Goal: Task Accomplishment & Management: Manage account settings

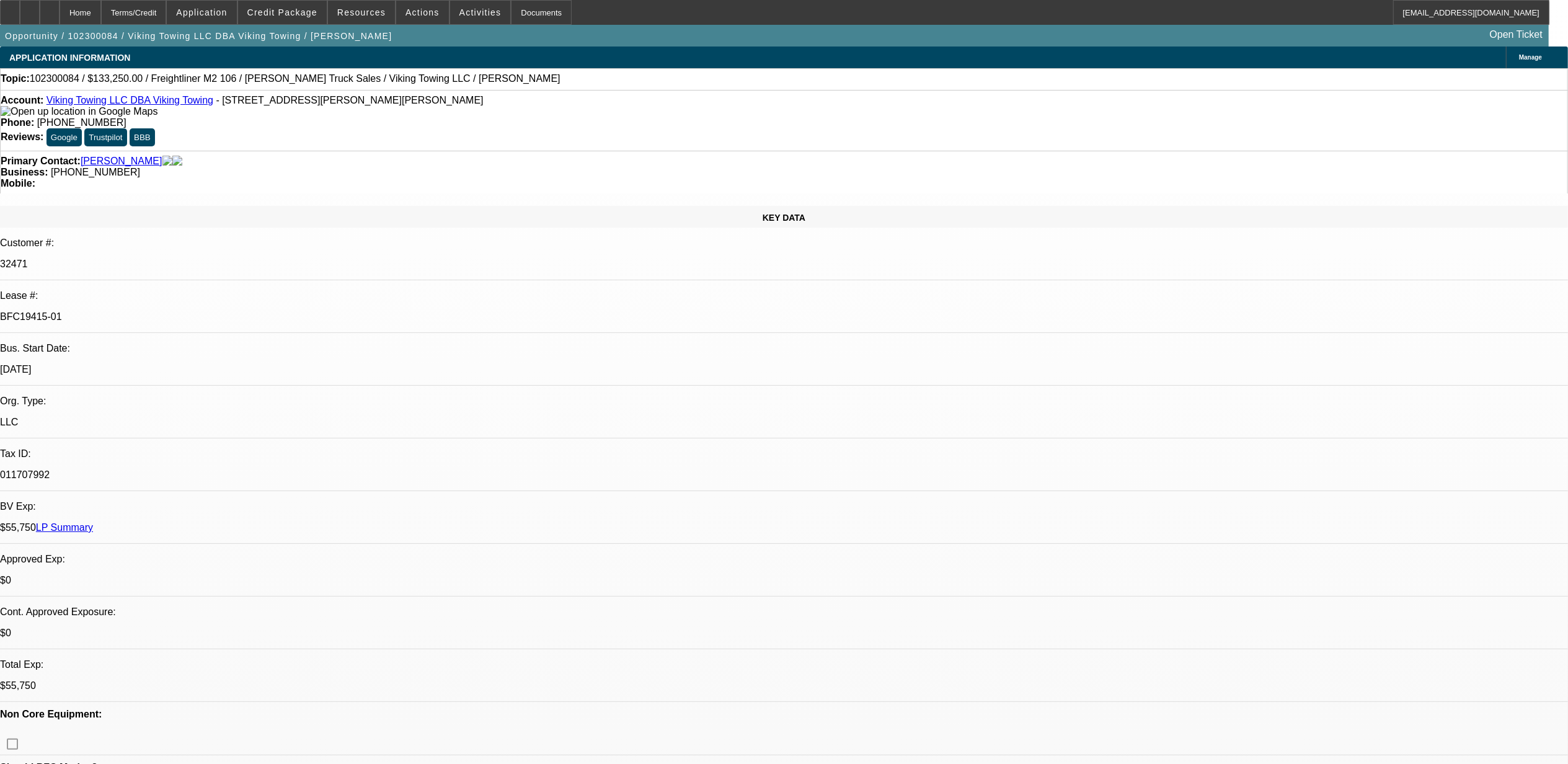
select select "0"
select select "2"
select select "0"
select select "2"
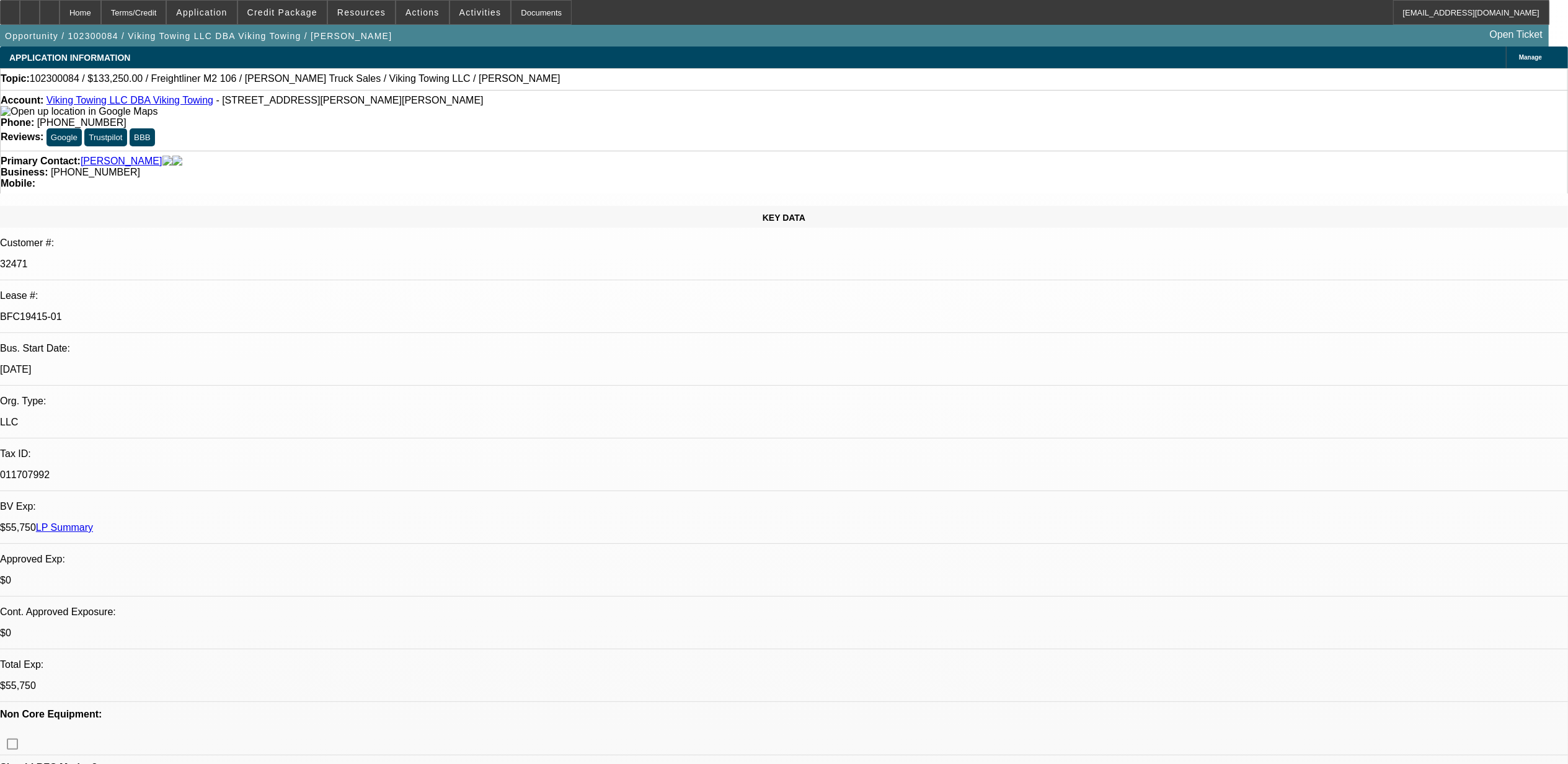
select select "0"
select select "2"
select select "0"
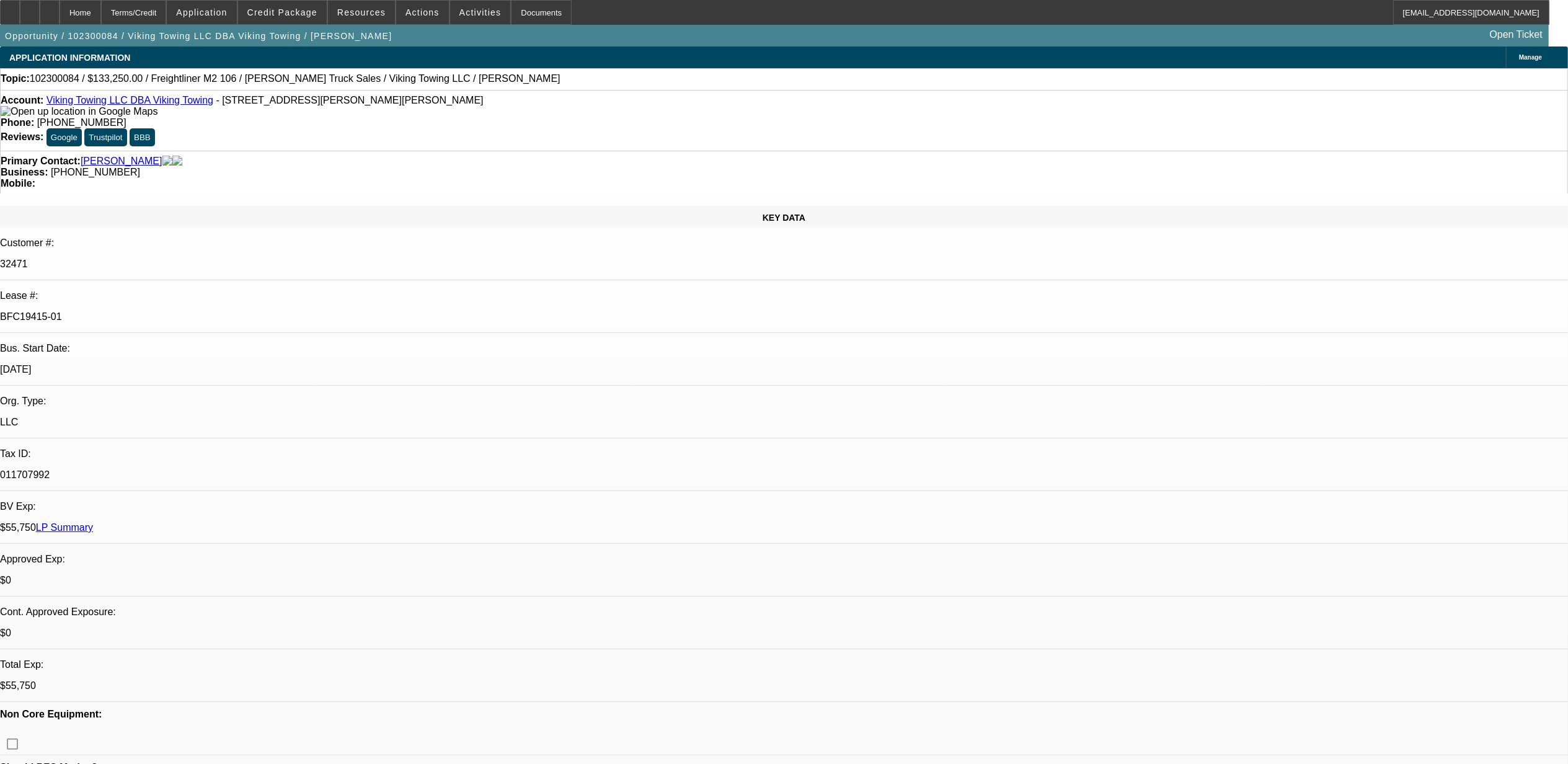
select select "2"
select select "0"
select select "1"
select select "2"
select select "6"
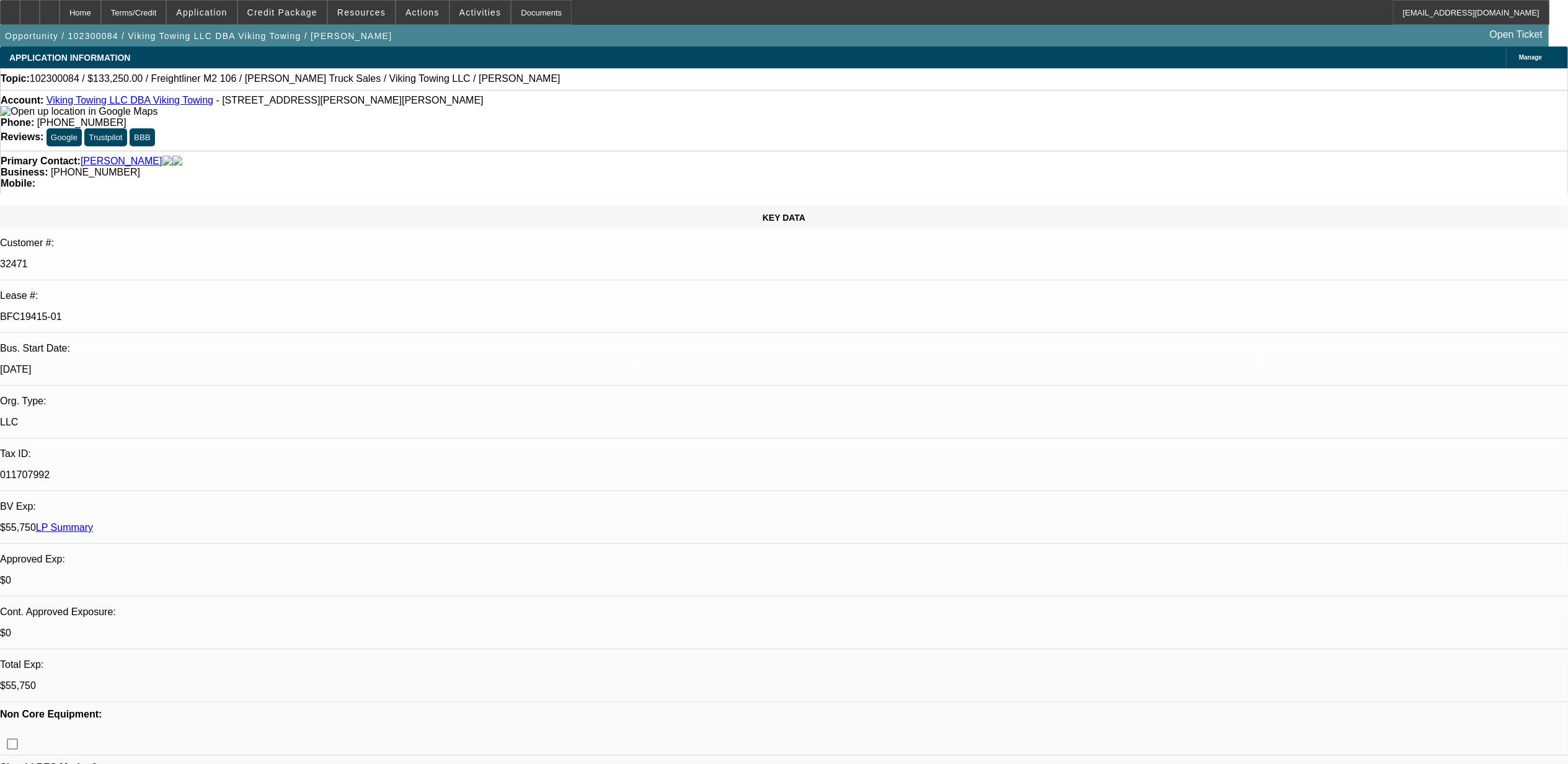
select select "1"
select select "2"
select select "6"
select select "1"
select select "2"
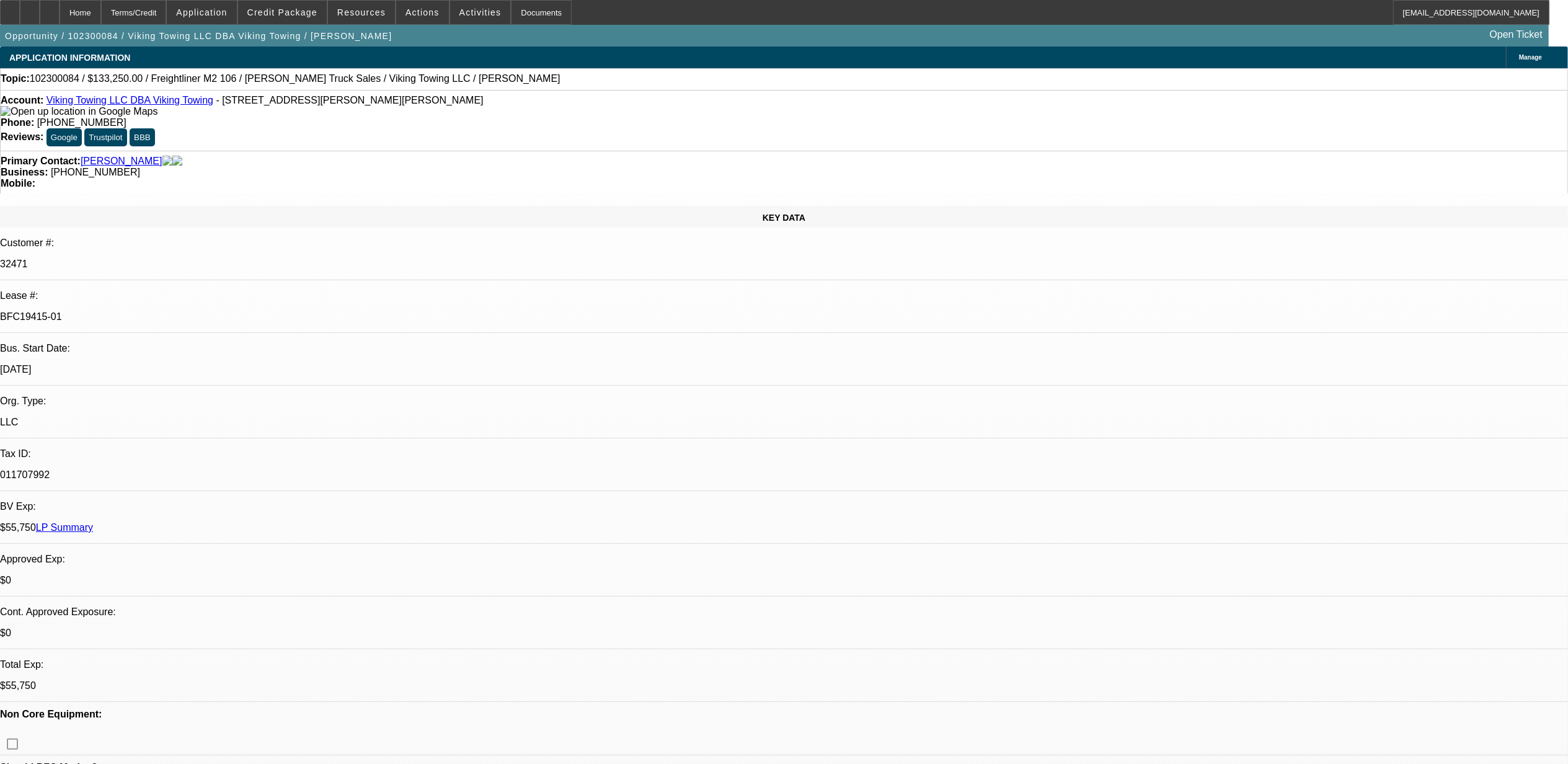
select select "6"
select select "1"
select select "2"
select select "6"
click at [115, 100] on link "Viking Towing LLC DBA Viking Towing" at bounding box center [130, 100] width 167 height 10
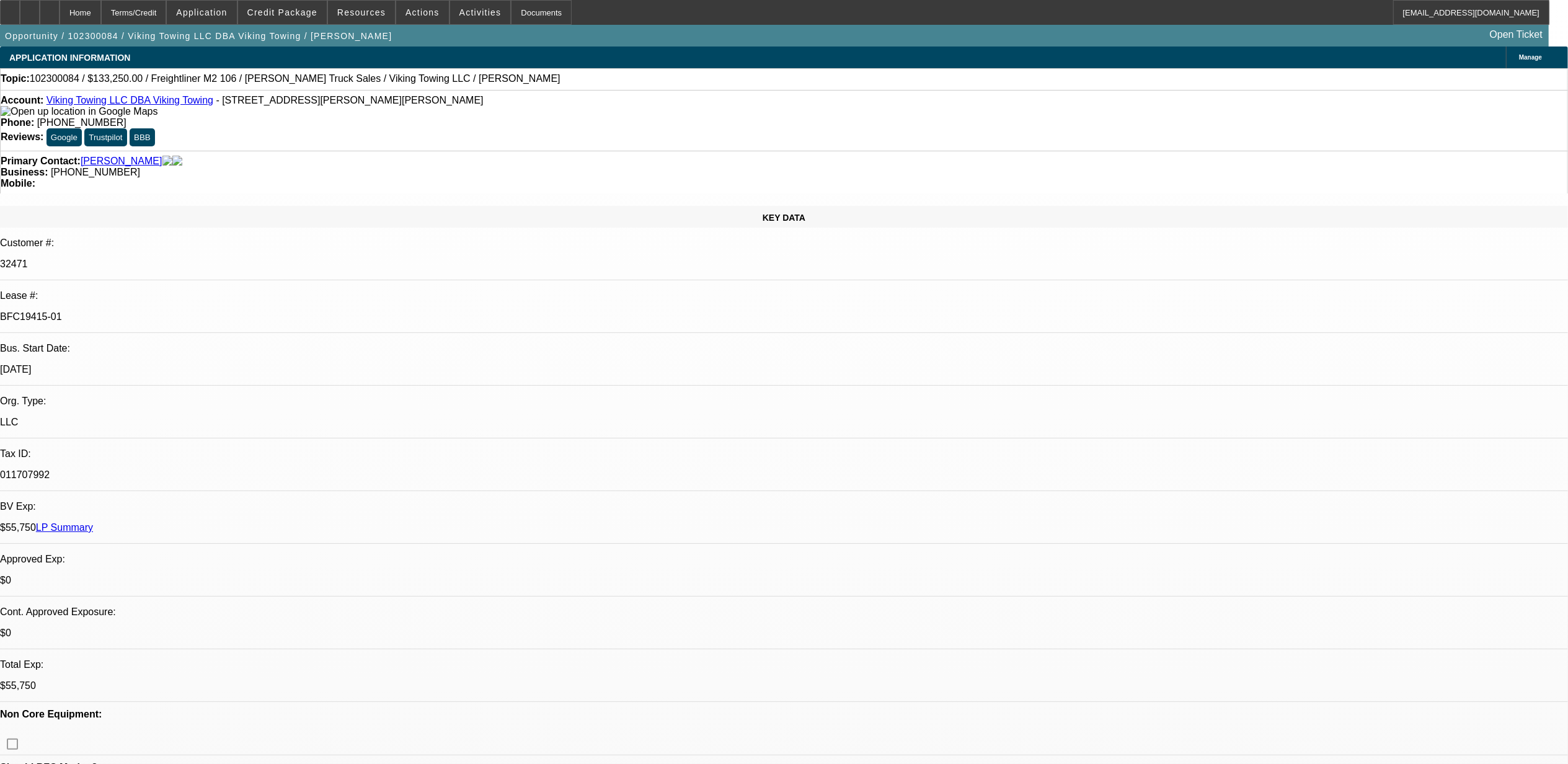
click at [146, 101] on link "Viking Towing LLC DBA Viking Towing" at bounding box center [130, 100] width 167 height 10
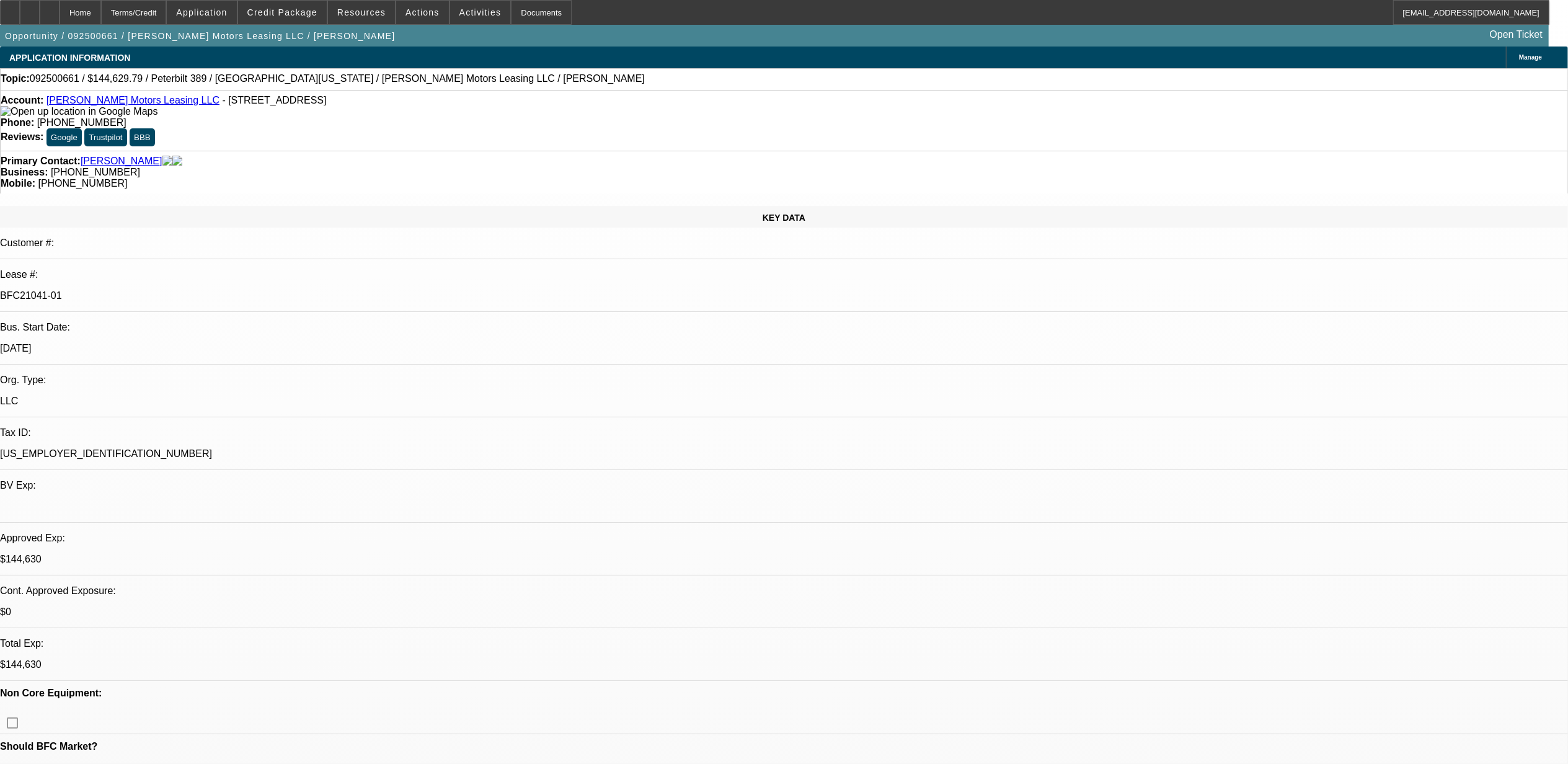
select select "0"
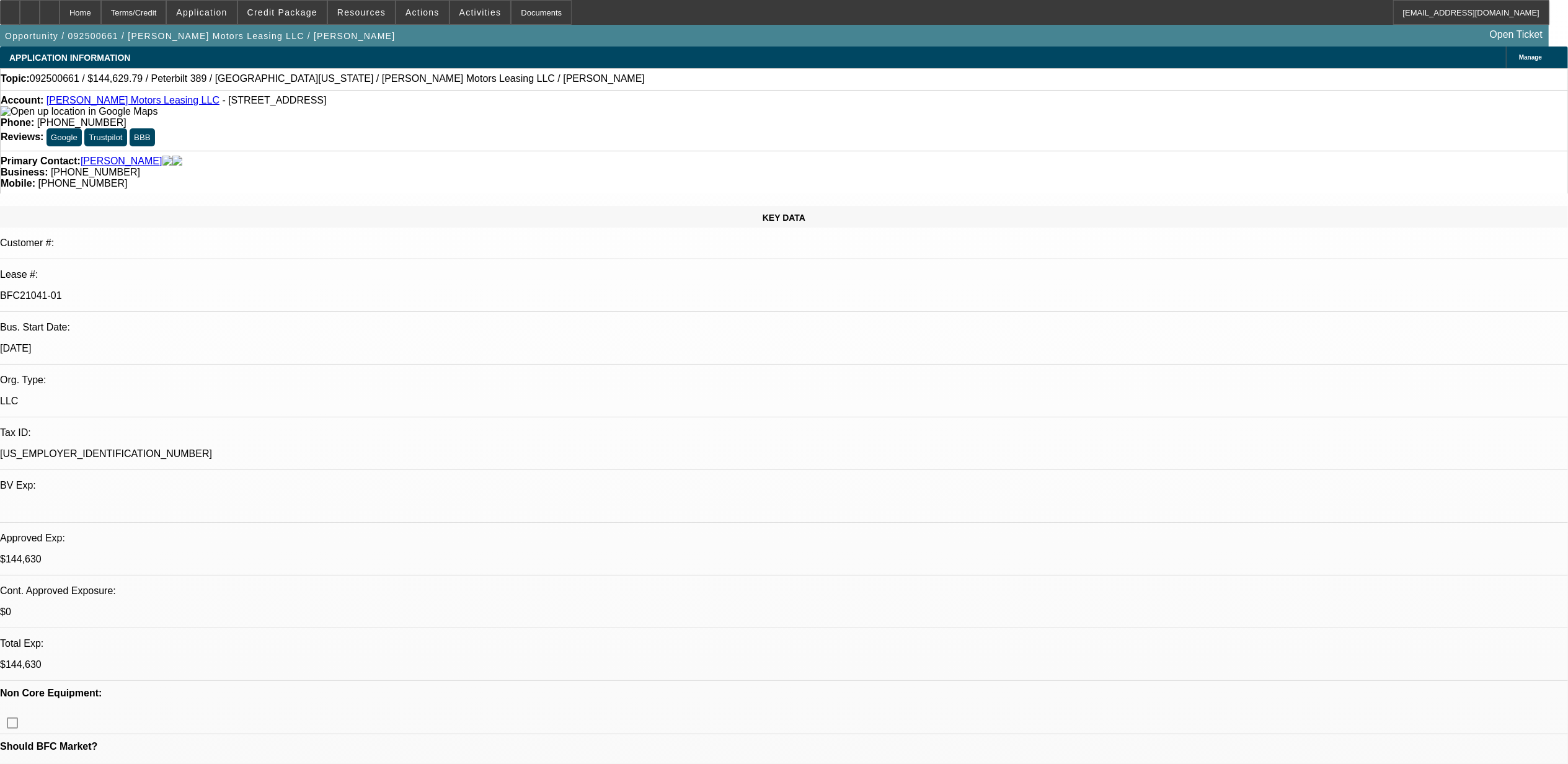
select select "0"
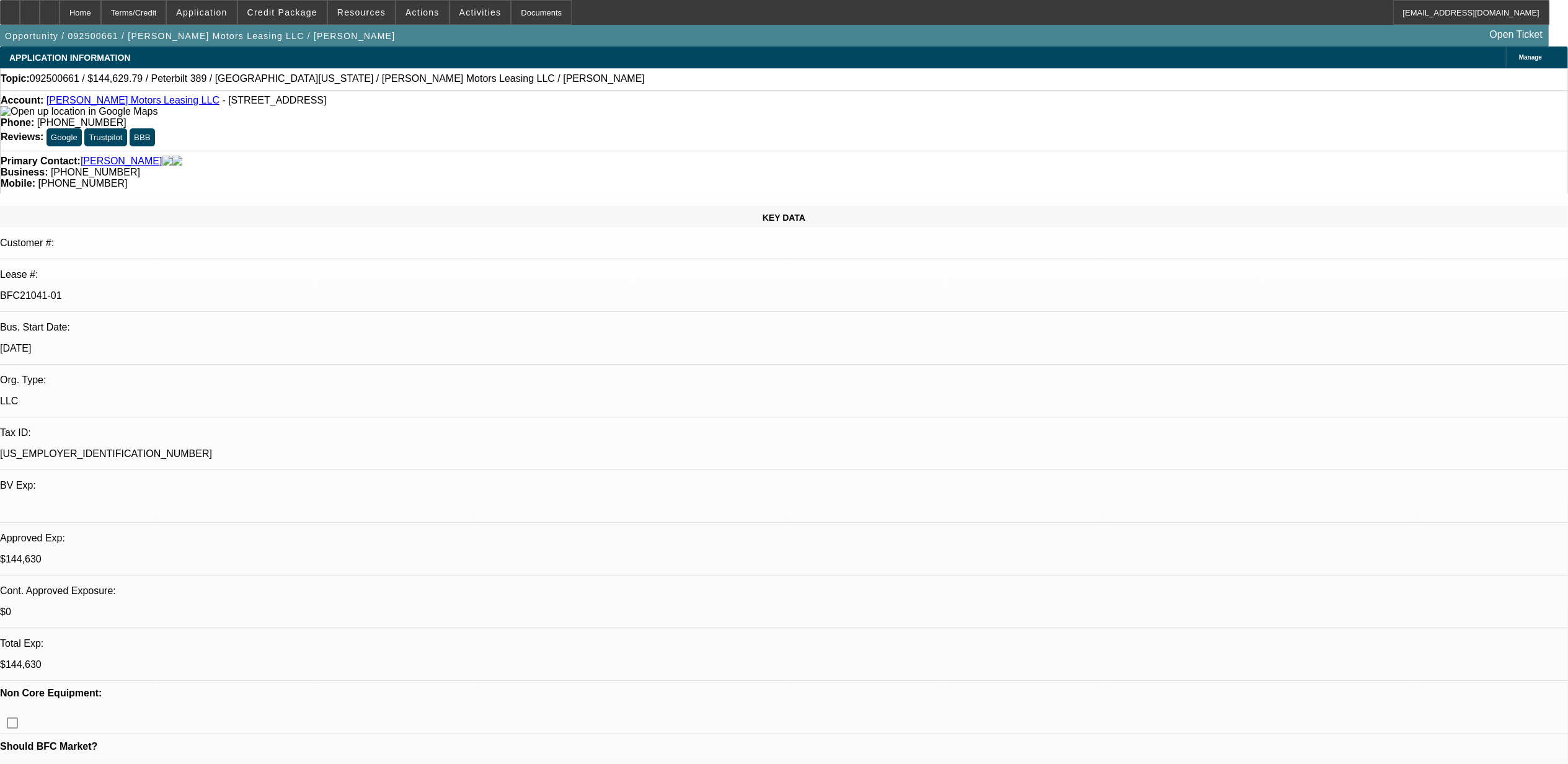
select select "0"
select select "1"
select select "2"
select select "6"
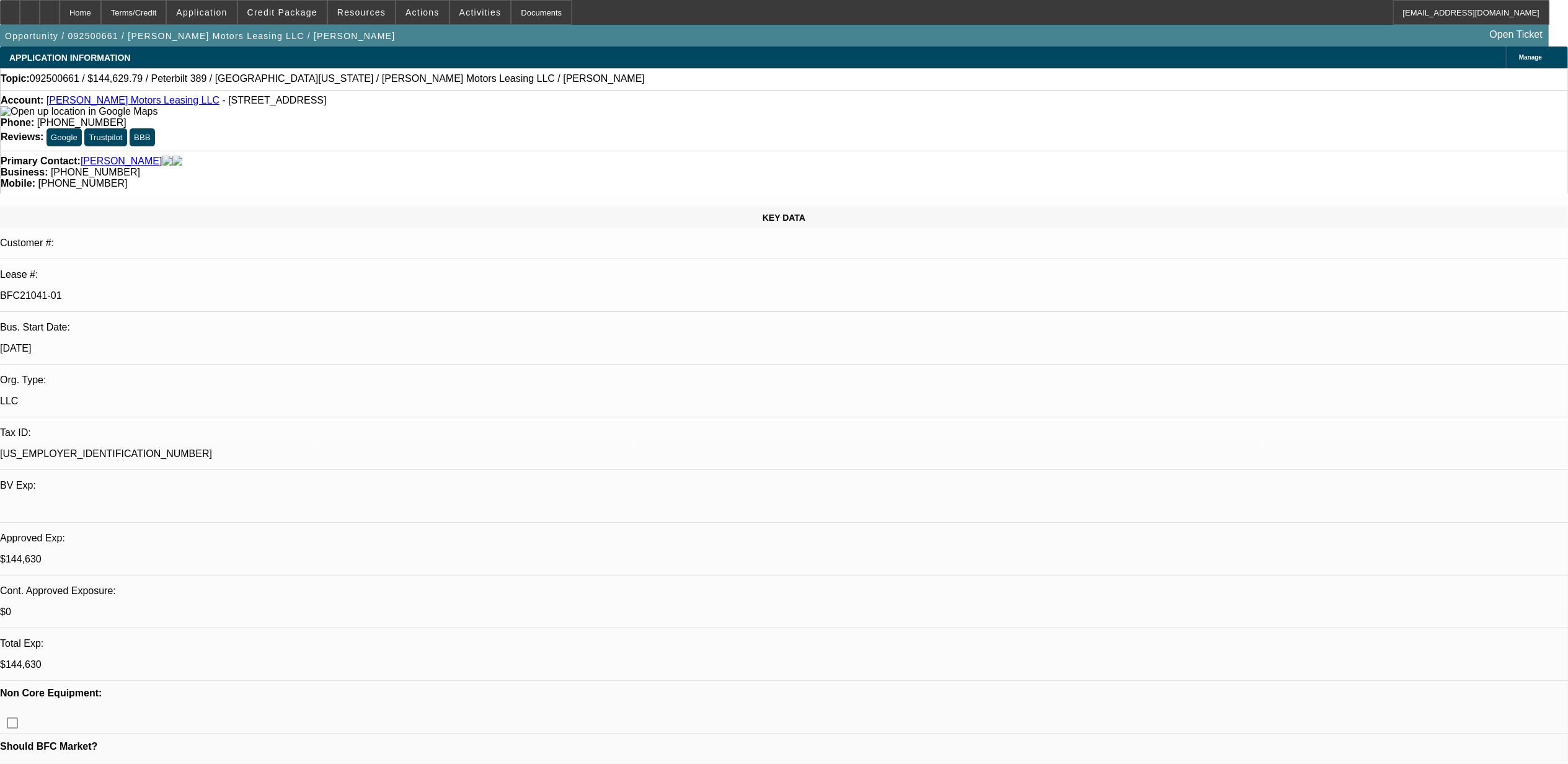
select select "1"
select select "6"
select select "1"
select select "2"
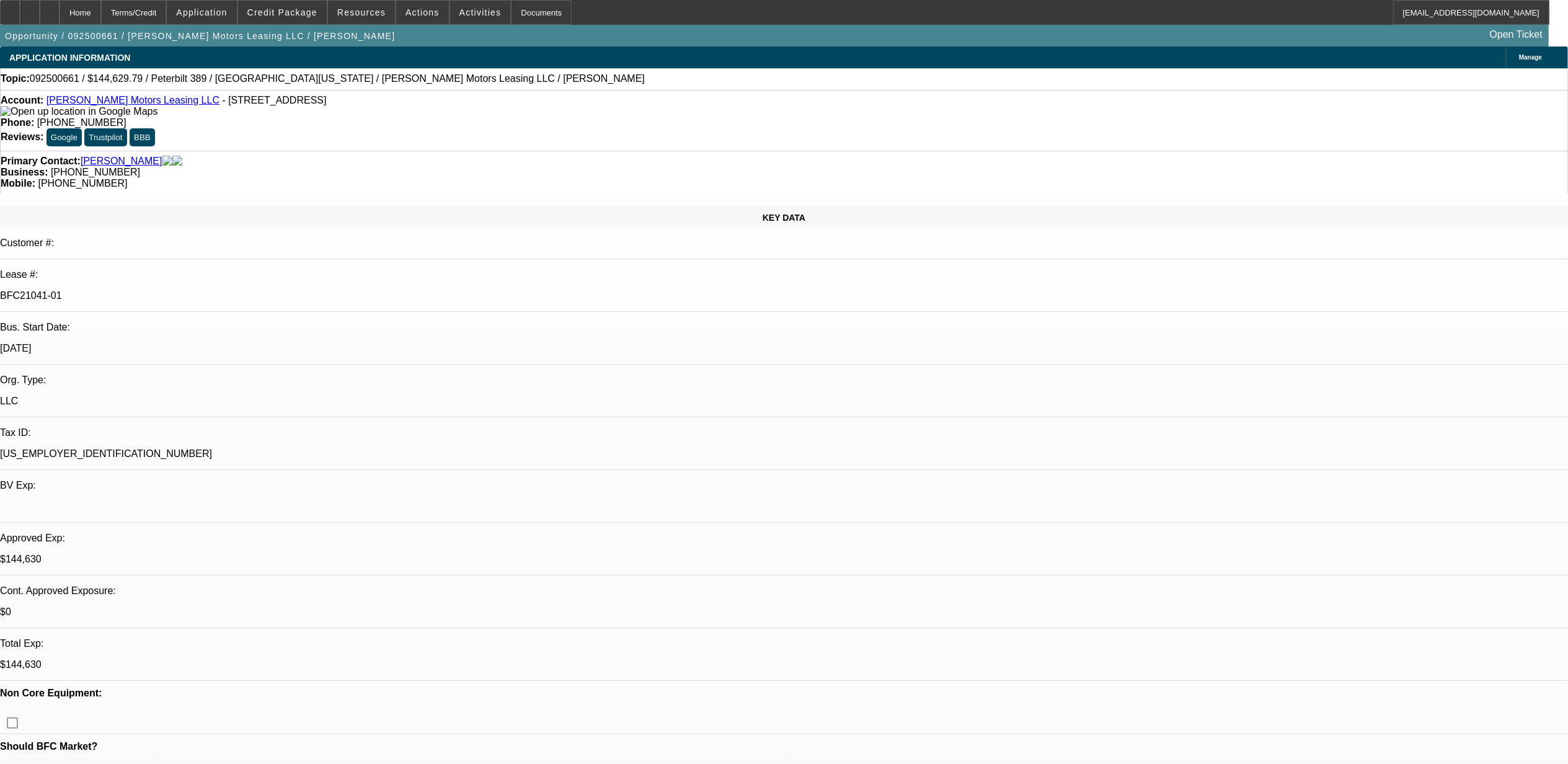
select select "6"
select select "1"
select select "6"
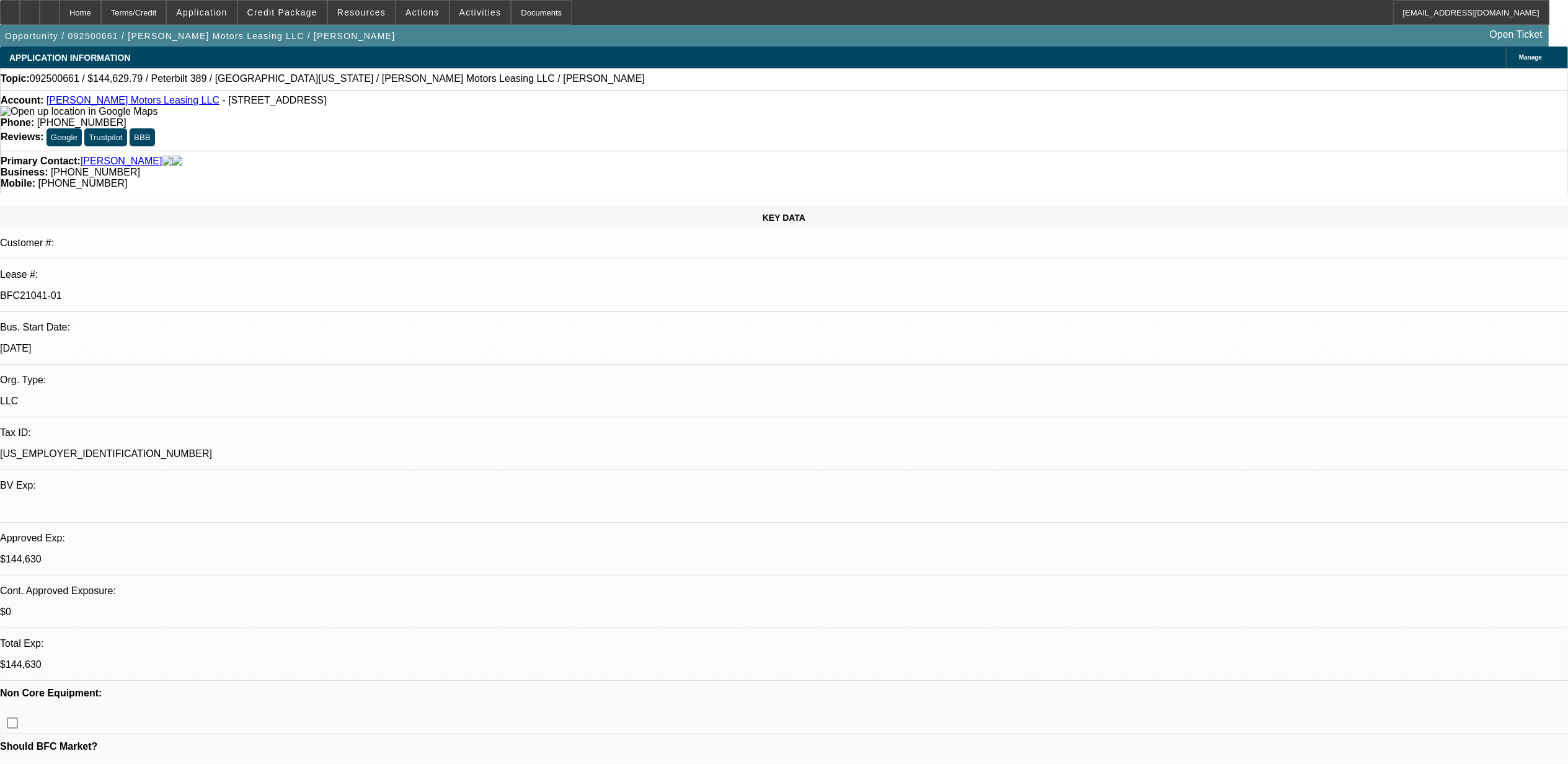
select select "0"
select select "6"
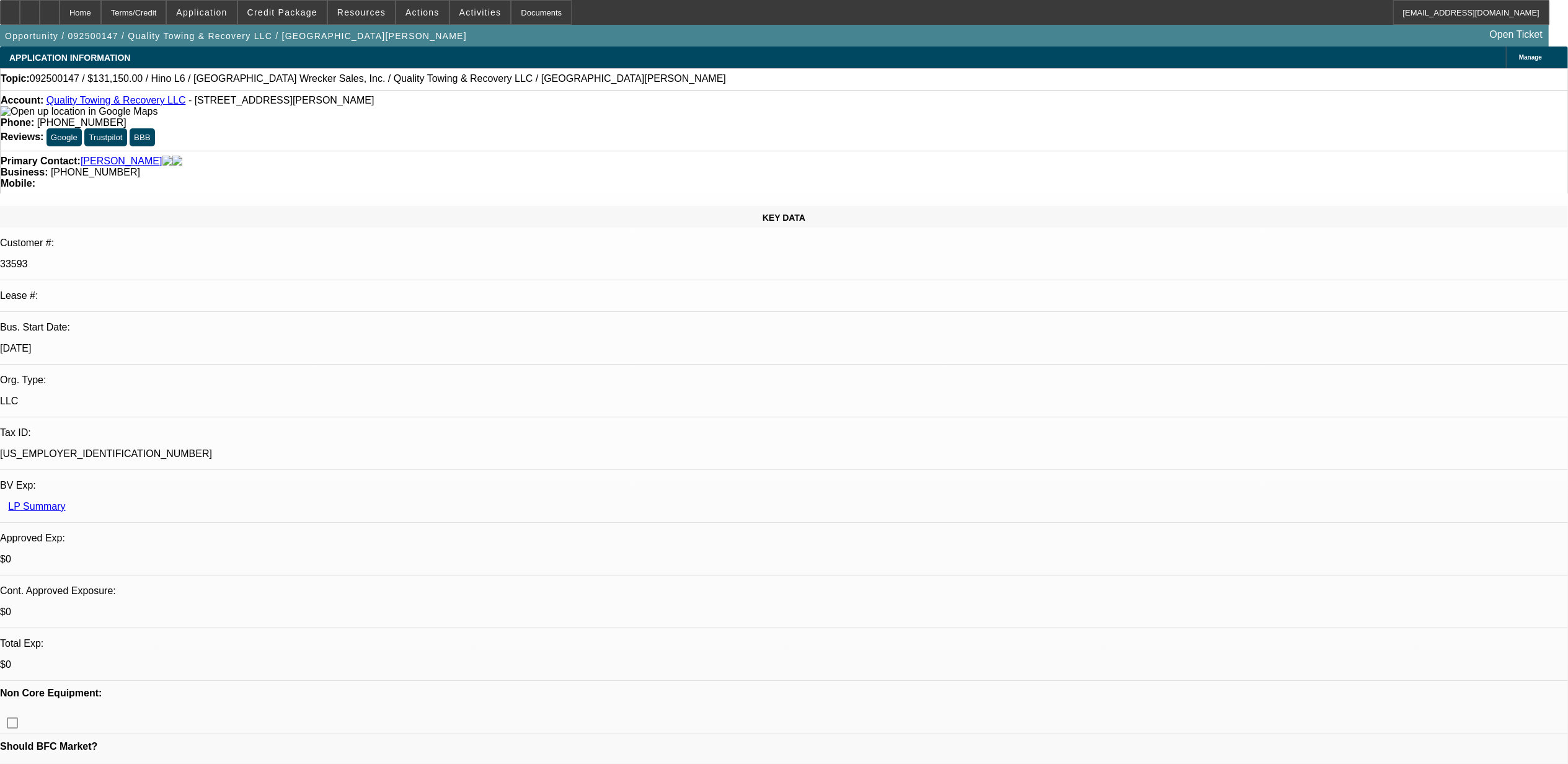
select select "0"
select select "6"
select select "0"
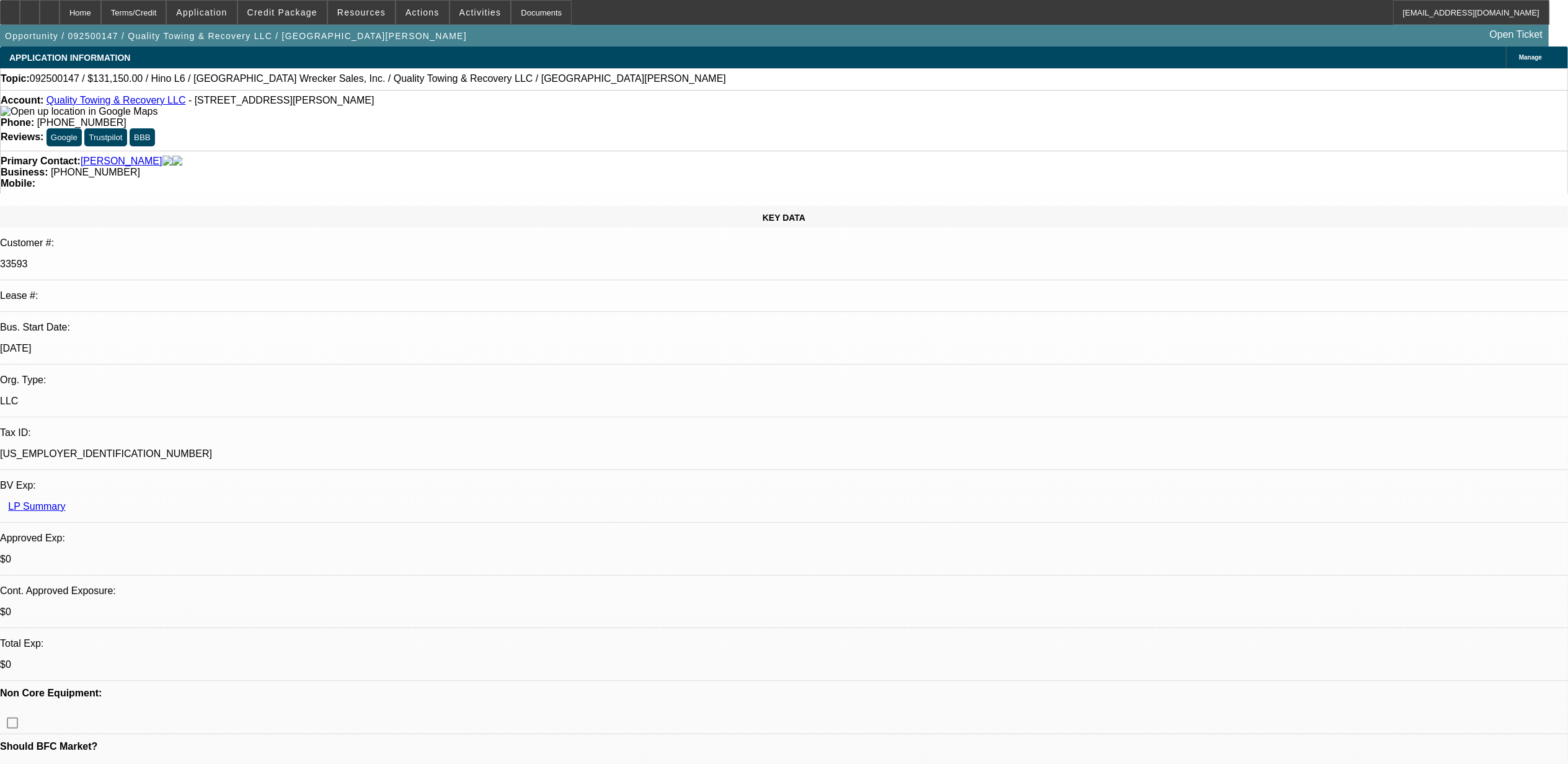
select select "0"
select select "6"
select select "0"
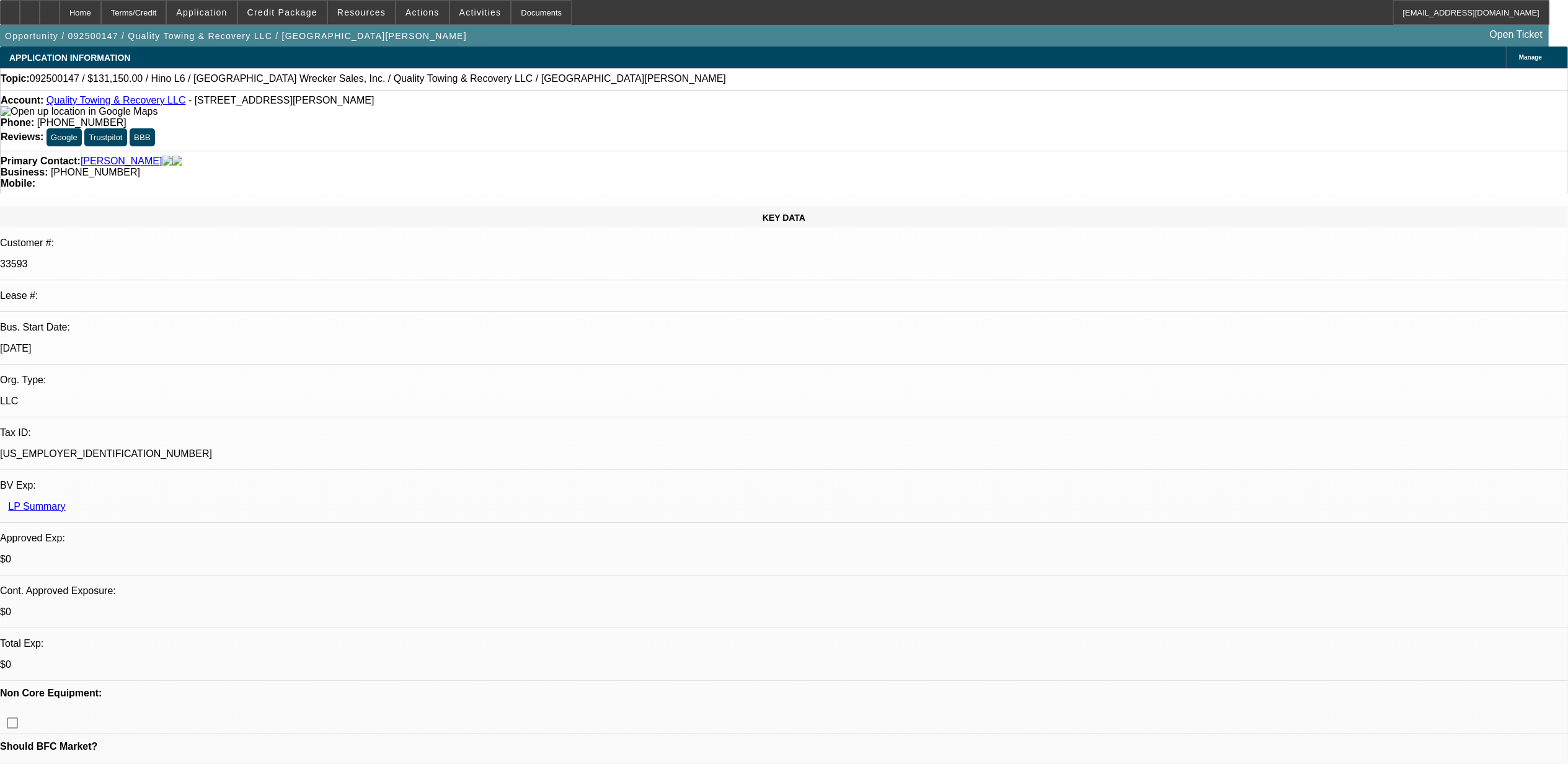
select select "0"
select select "6"
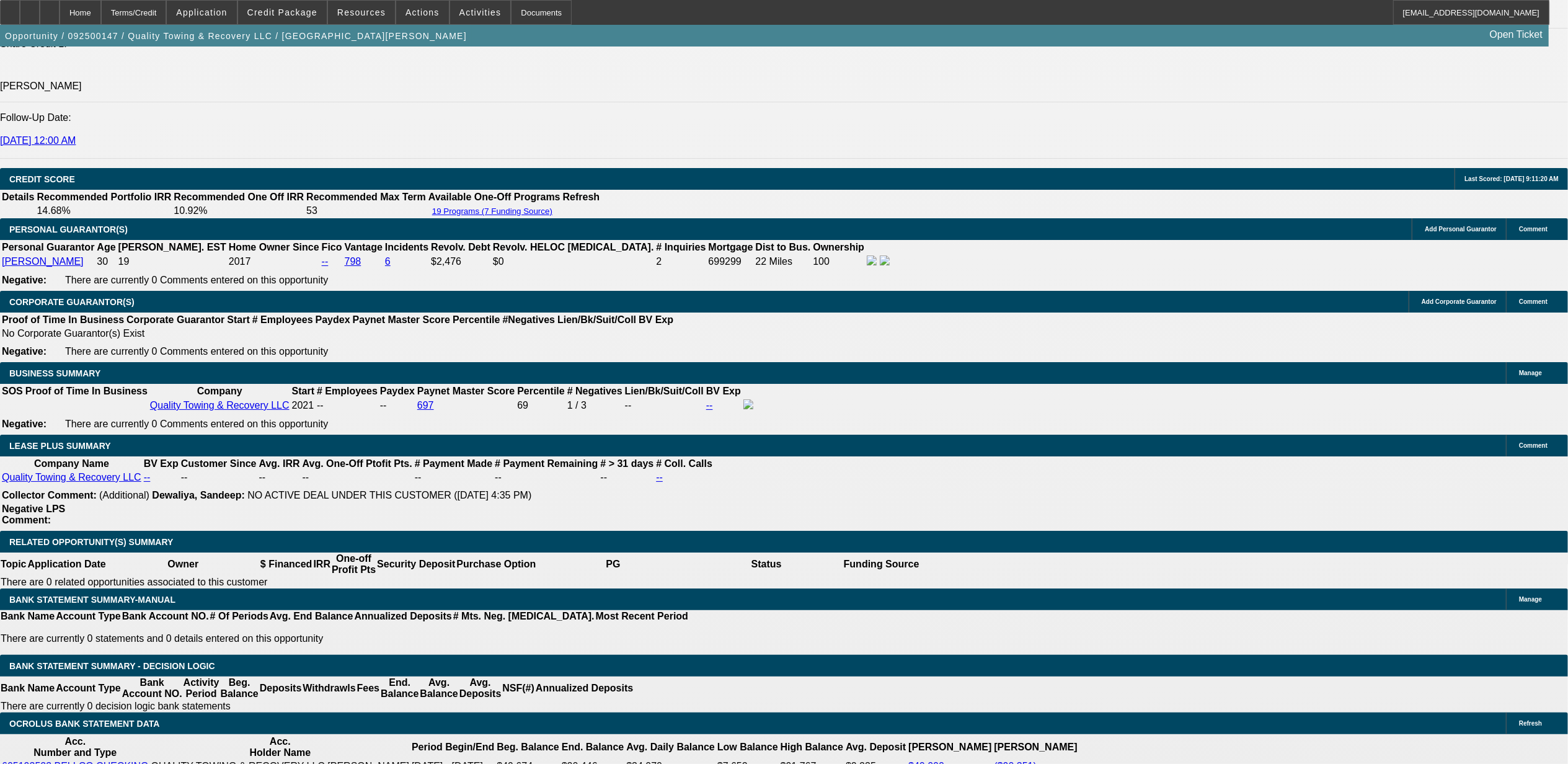
scroll to position [1736, 0]
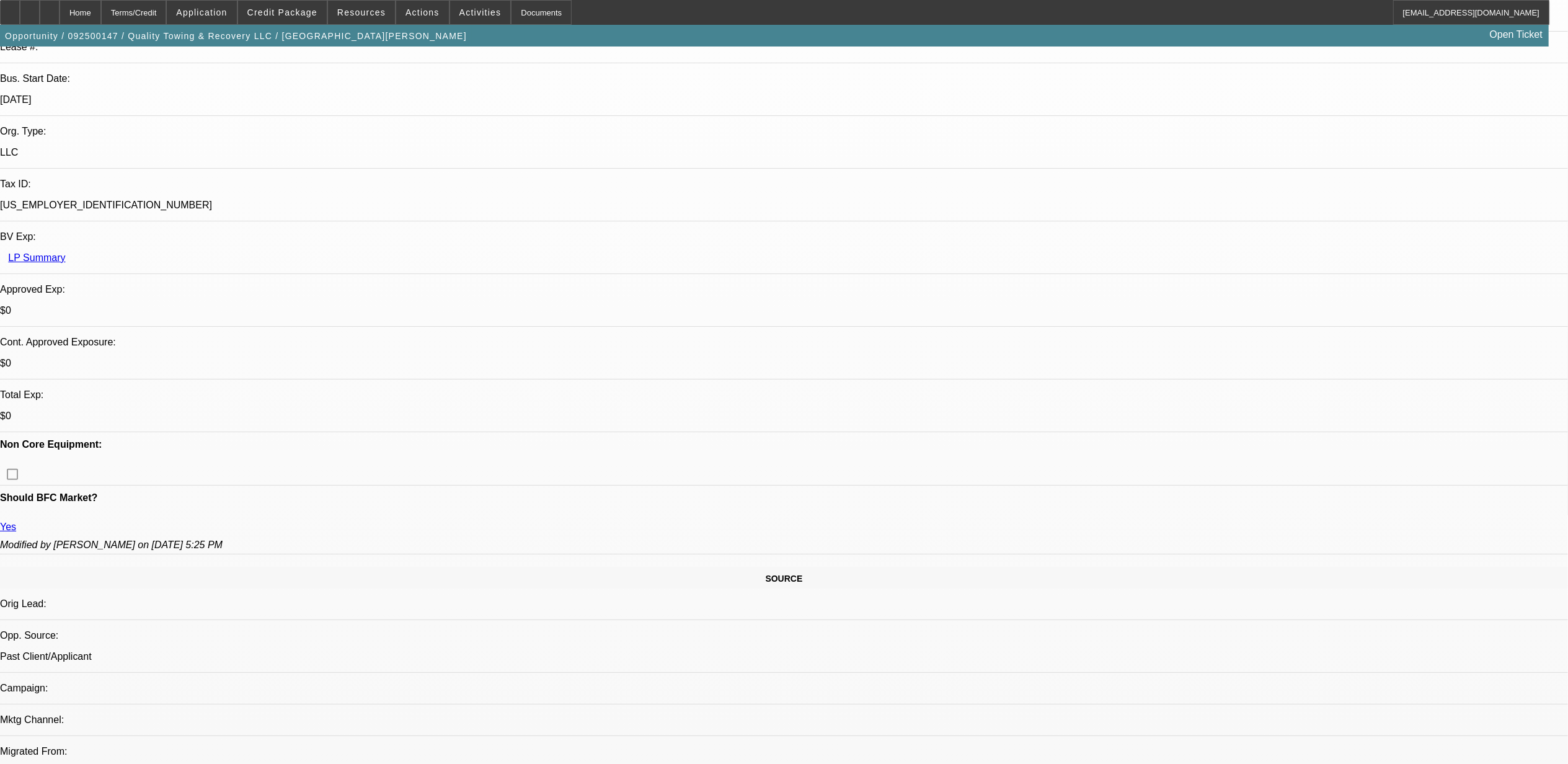
scroll to position [0, 0]
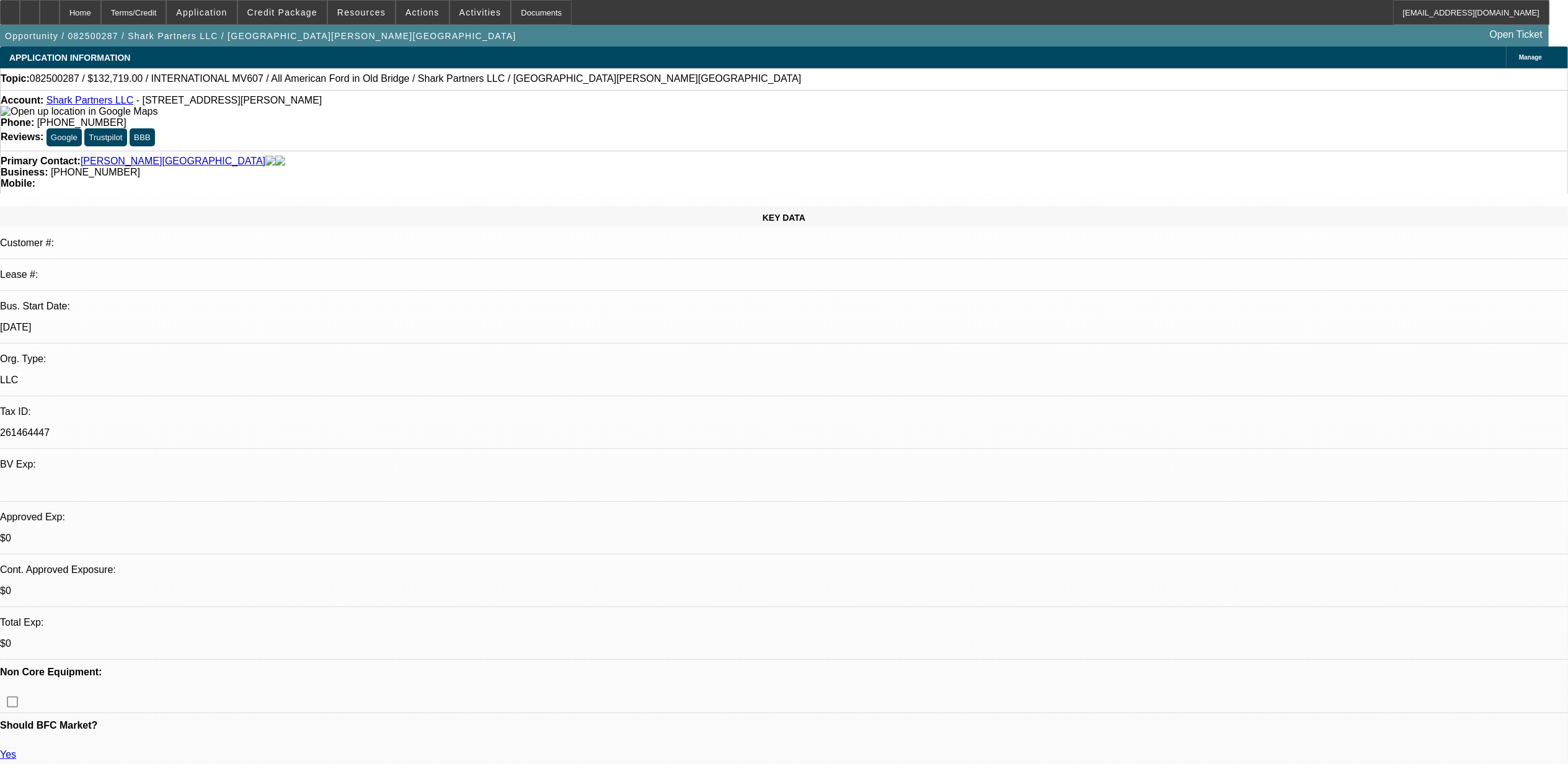
select select "0"
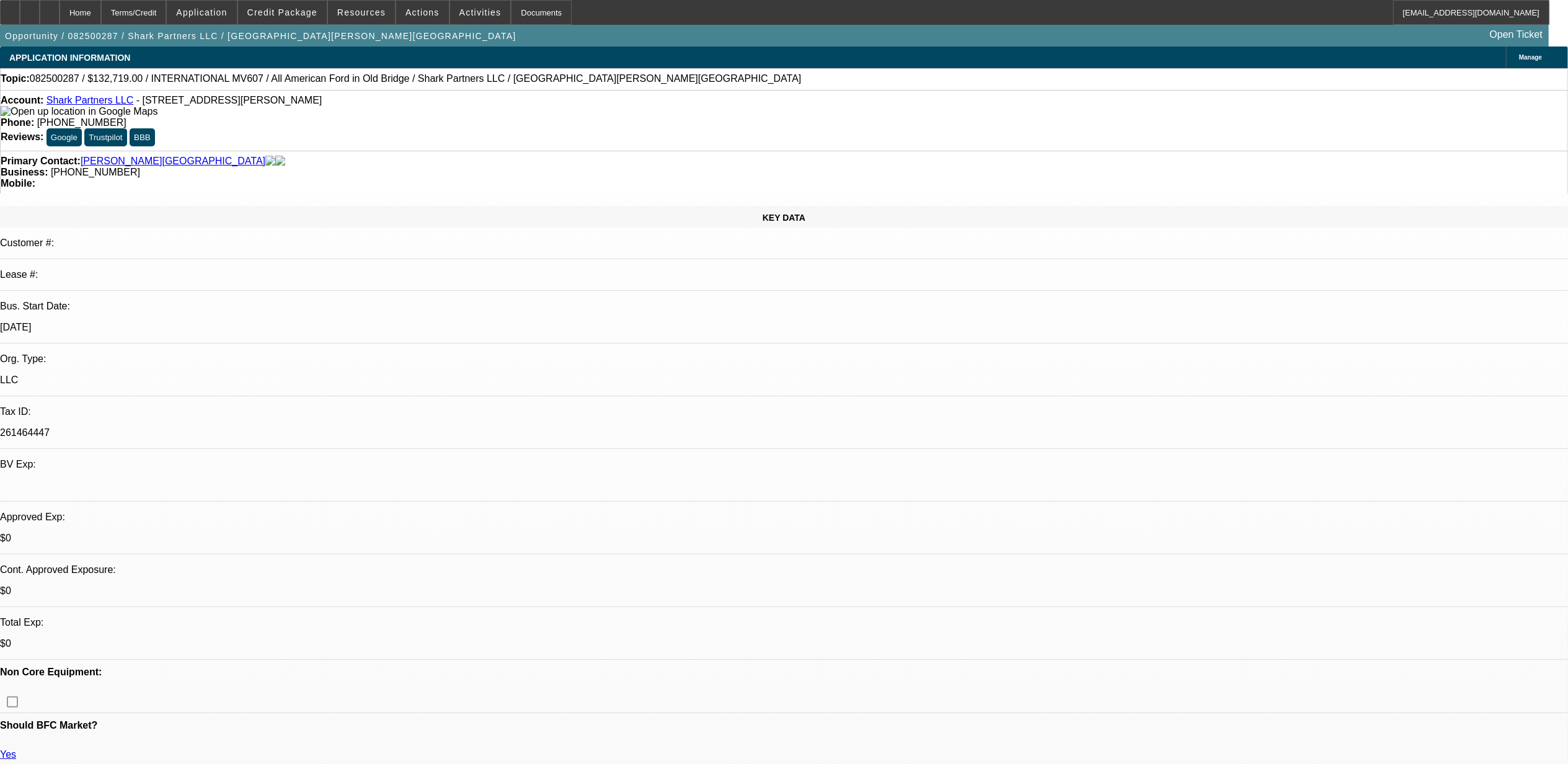
select select "0"
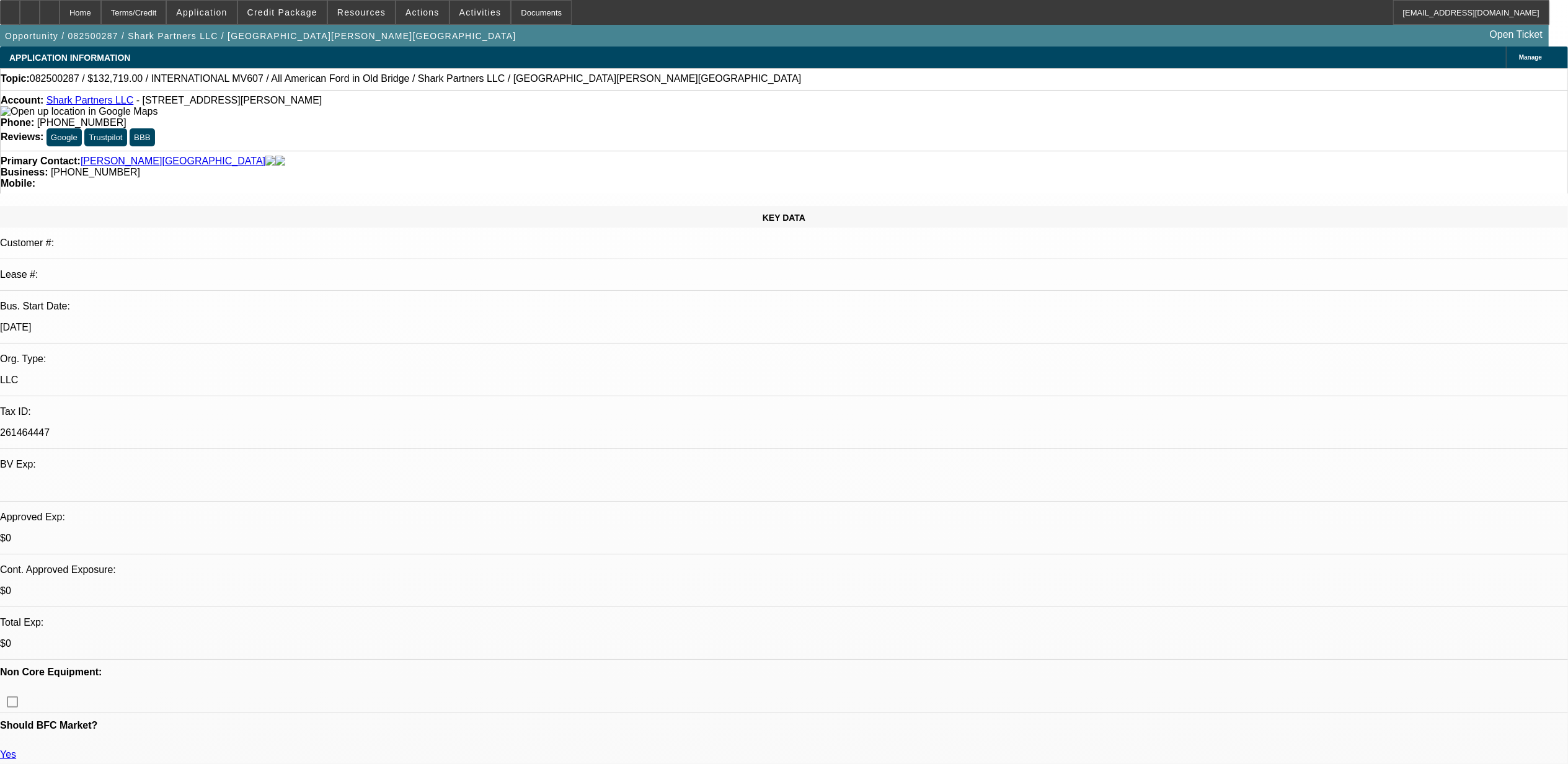
select select "0"
select select "1"
select select "2"
select select "6"
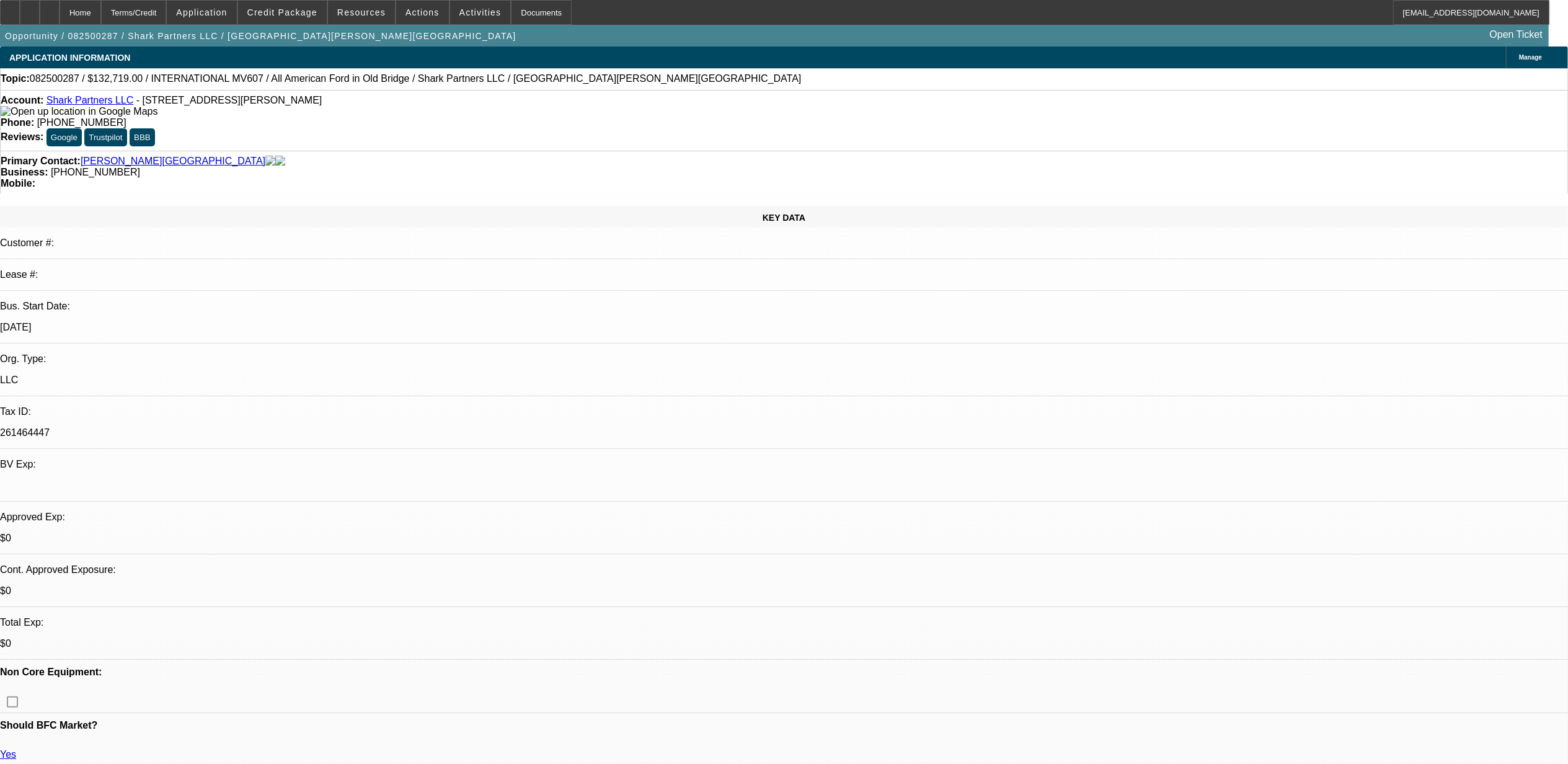
select select "1"
select select "2"
select select "6"
select select "1"
select select "2"
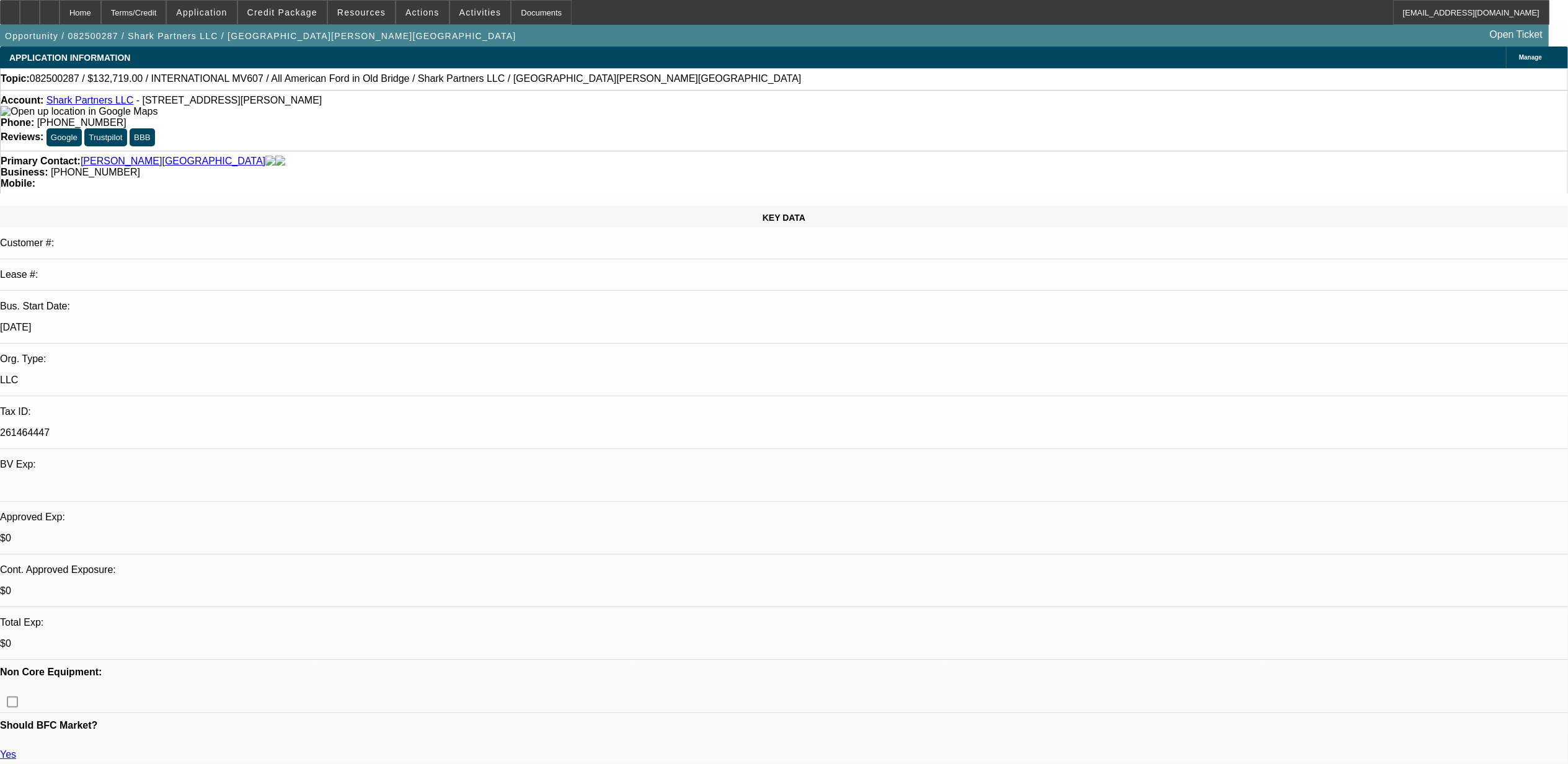
select select "6"
select select "1"
select select "2"
select select "6"
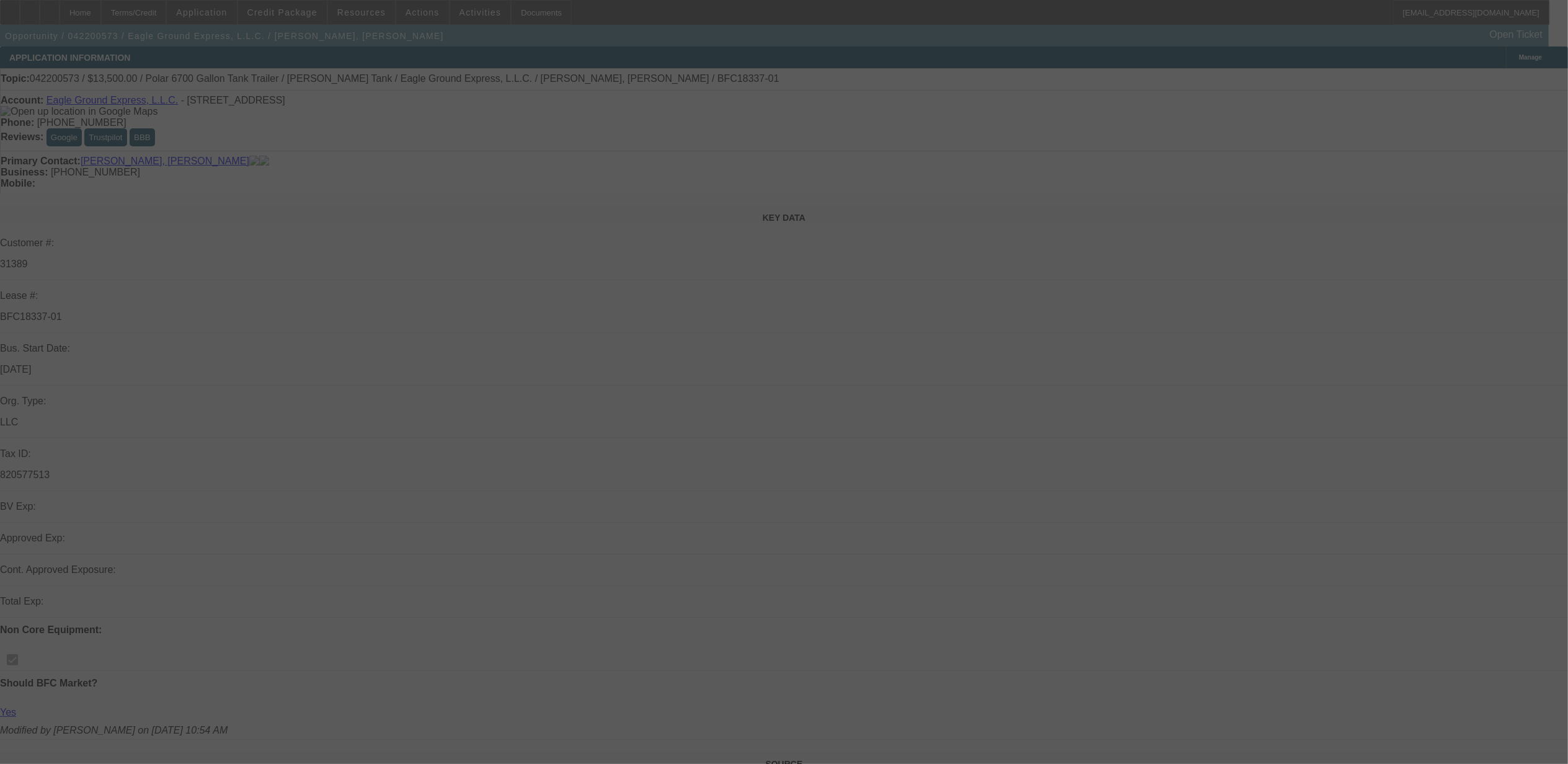
select select "0"
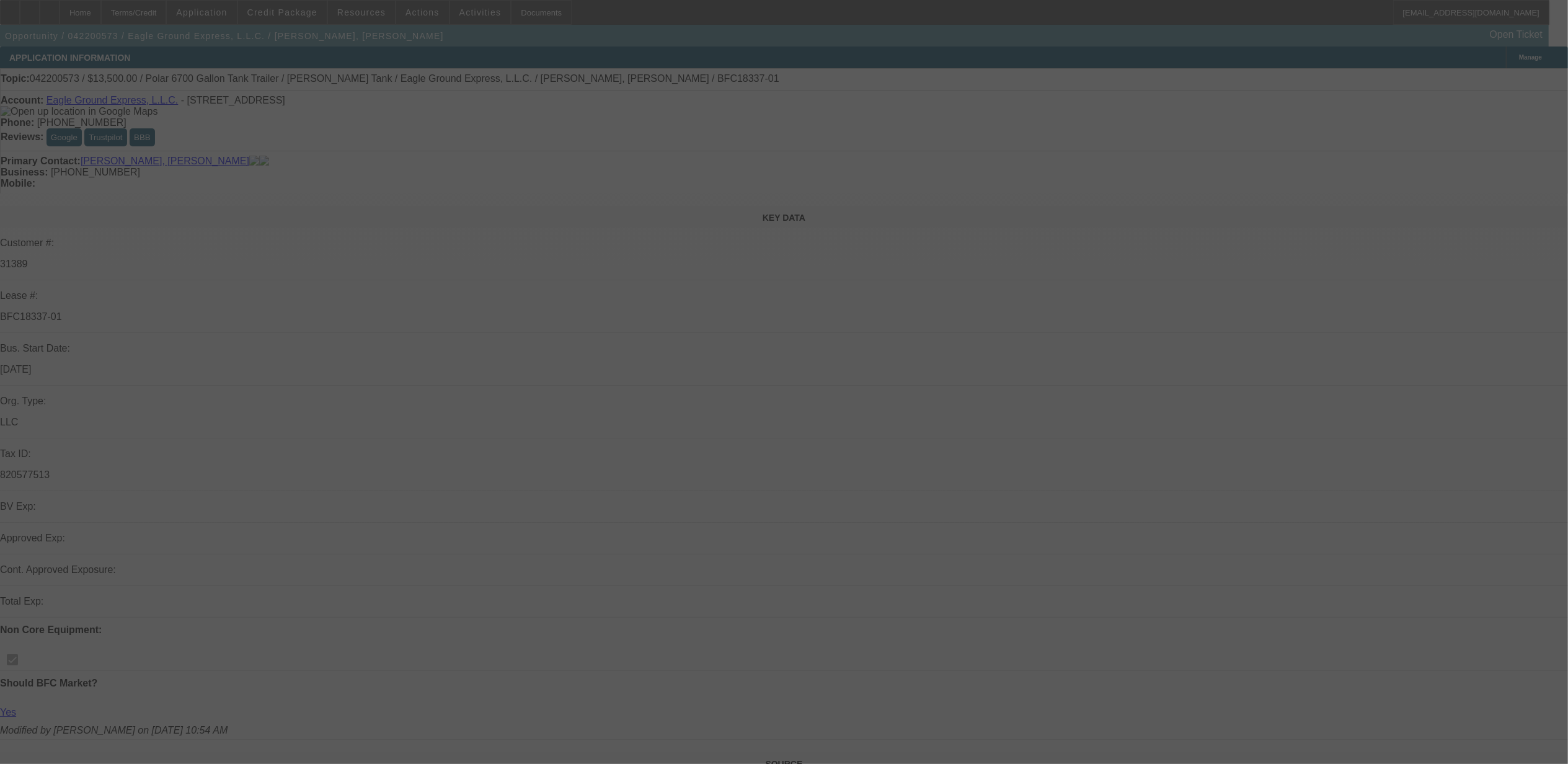
select select "0"
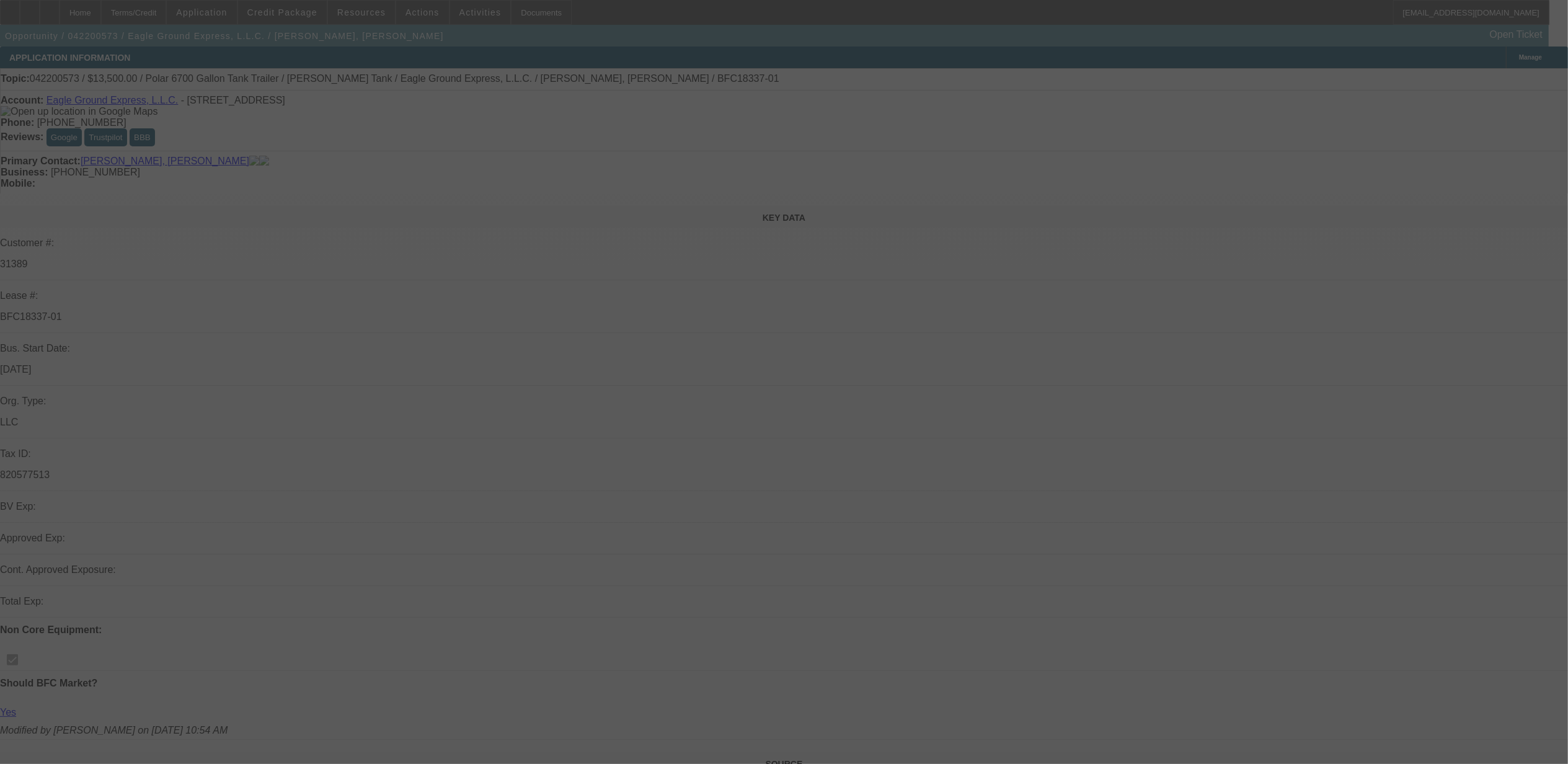
select select "0"
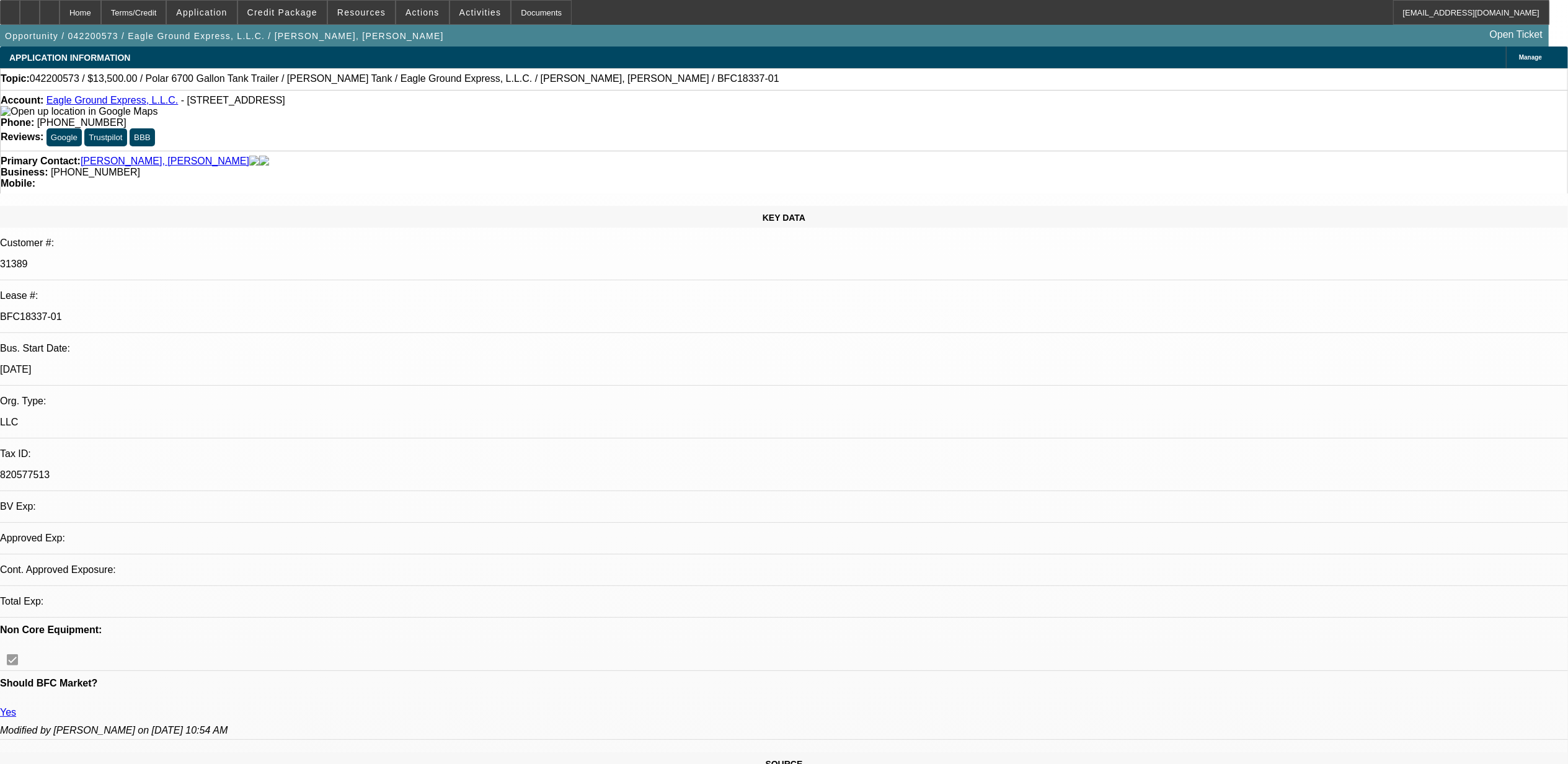
select select "1"
select select "6"
select select "1"
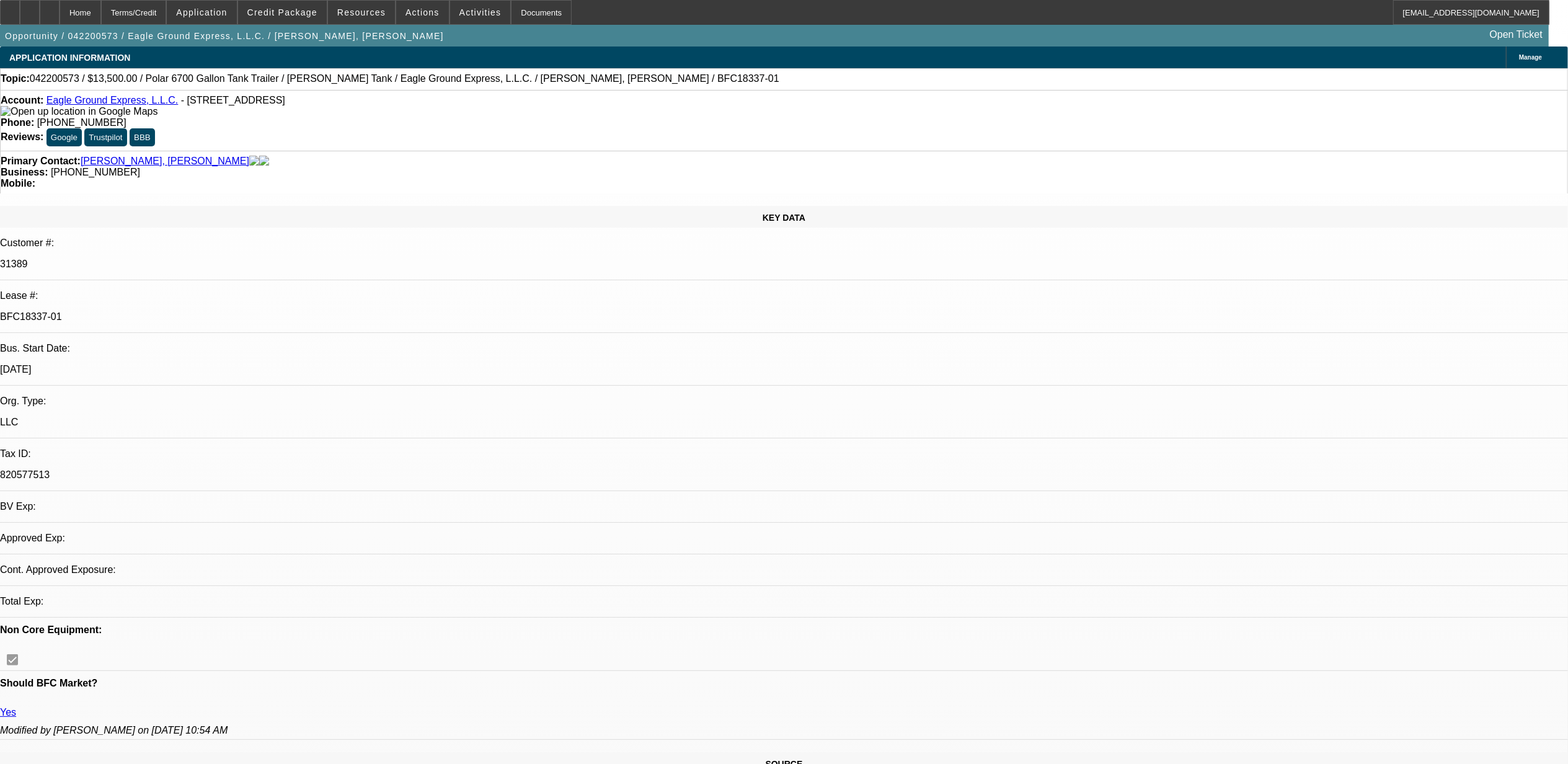
select select "6"
select select "1"
select select "6"
select select "1"
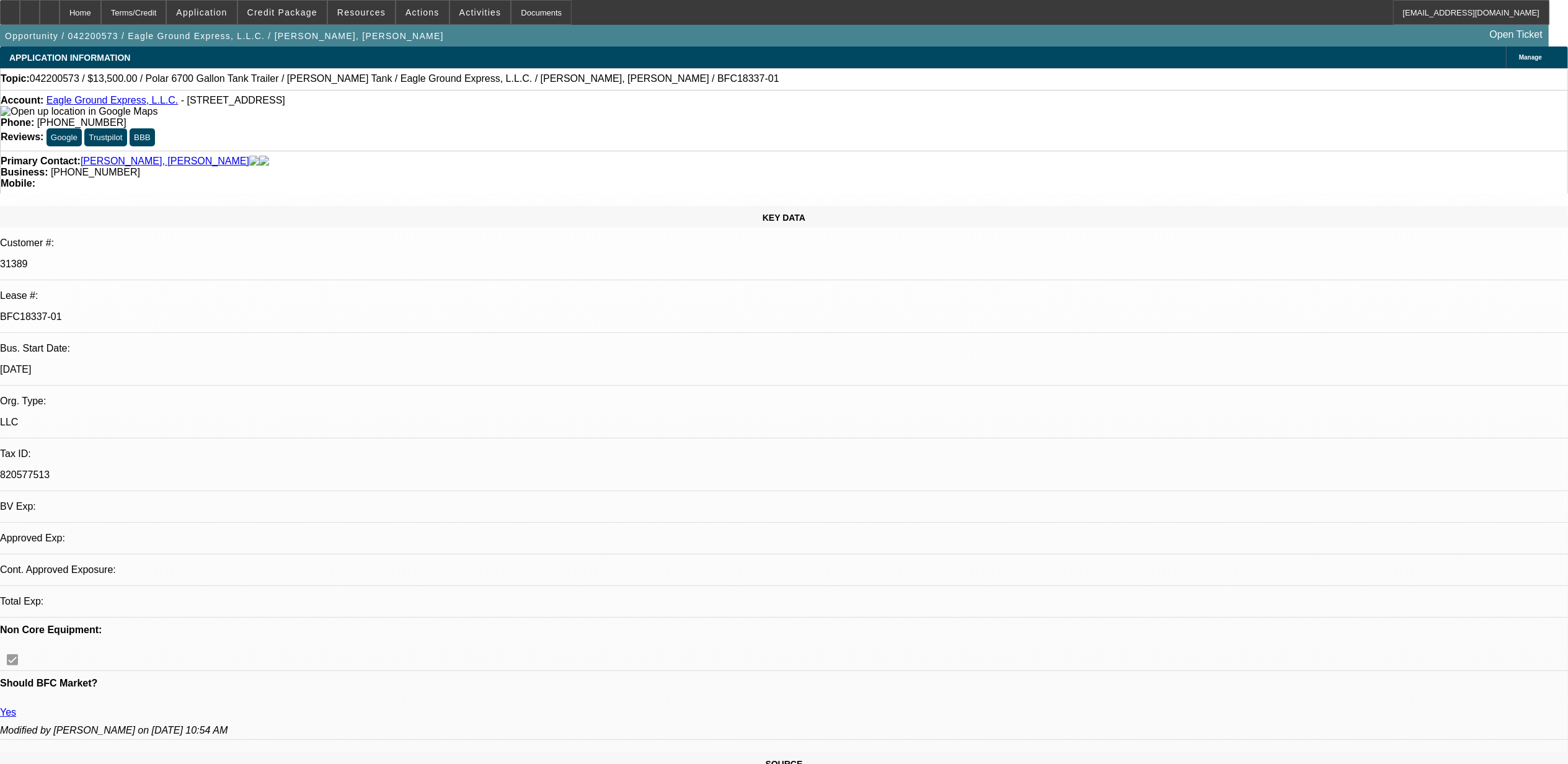
select select "1"
select select "6"
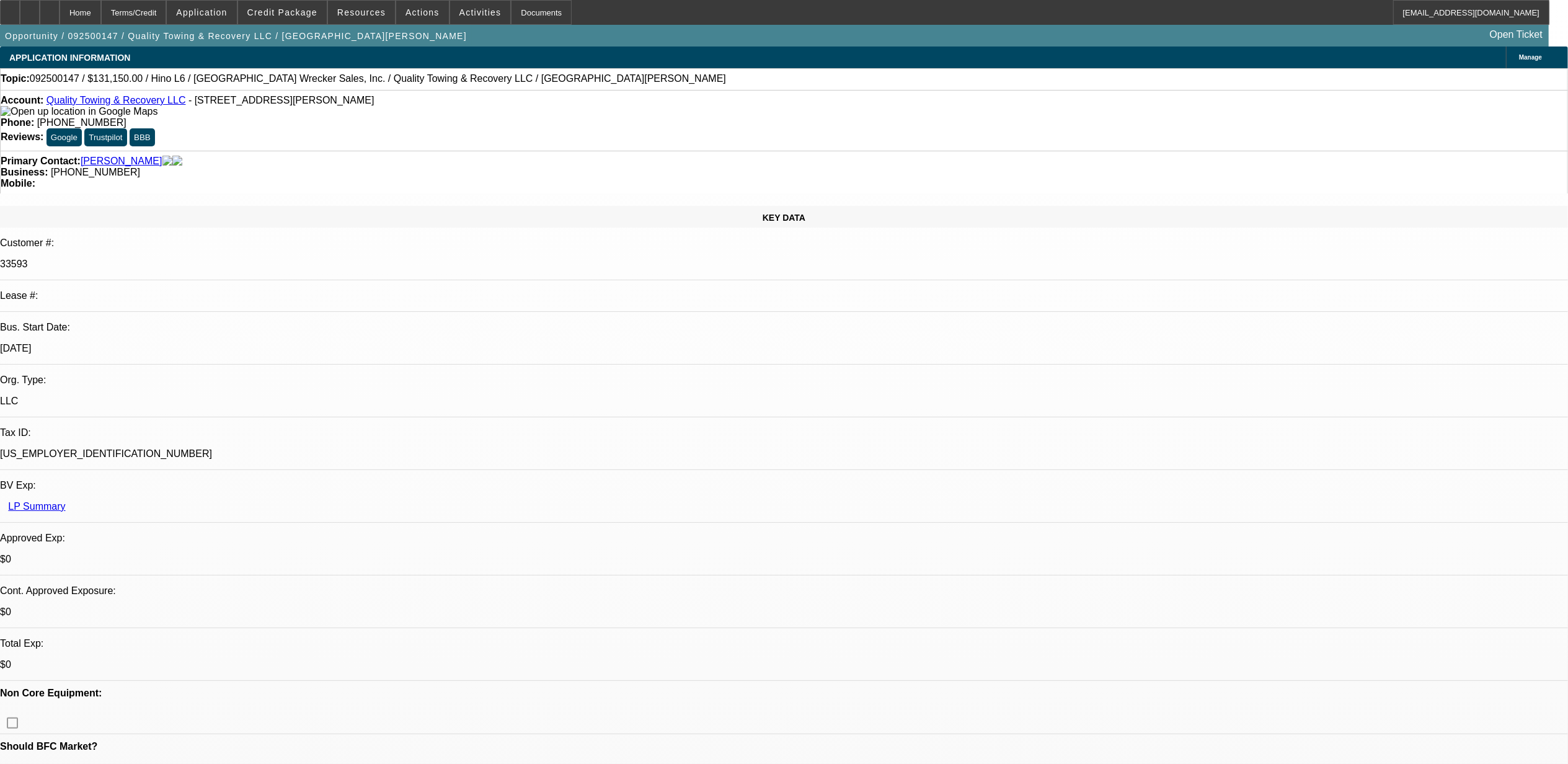
select select "0"
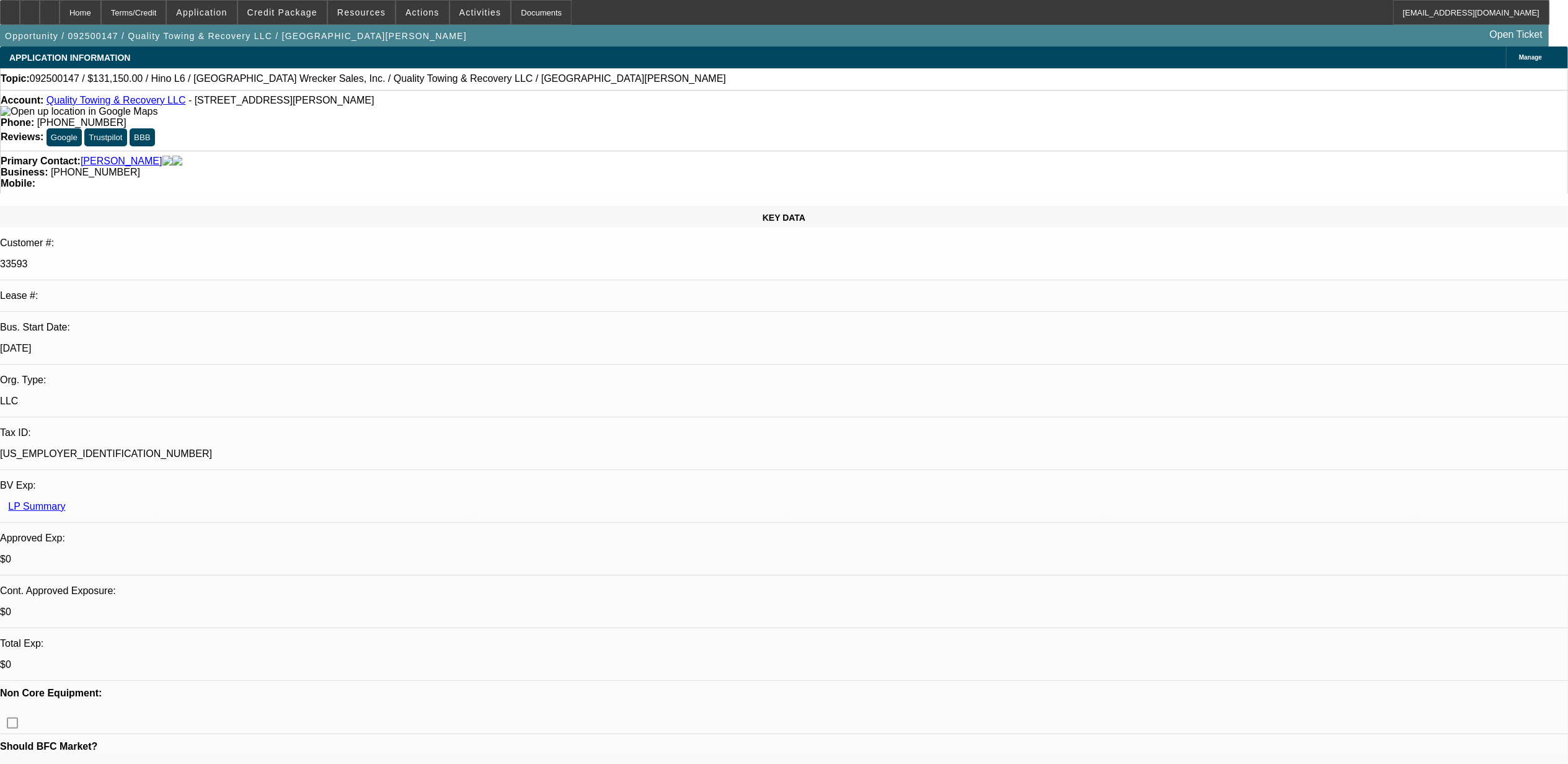
select select "0"
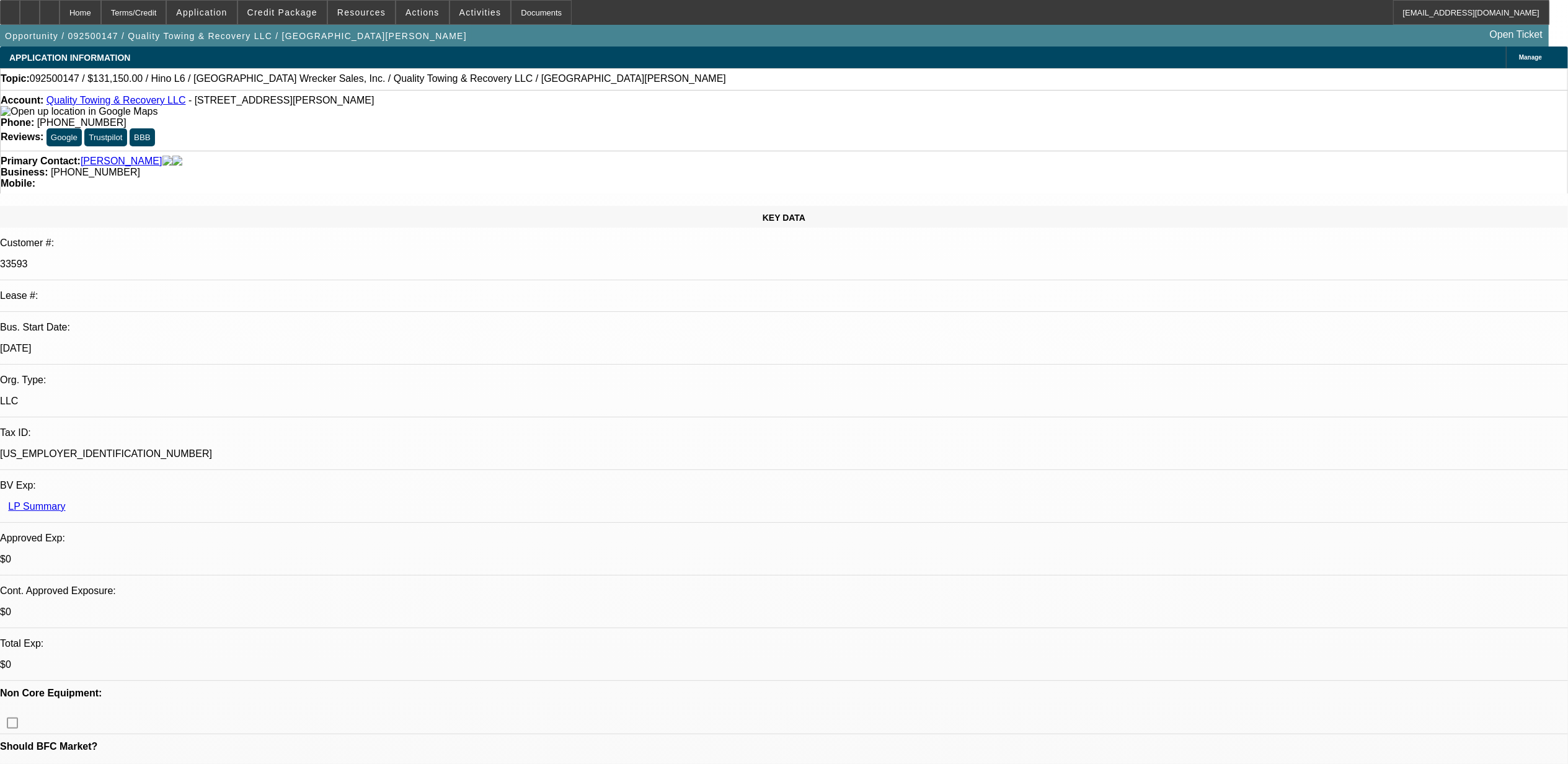
select select "0"
select select "1"
select select "6"
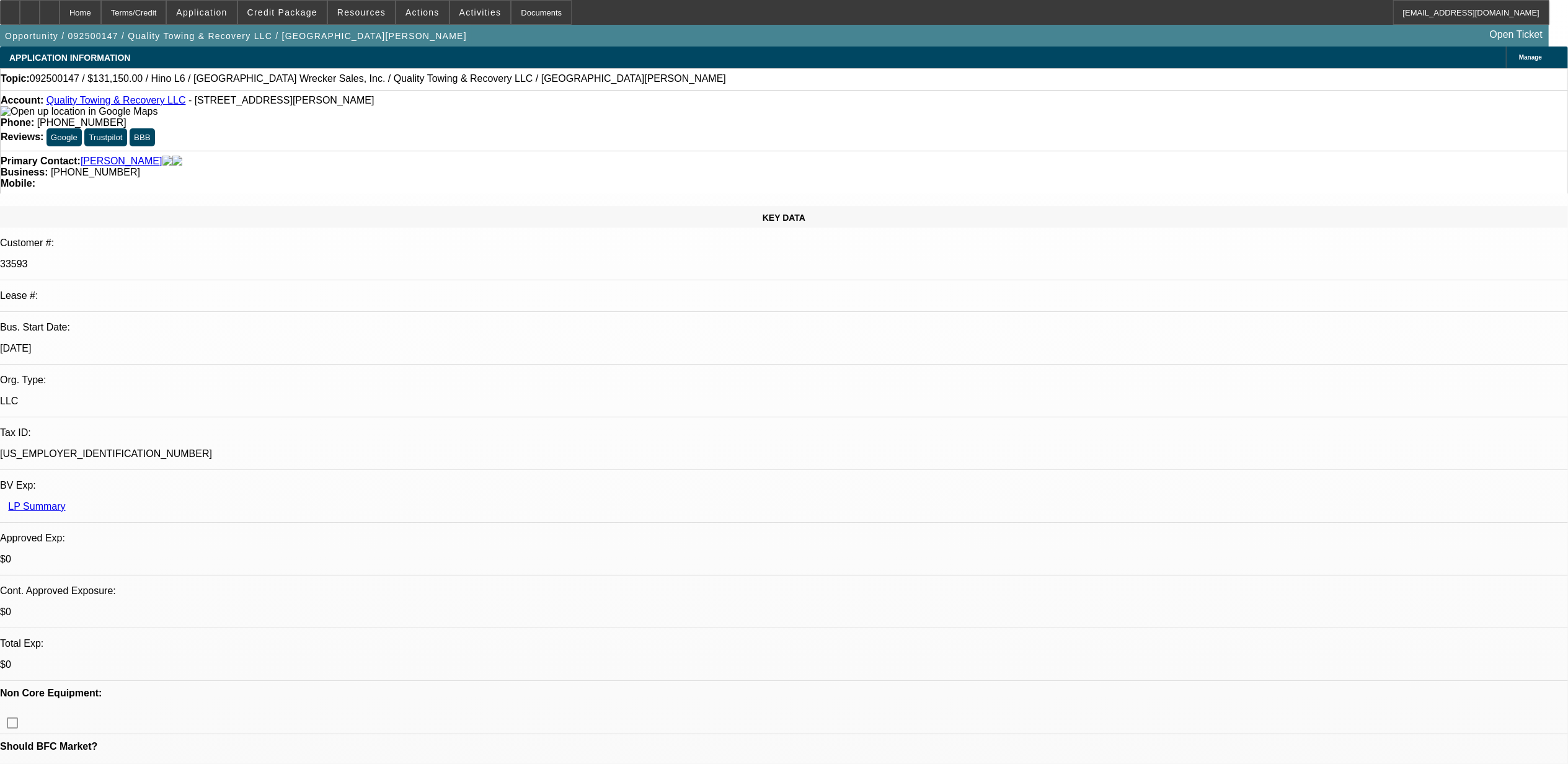
select select "1"
select select "6"
select select "1"
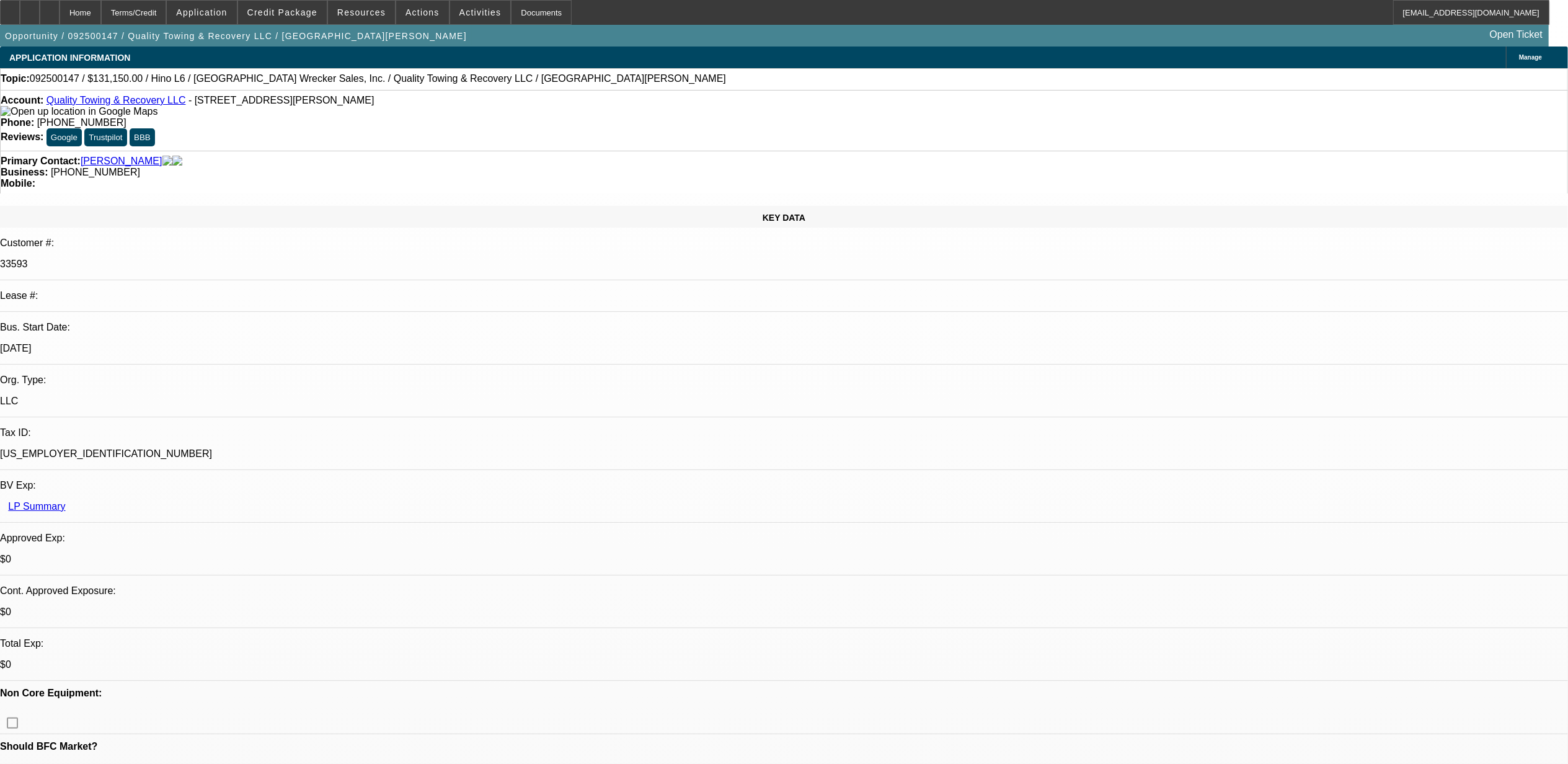
select select "6"
select select "1"
select select "6"
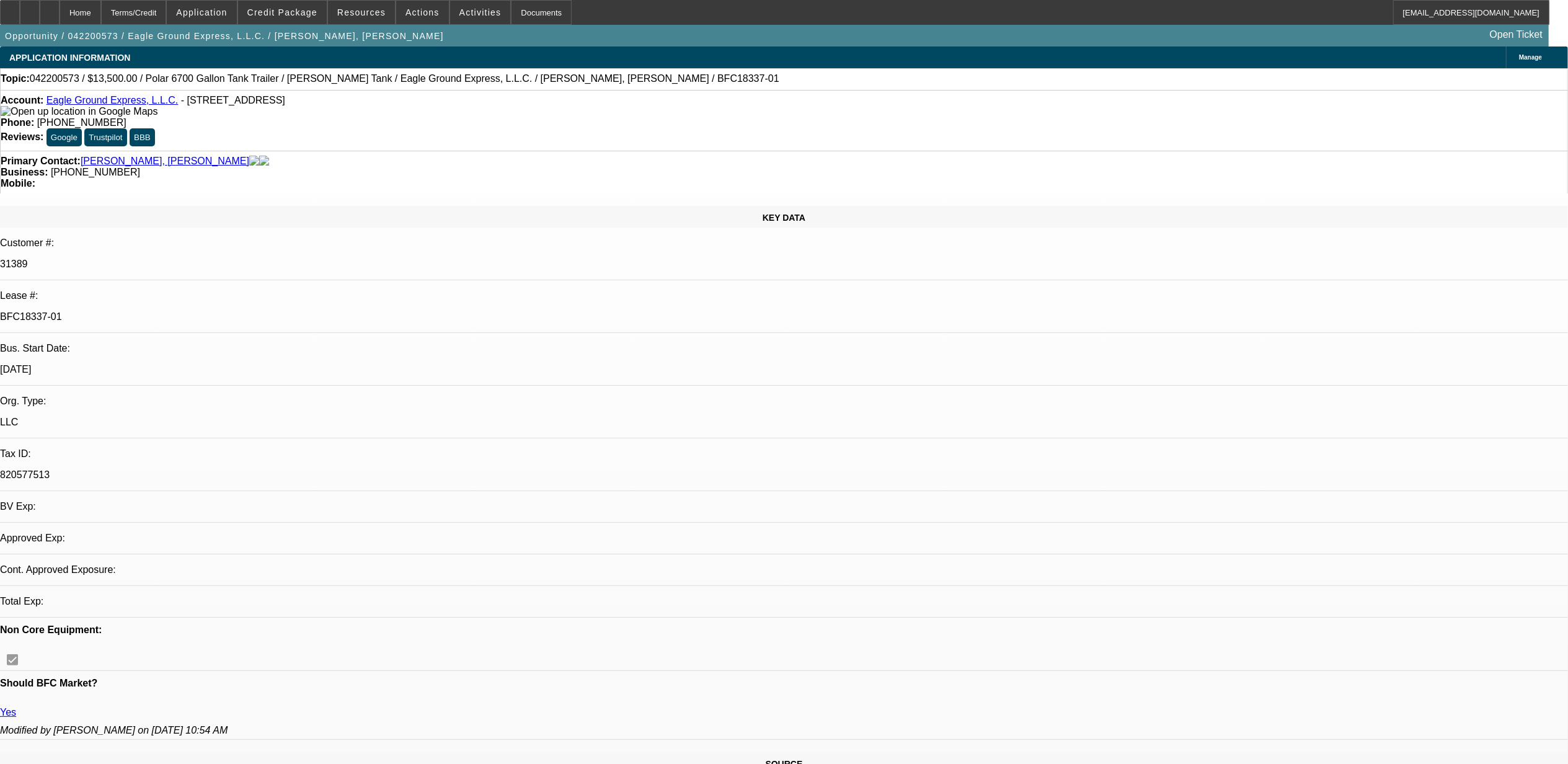
select select "0"
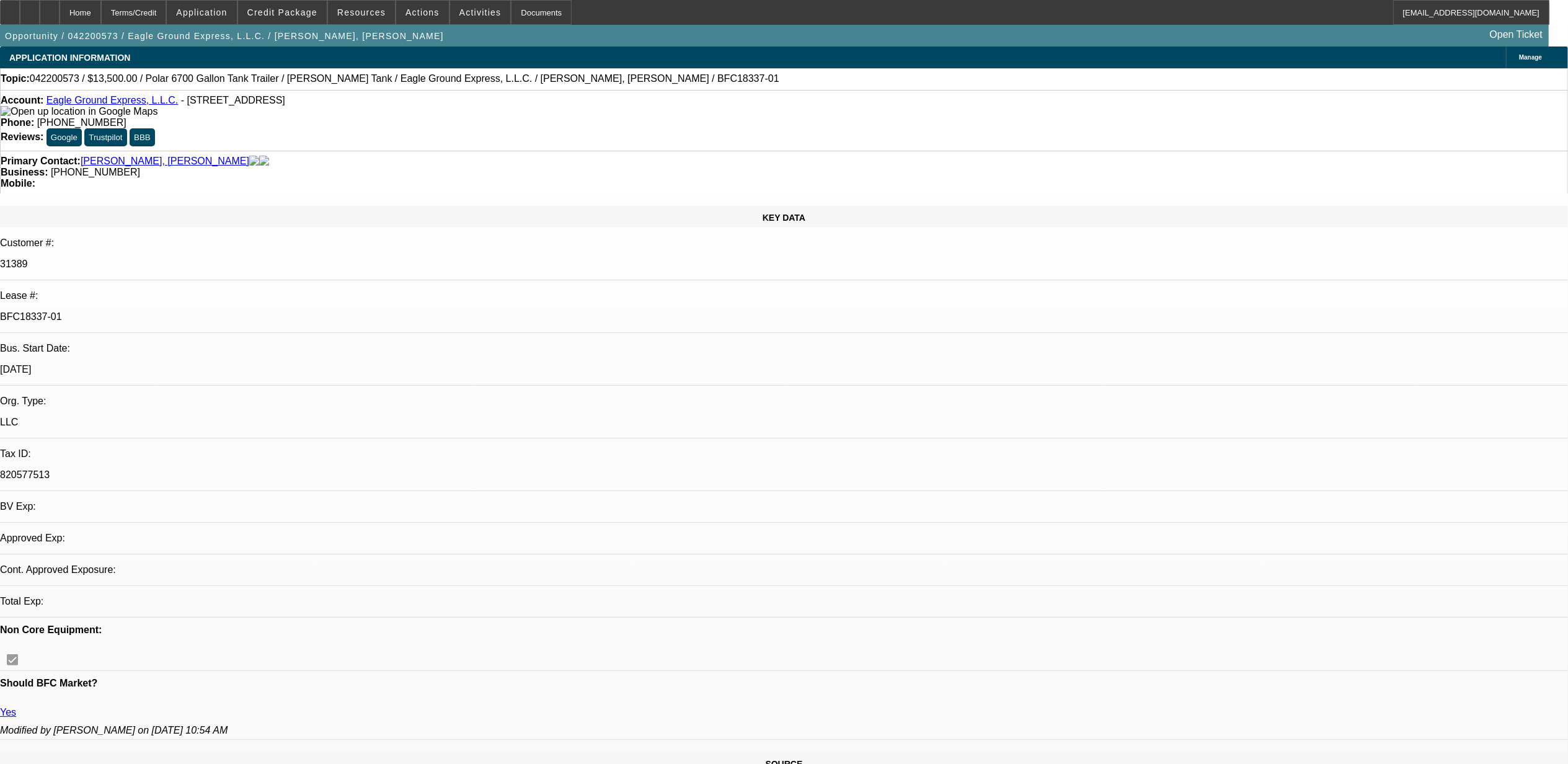
select select "0"
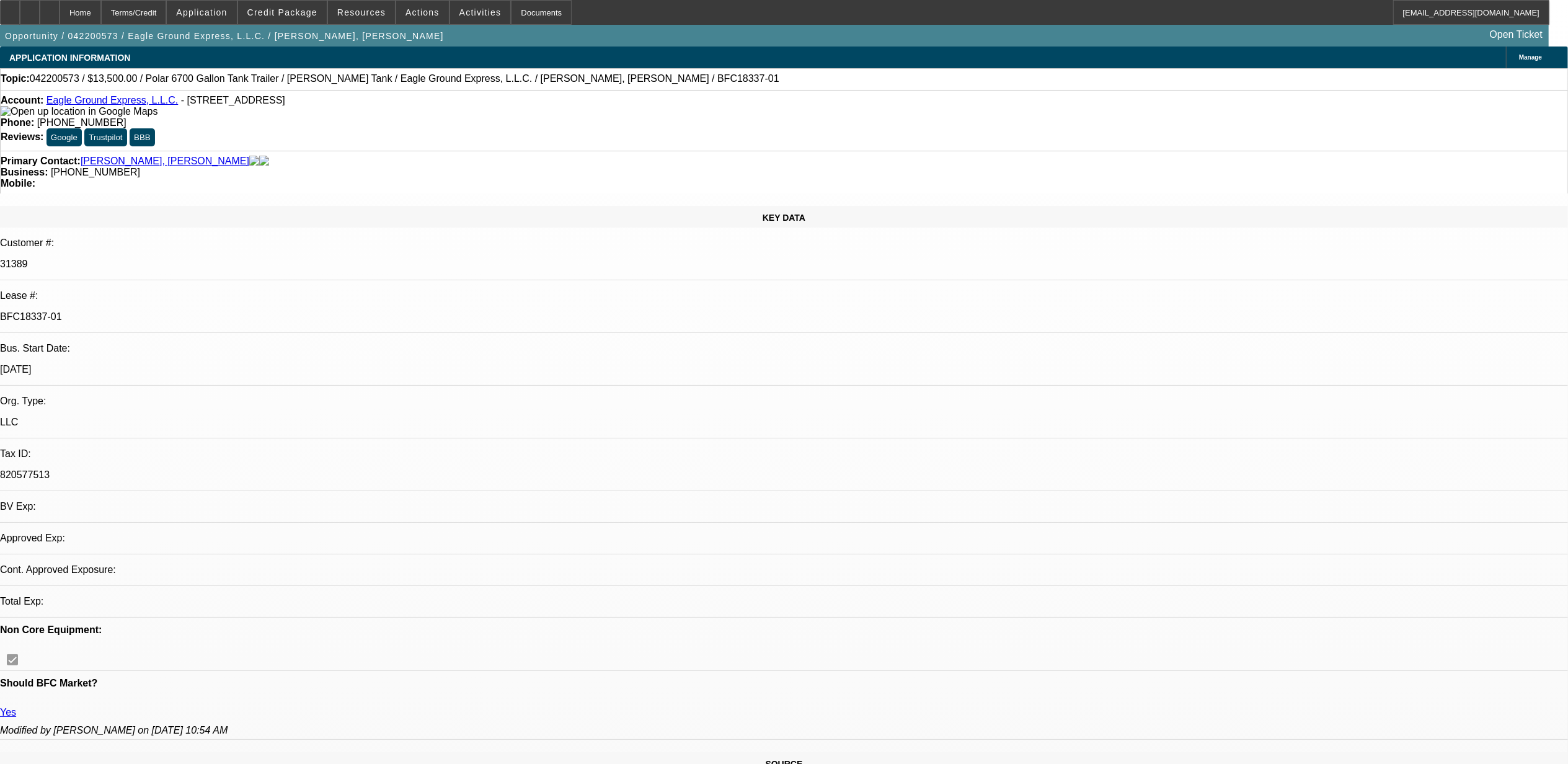
select select "0"
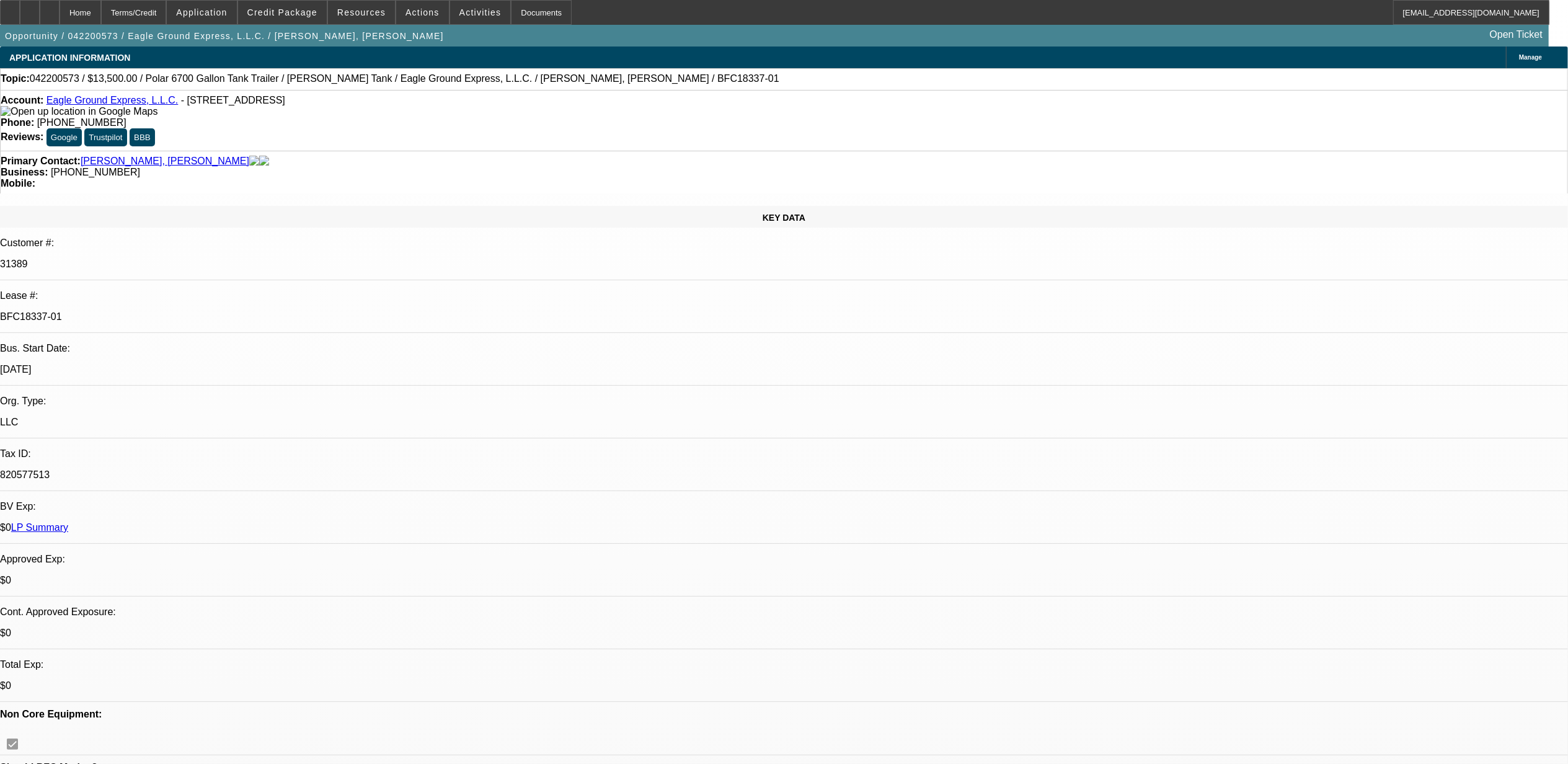
select select "1"
select select "6"
select select "1"
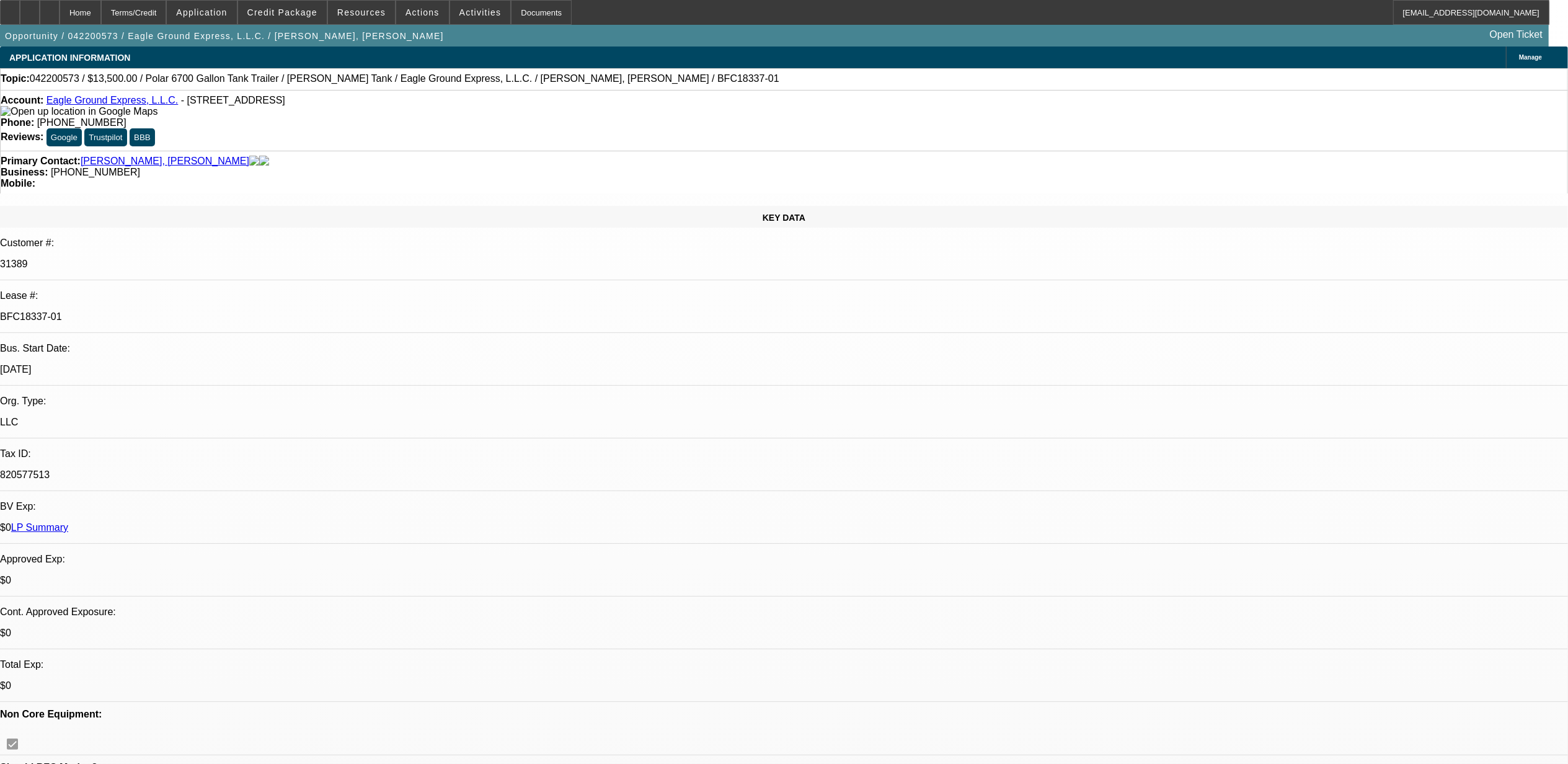
select select "6"
select select "1"
select select "6"
select select "1"
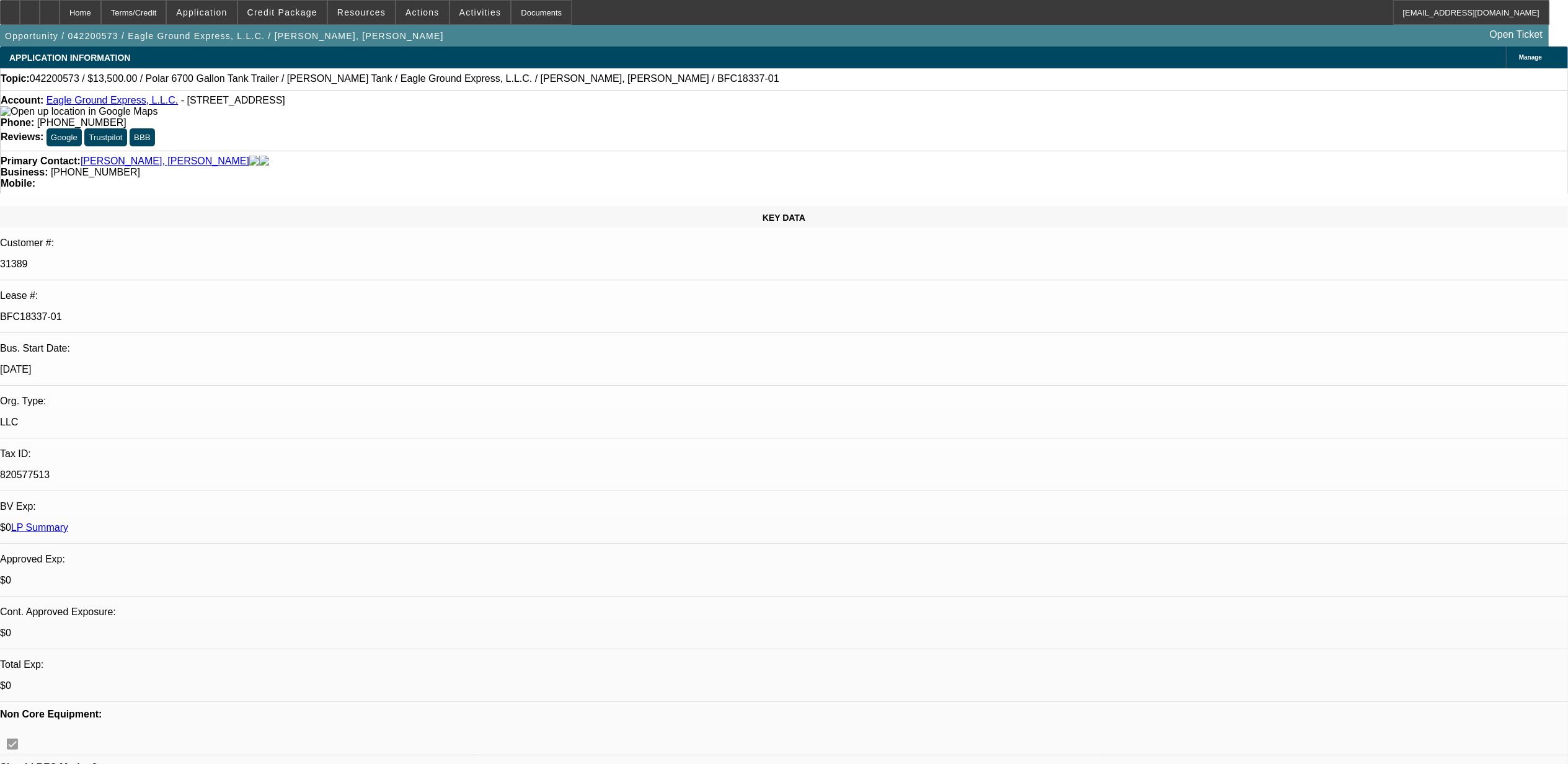
select select "1"
select select "6"
click at [115, 105] on link "Eagle Ground Express, L.L.C." at bounding box center [113, 100] width 132 height 10
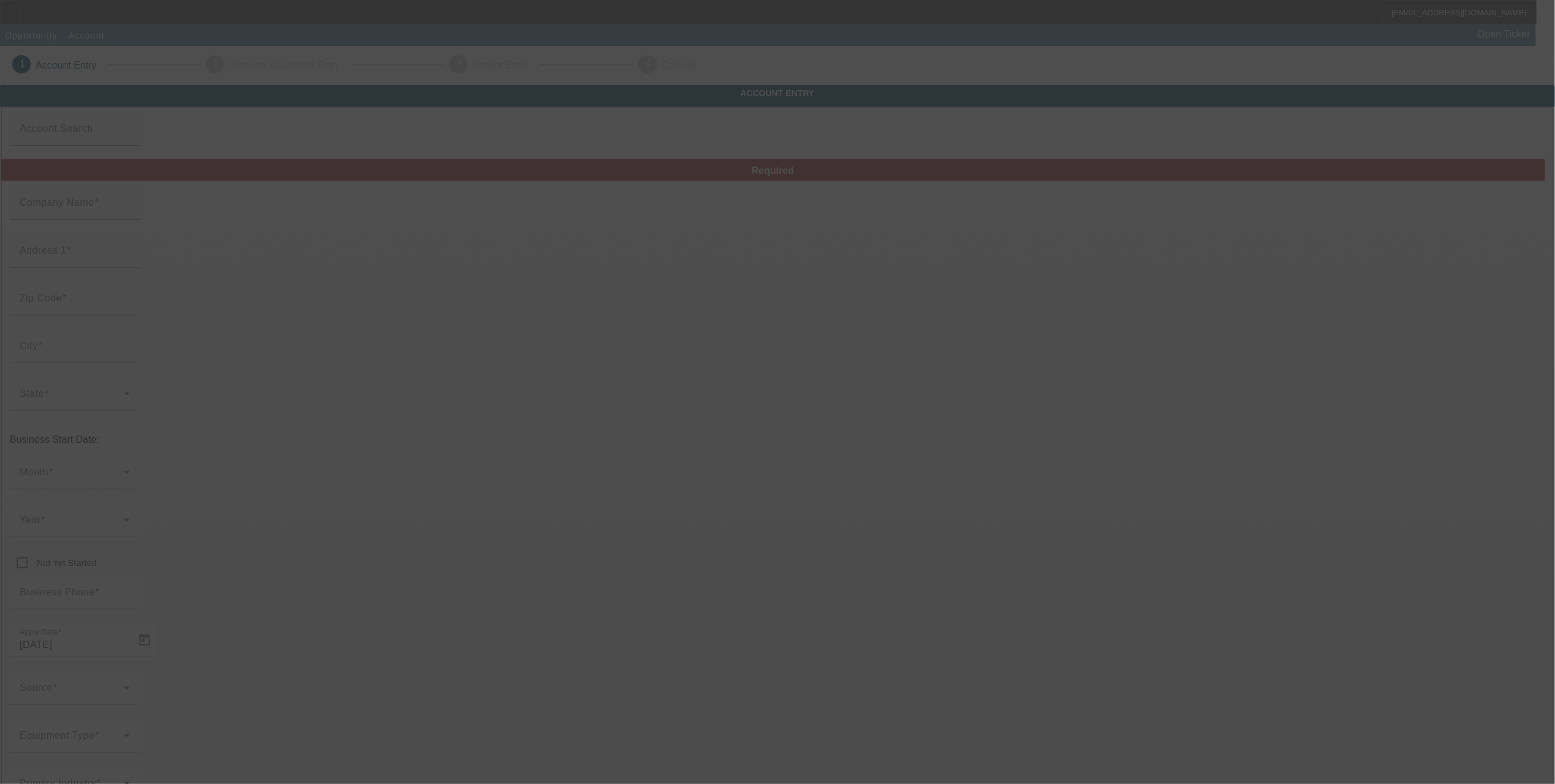
type input "Eagle Ground Express, L.L.C."
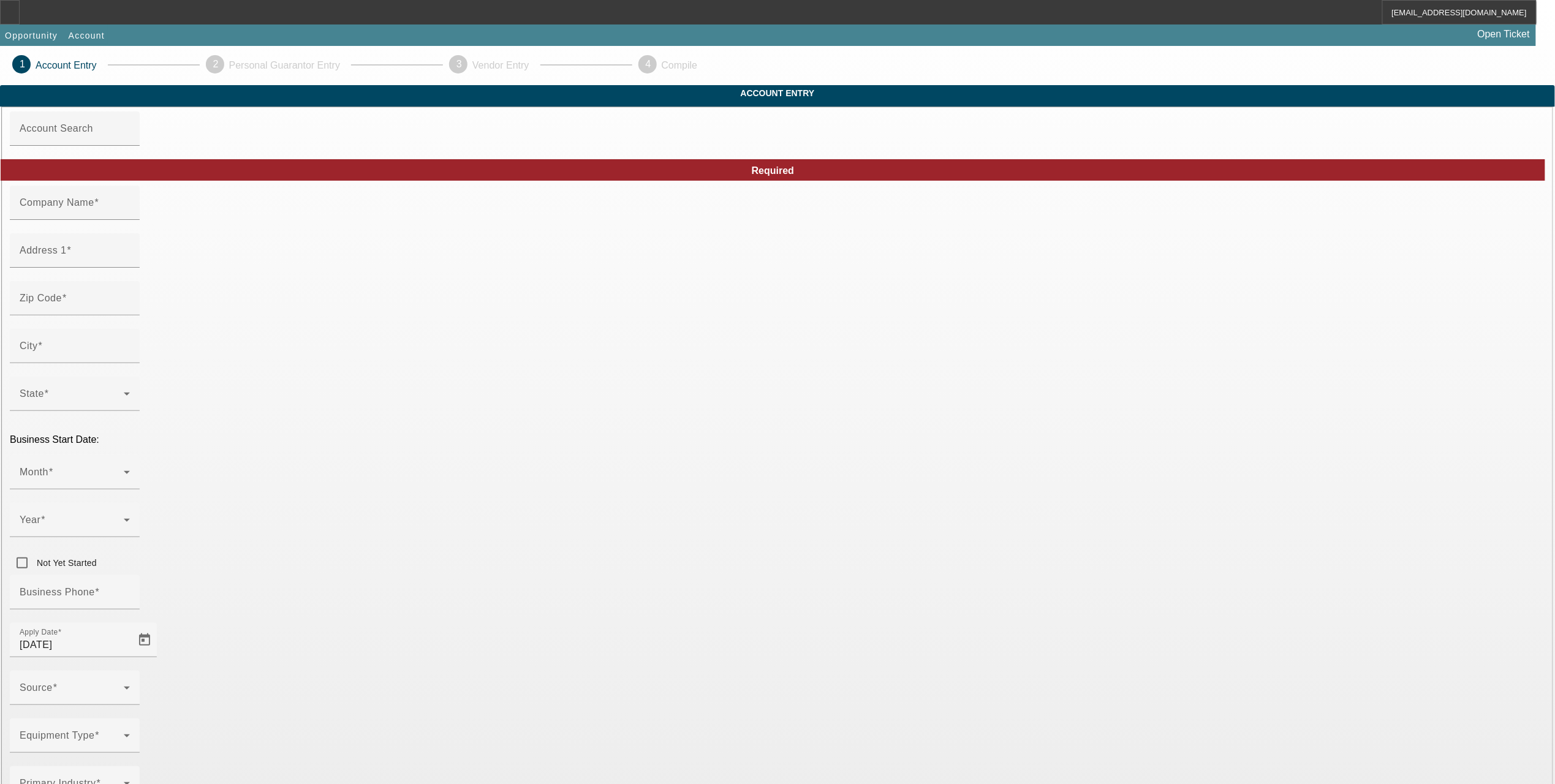
type input "[STREET_ADDRESS]"
type input "70128"
type input "[GEOGRAPHIC_DATA]"
type input "[PHONE_NUMBER]"
type input "[EMAIL_ADDRESS][DOMAIN_NAME]"
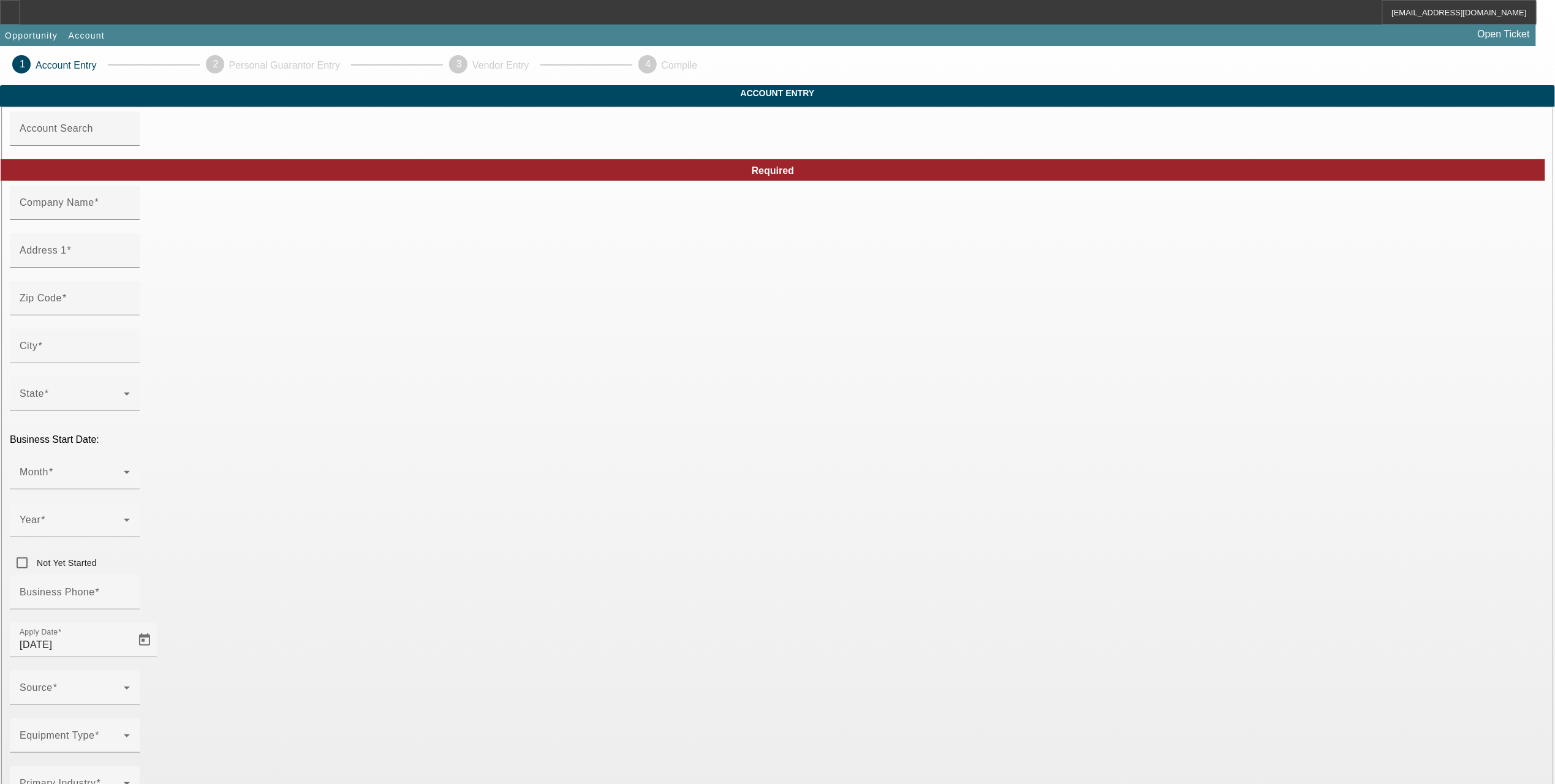
type input "[GEOGRAPHIC_DATA]"
type input "820577513"
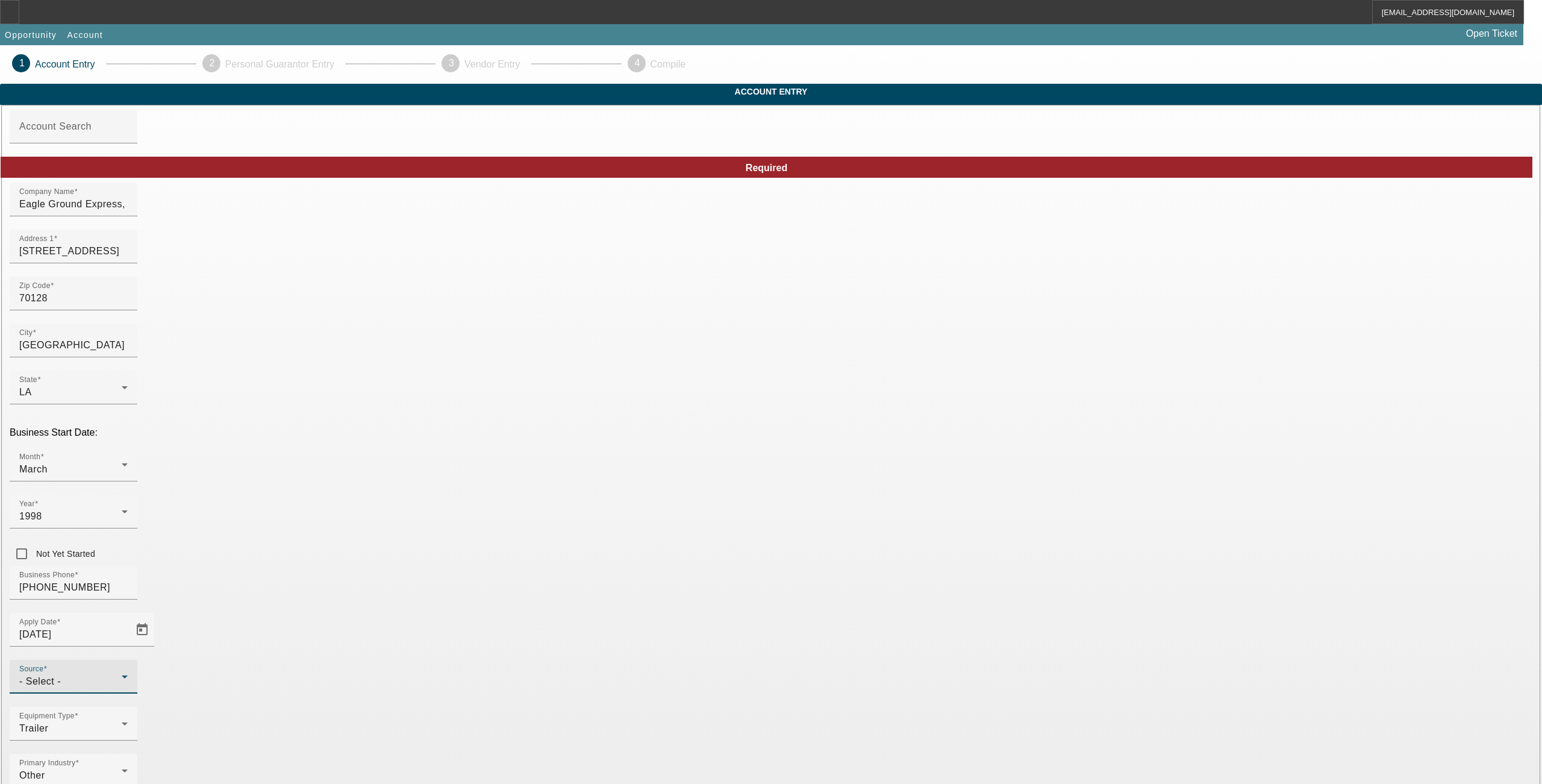
click at [122, 674] on div "- Select -" at bounding box center [70, 681] width 103 height 14
click at [670, 549] on mat-option "Equipment Listings" at bounding box center [683, 539] width 158 height 29
click at [122, 674] on div "Equipment Listings" at bounding box center [70, 681] width 103 height 14
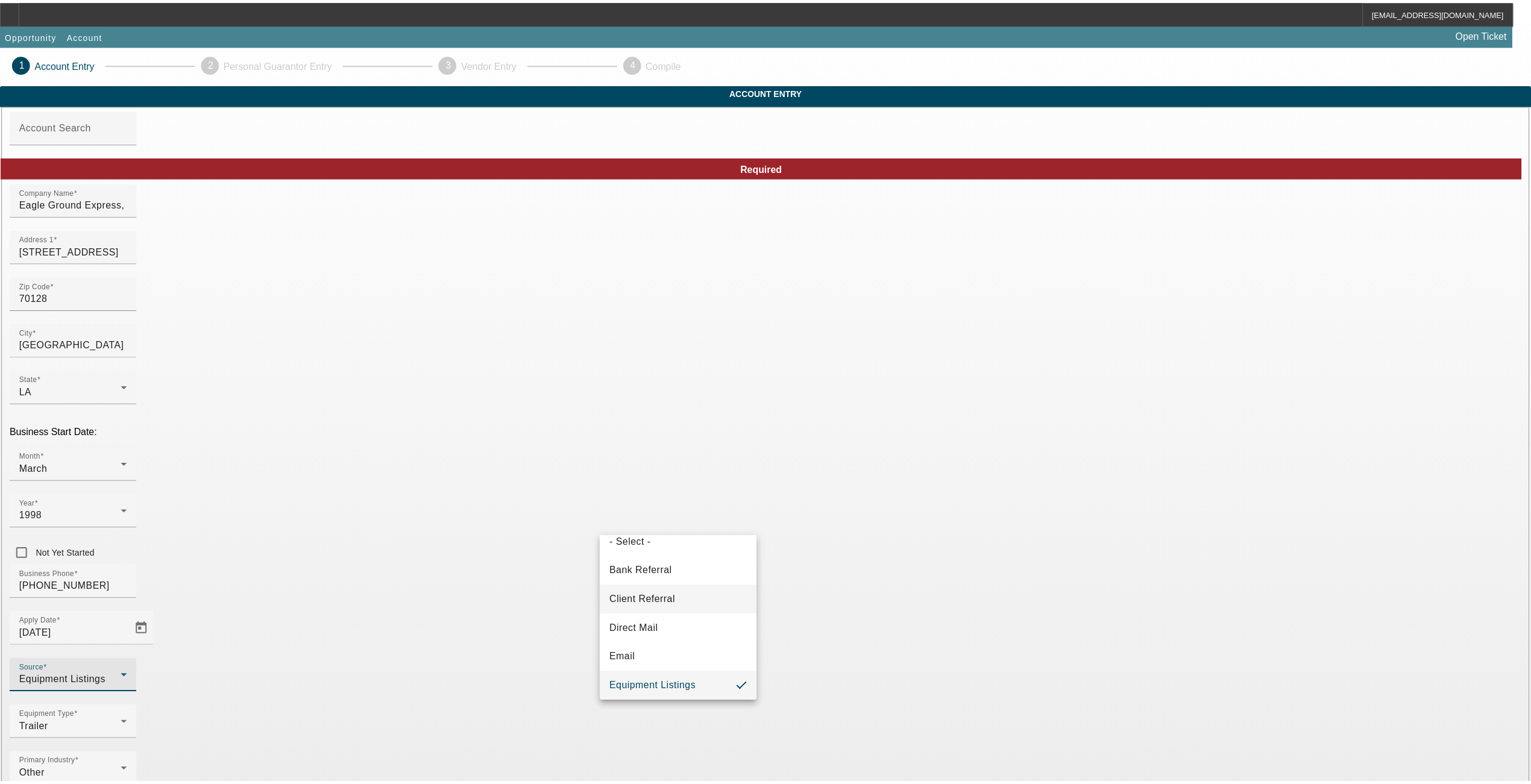
scroll to position [93, 0]
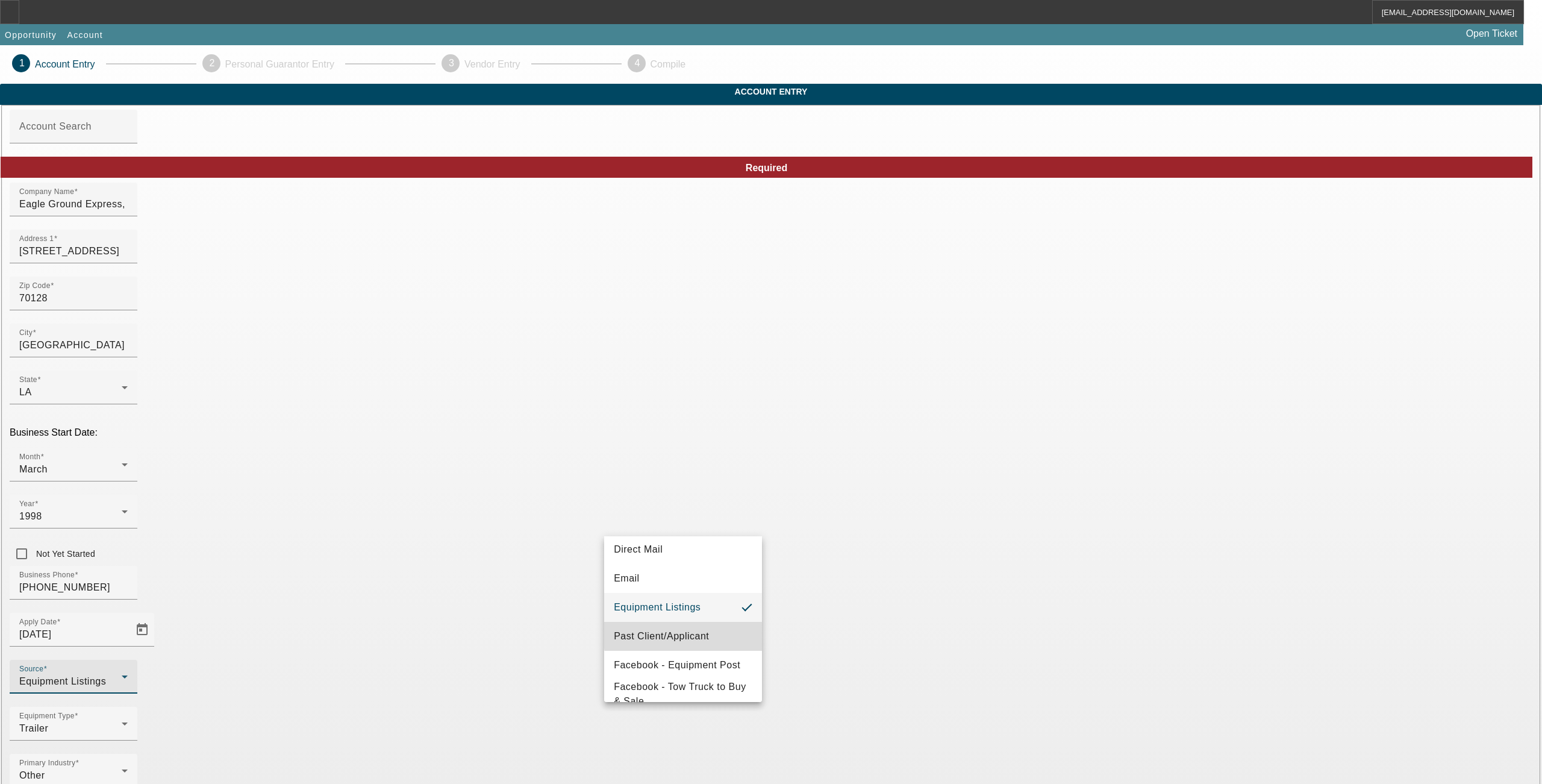
click at [693, 633] on span "Past Client/Applicant" at bounding box center [661, 636] width 95 height 14
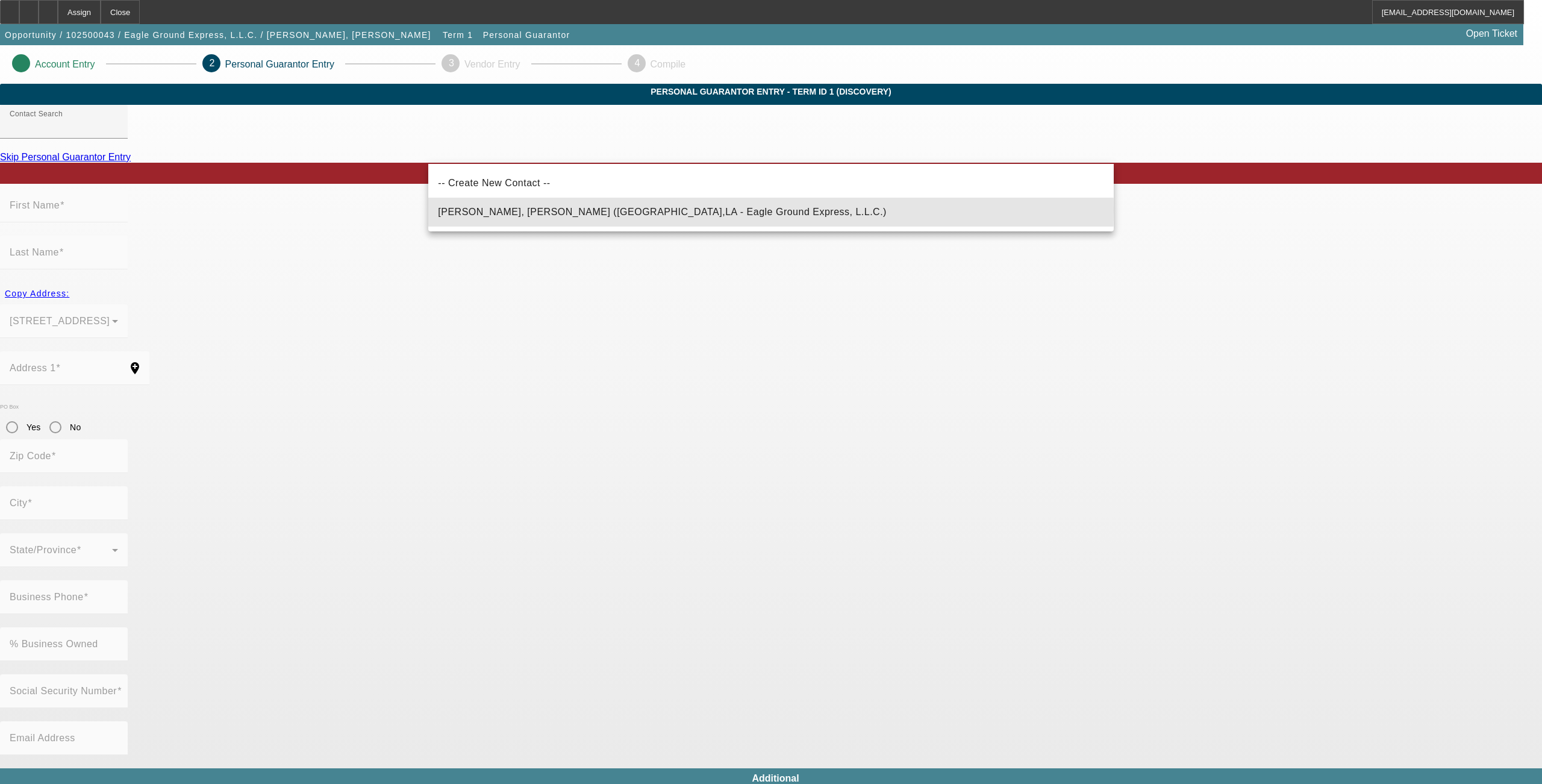
click at [536, 210] on span "Jones, Sinatra (New Orleans,LA - Eagle Ground Express, L.L.C.)" at bounding box center [662, 212] width 449 height 10
type input "Jones, Sinatra (New Orleans,LA - Eagle Ground Express, L.L.C.)"
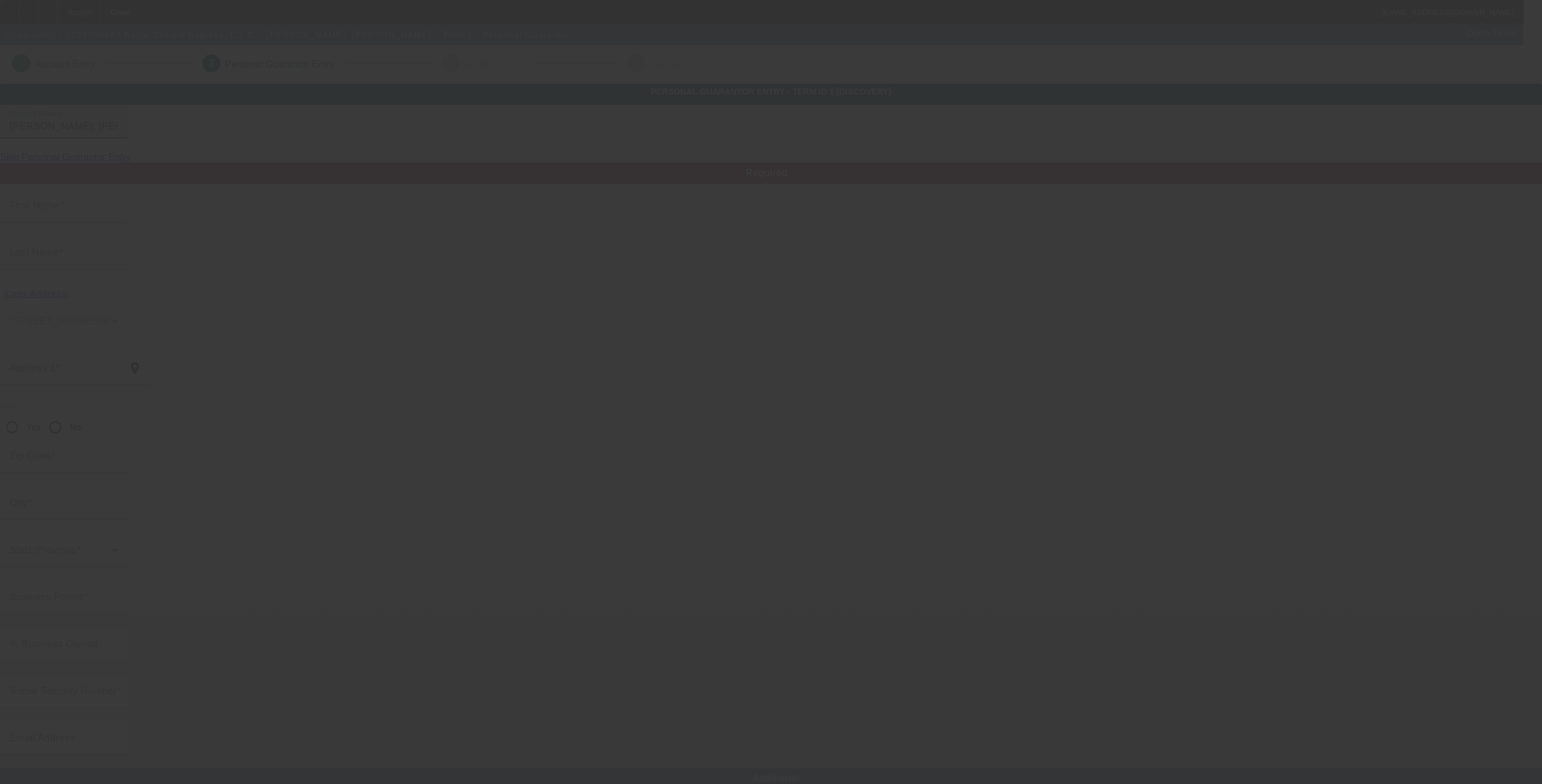
type input "Sinatra"
type input "Jones"
type input "[STREET_ADDRESS]"
radio input "true"
type input "70128"
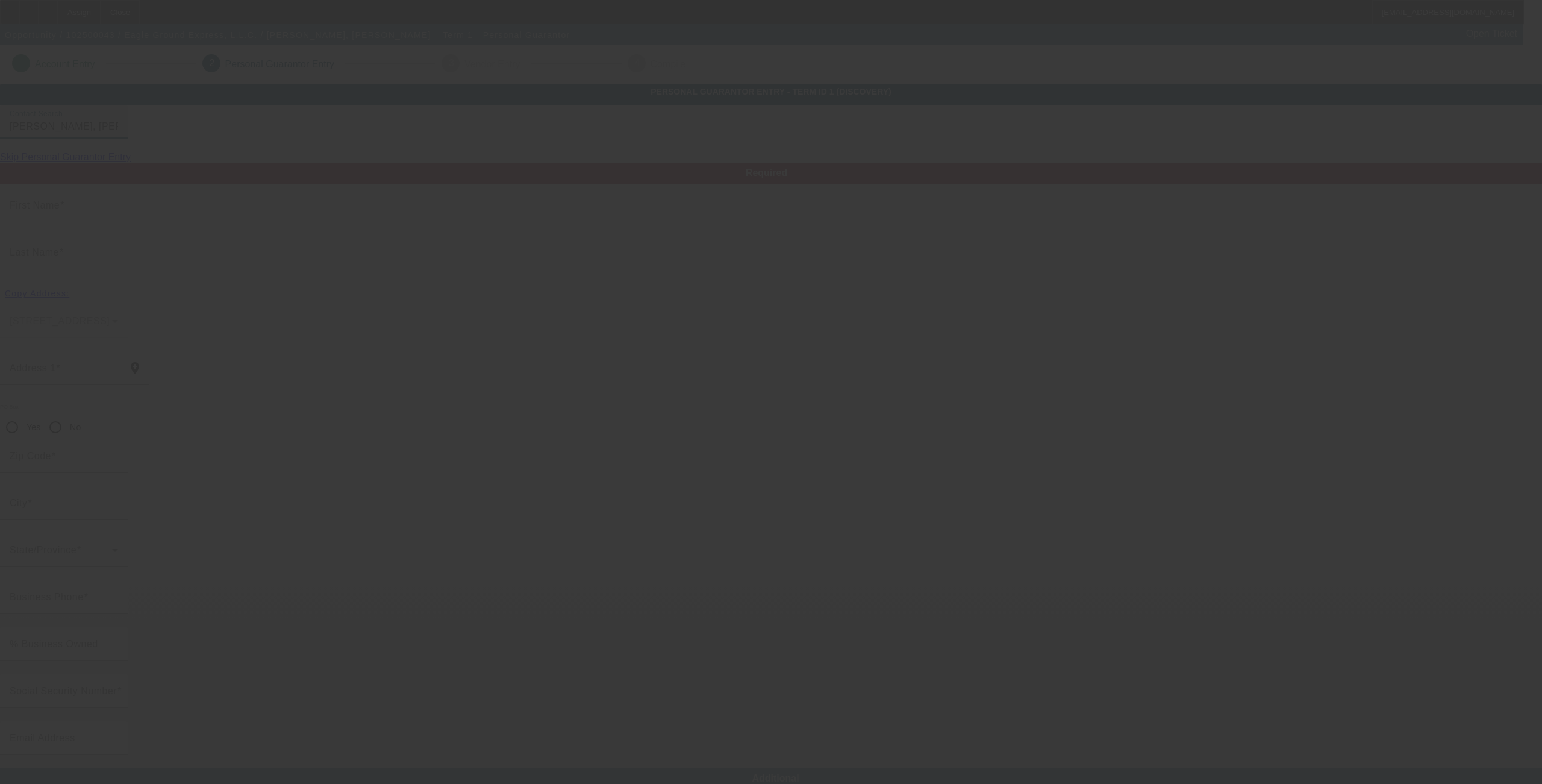
type input "New Orleans"
type input "[PHONE_NUMBER]"
type input "100"
type input "435-21-3699"
type input "jonessinatra@yahoo.com"
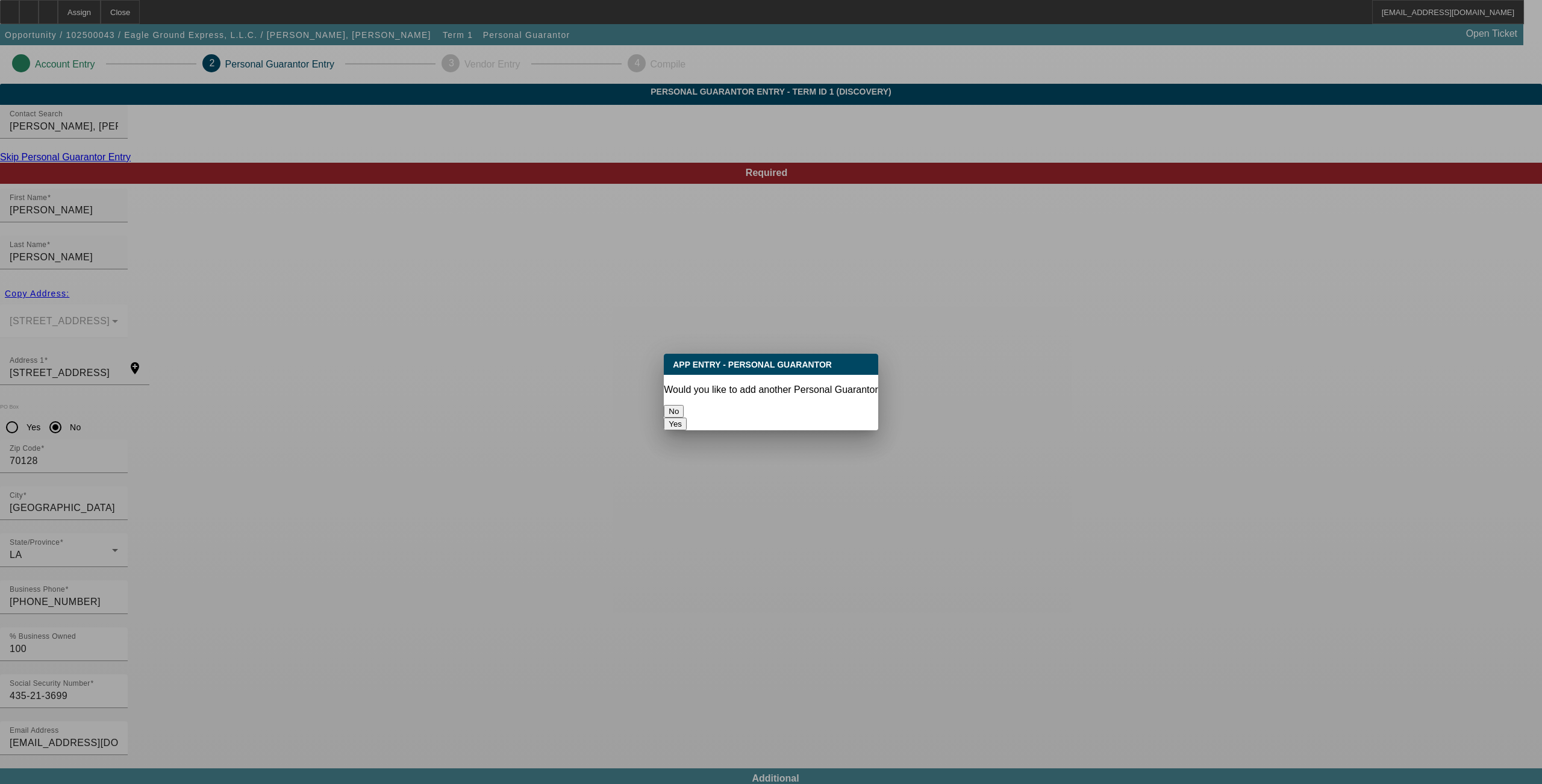
click at [684, 410] on button "No" at bounding box center [674, 411] width 20 height 12
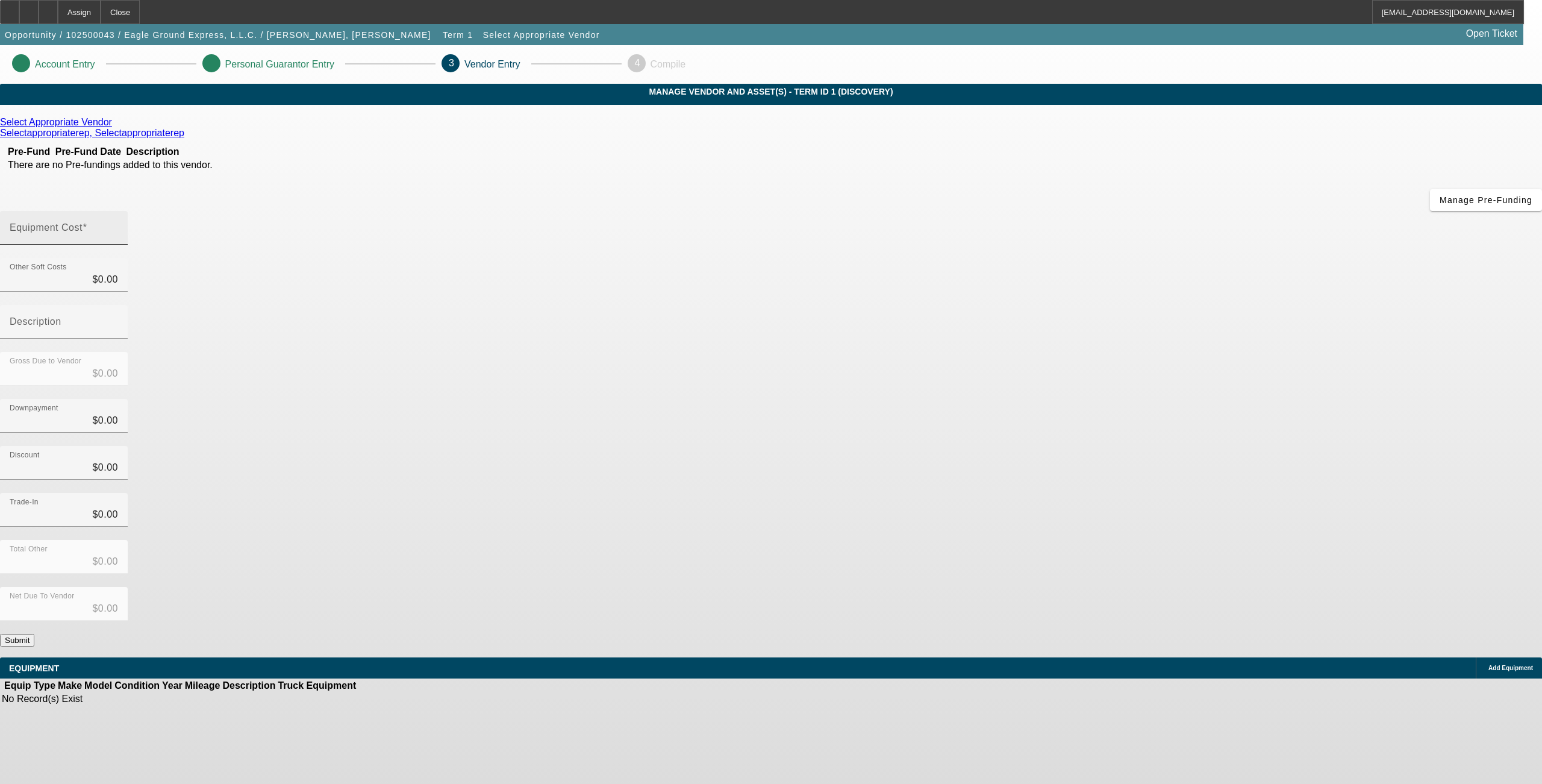
click at [83, 222] on mat-label "Equipment Cost" at bounding box center [45, 227] width 73 height 10
click at [118, 225] on input "Equipment Cost" at bounding box center [63, 232] width 108 height 14
type input "4"
type input "$4.00"
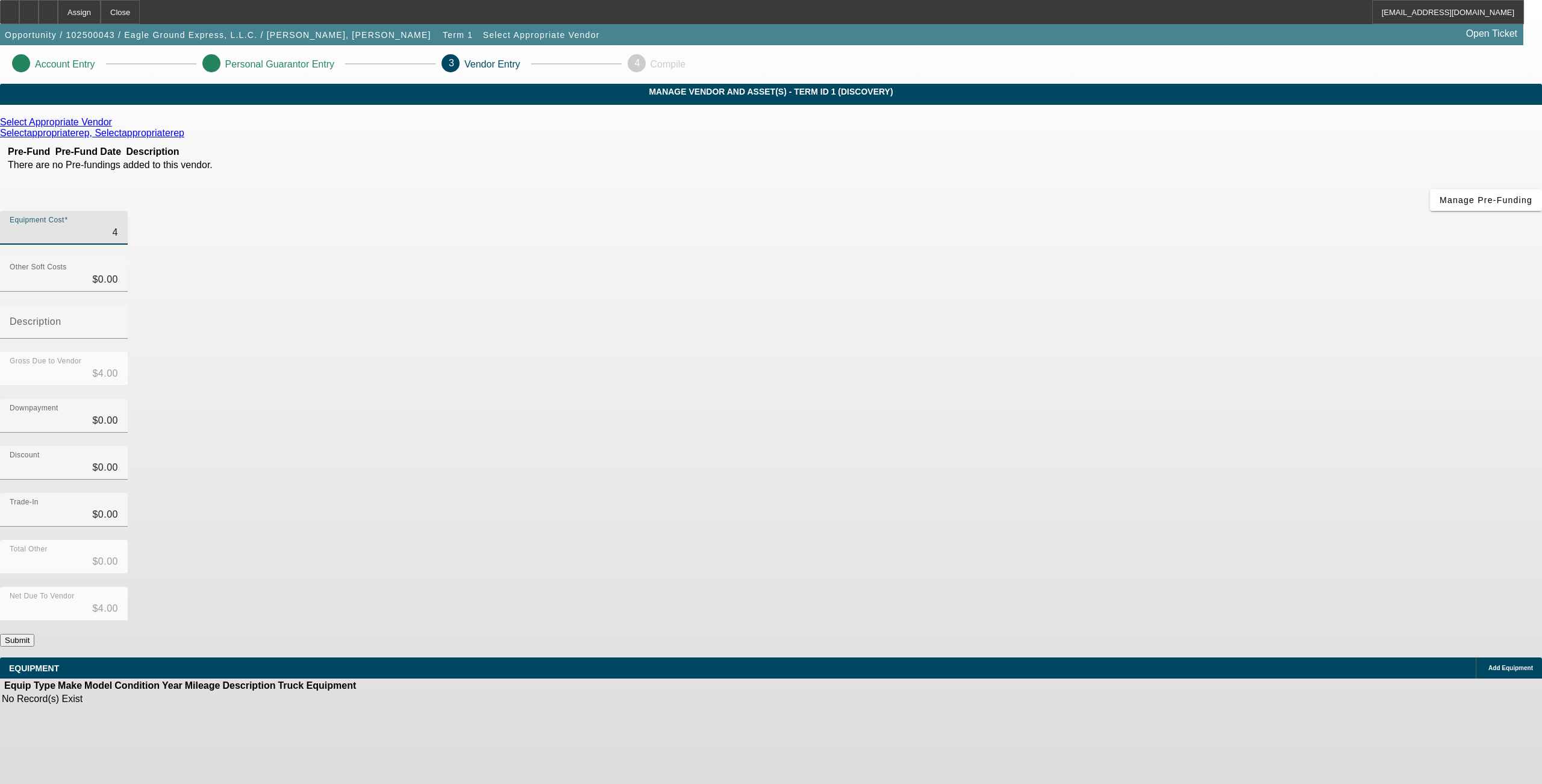
type input "44"
type input "$44.00"
type input "449"
type input "$449.00"
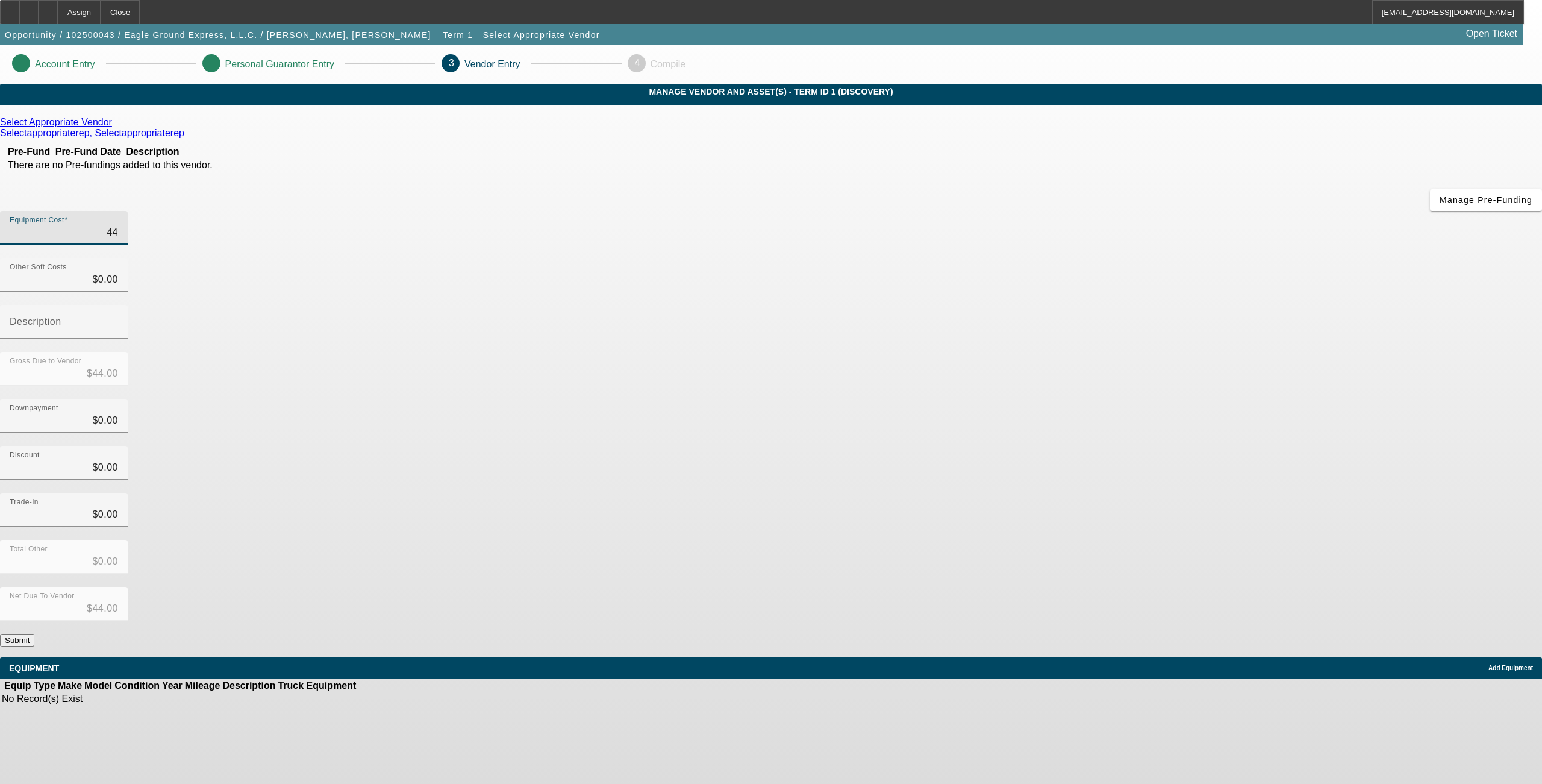
type input "$449.00"
type input "4490"
type input "$4,490.00"
type input "44900"
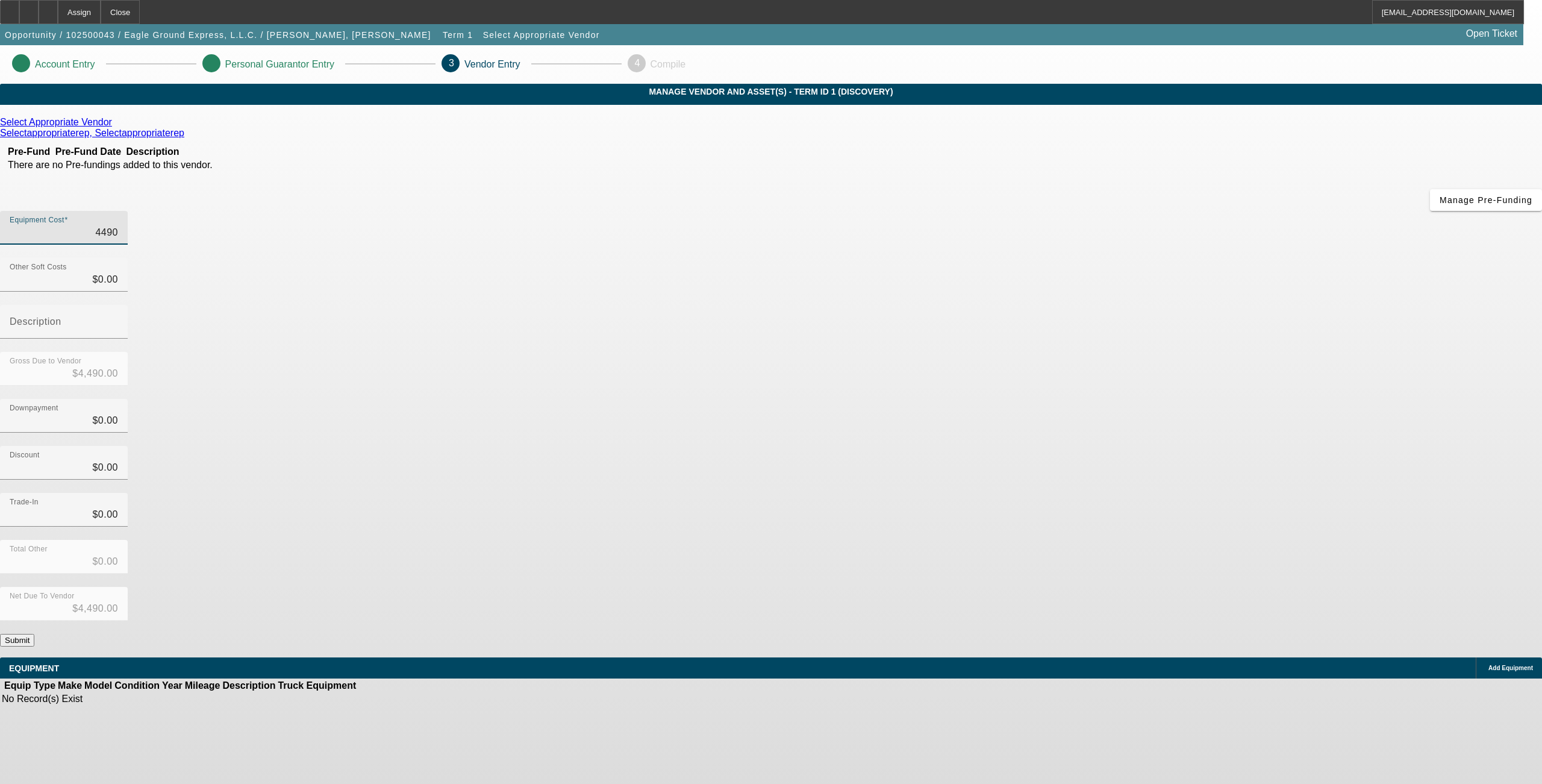
type input "$44,900.00"
type input "$0.00"
click at [34, 633] on button "Submit" at bounding box center [17, 640] width 34 height 12
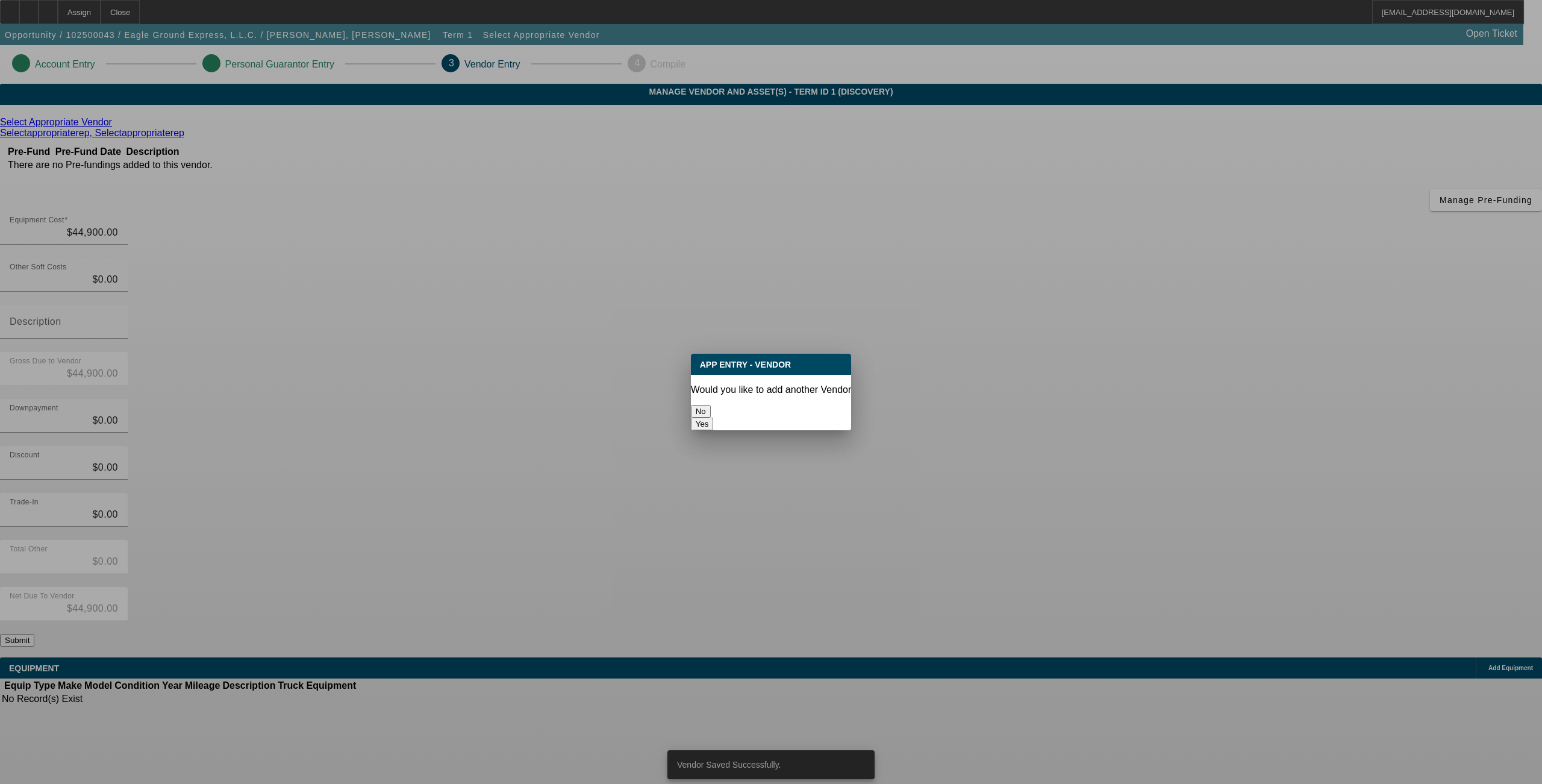
click at [711, 405] on button "No" at bounding box center [701, 411] width 20 height 12
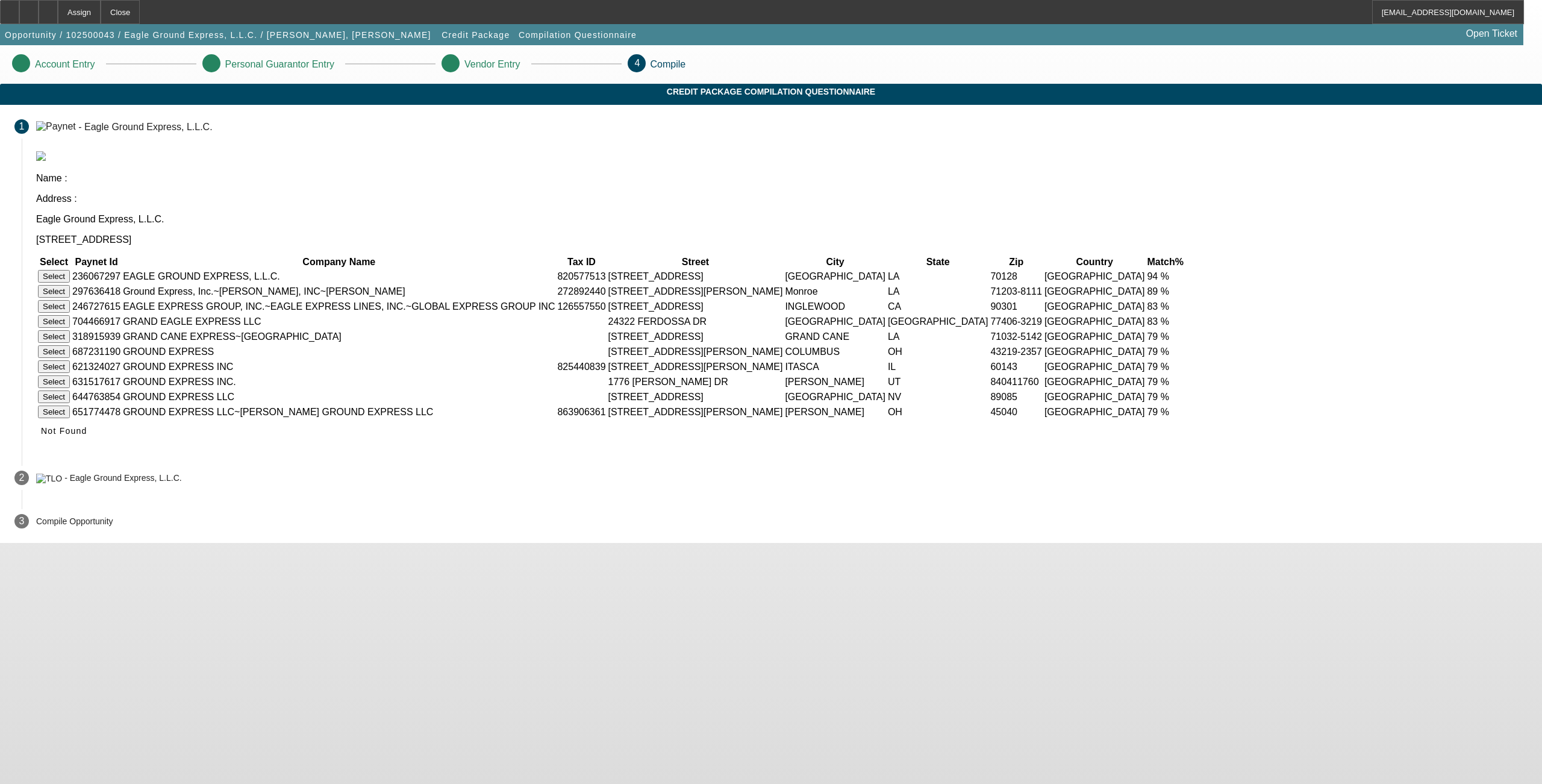
click at [70, 270] on button "Select" at bounding box center [54, 276] width 32 height 12
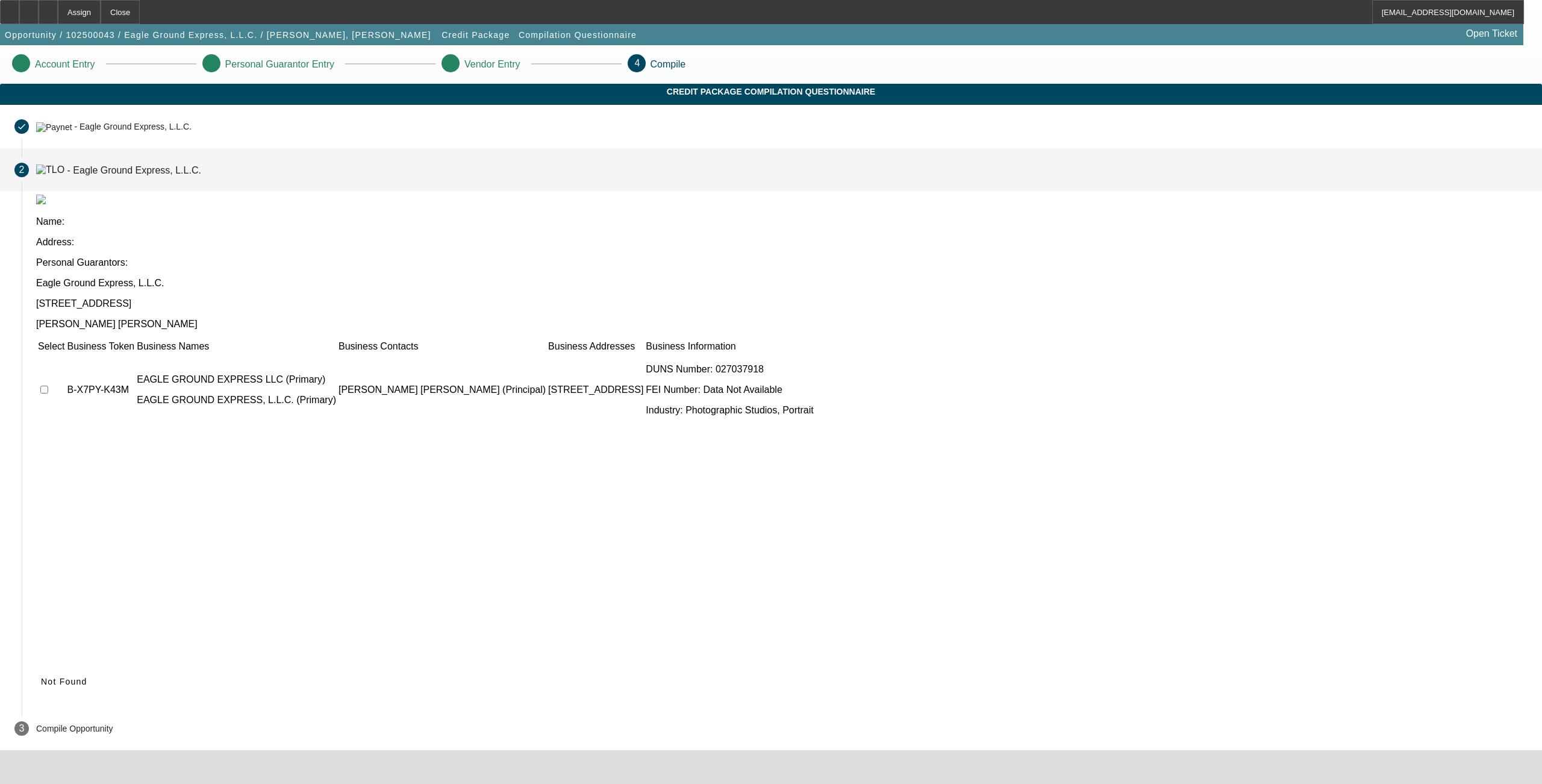
click at [48, 386] on input "checkbox" at bounding box center [44, 390] width 8 height 8
checkbox input "true"
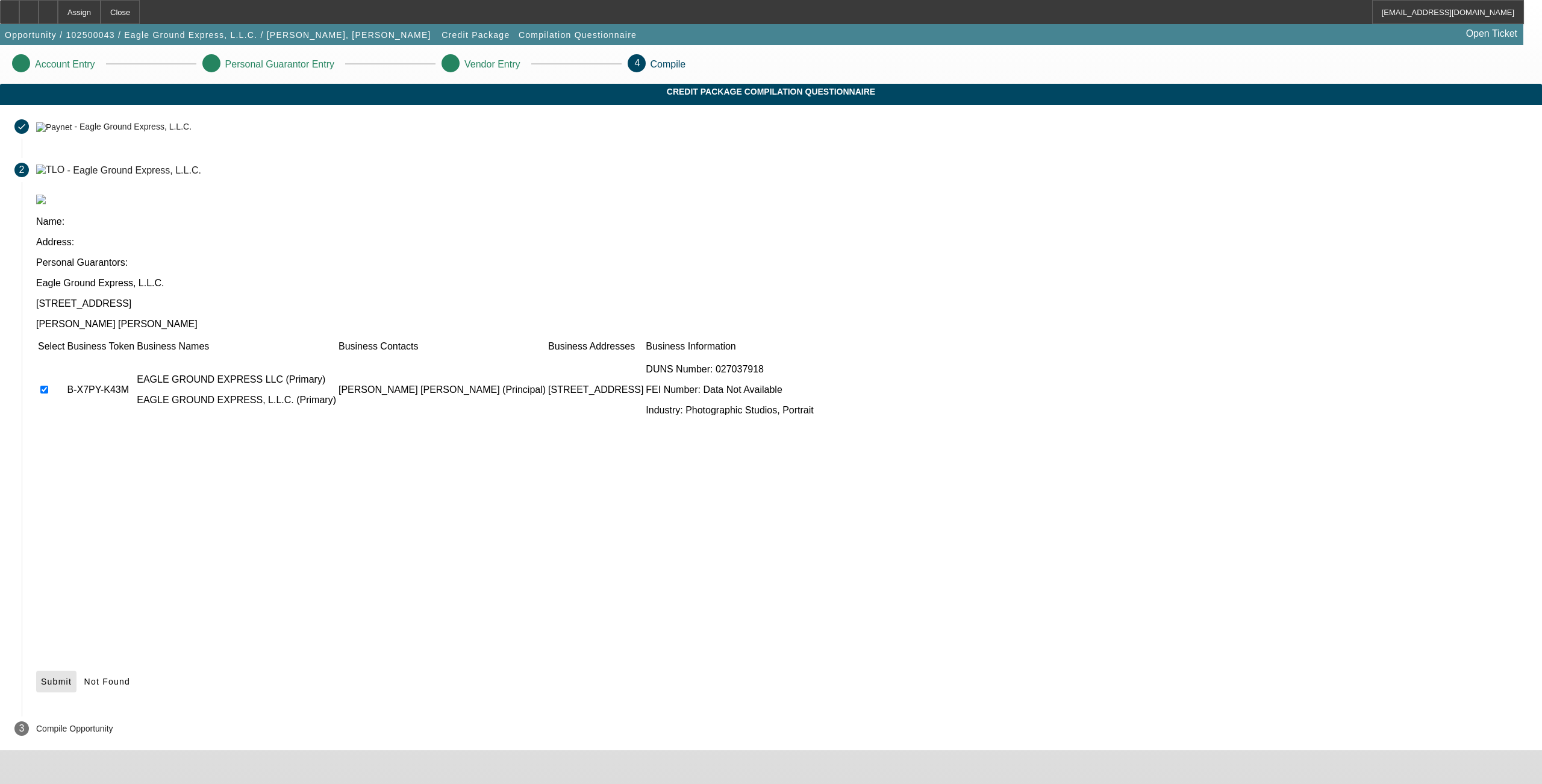
click at [41, 676] on icon at bounding box center [41, 681] width 0 height 9
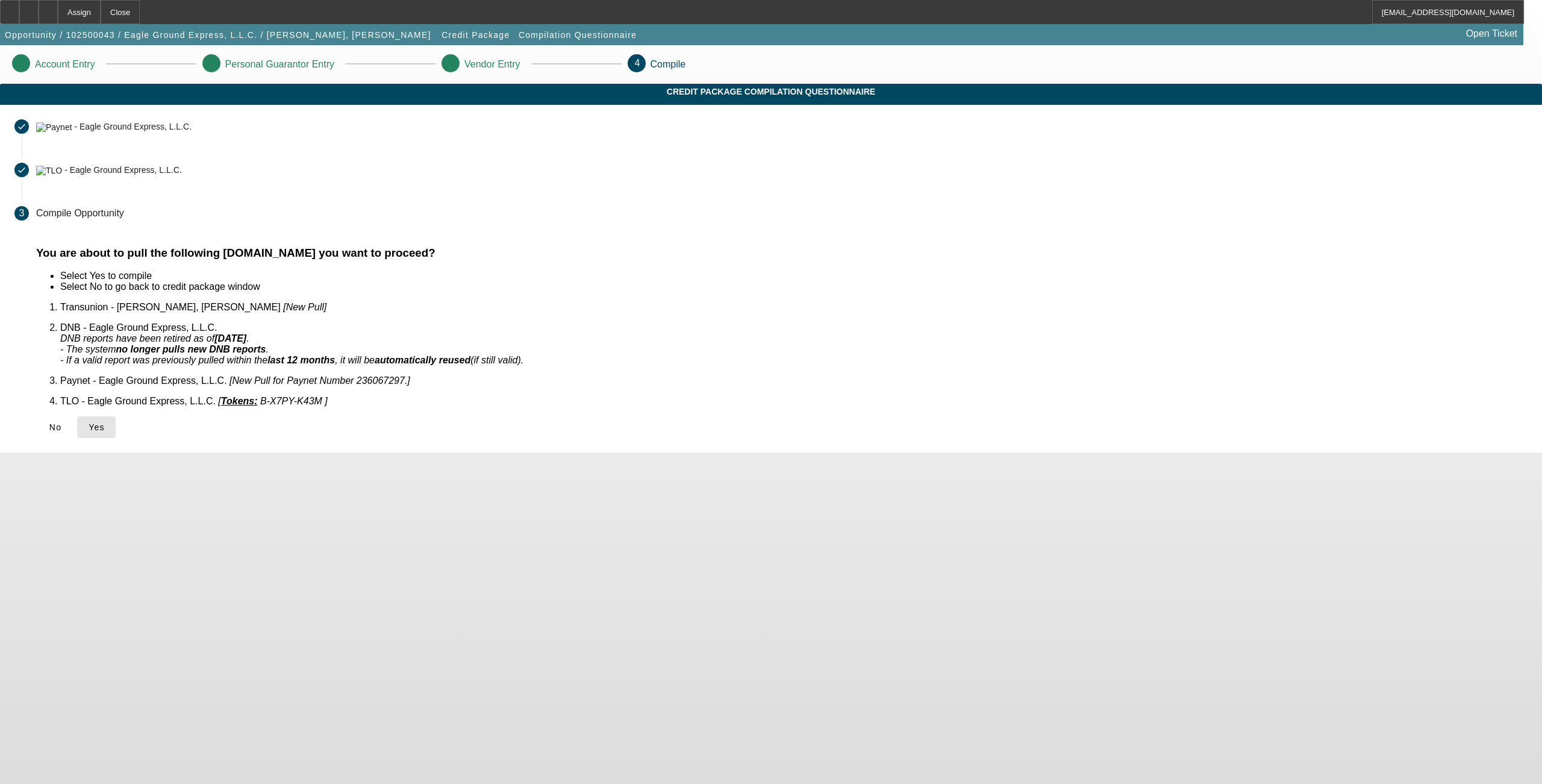
click at [105, 422] on span "Yes" at bounding box center [96, 427] width 16 height 9
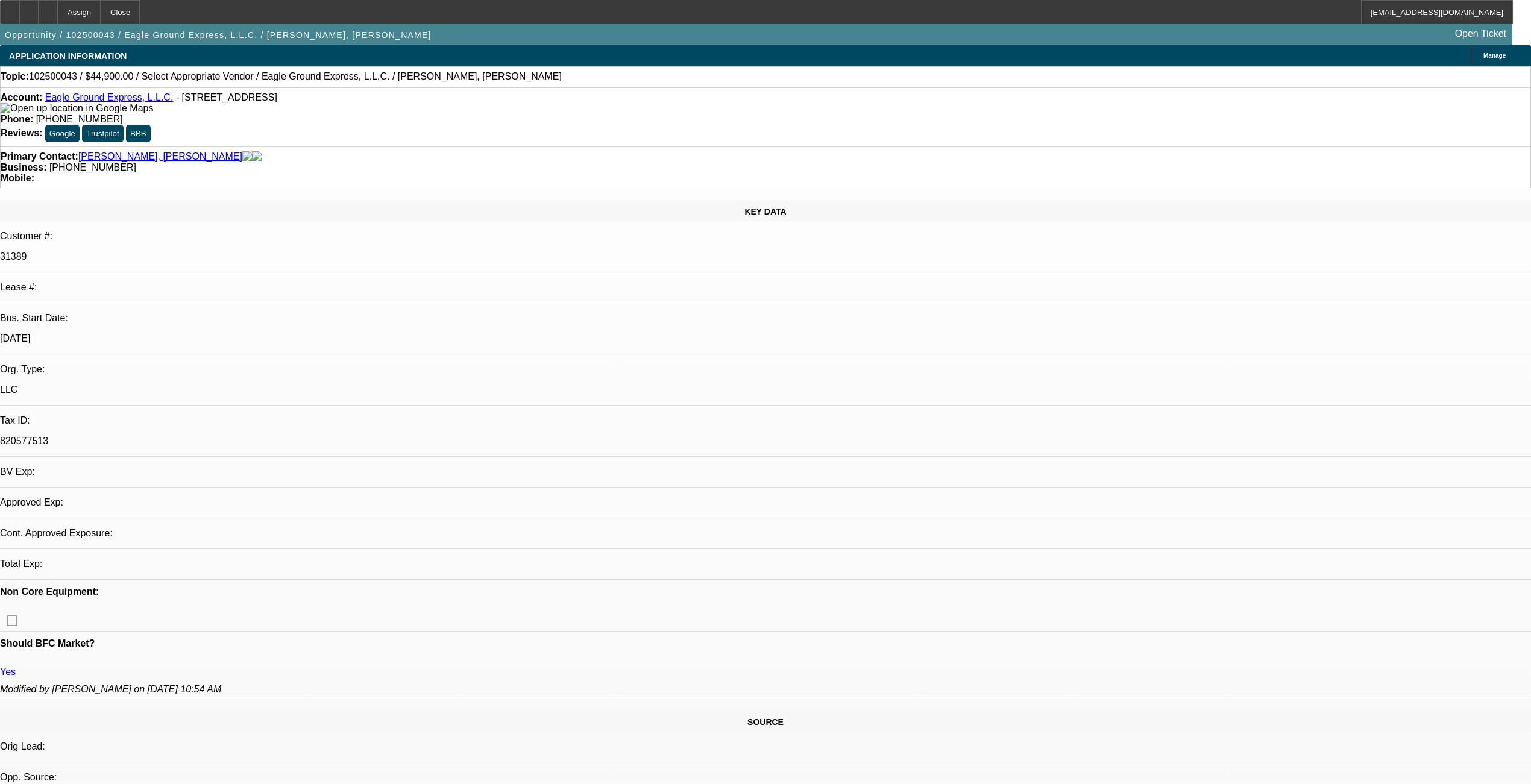
select select "0"
select select "2"
select select "0.1"
select select "4"
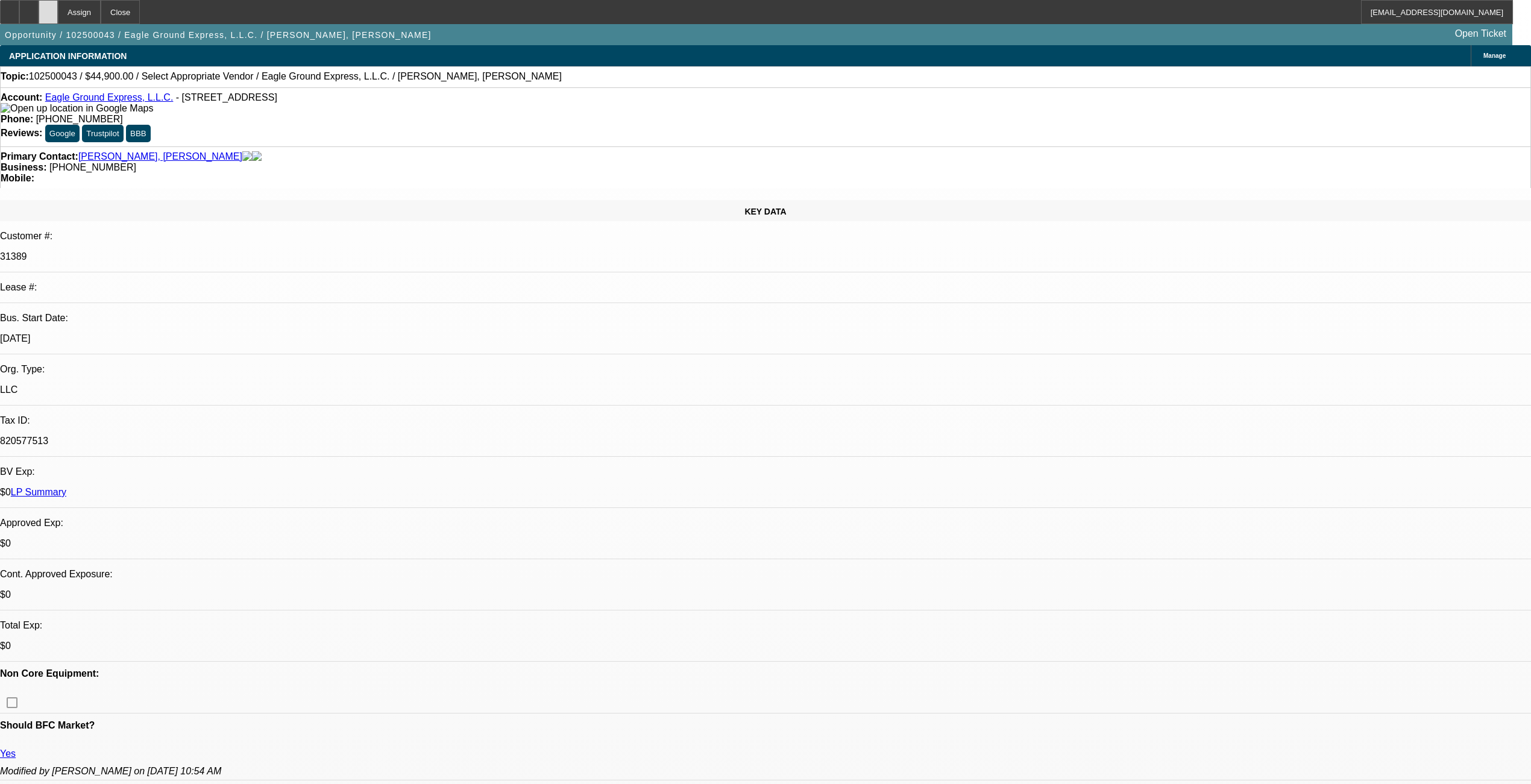
click at [58, 7] on div at bounding box center [48, 12] width 19 height 24
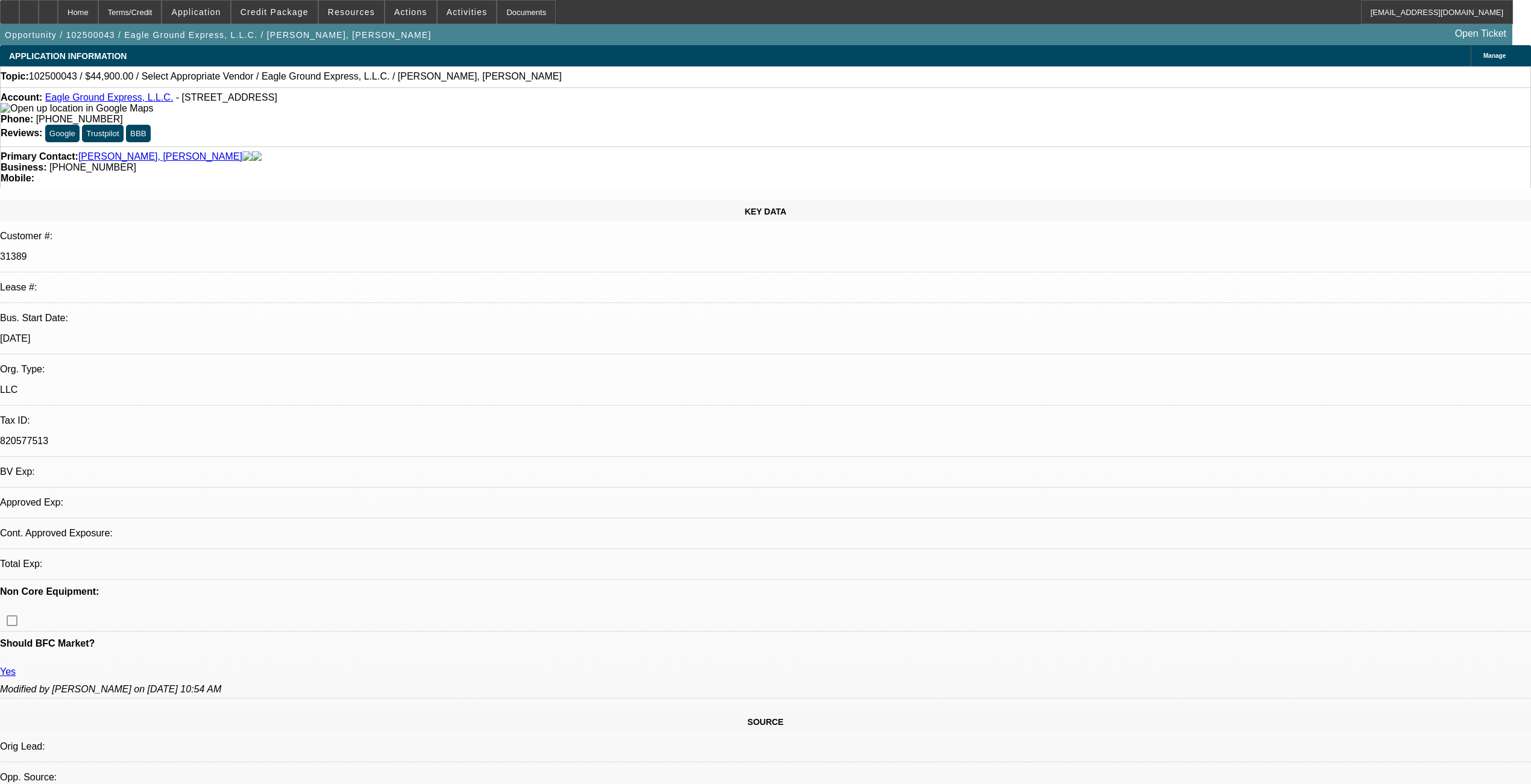
select select "0"
select select "2"
select select "0.1"
select select "4"
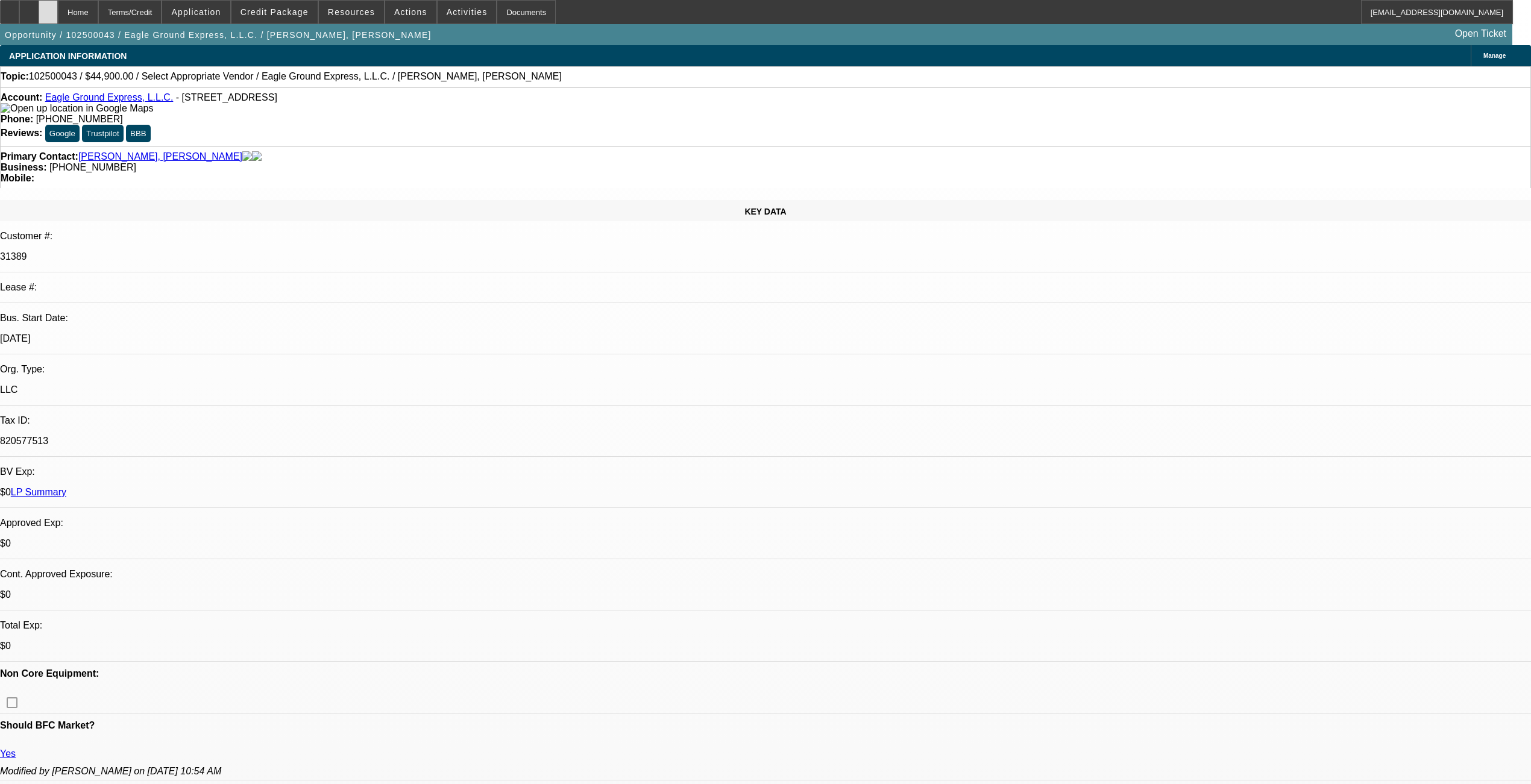
click at [58, 18] on div at bounding box center [48, 12] width 19 height 24
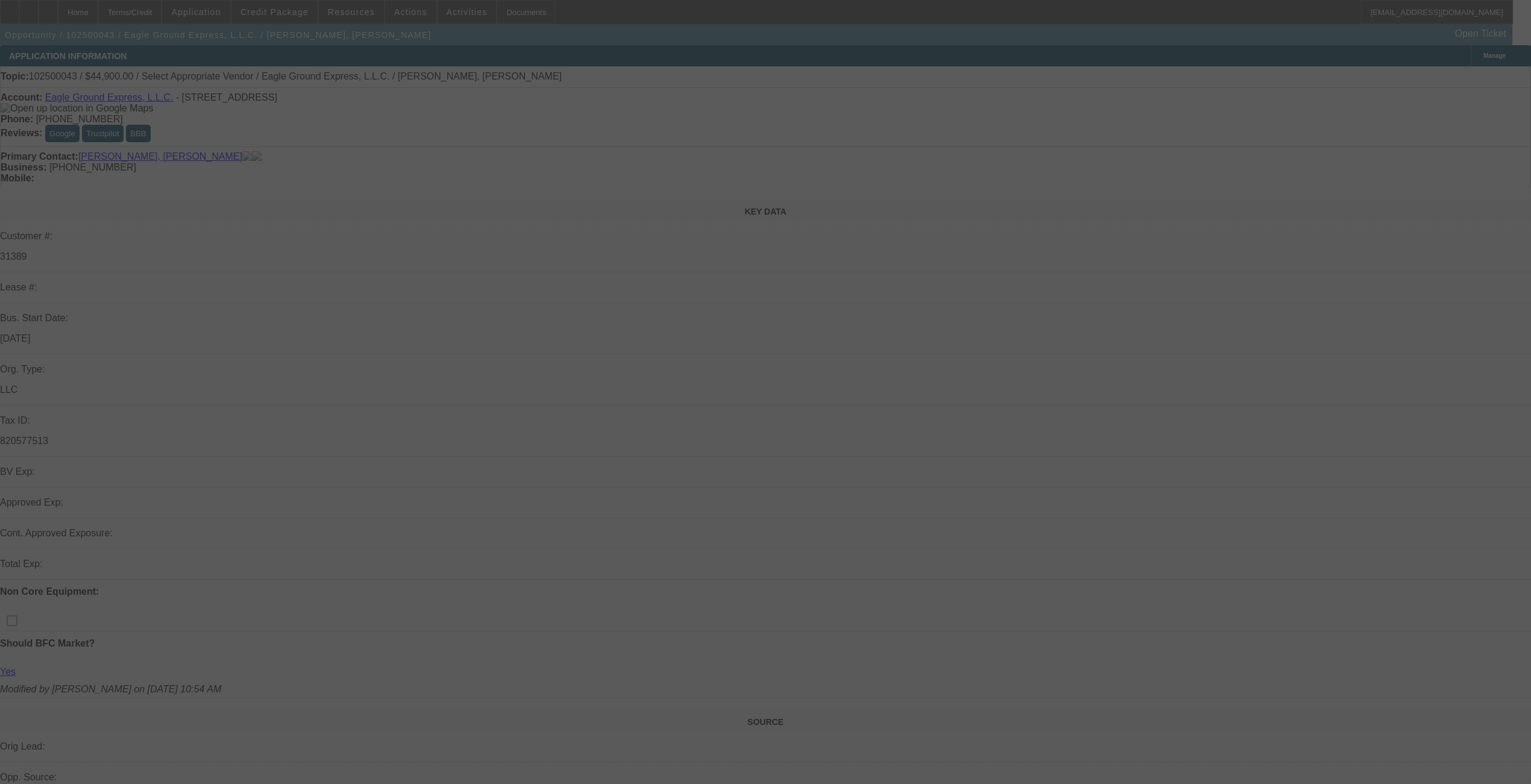
scroll to position [80, 0]
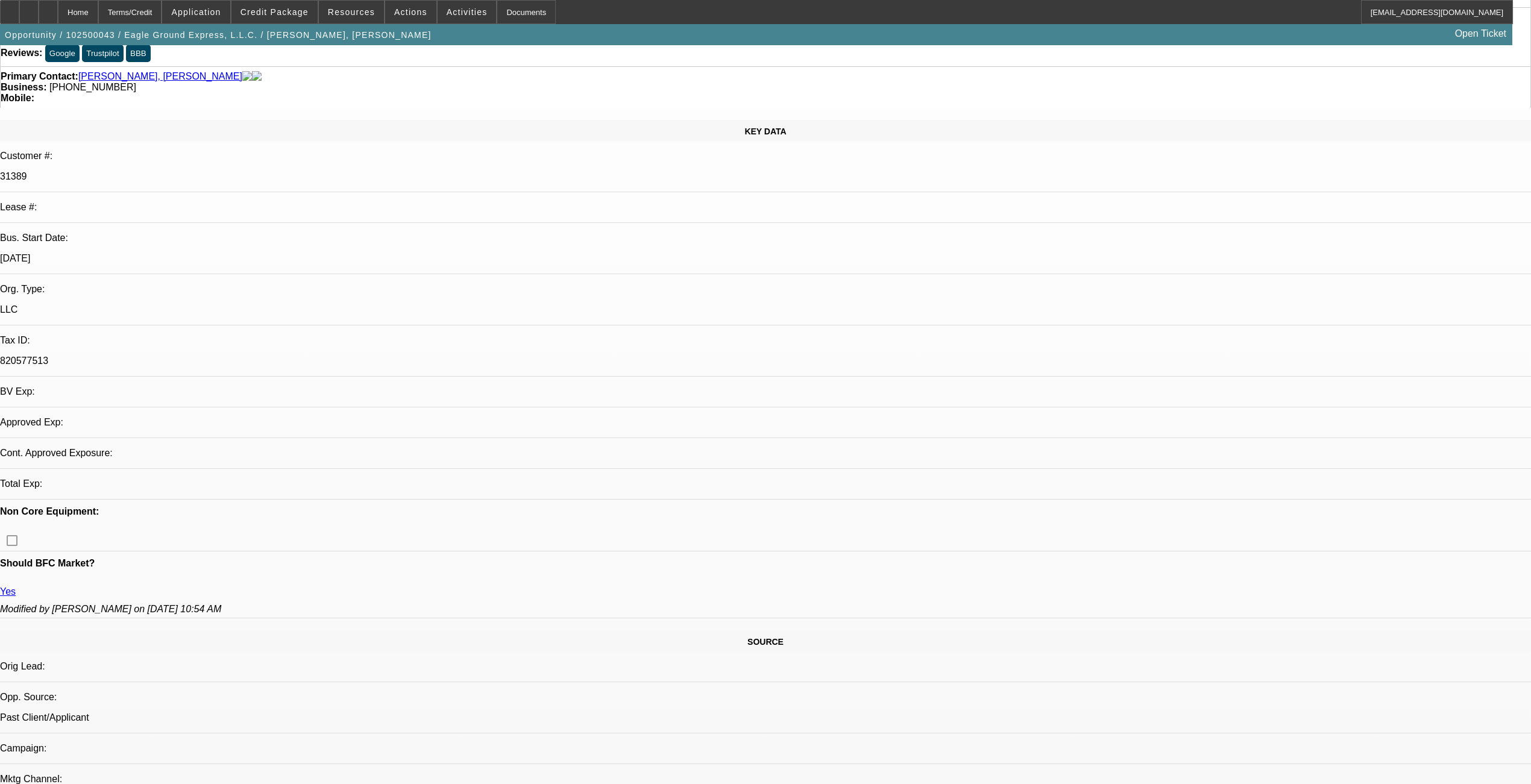
select select "0"
select select "2"
select select "0.1"
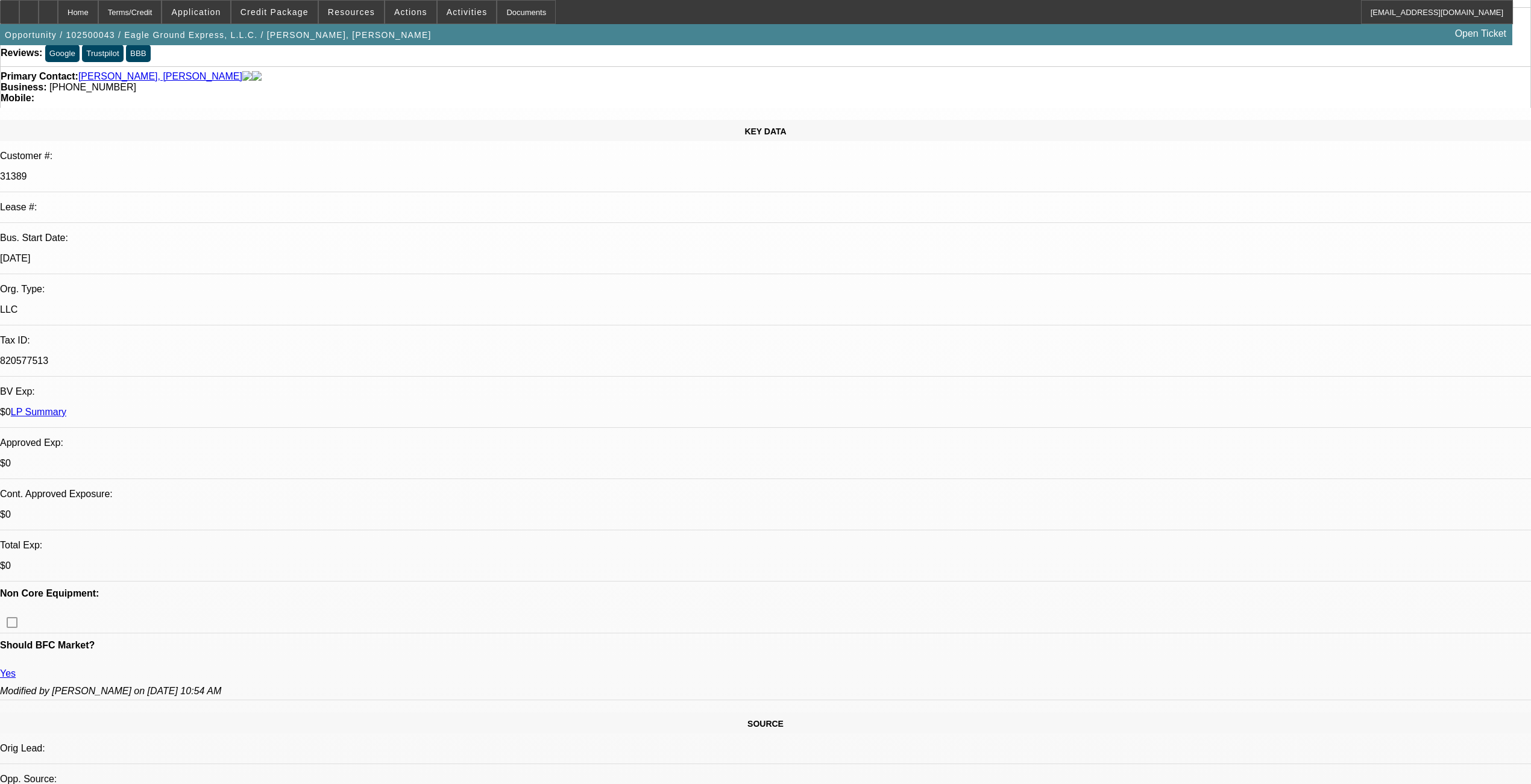
scroll to position [0, 0]
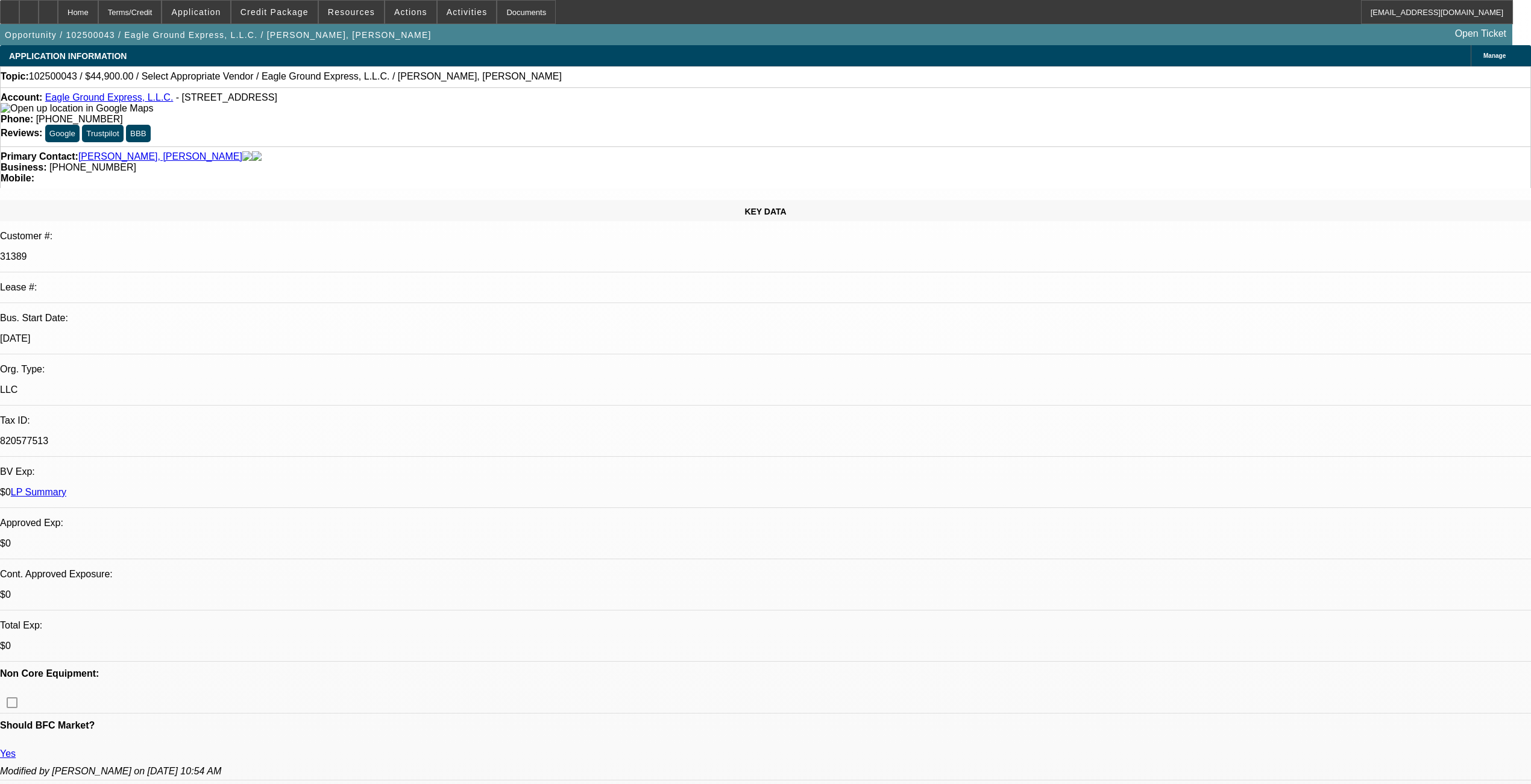
select select "1"
select select "2"
select select "4"
click at [292, 9] on span "Credit Package" at bounding box center [274, 12] width 68 height 9
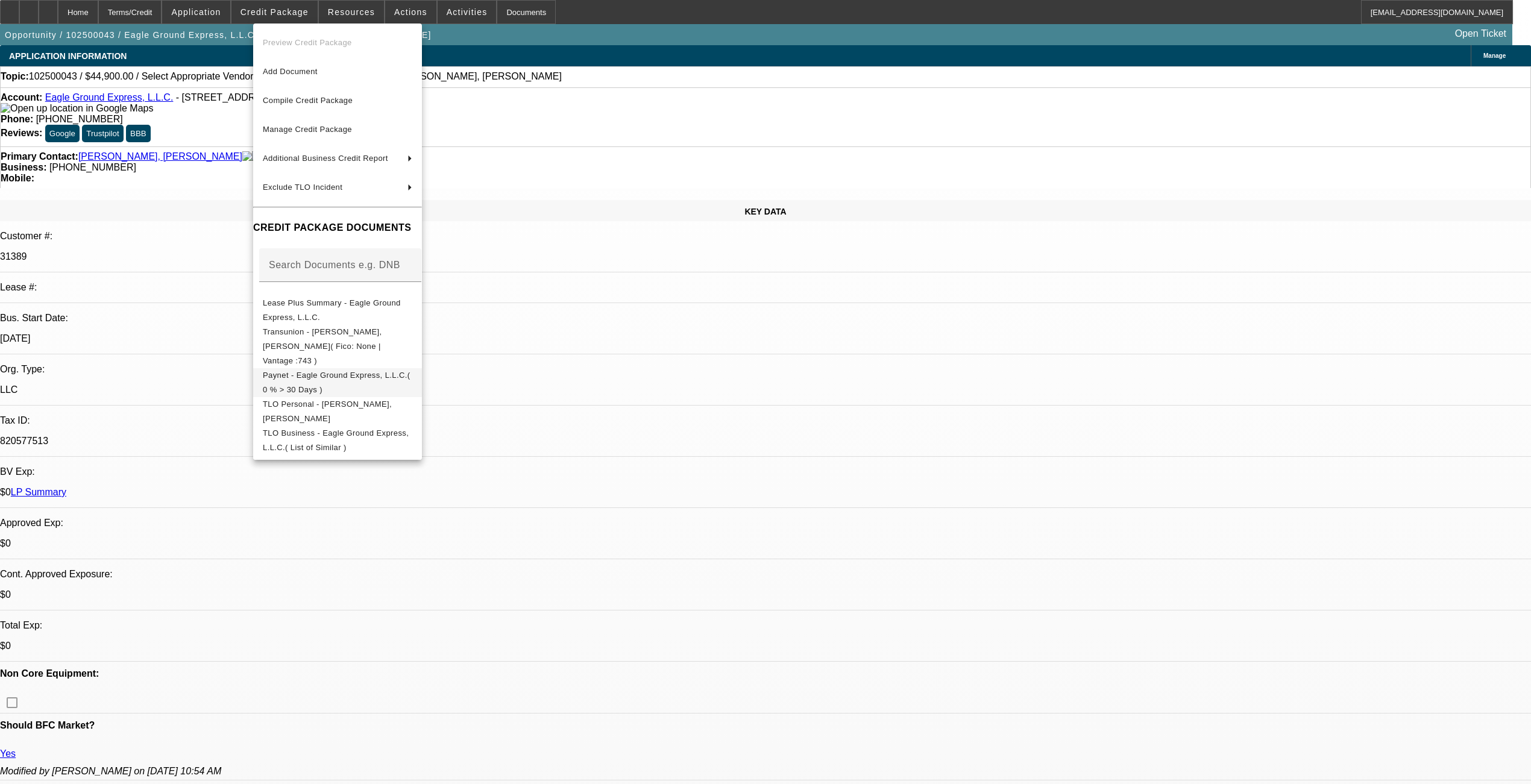
click at [377, 370] on span "Paynet - Eagle Ground Express, L.L.C.( 0 % > 30 Days )" at bounding box center [336, 381] width 148 height 24
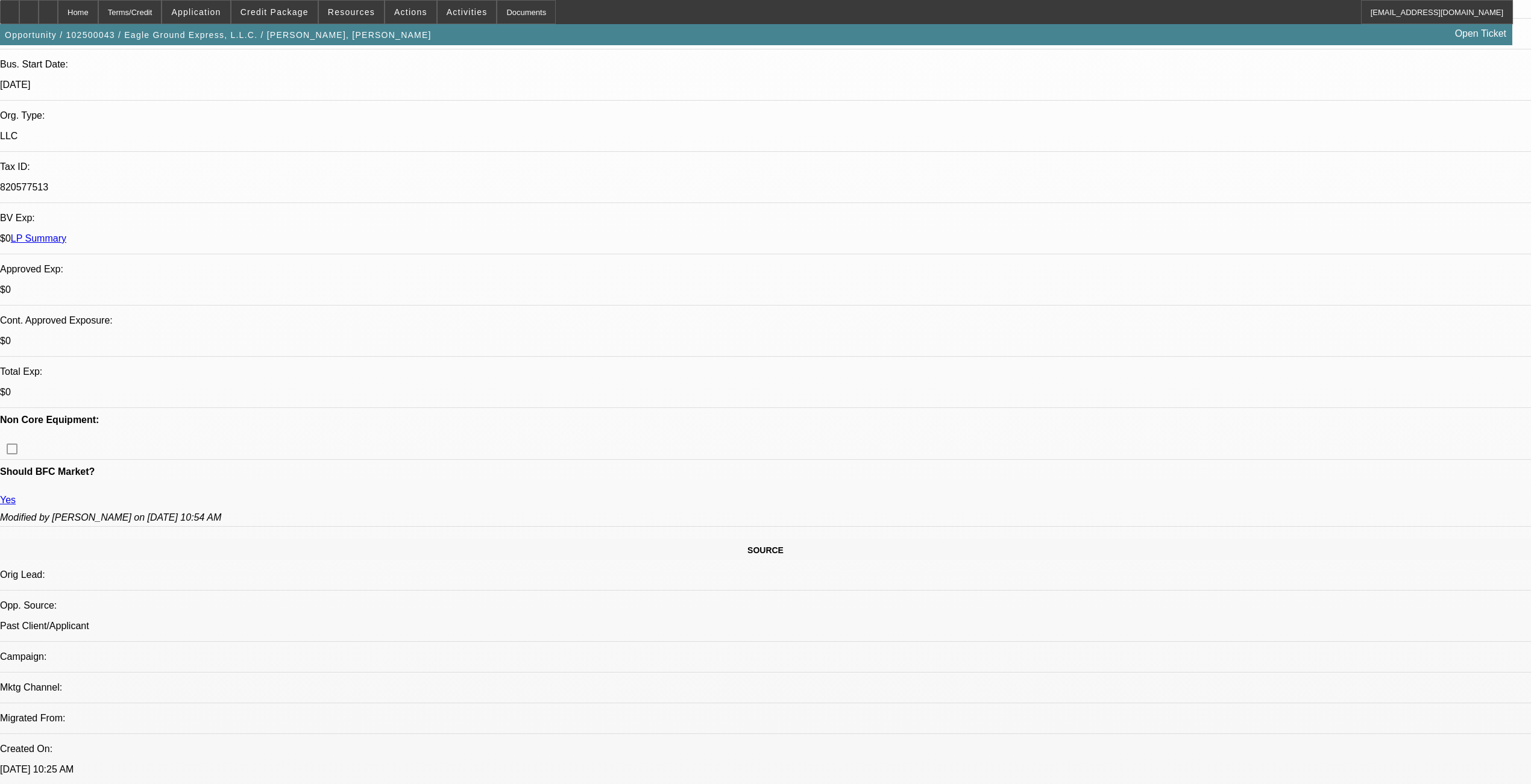
scroll to position [401, 0]
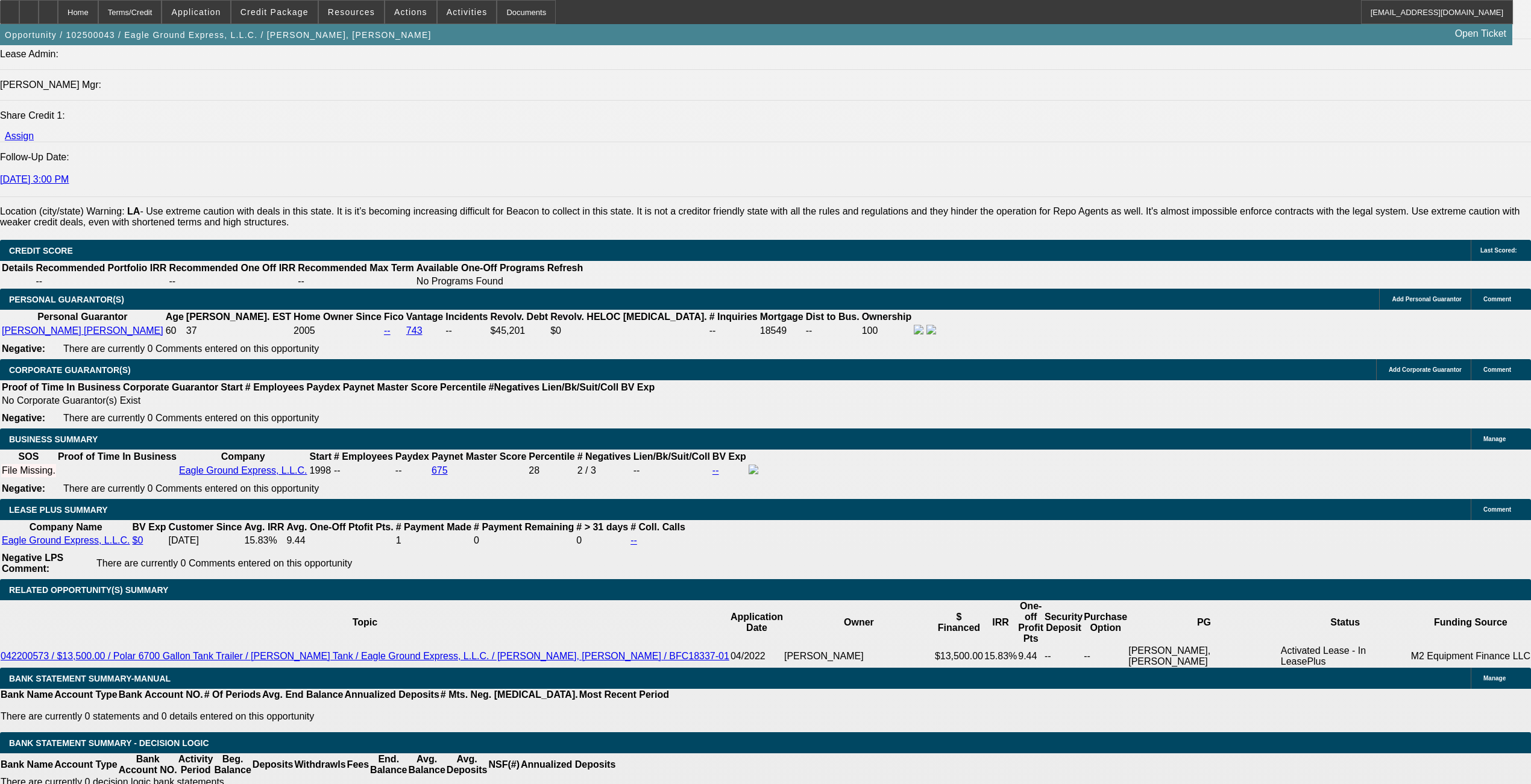
scroll to position [1526, 0]
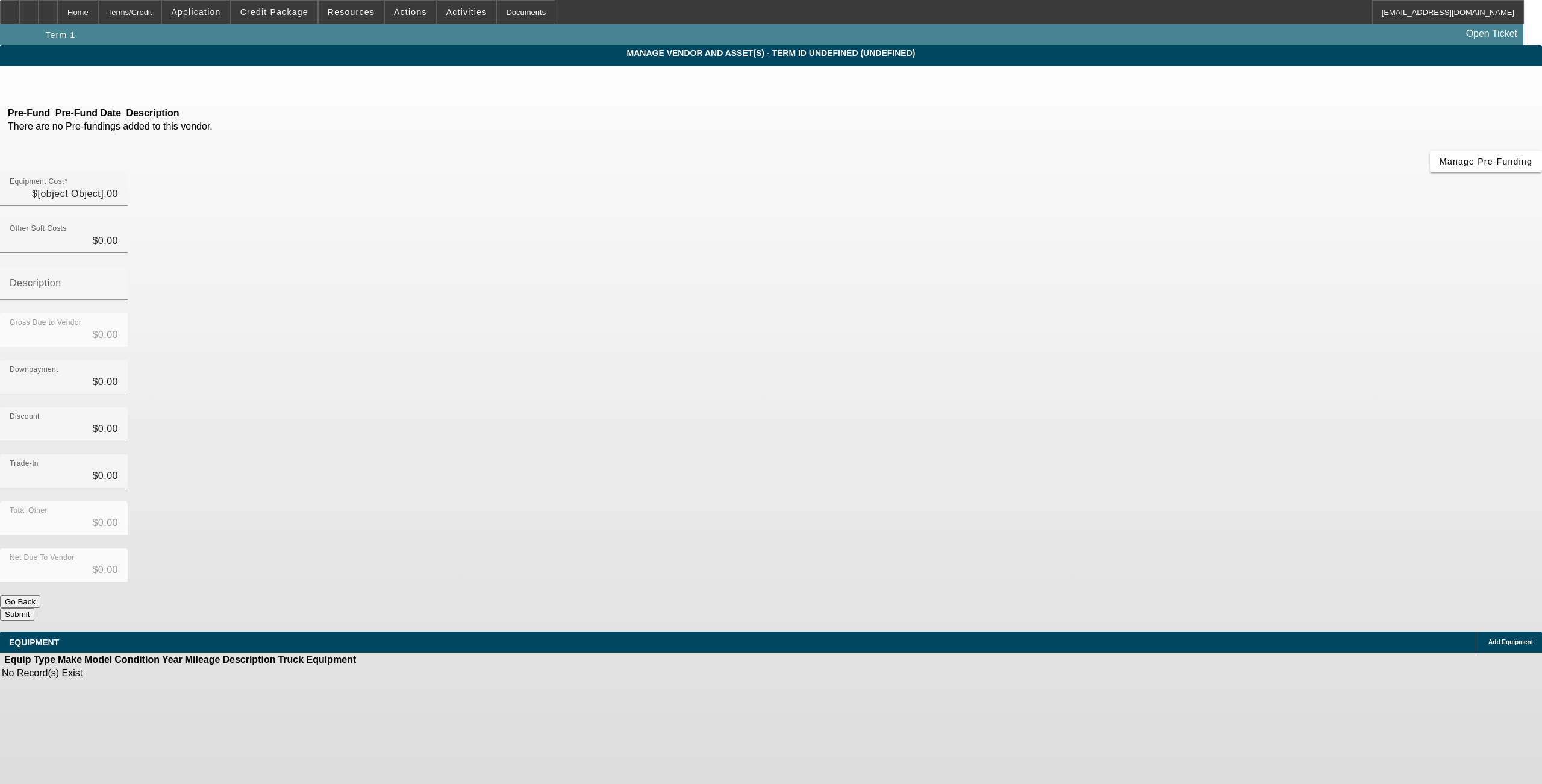
type input "$44,900.00"
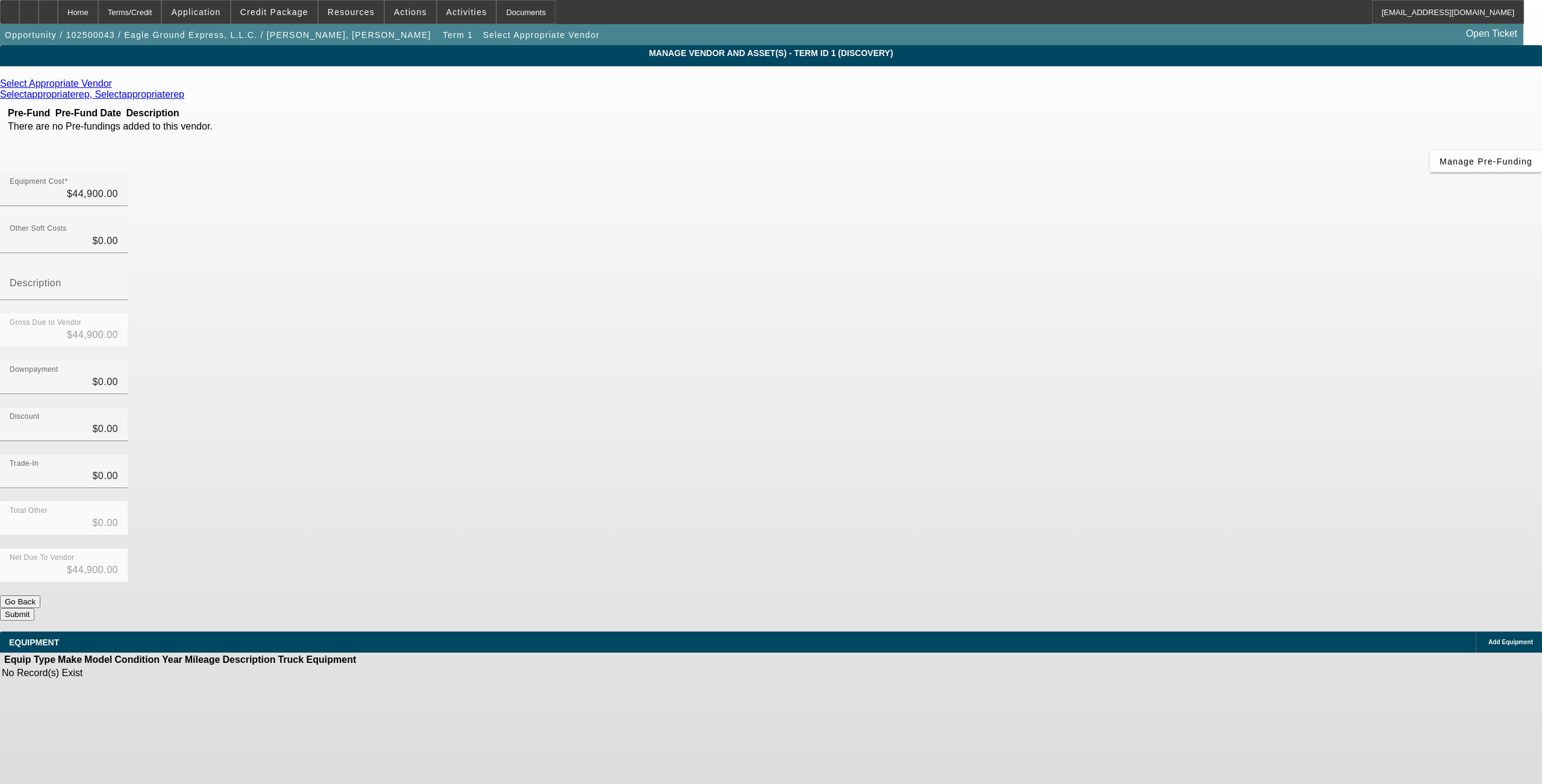
click at [1485, 642] on icon at bounding box center [1485, 642] width 0 height 0
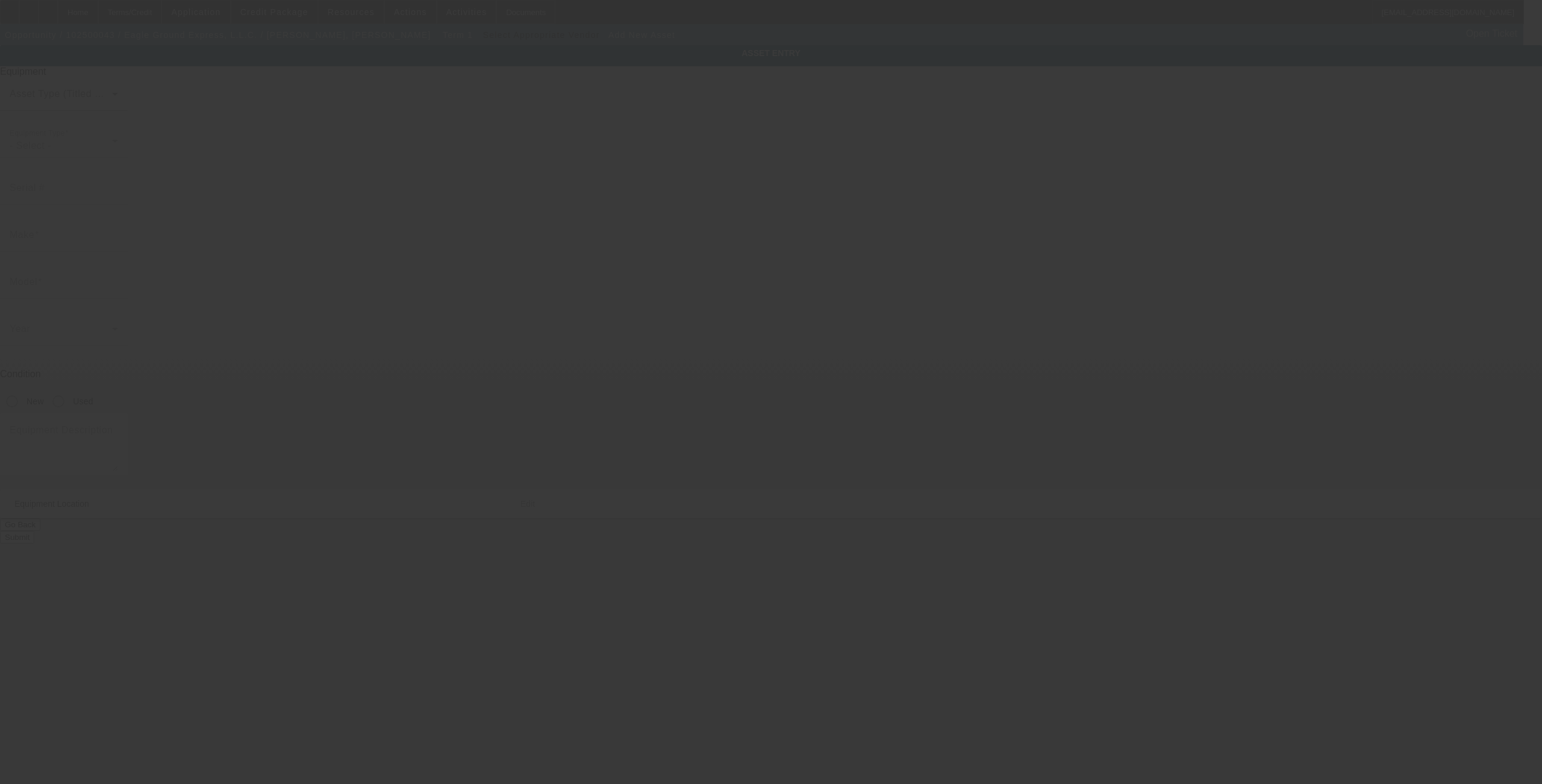
type input "49 Marywood Ct"
type input "New Orleans"
type input "70128"
type input "Orleans Parish"
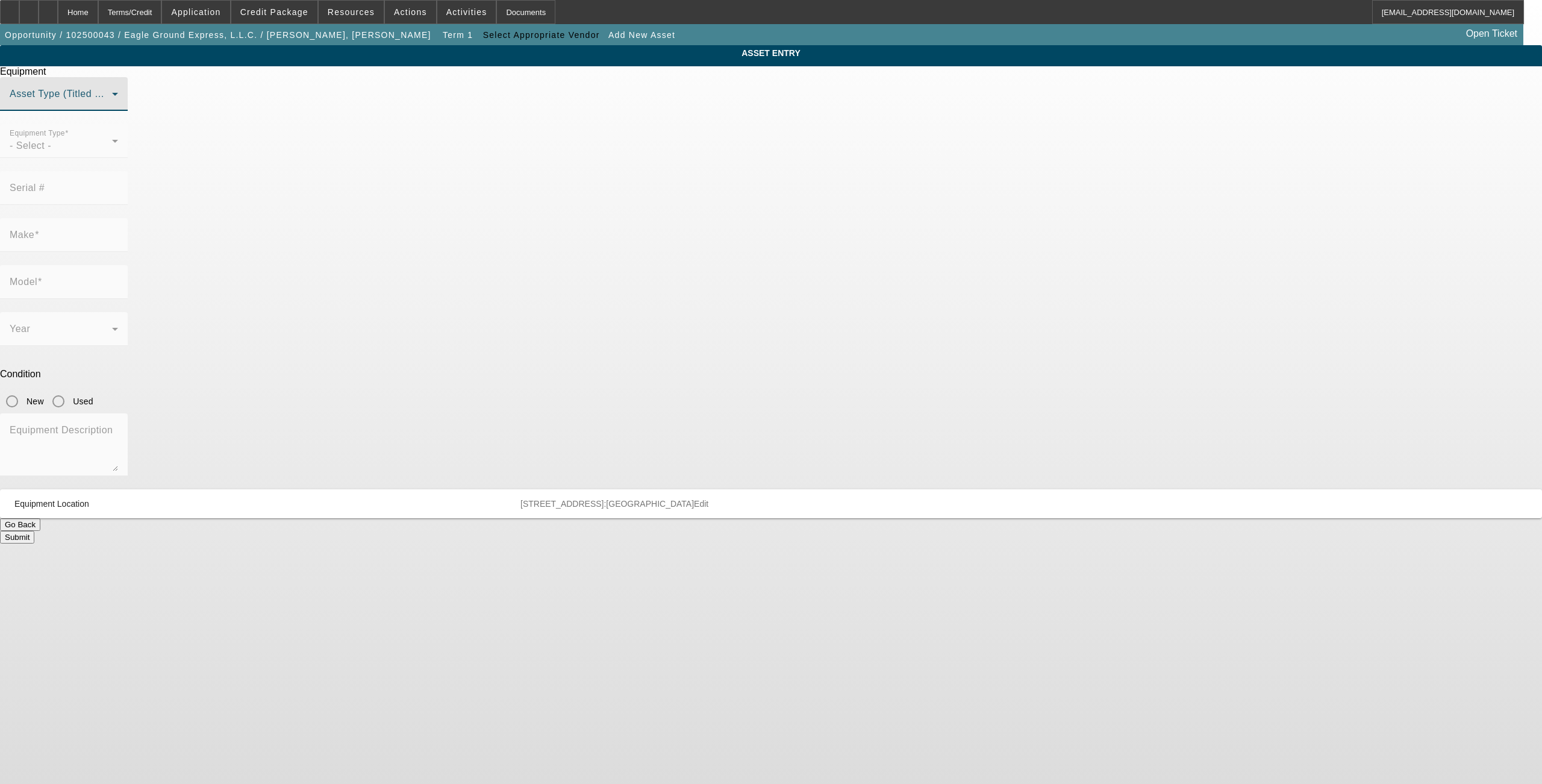
click at [112, 106] on span at bounding box center [60, 98] width 103 height 14
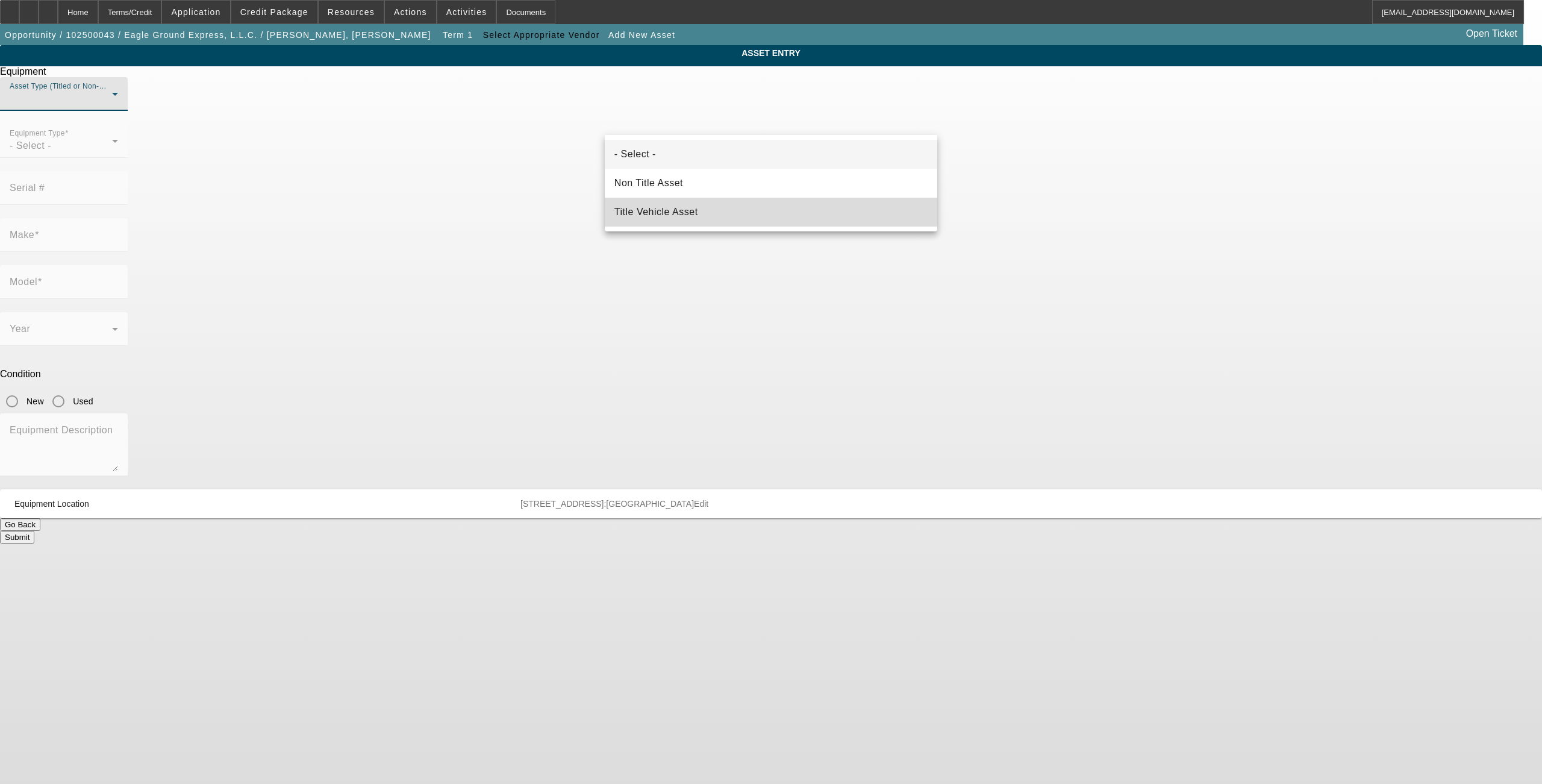
click at [644, 205] on span "Title Vehicle Asset" at bounding box center [656, 212] width 84 height 14
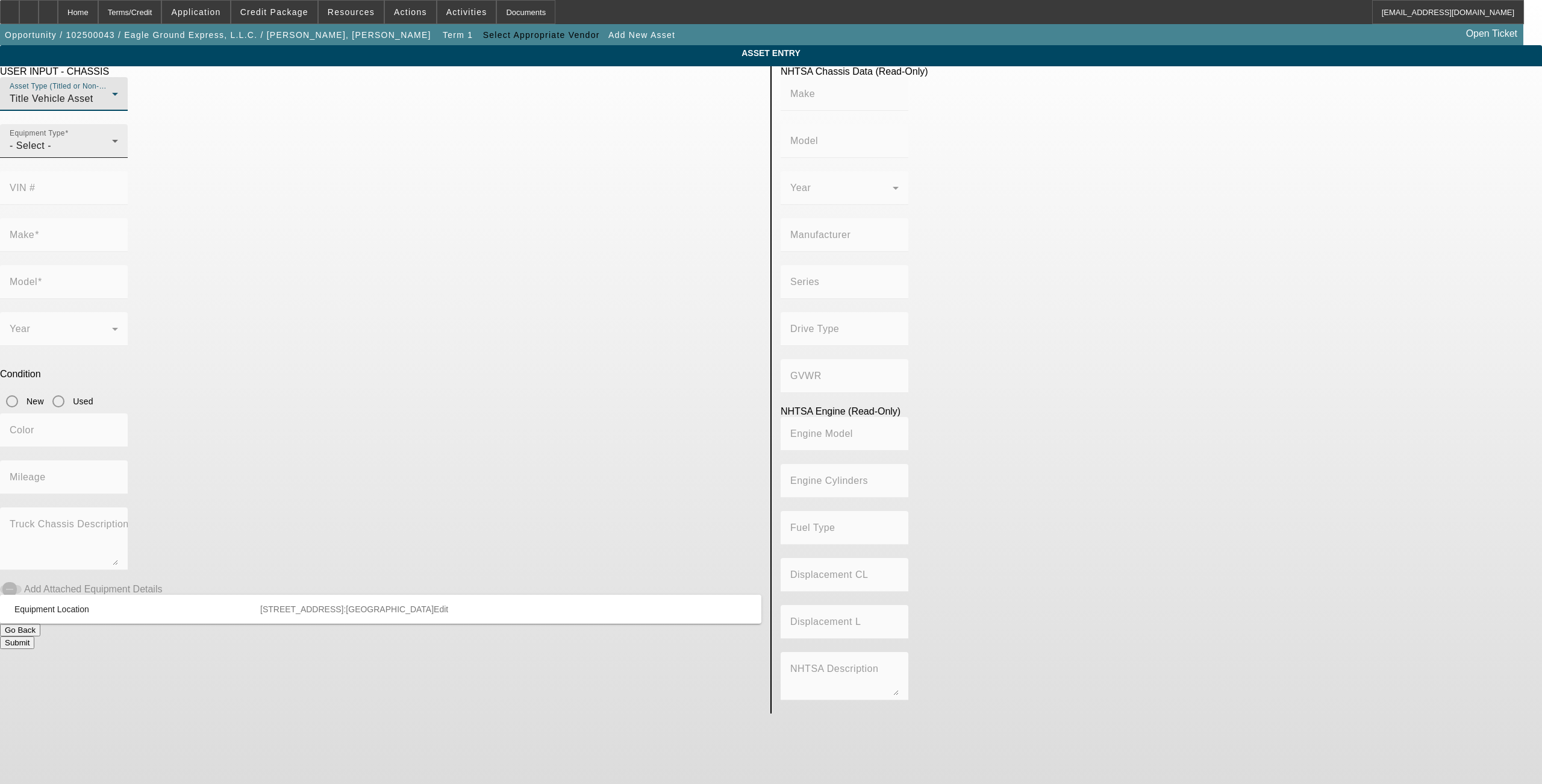
click at [112, 153] on div "- Select -" at bounding box center [60, 146] width 103 height 14
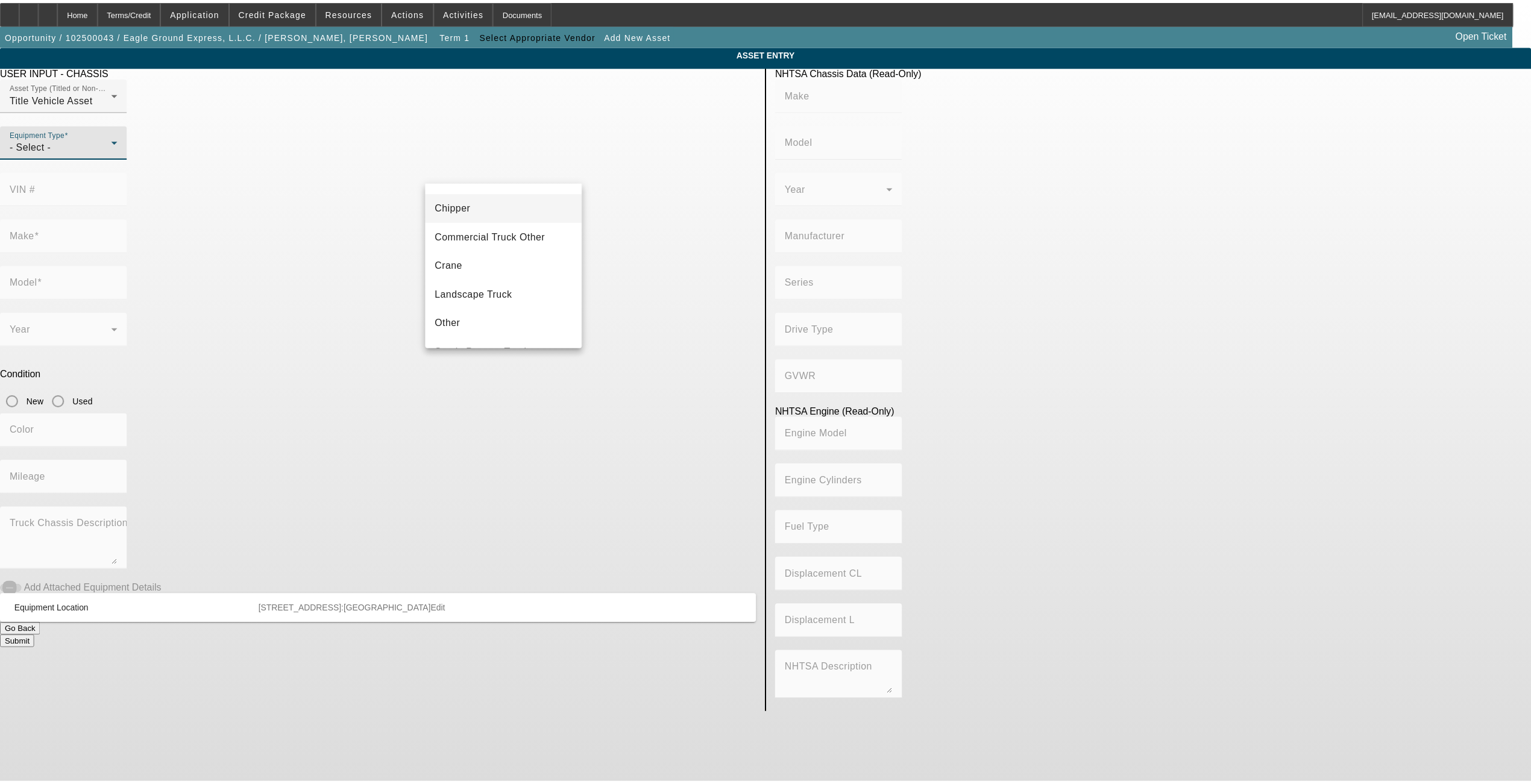
scroll to position [80, 0]
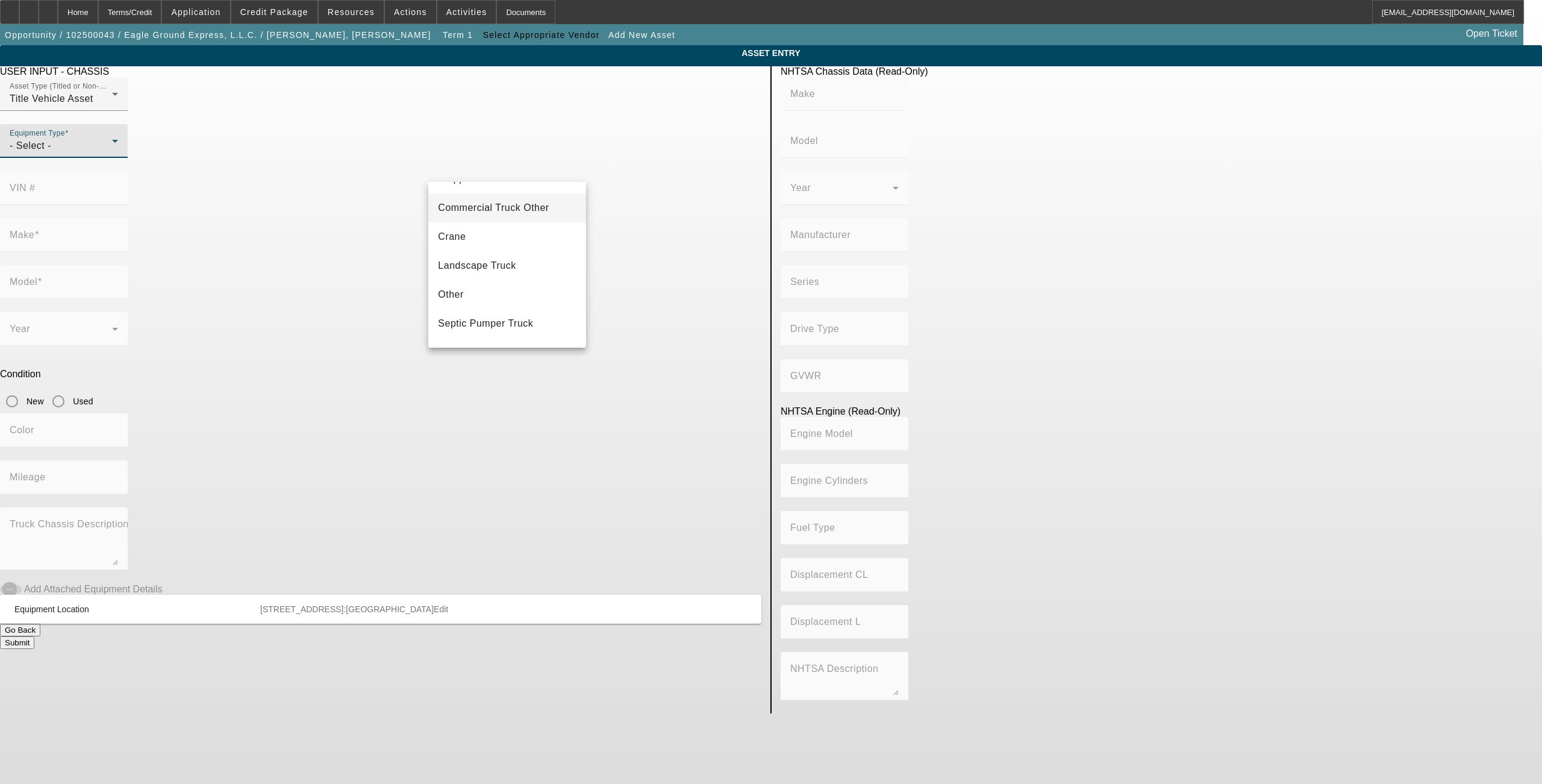
click at [505, 203] on span "Commercial Truck Other" at bounding box center [493, 207] width 111 height 14
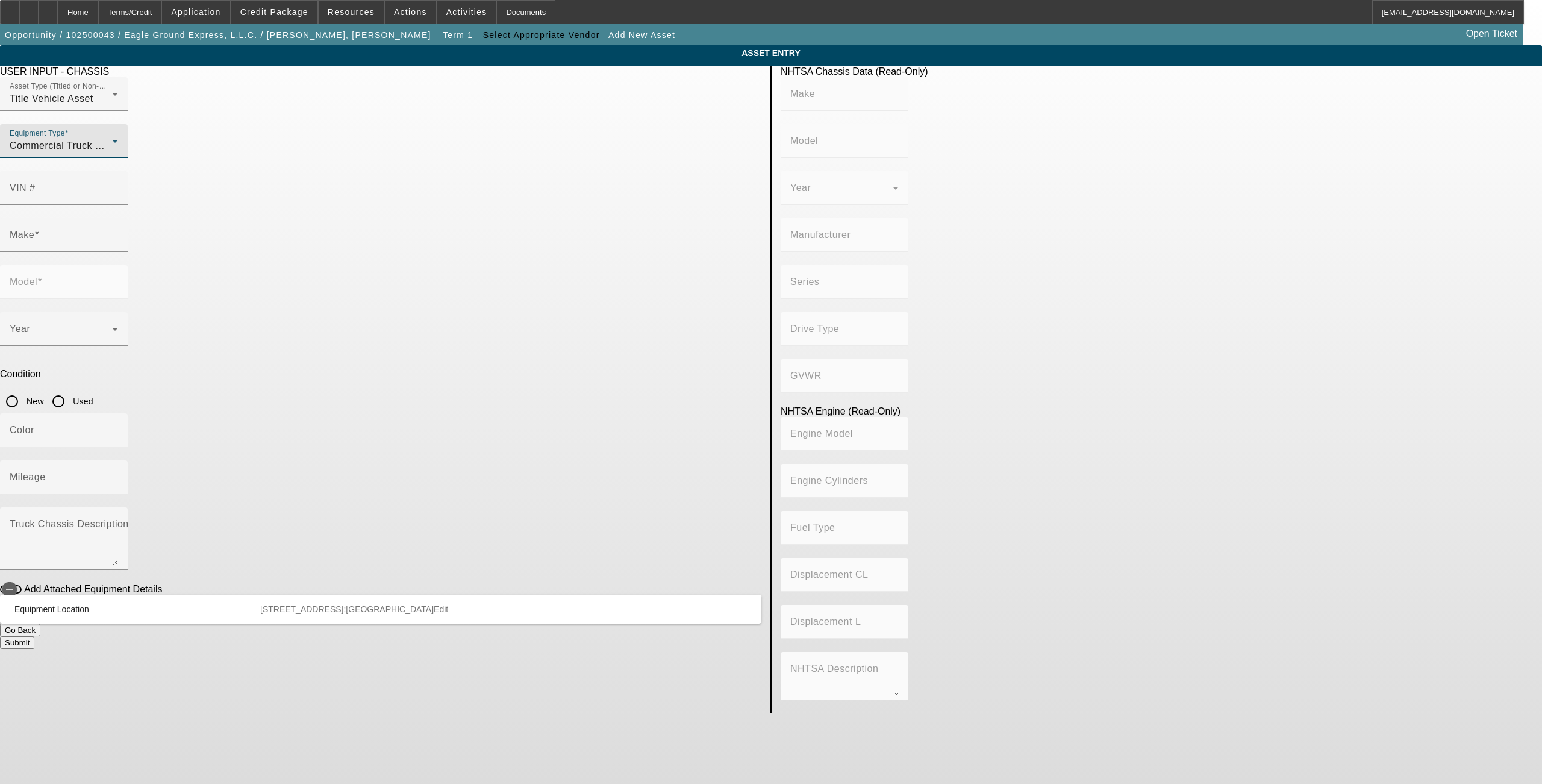
click at [381, 246] on app-asset-collateral-manage "ASSET ENTRY USER INPUT - CHASSIS Asset Type (Titled or Non-Titled) Title Vehicl…" at bounding box center [771, 380] width 1542 height 668
click at [118, 233] on input "Make" at bounding box center [63, 240] width 108 height 14
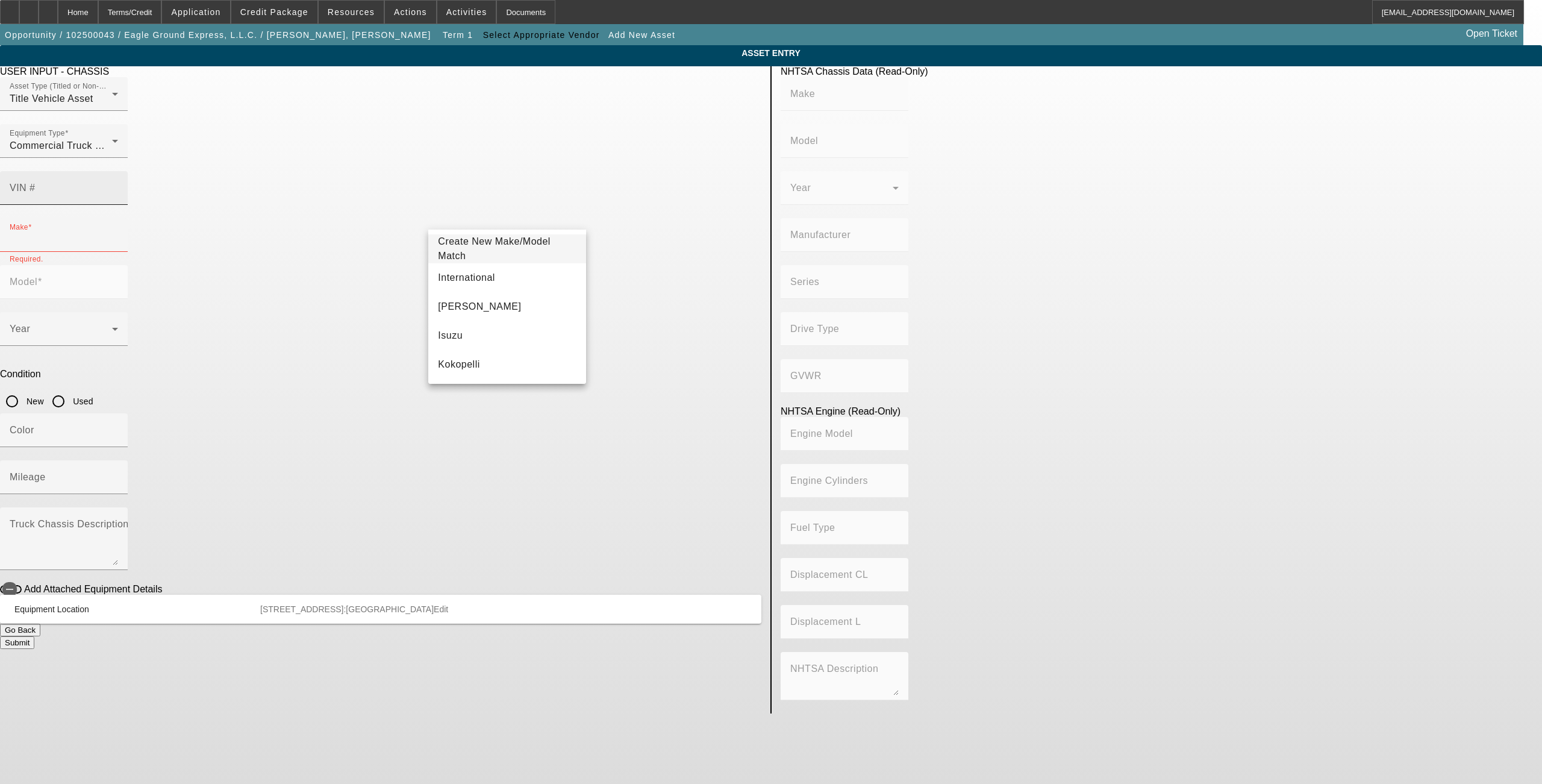
click at [128, 205] on div at bounding box center [63, 211] width 128 height 13
click at [35, 182] on mat-label "VIN #" at bounding box center [22, 187] width 26 height 10
click at [118, 185] on input "VIN #" at bounding box center [63, 192] width 108 height 14
paste input "1XKYD49X3LJ399410"
type input "1XKYD49X3LJ399410"
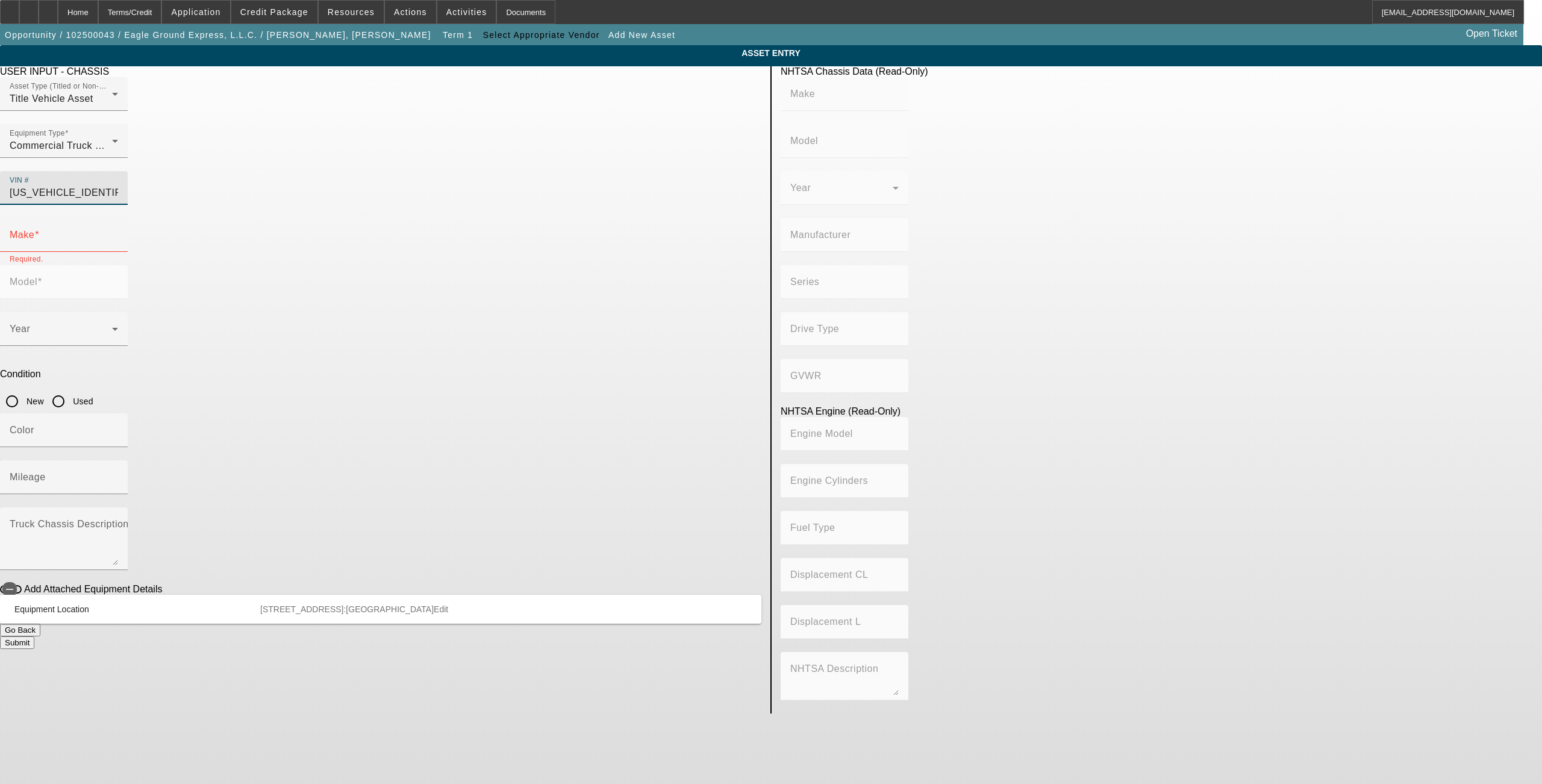
type input "KENWORTH"
type input "T680"
type input "KENWORTH TRUCK COMPANY"
type input "6x4"
type input "Class 8: 33,001 lb and above (14,969 kg and above)"
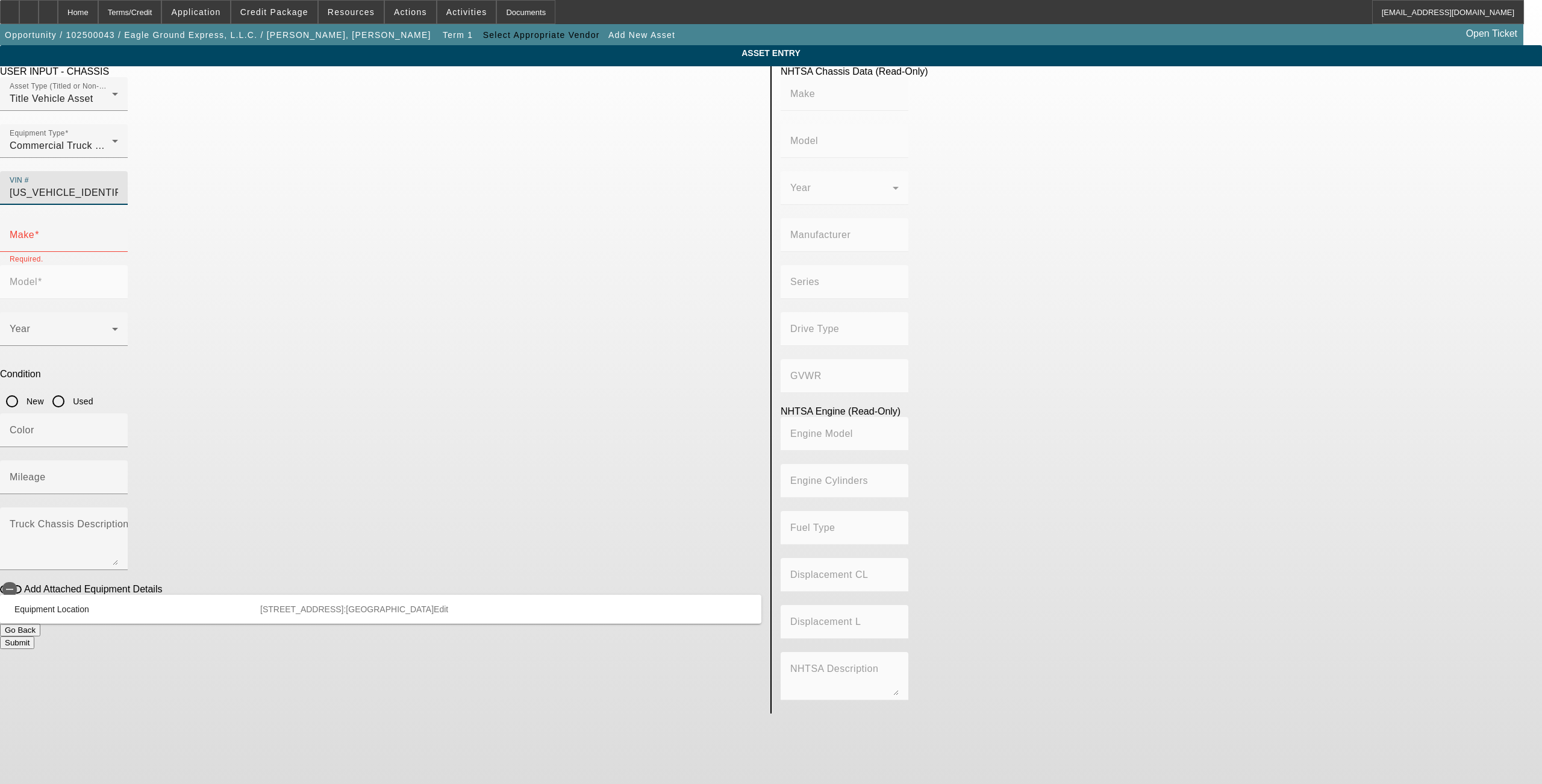
type input "ISX / X15"
type input "6"
type input "Diesel"
type input "915.3561614209"
type input "15"
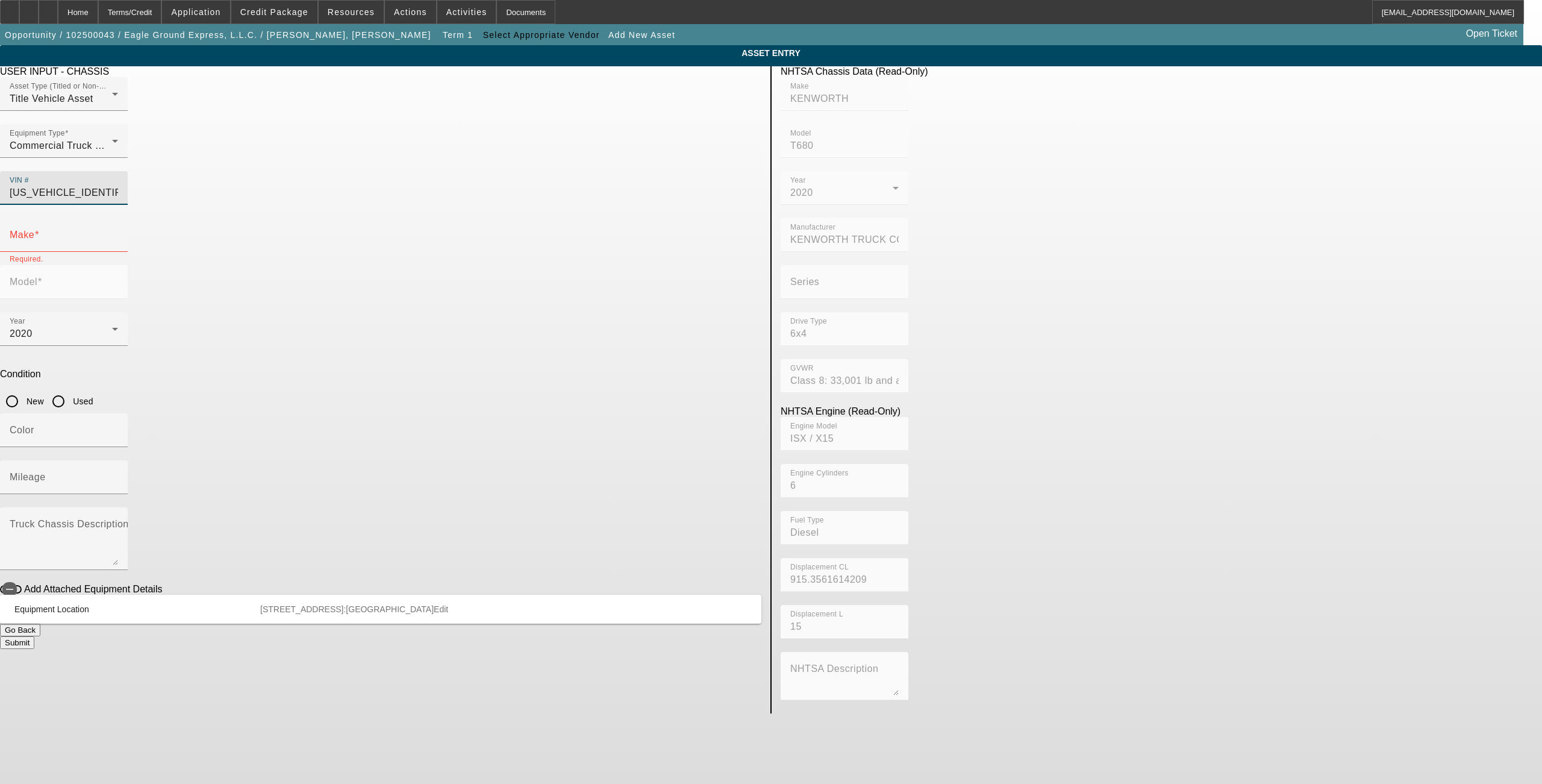
type input "KENWORTH"
type input "T680"
type input "1XKYD49X3LJ399410"
click at [70, 389] on input "Used" at bounding box center [58, 401] width 24 height 24
radio input "true"
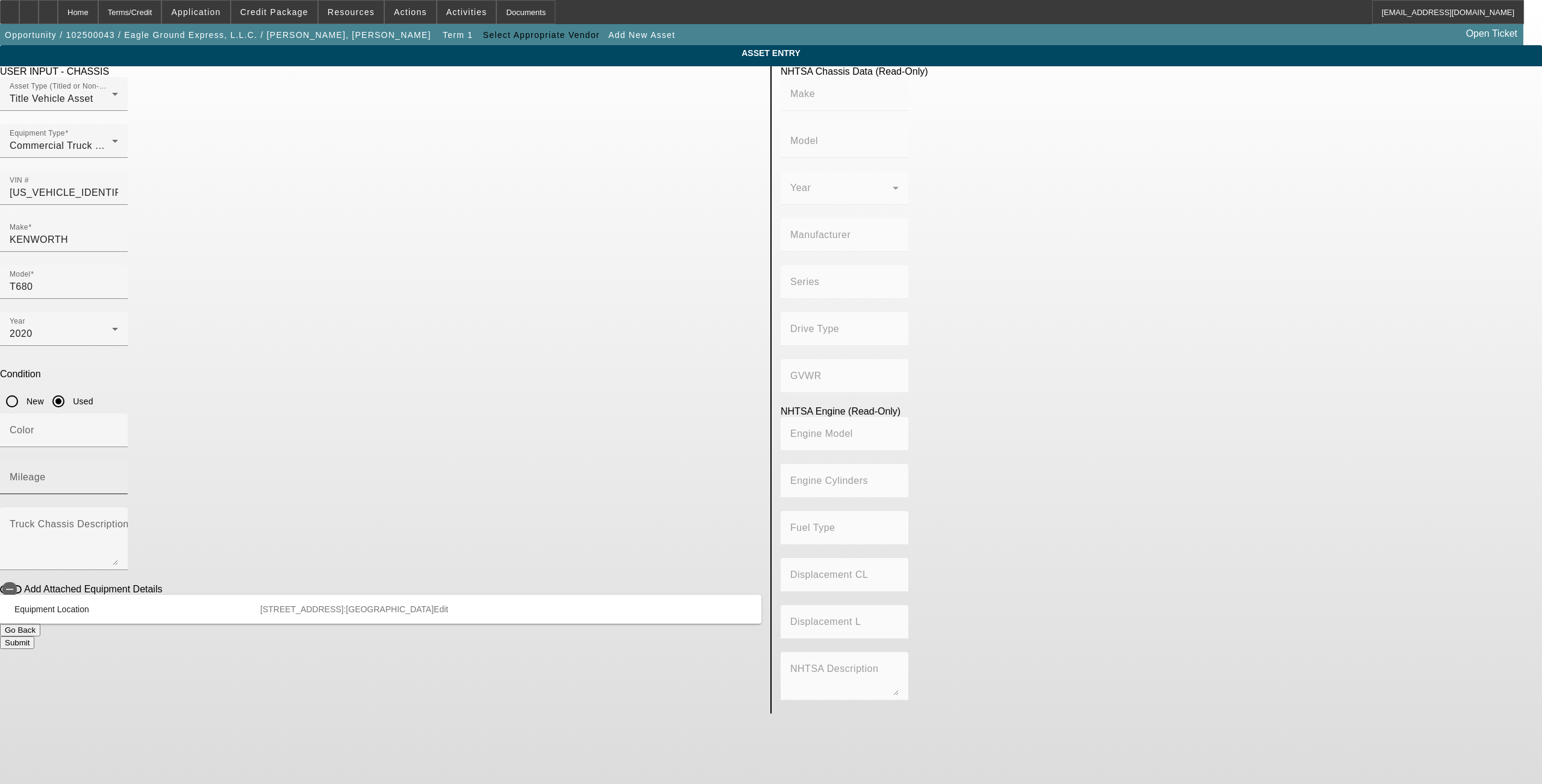
click at [118, 460] on div "Mileage" at bounding box center [63, 477] width 108 height 34
type input "KENWORTH"
type input "T680"
type input "KENWORTH TRUCK COMPANY"
type input "6x4"
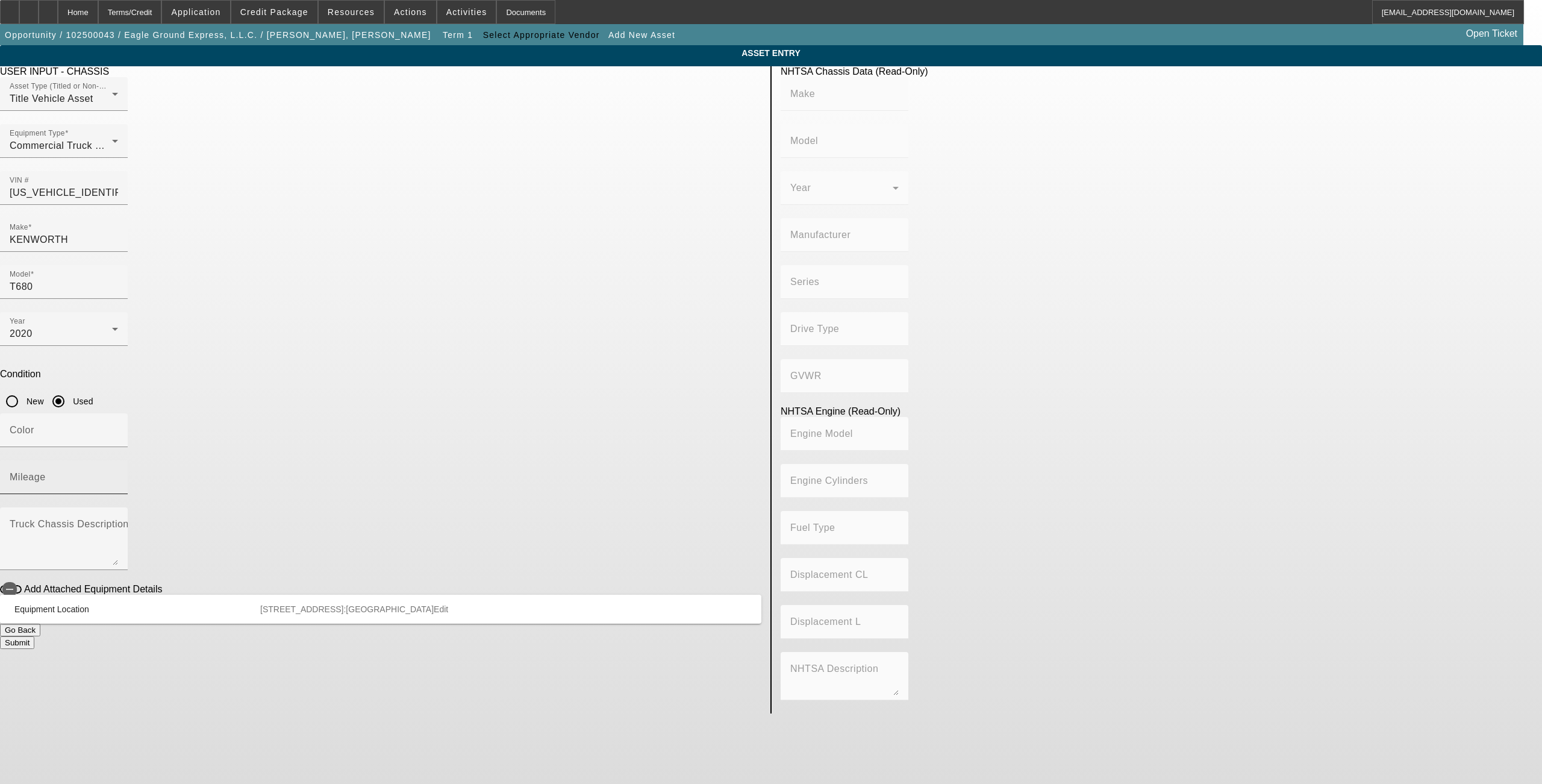
type input "Class 8: 33,001 lb and above (14,969 kg and above)"
type input "ISX / X15"
type input "6"
type input "Diesel"
type input "915.3561614209"
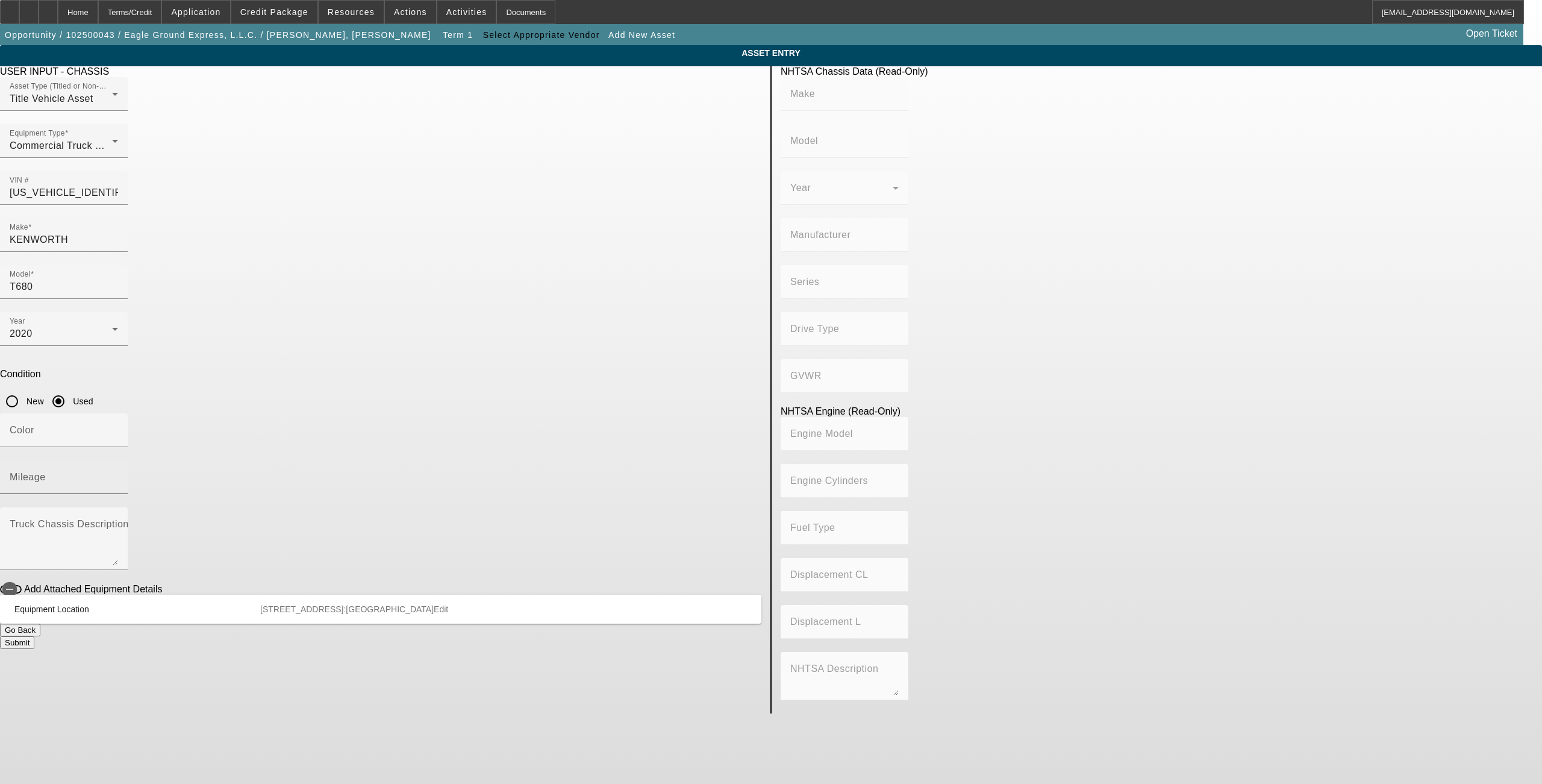
type input "15"
click at [118, 521] on textarea "Truck Chassis Description (Describe the truck chassis only)" at bounding box center [63, 543] width 108 height 44
drag, startPoint x: 668, startPoint y: 315, endPoint x: 569, endPoint y: 325, distance: 99.5
click at [569, 413] on div "Color Mileage 460651" at bounding box center [381, 460] width 762 height 94
type input "460651"
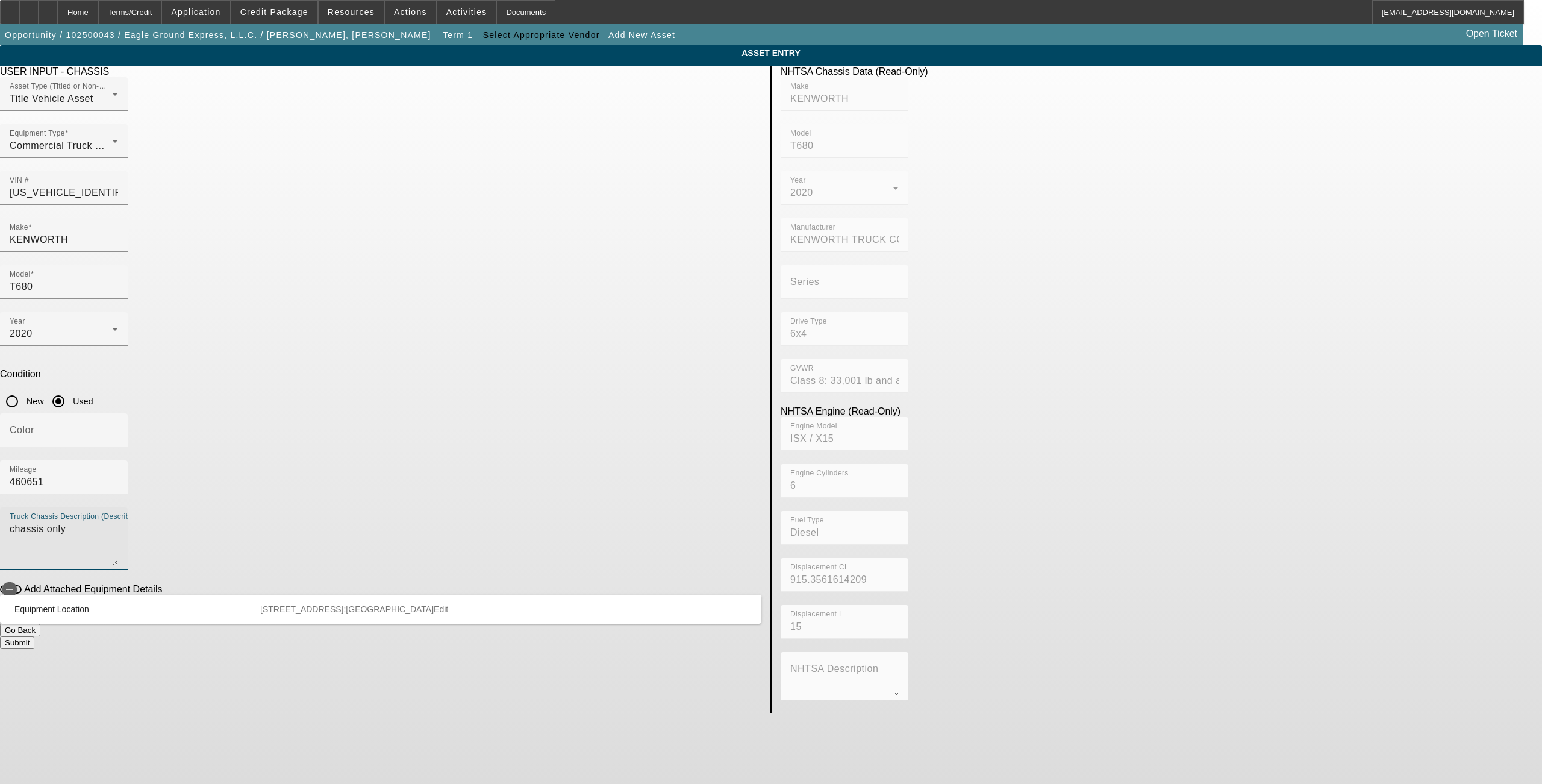
type textarea "chassis only"
click at [34, 636] on button "Submit" at bounding box center [17, 642] width 34 height 12
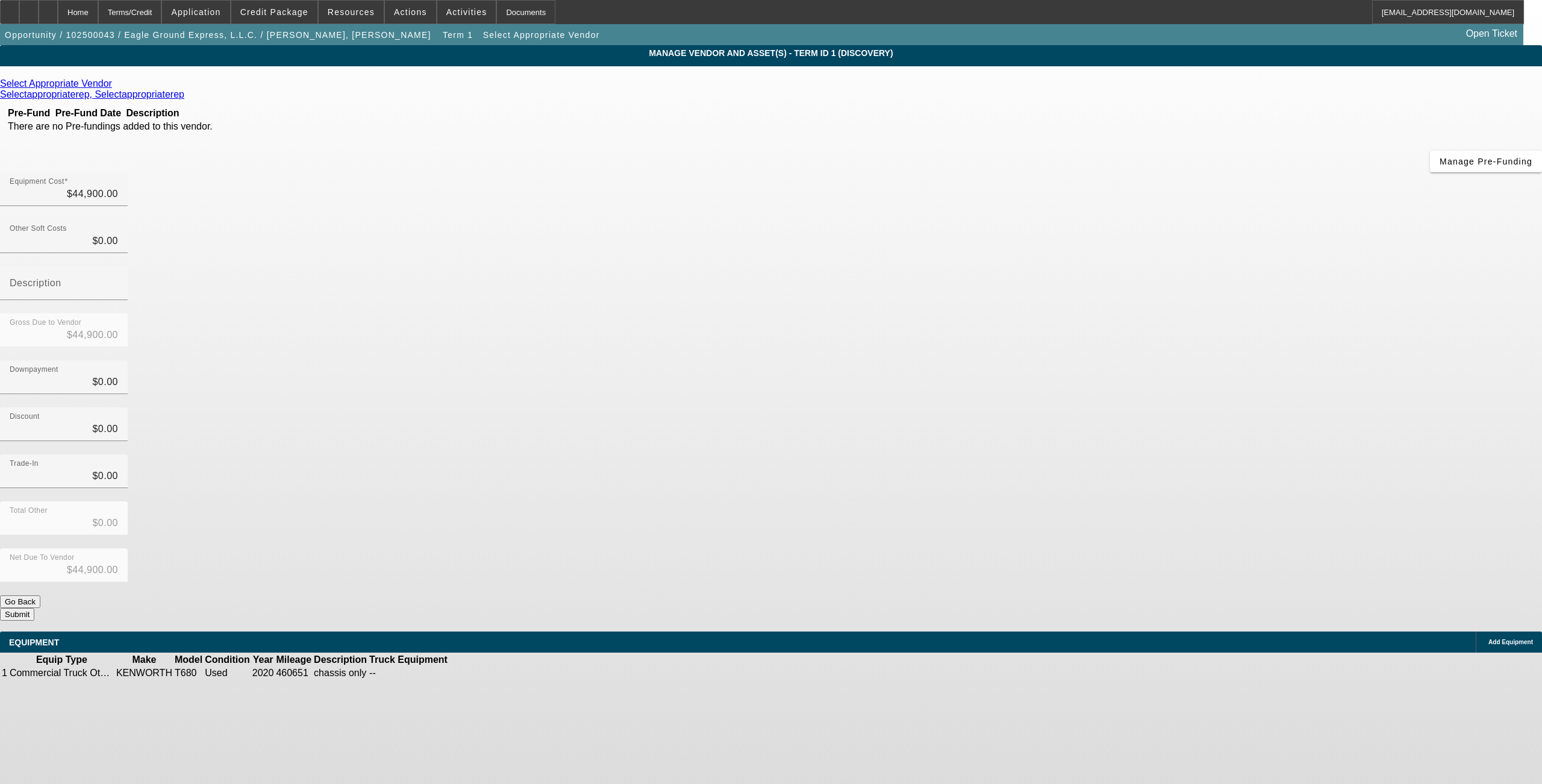
click at [115, 87] on icon at bounding box center [115, 83] width 0 height 10
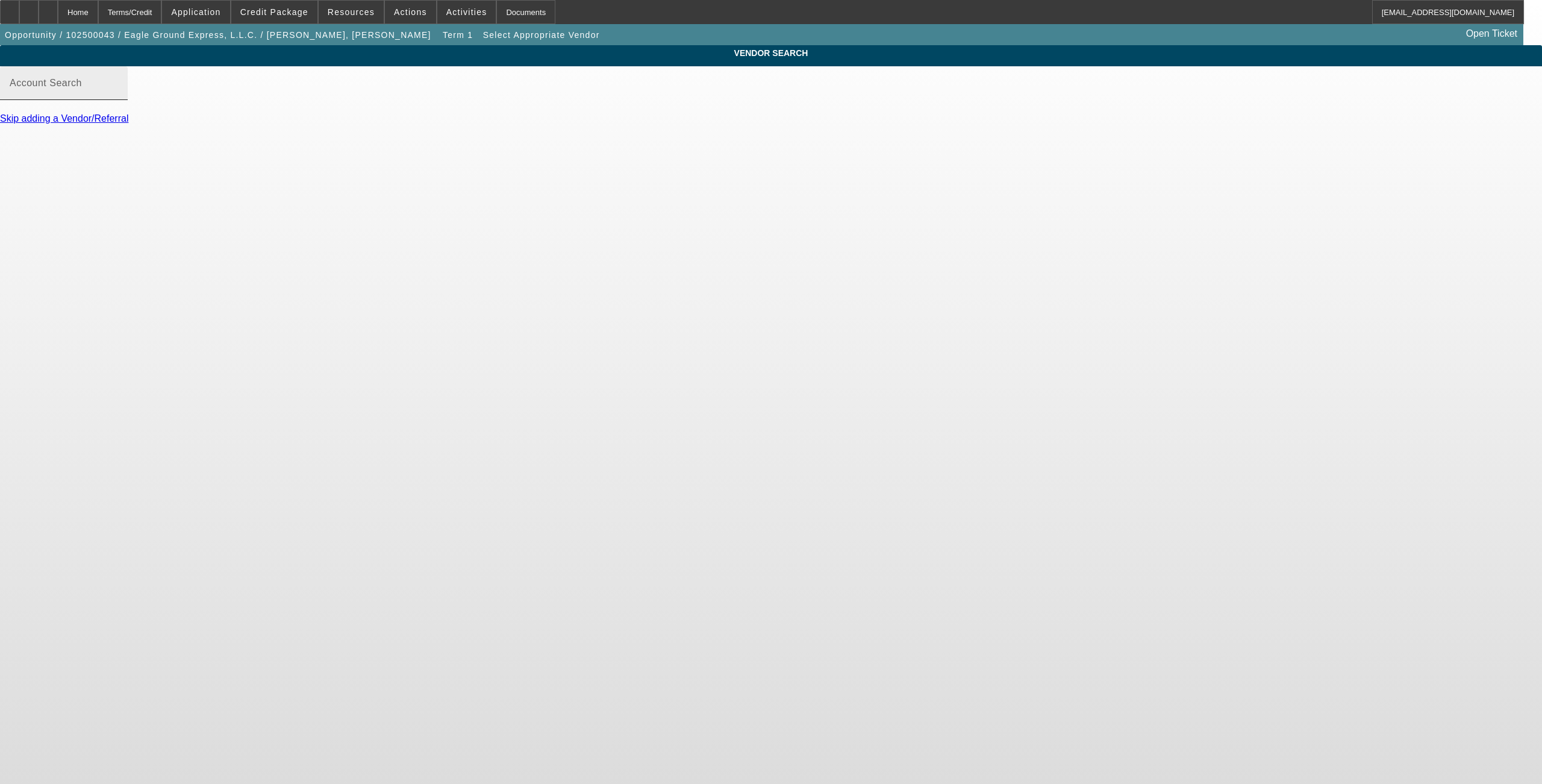
click at [82, 88] on mat-label "Account Search" at bounding box center [45, 83] width 72 height 10
click at [118, 95] on input "Account Search" at bounding box center [63, 88] width 108 height 14
type input "t"
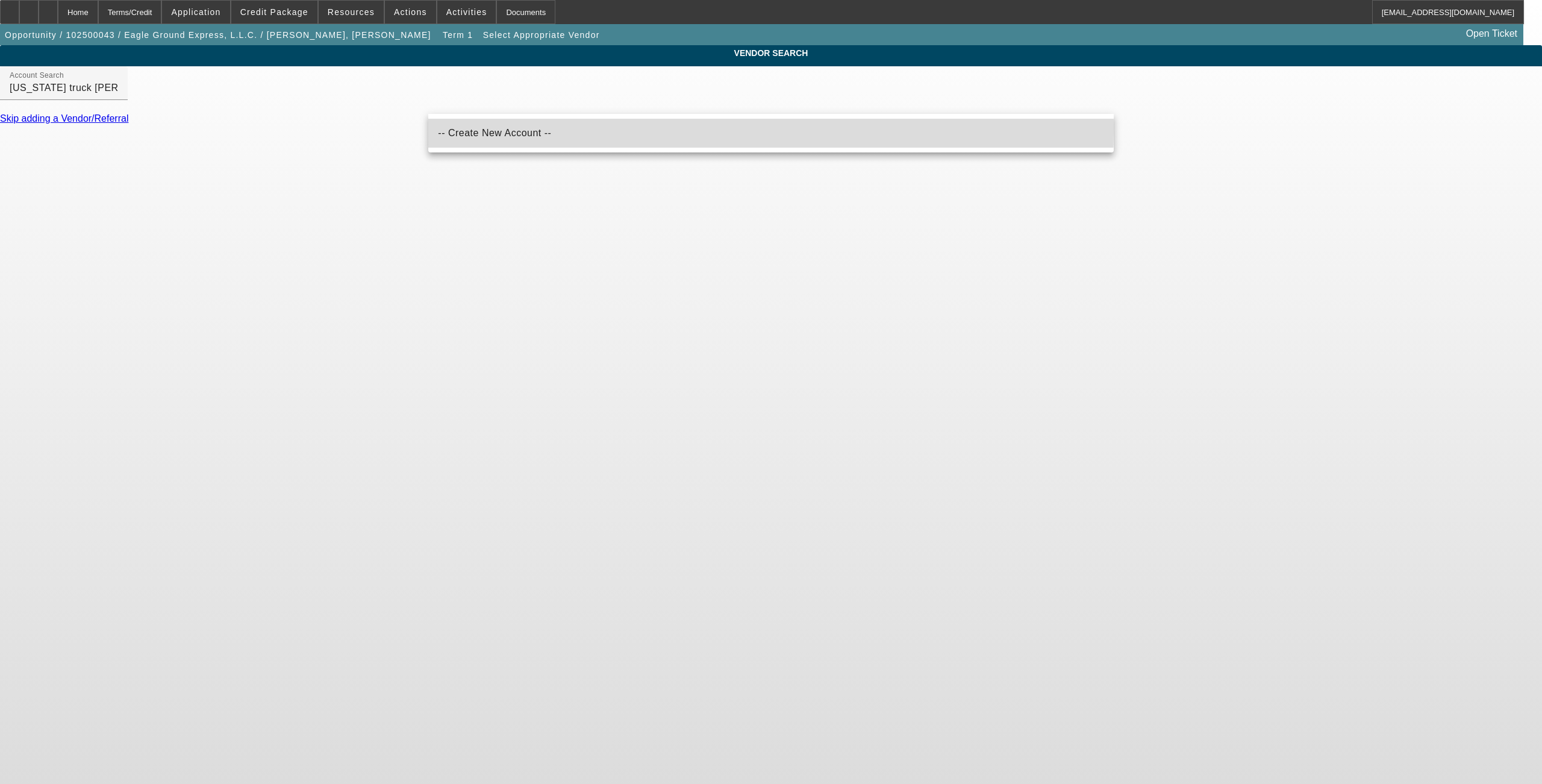
click at [506, 124] on mat-option "-- Create New Account --" at bounding box center [770, 133] width 685 height 29
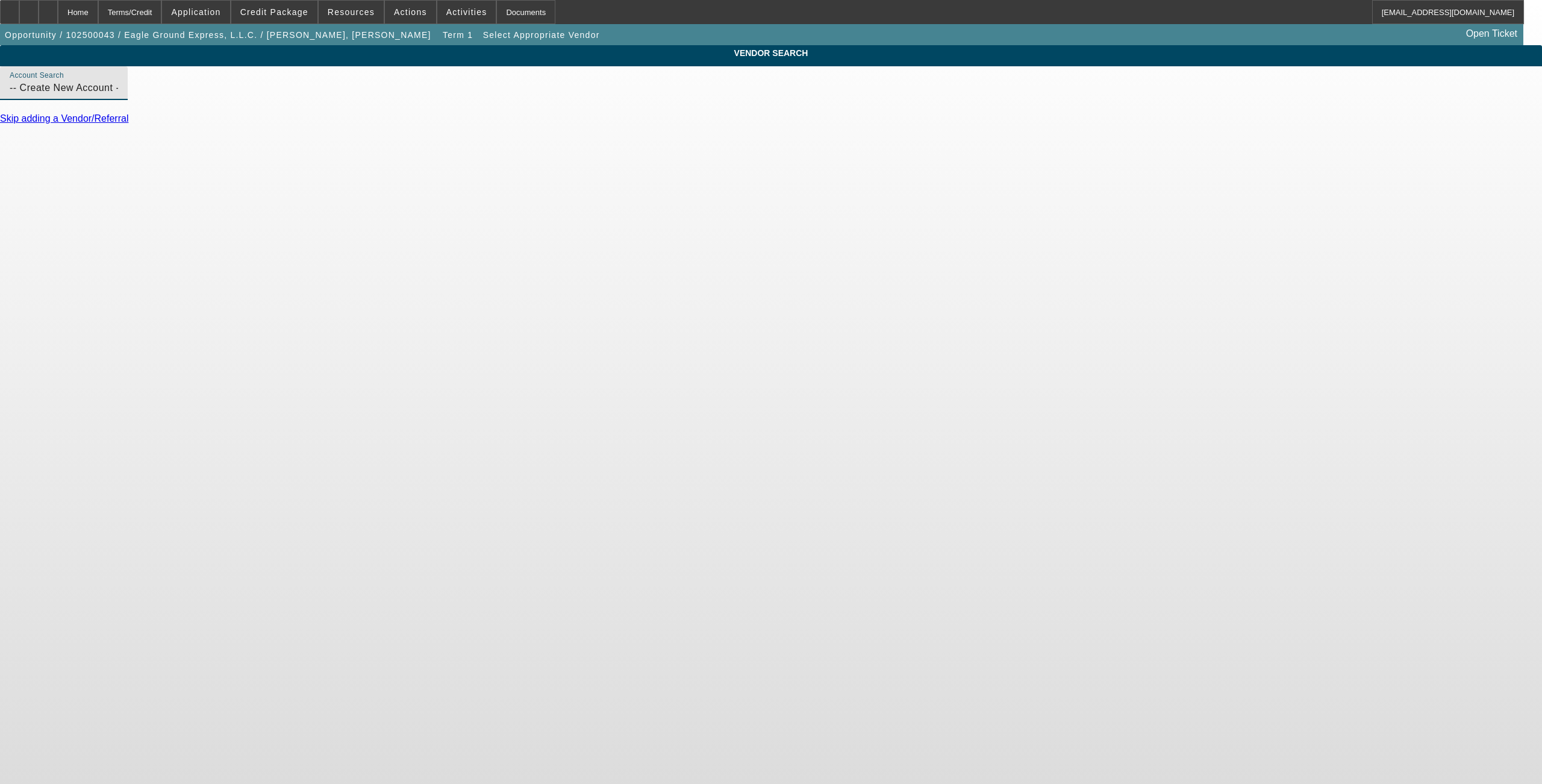
click at [118, 95] on input "-- Create New Account --" at bounding box center [63, 88] width 108 height 14
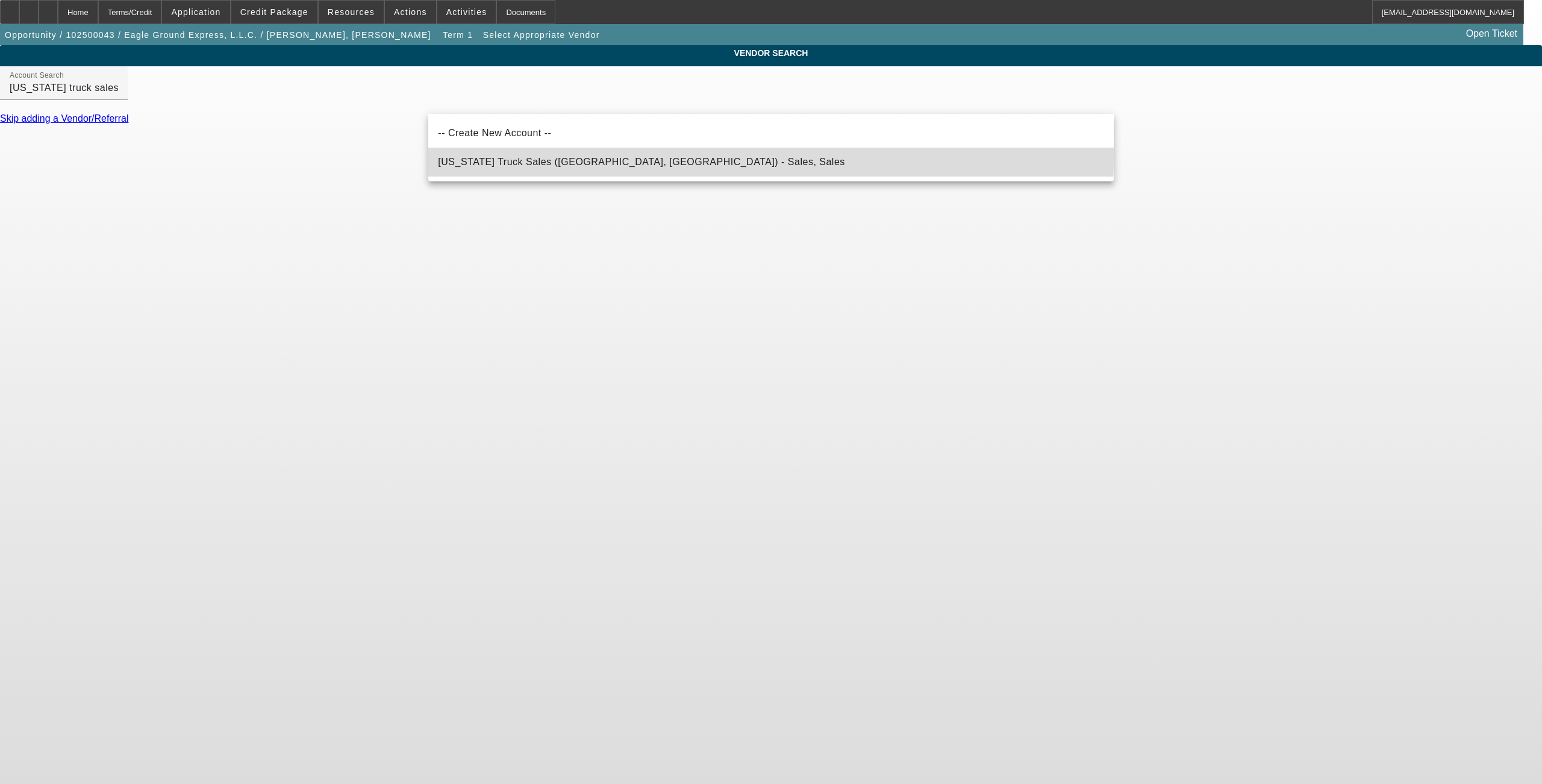
click at [528, 153] on mat-option "Texas Truck Sales (East Houston, TX) - Sales, Sales" at bounding box center [770, 162] width 685 height 29
type input "Texas Truck Sales (East Houston, TX) - Sales, Sales"
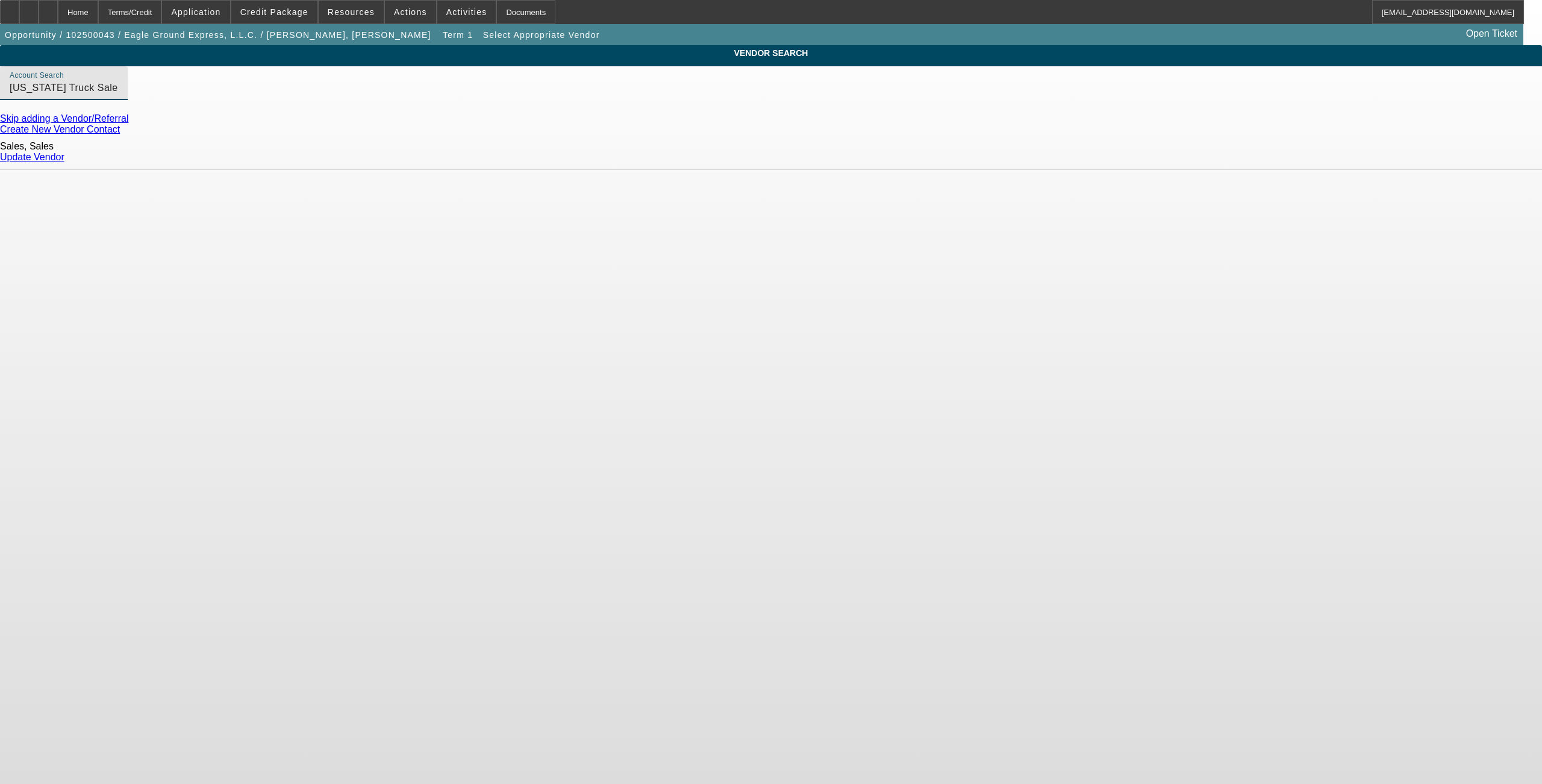
click at [65, 156] on link "Update Vendor" at bounding box center [32, 157] width 65 height 10
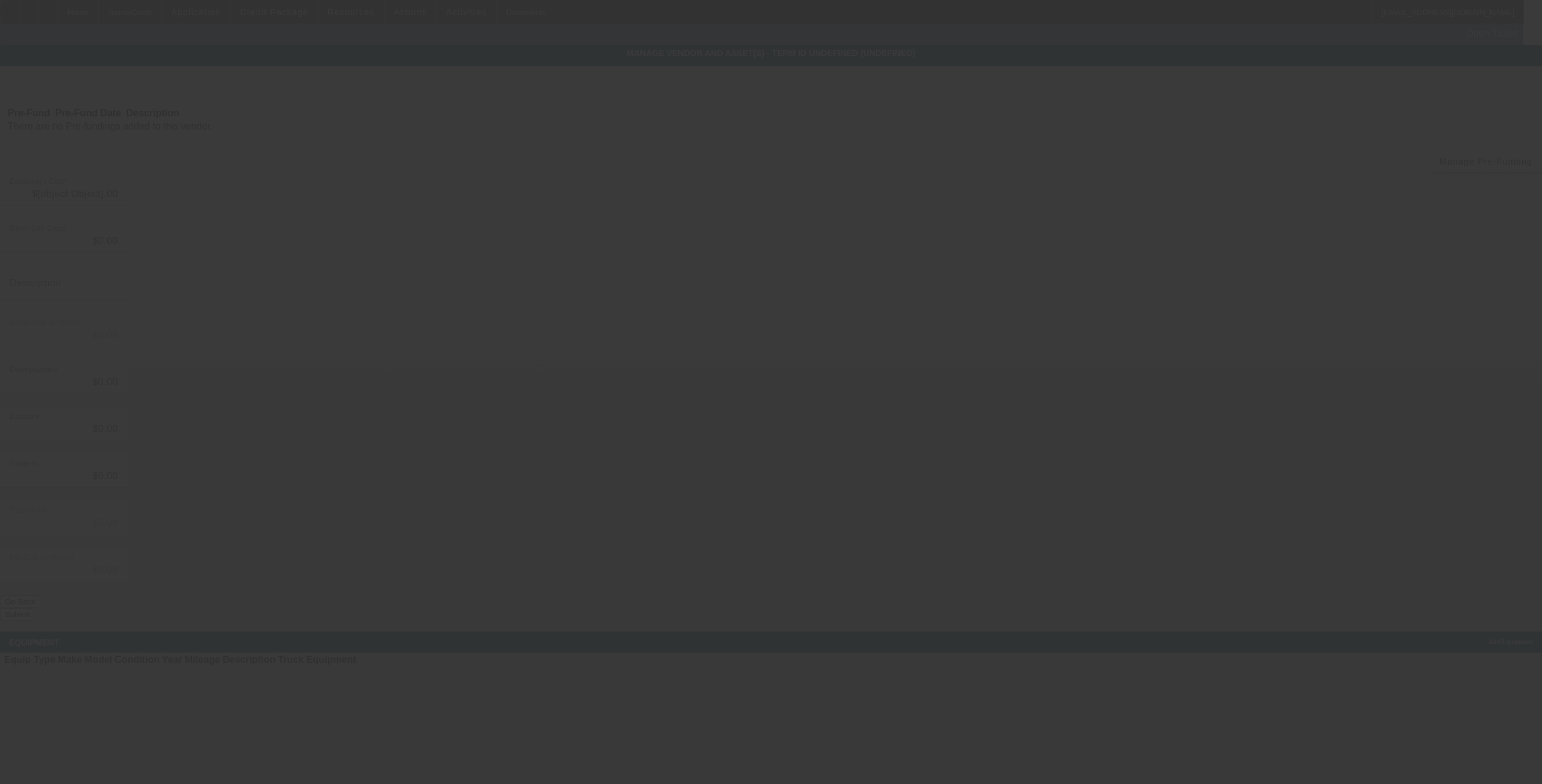
type input "$44,900.00"
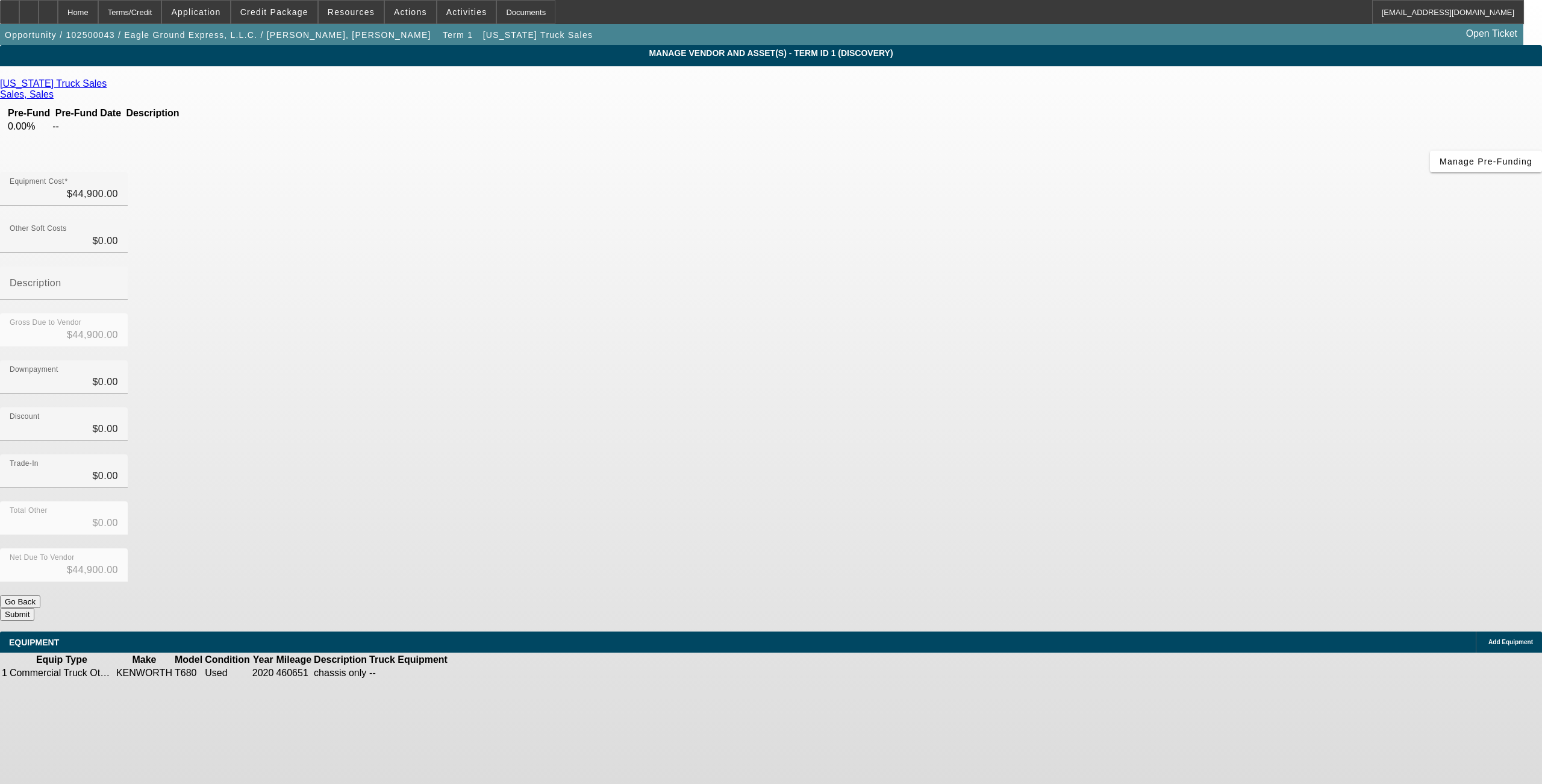
click at [34, 608] on button "Submit" at bounding box center [17, 614] width 34 height 12
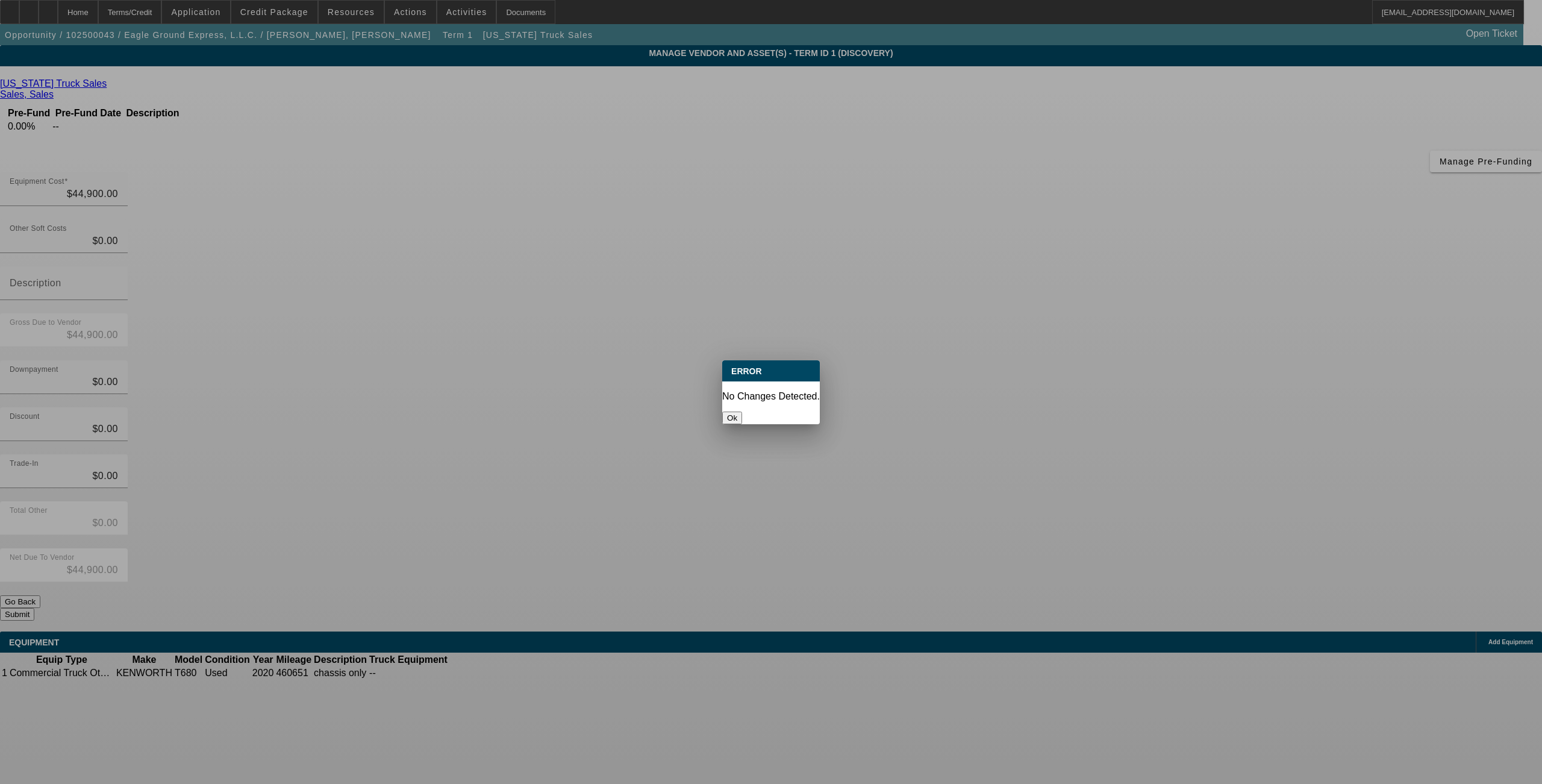
click at [742, 411] on button "Ok" at bounding box center [732, 418] width 20 height 12
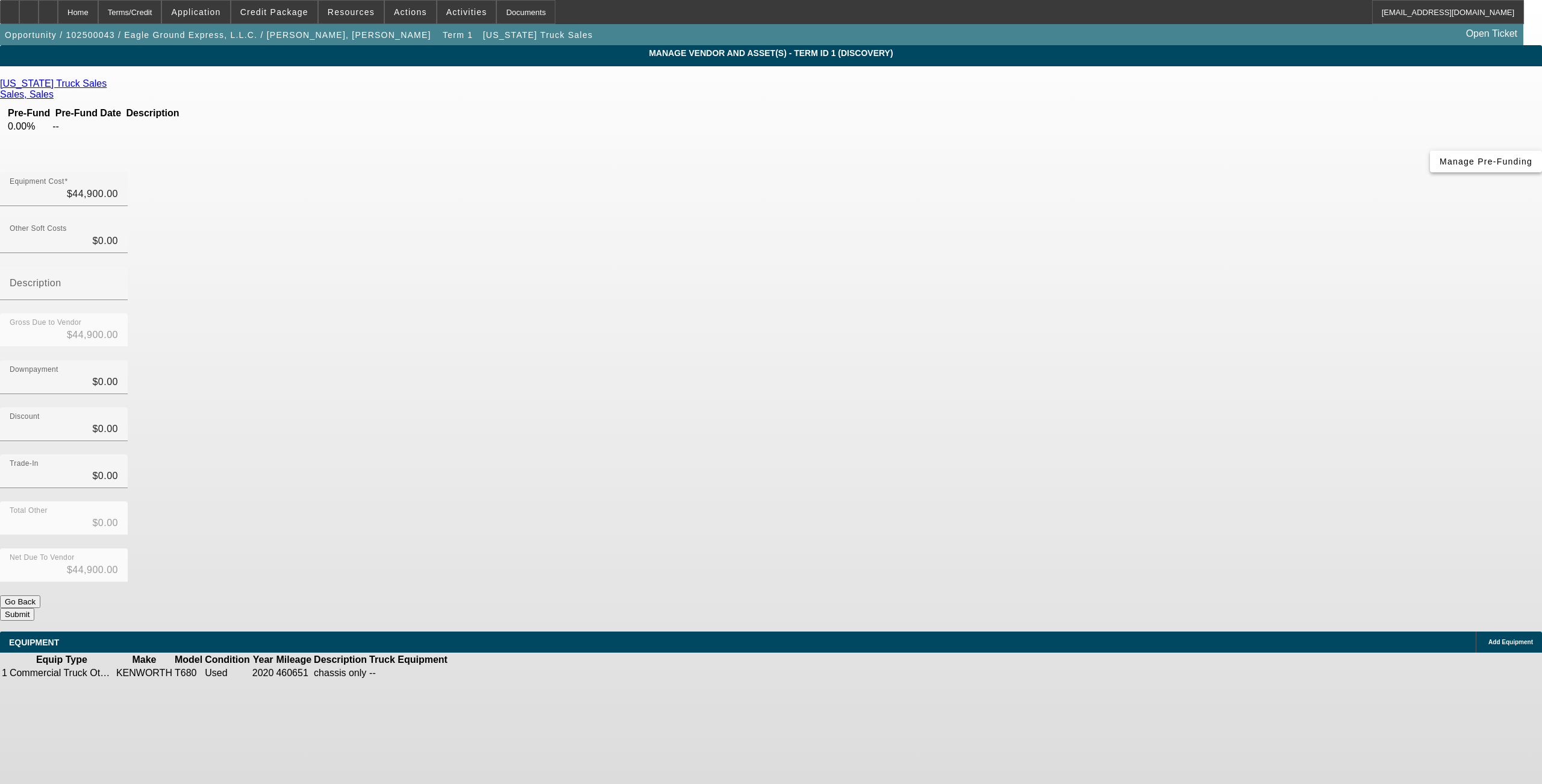
click at [1430, 176] on span "button" at bounding box center [1486, 161] width 112 height 29
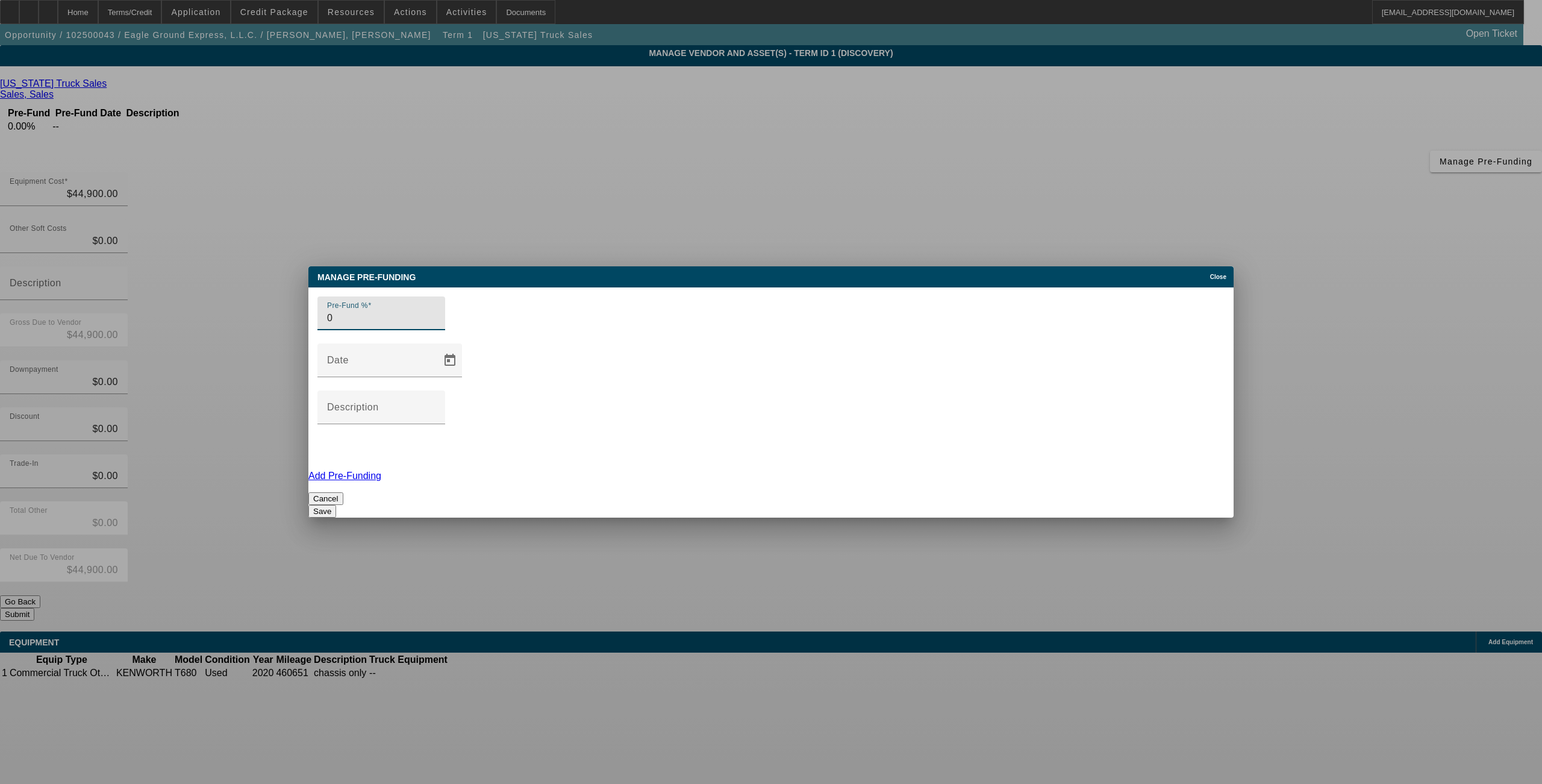
drag, startPoint x: 480, startPoint y: 375, endPoint x: 416, endPoint y: 388, distance: 65.3
click at [416, 343] on mat-form-field "Pre-Fund % 0" at bounding box center [381, 320] width 128 height 47
type input "100"
type input "before pickup"
click at [852, 505] on div "Save" at bounding box center [771, 511] width 925 height 12
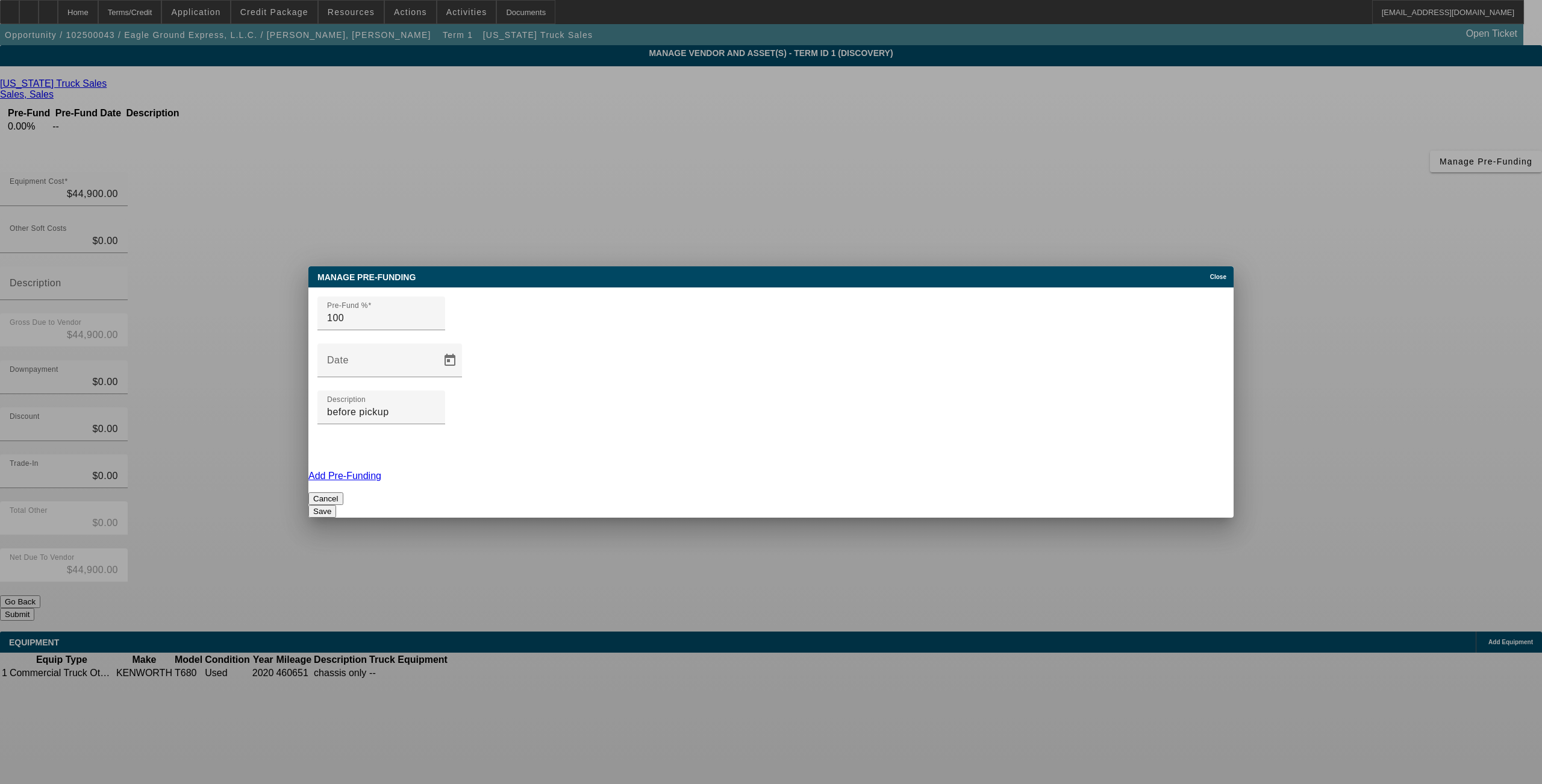
click at [336, 505] on button "Save" at bounding box center [322, 511] width 28 height 12
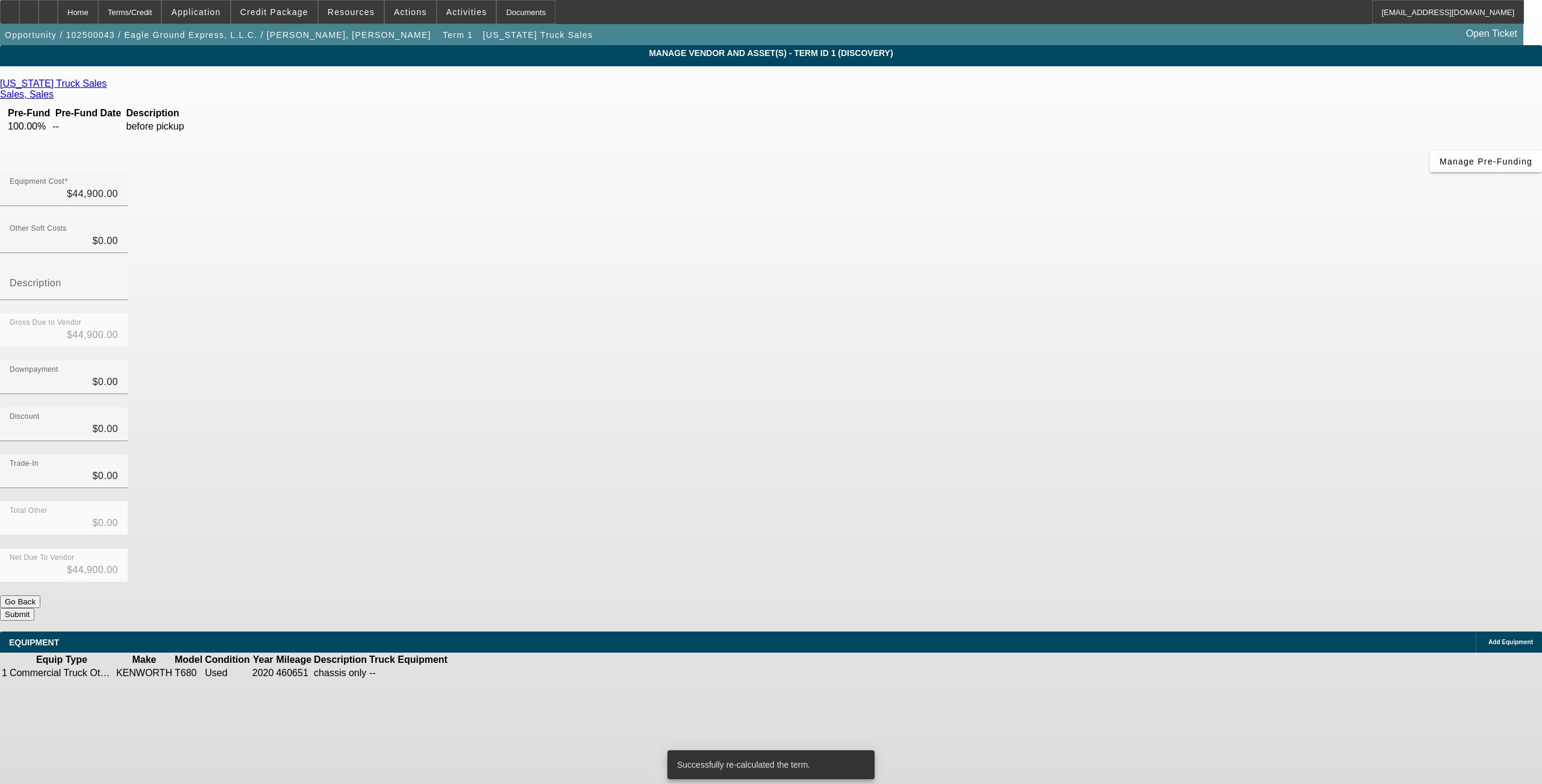
click at [34, 608] on button "Submit" at bounding box center [17, 614] width 34 height 12
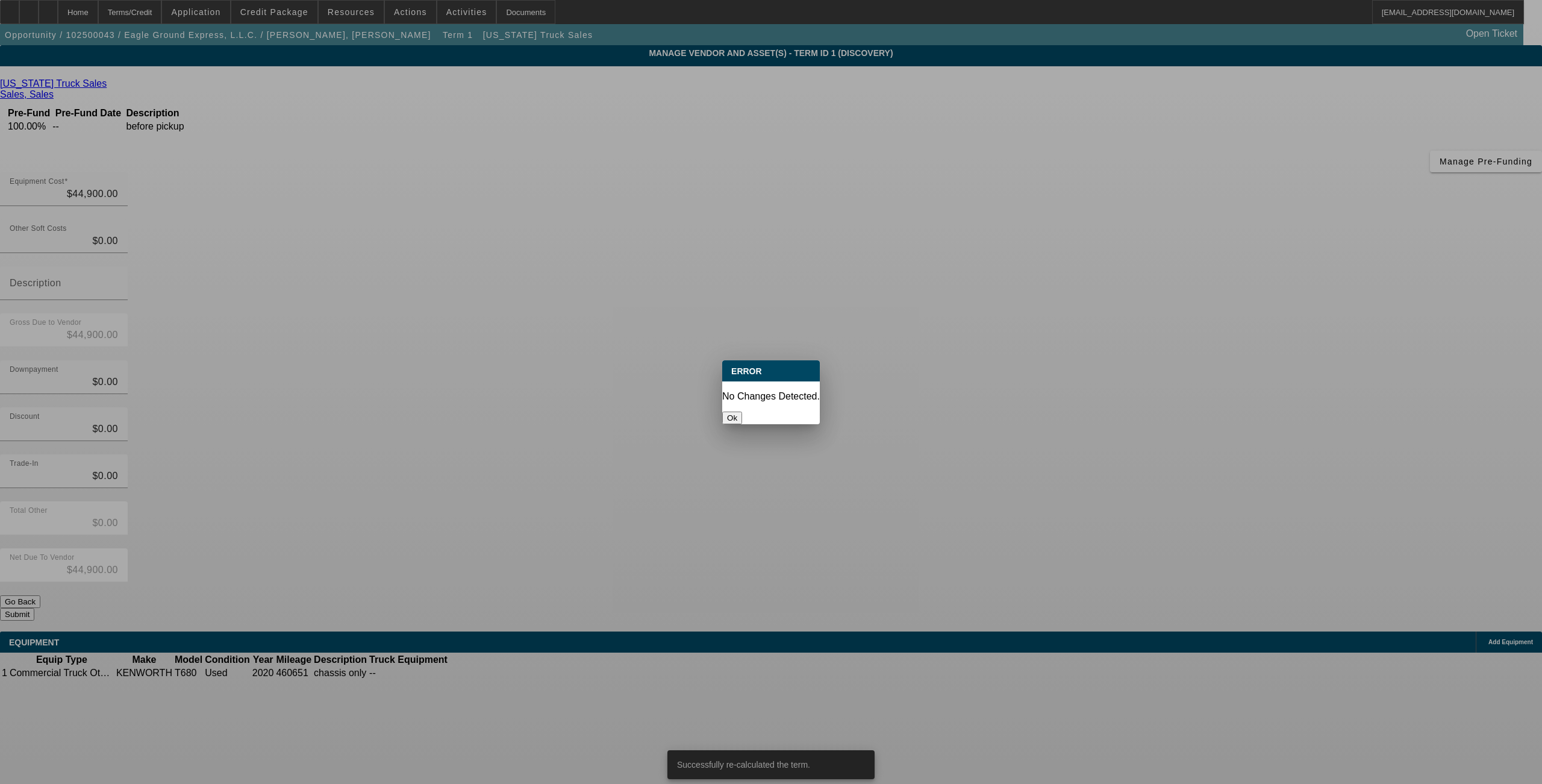
click at [742, 411] on button "Ok" at bounding box center [732, 418] width 20 height 12
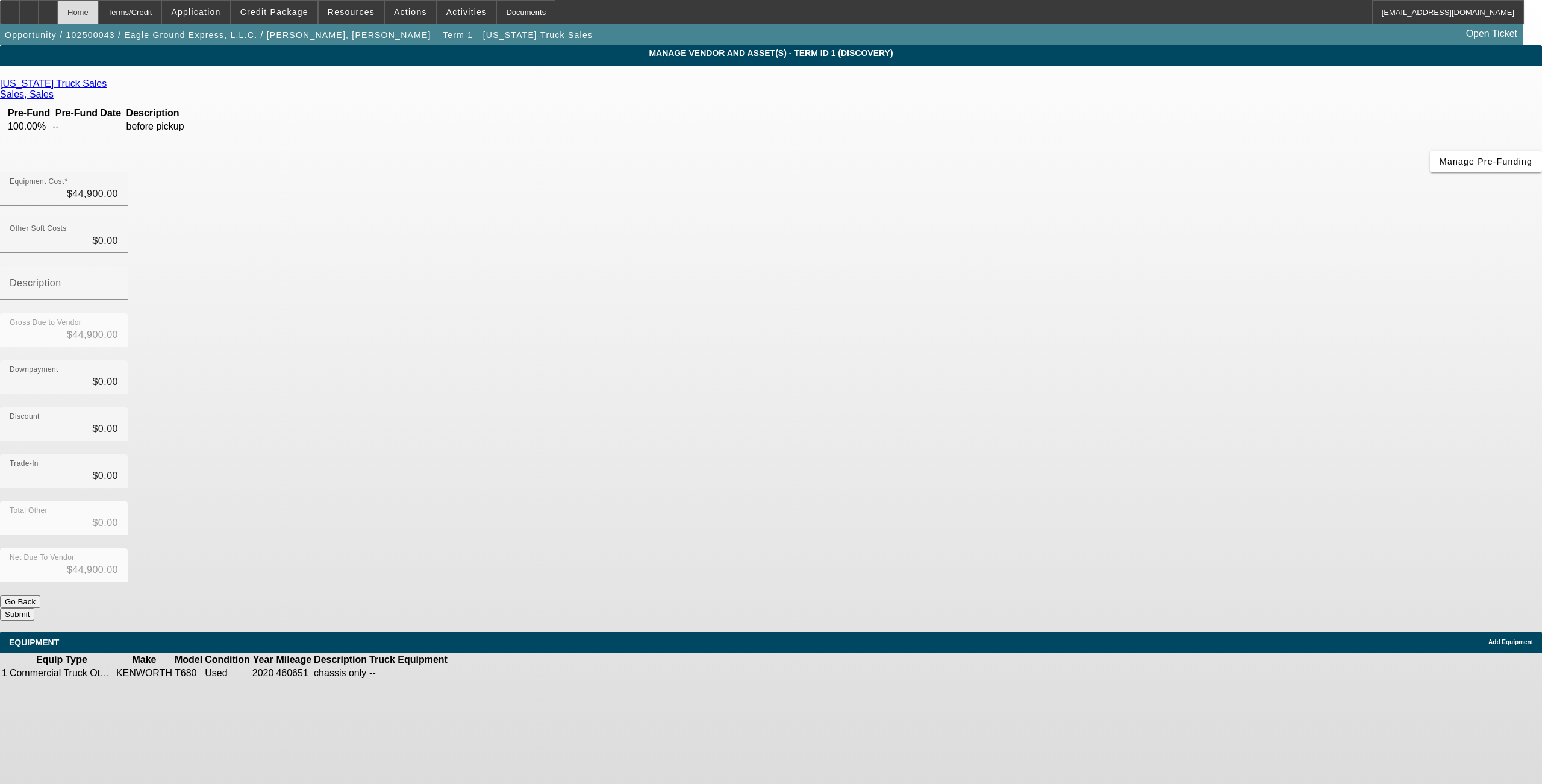
click at [98, 16] on div "Home" at bounding box center [78, 12] width 40 height 24
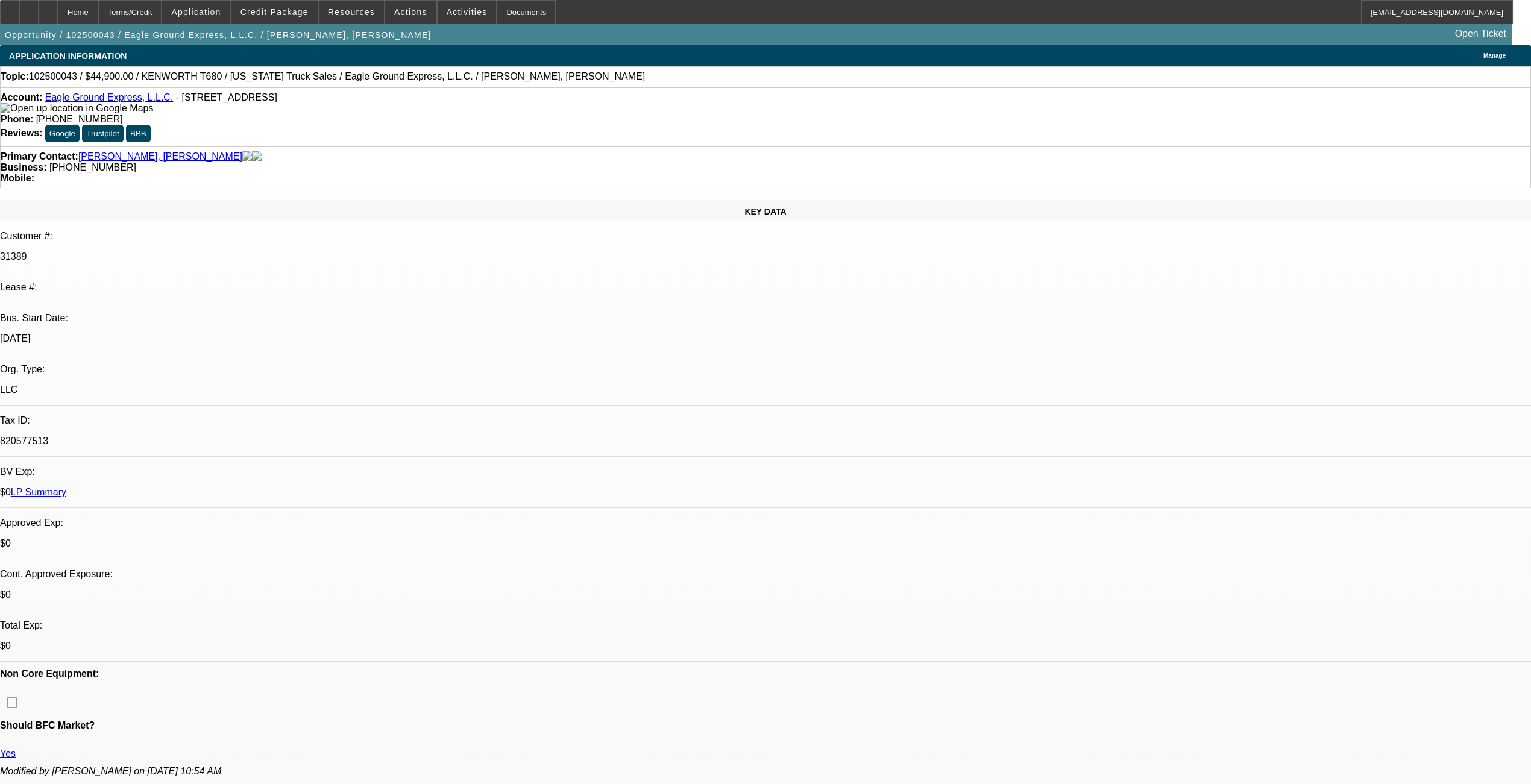
select select "0"
select select "2"
select select "0.1"
select select "4"
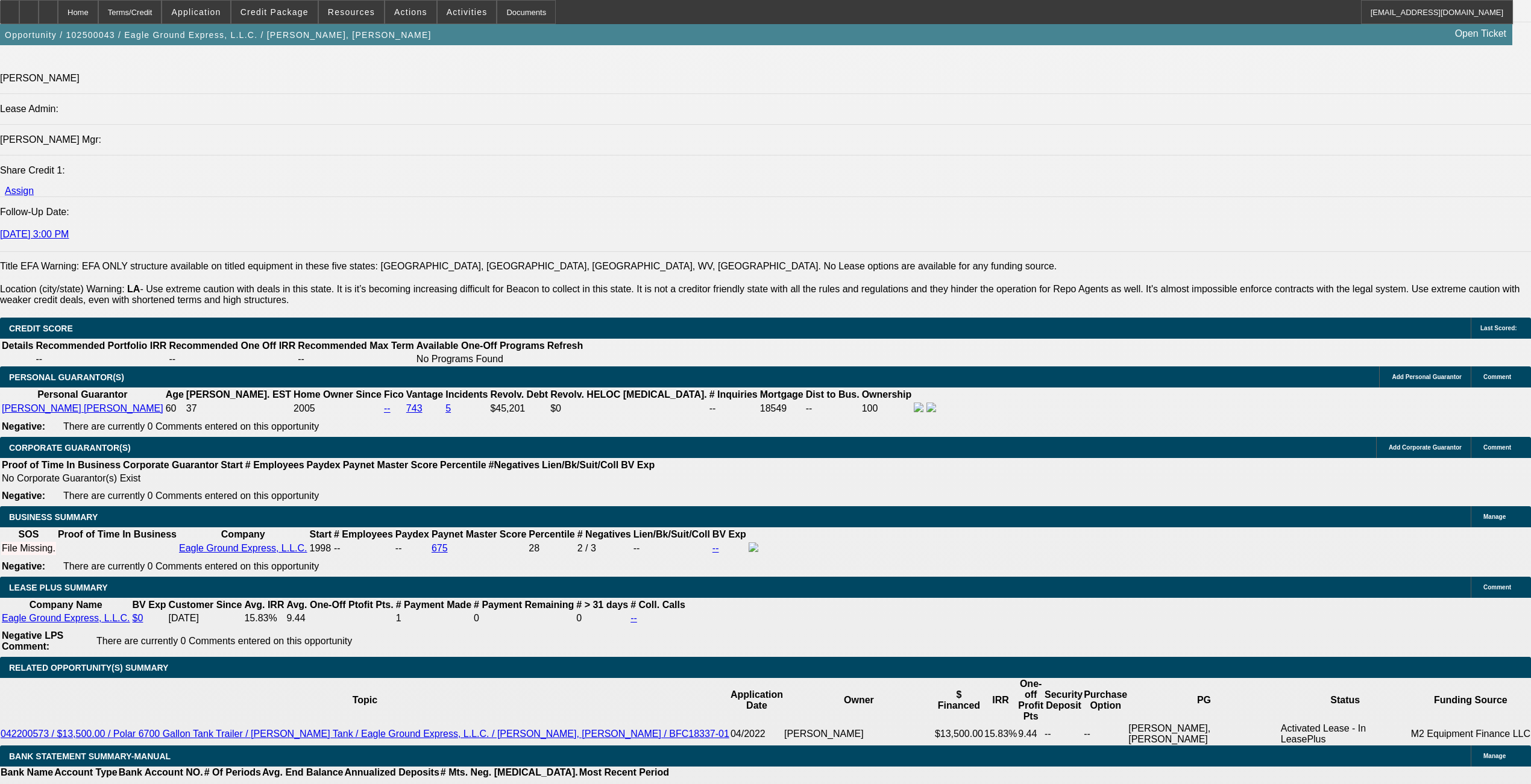
scroll to position [1526, 0]
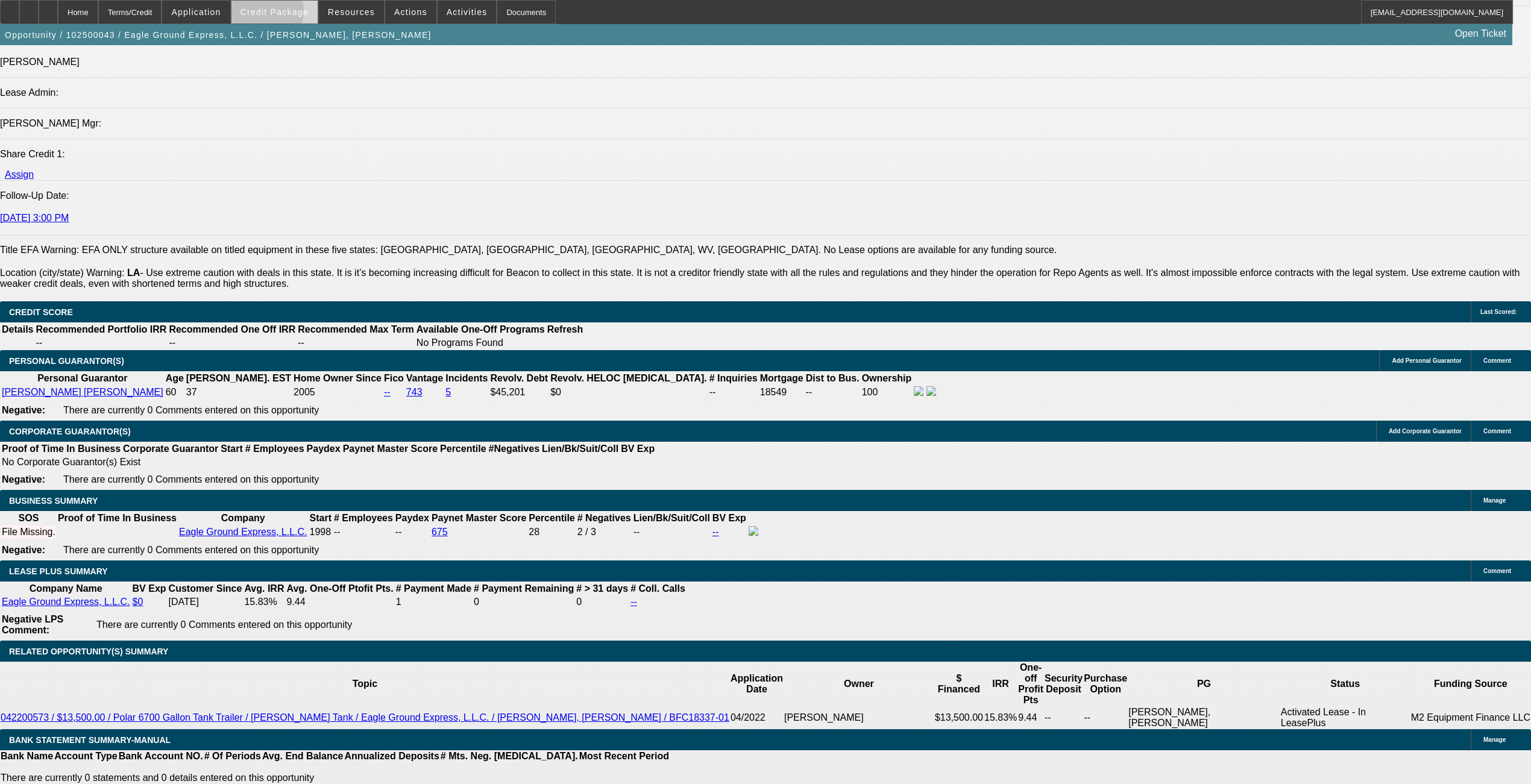
click at [288, 13] on span "Credit Package" at bounding box center [274, 12] width 68 height 9
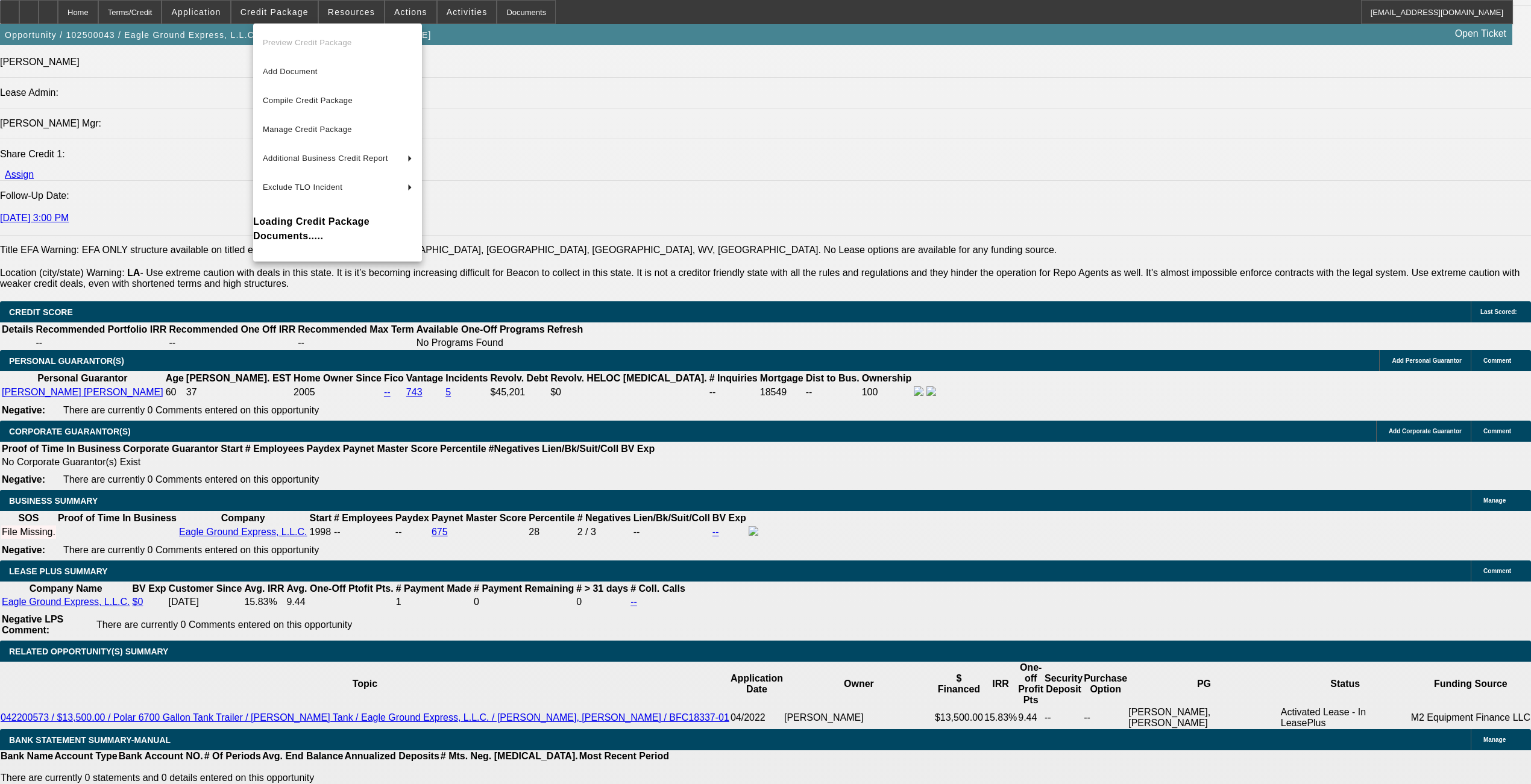
scroll to position [1562, 0]
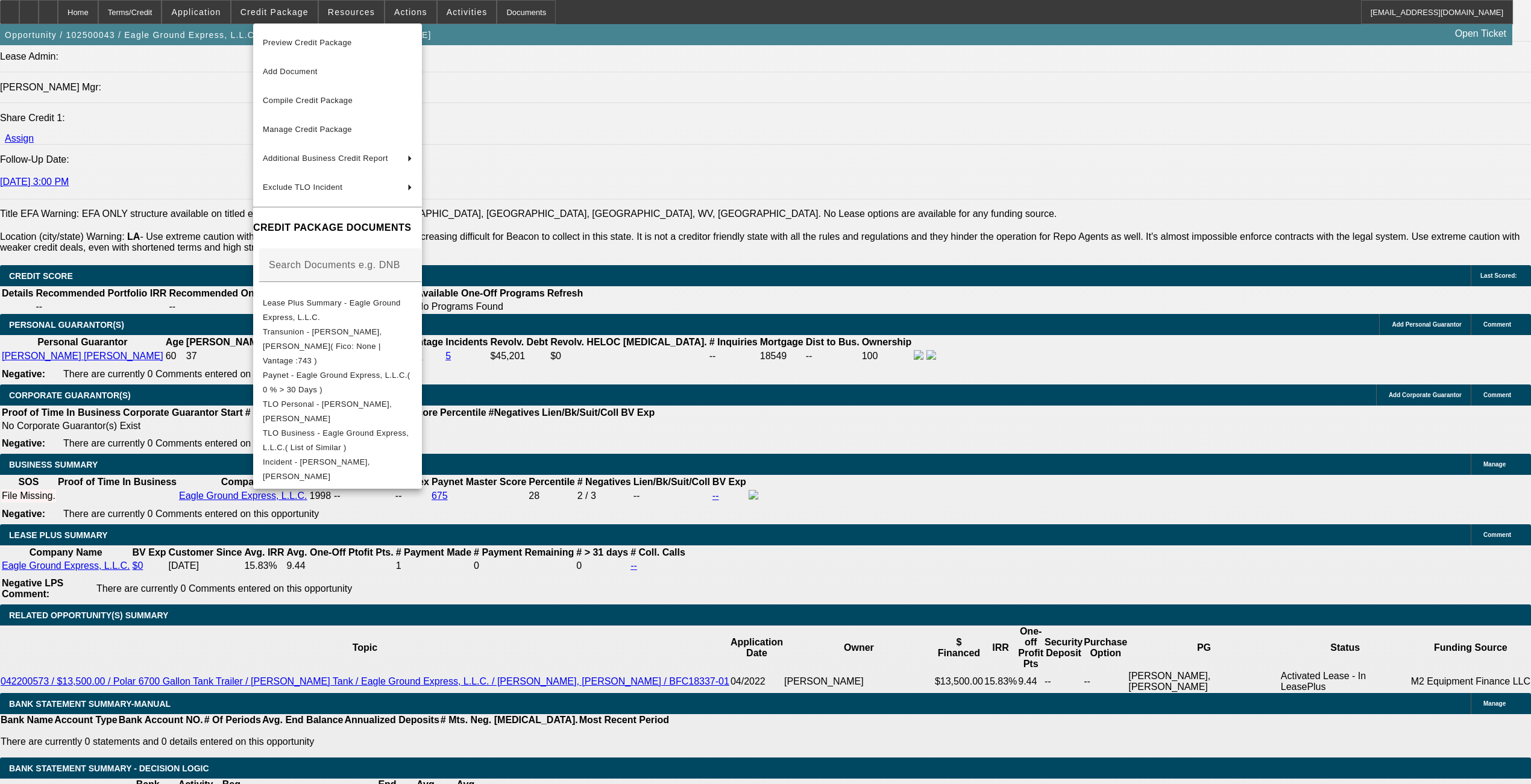
click at [292, 35] on span "Preview Credit Package" at bounding box center [337, 42] width 149 height 14
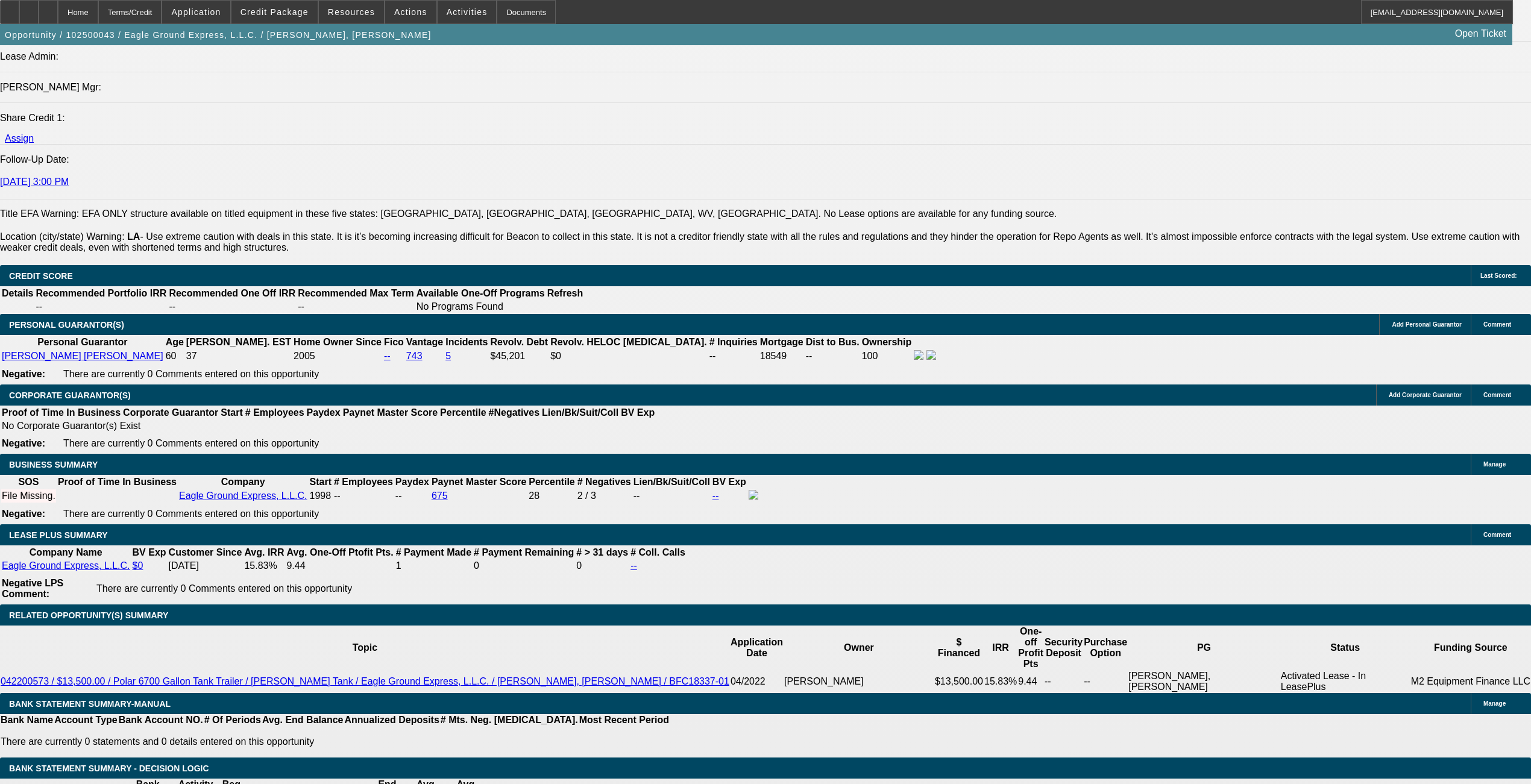
scroll to position [1482, 0]
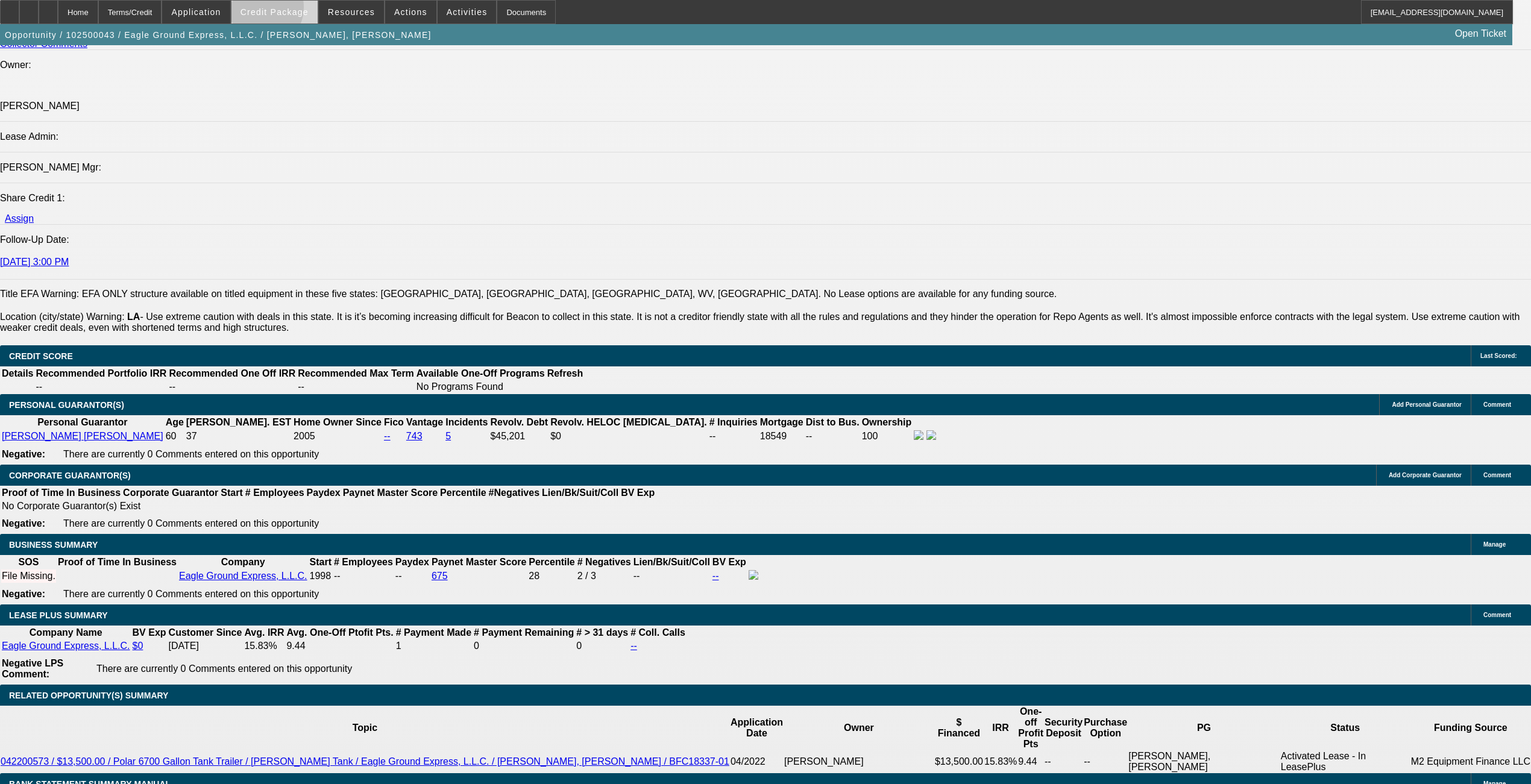
click at [280, 10] on span "Credit Package" at bounding box center [274, 12] width 68 height 9
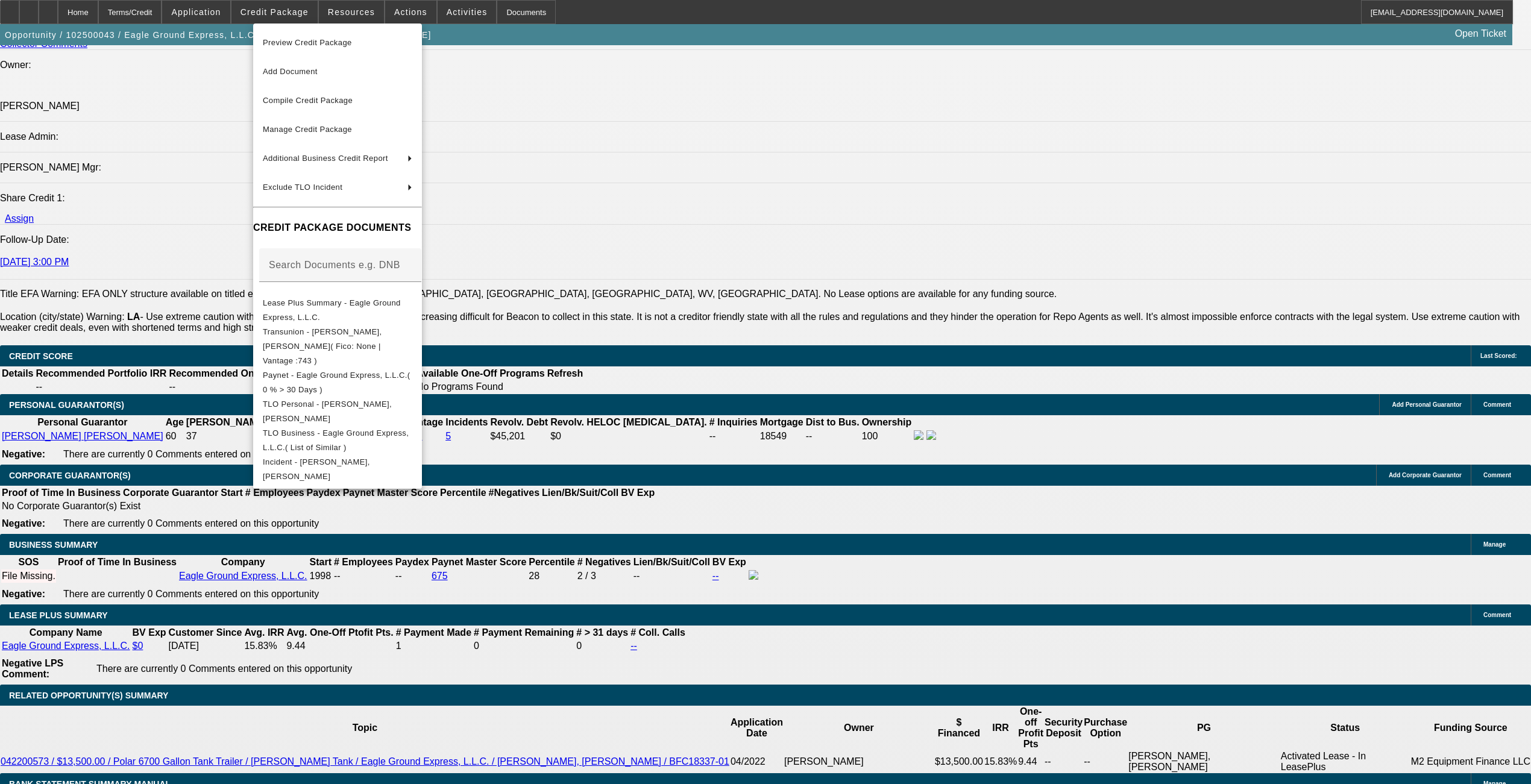
click at [179, 386] on div at bounding box center [765, 392] width 1531 height 784
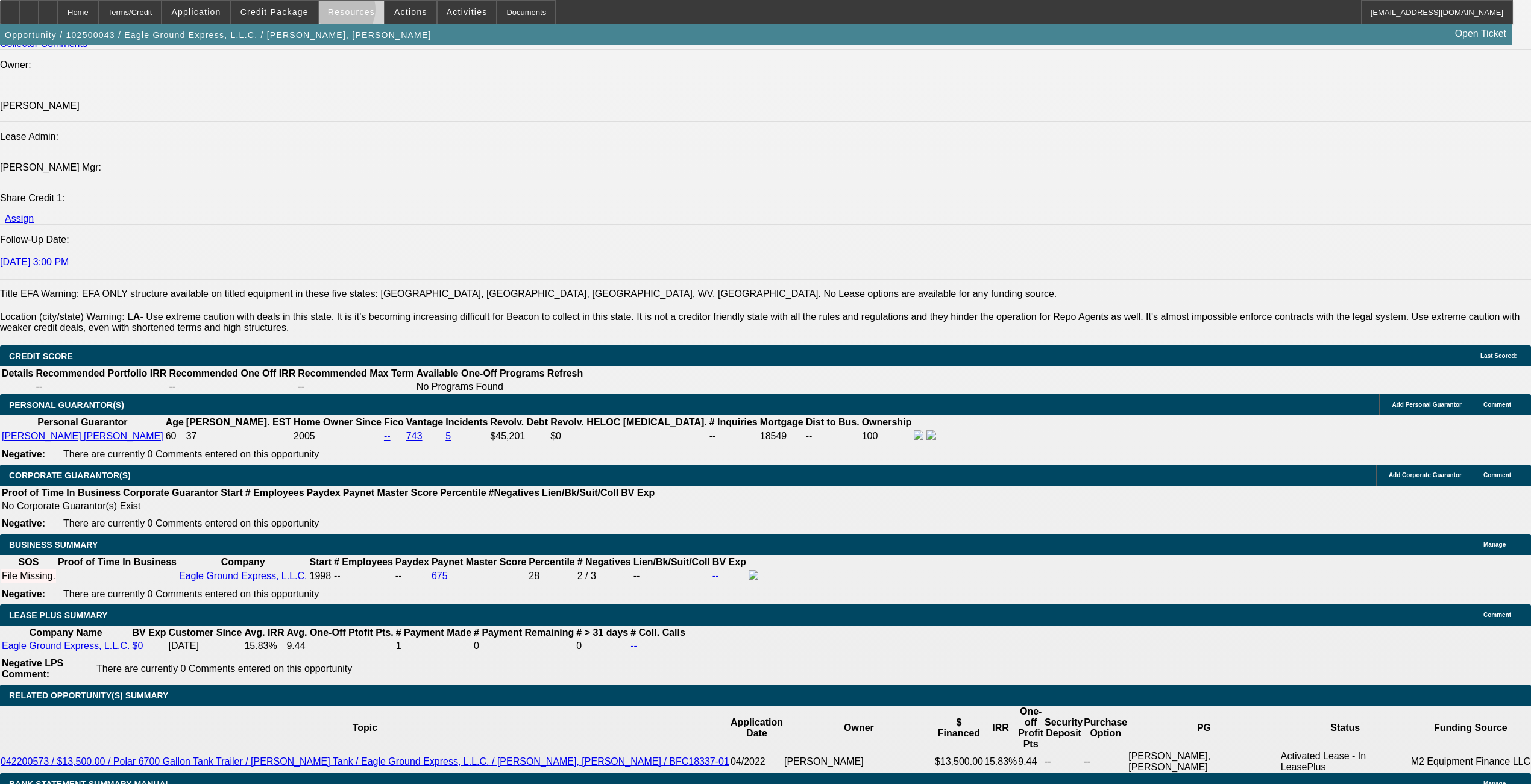
click at [349, 12] on span "Resources" at bounding box center [352, 12] width 47 height 9
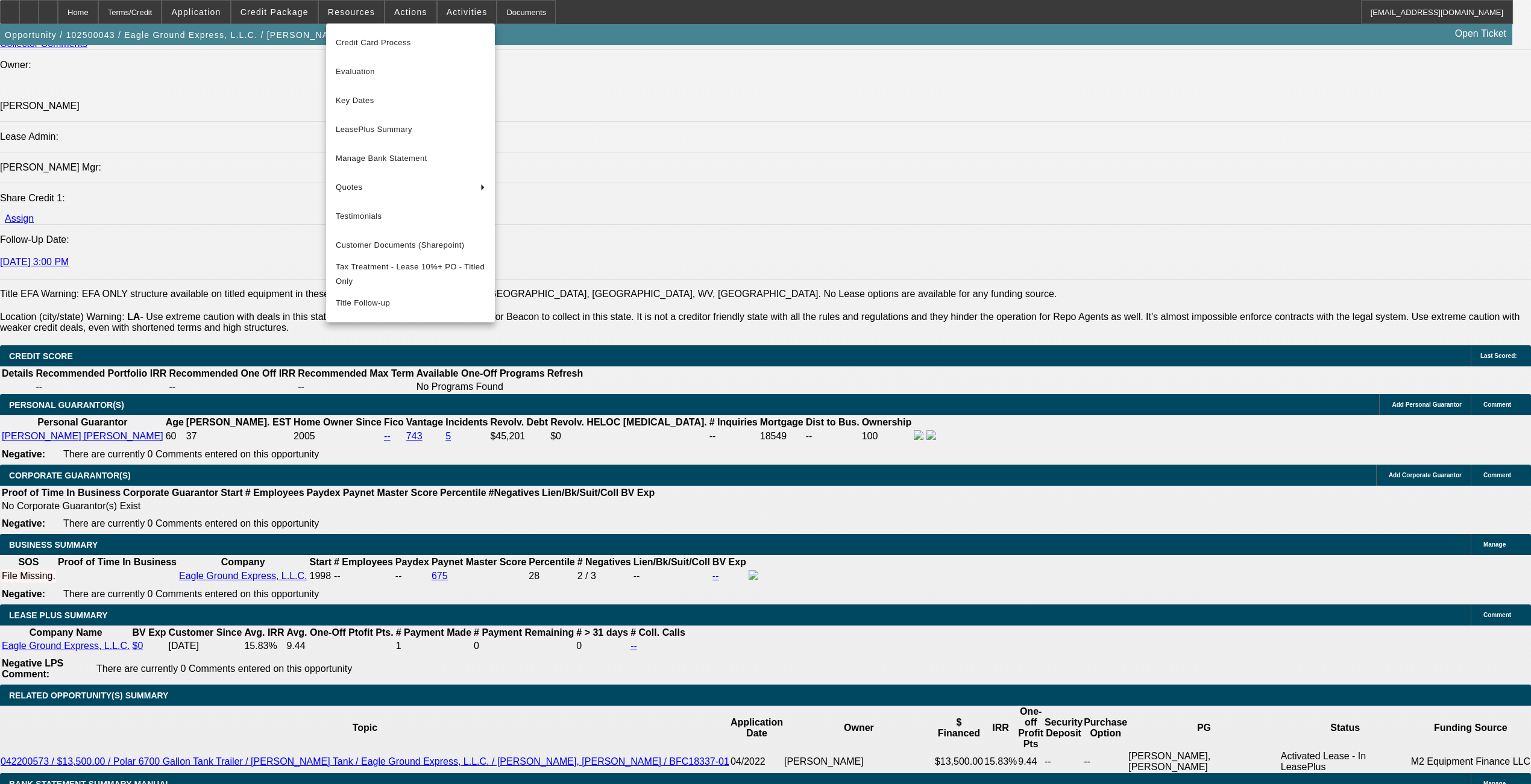
click at [415, 17] on div at bounding box center [765, 392] width 1531 height 784
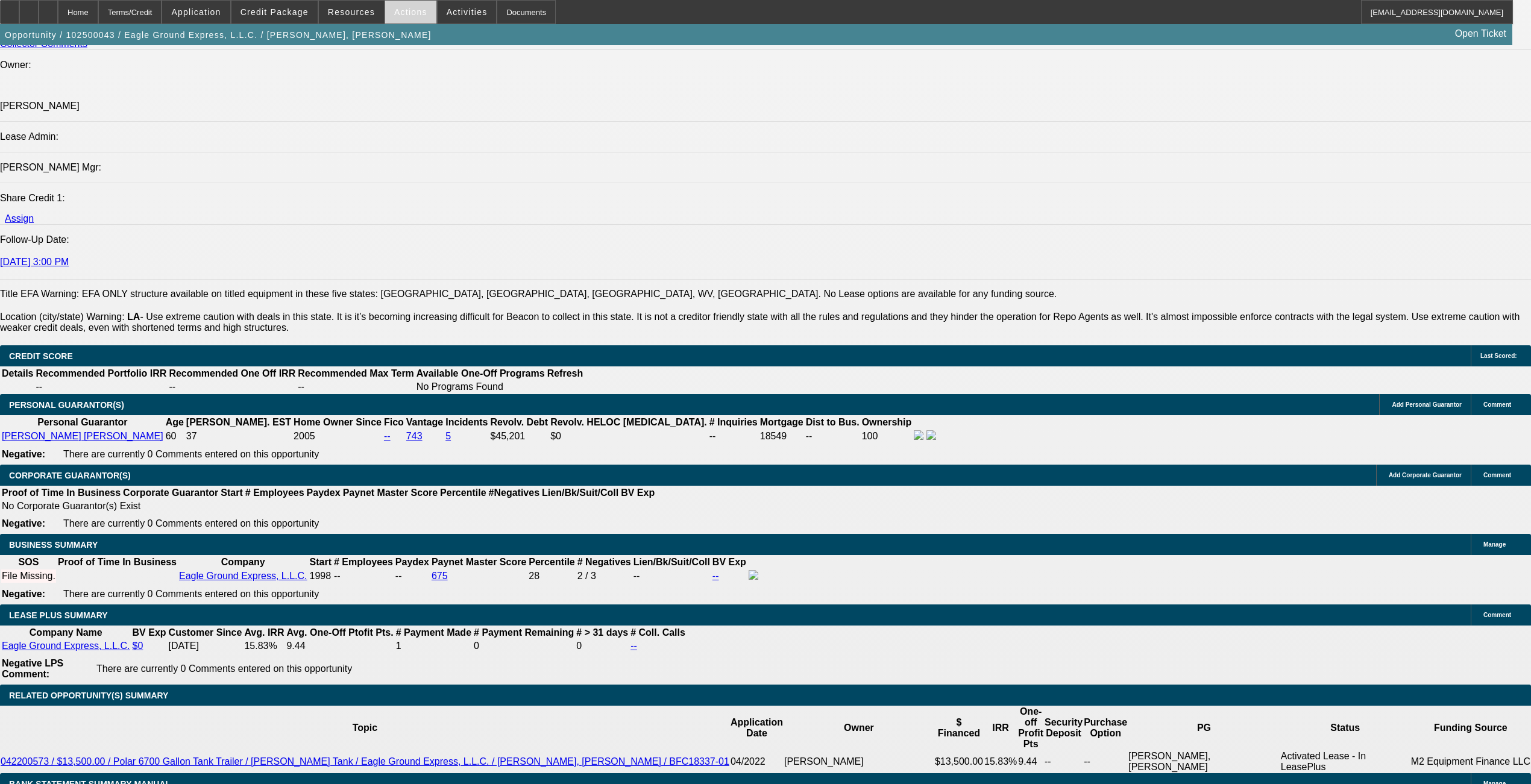
click at [415, 9] on span "Actions" at bounding box center [410, 12] width 33 height 9
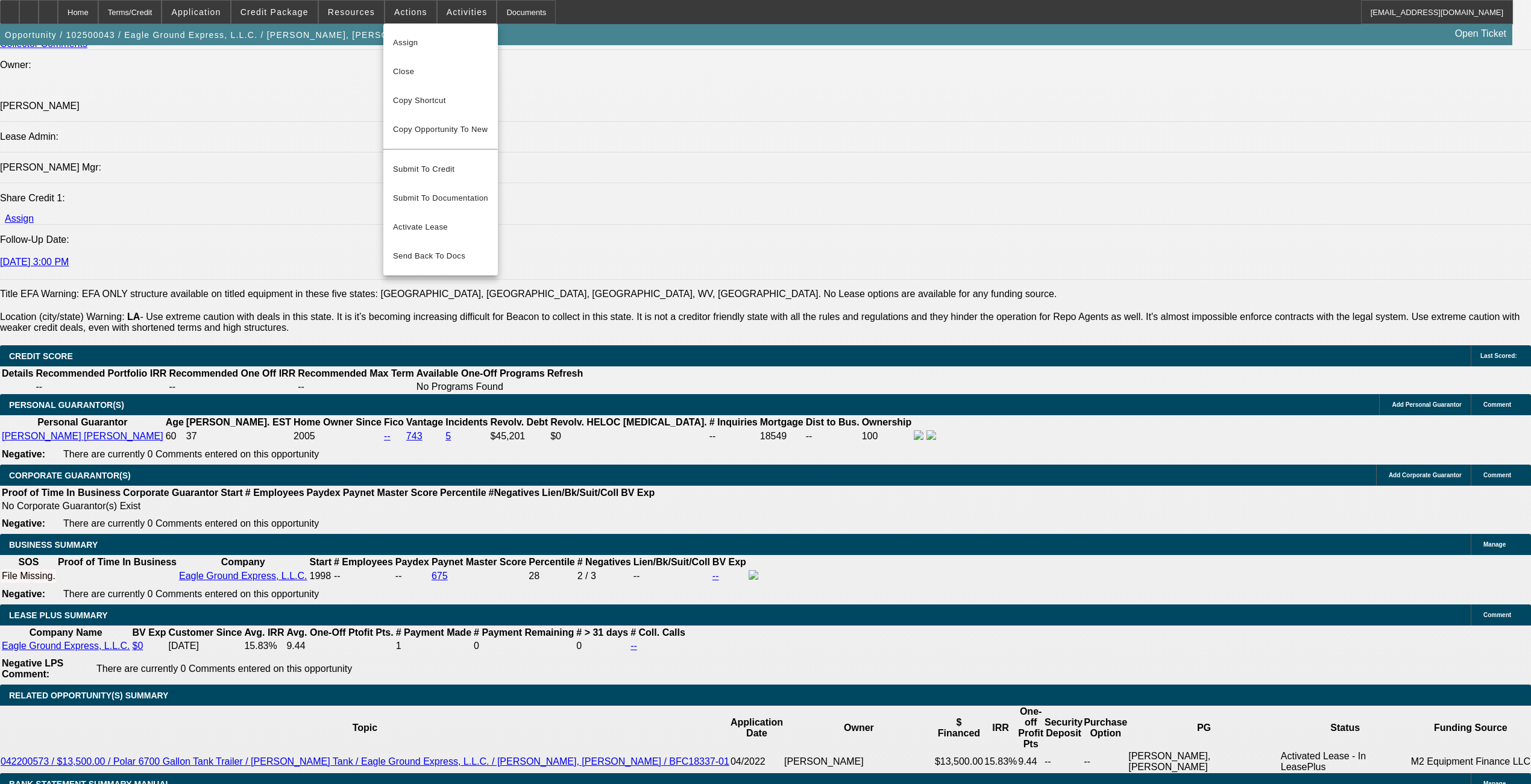
click at [883, 559] on div at bounding box center [765, 392] width 1531 height 784
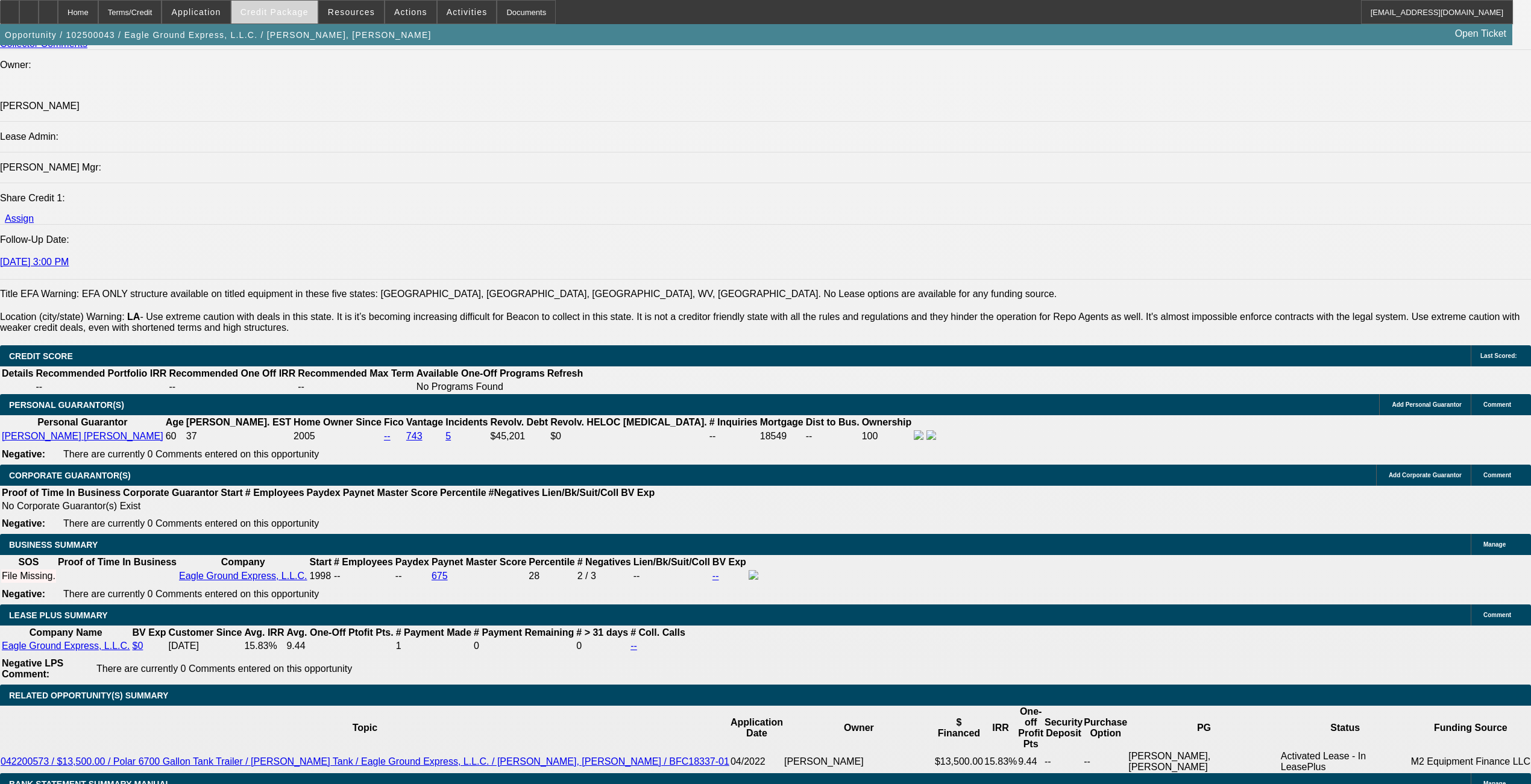
click at [280, 17] on span at bounding box center [275, 12] width 86 height 29
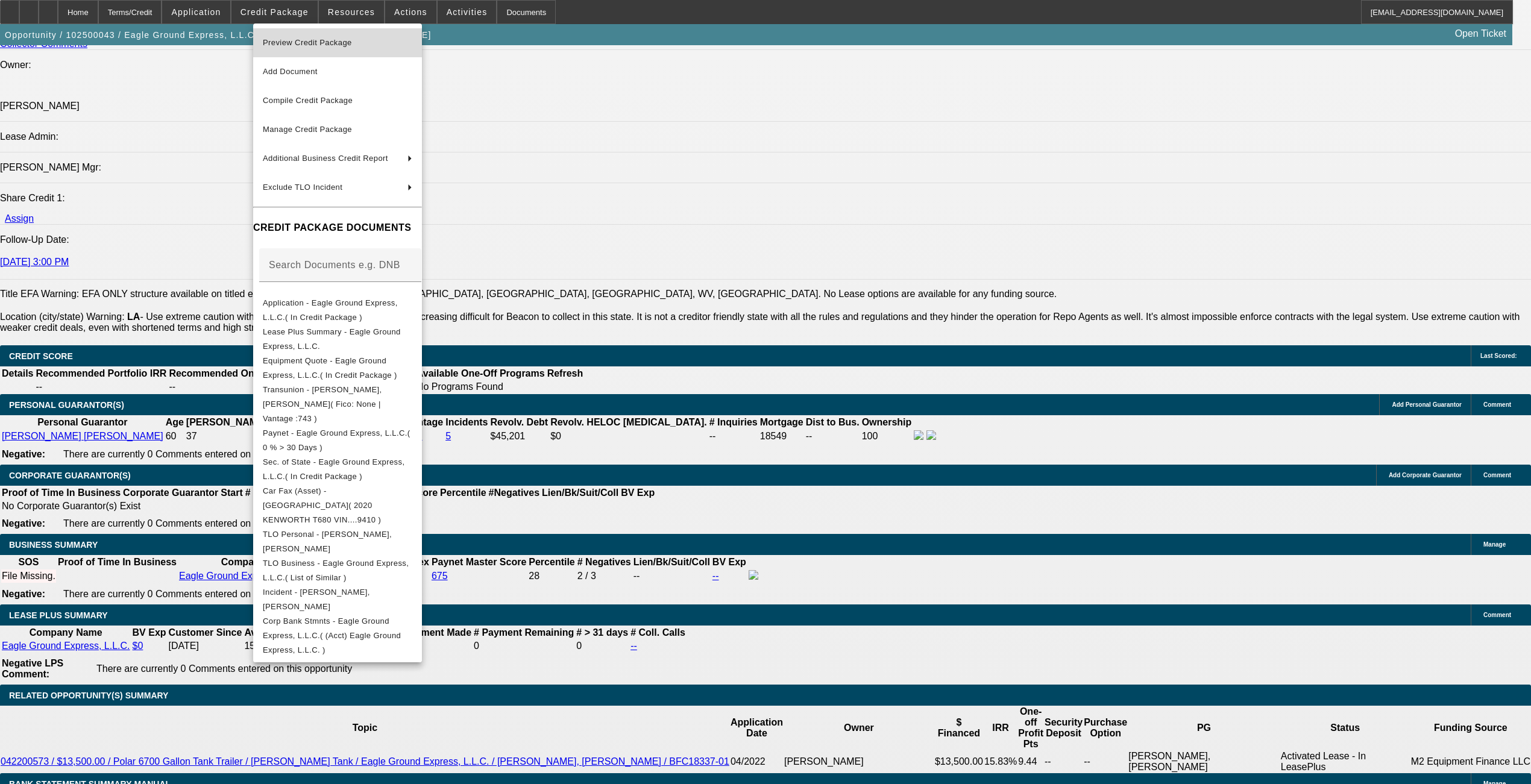
click at [300, 42] on span "Preview Credit Package" at bounding box center [307, 42] width 89 height 9
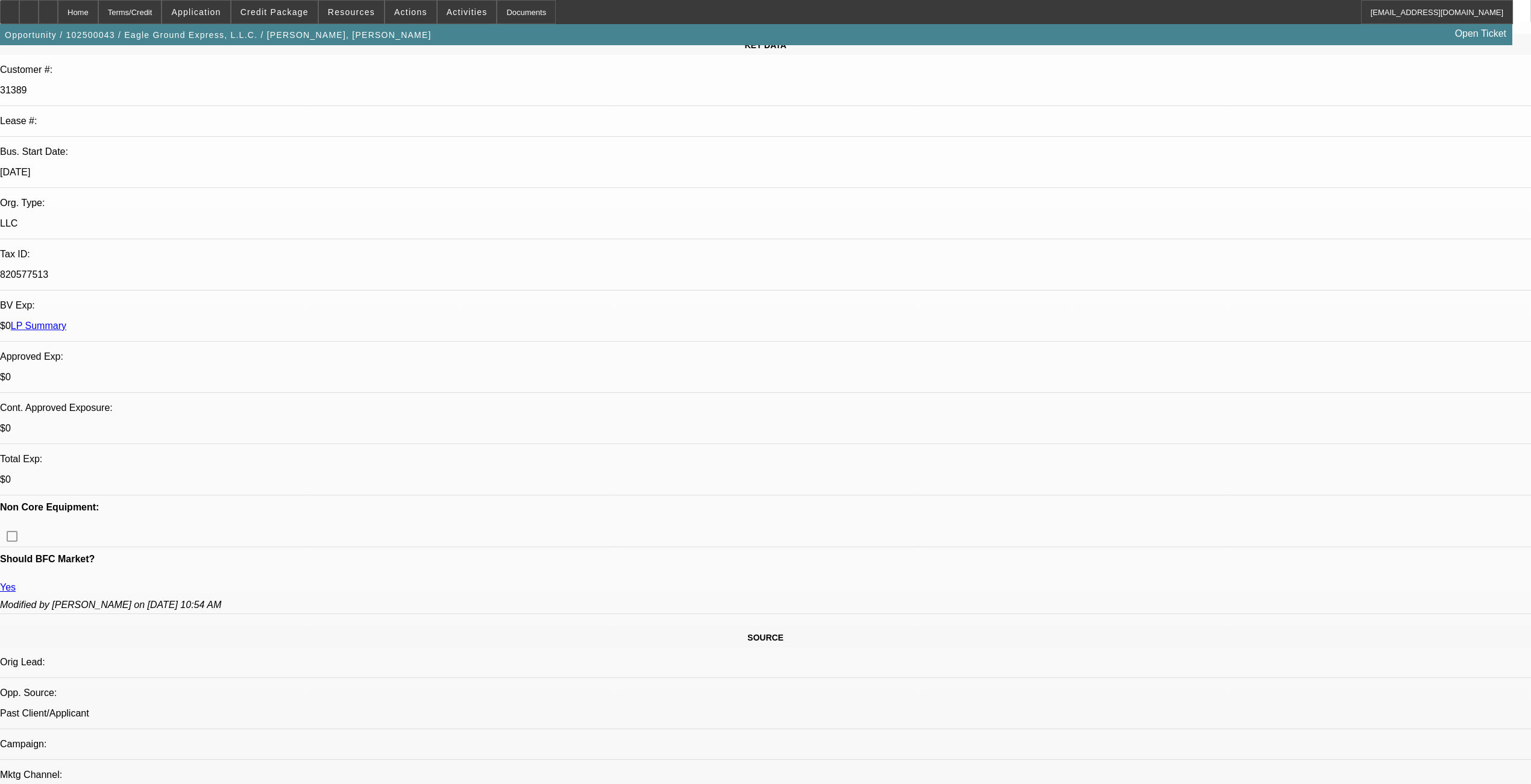
scroll to position [0, 0]
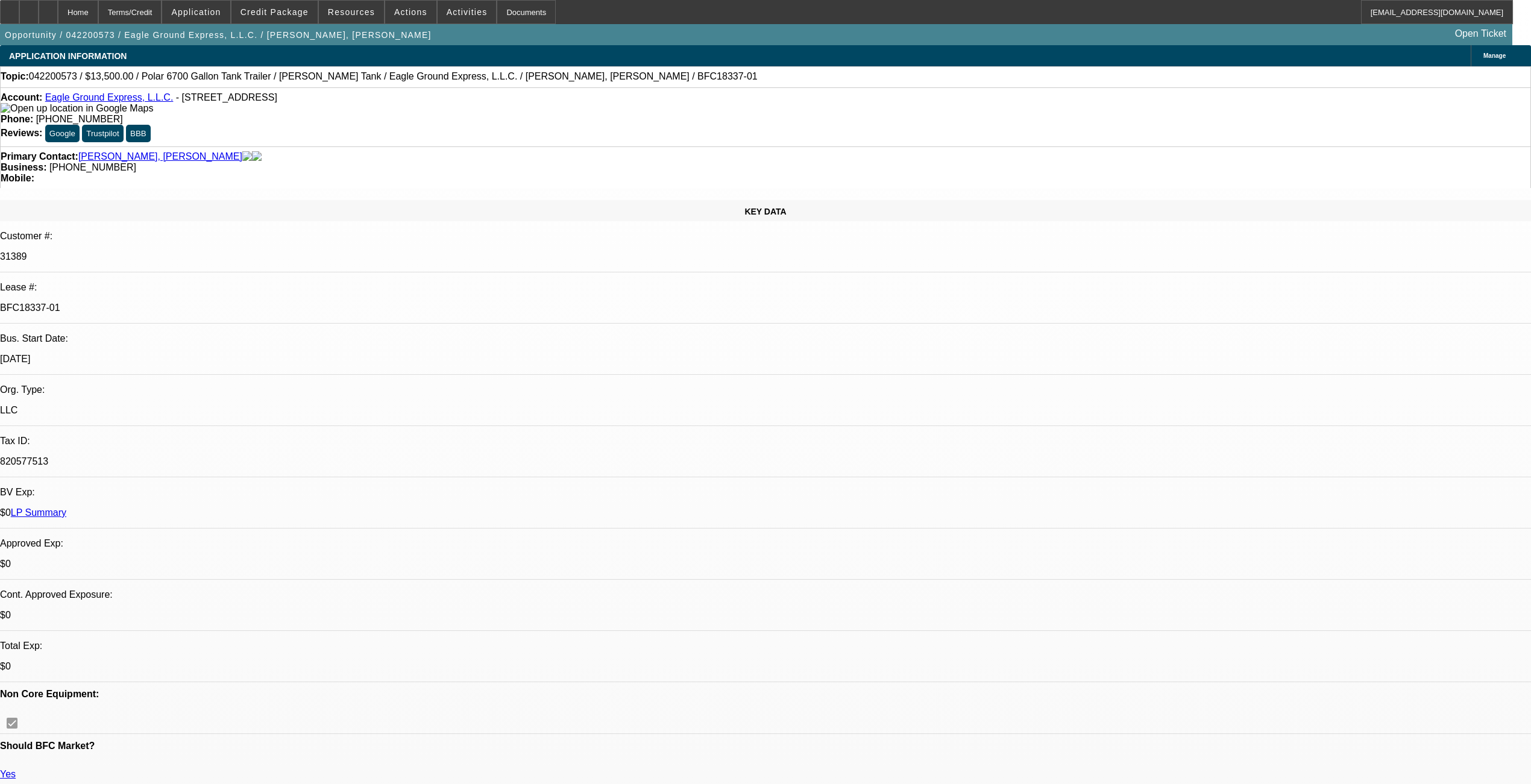
select select "0"
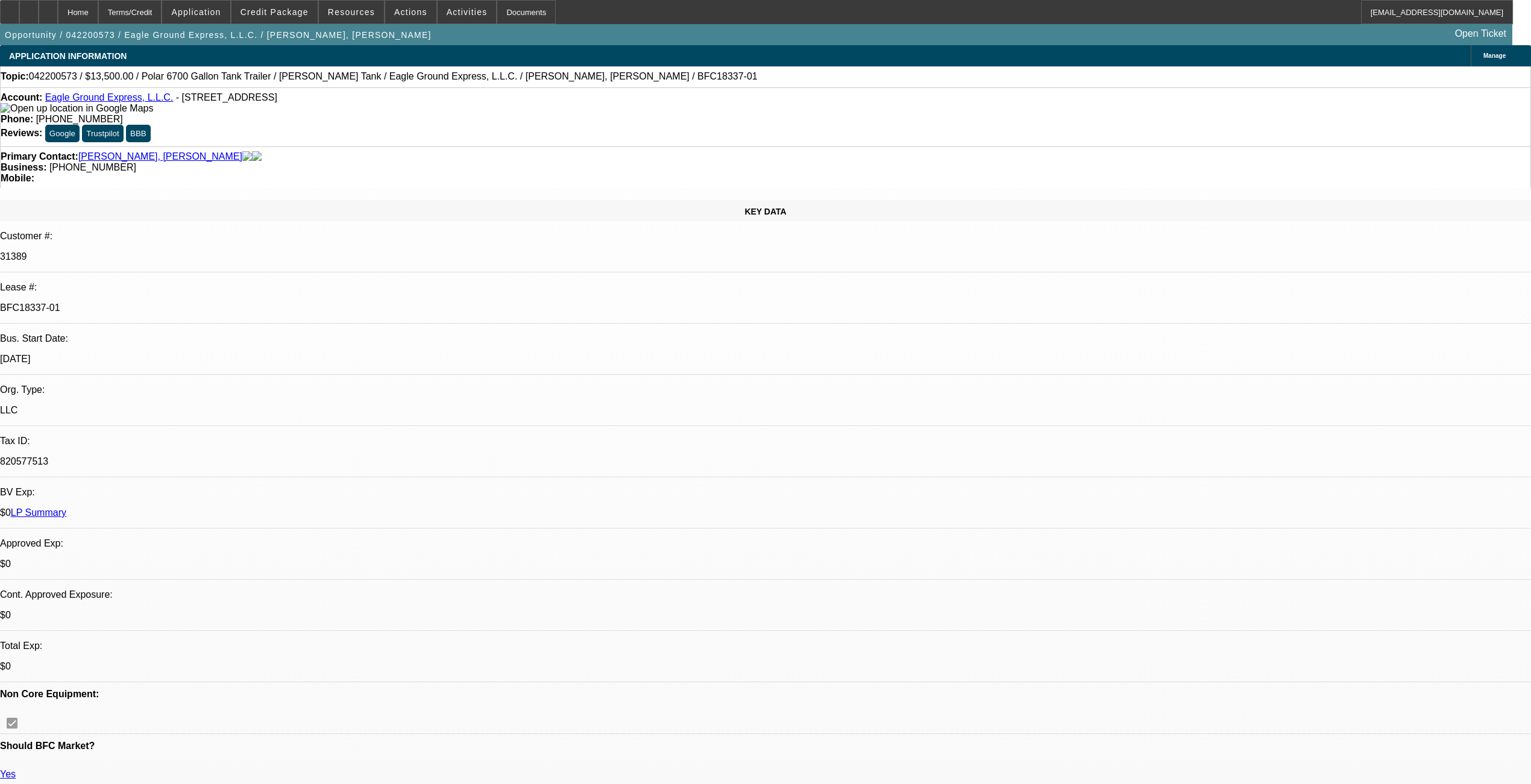
select select "0"
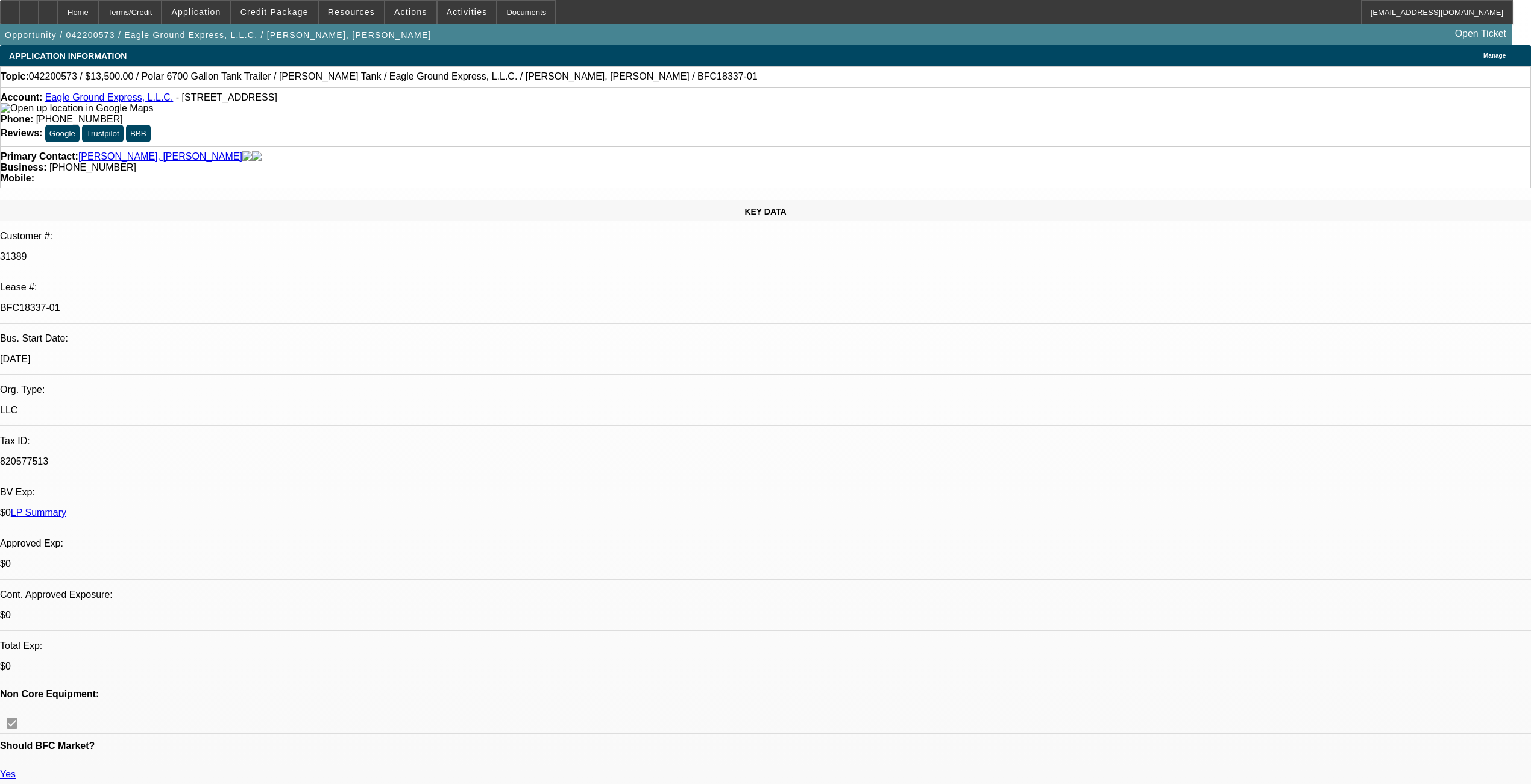
select select "0"
select select "1"
select select "6"
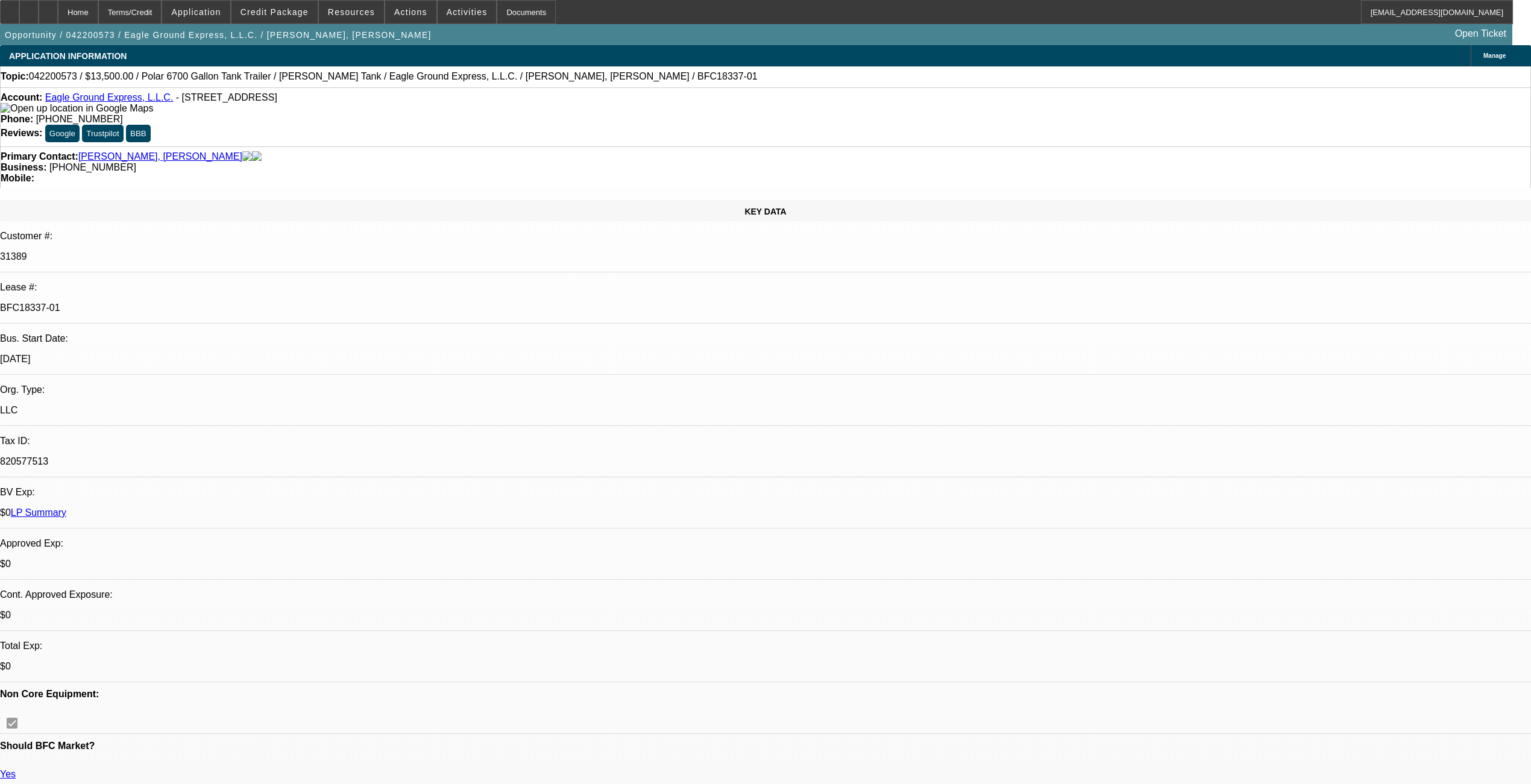
select select "1"
select select "6"
select select "1"
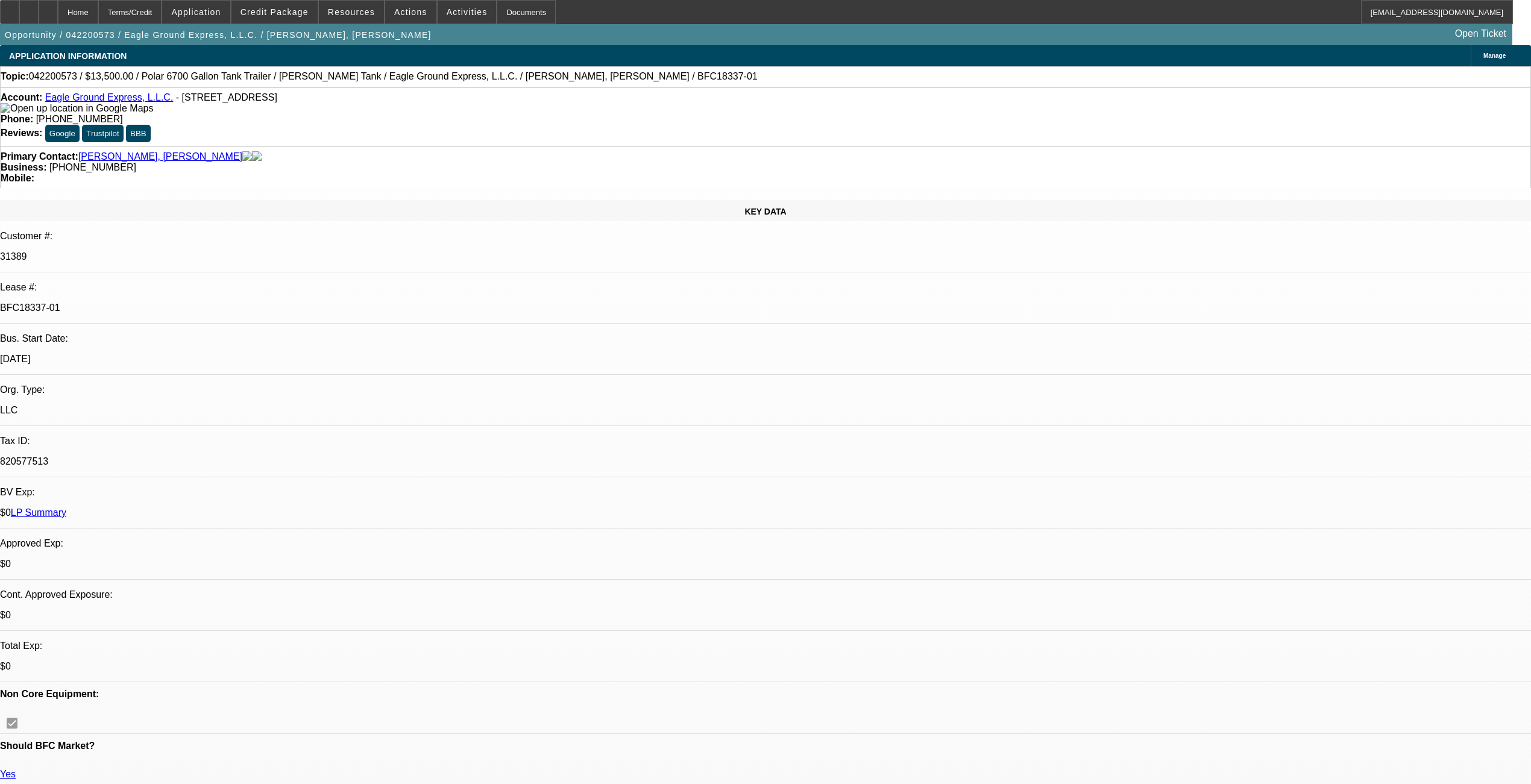
select select "6"
select select "1"
select select "6"
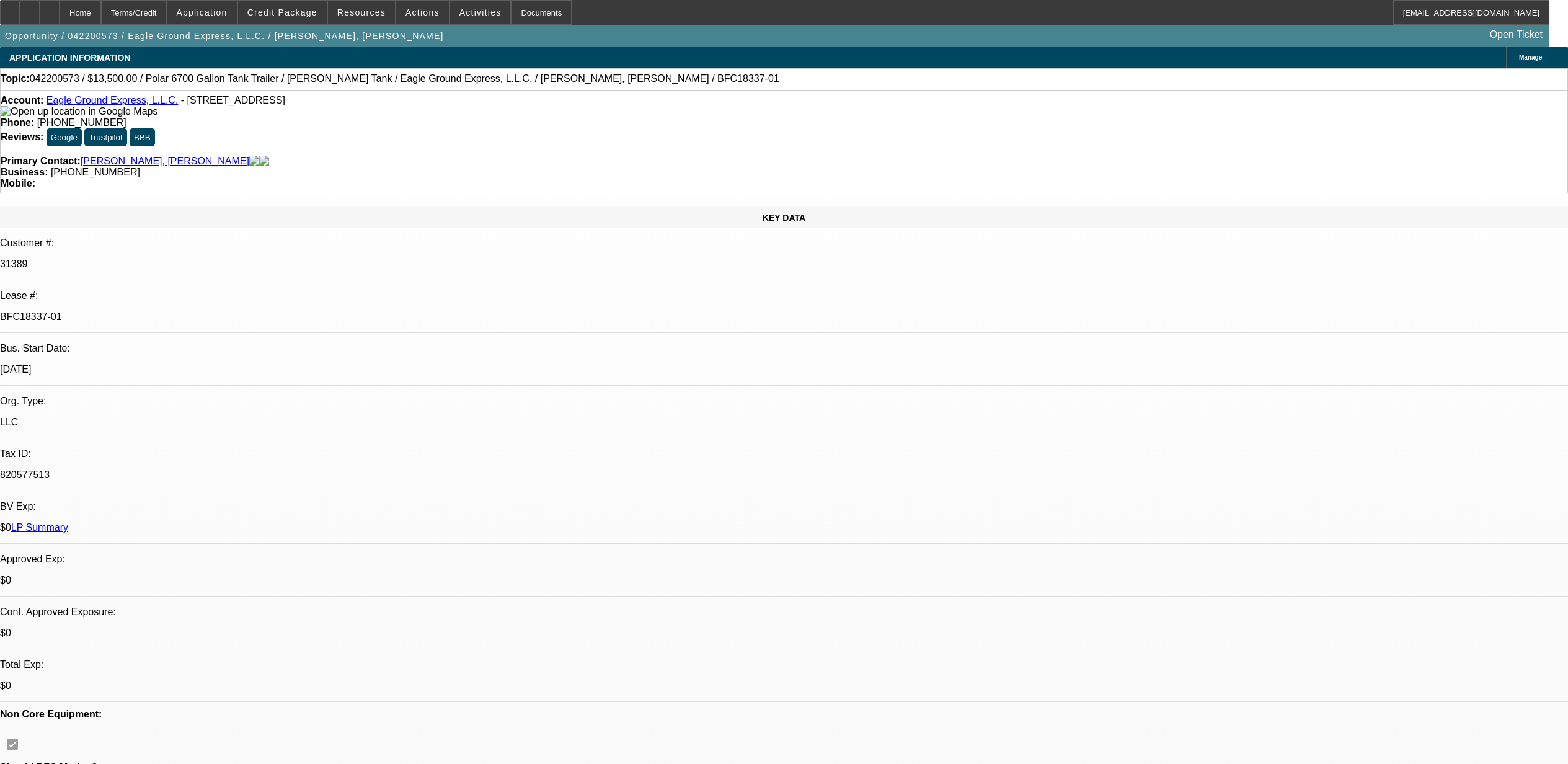
select select "0"
select select "6"
select select "0"
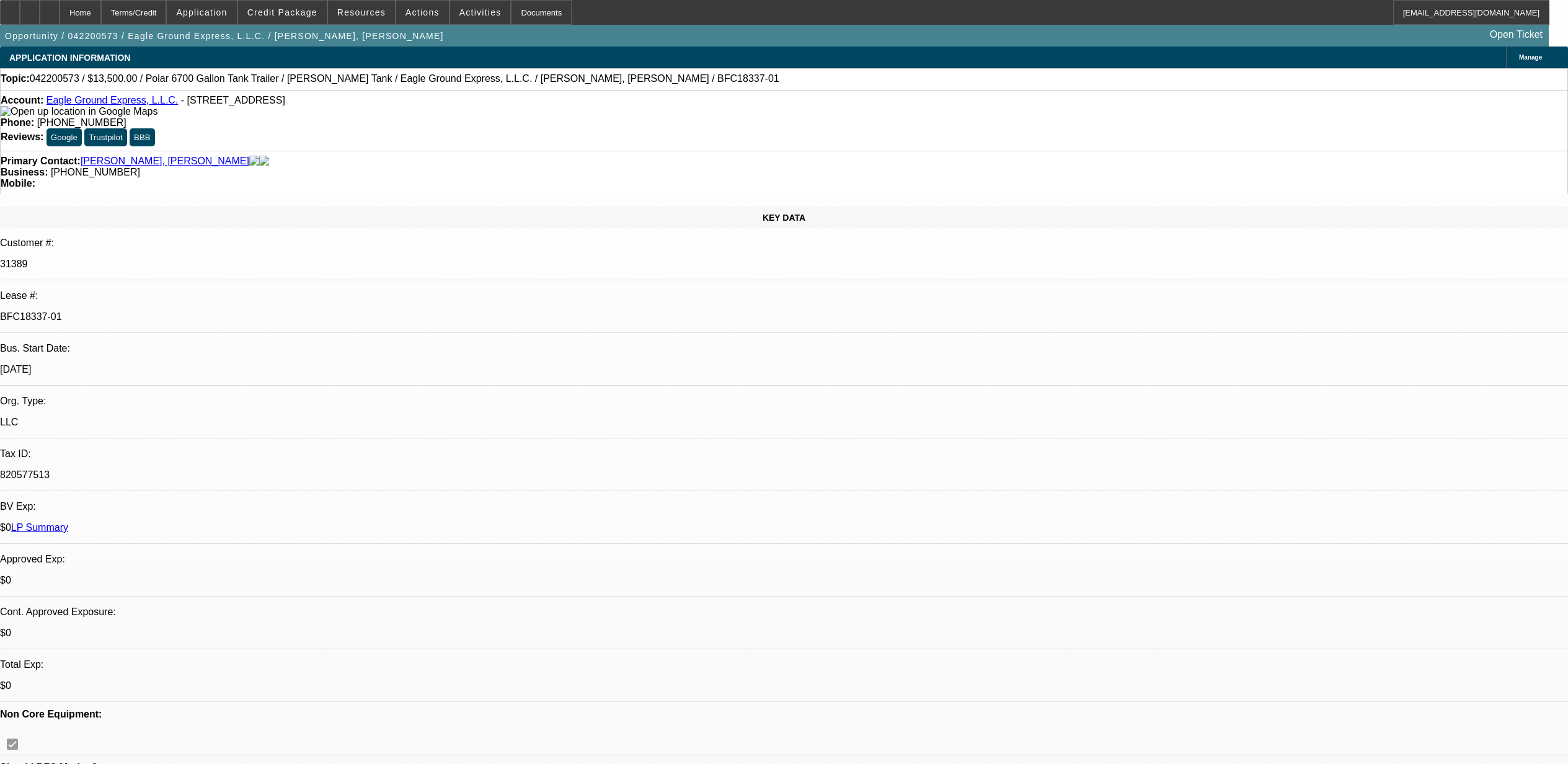
select select "0"
select select "6"
select select "0"
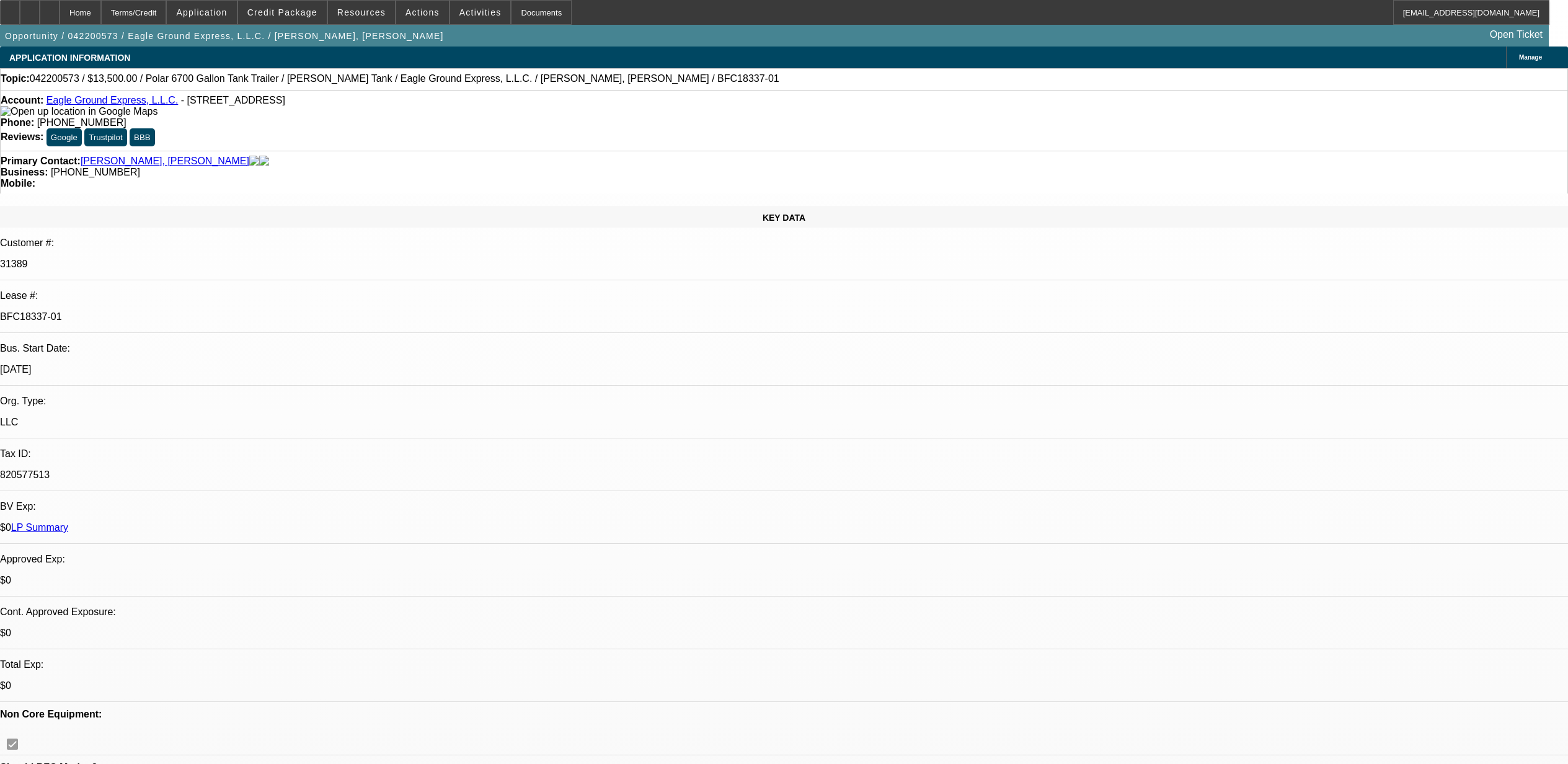
select select "0"
select select "6"
select select "0"
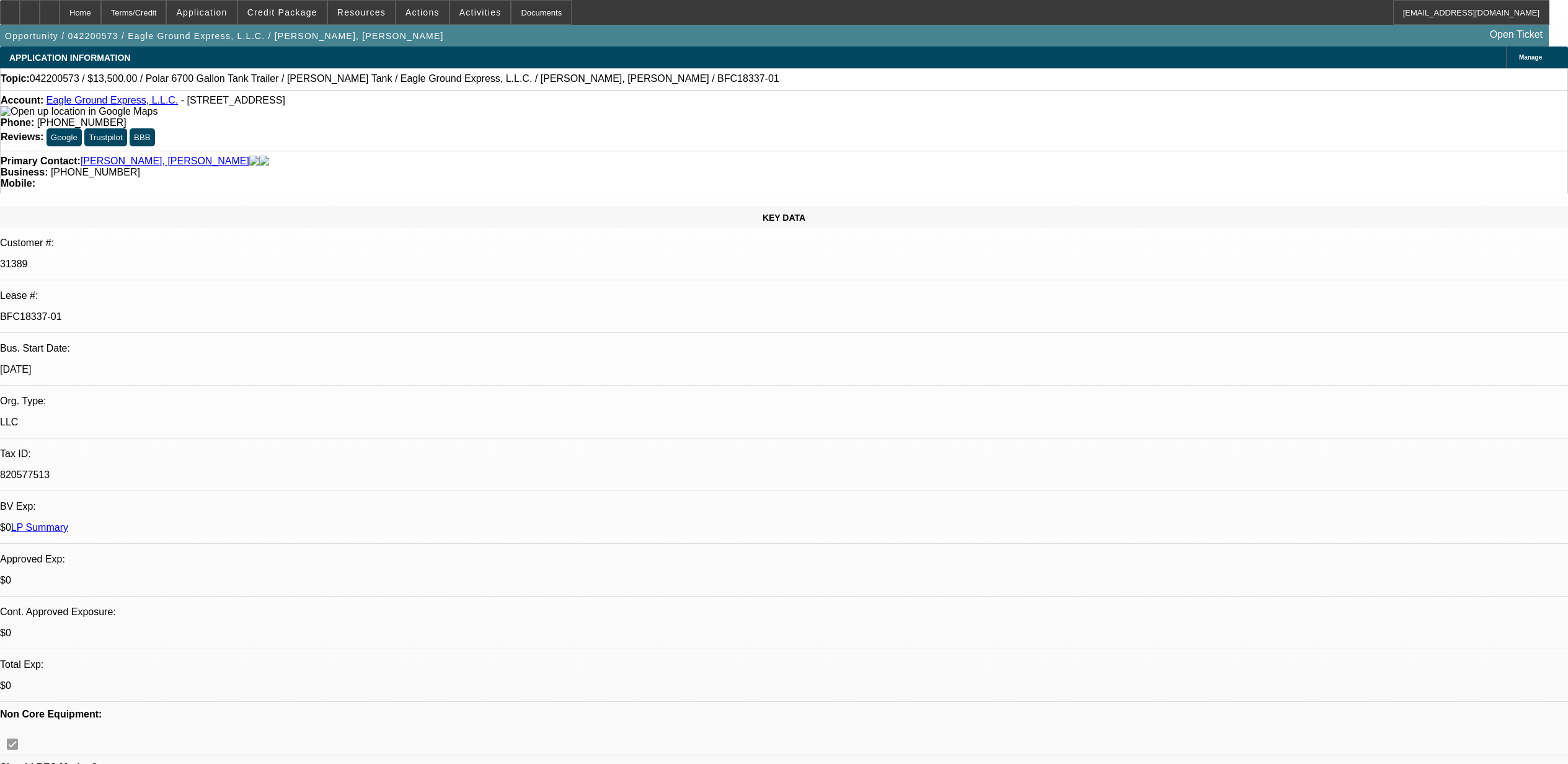
select select "6"
click at [227, 11] on span "Application" at bounding box center [201, 12] width 51 height 10
click at [286, 11] on div at bounding box center [784, 382] width 1568 height 764
click at [286, 11] on span "Credit Package" at bounding box center [282, 12] width 70 height 10
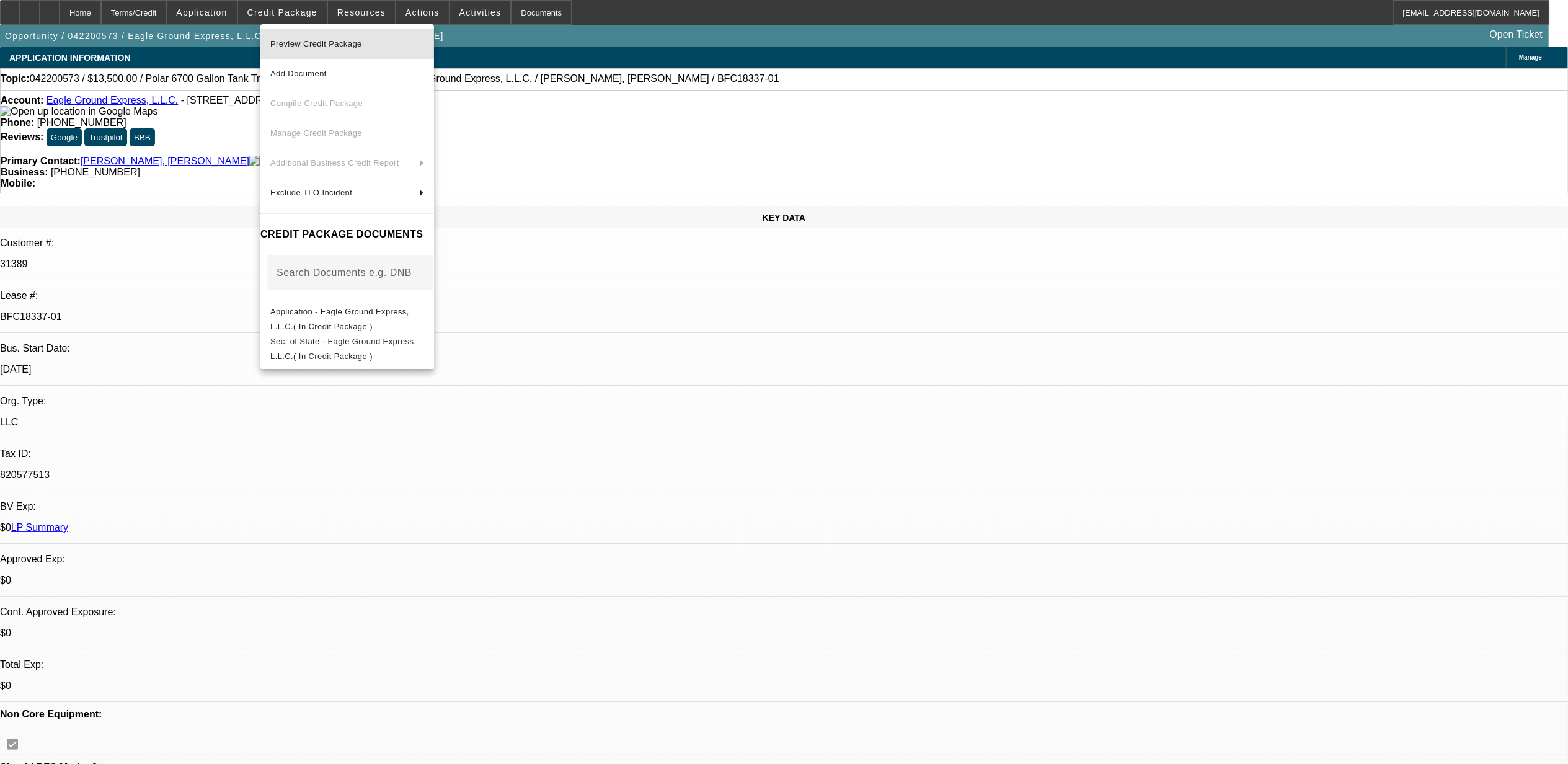
click at [293, 43] on span "Preview Credit Package" at bounding box center [316, 44] width 92 height 10
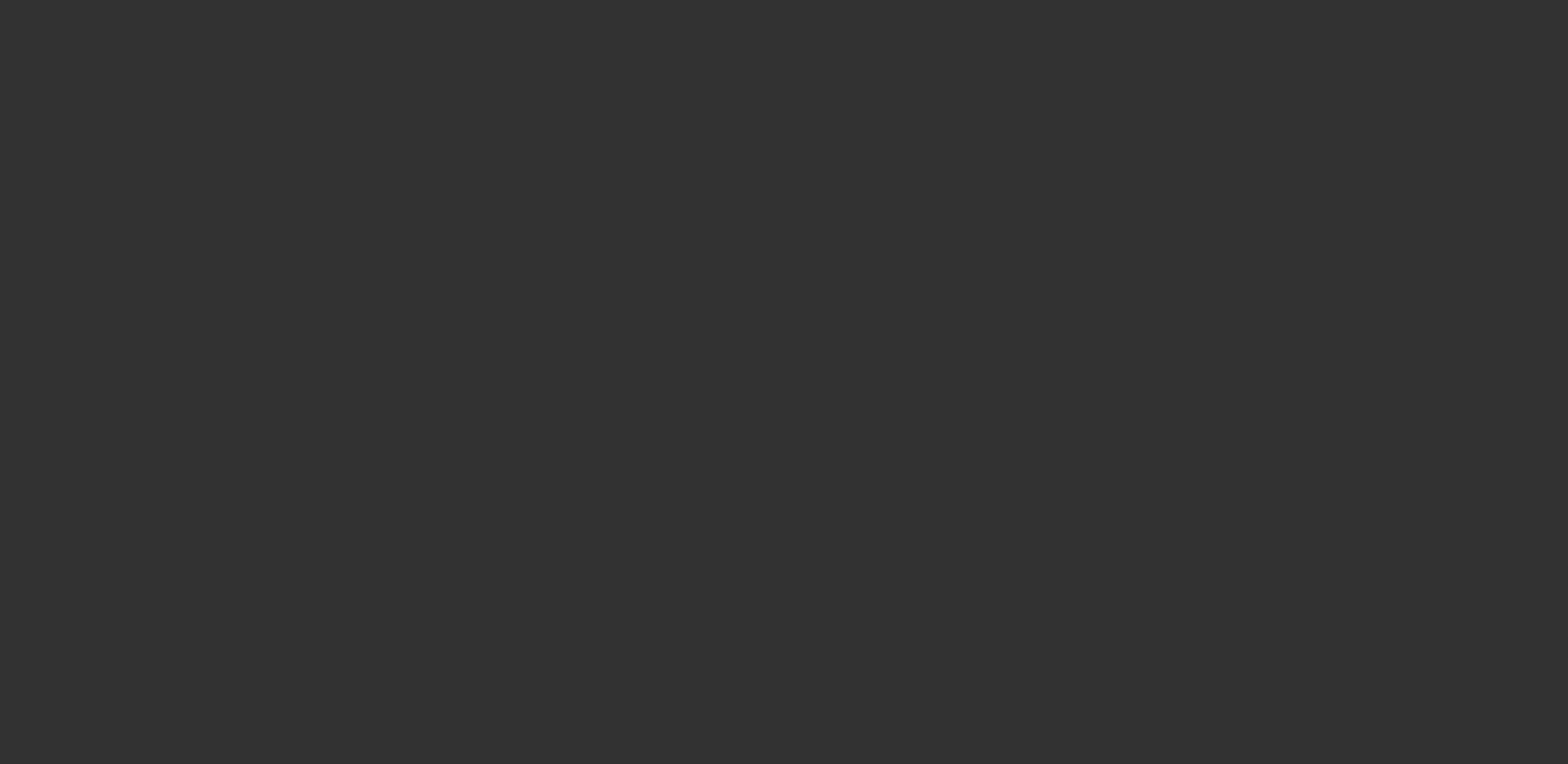
select select "0"
select select "2"
select select "0.1"
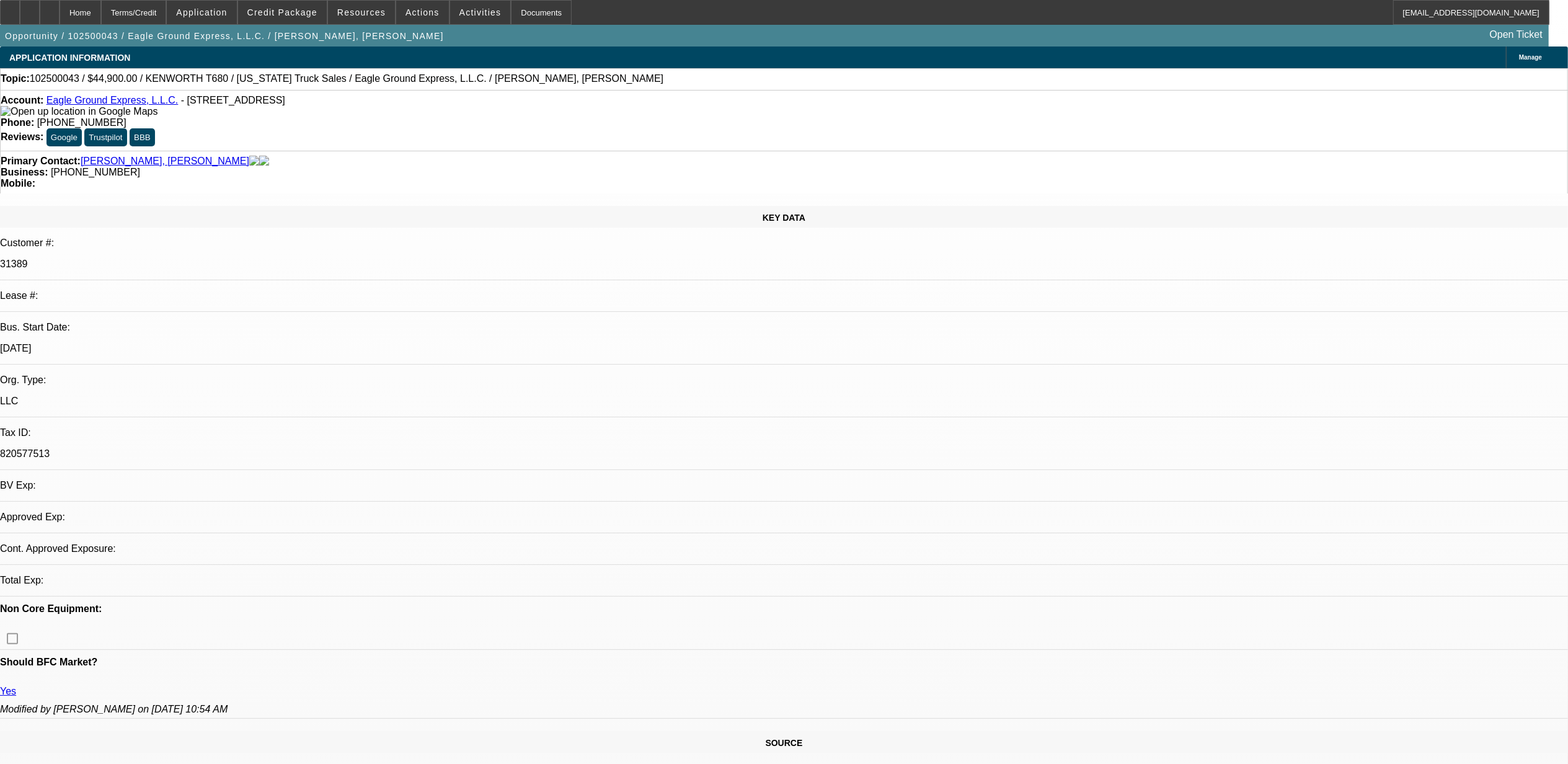
select select "1"
select select "2"
select select "4"
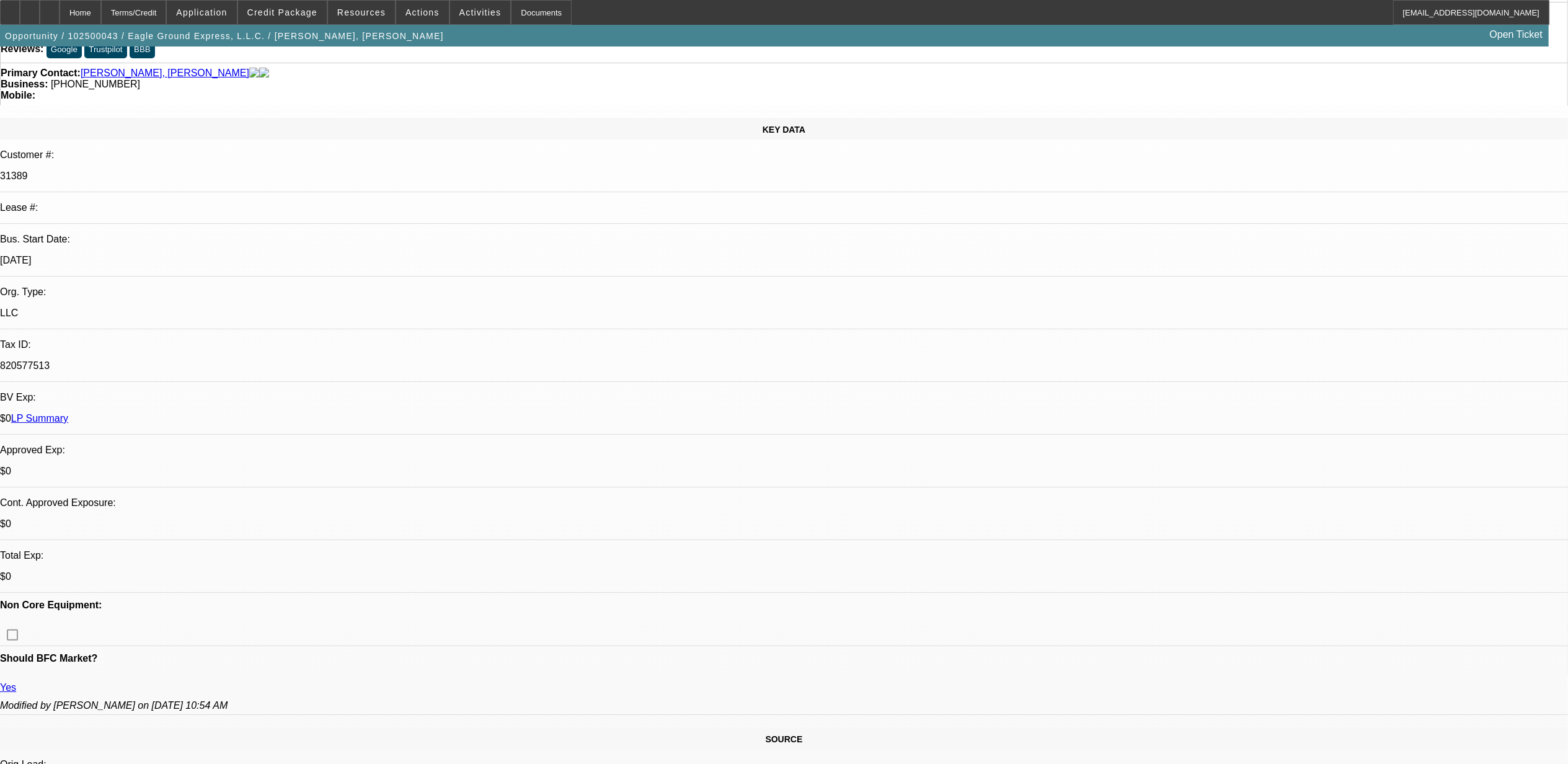
scroll to position [83, 0]
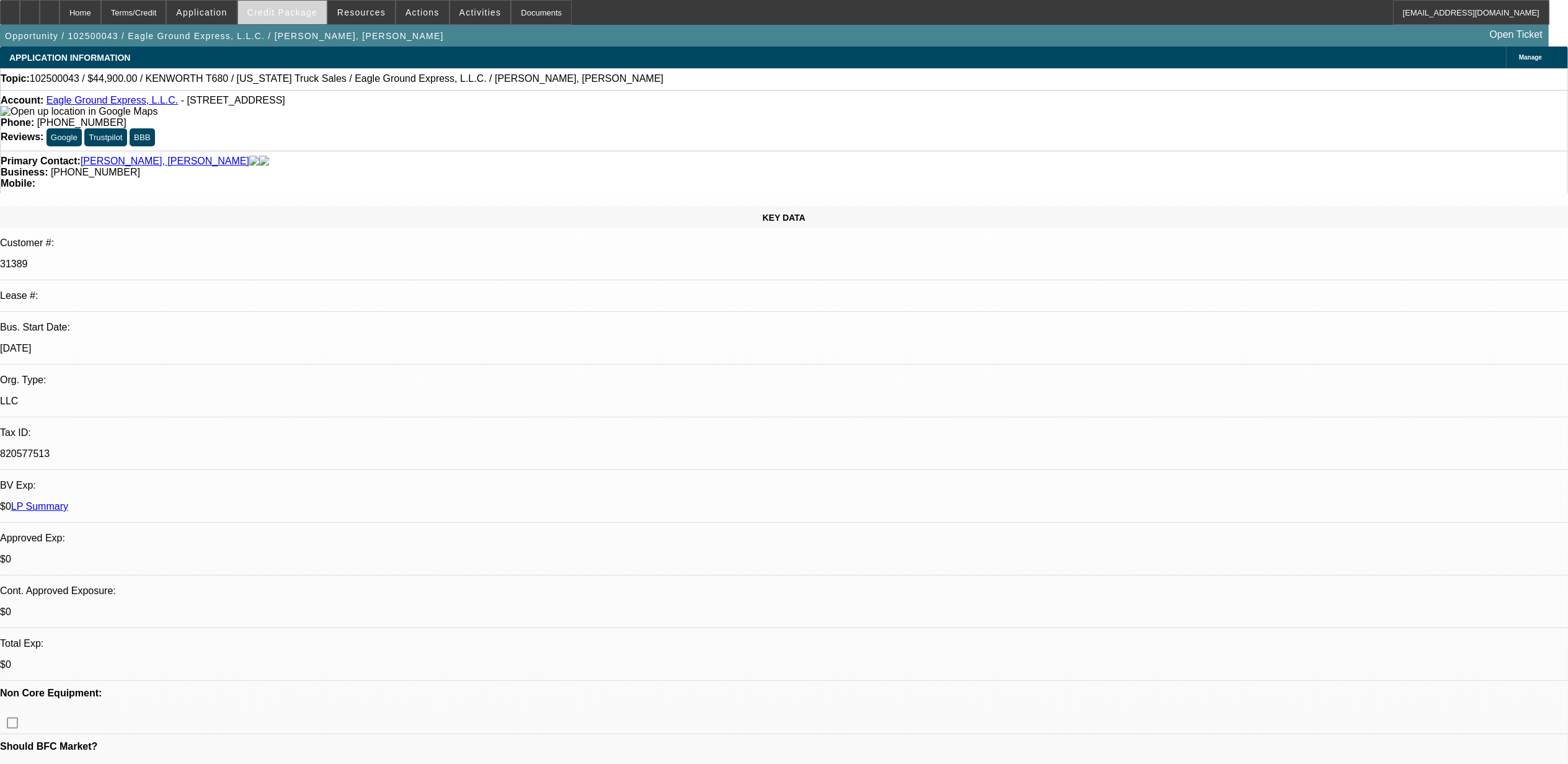
click at [285, 10] on span "Credit Package" at bounding box center [282, 12] width 70 height 10
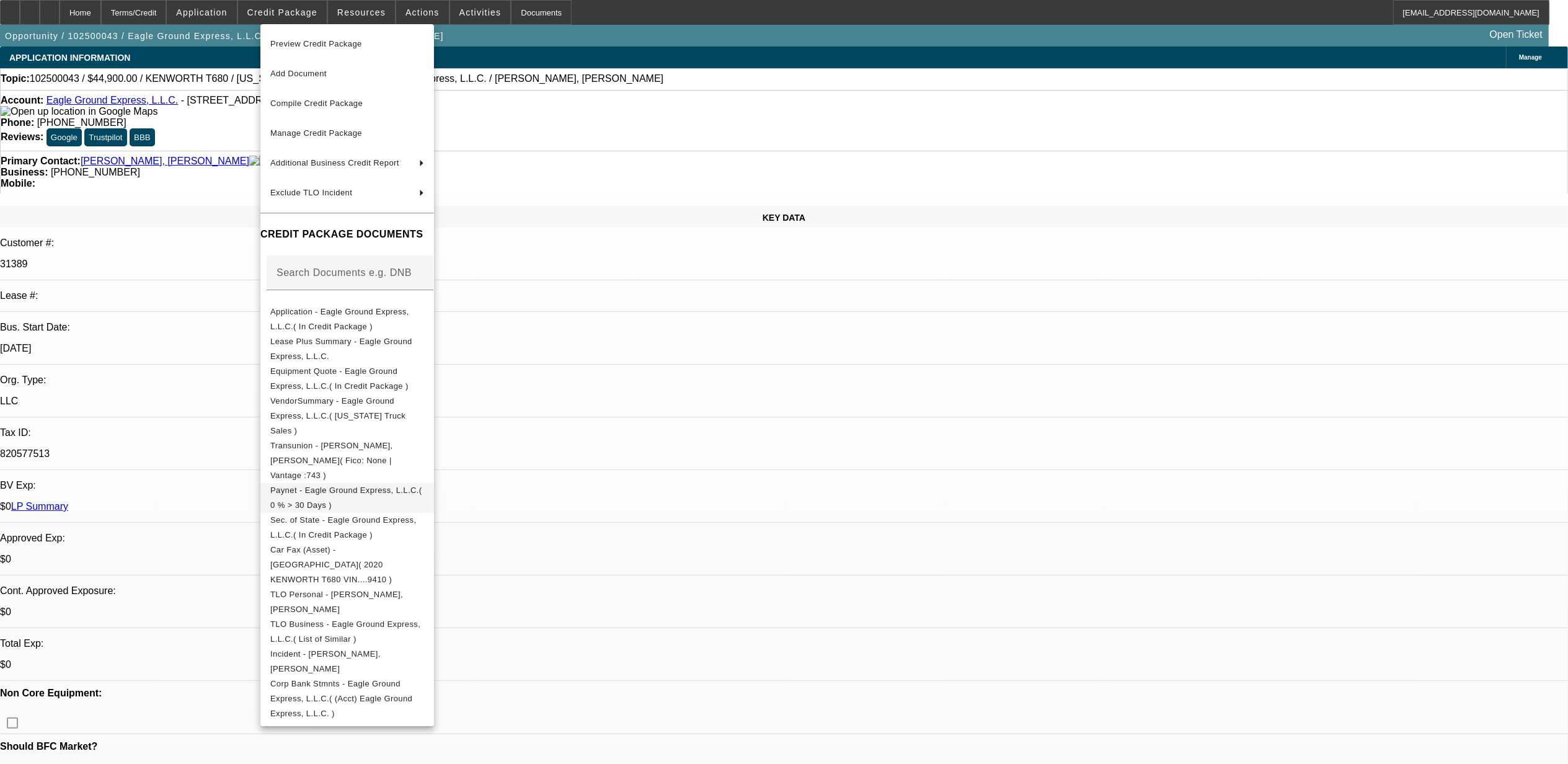
click at [376, 482] on span "Paynet - Eagle Ground Express, L.L.C.( 0 % > 30 Days )" at bounding box center [347, 497] width 154 height 29
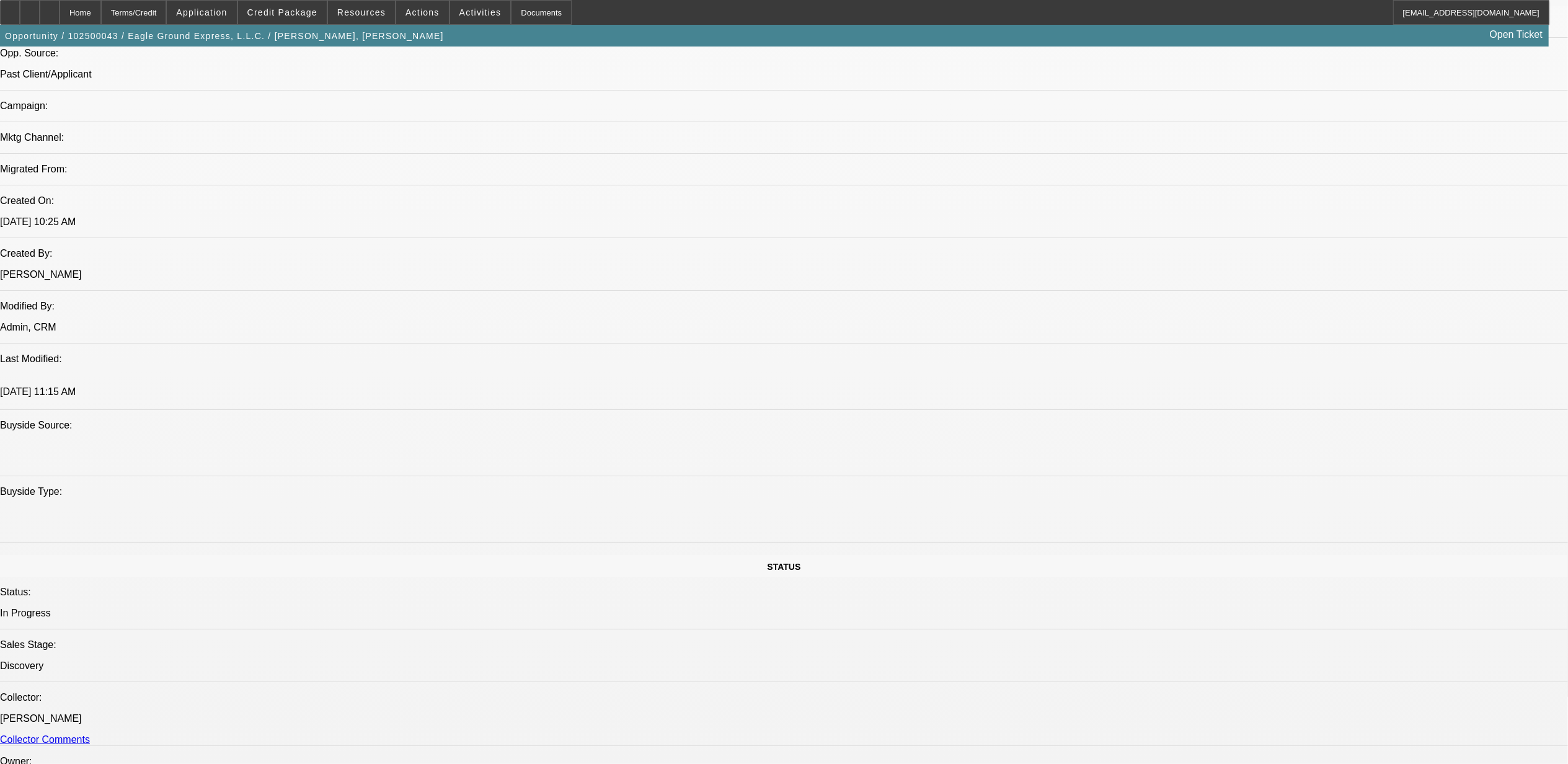
scroll to position [827, 0]
click at [60, 8] on div at bounding box center [49, 12] width 20 height 25
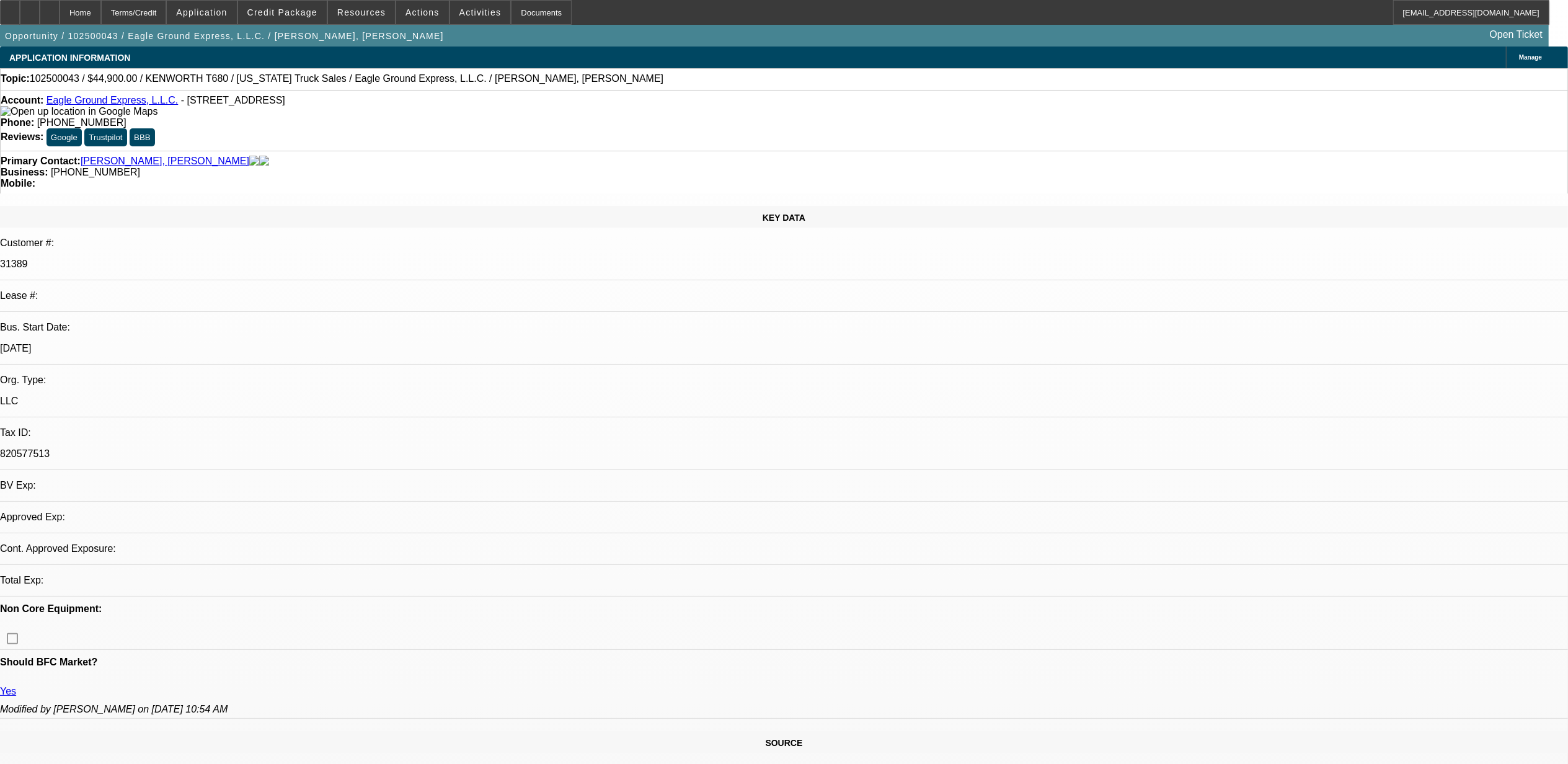
select select "0"
select select "2"
select select "0.1"
select select "4"
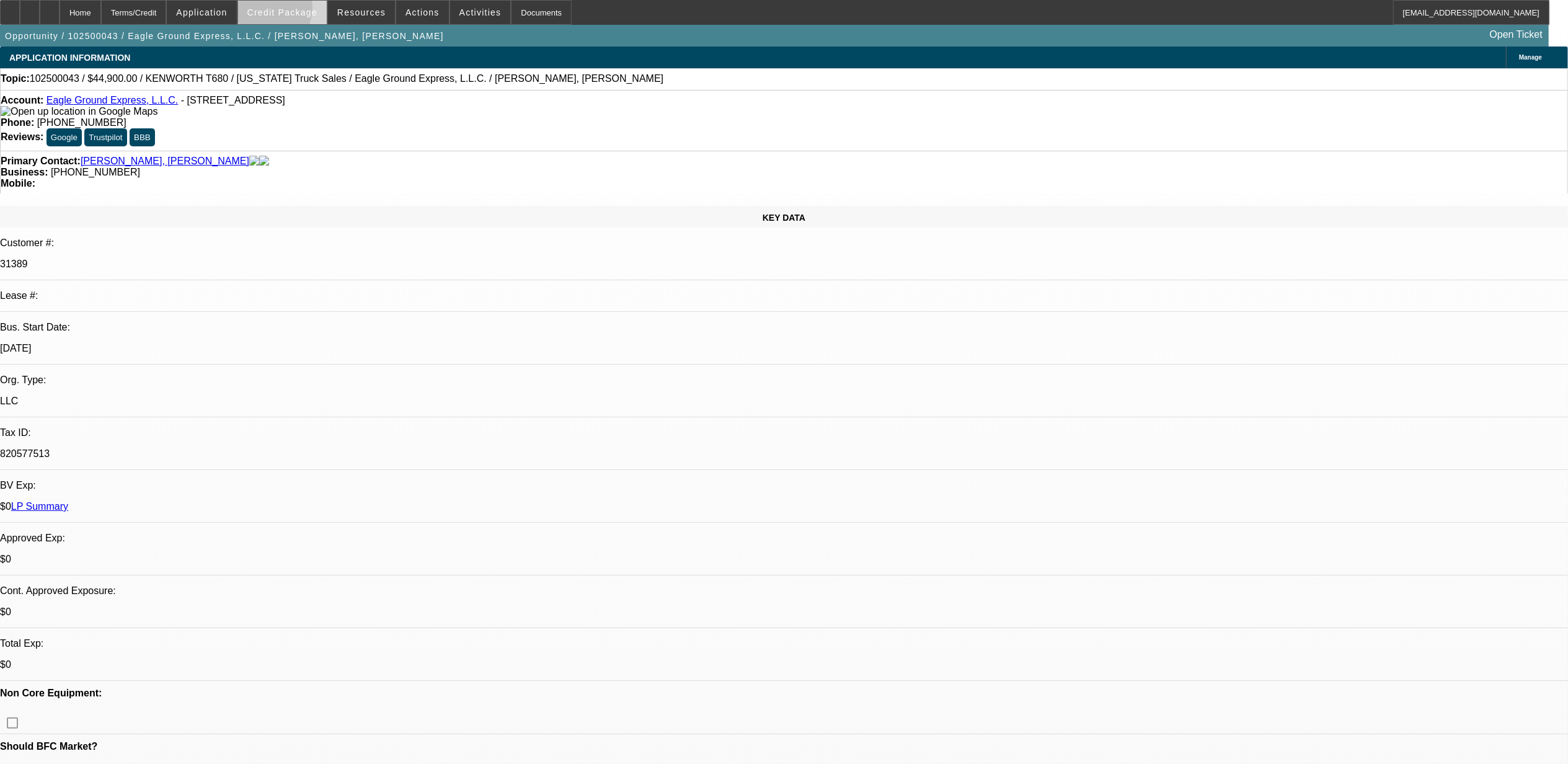
click at [288, 10] on span "Credit Package" at bounding box center [282, 12] width 70 height 10
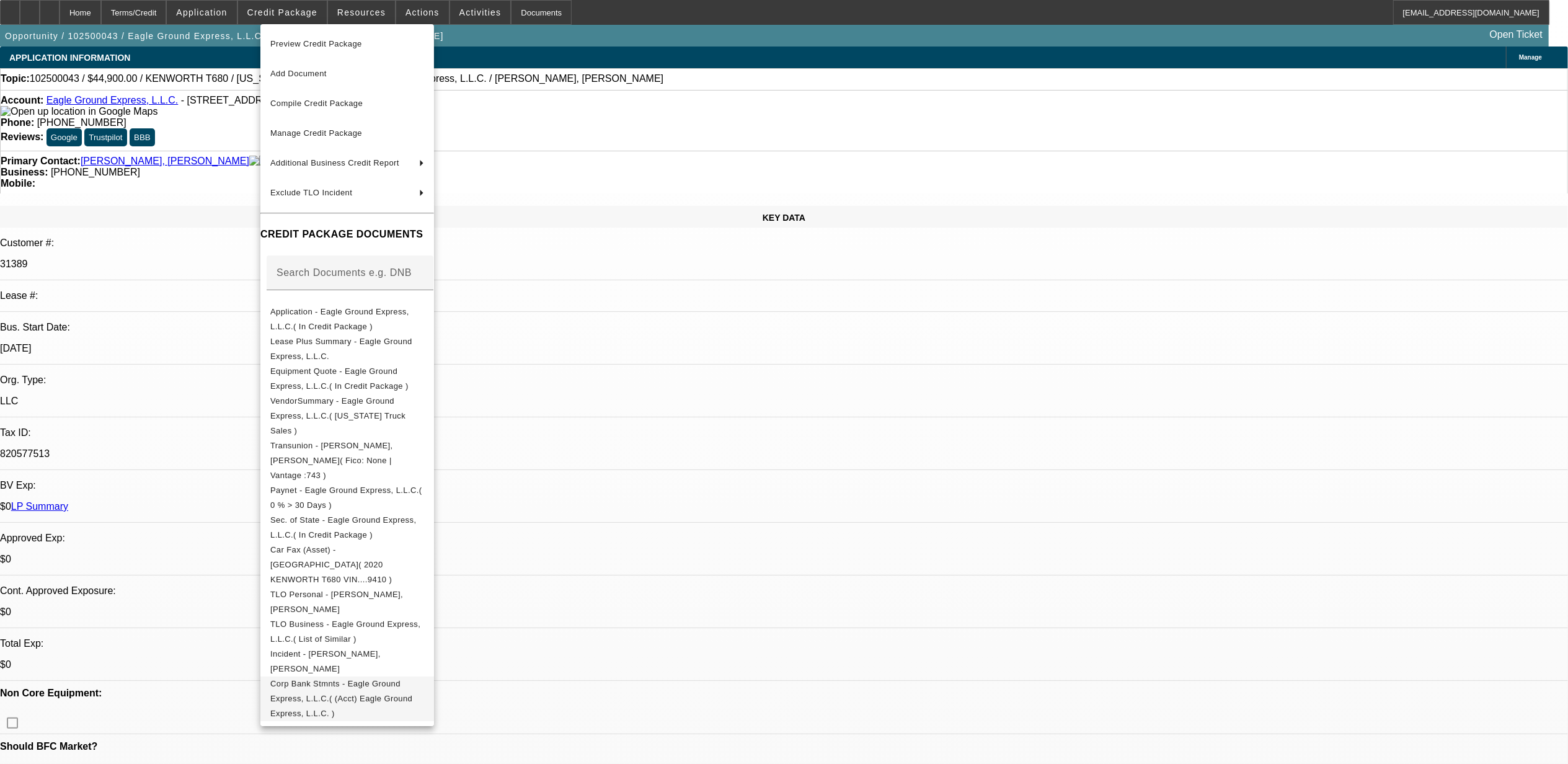
click at [345, 676] on span "Corp Bank Stmnts - Eagle Ground Express, L.L.C.( (Acct) Eagle Ground Express, L…" at bounding box center [347, 698] width 154 height 45
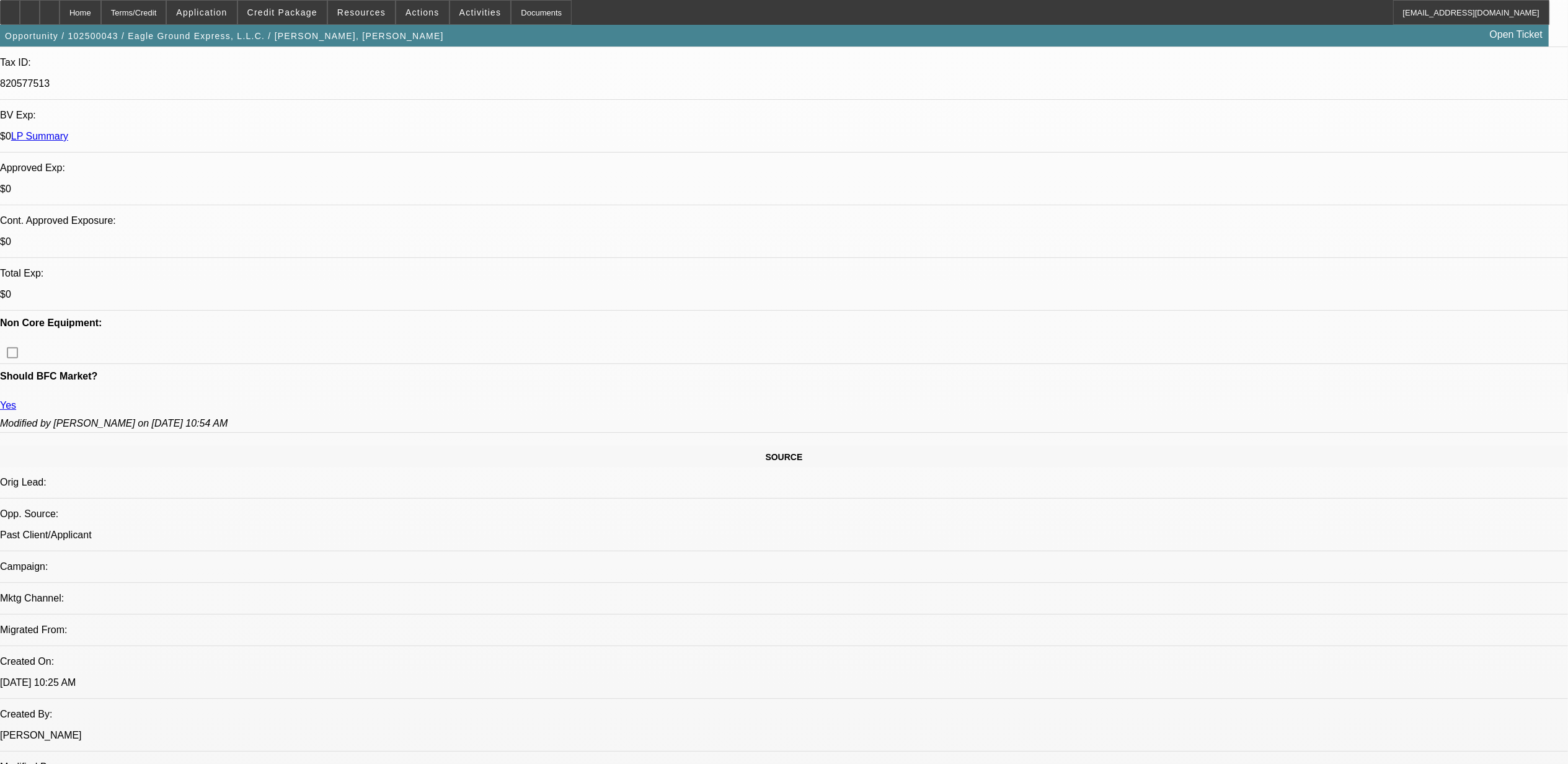
scroll to position [330, 0]
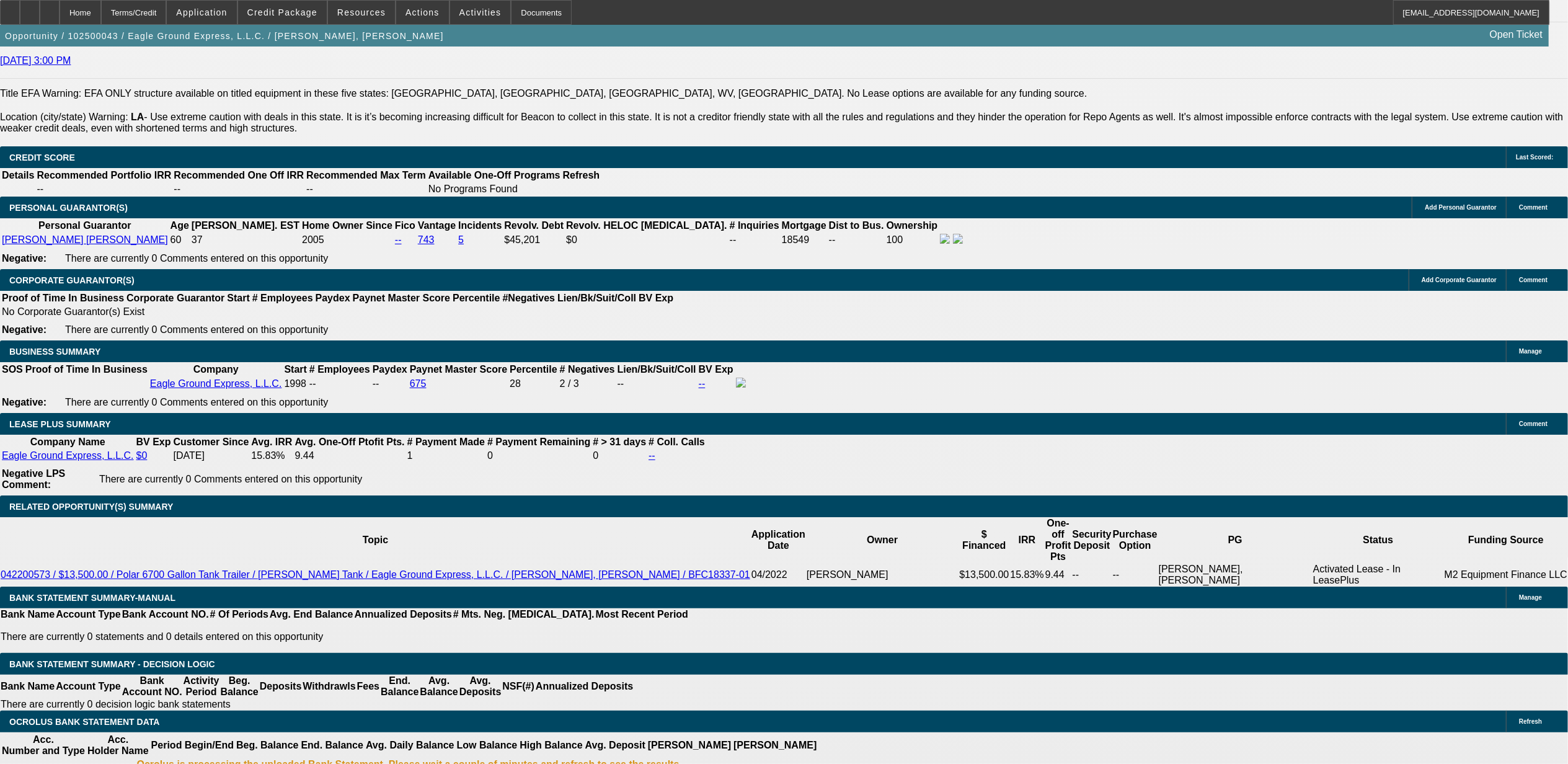
scroll to position [1736, 0]
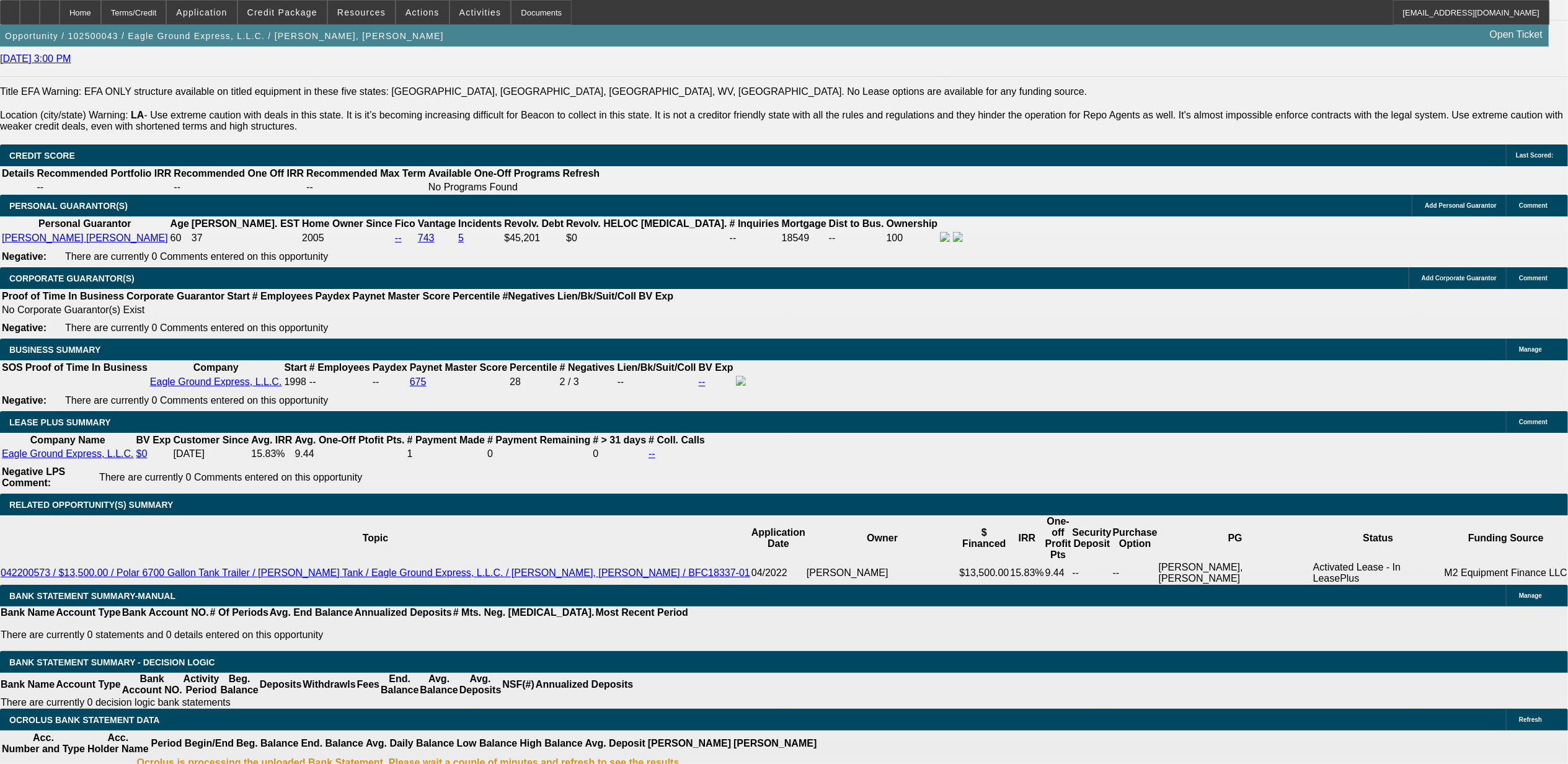
type input "$0.00"
type input "36"
type input "1"
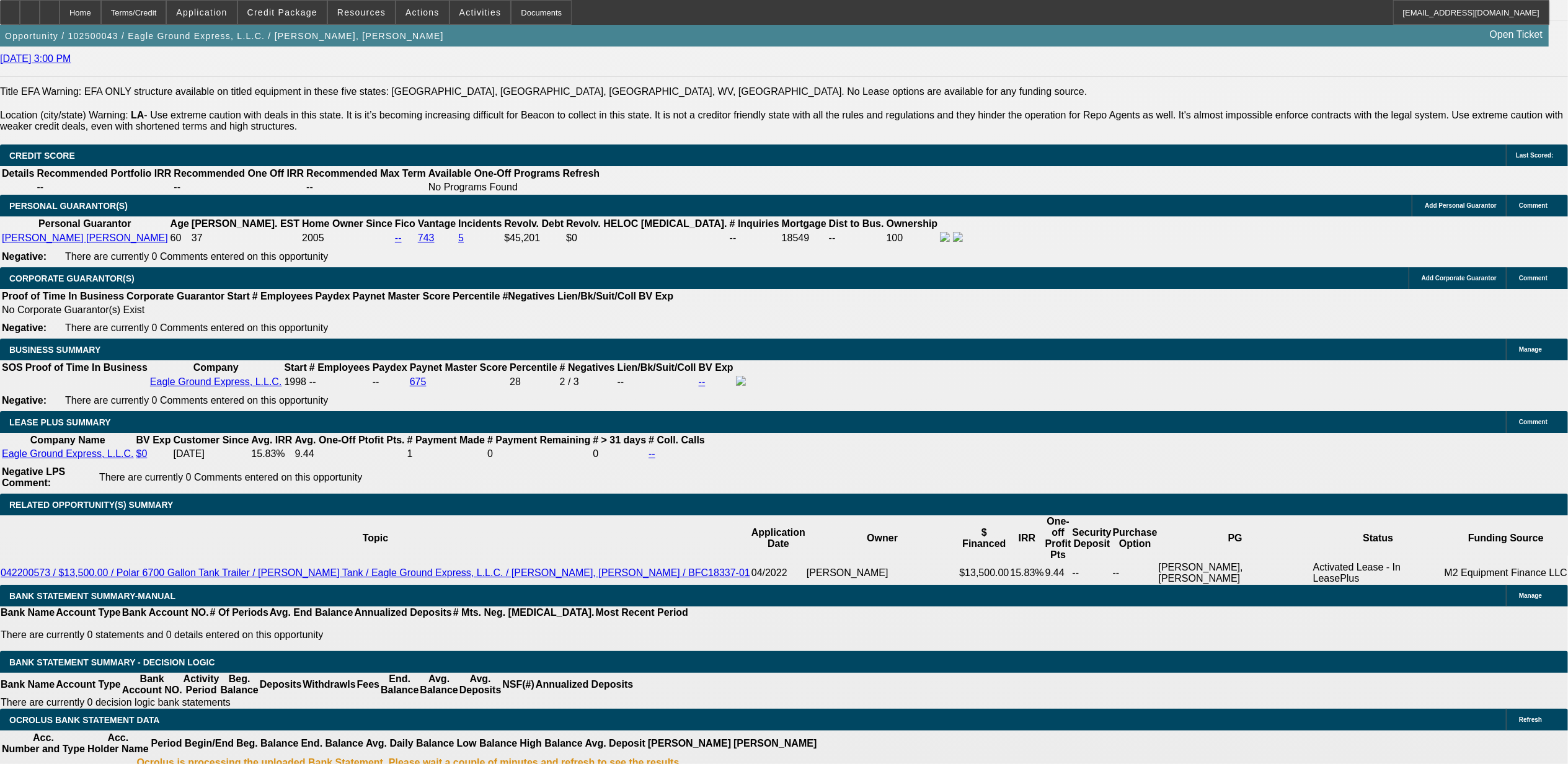
type input "$2,533.08"
type input "$1,266.54"
type input "17"
type input "$3,201.62"
type input "$1,600.81"
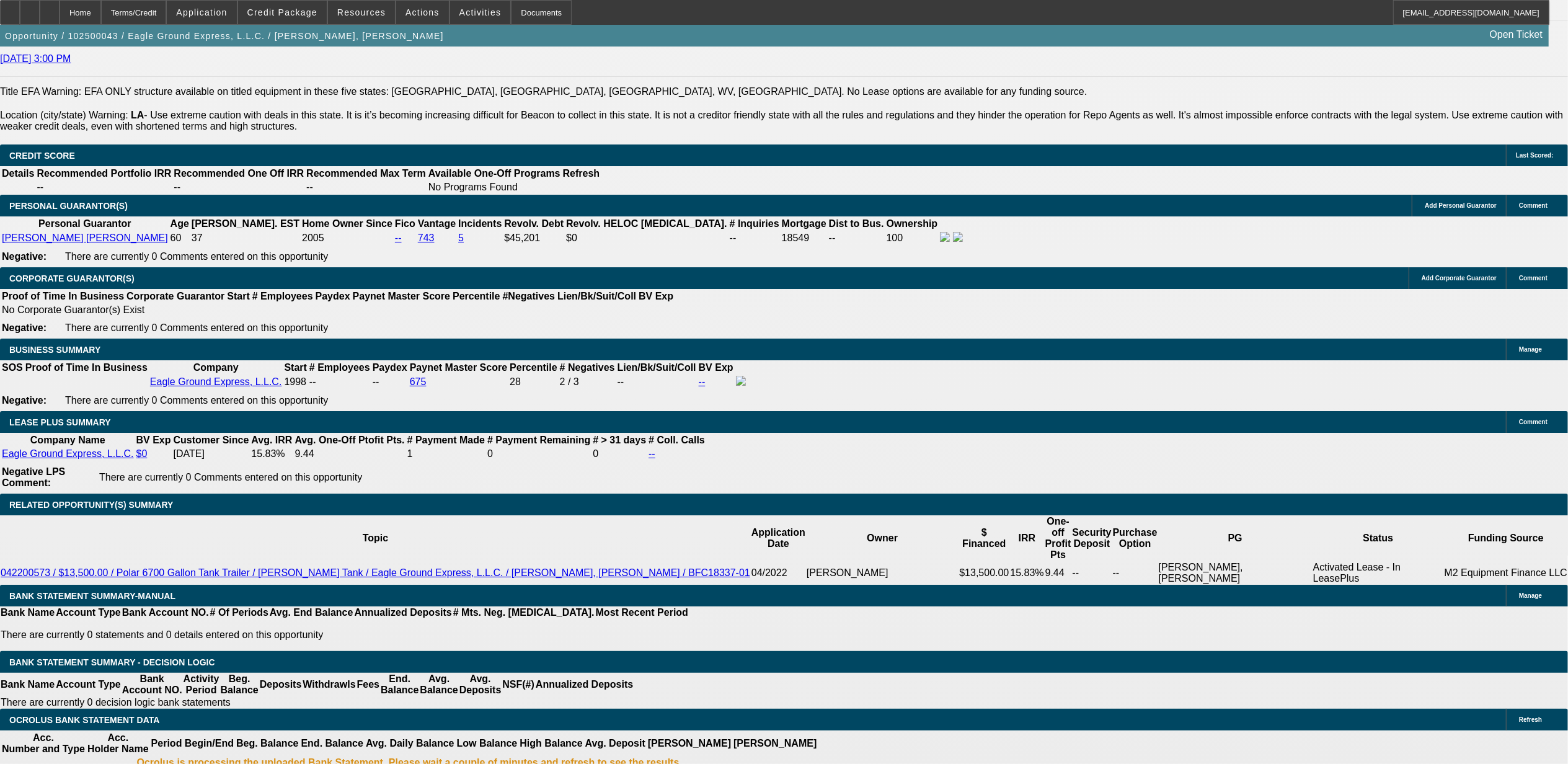
type input "17.9"
type input "$3,241.98"
type input "$1,620.99"
type input "17.9"
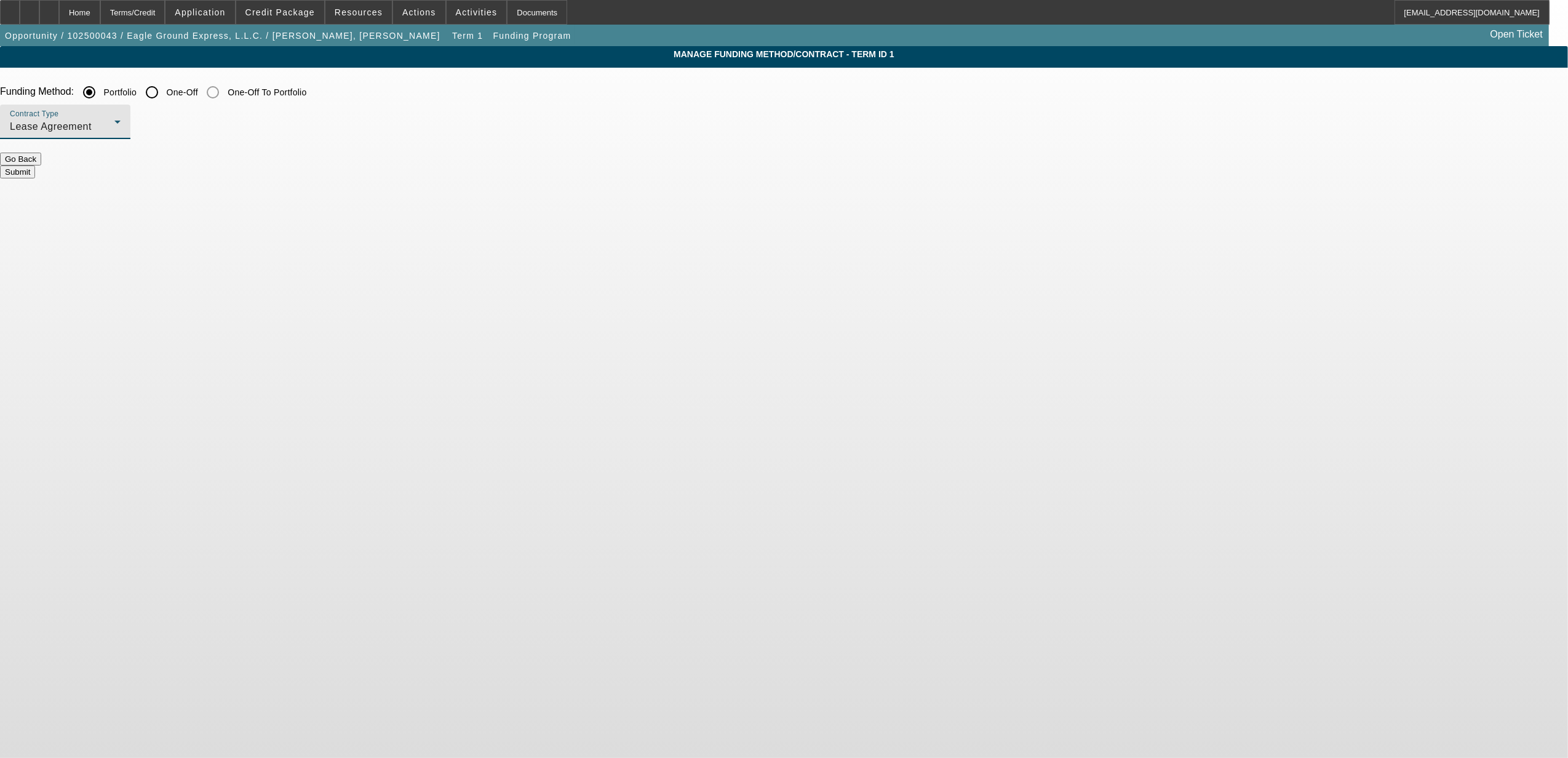
click at [114, 123] on div "Lease Agreement" at bounding box center [62, 126] width 105 height 15
drag, startPoint x: 483, startPoint y: 191, endPoint x: 508, endPoint y: 177, distance: 28.7
click at [485, 189] on span "Equipment Finance Agreement" at bounding box center [515, 190] width 142 height 29
click at [35, 165] on button "Submit" at bounding box center [17, 172] width 35 height 13
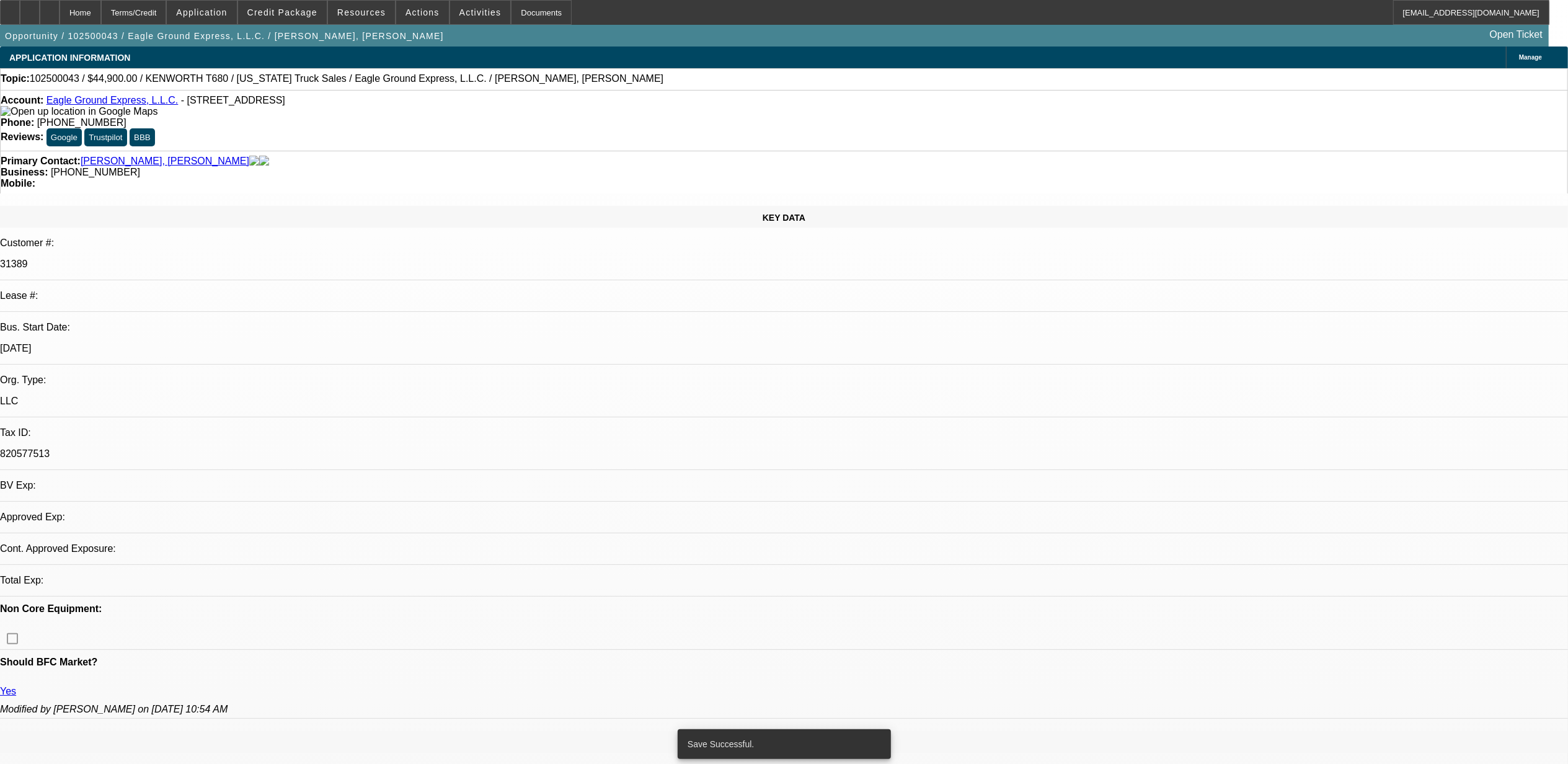
select select "0"
select select "2"
select select "0"
select select "6"
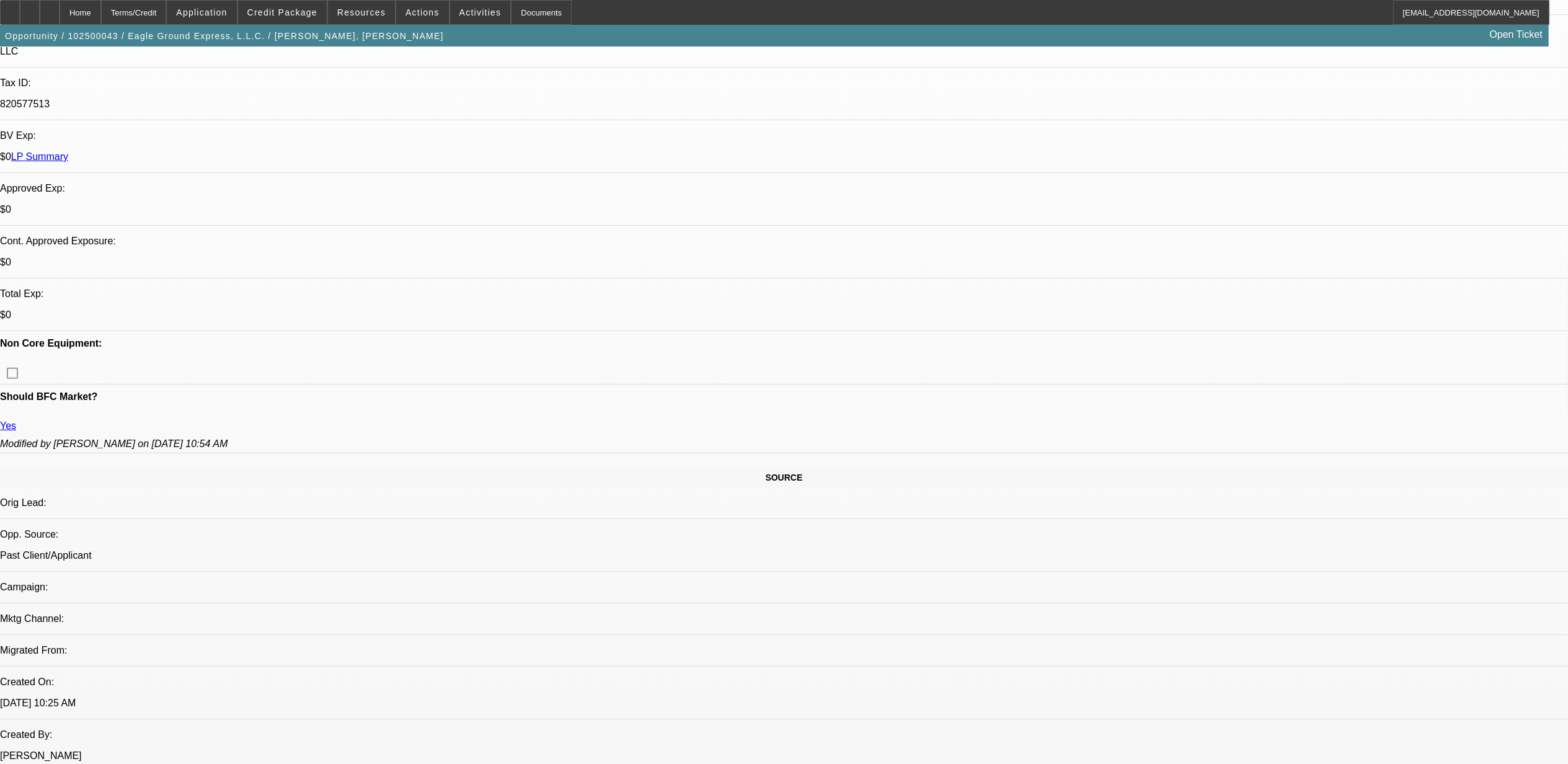
scroll to position [202, 0]
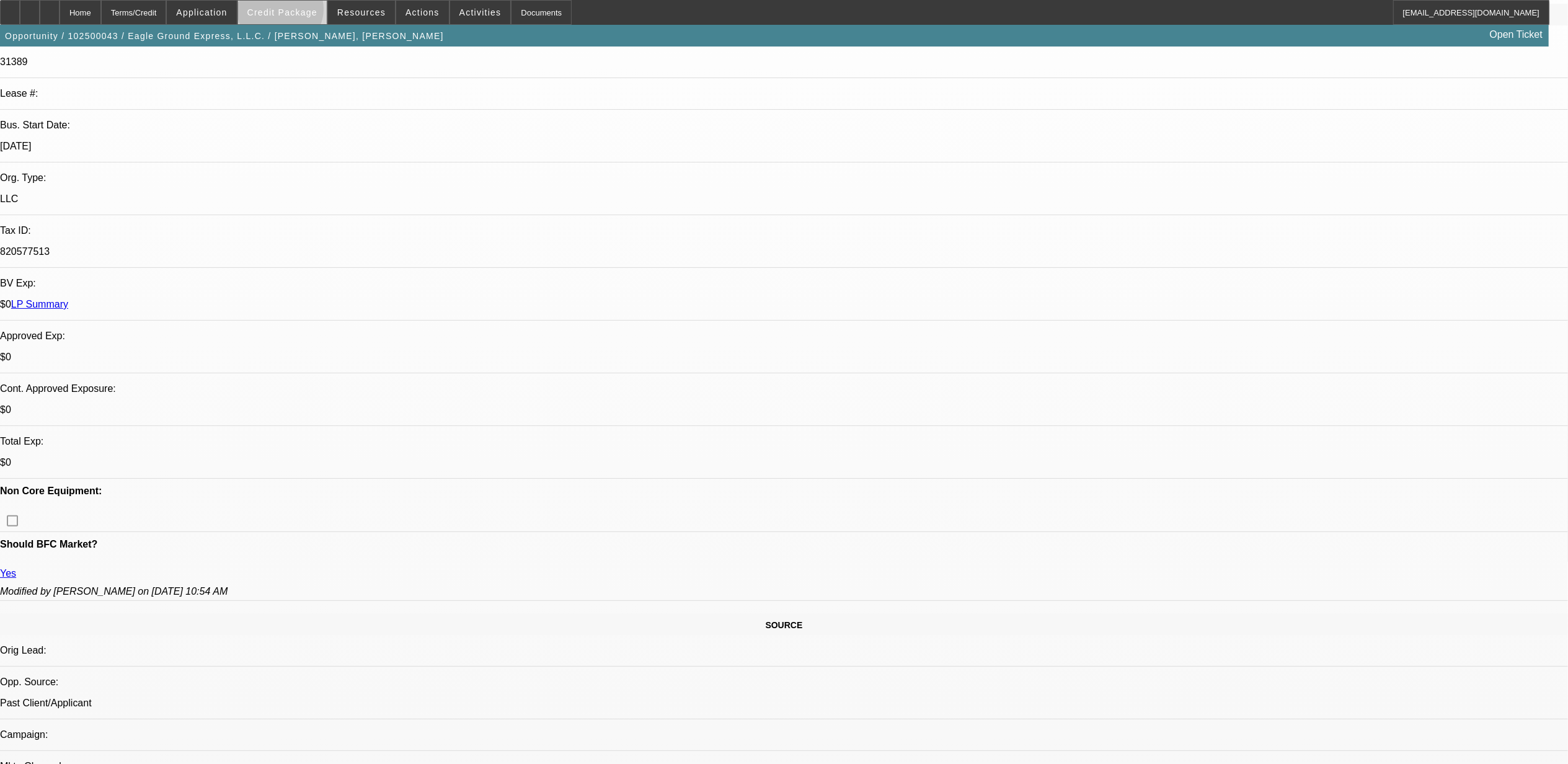
click at [302, 12] on span "Credit Package" at bounding box center [282, 12] width 70 height 10
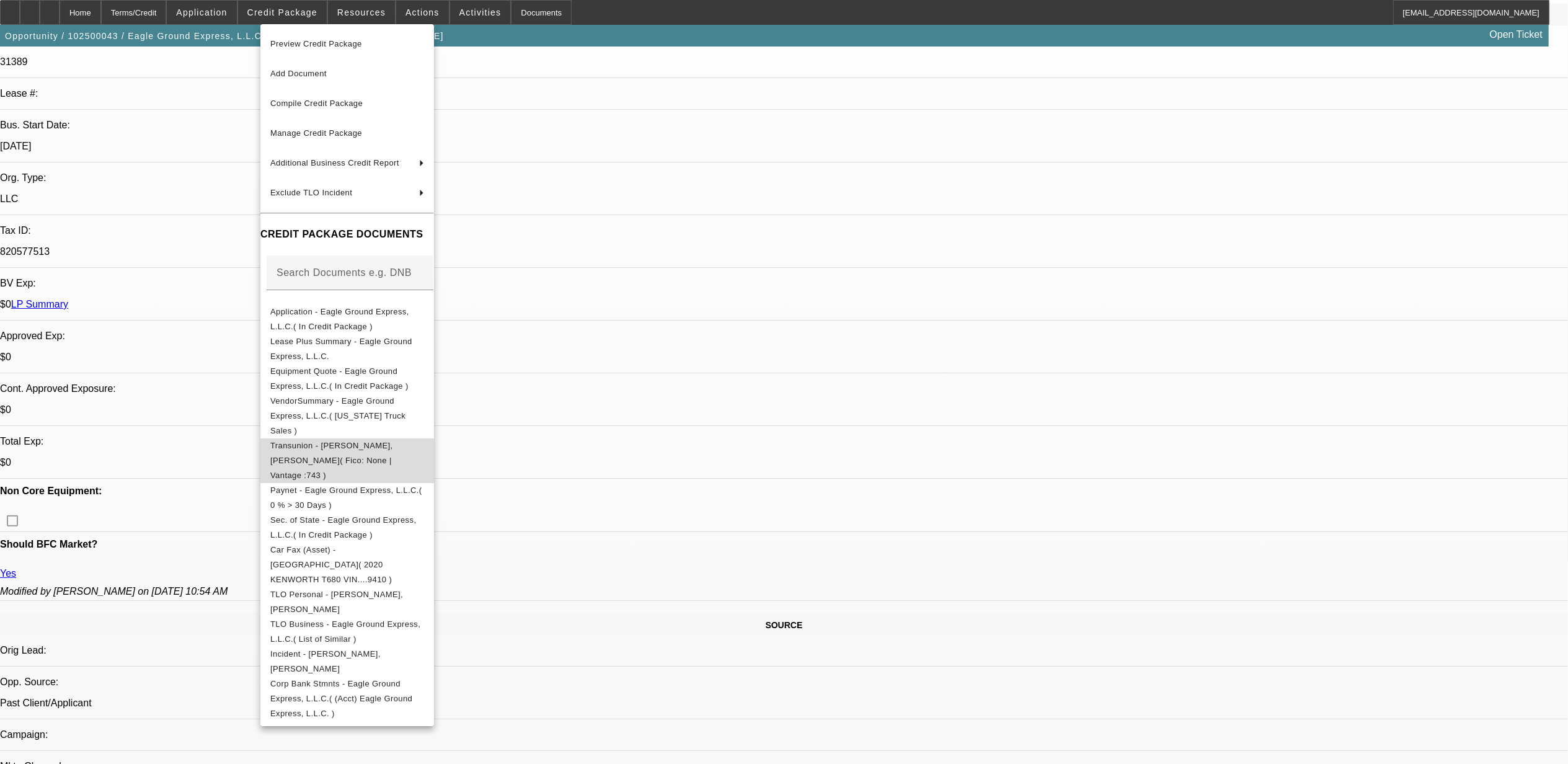
click at [343, 440] on span "Transunion - Jones, Sinatra( Fico: None | Vantage :743 )" at bounding box center [347, 460] width 154 height 45
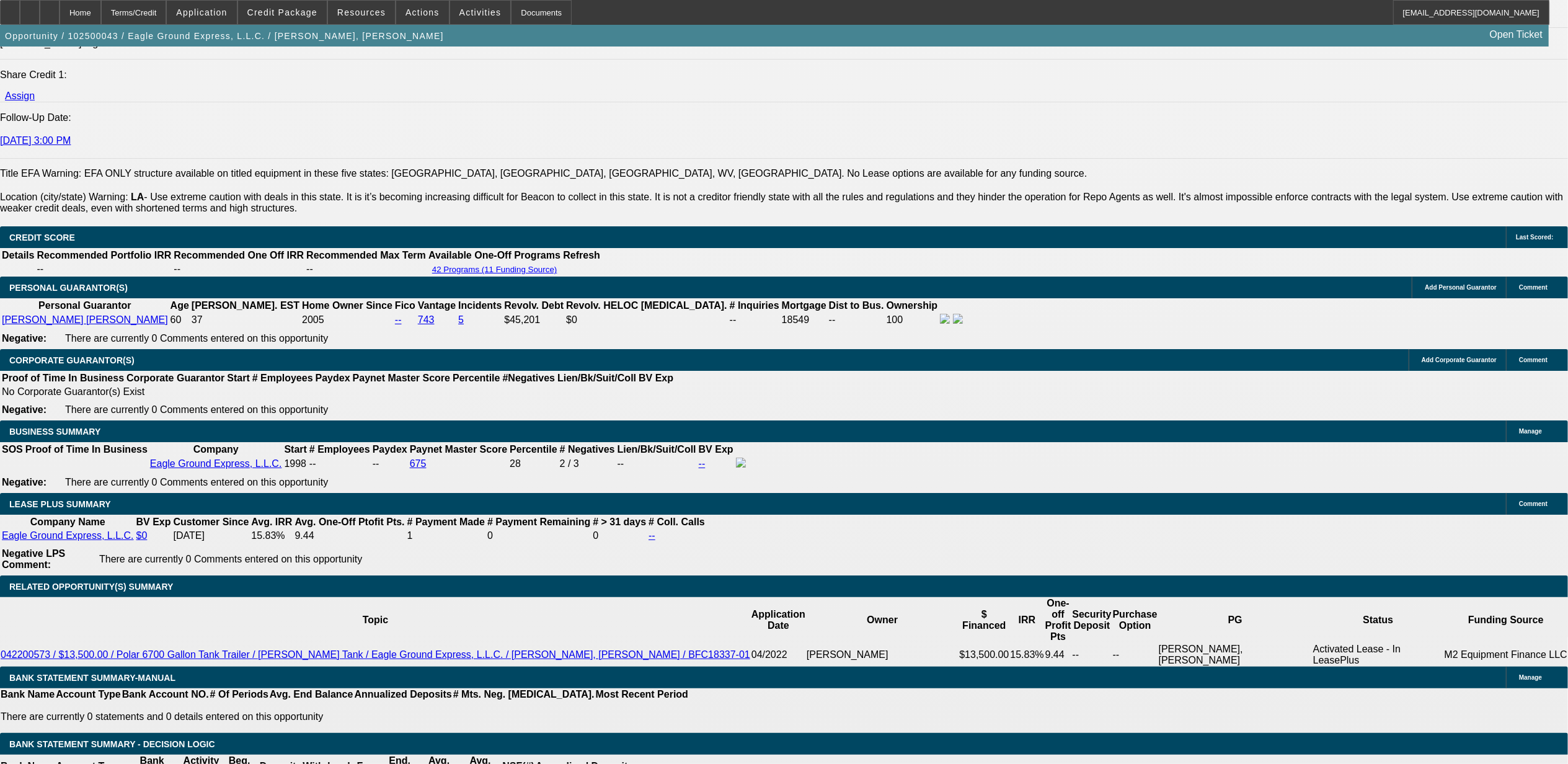
scroll to position [1773, 0]
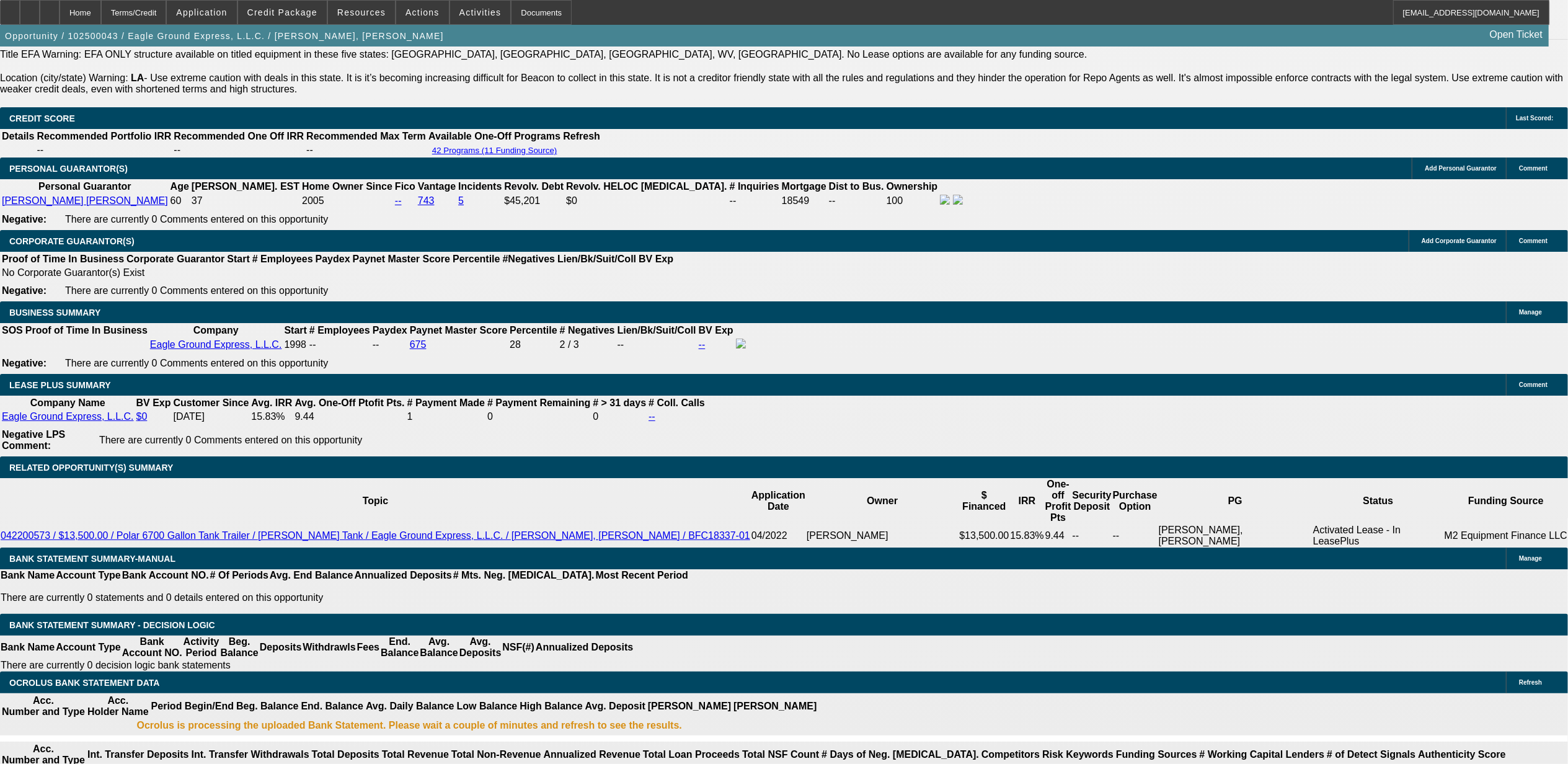
type input "UNKNOWN"
type input "15.9"
type input "$3,152.66"
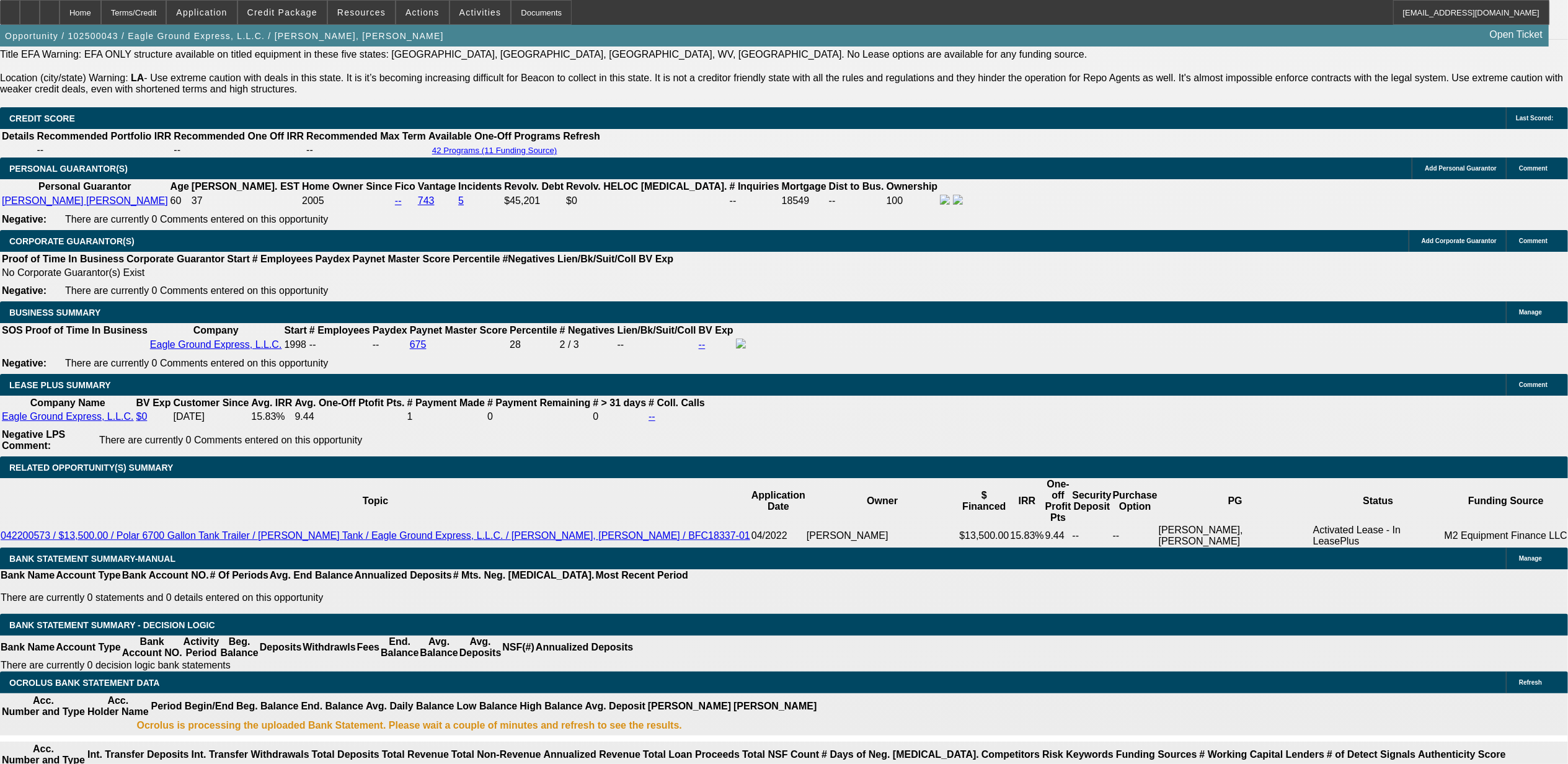
type input "$1,576.33"
type input "15.9"
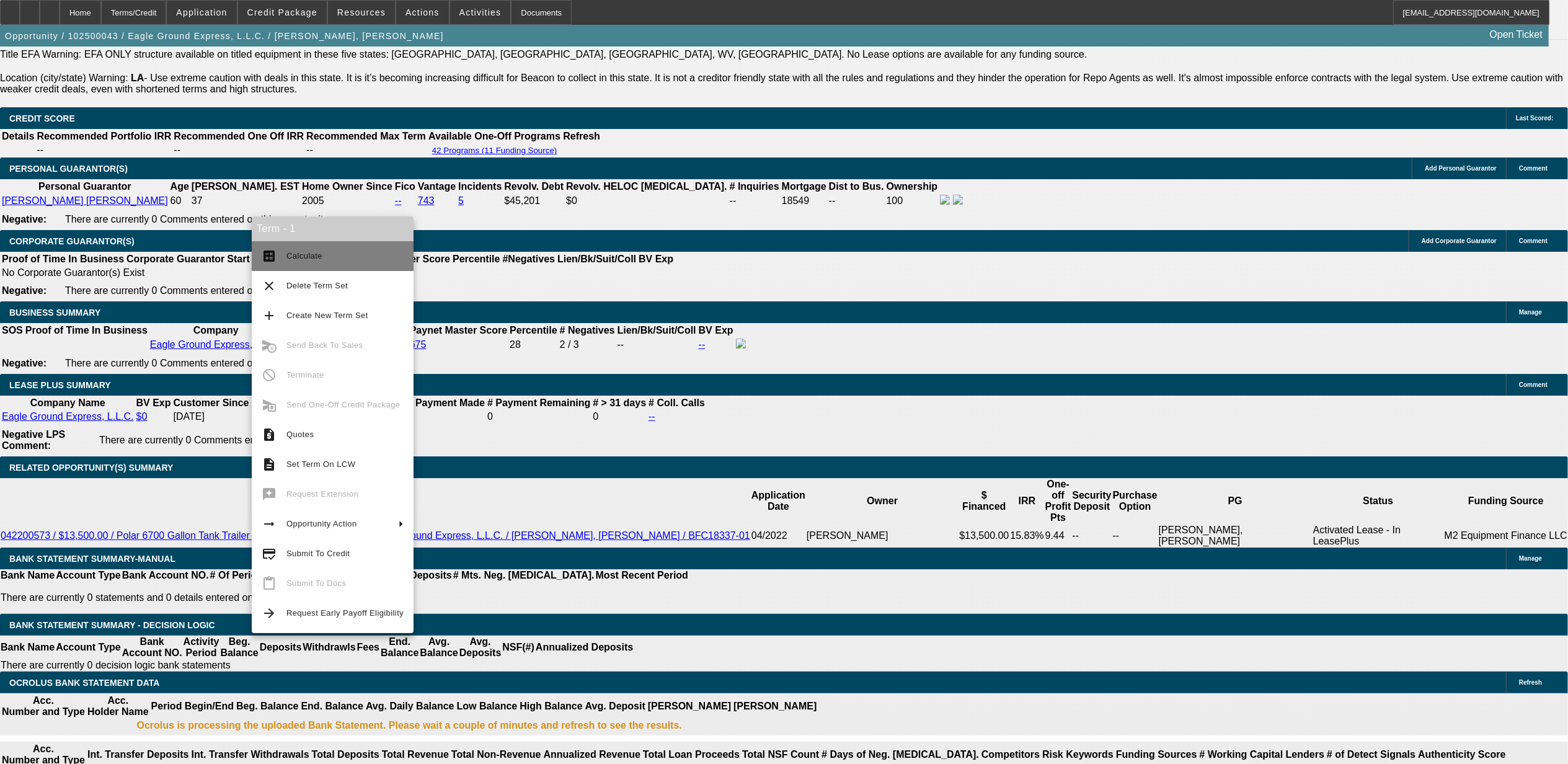
click at [304, 247] on button "calculate Calculate" at bounding box center [332, 256] width 162 height 29
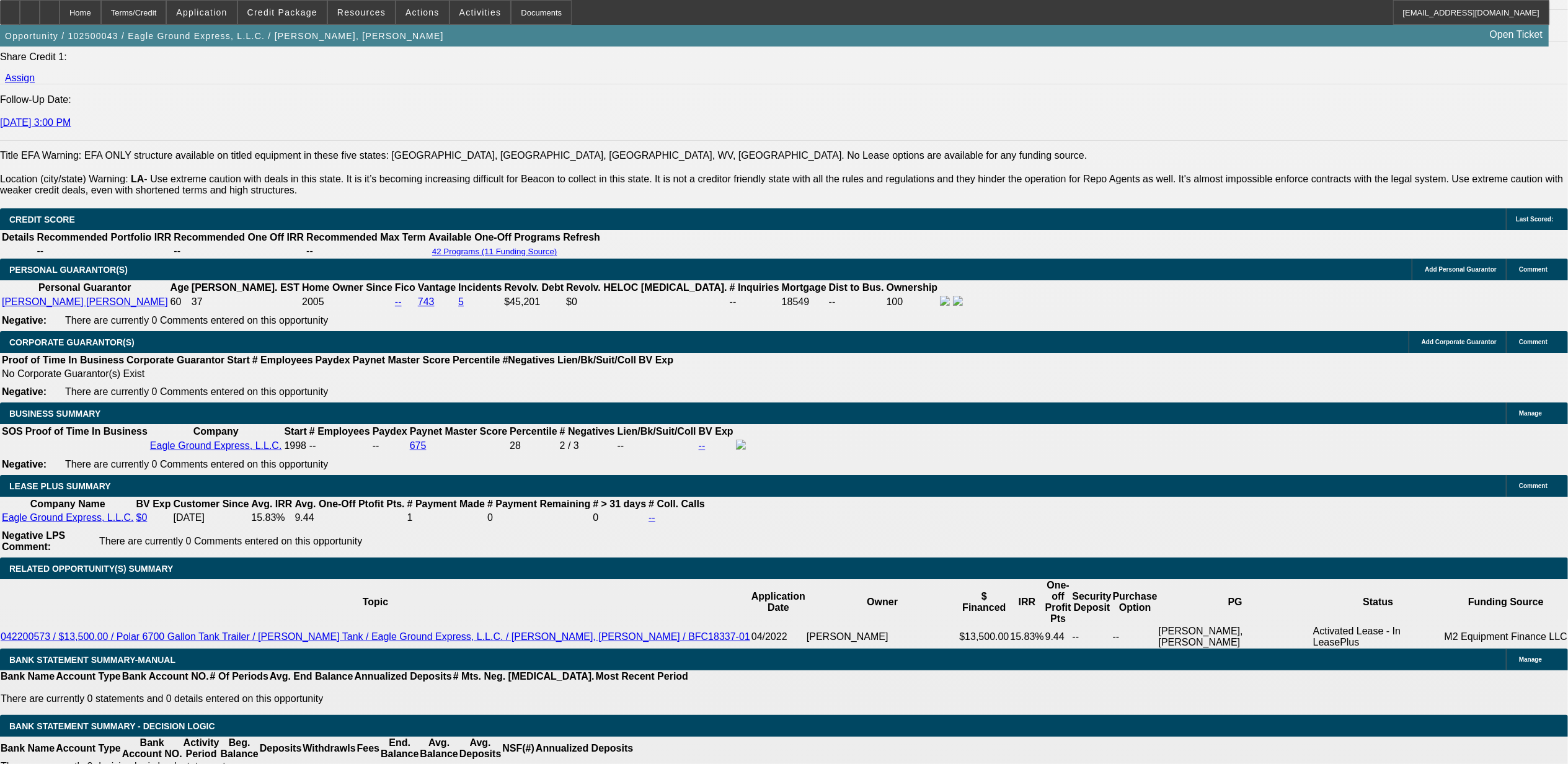
scroll to position [1525, 0]
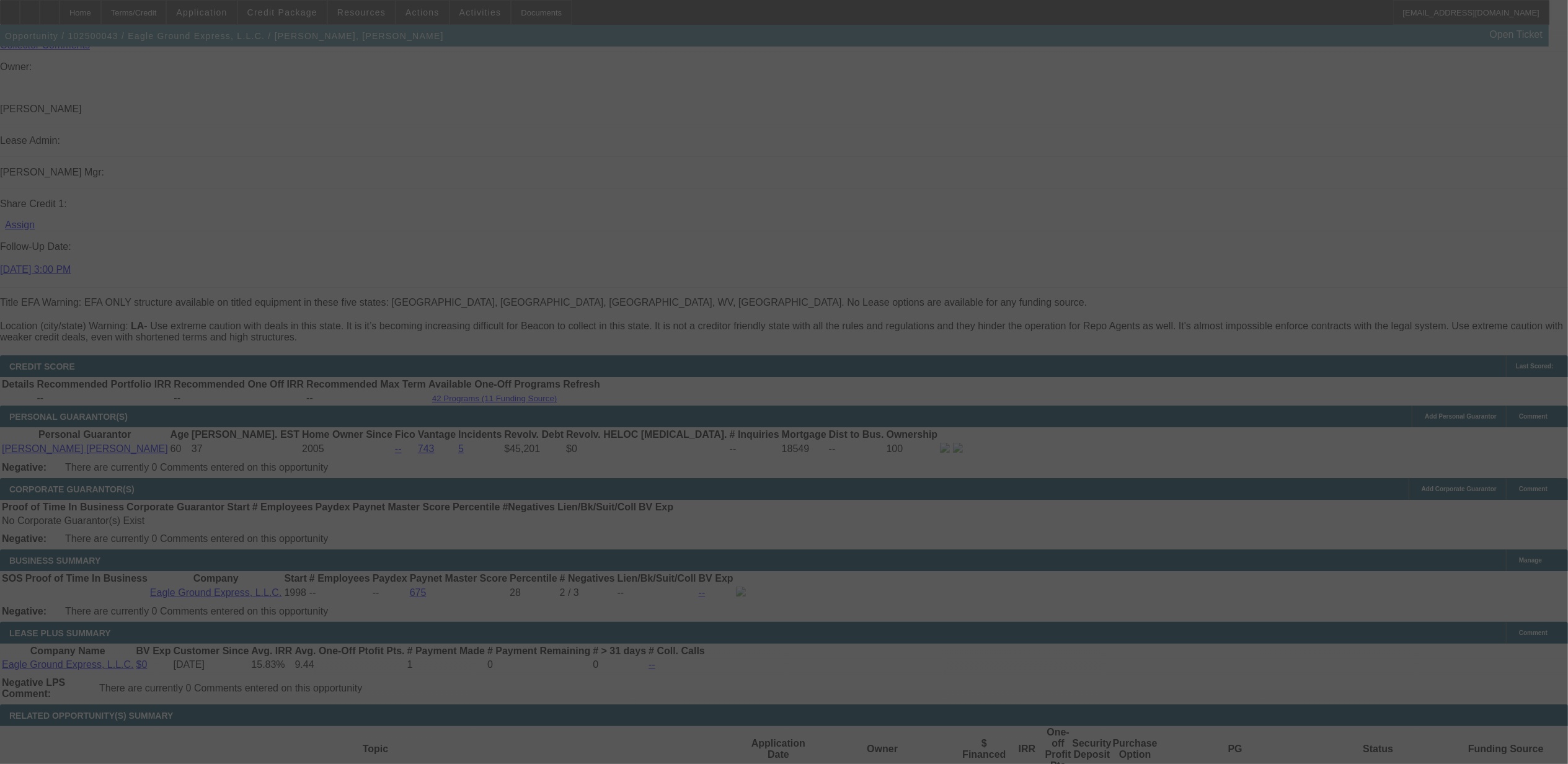
select select "0"
select select "2"
select select "0"
select select "6"
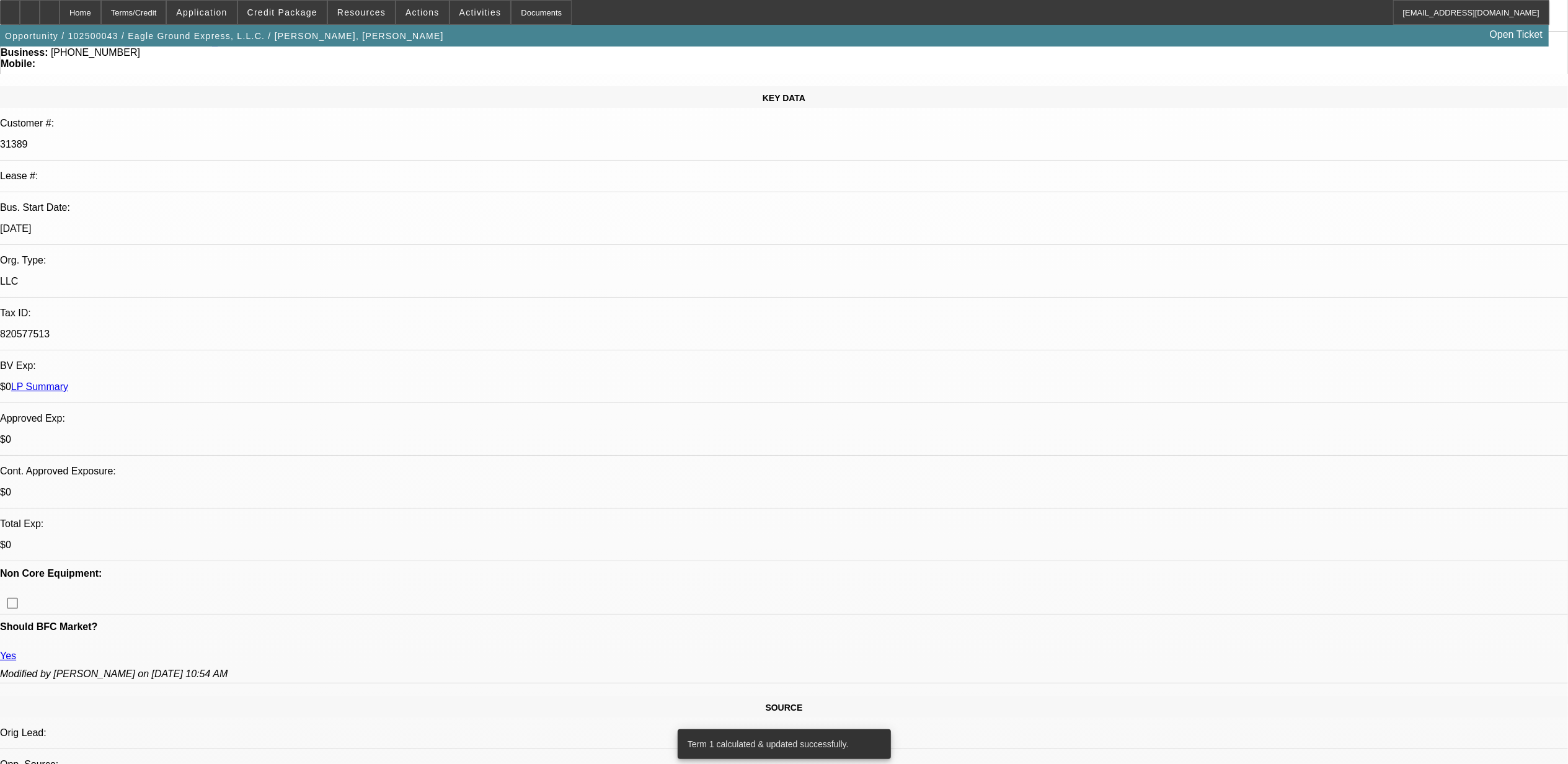
scroll to position [0, 0]
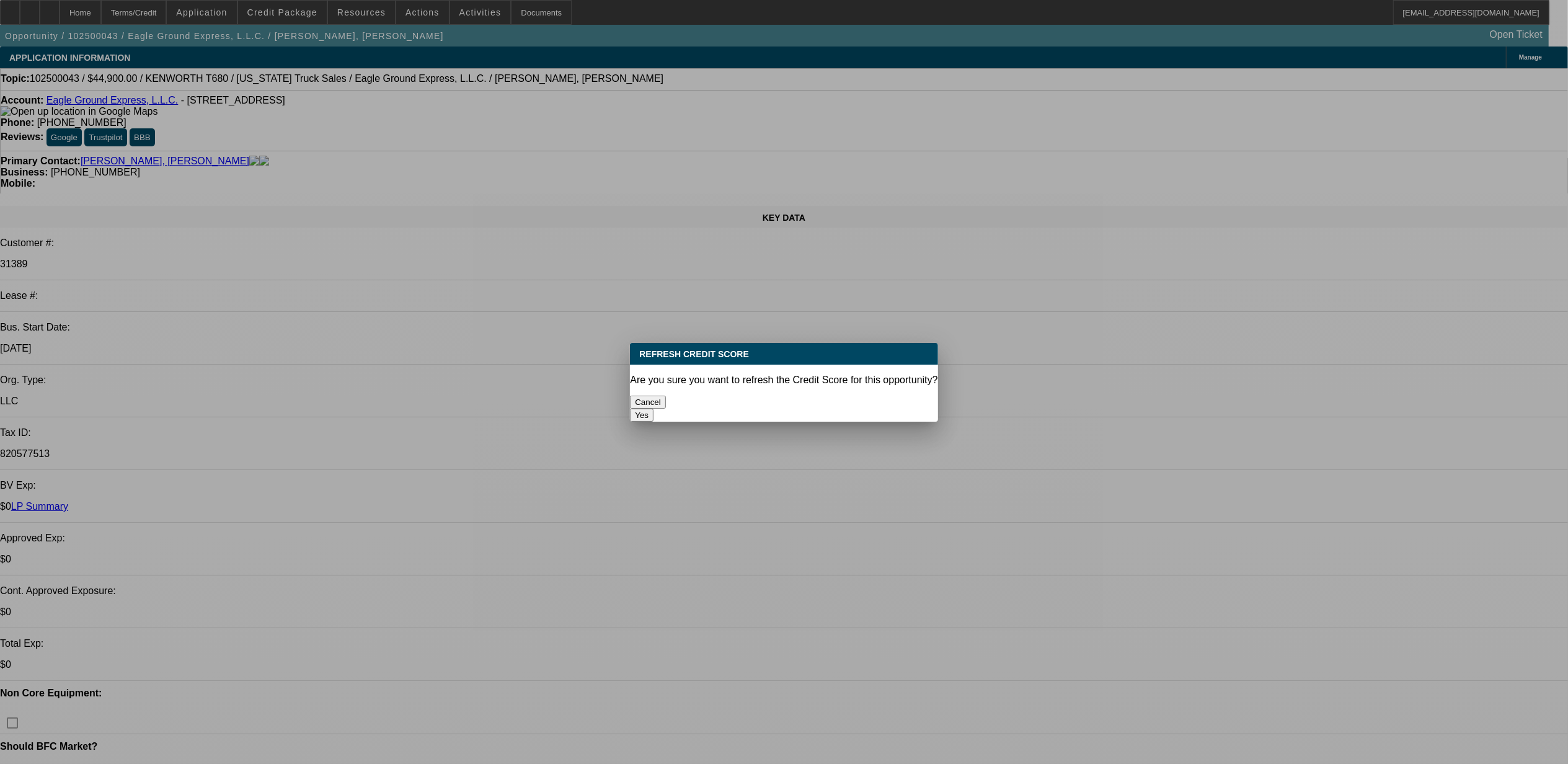
click at [653, 409] on button "Yes" at bounding box center [642, 415] width 24 height 13
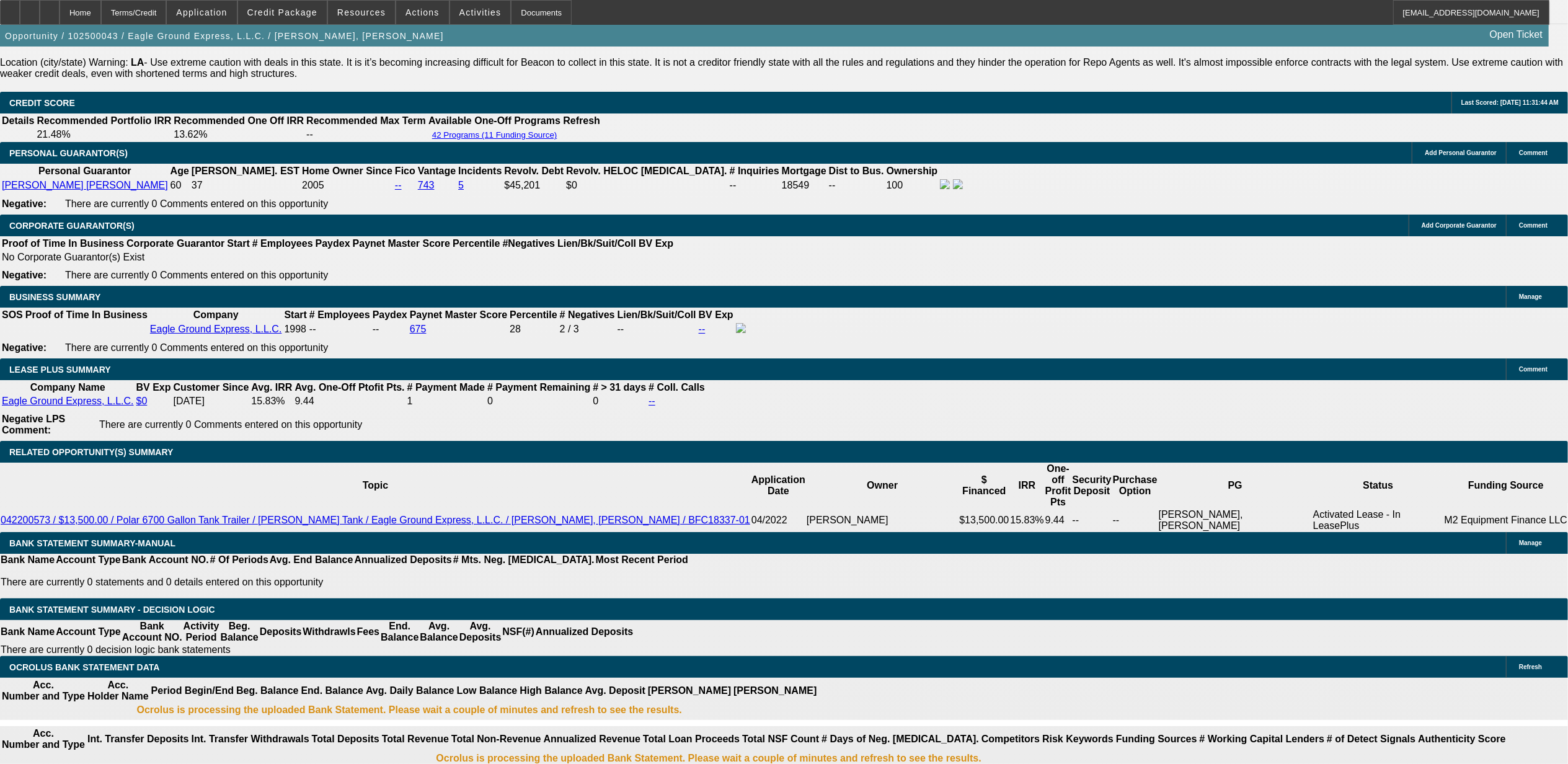
scroll to position [1890, 0]
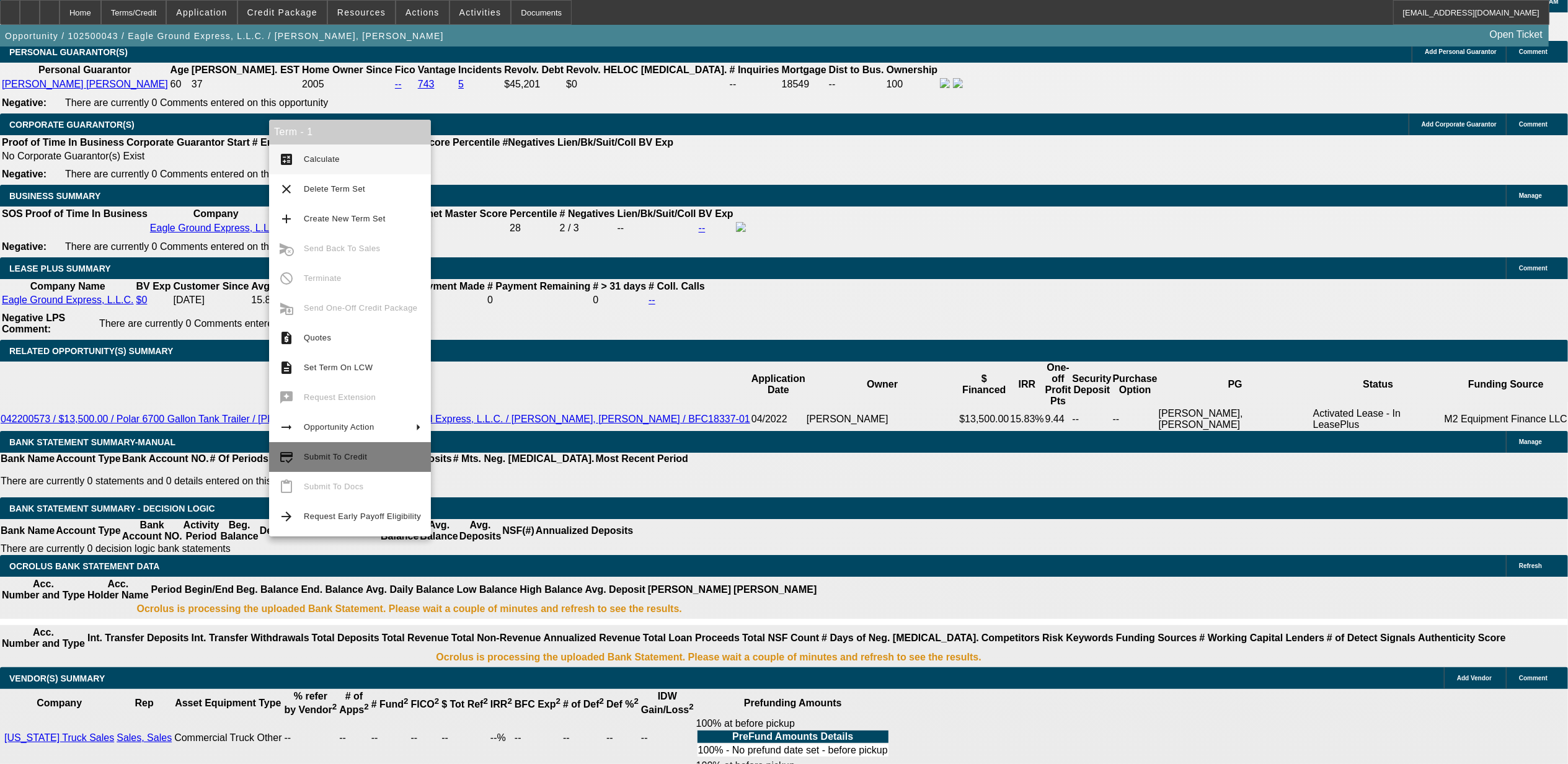
click at [350, 464] on button "credit_score Submit To Credit" at bounding box center [350, 457] width 162 height 29
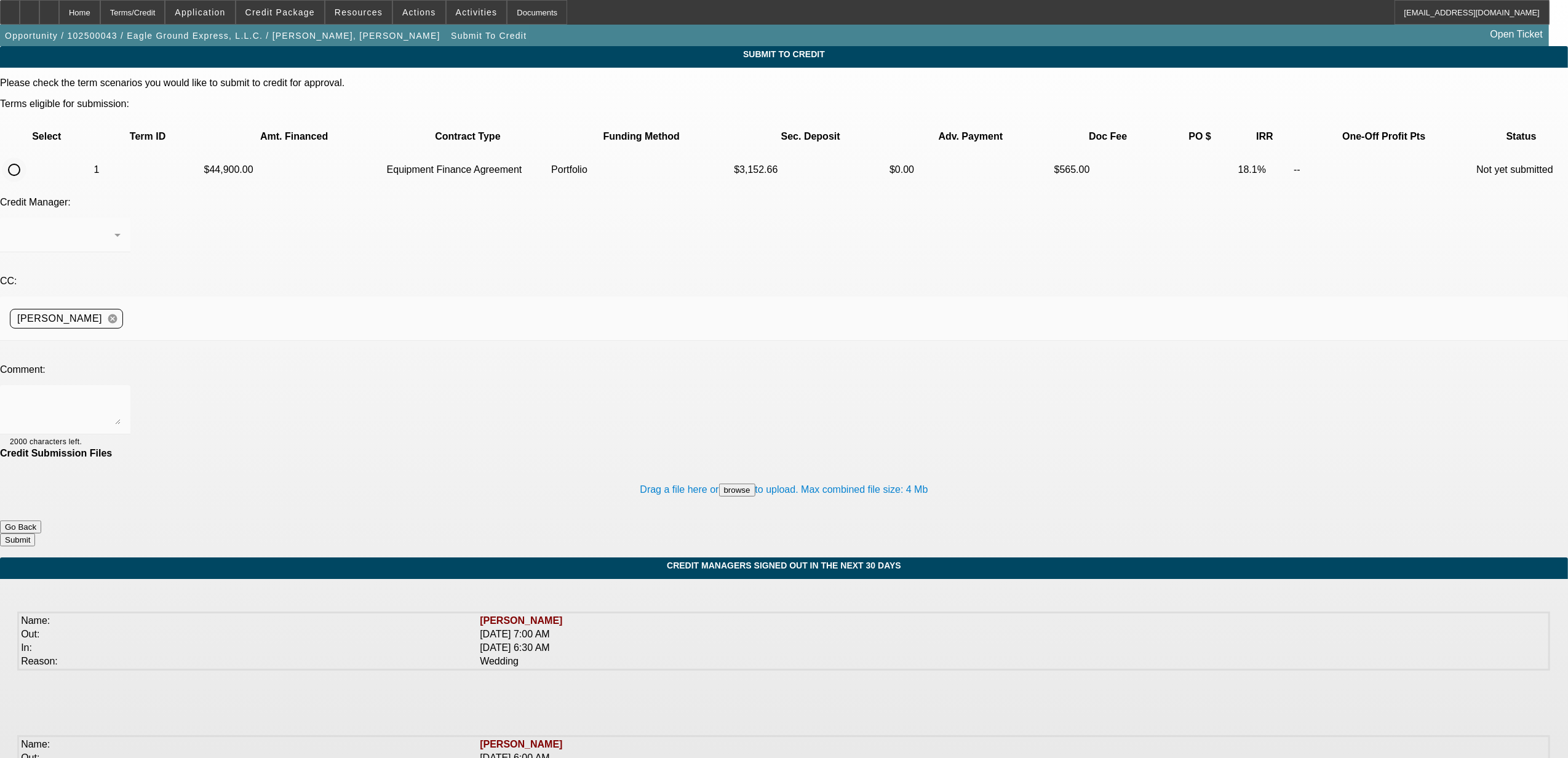
click at [27, 158] on input "radio" at bounding box center [14, 170] width 25 height 25
radio input "true"
click at [114, 227] on div "[PERSON_NAME]" at bounding box center [62, 234] width 105 height 15
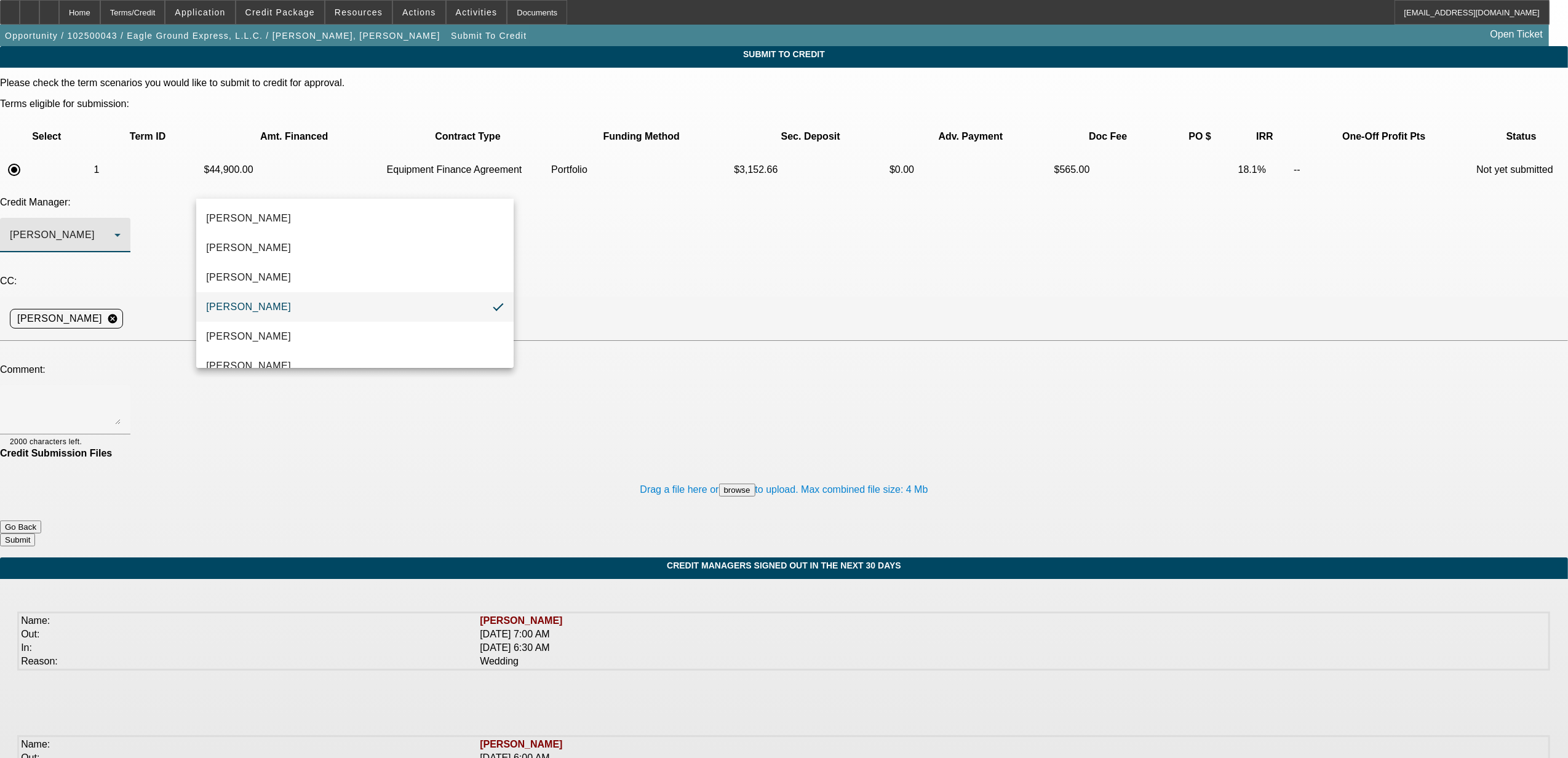
click at [273, 300] on mat-option "[PERSON_NAME]" at bounding box center [355, 307] width 318 height 29
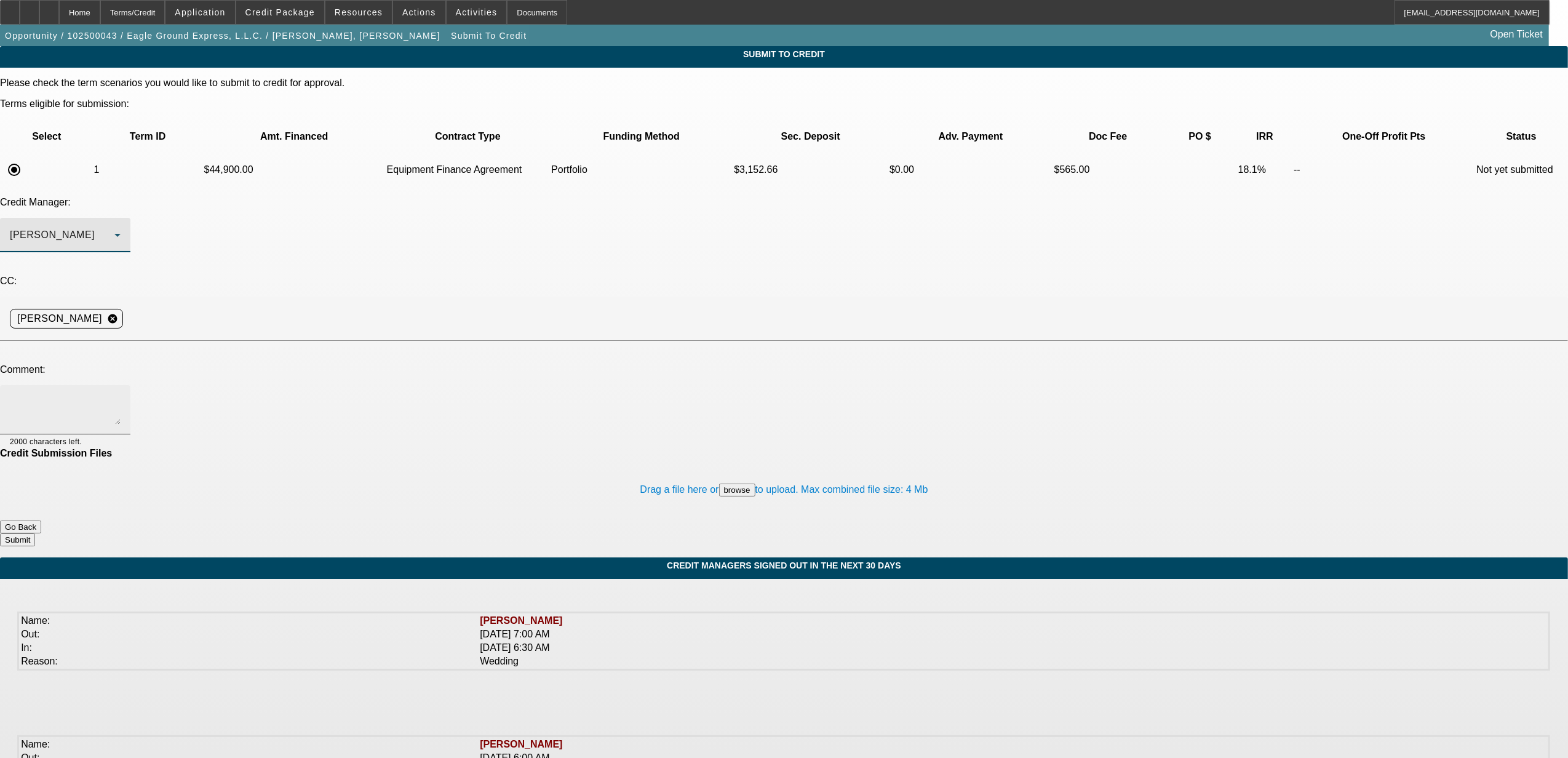
click at [121, 395] on textarea at bounding box center [65, 410] width 111 height 29
paste textarea "Eagle Ground Express was established in 1998 as a DBA by our PG and then he for…"
click at [121, 395] on textarea "Eagle Ground Express was established in 1998 as a DBA by our PG and then he for…" at bounding box center [65, 410] width 111 height 29
drag, startPoint x: 607, startPoint y: 300, endPoint x: 637, endPoint y: 301, distance: 30.0
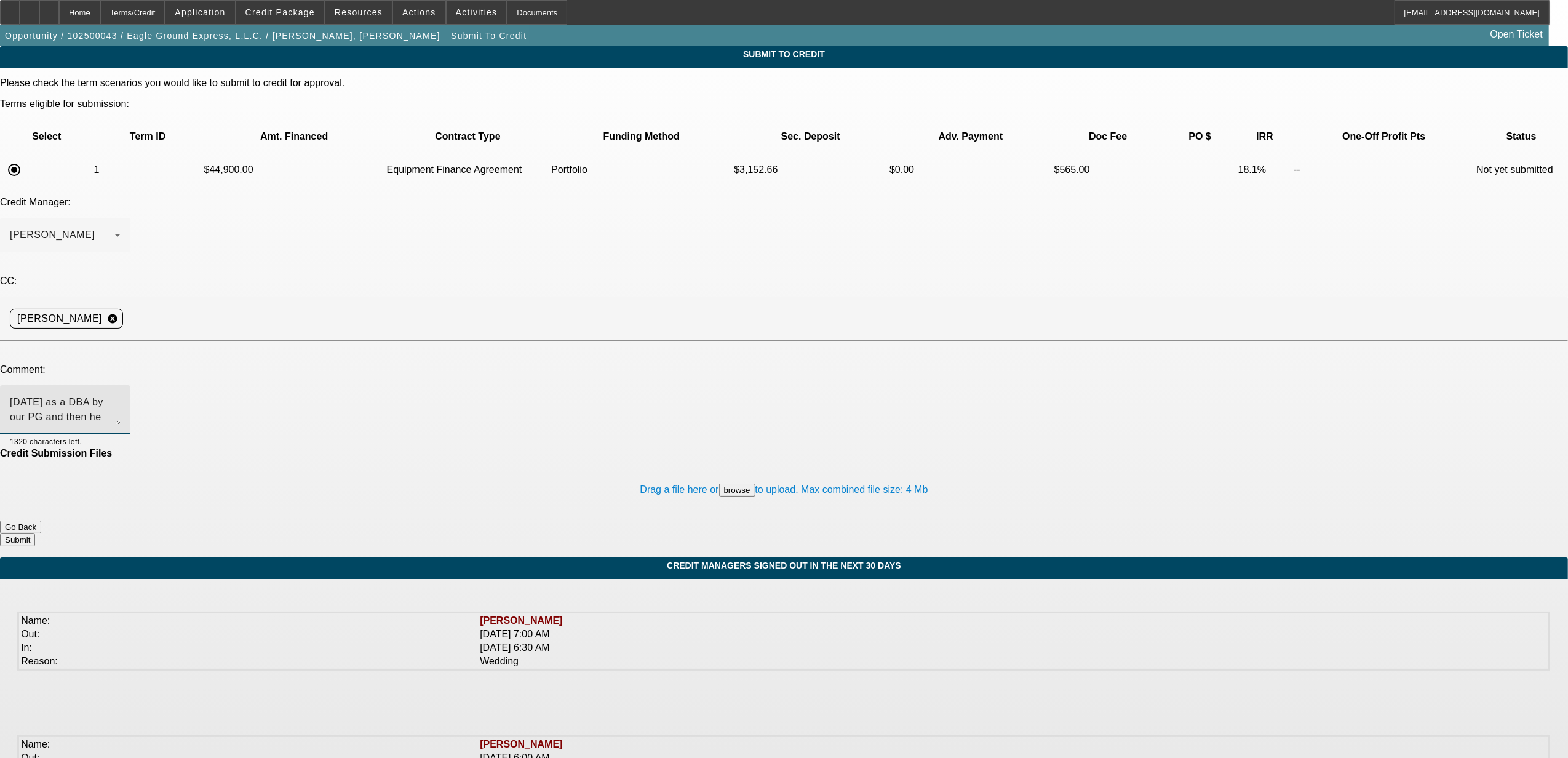
click at [121, 395] on textarea "Eagle Ground Express was established in 1998 as a DBA by our PG and then he for…" at bounding box center [65, 410] width 111 height 29
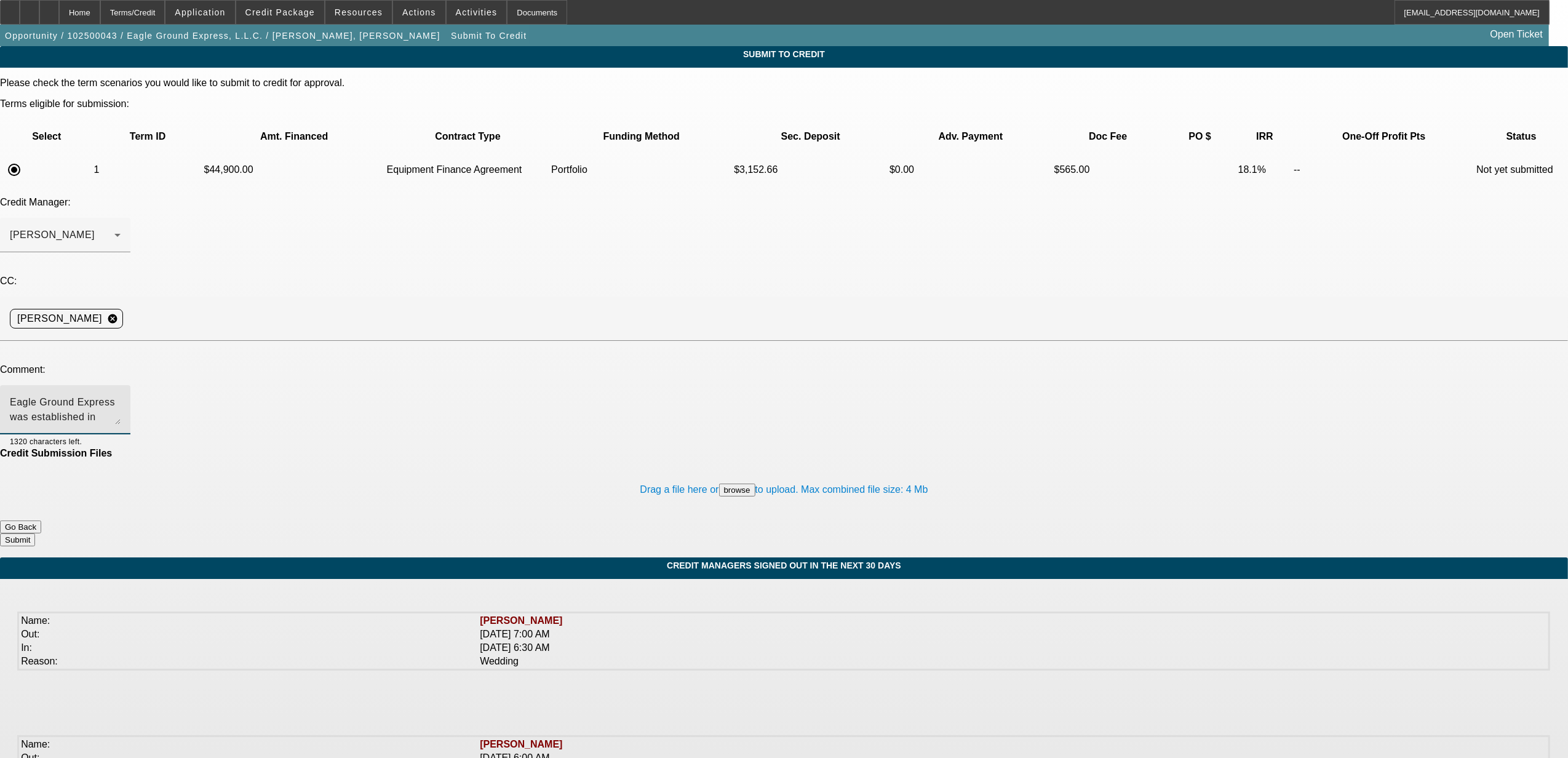
click at [121, 395] on textarea "Eagle Ground Express was established in 1998 as a DBA by our PG and then he for…" at bounding box center [65, 410] width 111 height 29
click at [288, 23] on span at bounding box center [280, 12] width 88 height 29
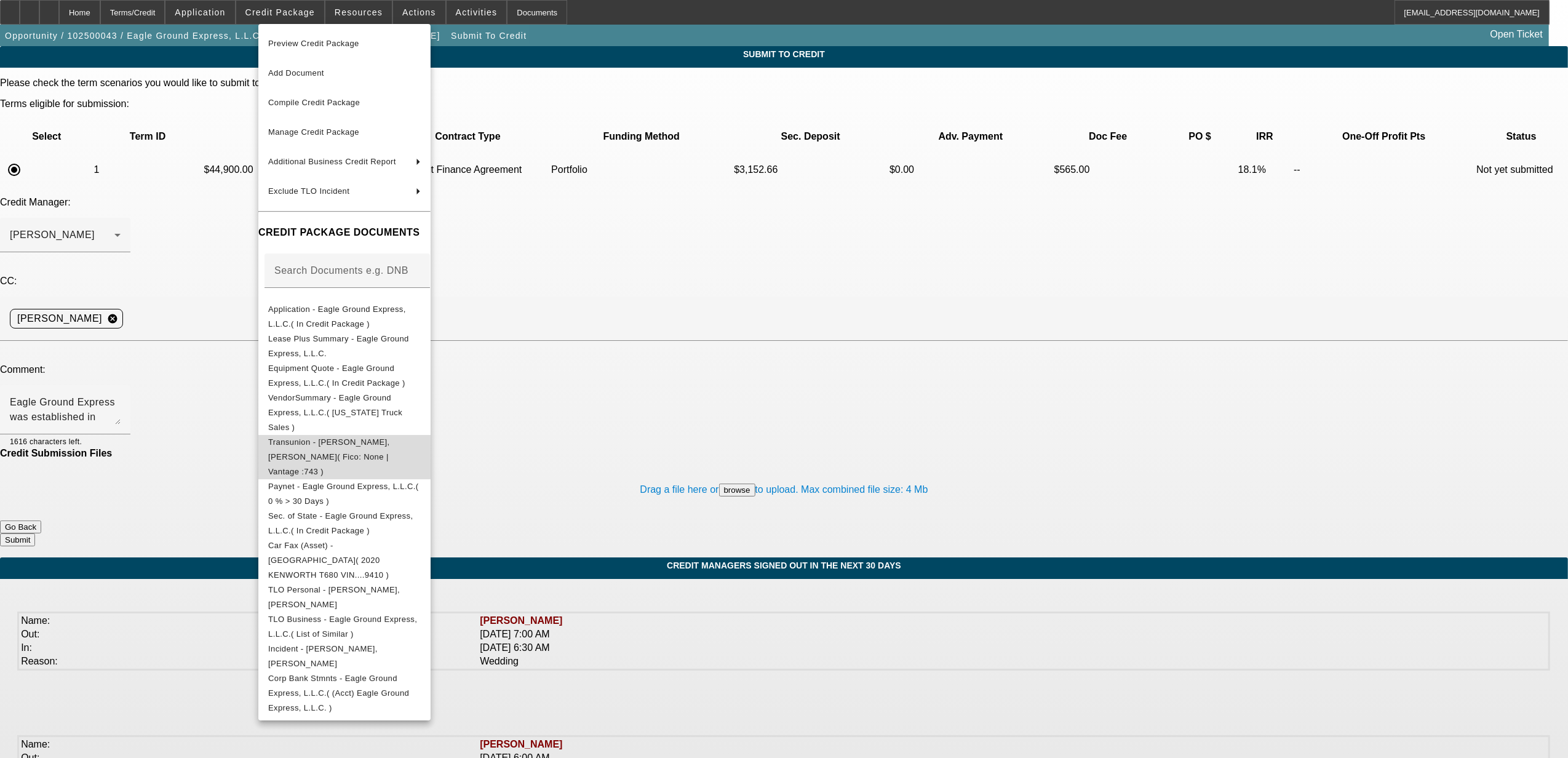
click at [318, 437] on span "Transunion - [PERSON_NAME], [PERSON_NAME]( Fico: None | Vantage :743 )" at bounding box center [329, 456] width 122 height 39
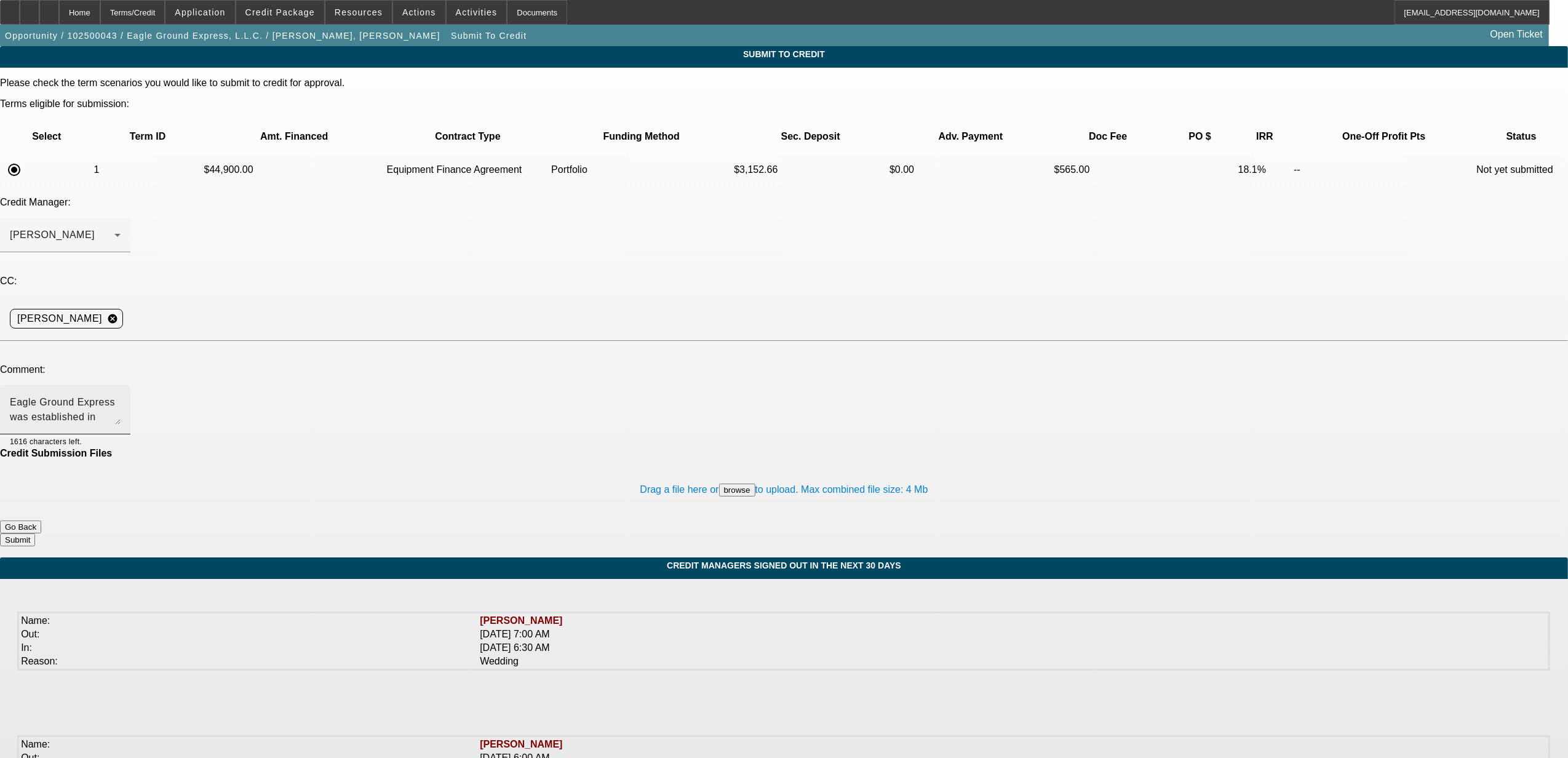
click at [121, 395] on textarea "Eagle Ground Express was established in 1998 as a DBA by our PG and then he for…" at bounding box center [65, 410] width 111 height 29
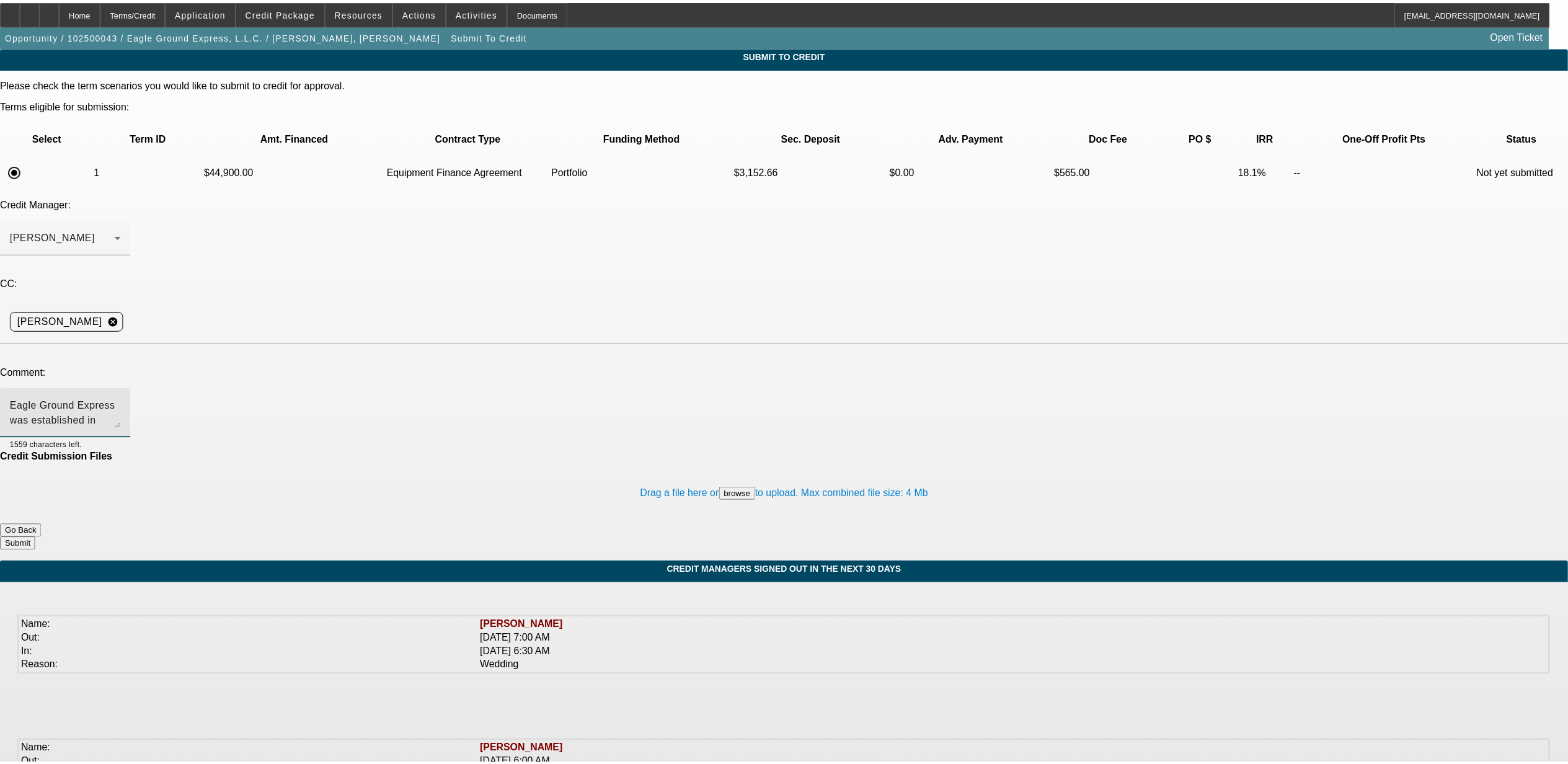
scroll to position [12, 0]
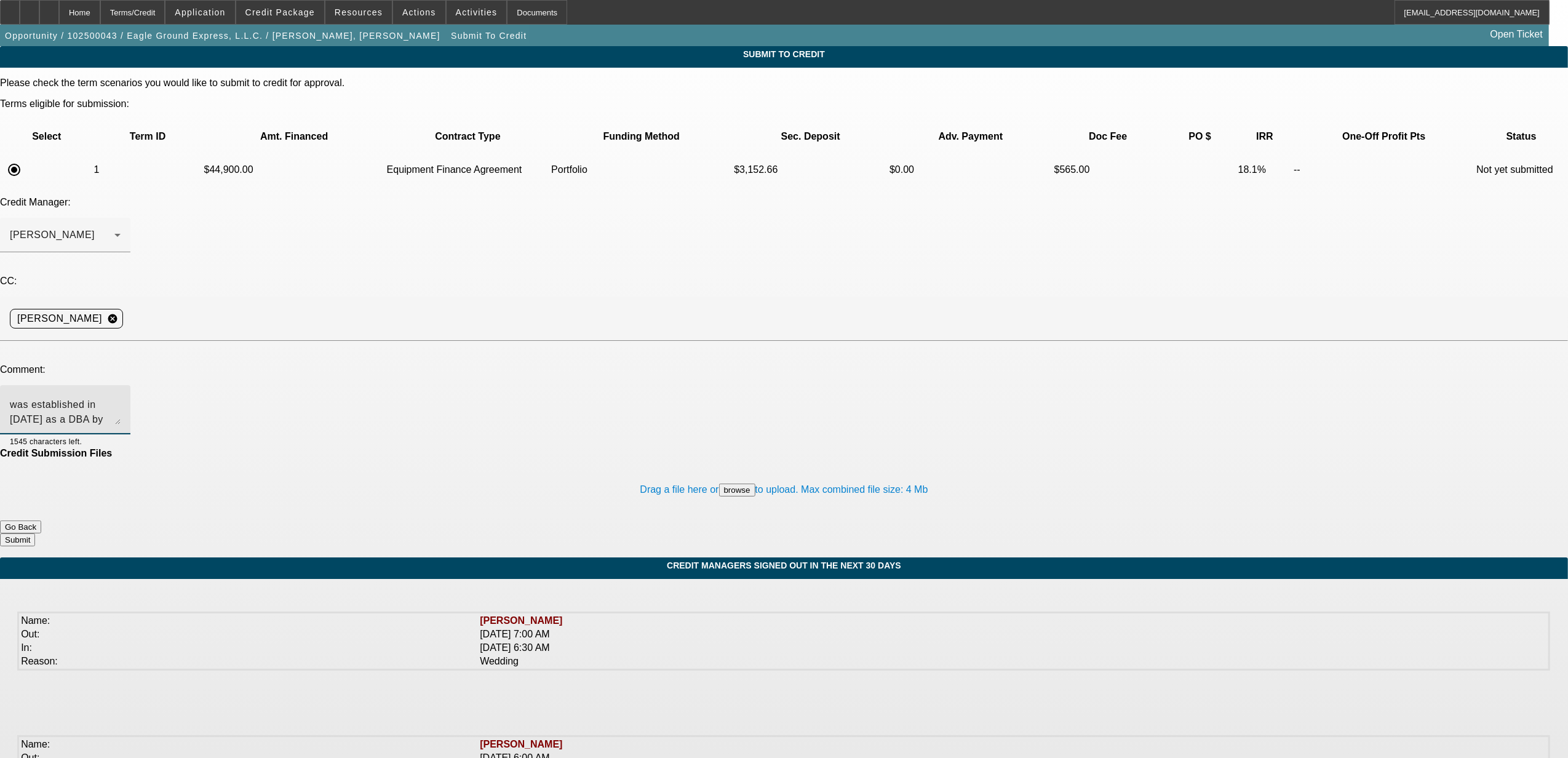
type textarea "Eagle Ground Express was established in 1998 as a DBA by our PG and then he for…"
click at [35, 533] on button "Submit" at bounding box center [17, 539] width 35 height 13
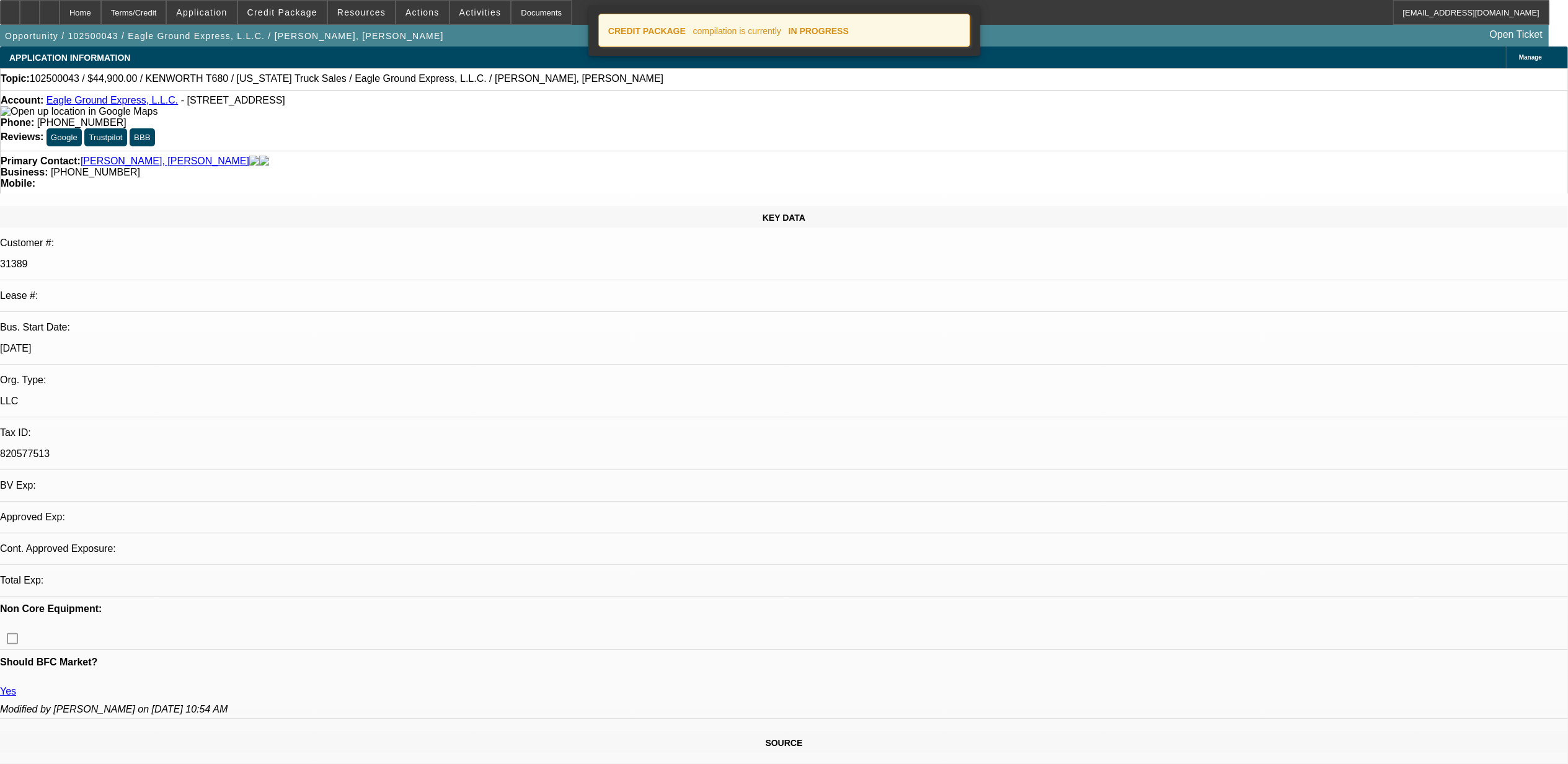
select select "0"
select select "2"
select select "0"
select select "6"
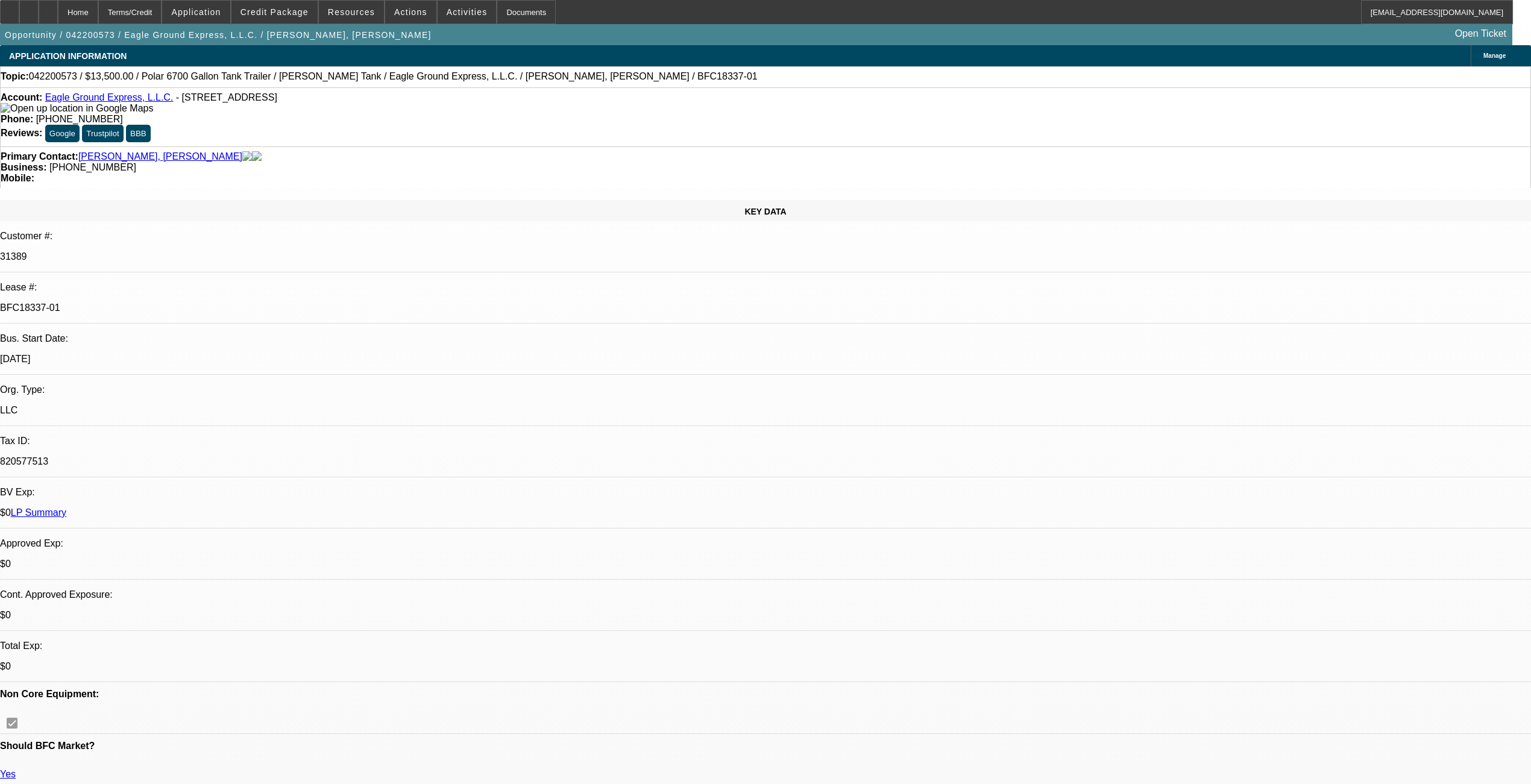
select select "0"
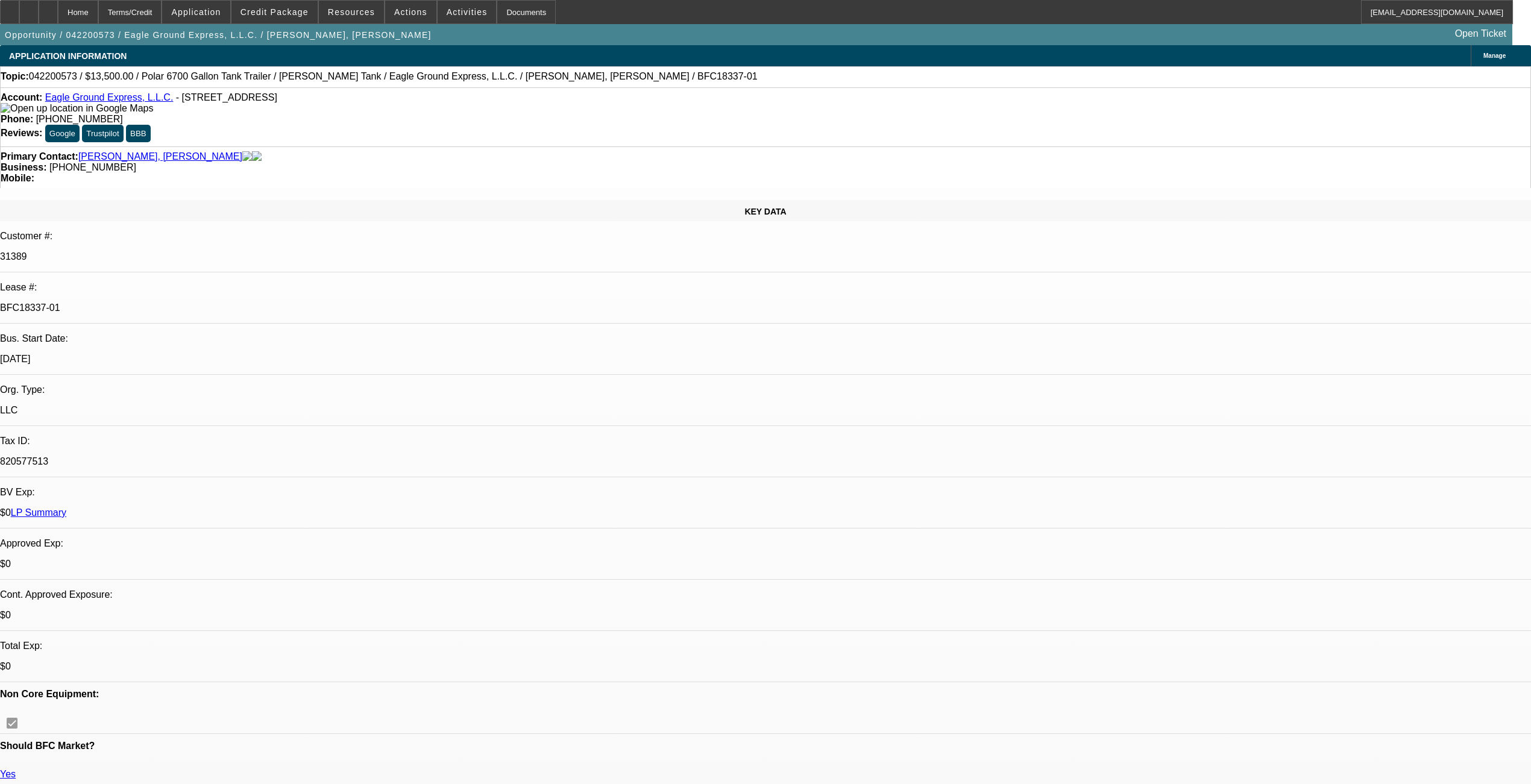
select select "0"
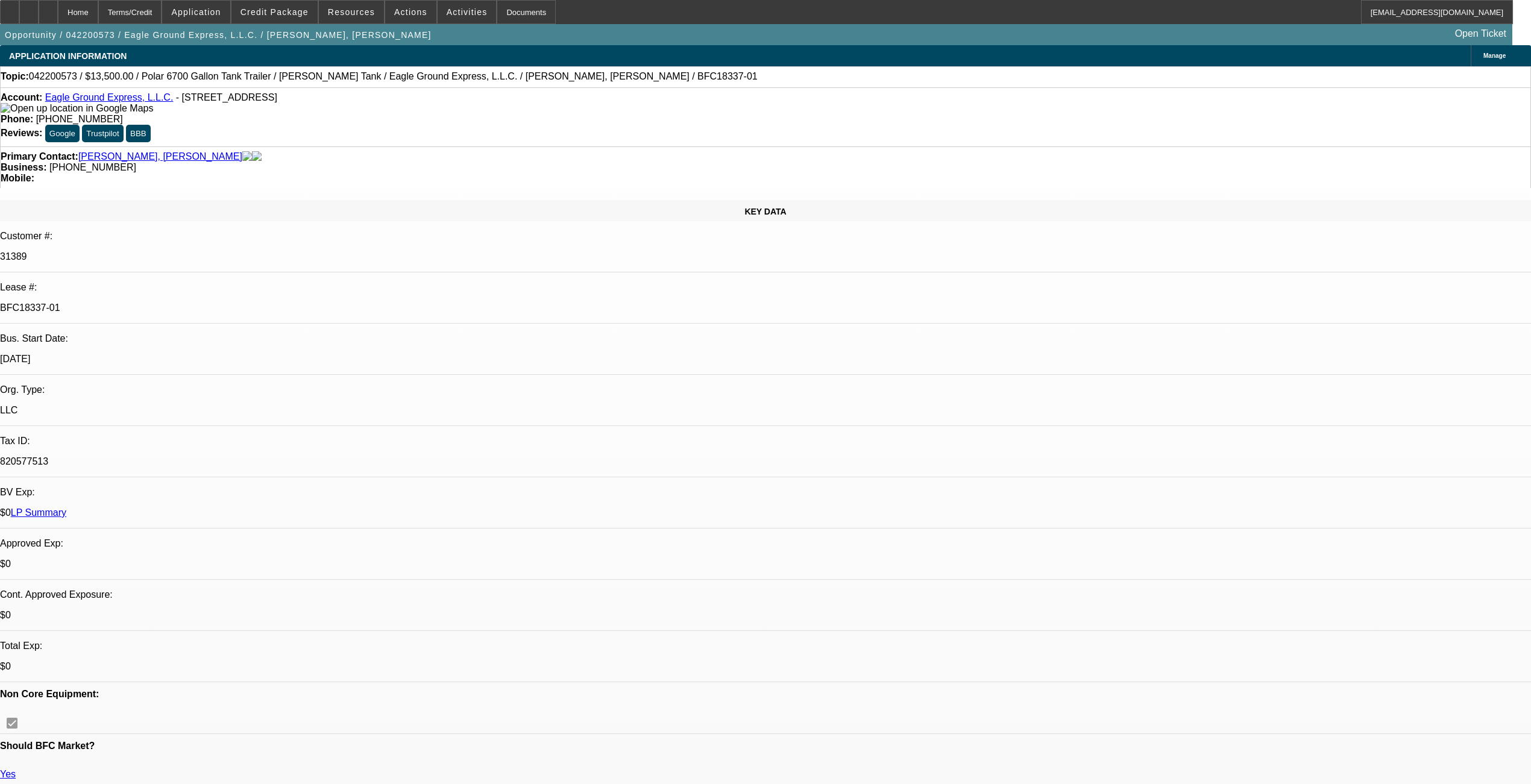
select select "0"
select select "1"
select select "6"
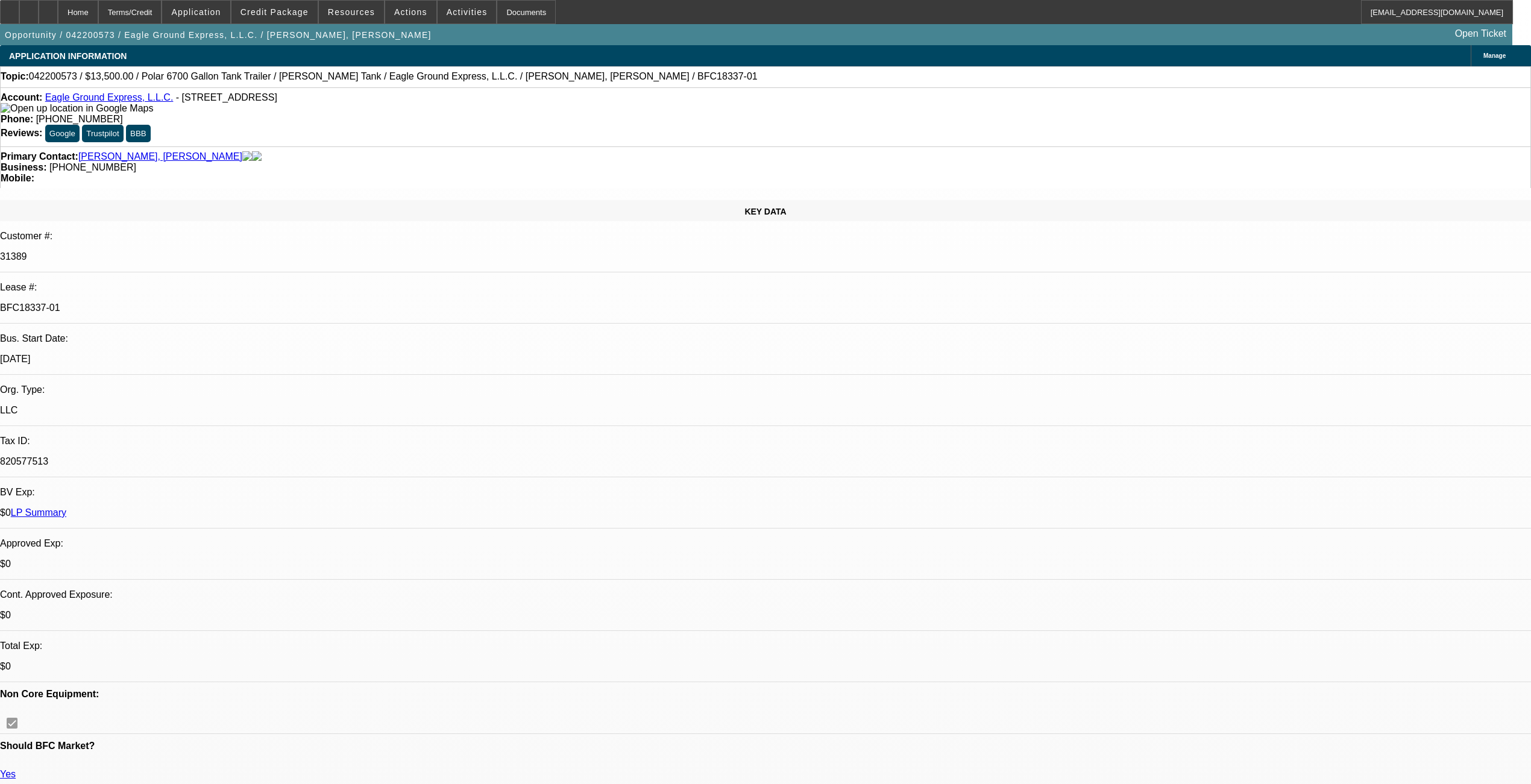
select select "1"
select select "6"
select select "1"
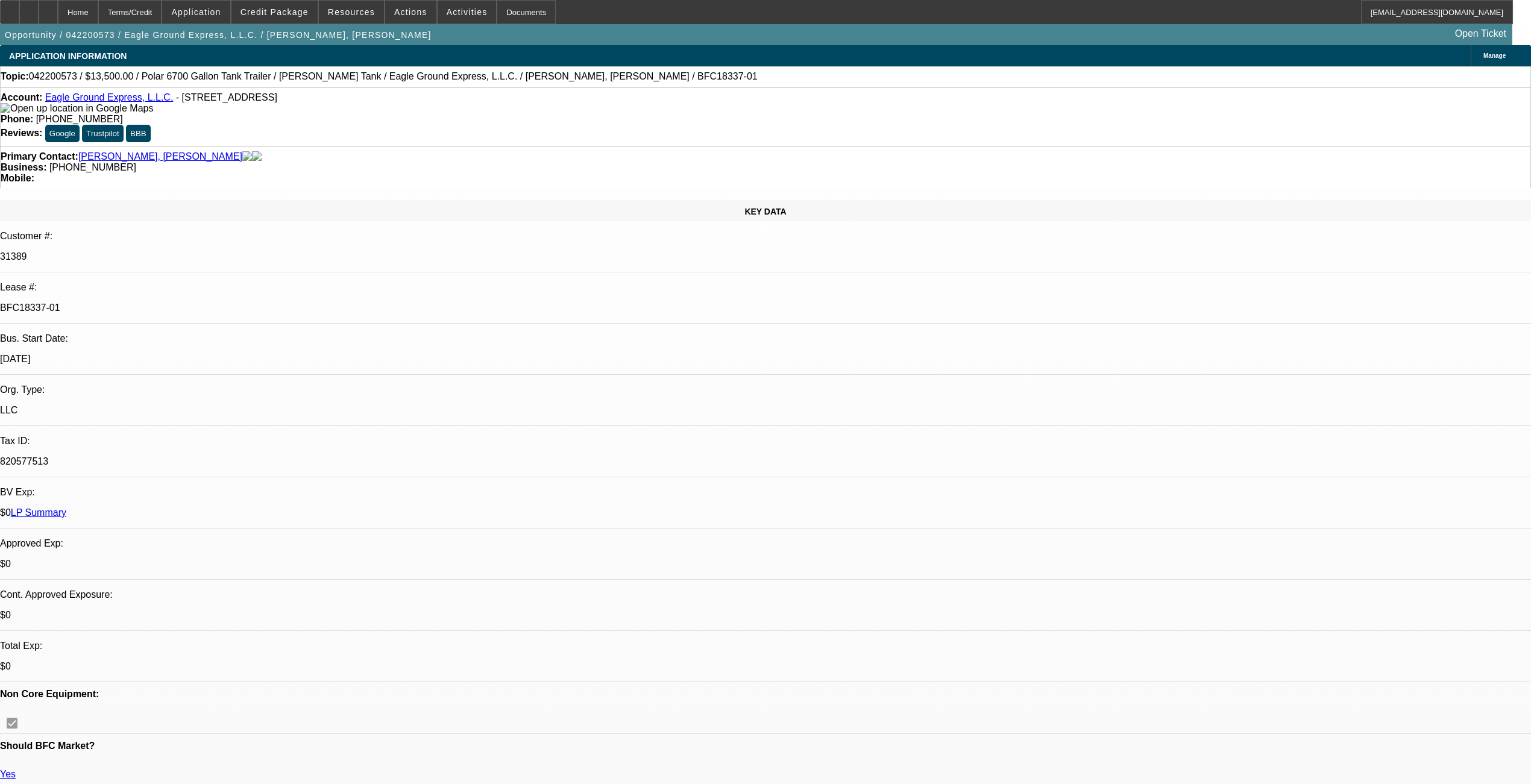
select select "6"
select select "1"
select select "6"
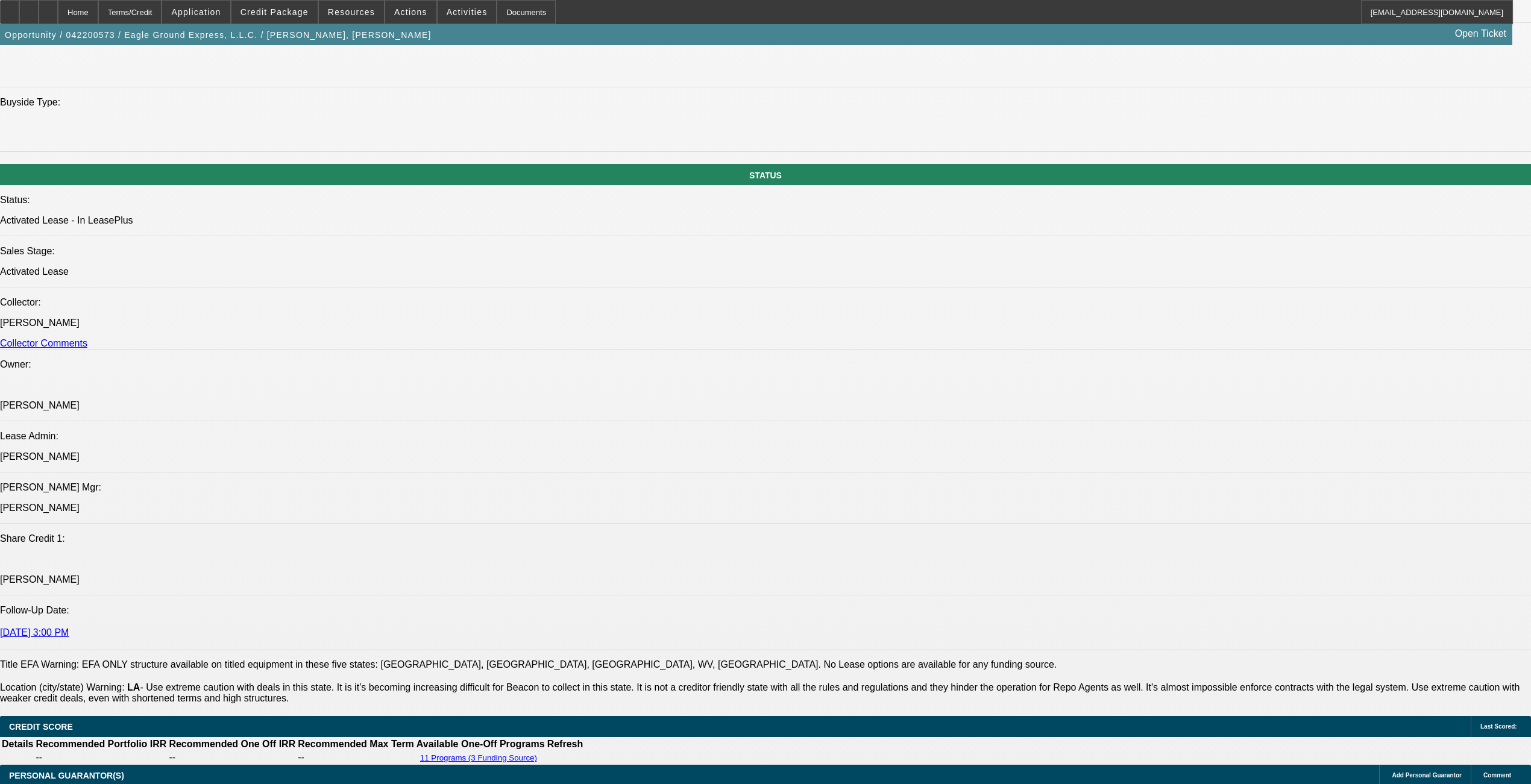
scroll to position [1205, 0]
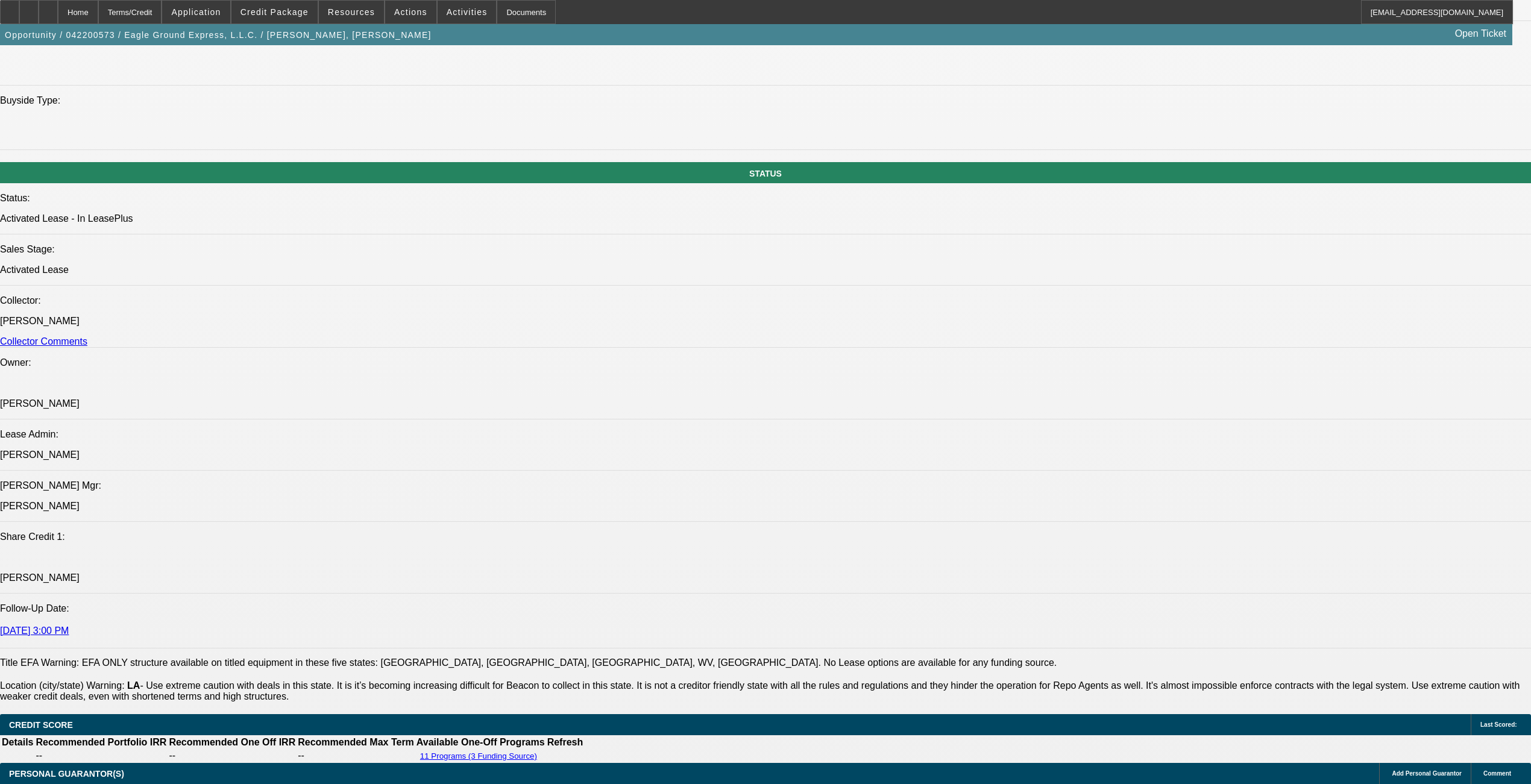
drag, startPoint x: 555, startPoint y: 398, endPoint x: 72, endPoint y: 388, distance: 483.1
drag, startPoint x: 72, startPoint y: 388, endPoint x: 87, endPoint y: 389, distance: 15.0
copy div "Eagle Ground Express was established in 1998 as a DBA by our PG and then he for…"
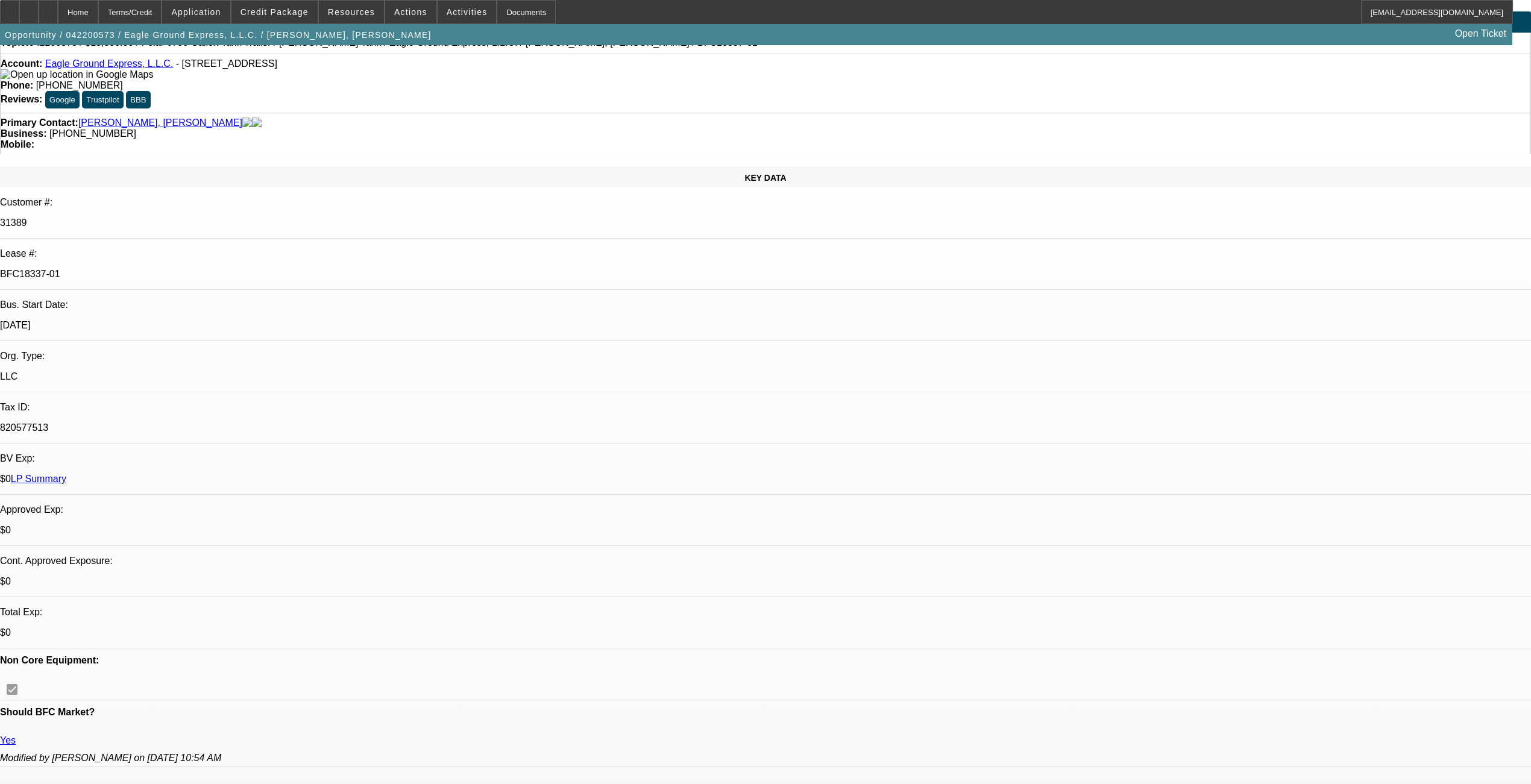
scroll to position [0, 0]
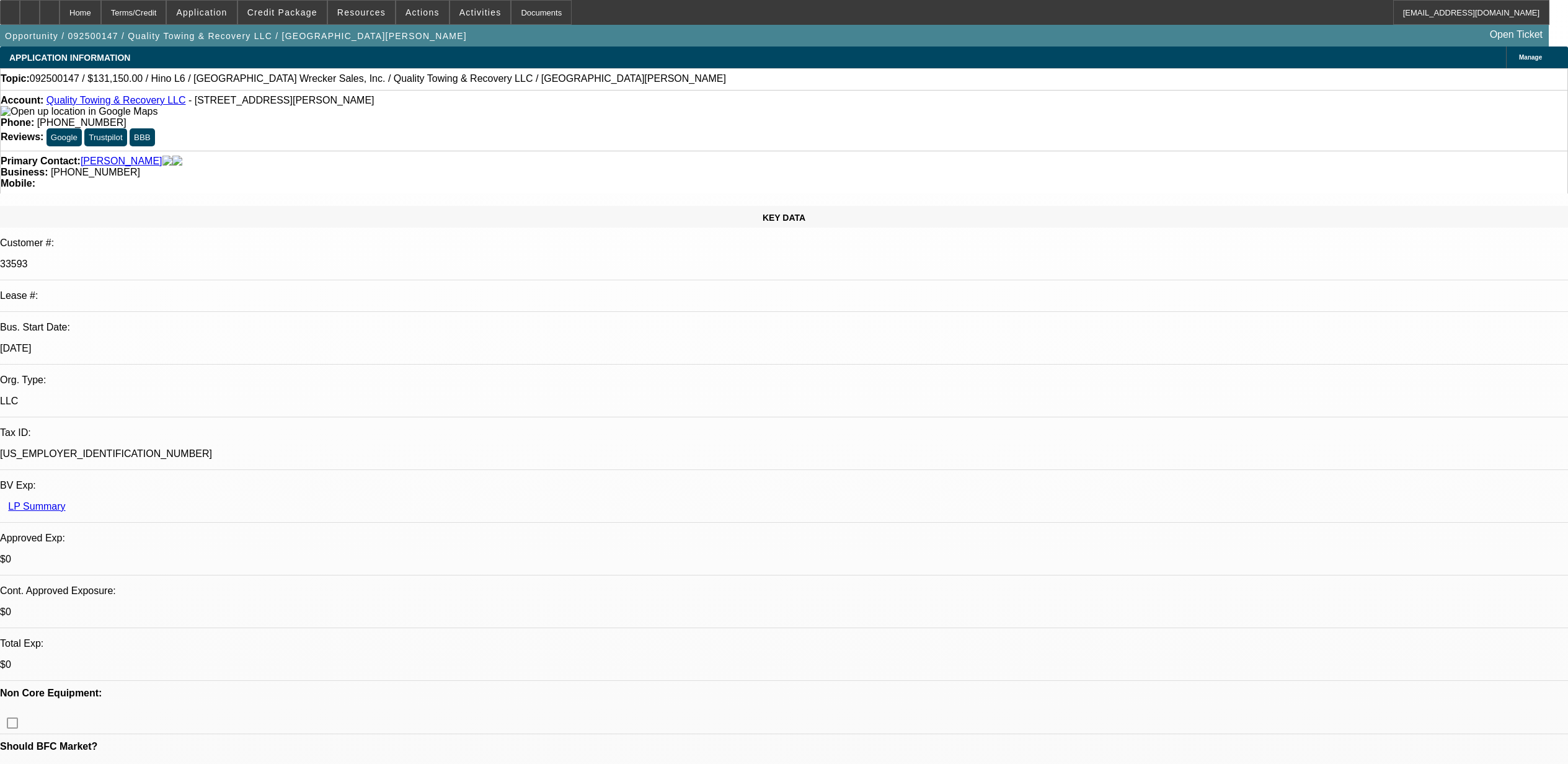
select select "0"
select select "6"
select select "0"
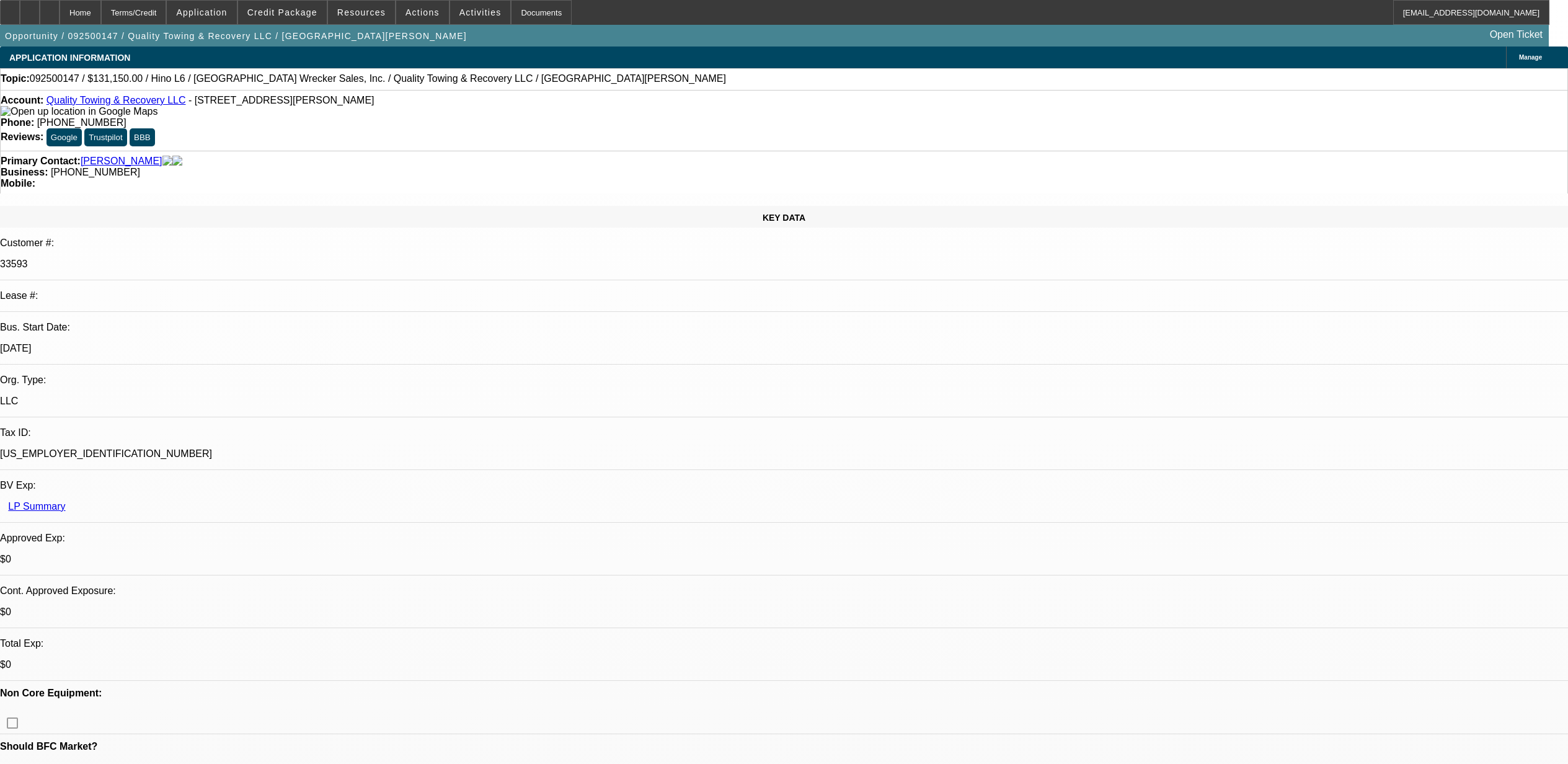
select select "0"
select select "6"
select select "0"
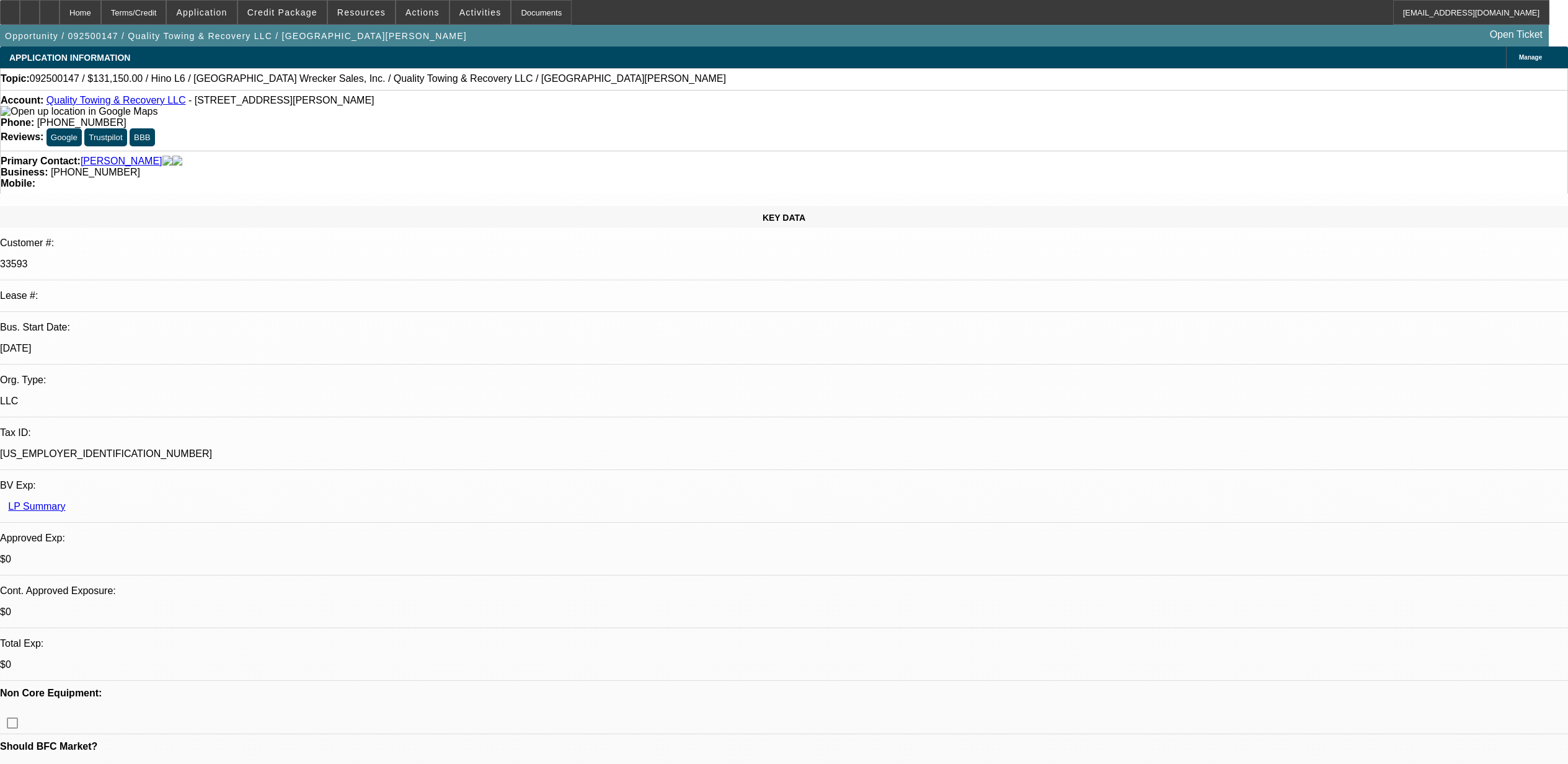
select select "0"
select select "6"
select select "0"
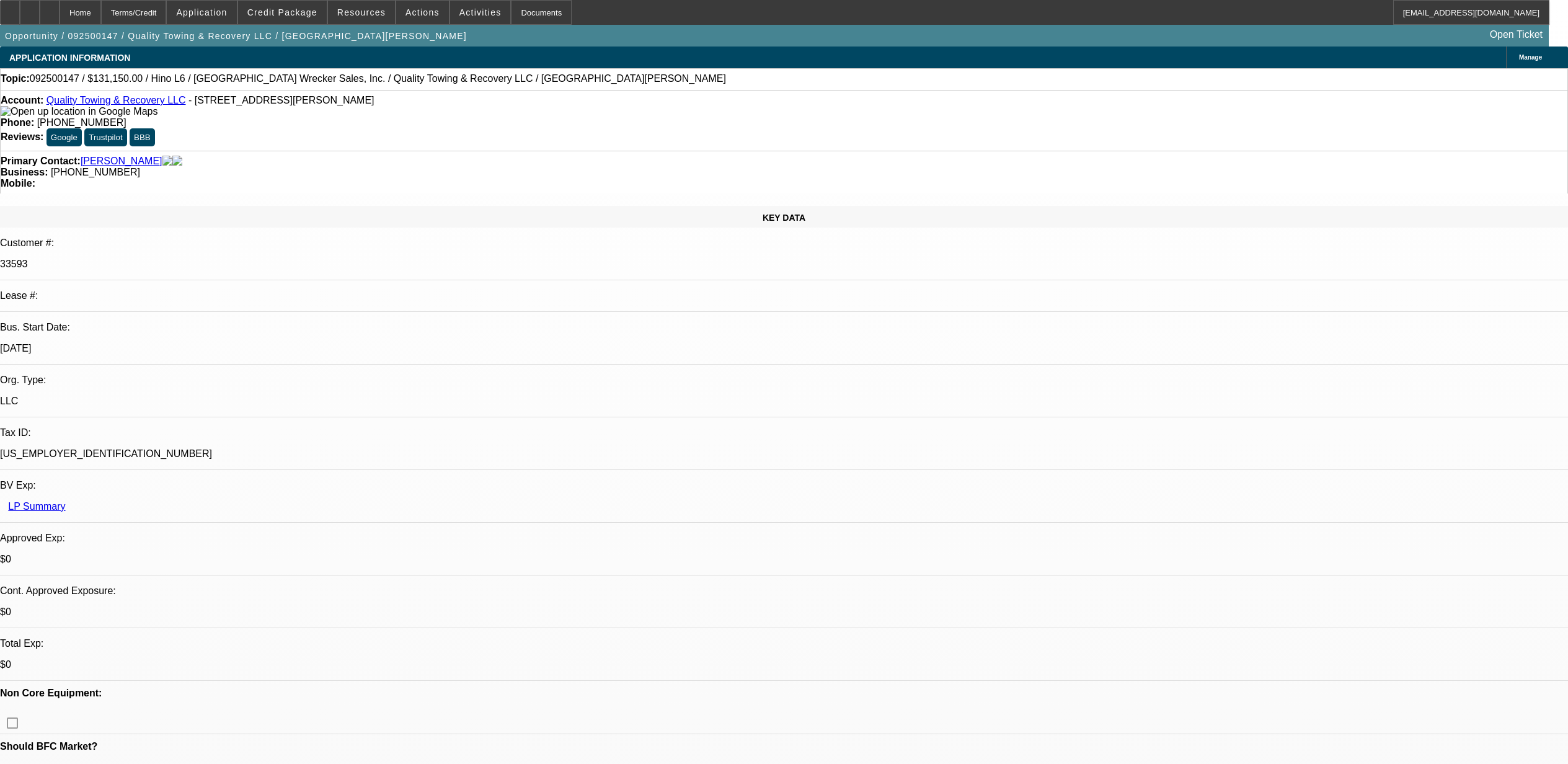
select select "6"
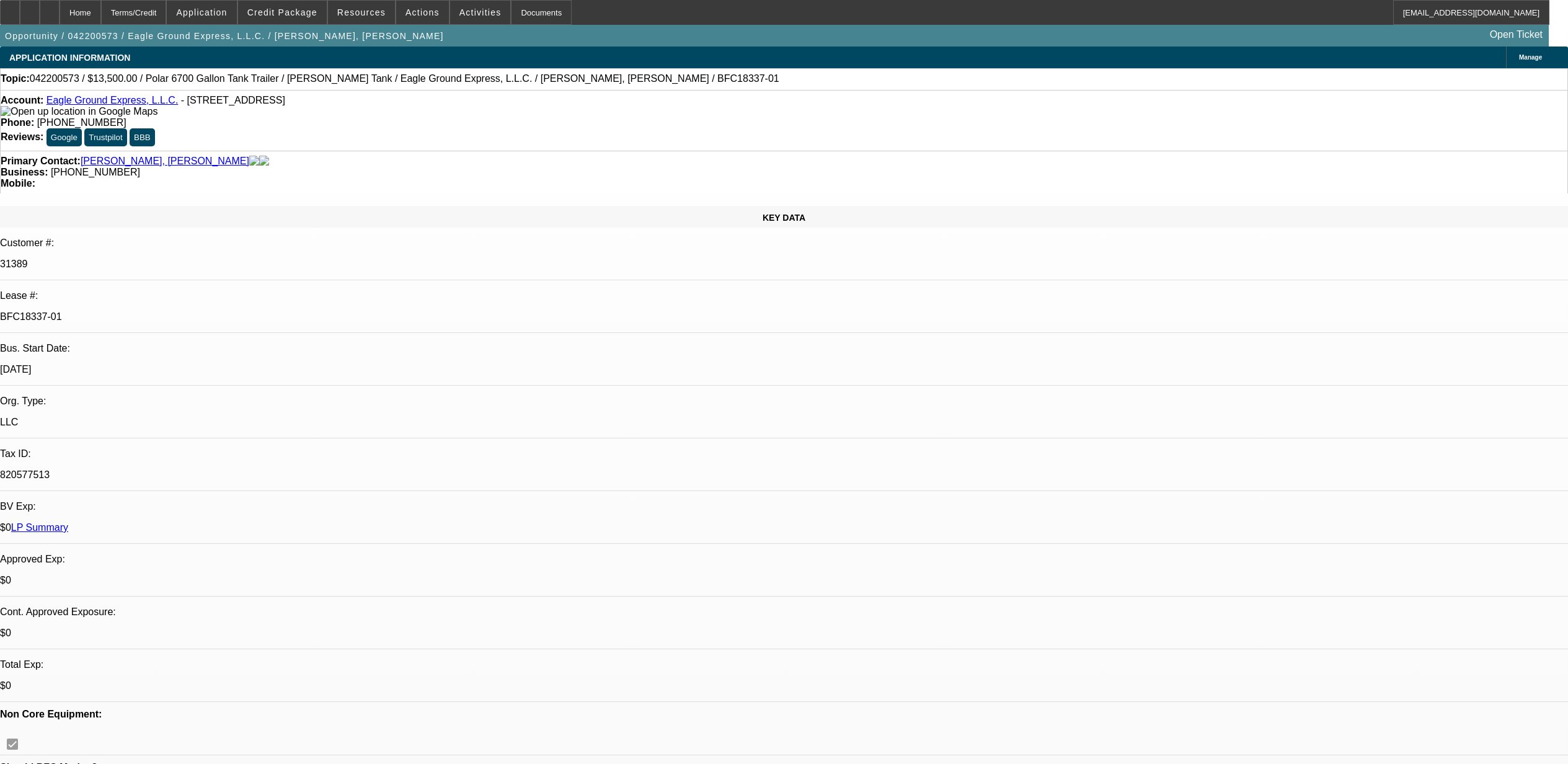
select select "0"
select select "6"
select select "0"
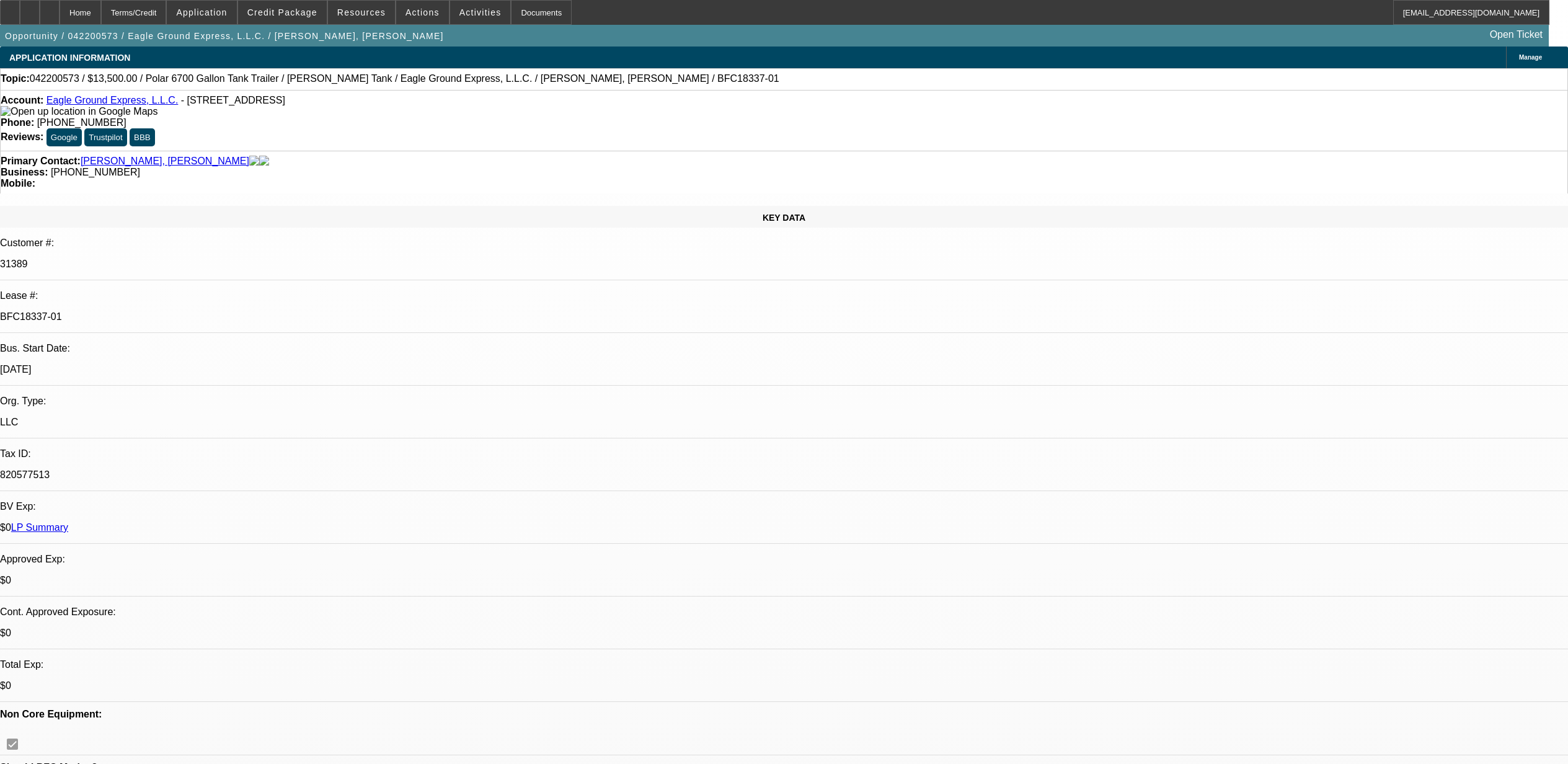
select select "0"
select select "6"
select select "0"
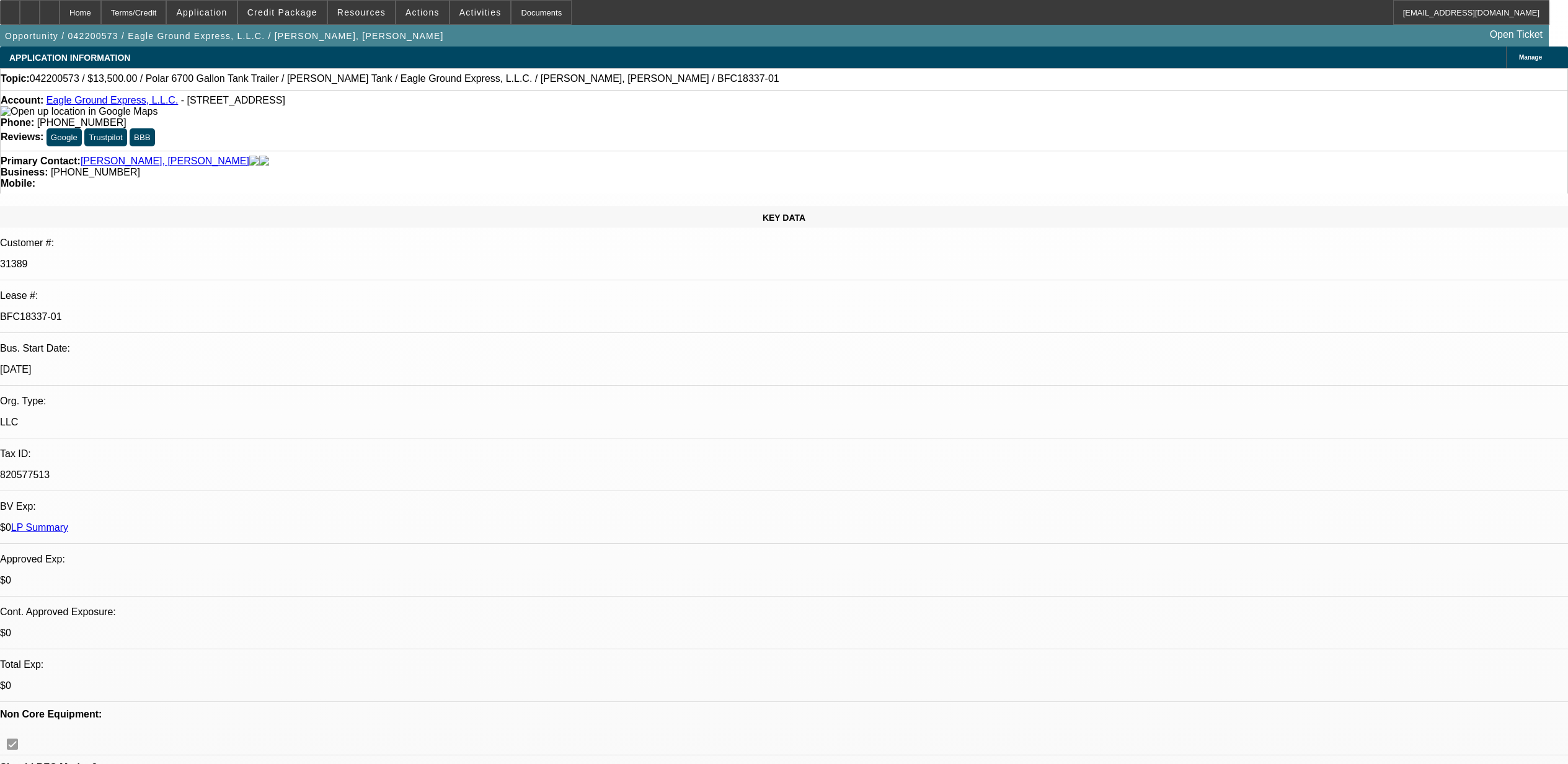
select select "0"
select select "6"
select select "0"
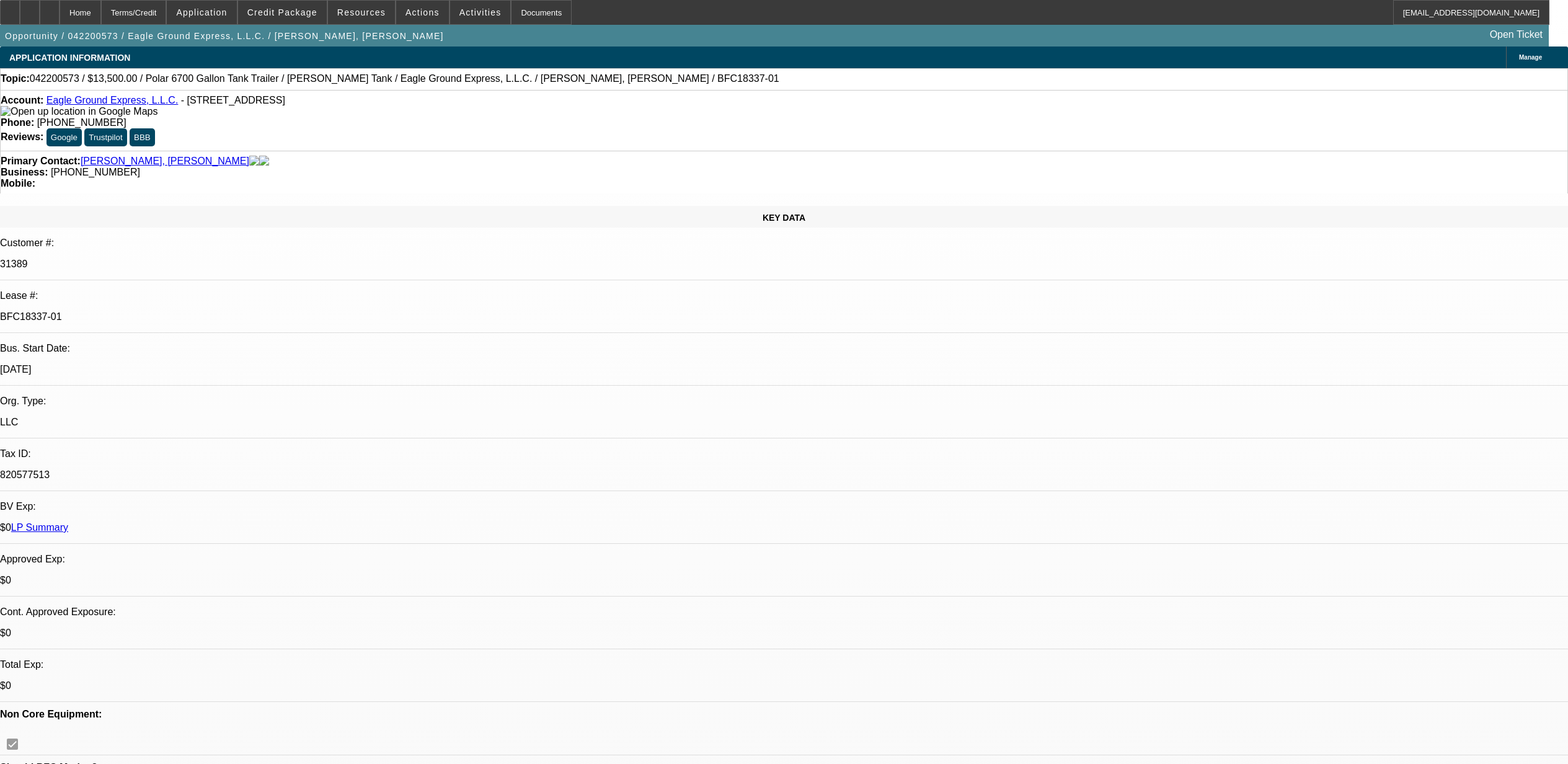
select select "6"
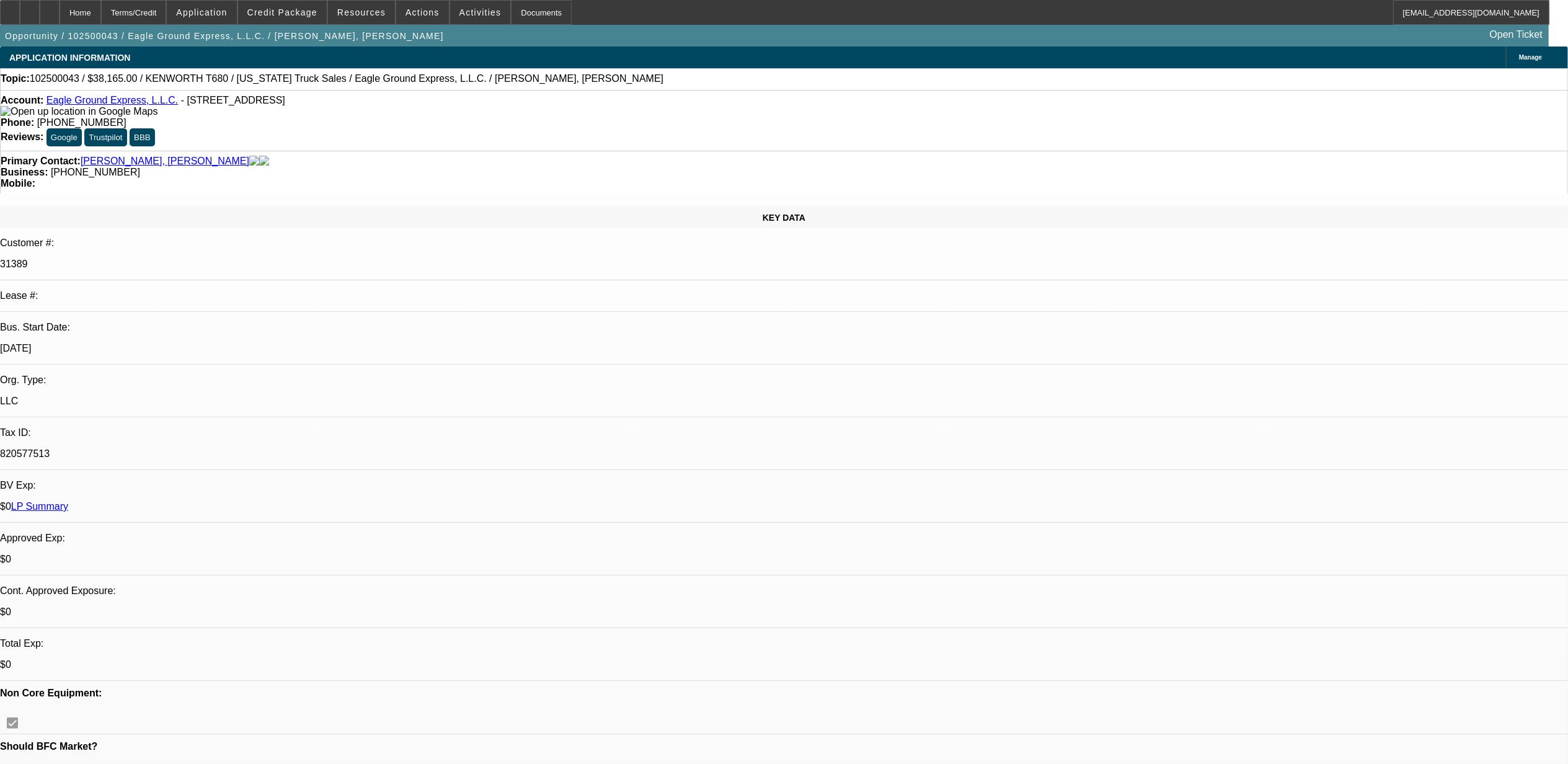
select select "0.15"
select select "2"
select select "0"
select select "2"
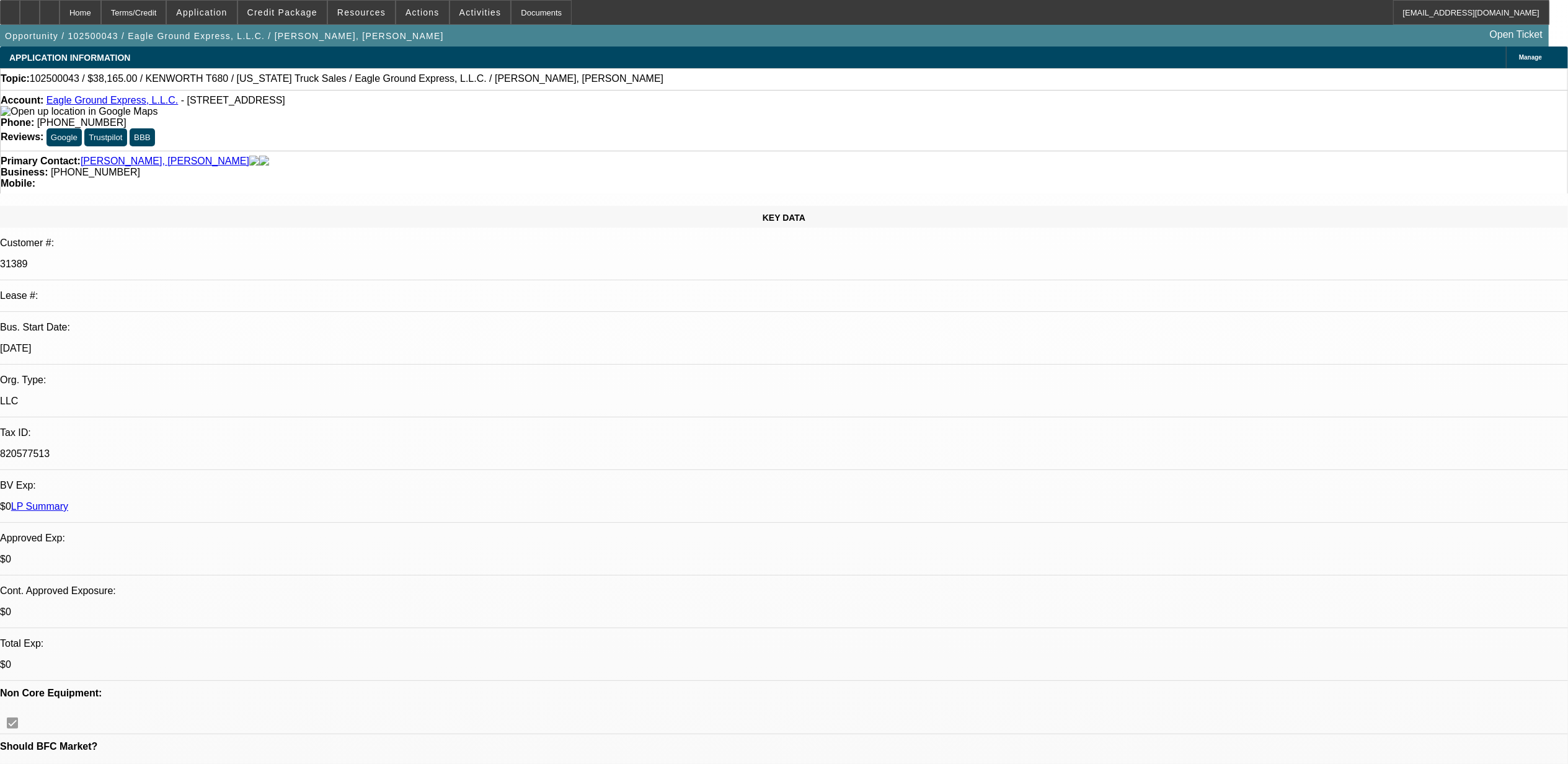
select select "0"
select select "1"
select select "2"
select select "6"
select select "1"
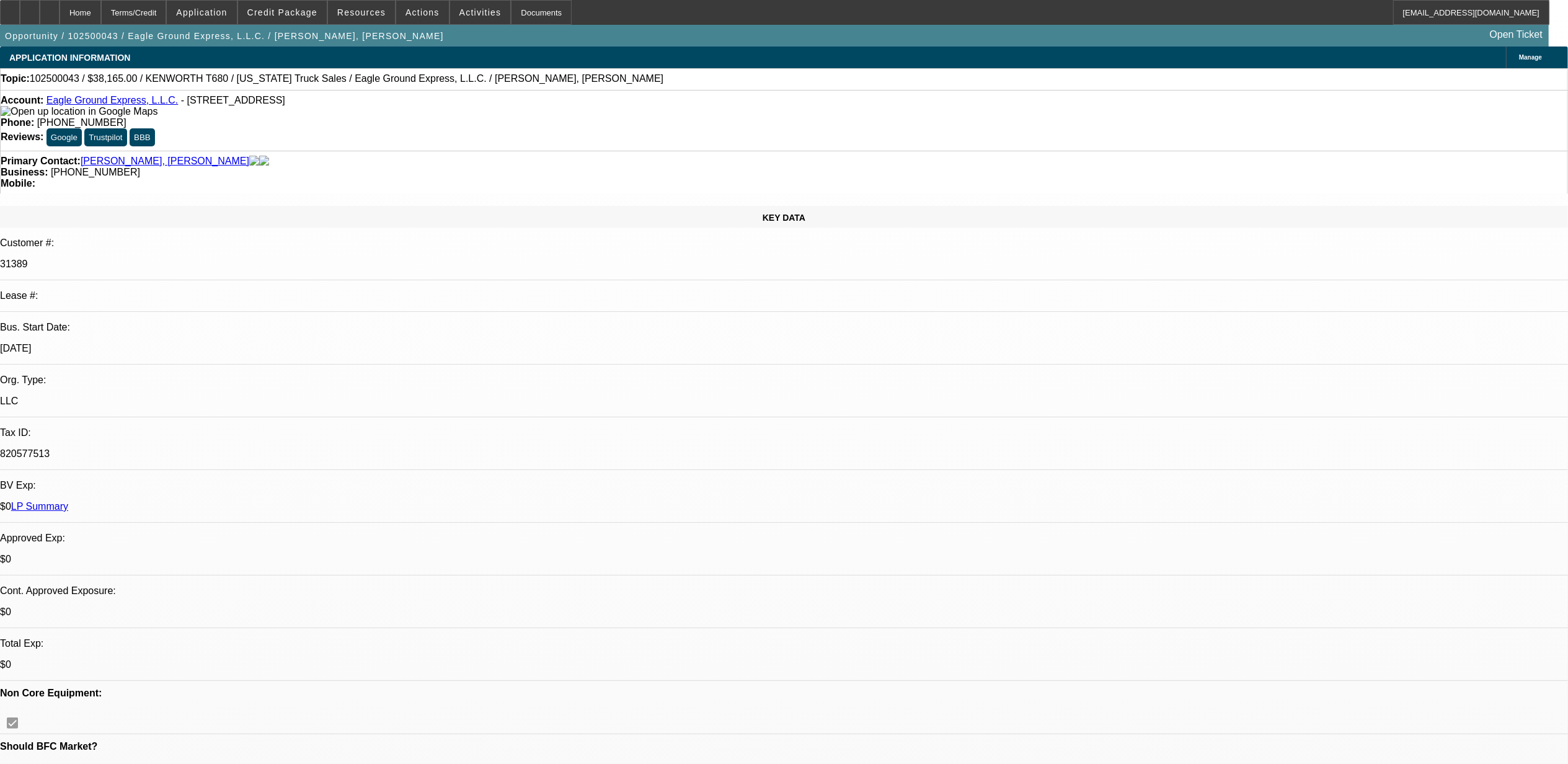
select select "2"
select select "6"
click at [49, 8] on icon at bounding box center [49, 8] width 0 height 0
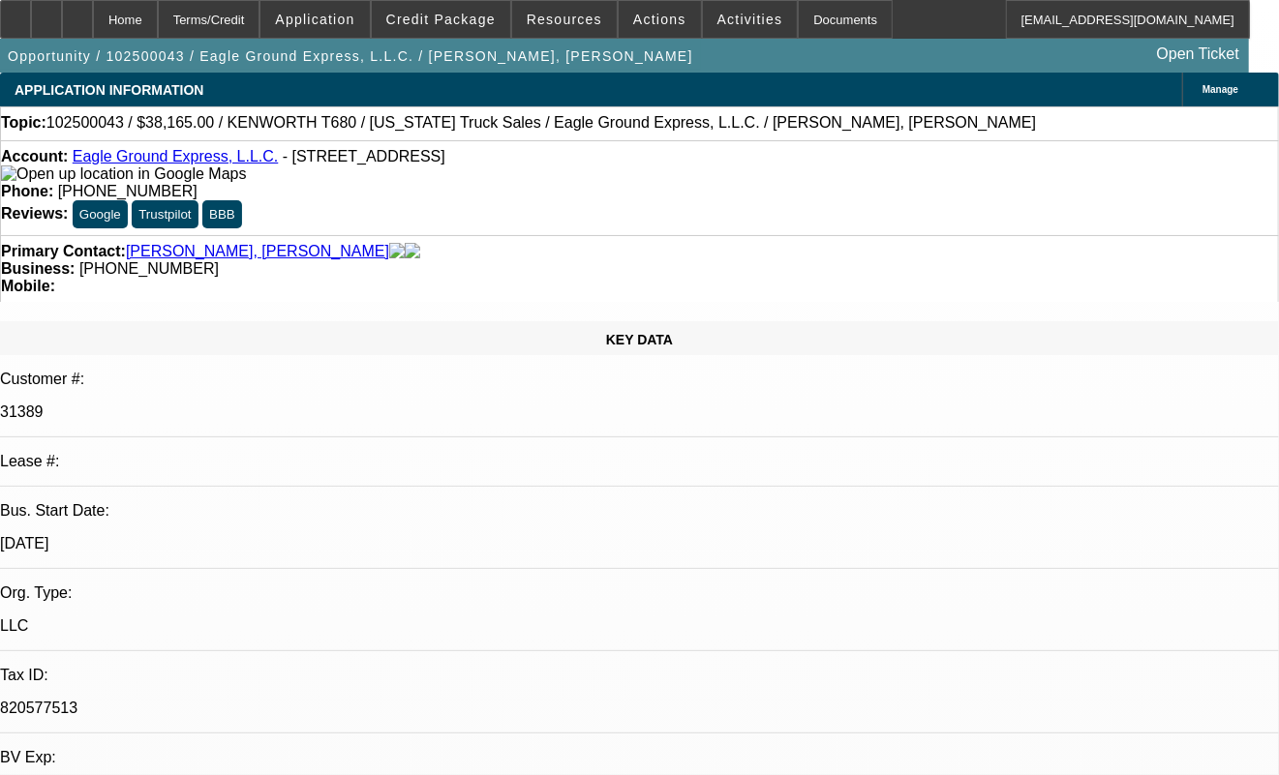
select select "0.15"
select select "2"
select select "0"
select select "2"
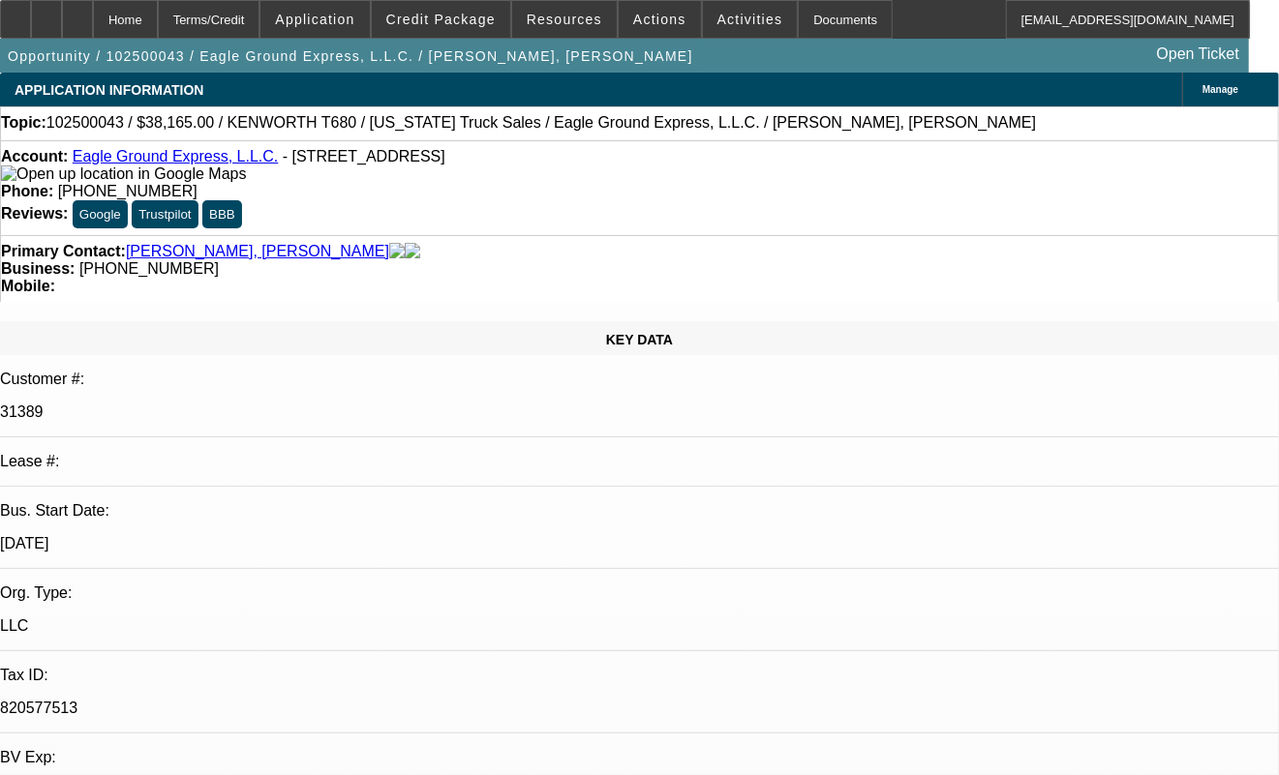
select select "0"
select select "1"
select select "2"
select select "6"
select select "1"
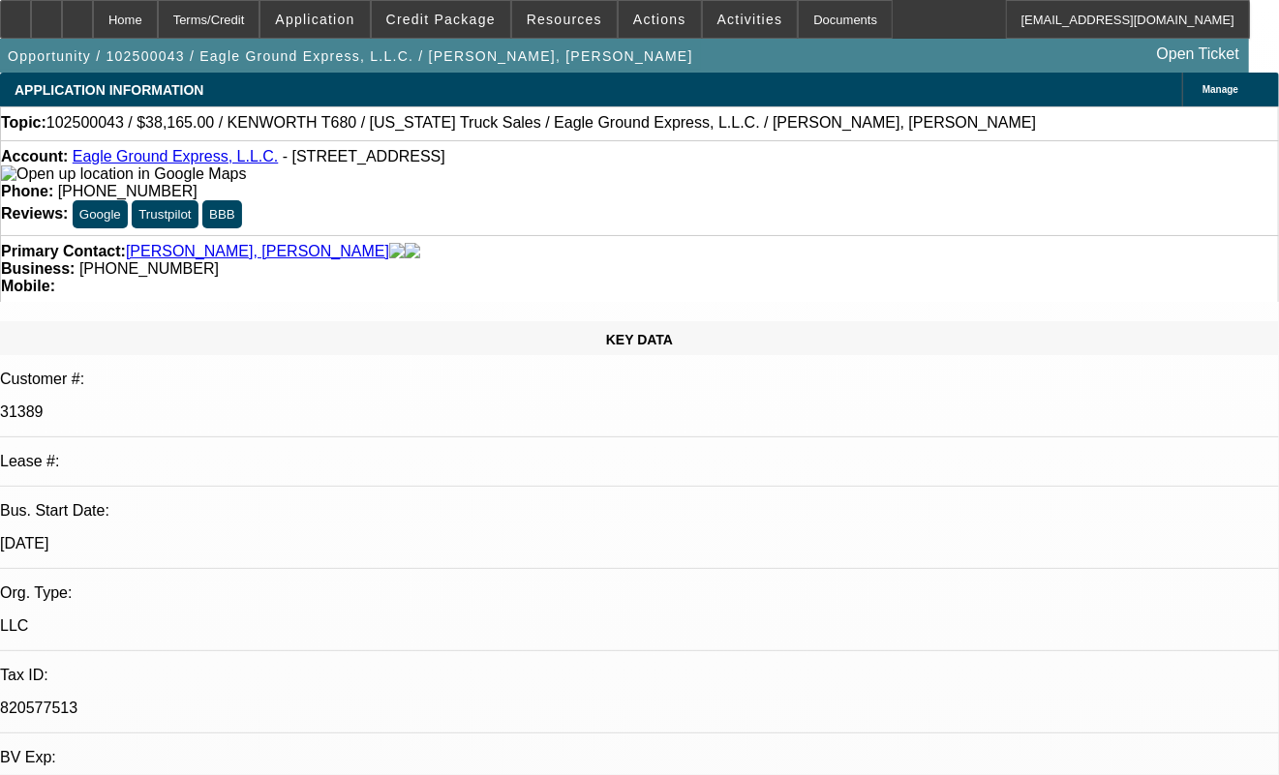
select select "2"
select select "6"
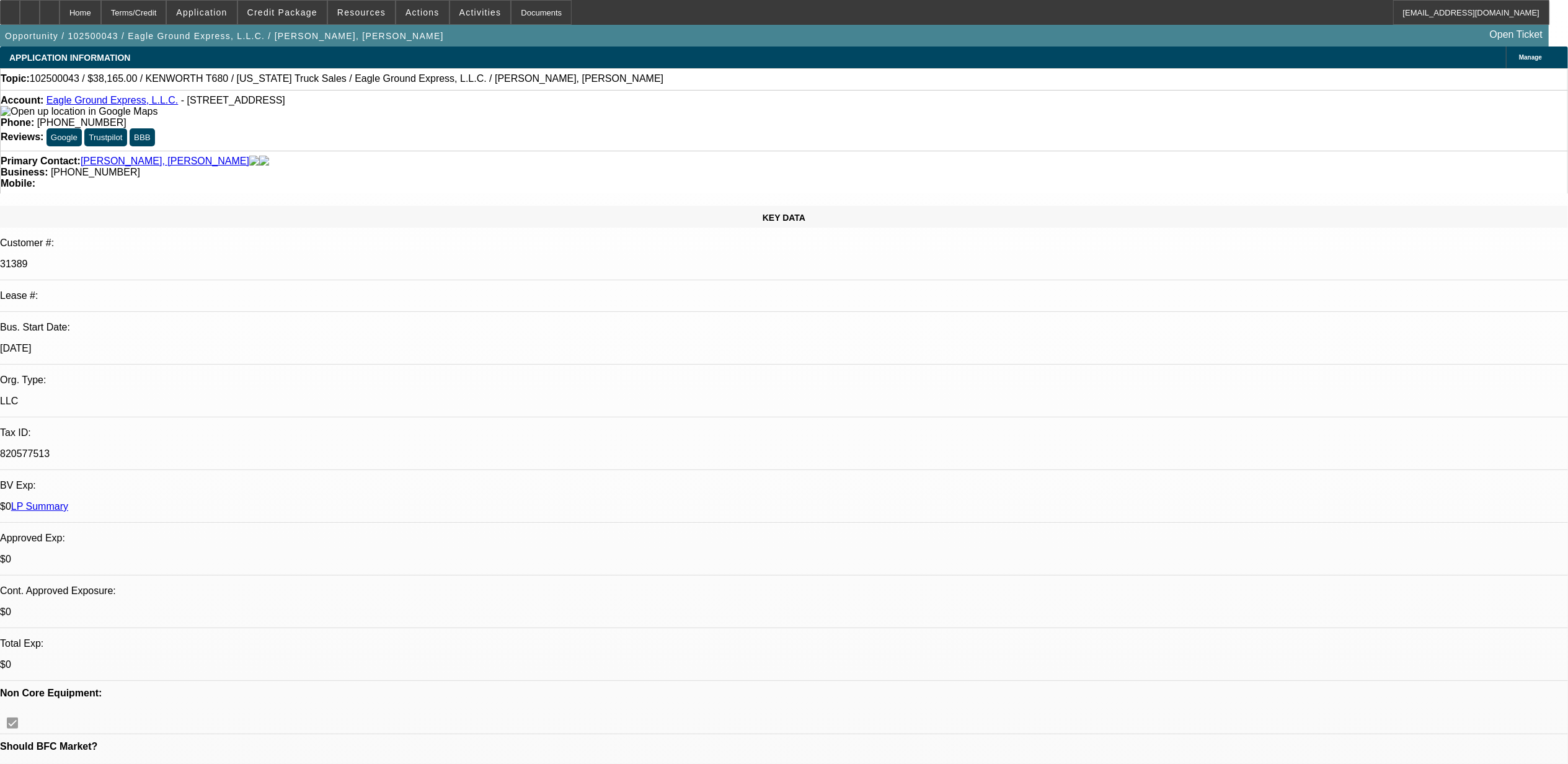
click at [281, 12] on span "Credit Package" at bounding box center [282, 12] width 70 height 10
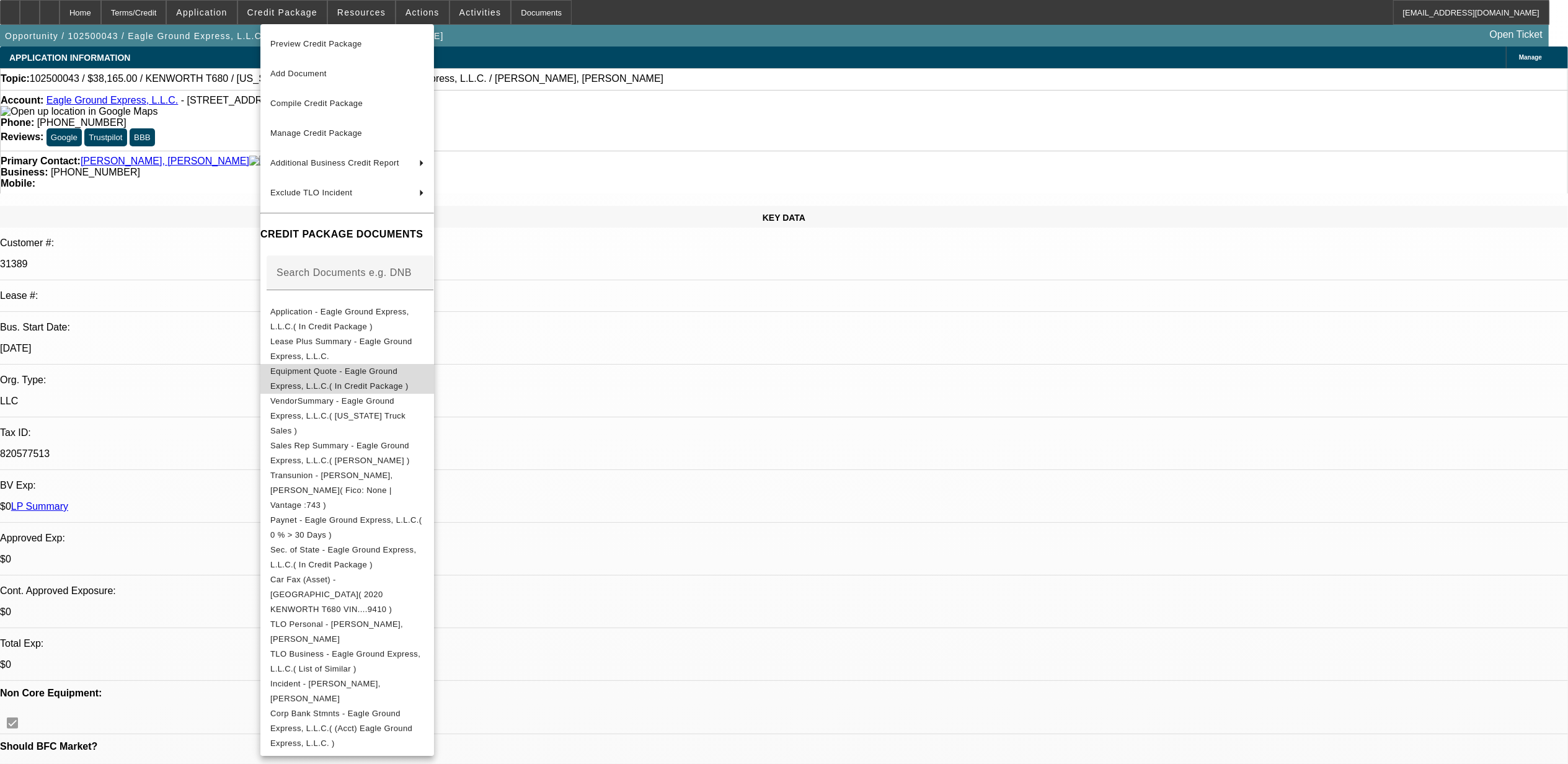
click at [322, 380] on span "Equipment Quote - Eagle Ground Express, L.L.C.( In Credit Package )" at bounding box center [347, 378] width 154 height 29
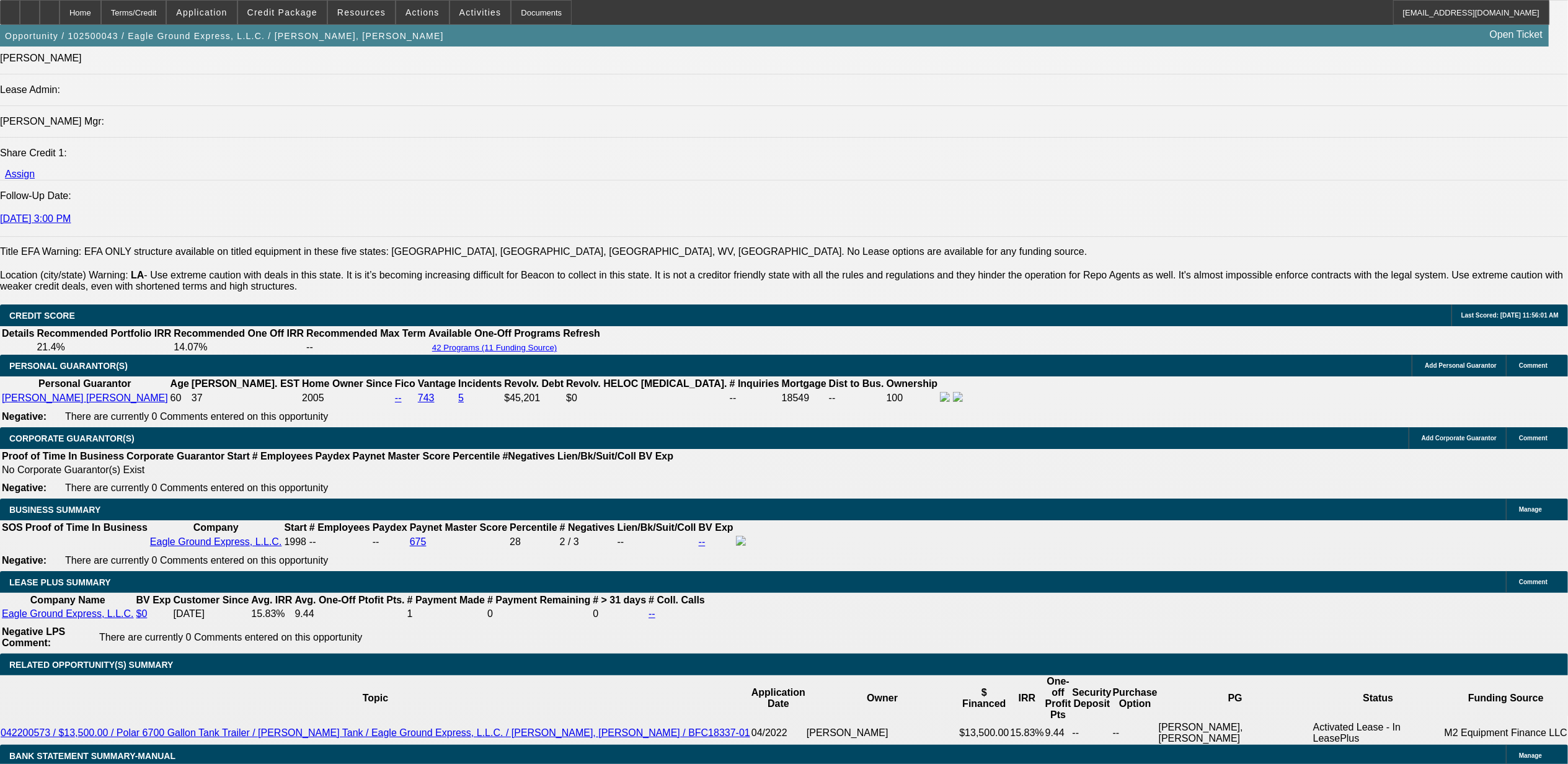
scroll to position [1736, 0]
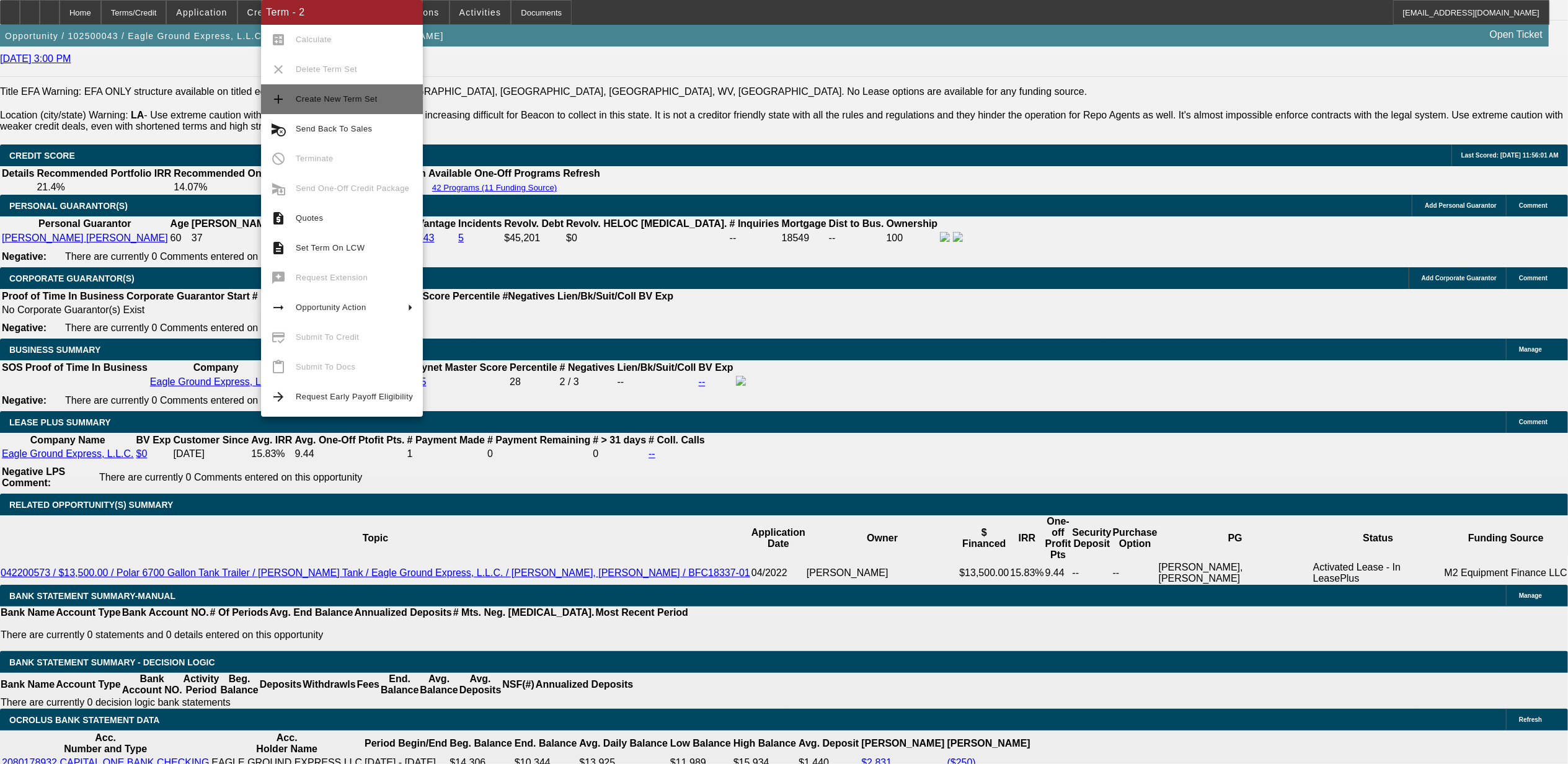
click at [379, 107] on button "add Create New Term Set" at bounding box center [342, 99] width 162 height 29
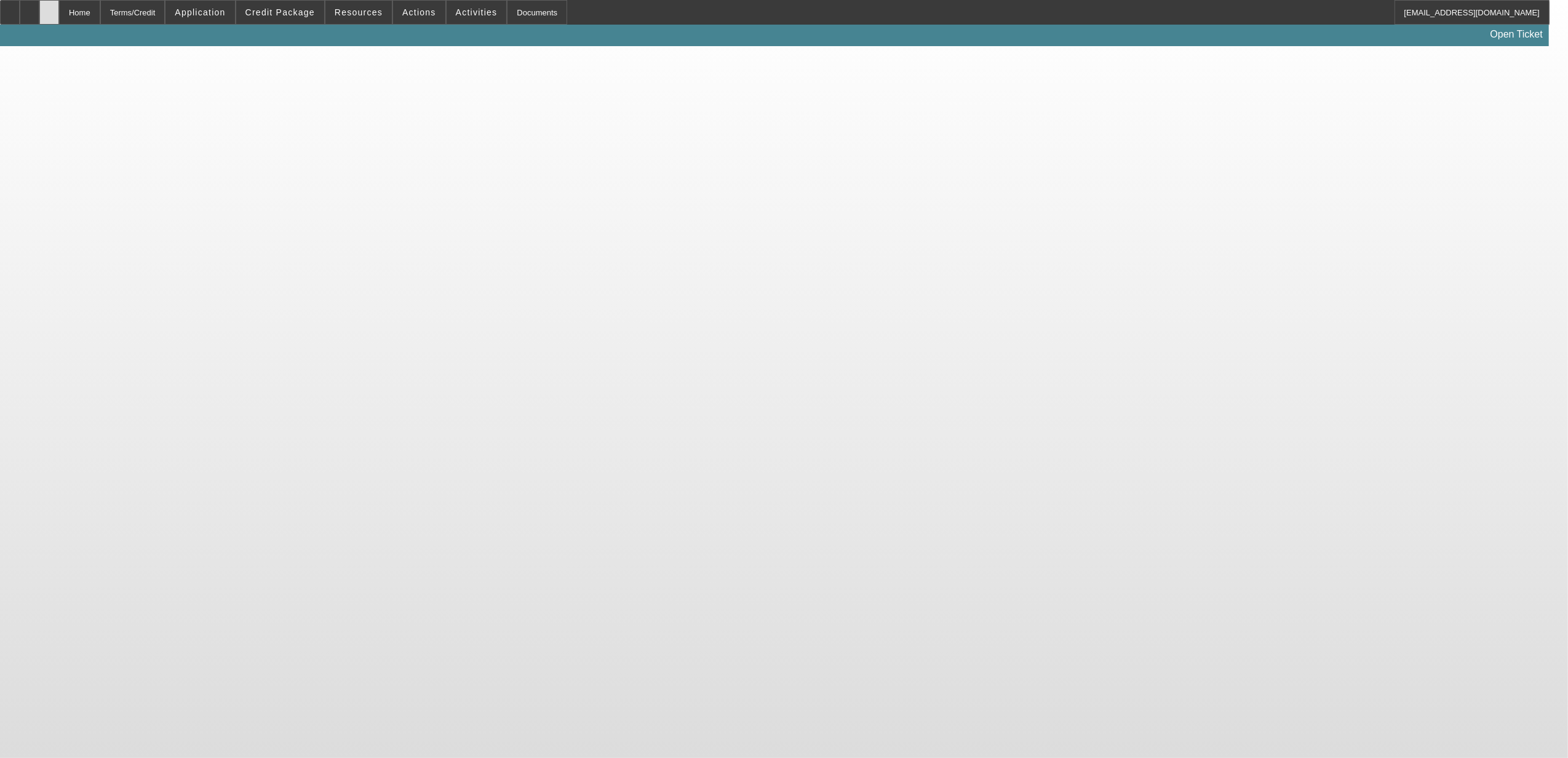
click at [49, 8] on icon at bounding box center [49, 8] width 0 height 0
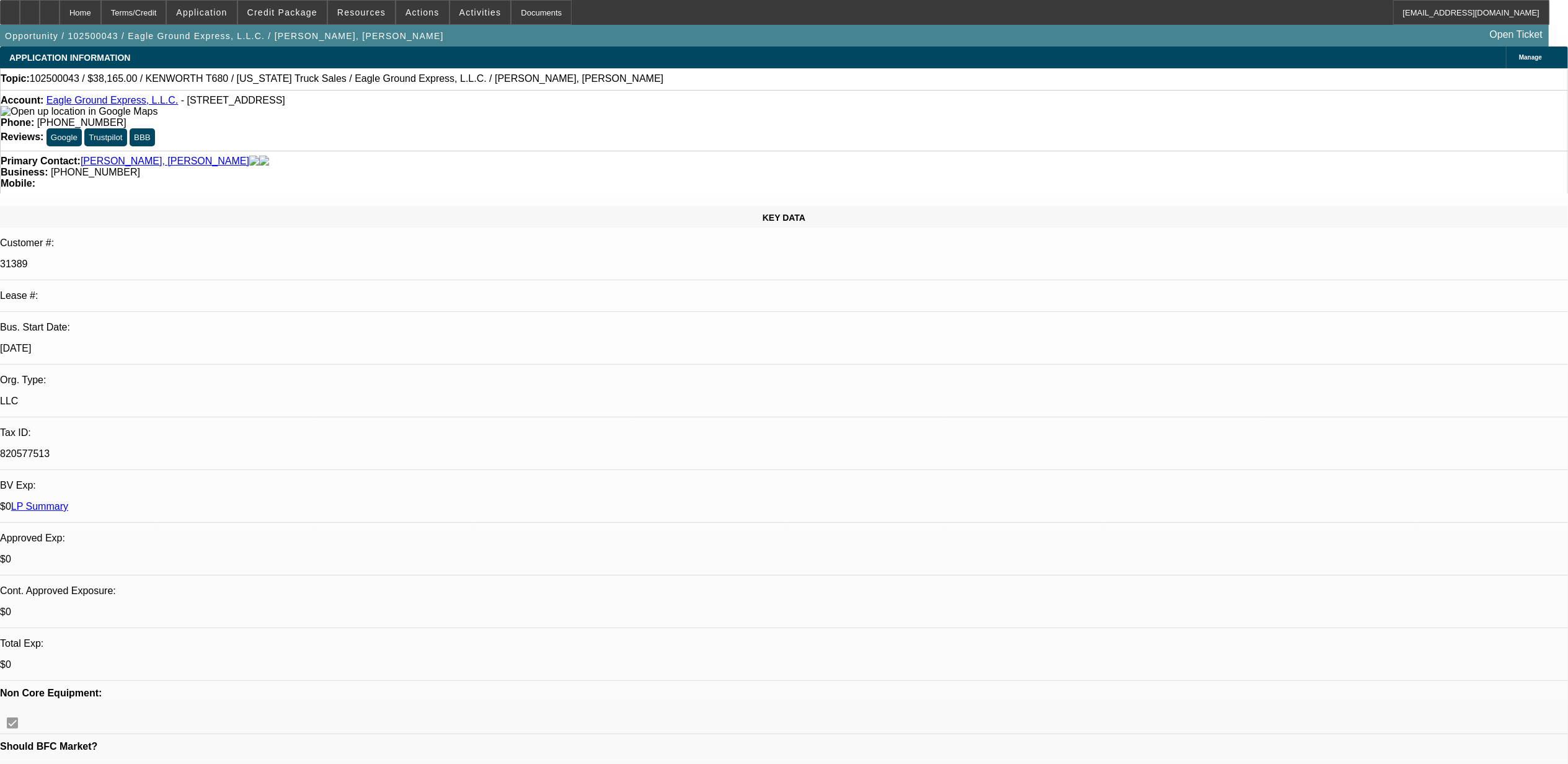
select select "0.15"
select select "2"
select select "0"
select select "6"
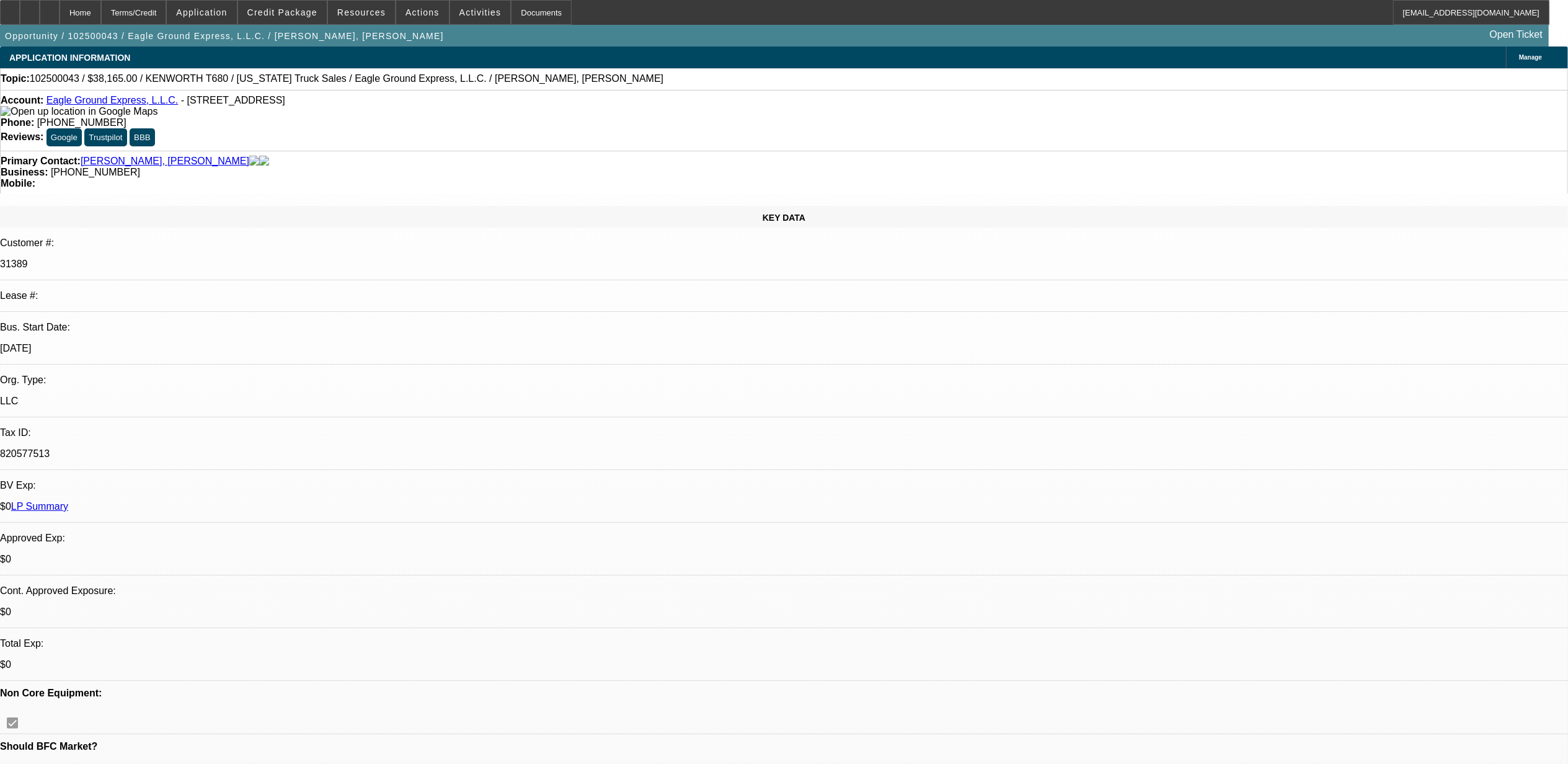
select select "0.15"
select select "2"
select select "0"
select select "6"
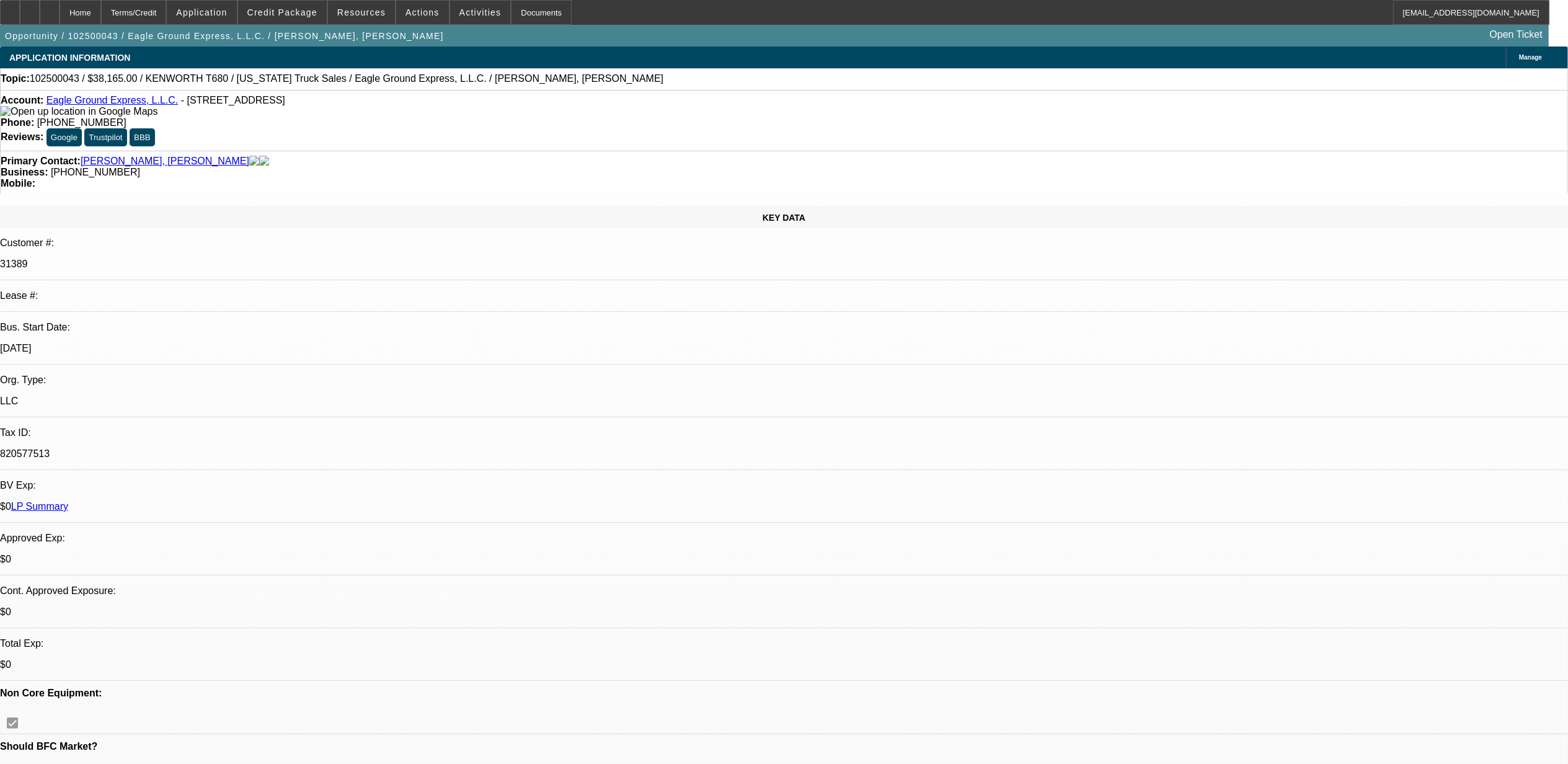
select select "0"
select select "2"
select select "0"
select select "6"
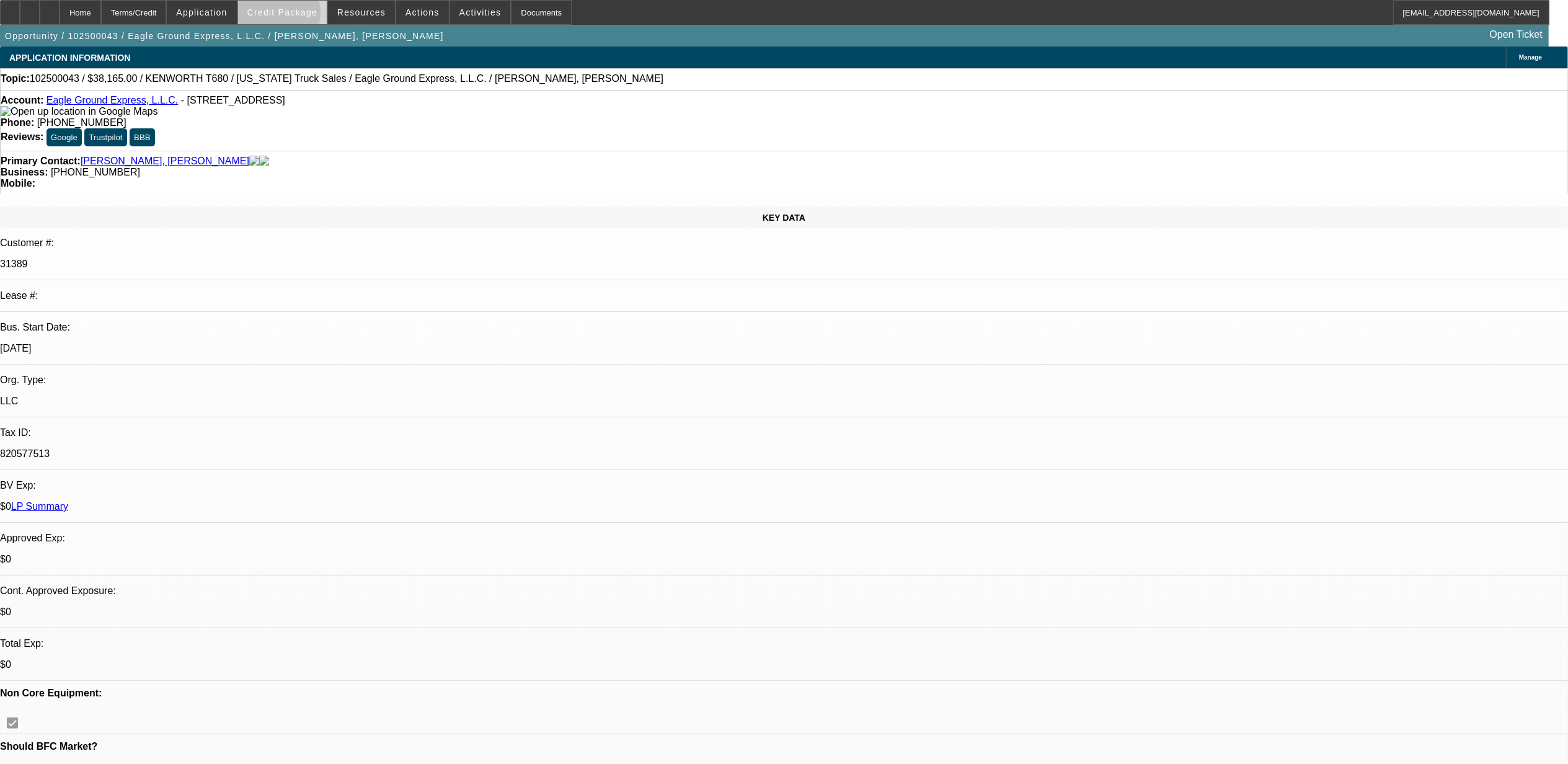
click at [301, 16] on span "Credit Package" at bounding box center [282, 12] width 70 height 10
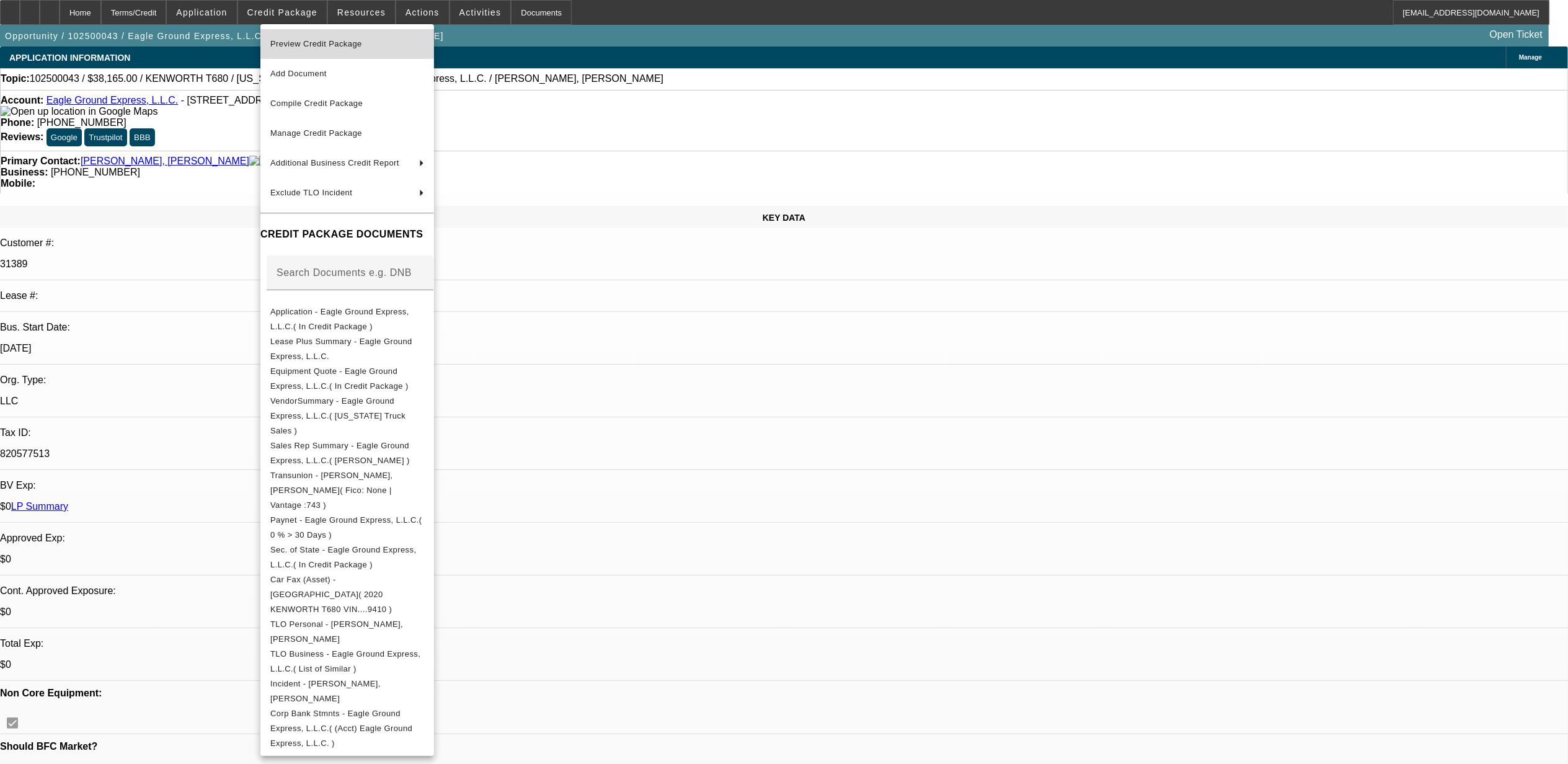
click at [304, 49] on span "Preview Credit Package" at bounding box center [347, 44] width 154 height 15
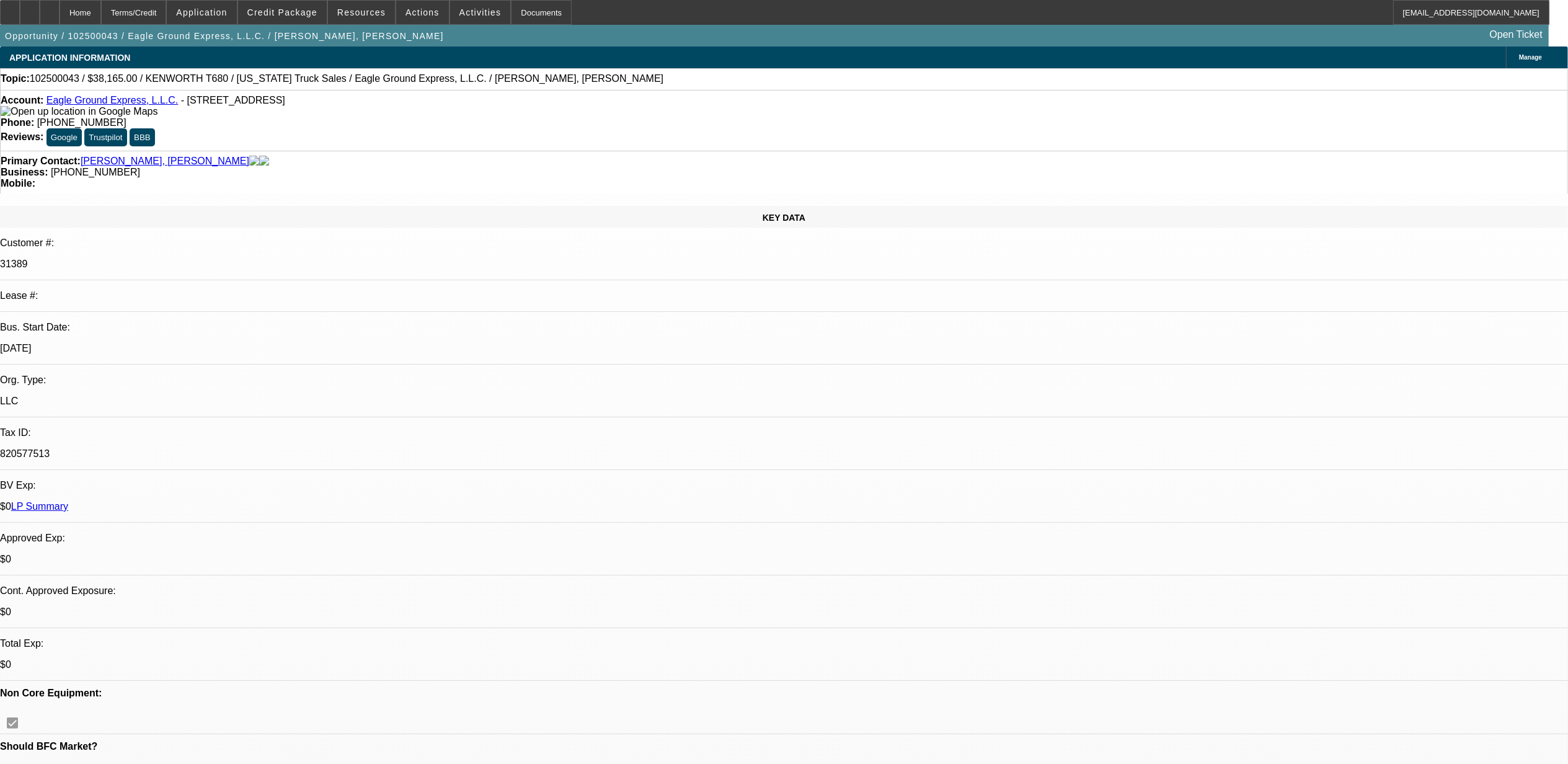
drag, startPoint x: 1266, startPoint y: 481, endPoint x: 1148, endPoint y: 427, distance: 129.8
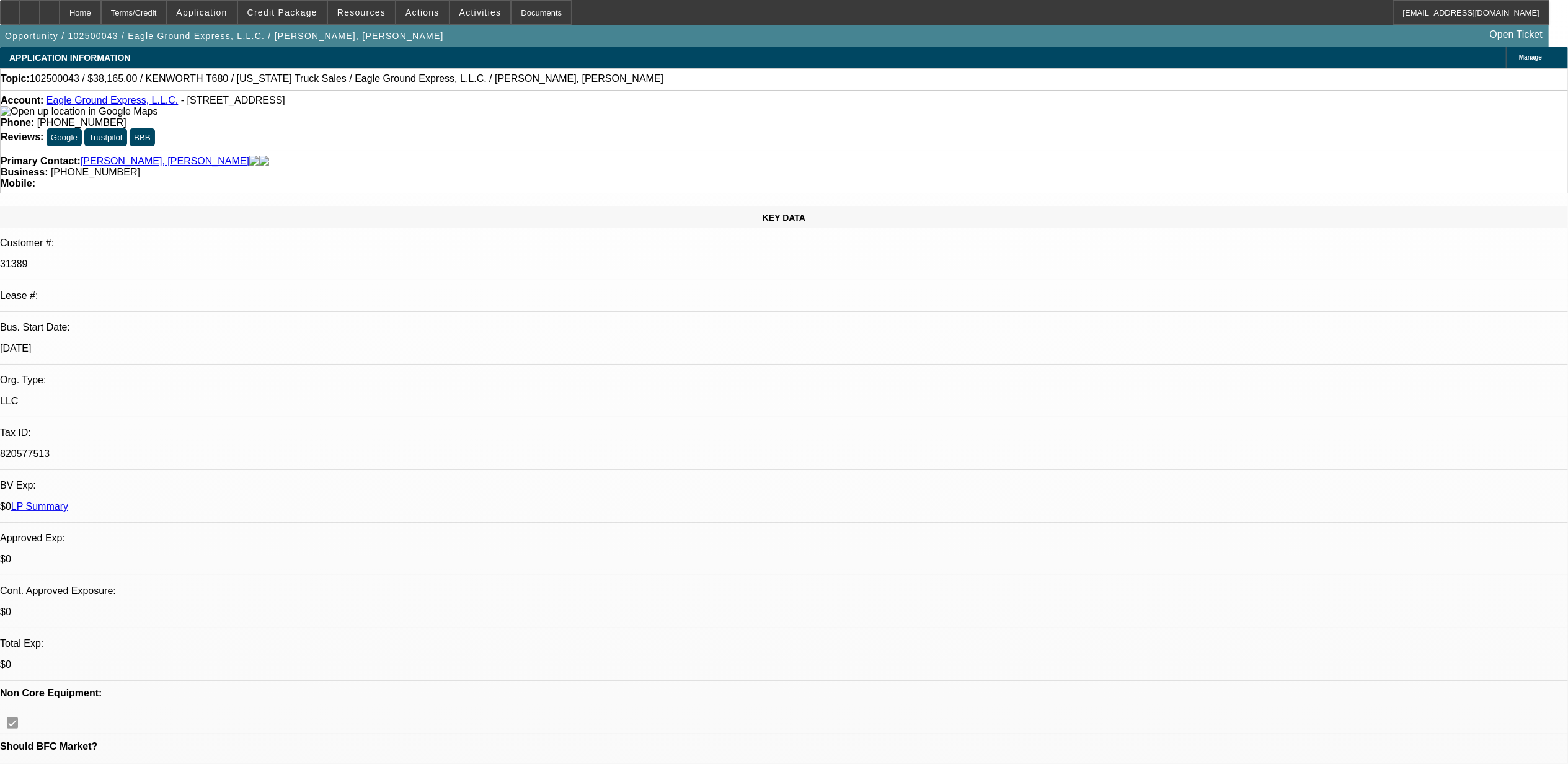
drag, startPoint x: 1148, startPoint y: 427, endPoint x: 1171, endPoint y: 425, distance: 23.1
copy tr "Eagle Ground Express was established in 1998 as a DBA by our PG and then he for…"
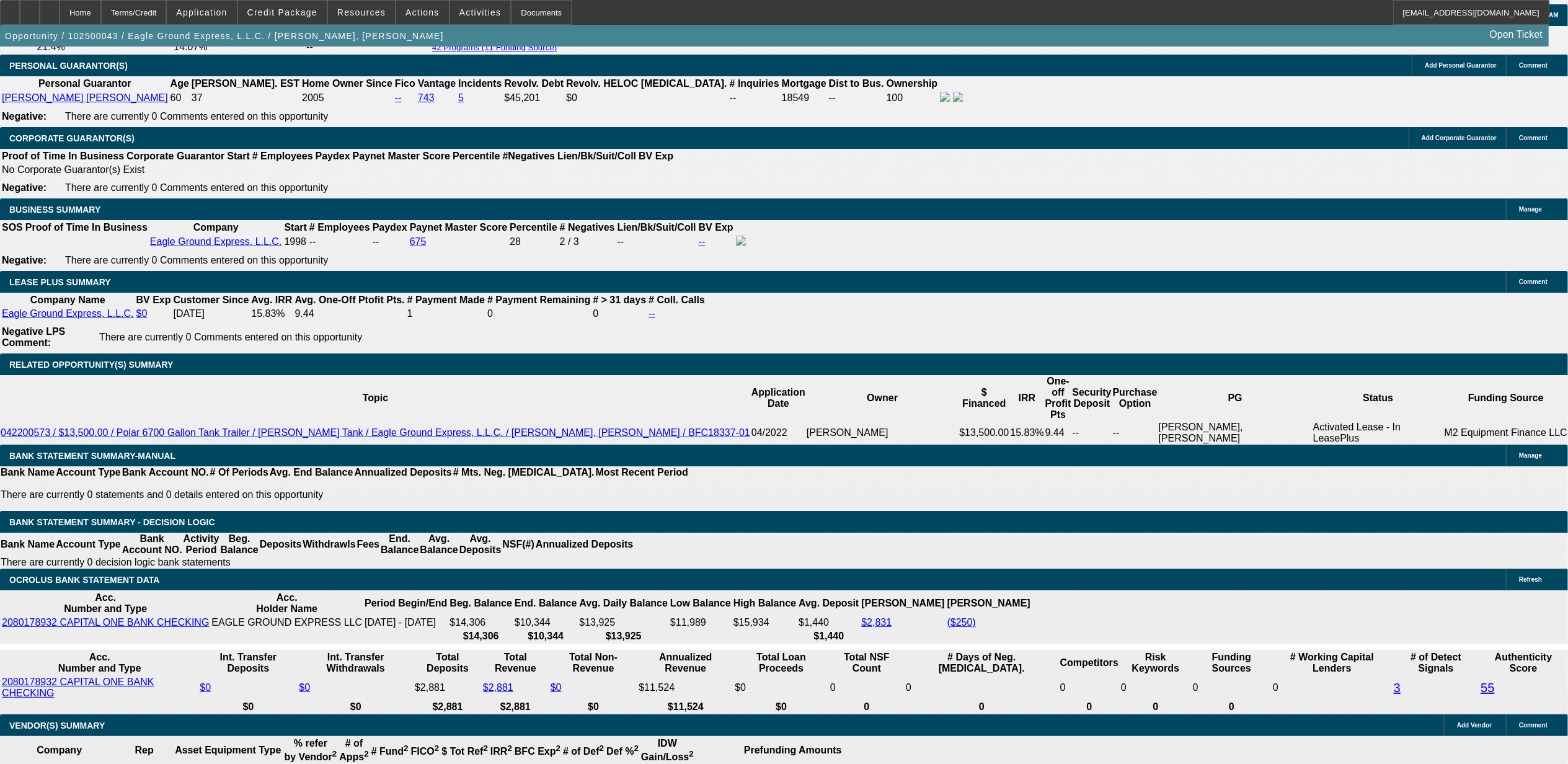
scroll to position [1901, 0]
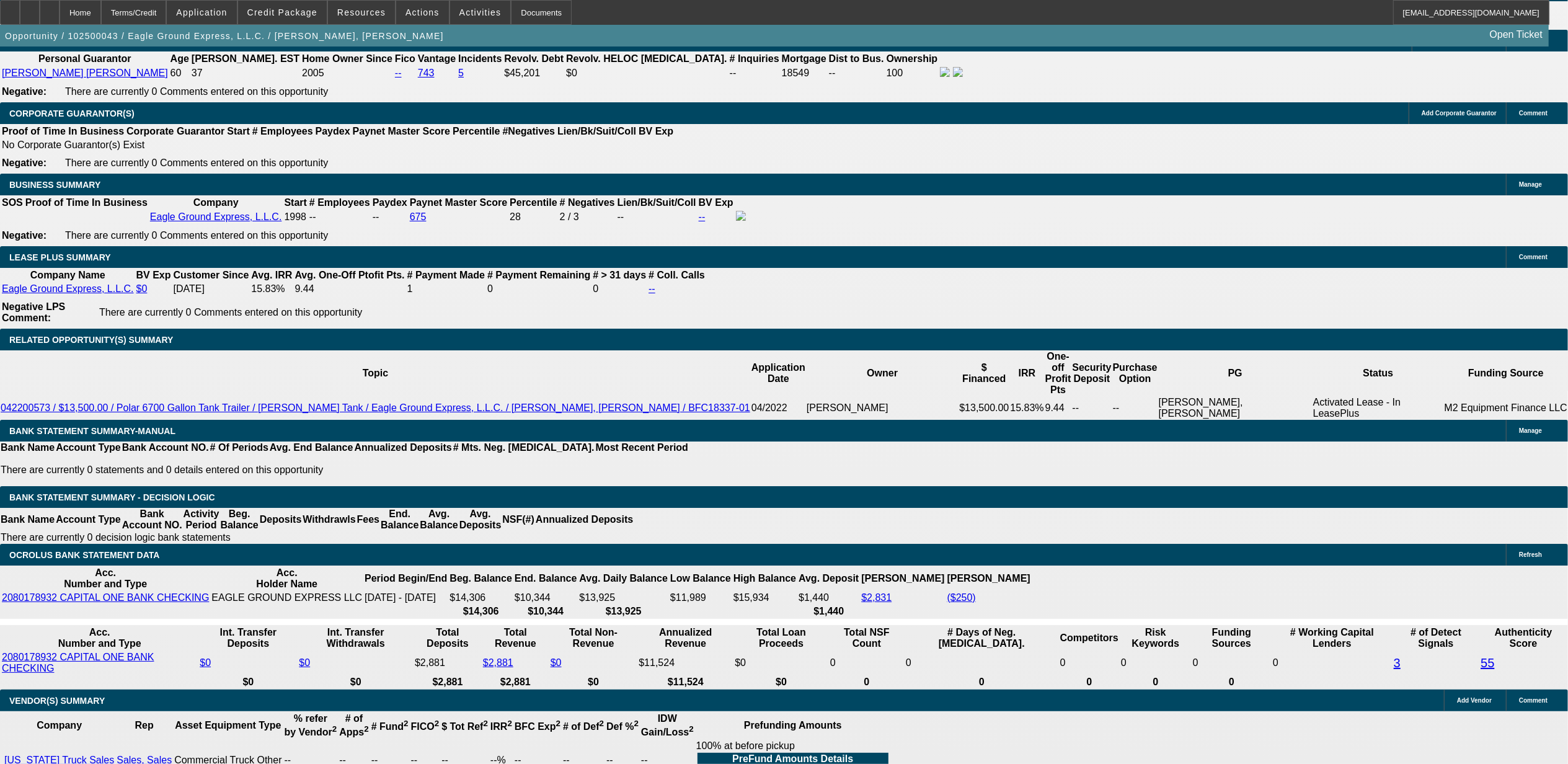
type input "$0.00"
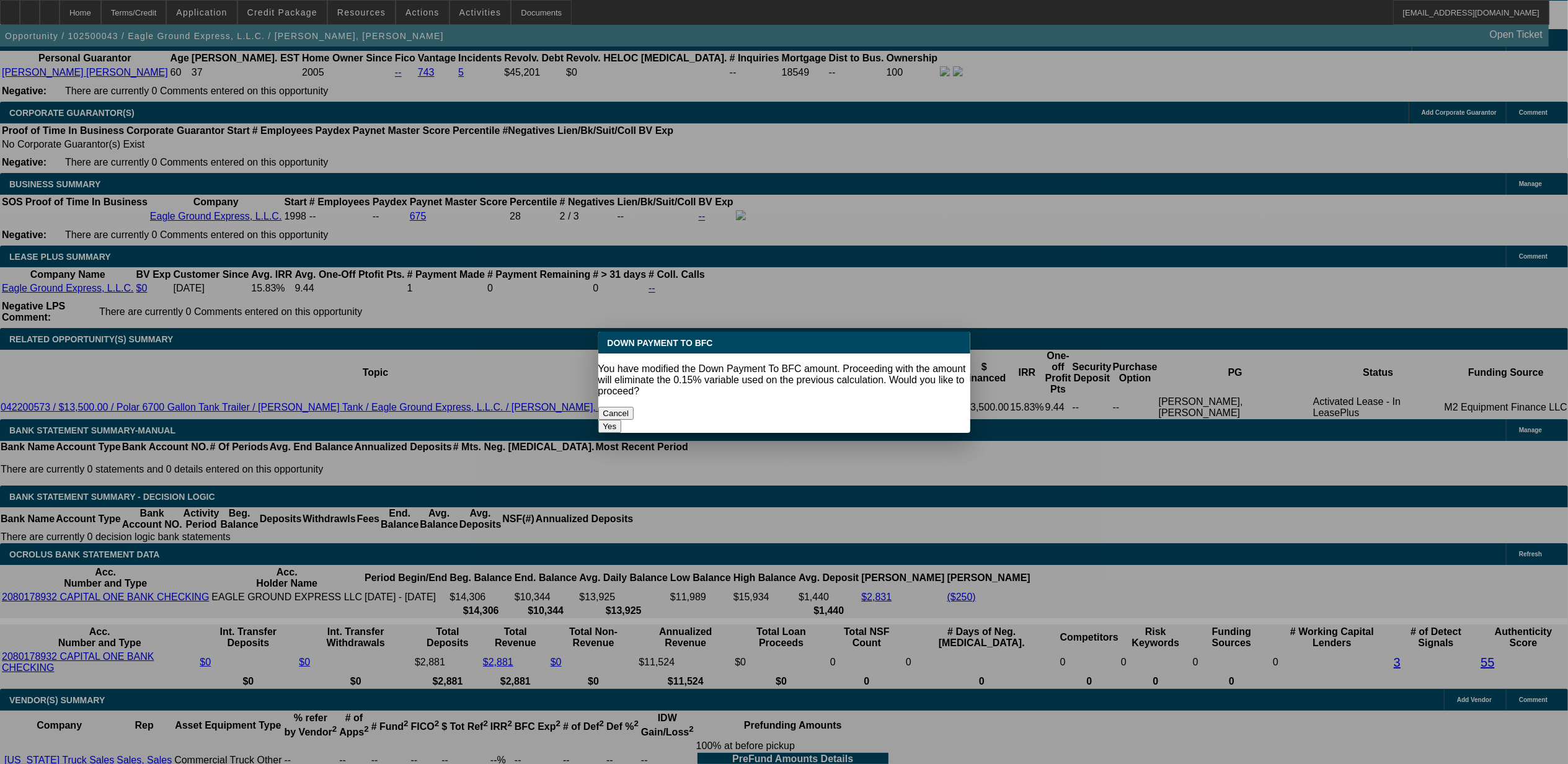
scroll to position [0, 0]
click at [861, 419] on div "Yes" at bounding box center [784, 426] width 372 height 13
click at [622, 419] on button "Yes" at bounding box center [610, 426] width 24 height 13
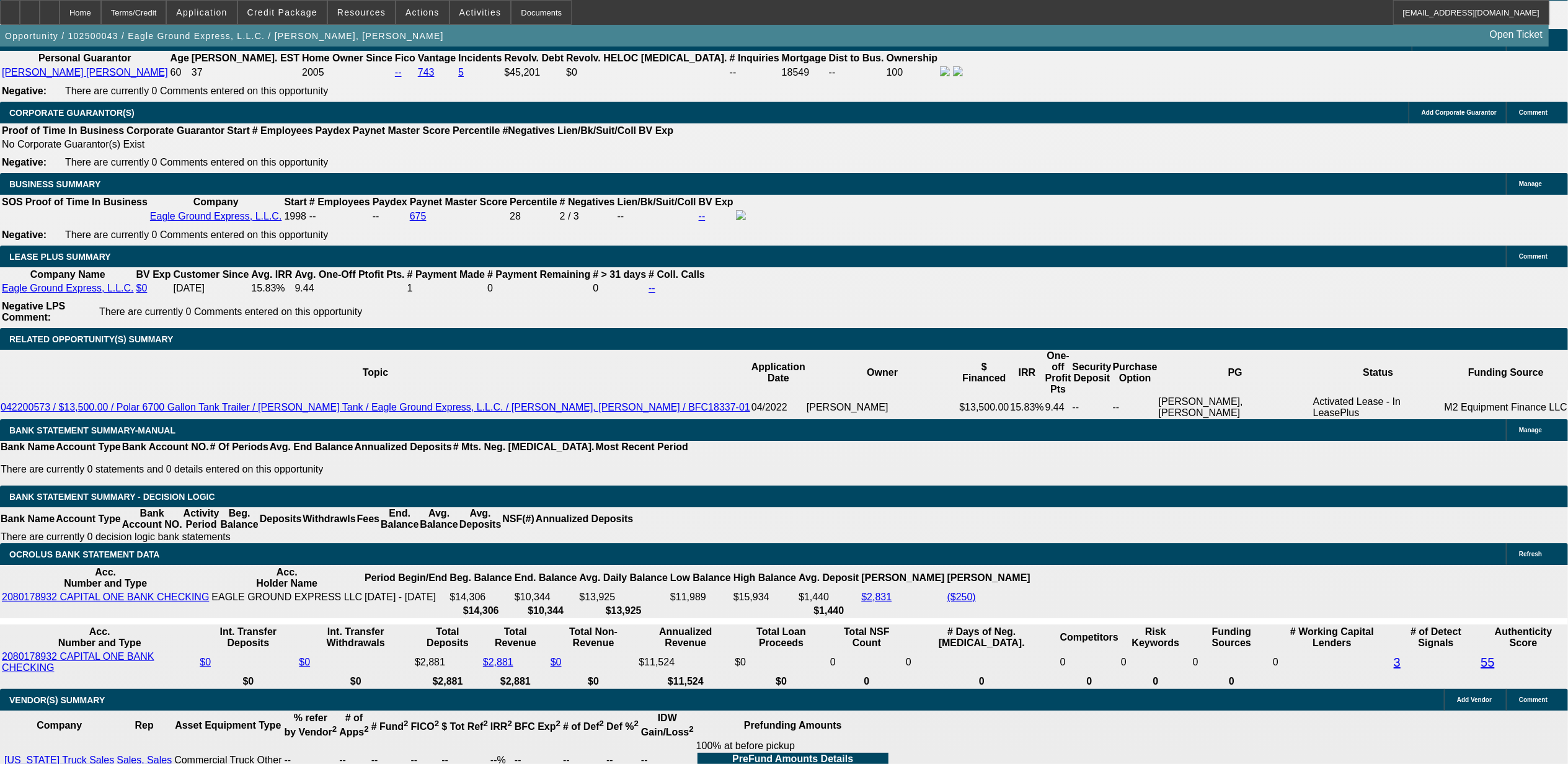
select select "0"
type input "UNKNOWN"
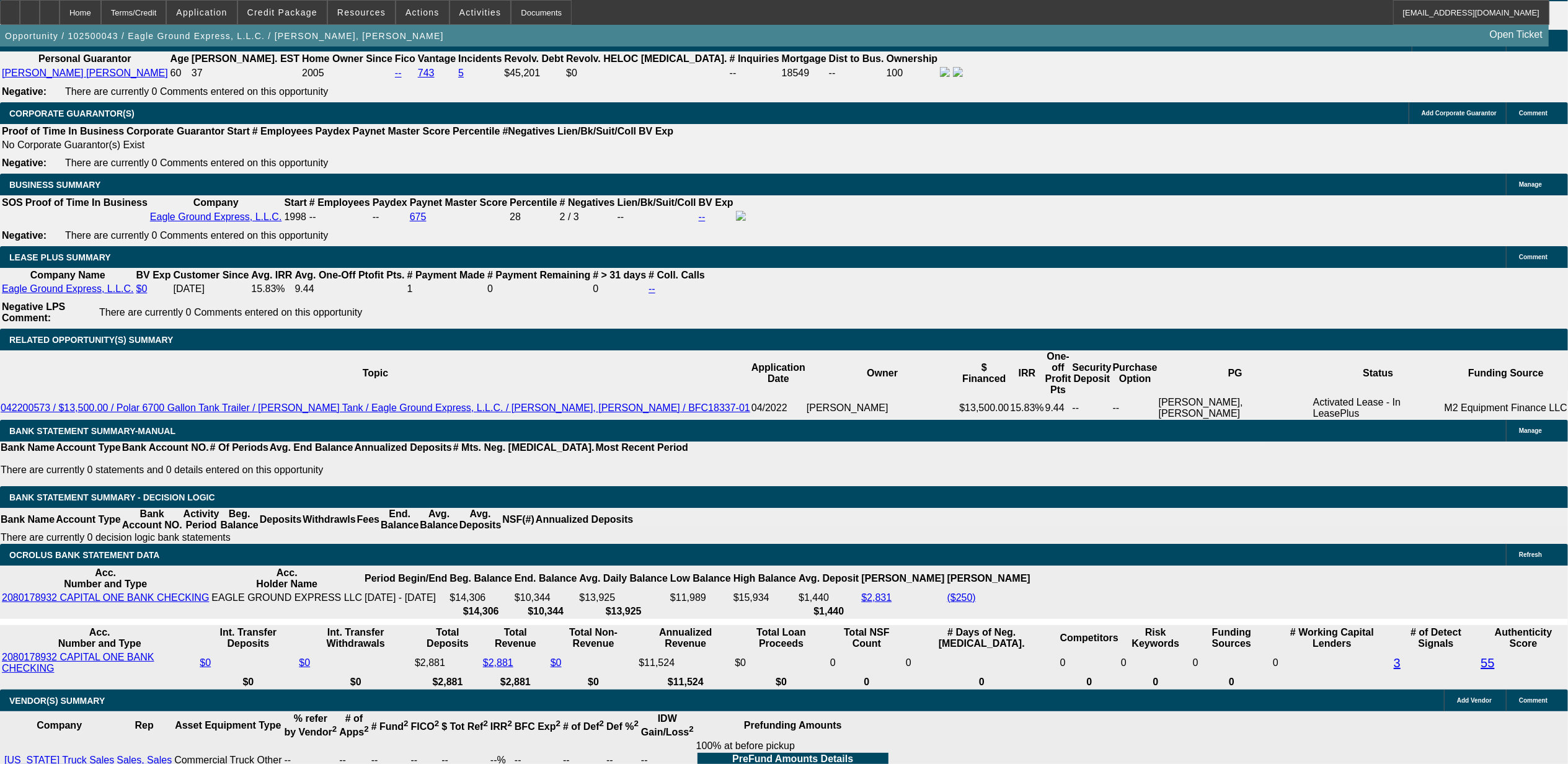
type input "$3,282.36"
type input "$1,641.18"
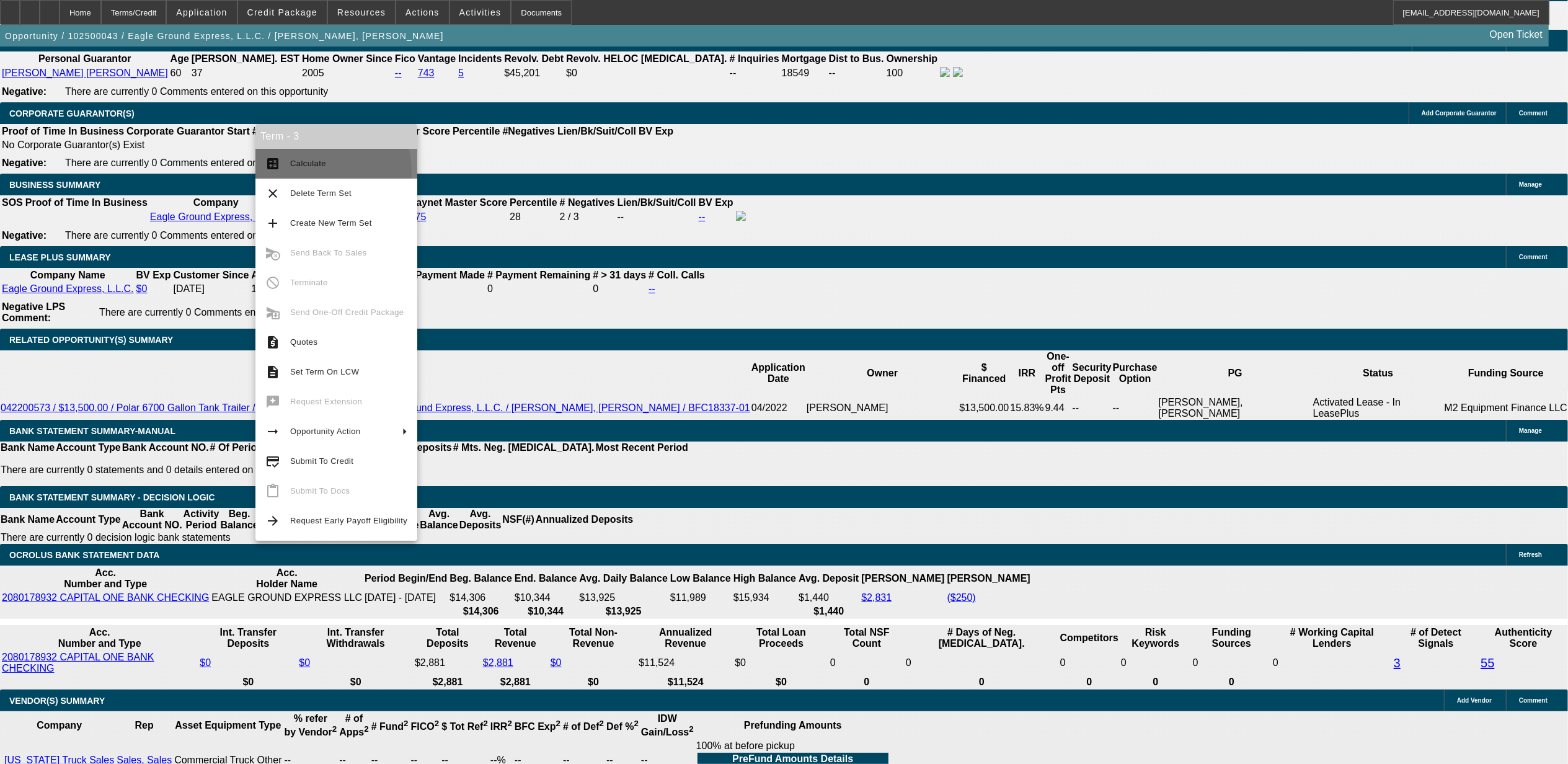
click at [316, 170] on button "calculate Calculate" at bounding box center [336, 163] width 162 height 29
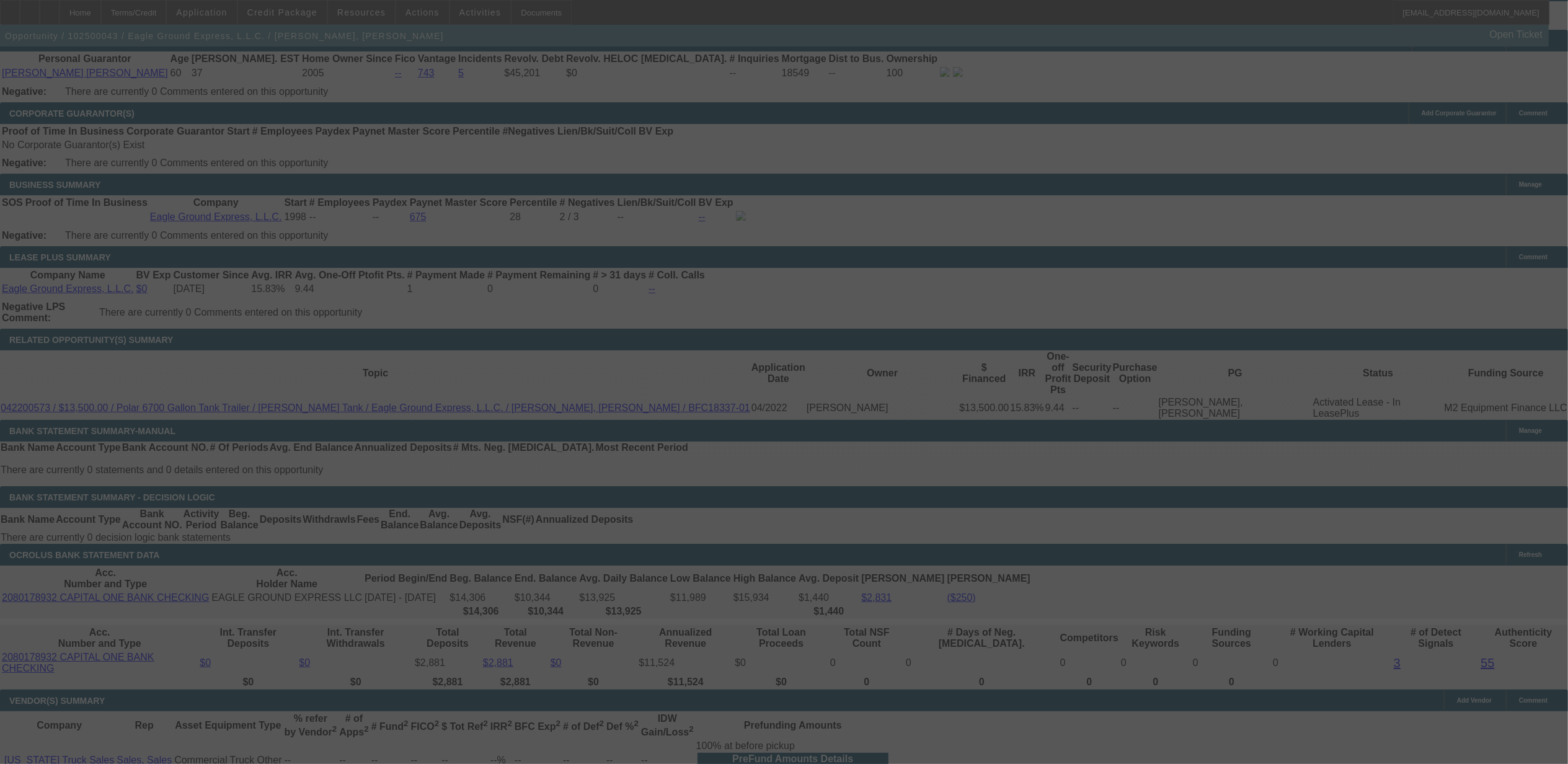
select select "0"
select select "2"
select select "0"
select select "6"
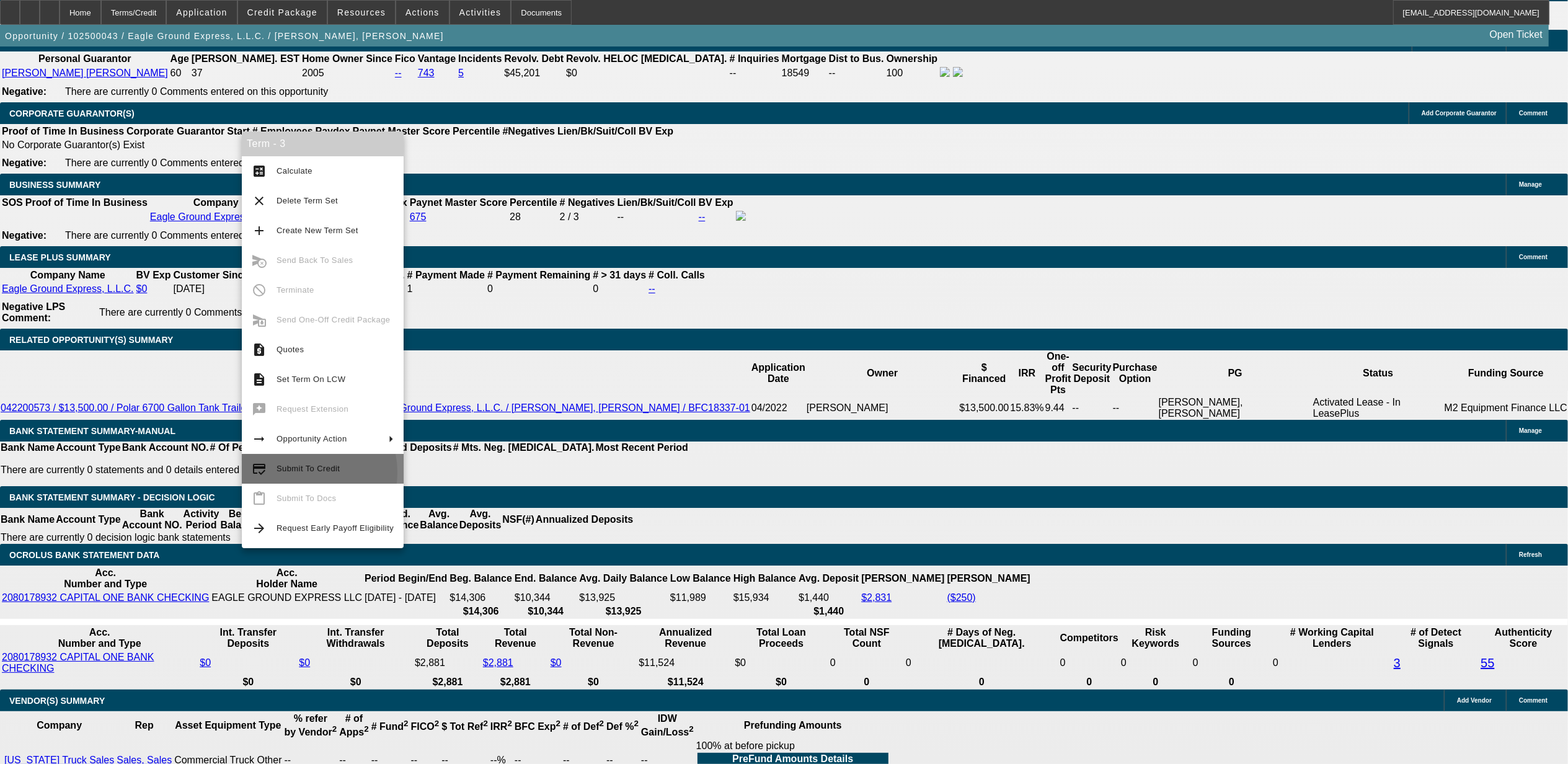
click at [295, 473] on span "Submit To Credit" at bounding box center [335, 468] width 117 height 15
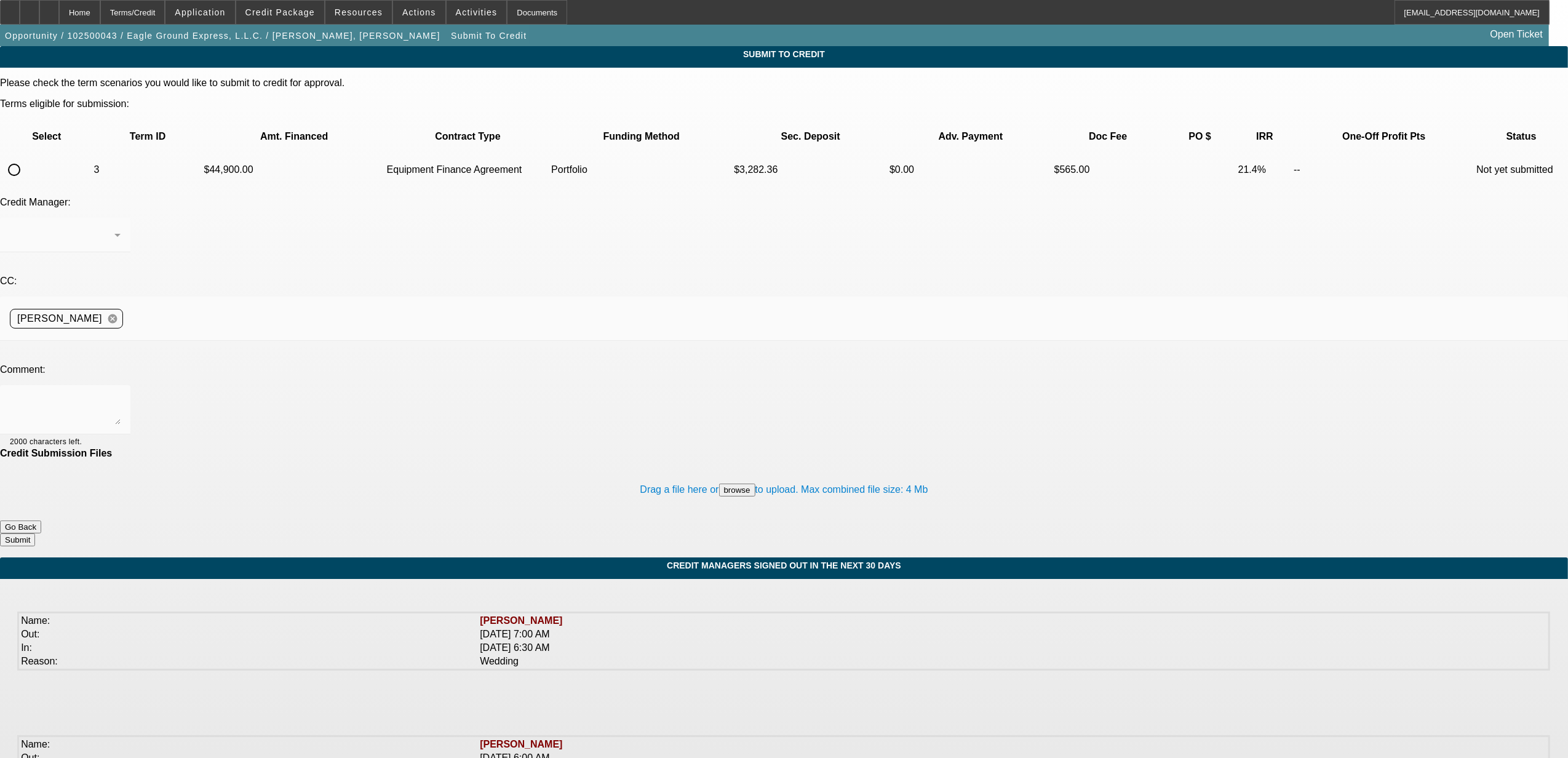
click at [27, 158] on input "radio" at bounding box center [14, 170] width 25 height 25
radio input "true"
click at [114, 227] on div "[PERSON_NAME]" at bounding box center [62, 234] width 105 height 15
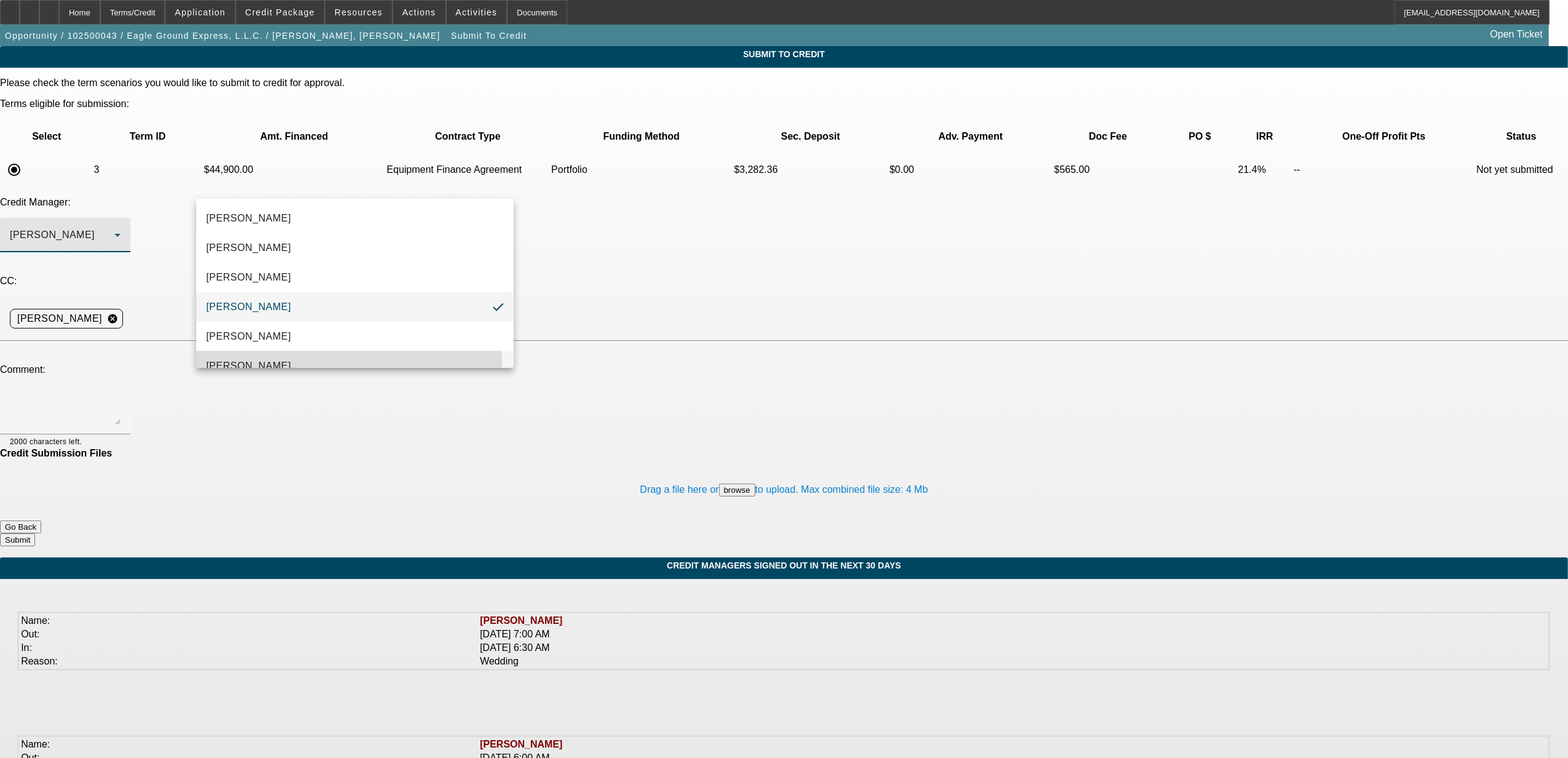
click at [264, 362] on span "Oliva, Samuel" at bounding box center [248, 365] width 85 height 15
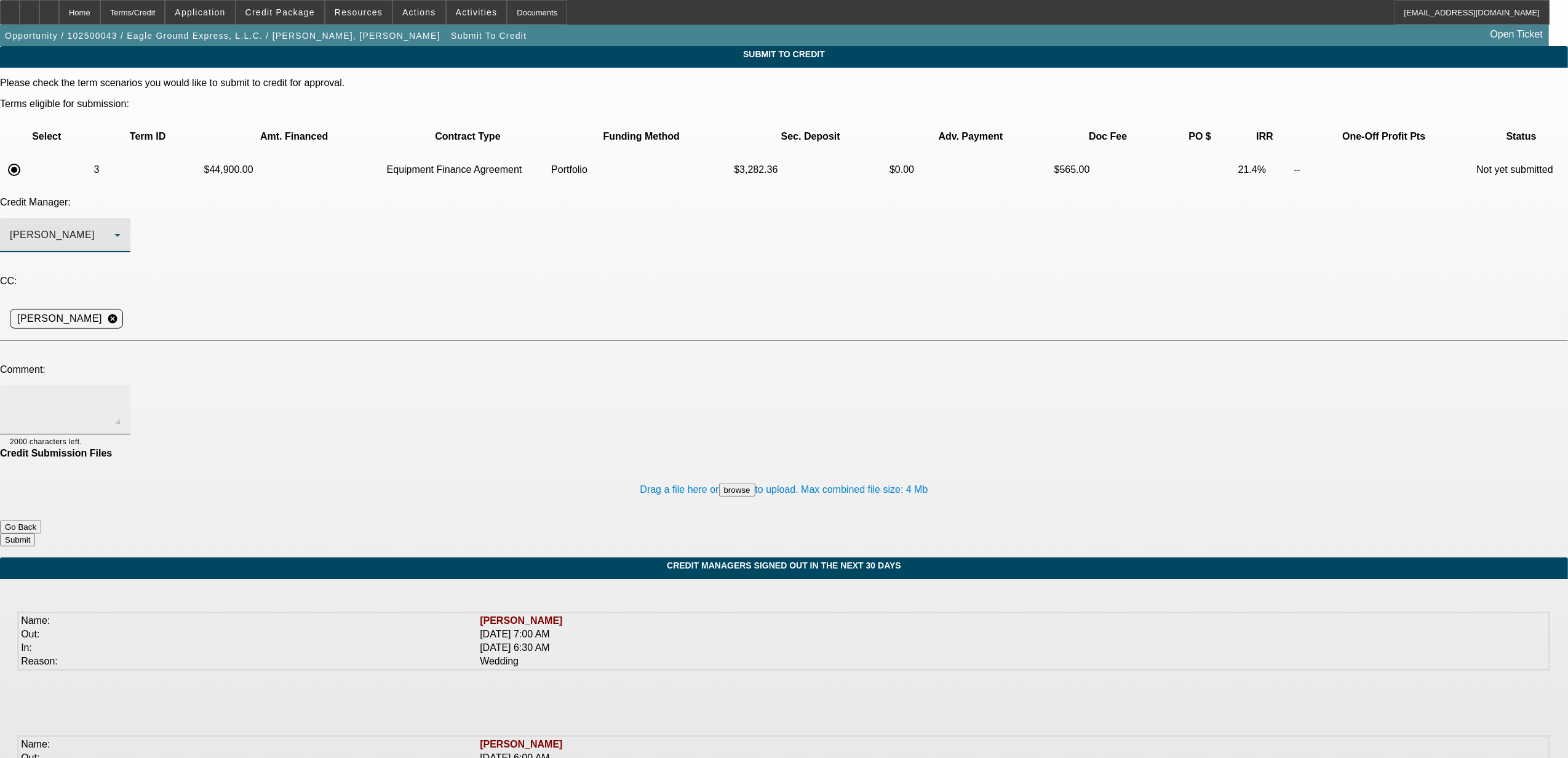
click at [121, 395] on textarea at bounding box center [65, 410] width 111 height 29
click at [121, 395] on textarea "Sam, Any interest in an OTR truck for a guy who has clean credit, lived in the …" at bounding box center [65, 410] width 111 height 29
paste textarea "Eagle Ground Express was established in 1998 as a DBA by our PG and then he for…"
click at [121, 395] on textarea "Sam, Any interest in an OTR truck for a guy who has clean credit, lived in the …" at bounding box center [65, 410] width 111 height 29
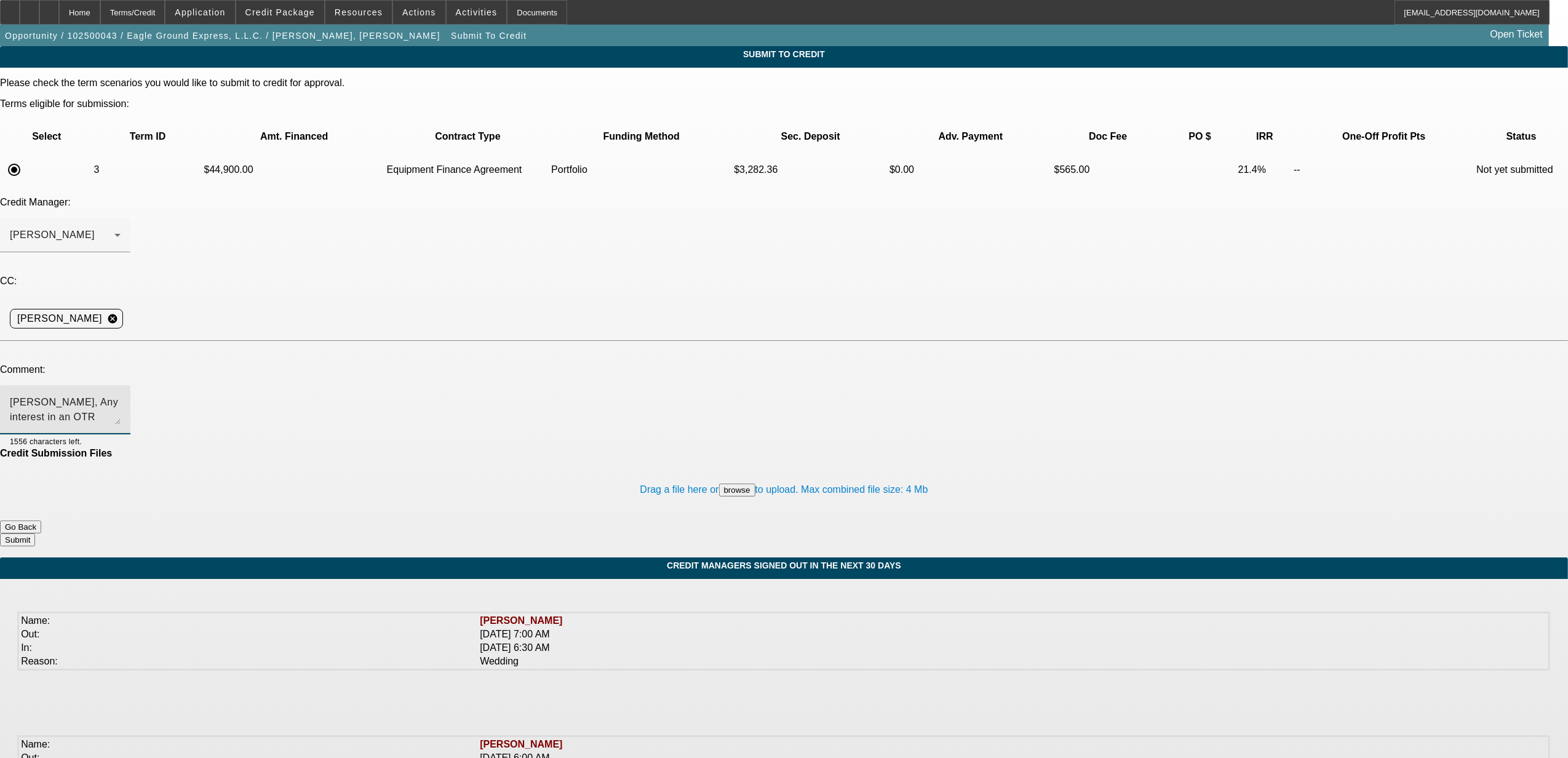
click at [121, 395] on textarea "Sam, Any interest in an OTR truck for a guy who has clean credit, lived in the …" at bounding box center [65, 410] width 111 height 29
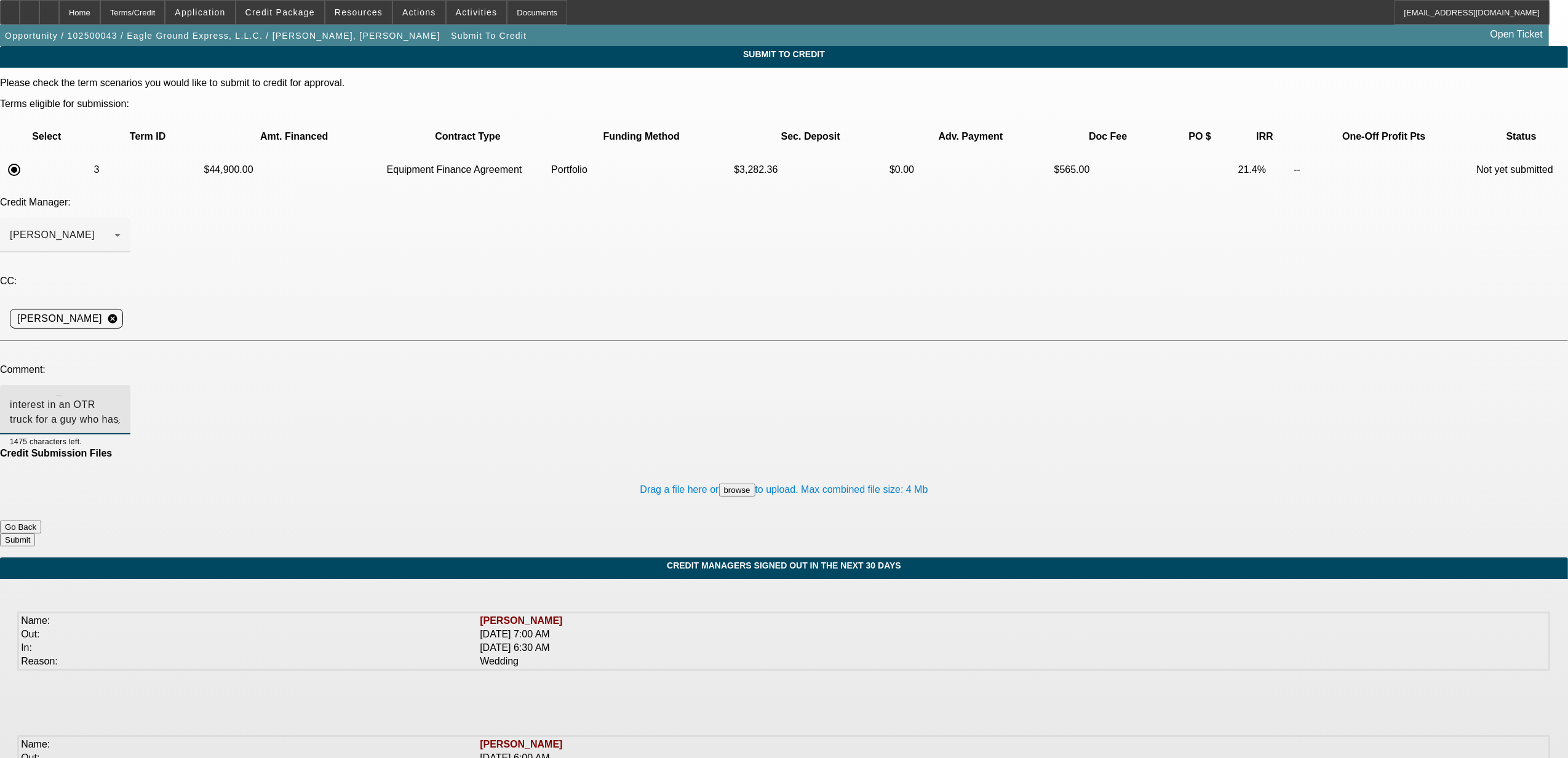
scroll to position [0, 0]
click at [121, 395] on textarea "Sam, Any interest in an OTR truck for a guy who has clean credit, lived in the …" at bounding box center [65, 410] width 111 height 29
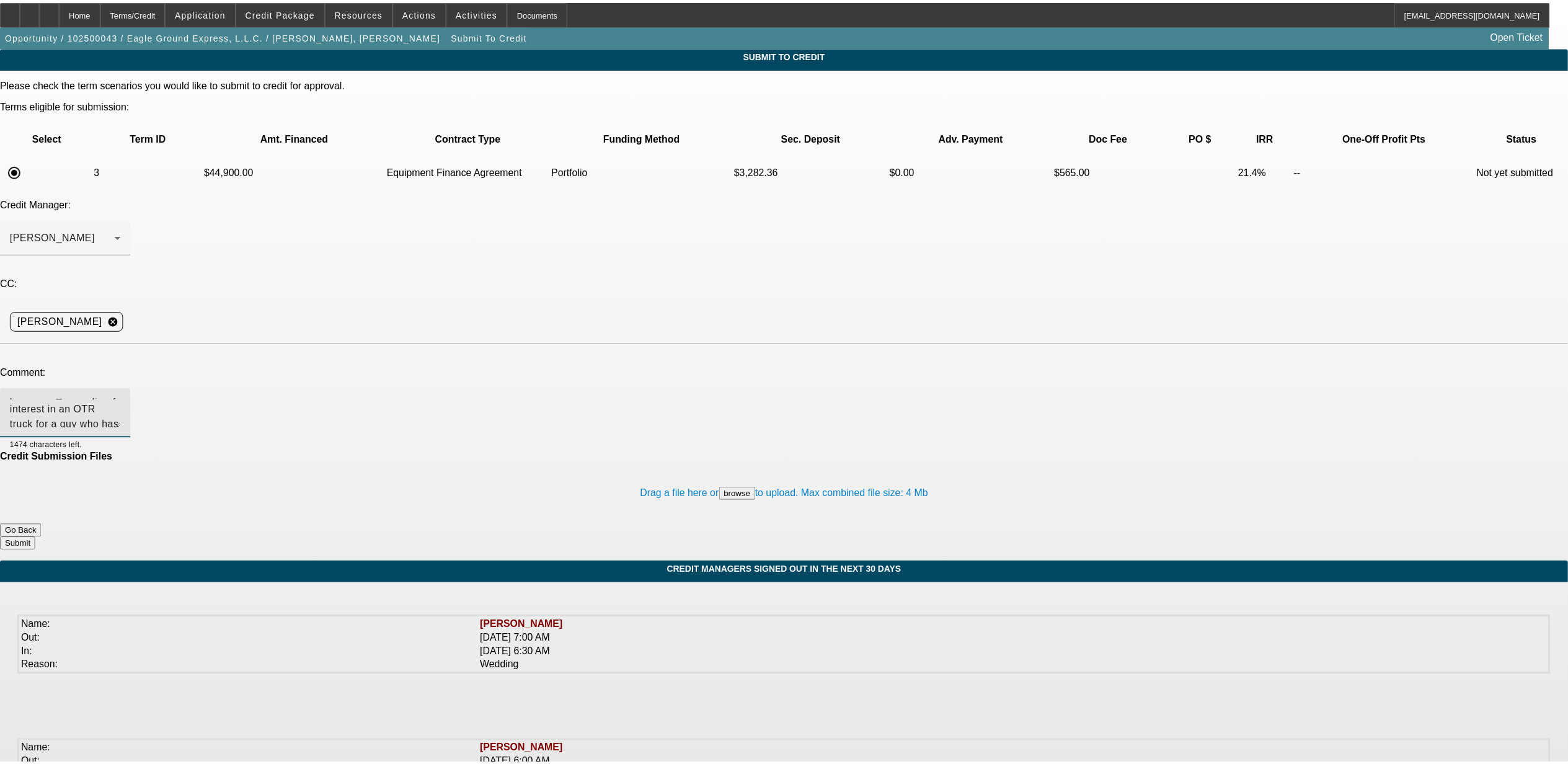
scroll to position [15, 0]
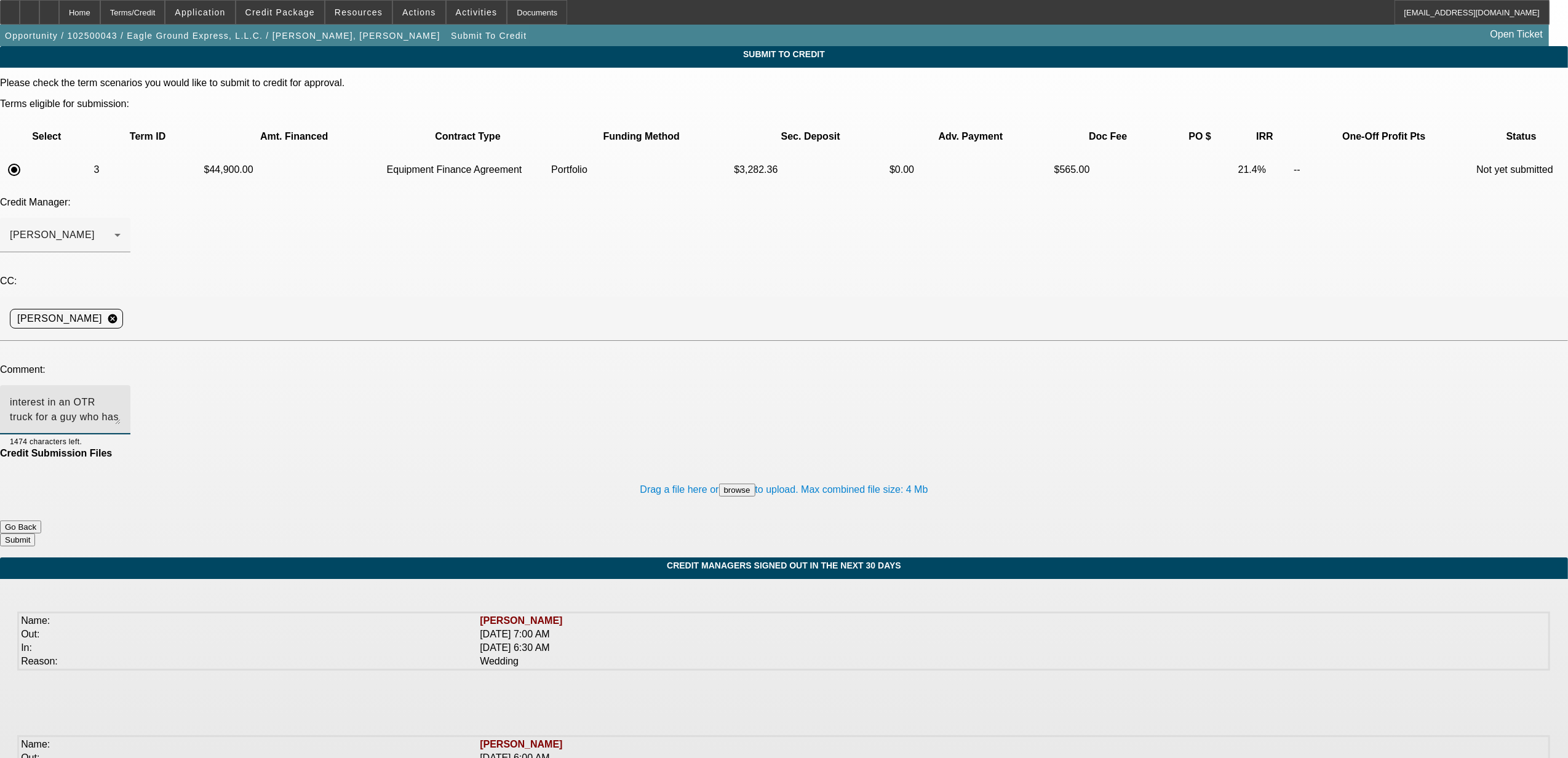
click at [121, 395] on textarea "Sam, Any interest in an OTR truck for a guy who has clean credit, lived in the …" at bounding box center [65, 410] width 111 height 29
type textarea "Sam, Any interest in an OTR truck for a guy who has clean credit, lived in the …"
click at [35, 533] on button "Submit" at bounding box center [17, 539] width 35 height 13
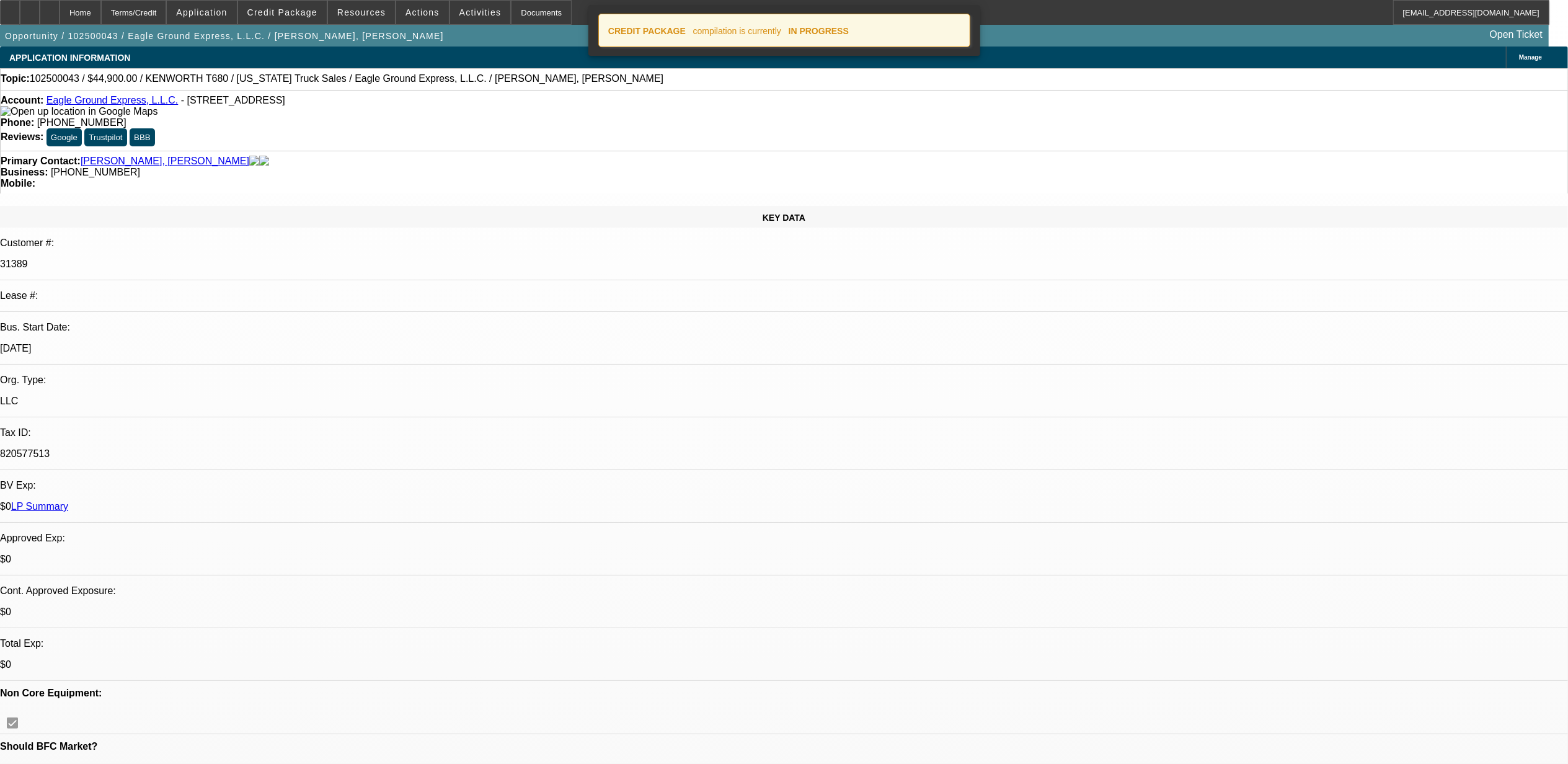
select select "0"
select select "2"
select select "0"
select select "6"
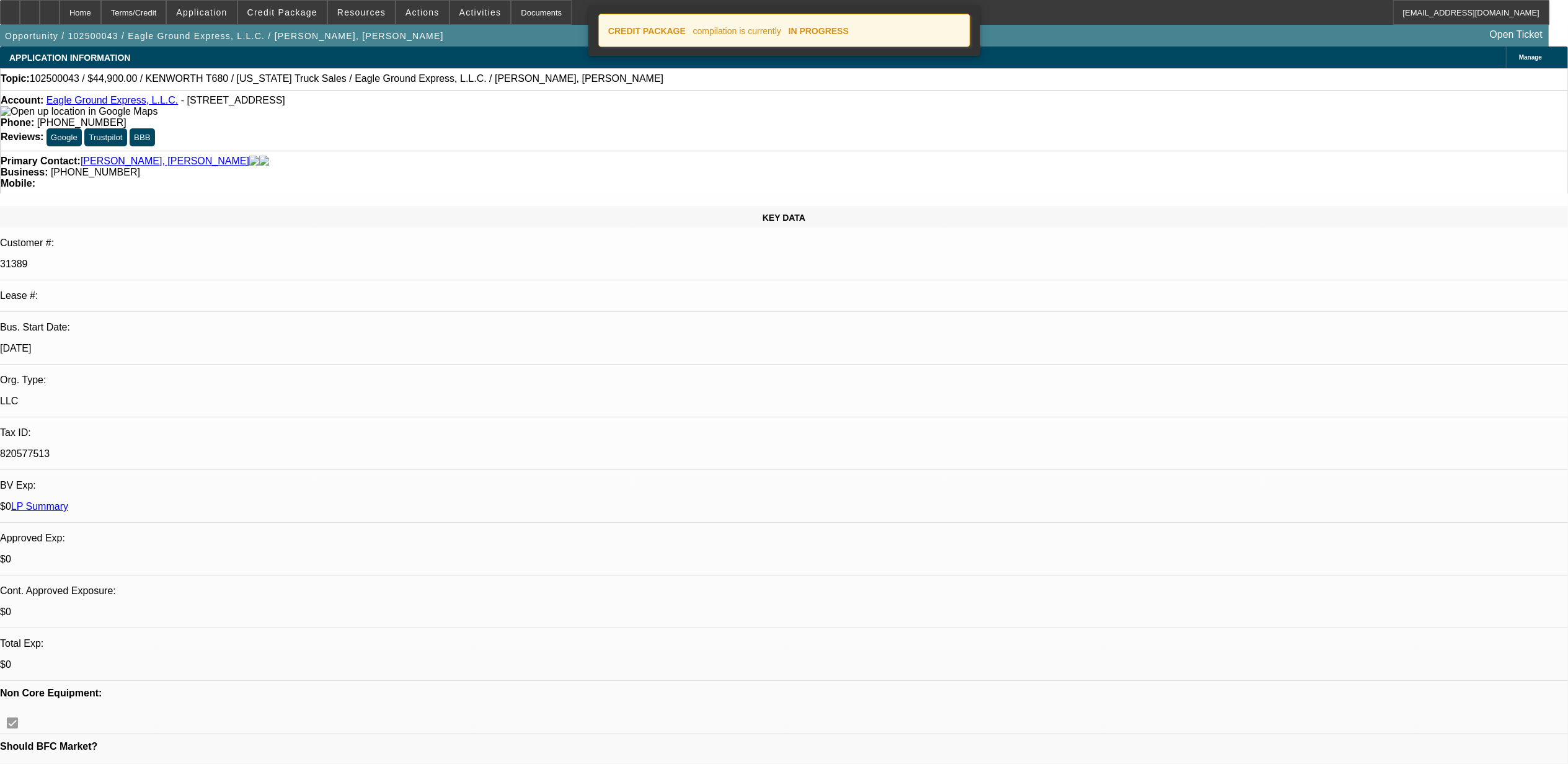
select select "0.15"
select select "2"
select select "0"
select select "6"
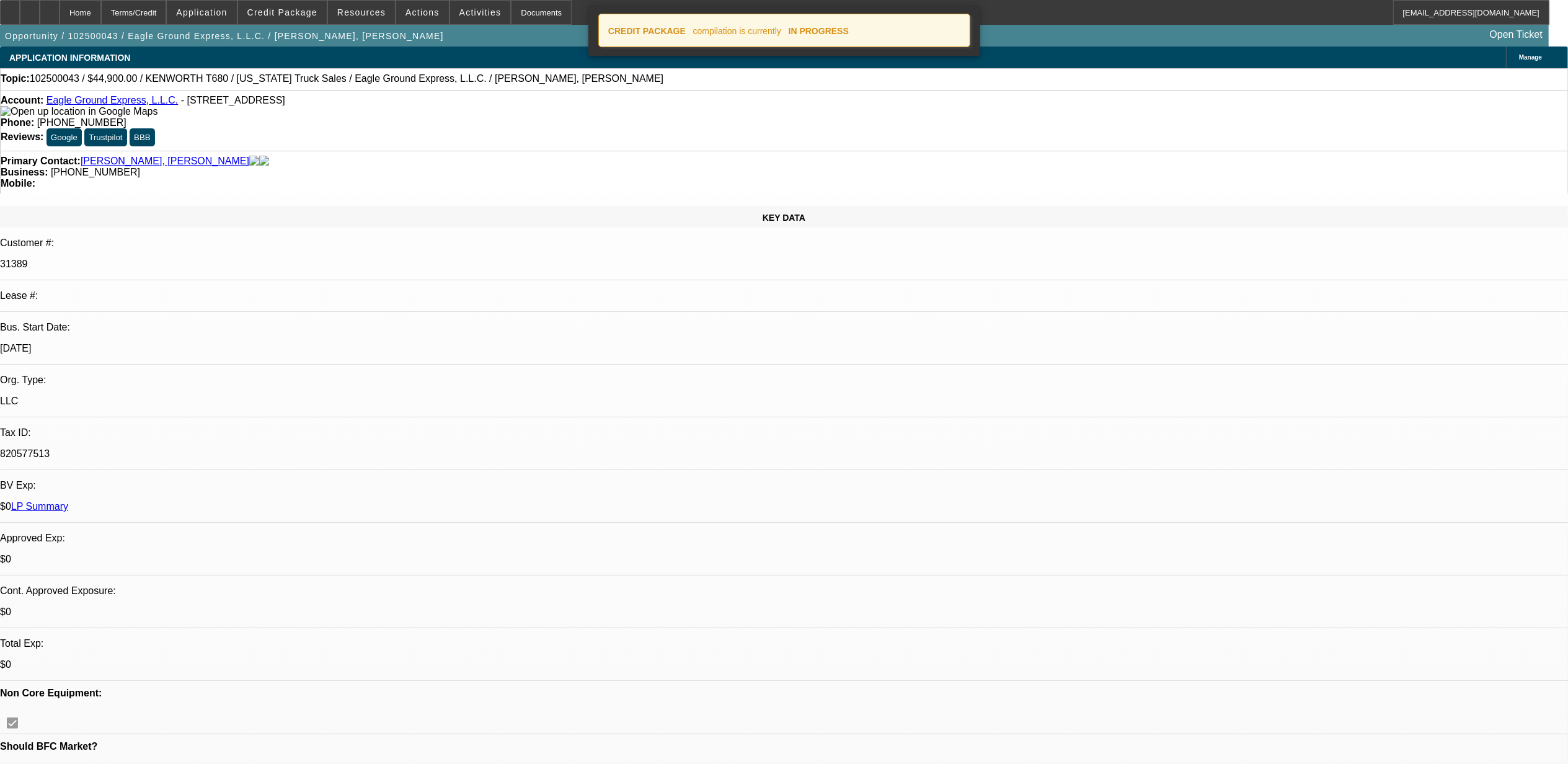
select select "0"
select select "2"
select select "0"
select select "6"
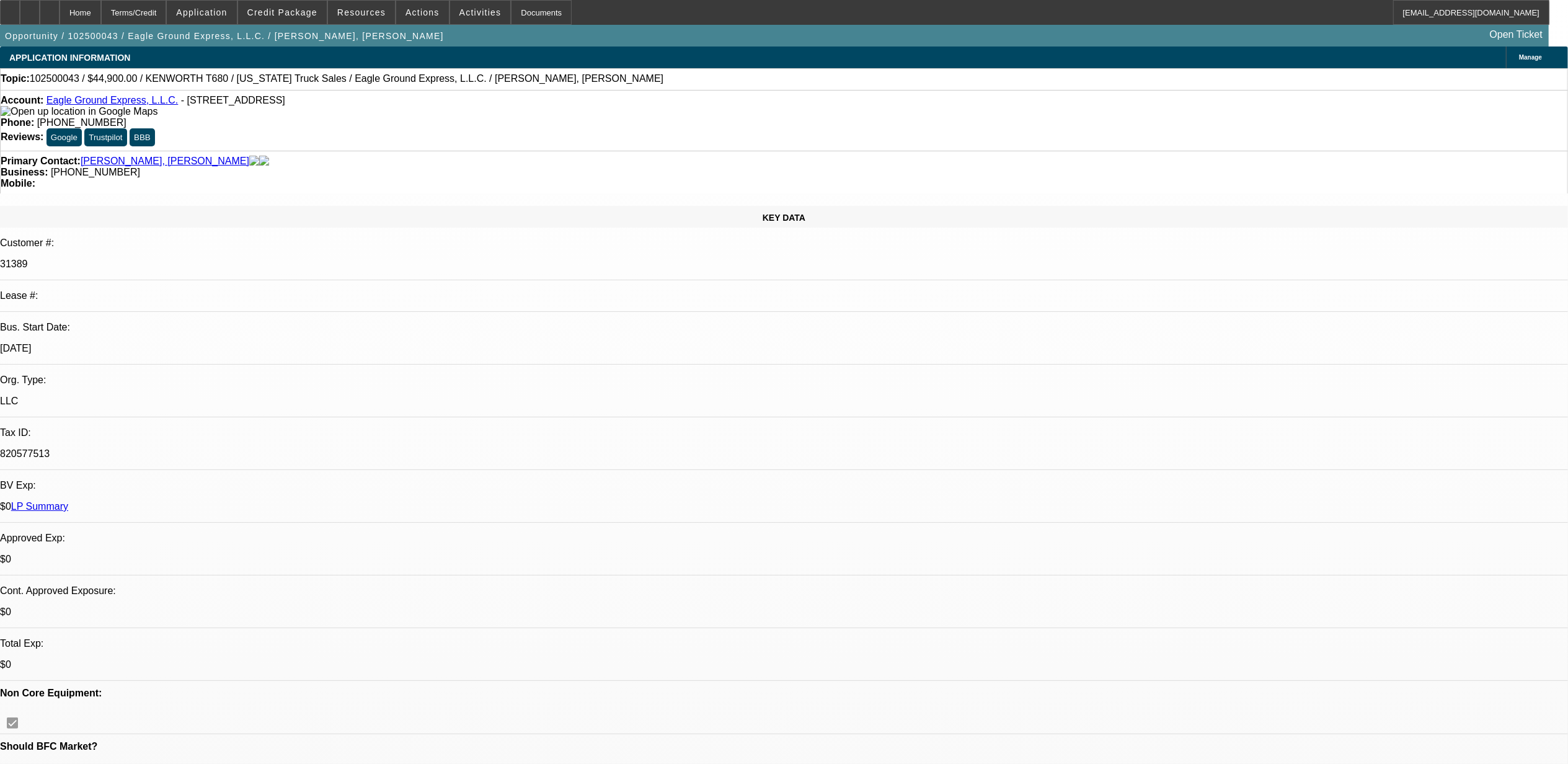
select select "0"
select select "2"
select select "0"
select select "0.15"
select select "2"
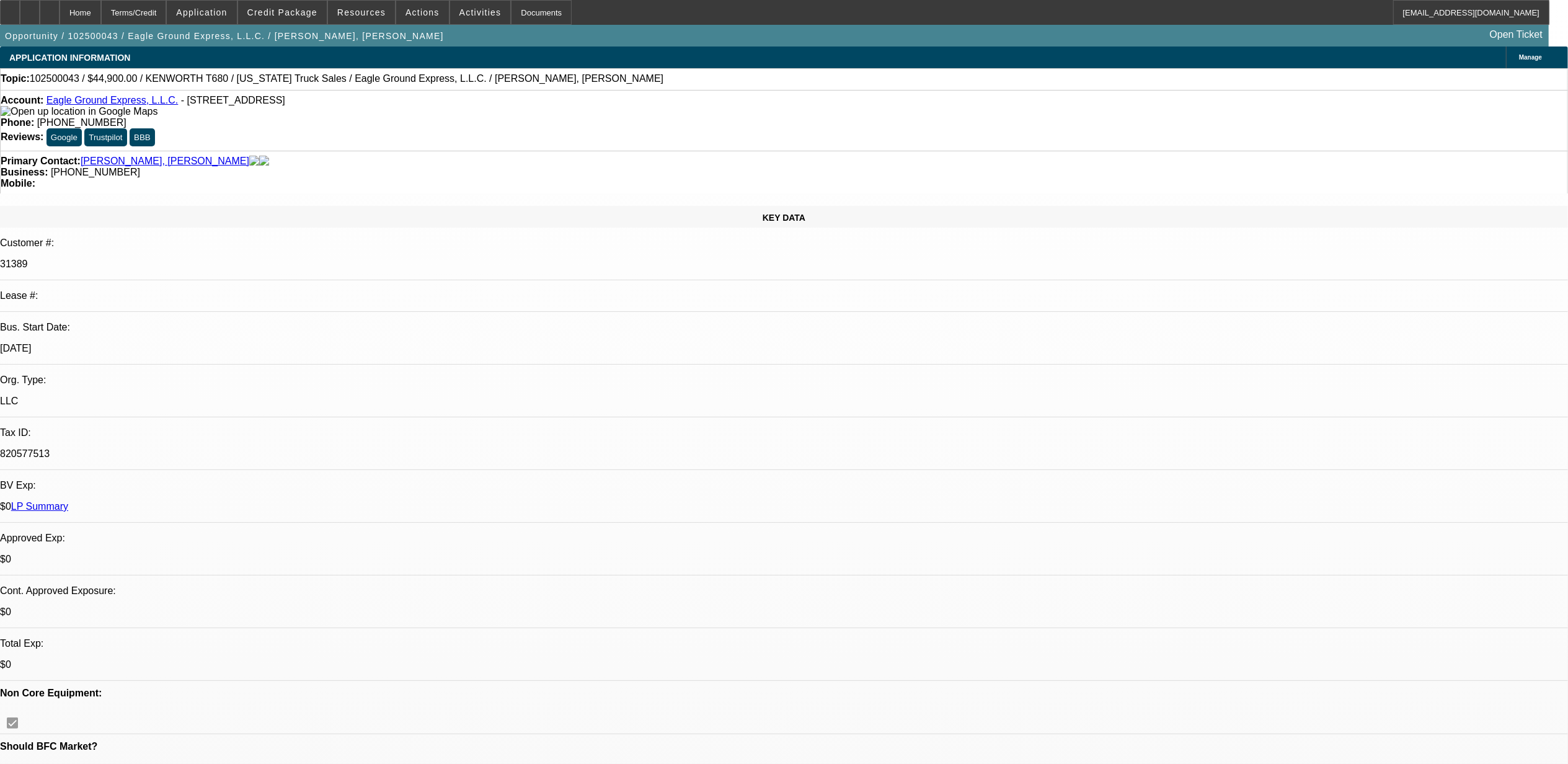
select select "0"
select select "2"
select select "0"
select select "1"
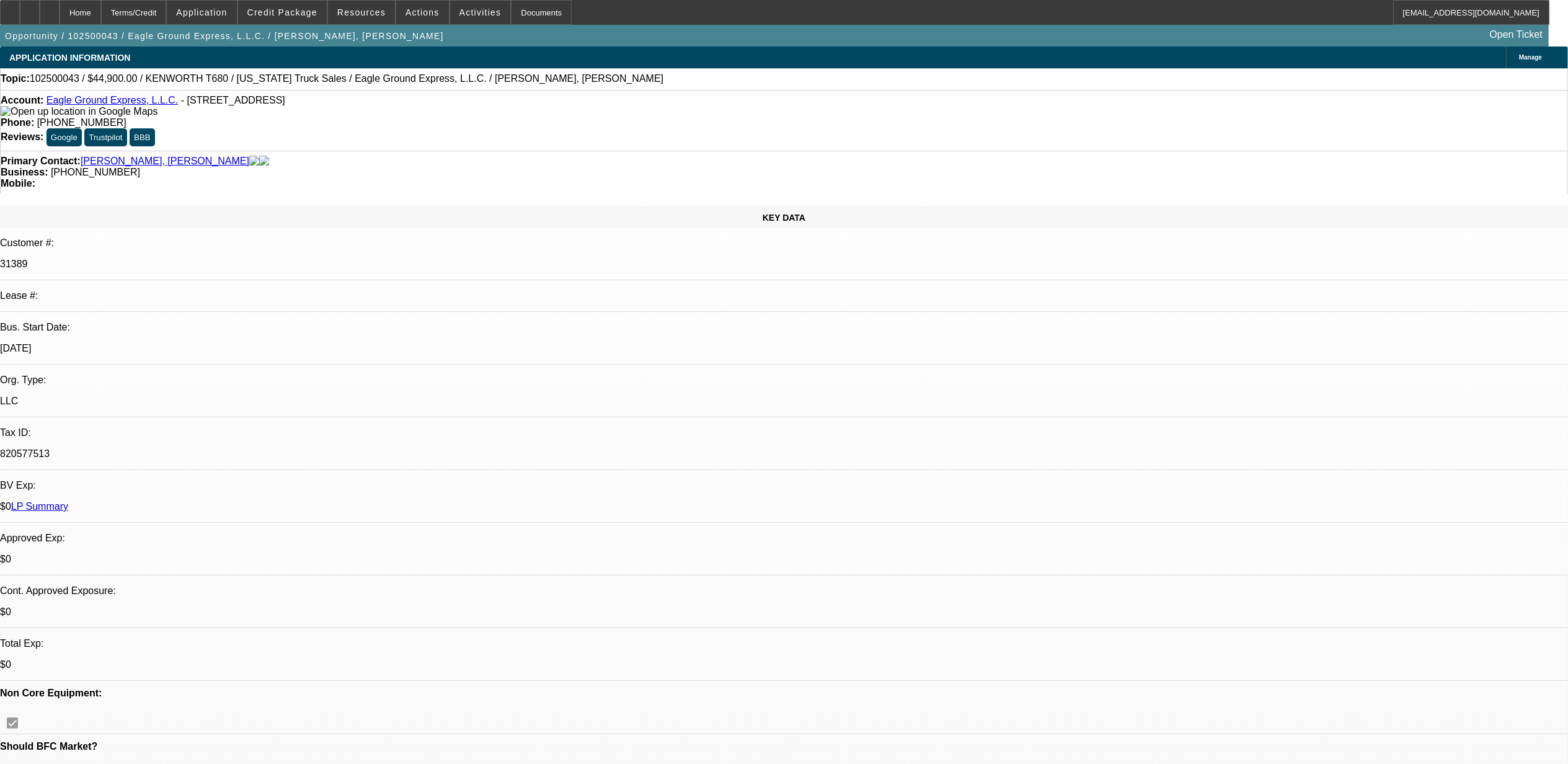
select select "2"
select select "6"
select select "1"
select select "2"
select select "6"
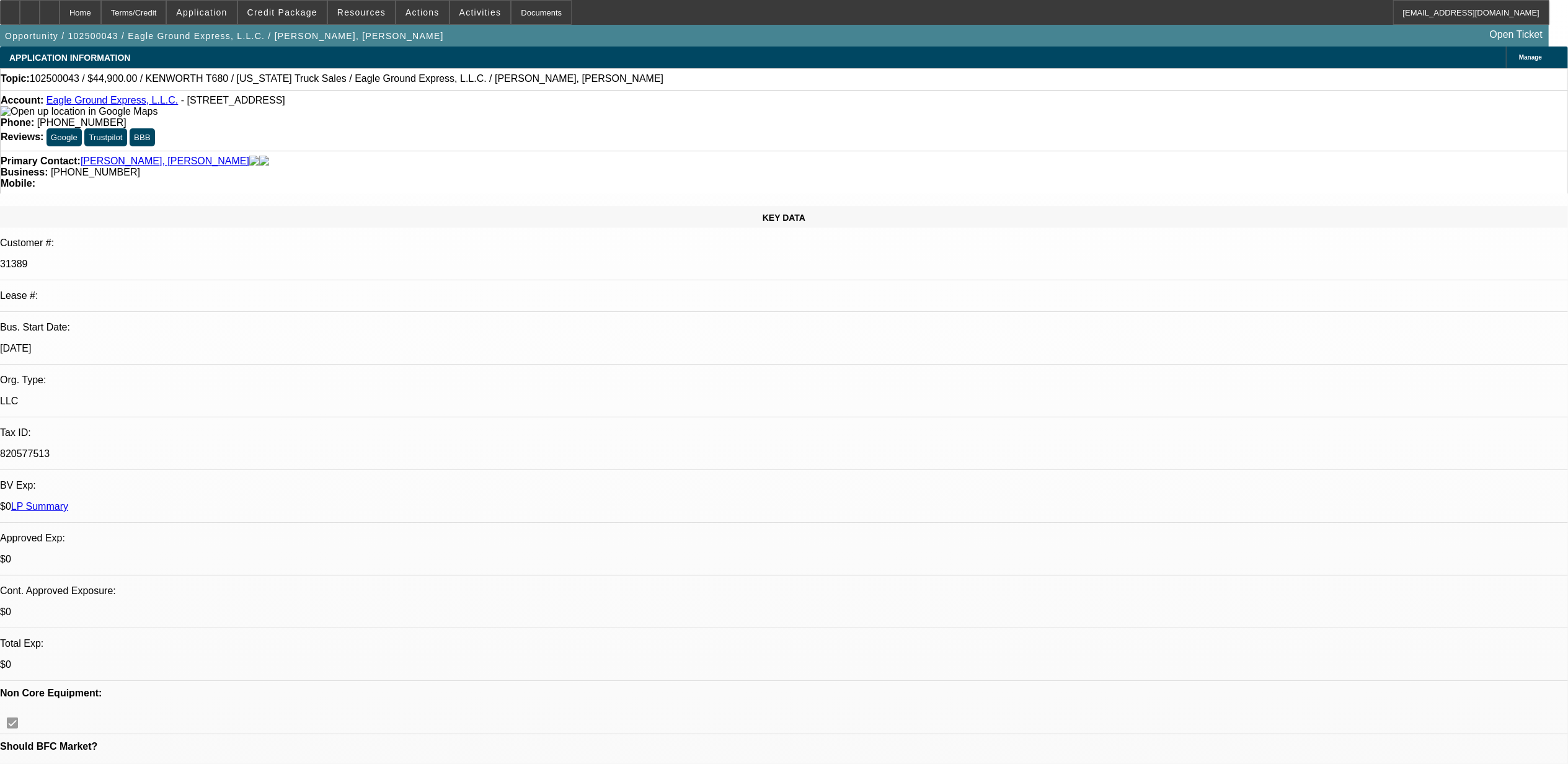
select select "1"
select select "2"
select select "6"
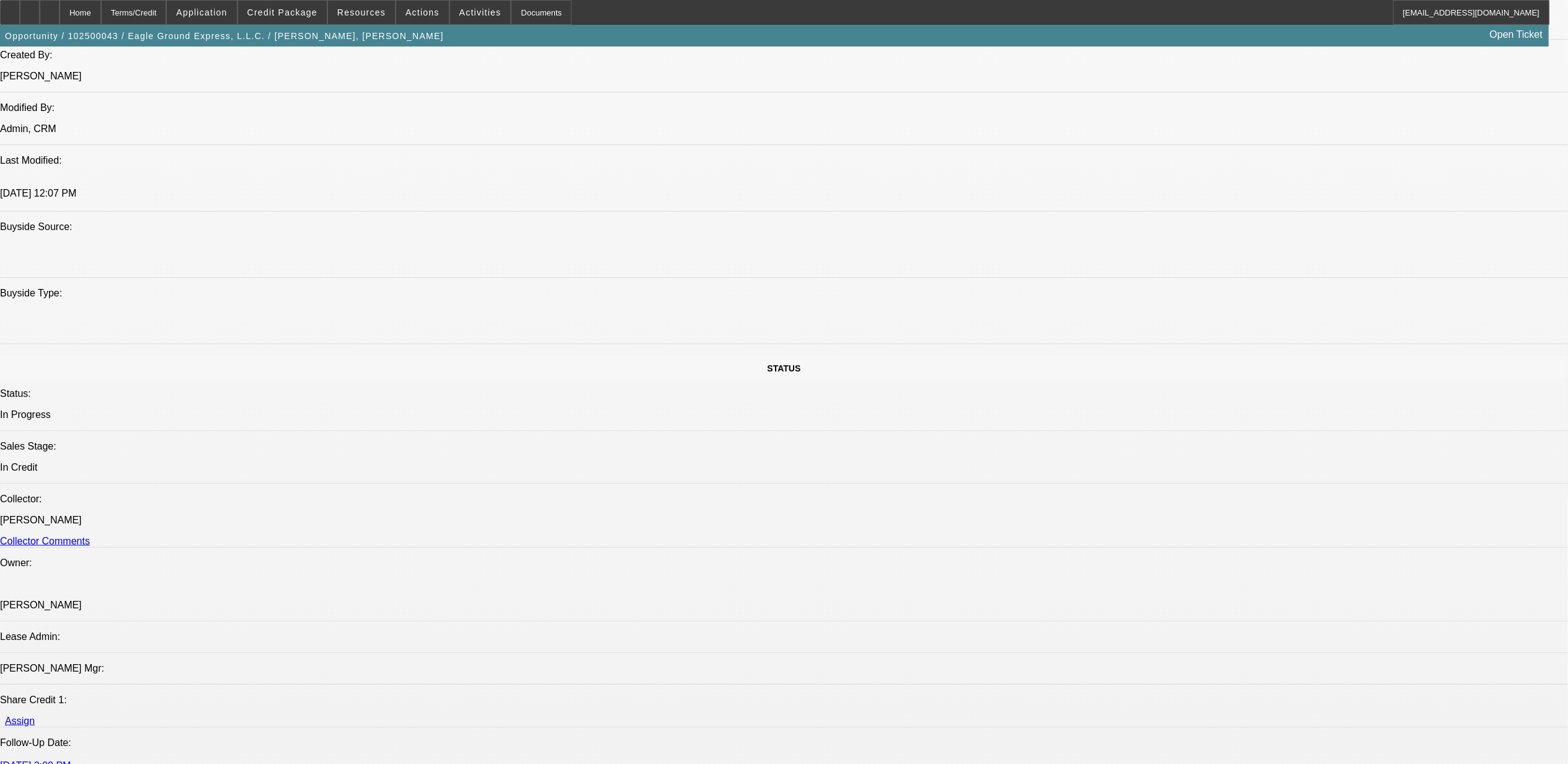
scroll to position [450, 0]
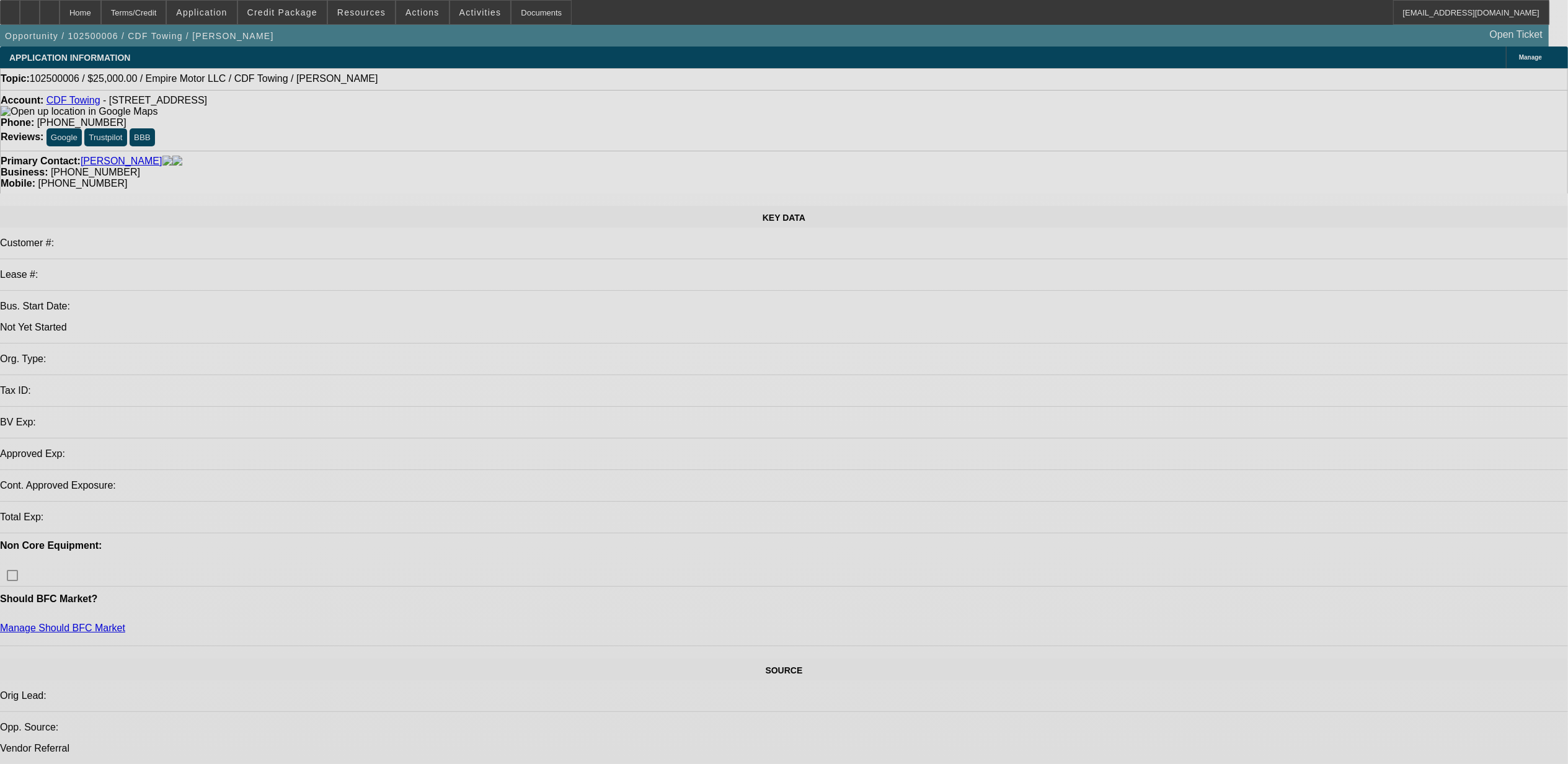
select select "0"
select select "2"
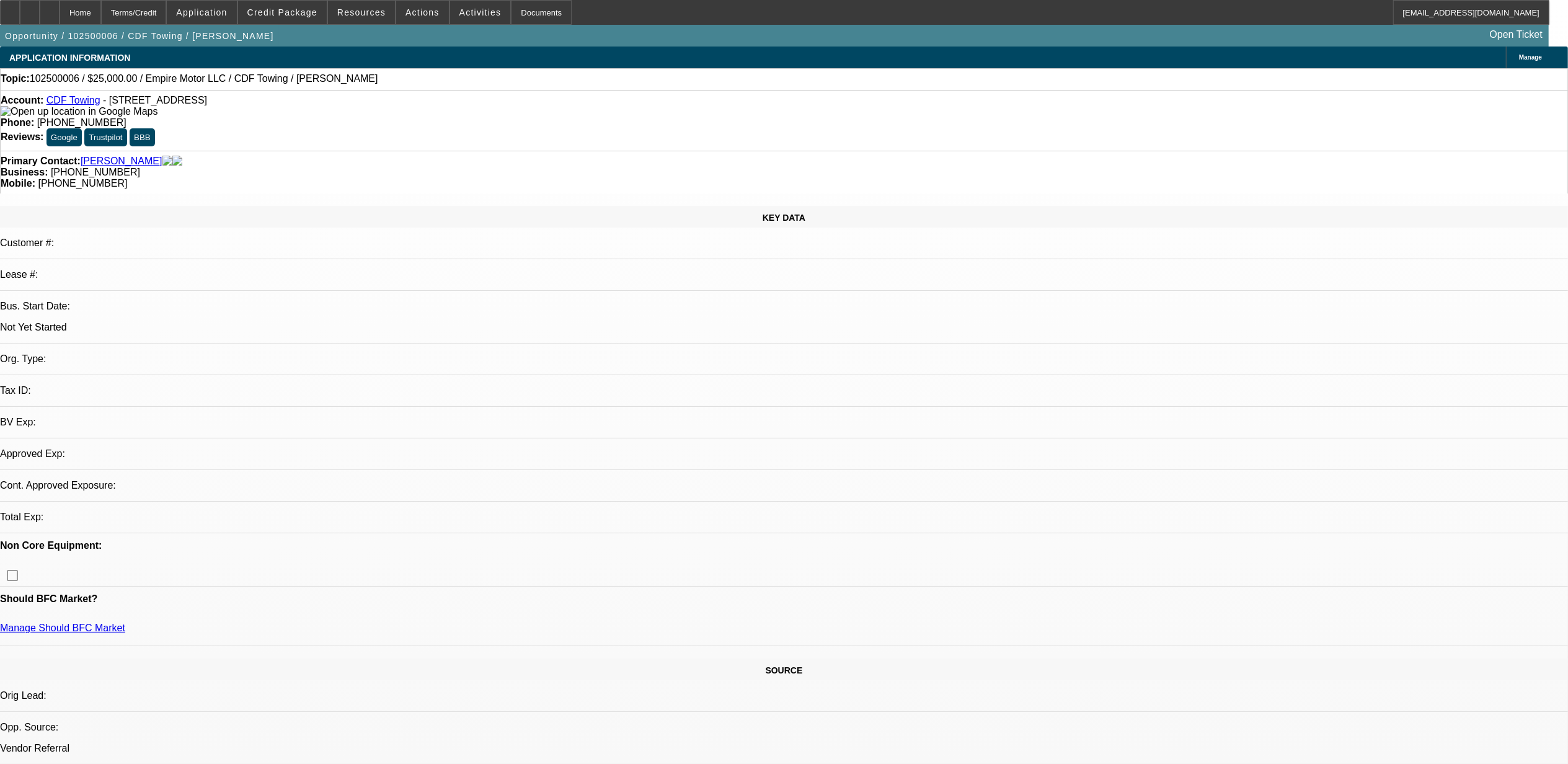
select select "0.1"
select select "1"
select select "2"
select select "4"
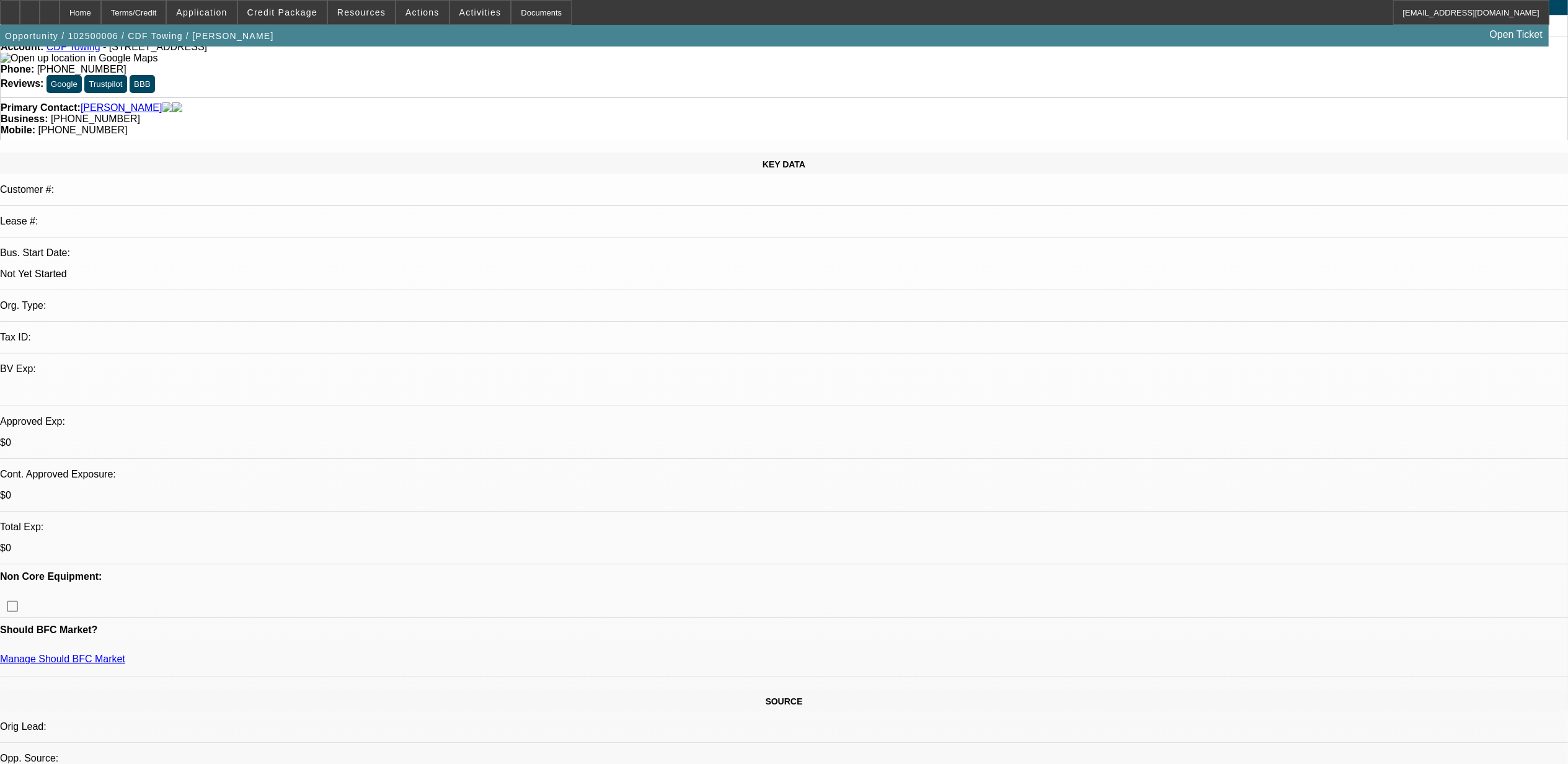
scroll to position [83, 0]
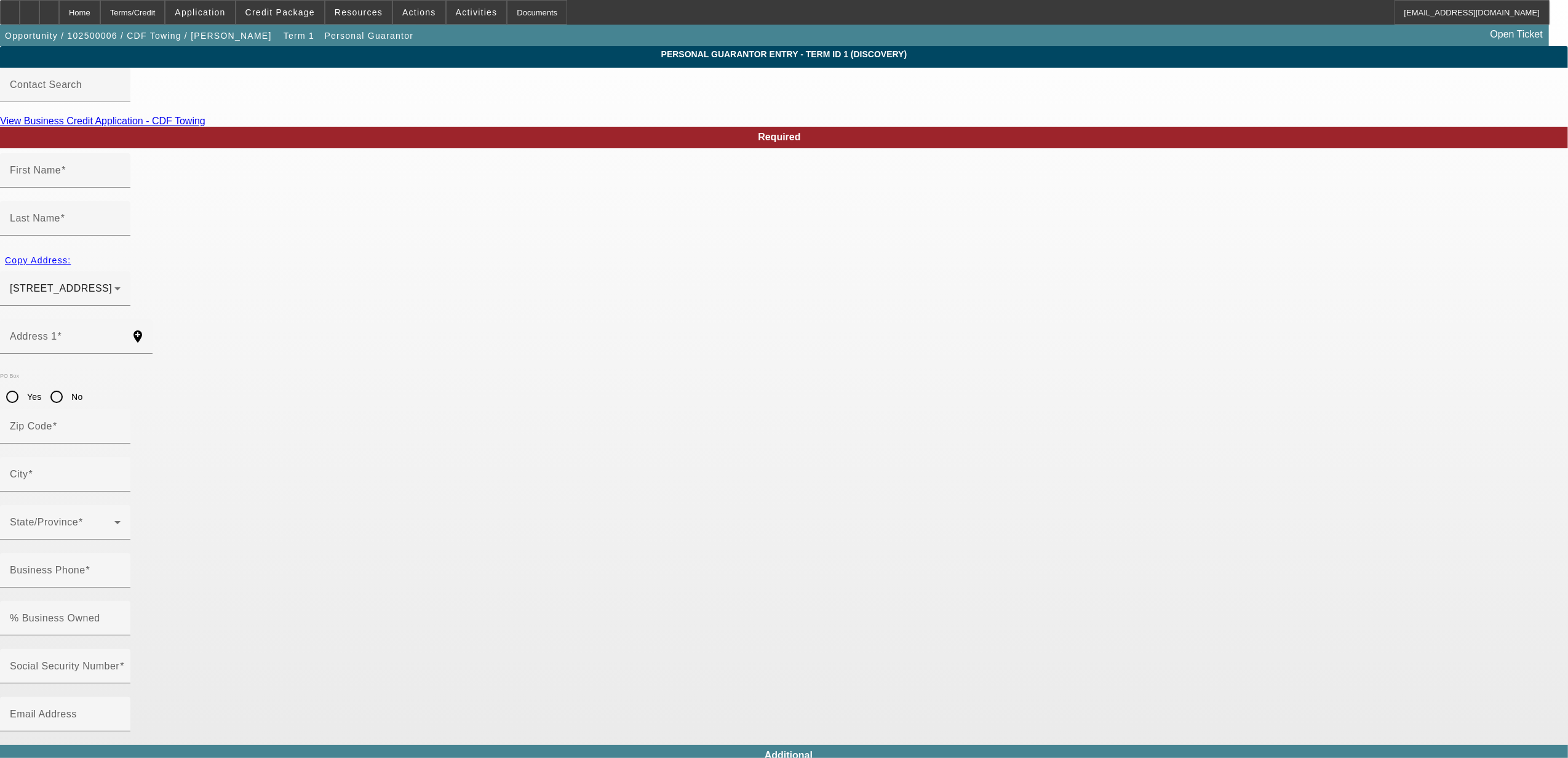
type input "[PERSON_NAME]"
type input "[STREET_ADDRESS]"
radio input "true"
type input "77535"
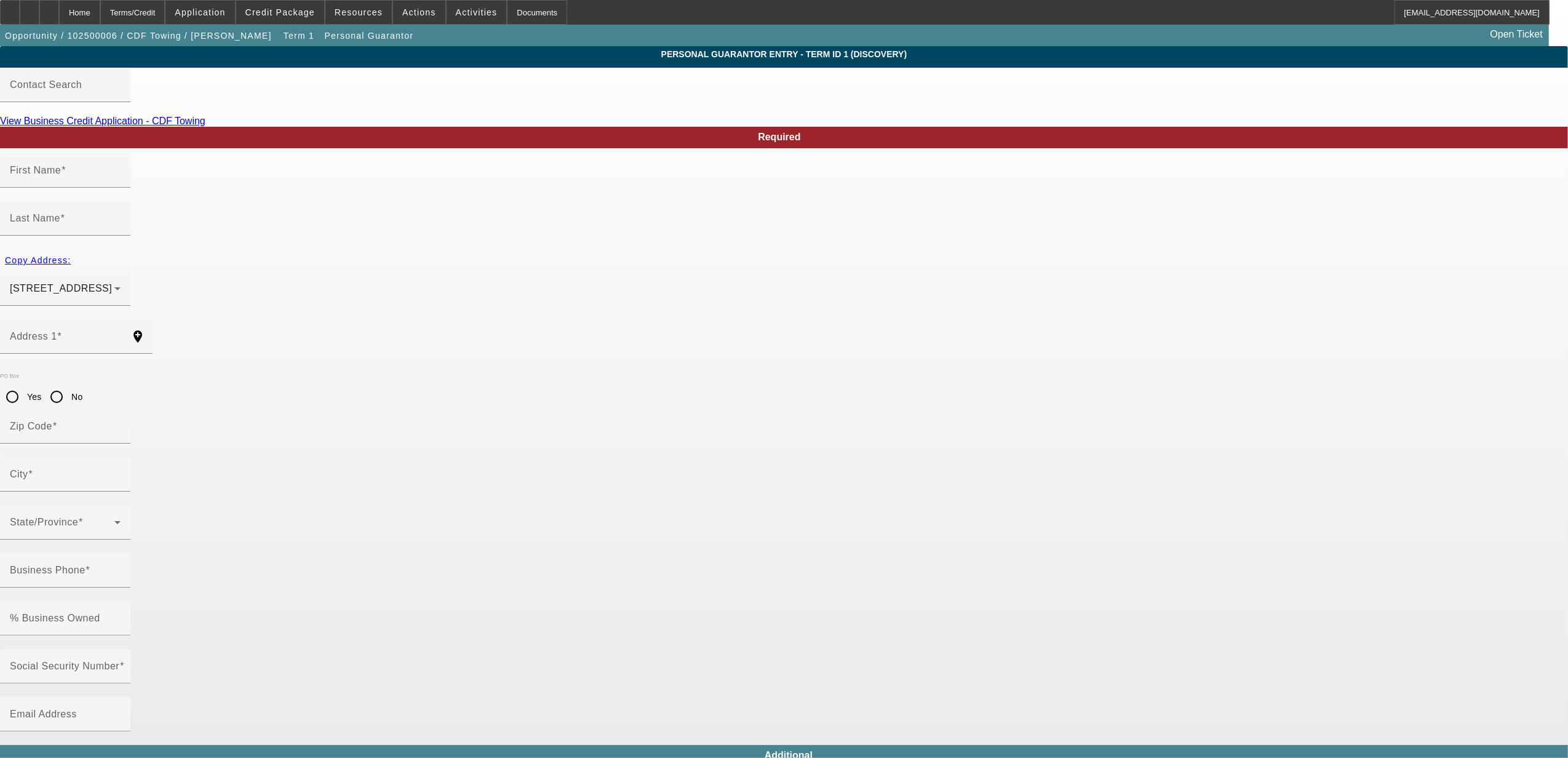
type input "[GEOGRAPHIC_DATA]"
type input "[PHONE_NUMBER]"
type input "100"
type input "467-31-7762"
type input "[EMAIL_ADDRESS][DOMAIN_NAME]"
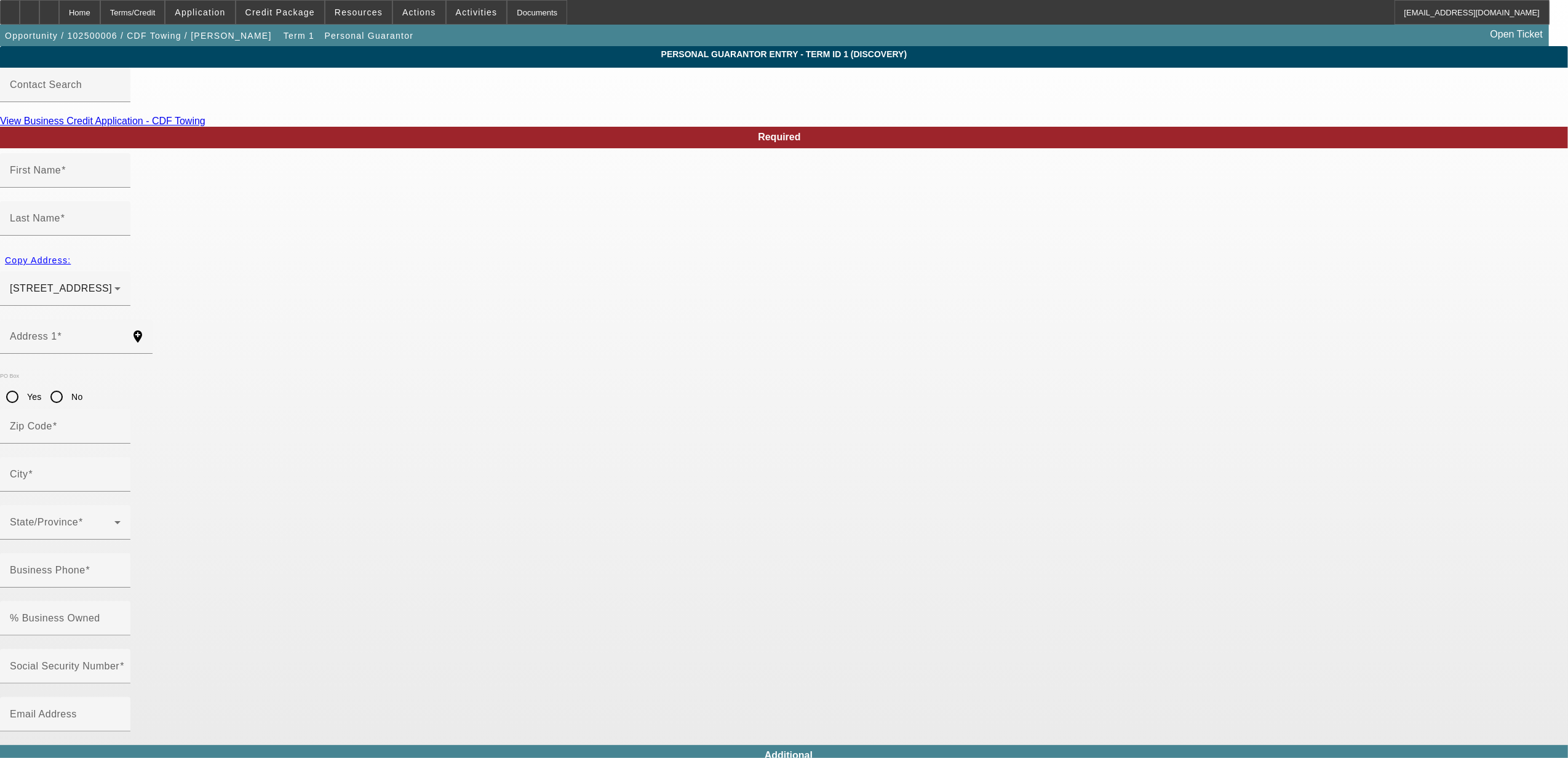
type input "[PHONE_NUMBER]"
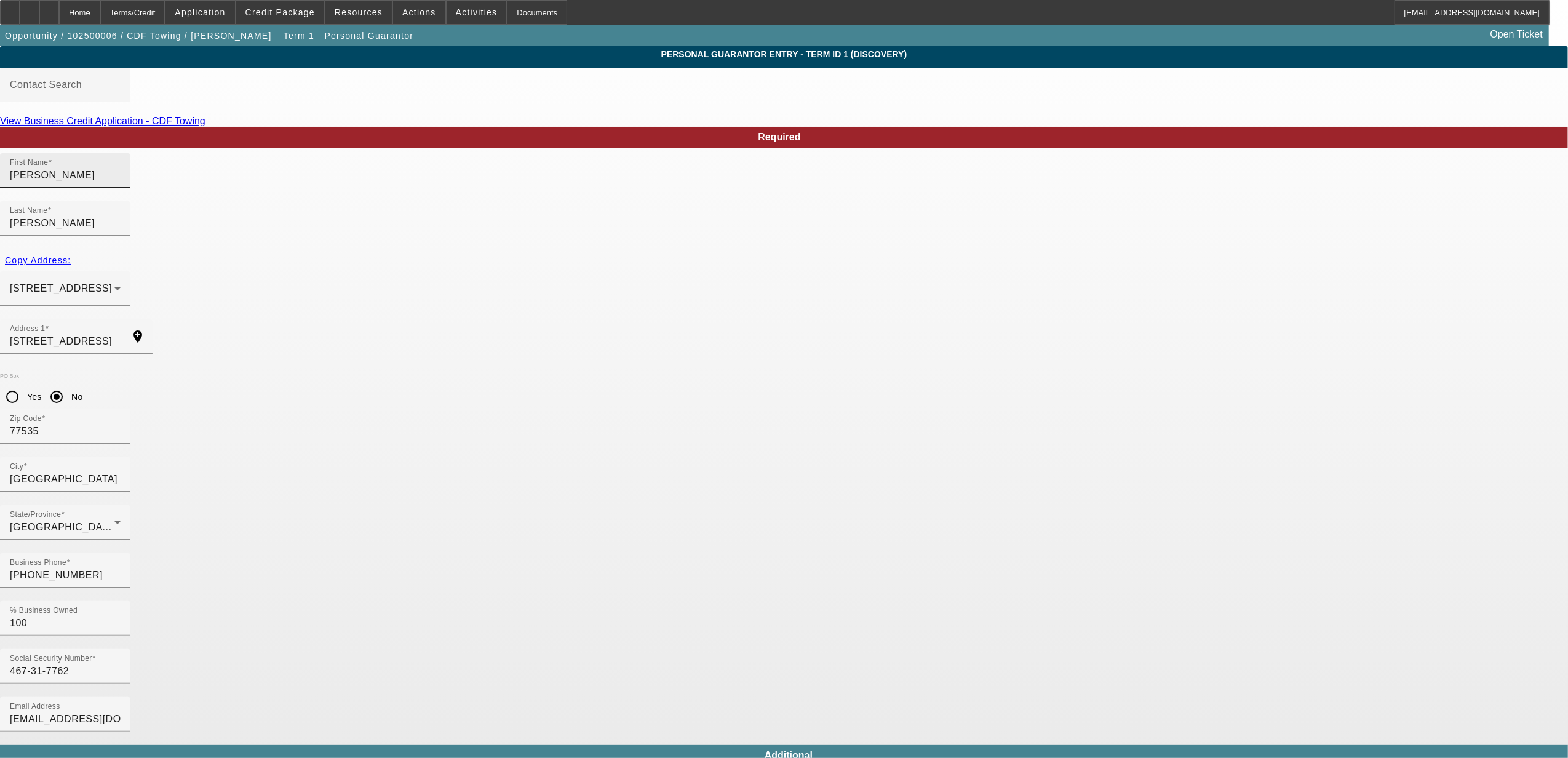
click at [121, 183] on input "[PERSON_NAME]" at bounding box center [65, 175] width 111 height 15
type input "D"
type input "[PERSON_NAME]"
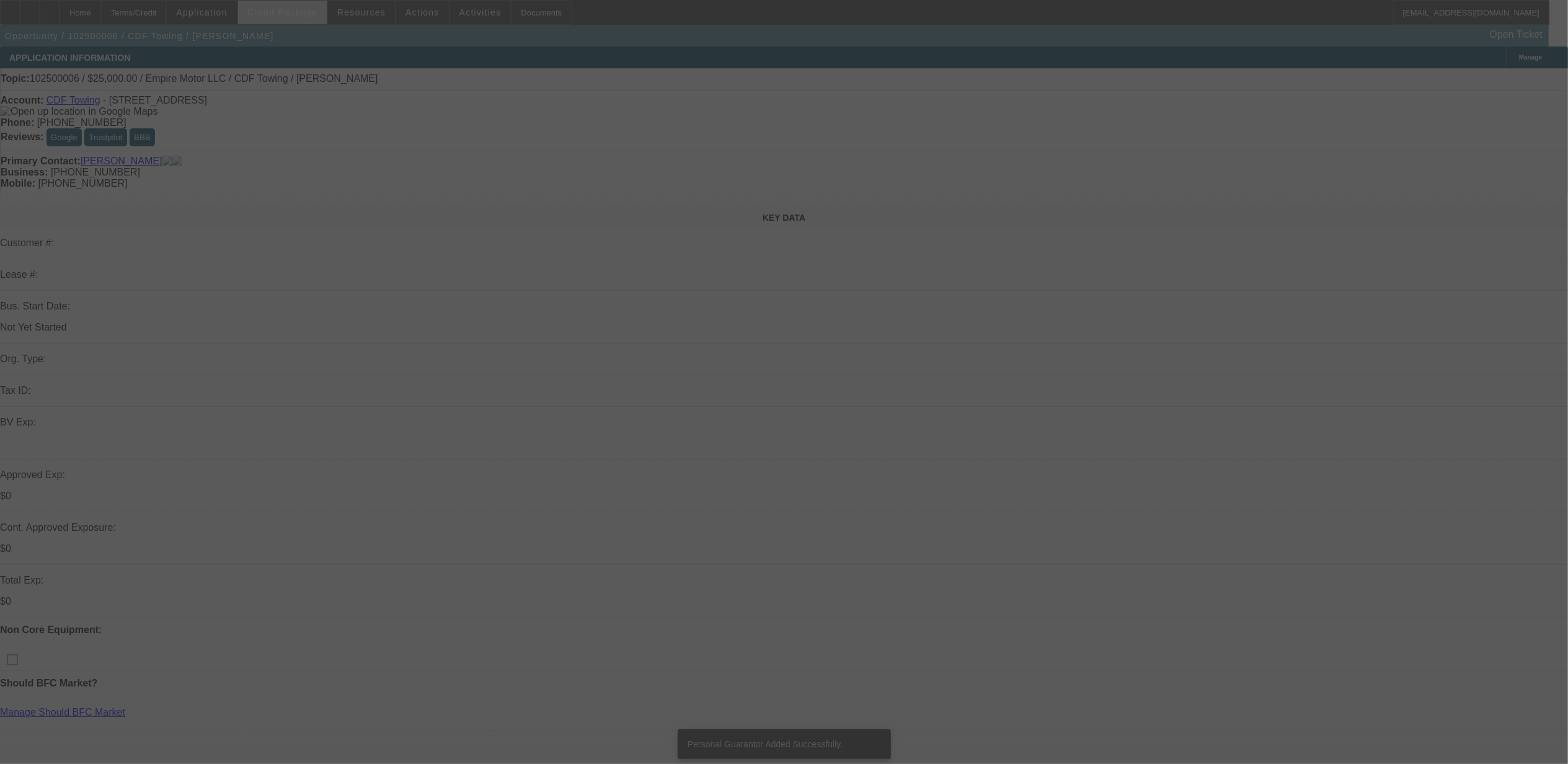
select select "0"
select select "2"
select select "0.1"
select select "4"
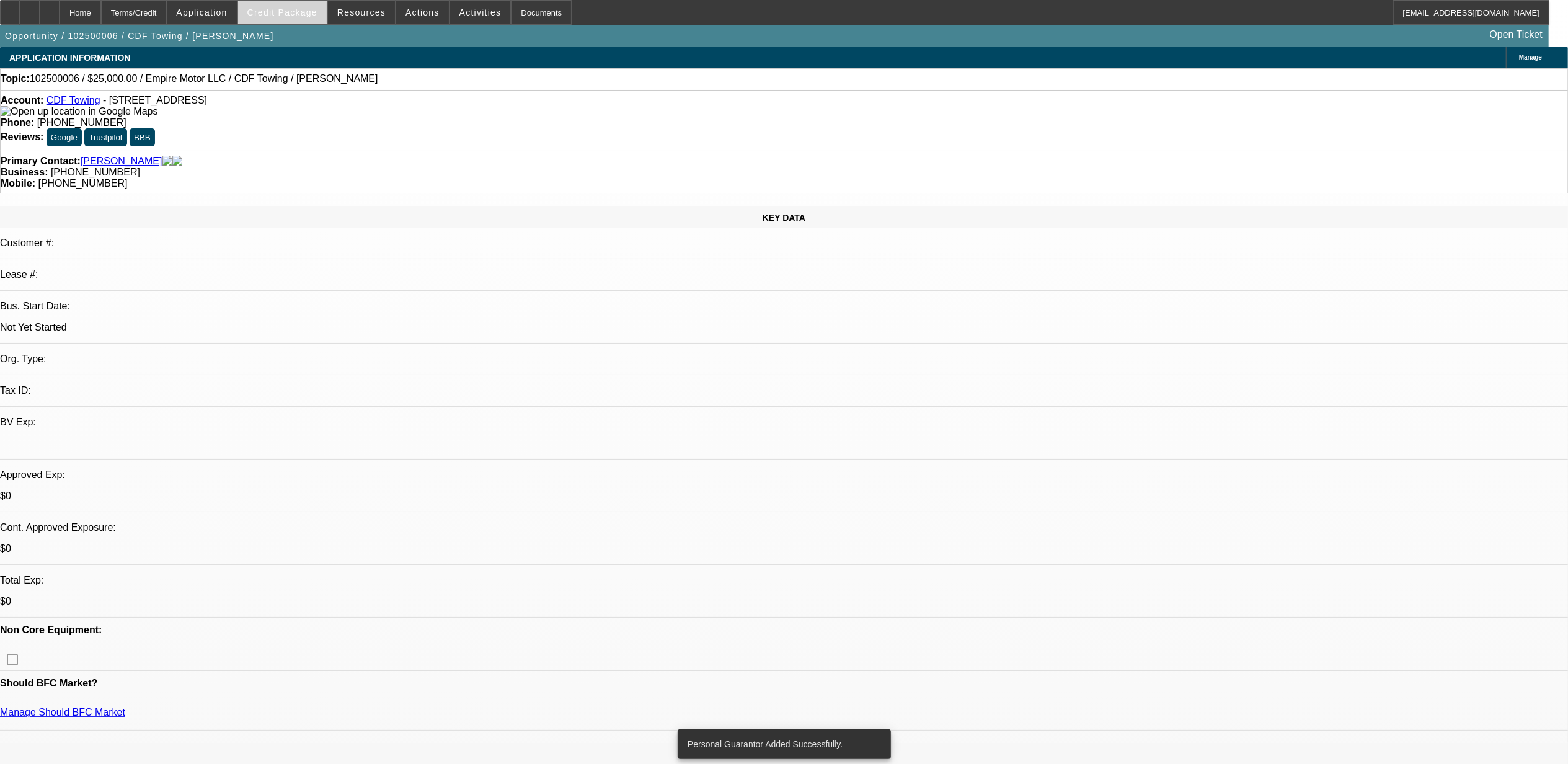
click at [301, 13] on span "Credit Package" at bounding box center [282, 12] width 70 height 10
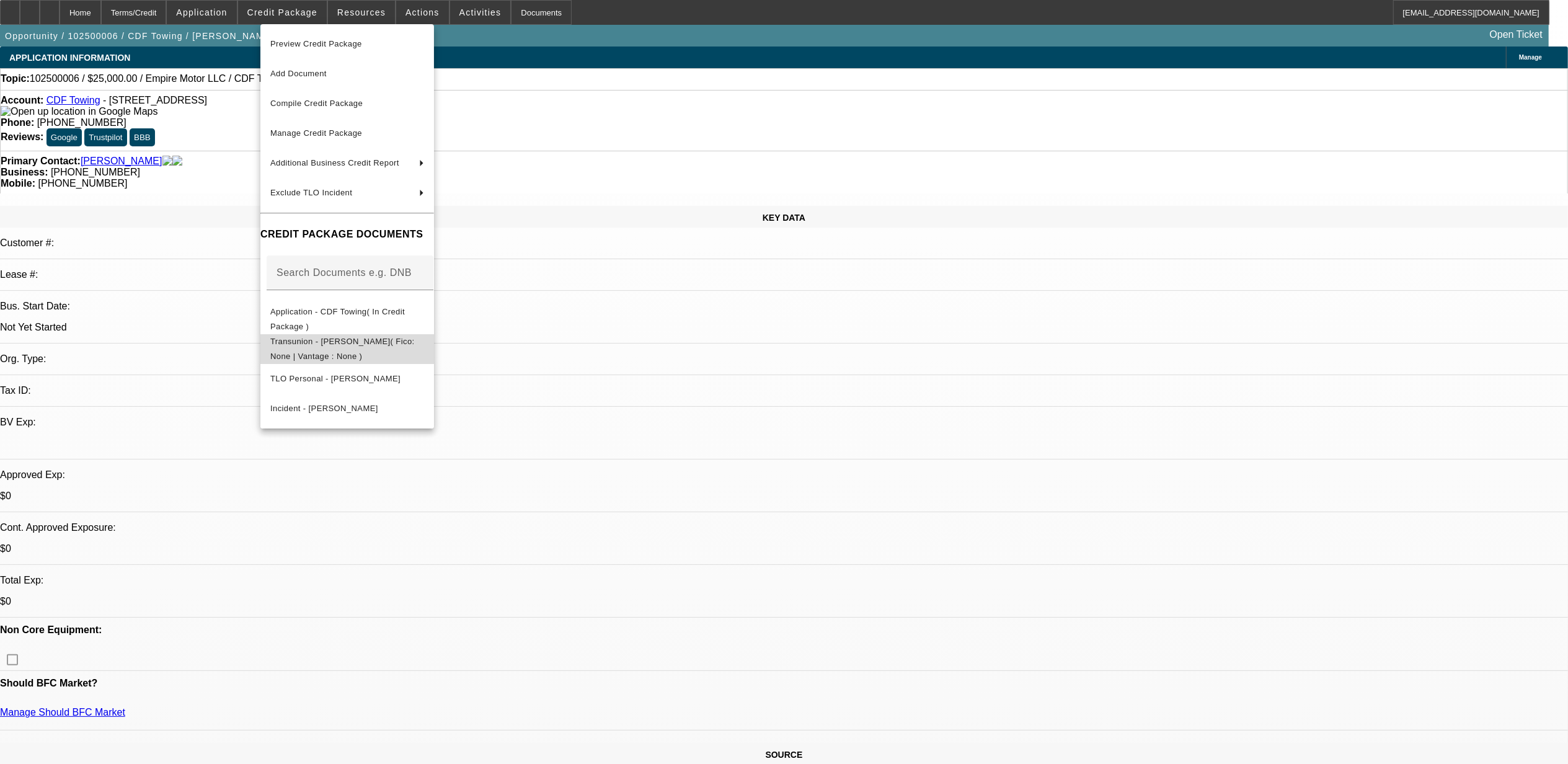
click at [351, 346] on span "Transunion - [PERSON_NAME]( Fico: None | Vantage : None )" at bounding box center [343, 348] width 145 height 24
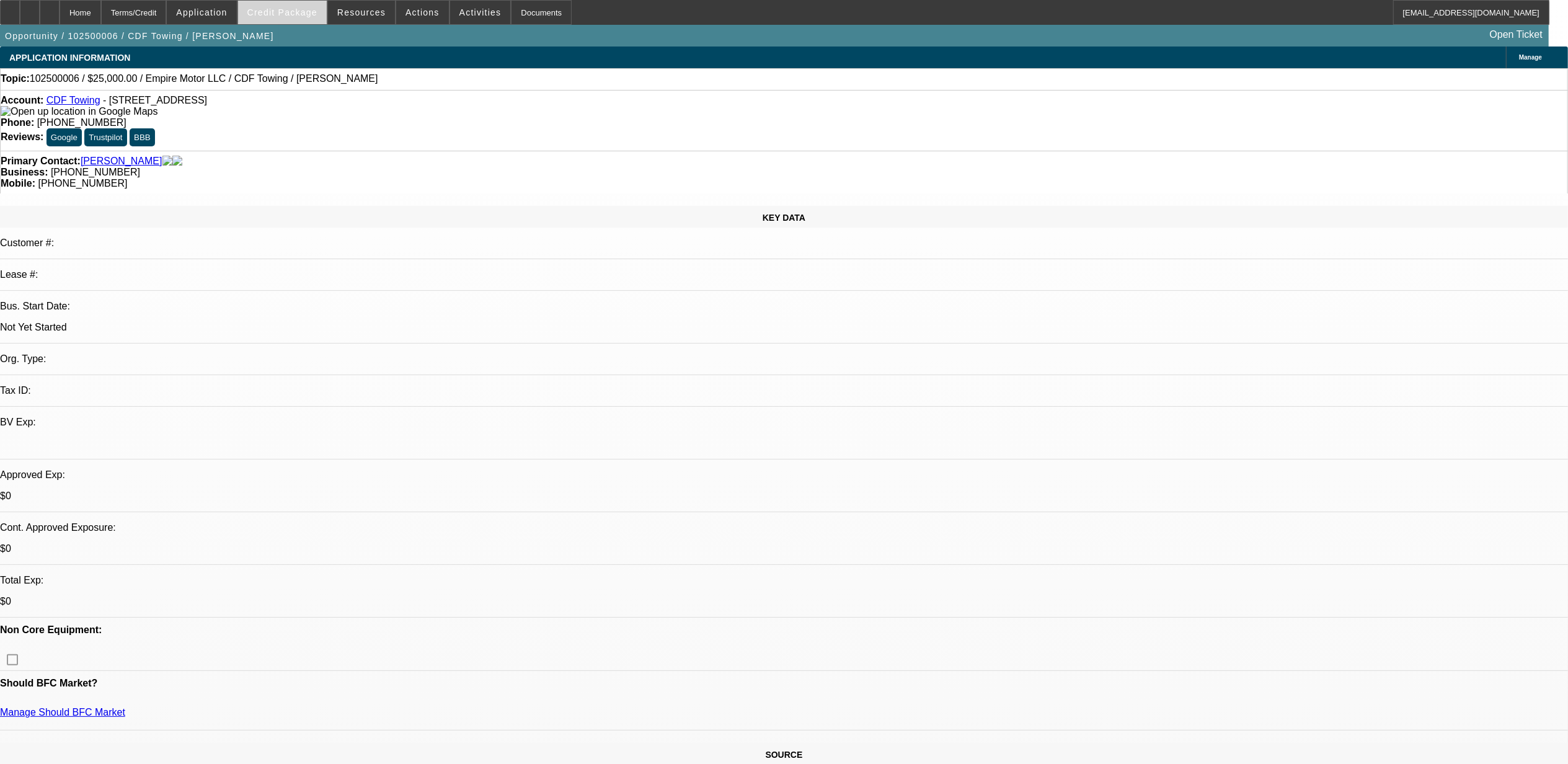
click at [307, 20] on span at bounding box center [282, 12] width 88 height 29
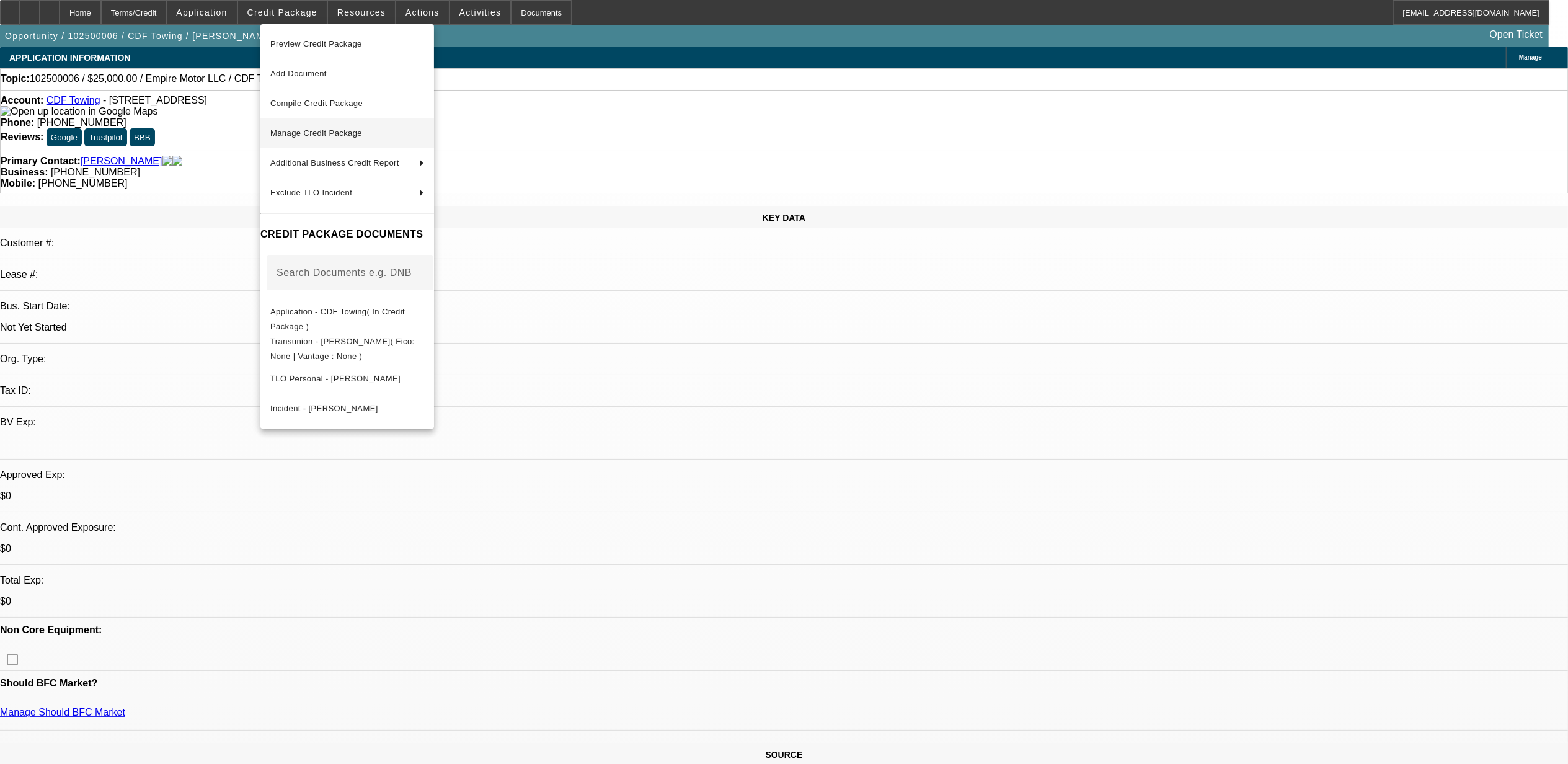
click at [306, 134] on span "Manage Credit Package" at bounding box center [316, 133] width 92 height 10
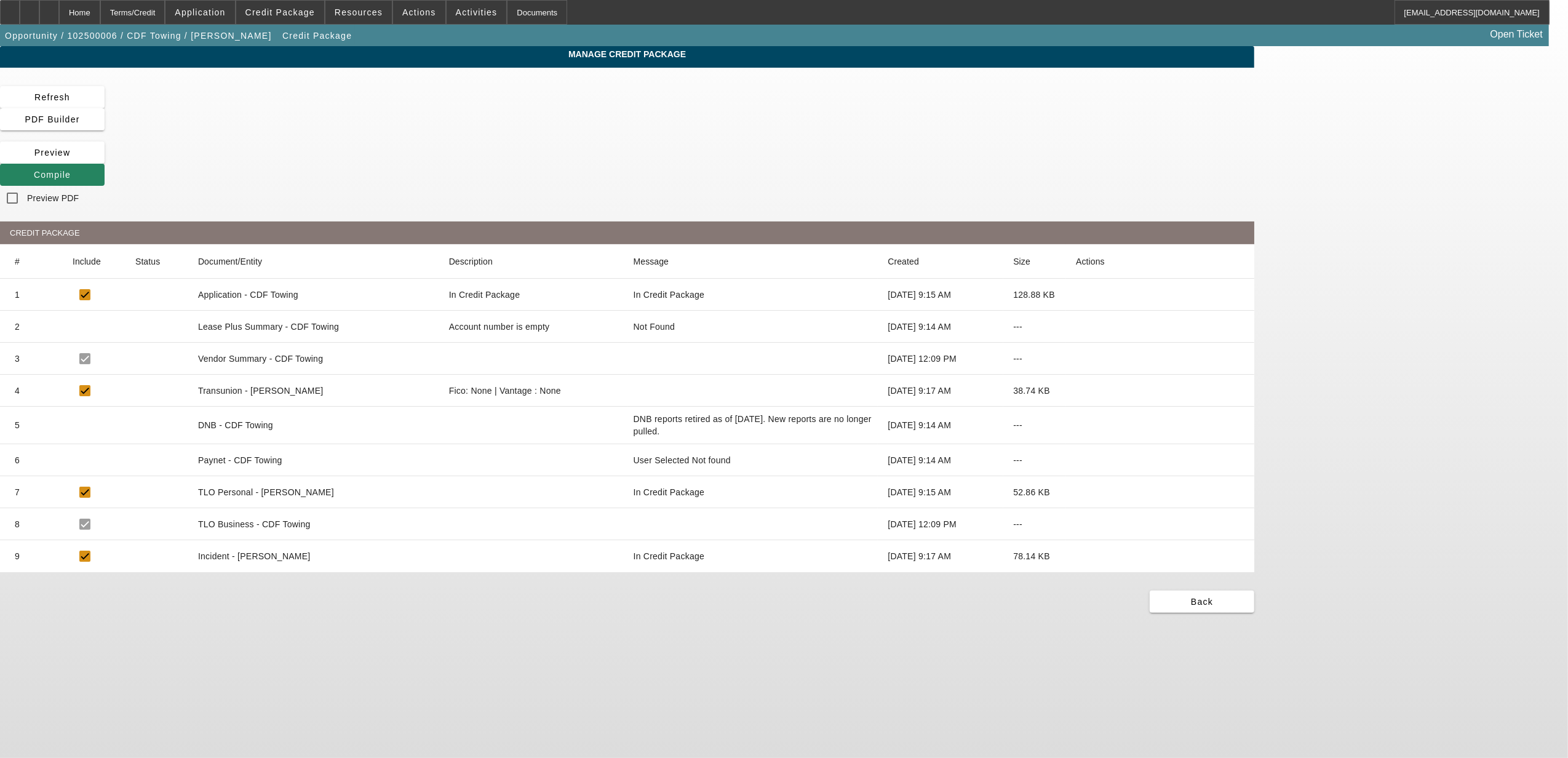
click at [1076, 391] on icon at bounding box center [1076, 391] width 0 height 0
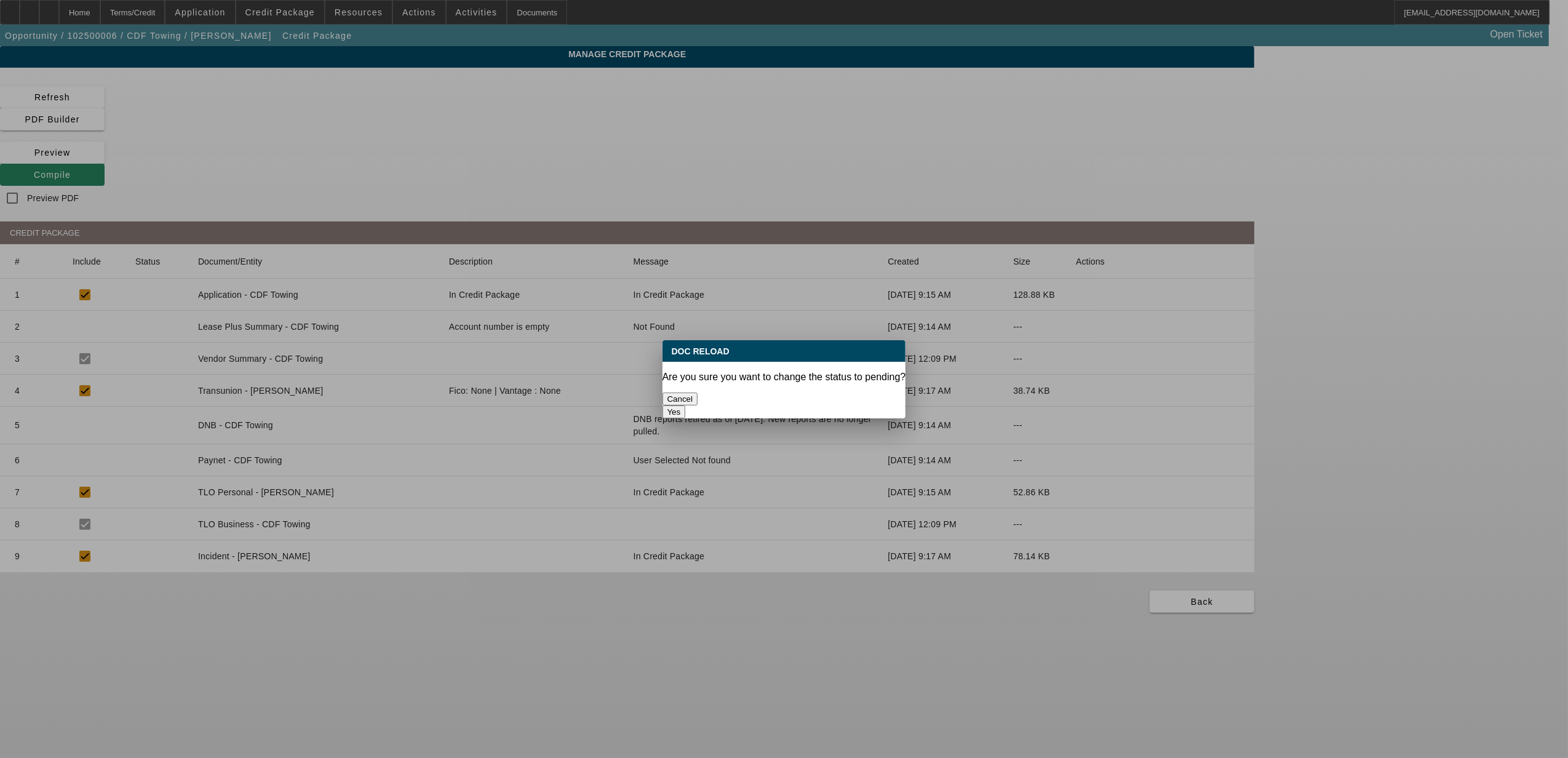
click at [686, 405] on button "Yes" at bounding box center [674, 412] width 24 height 13
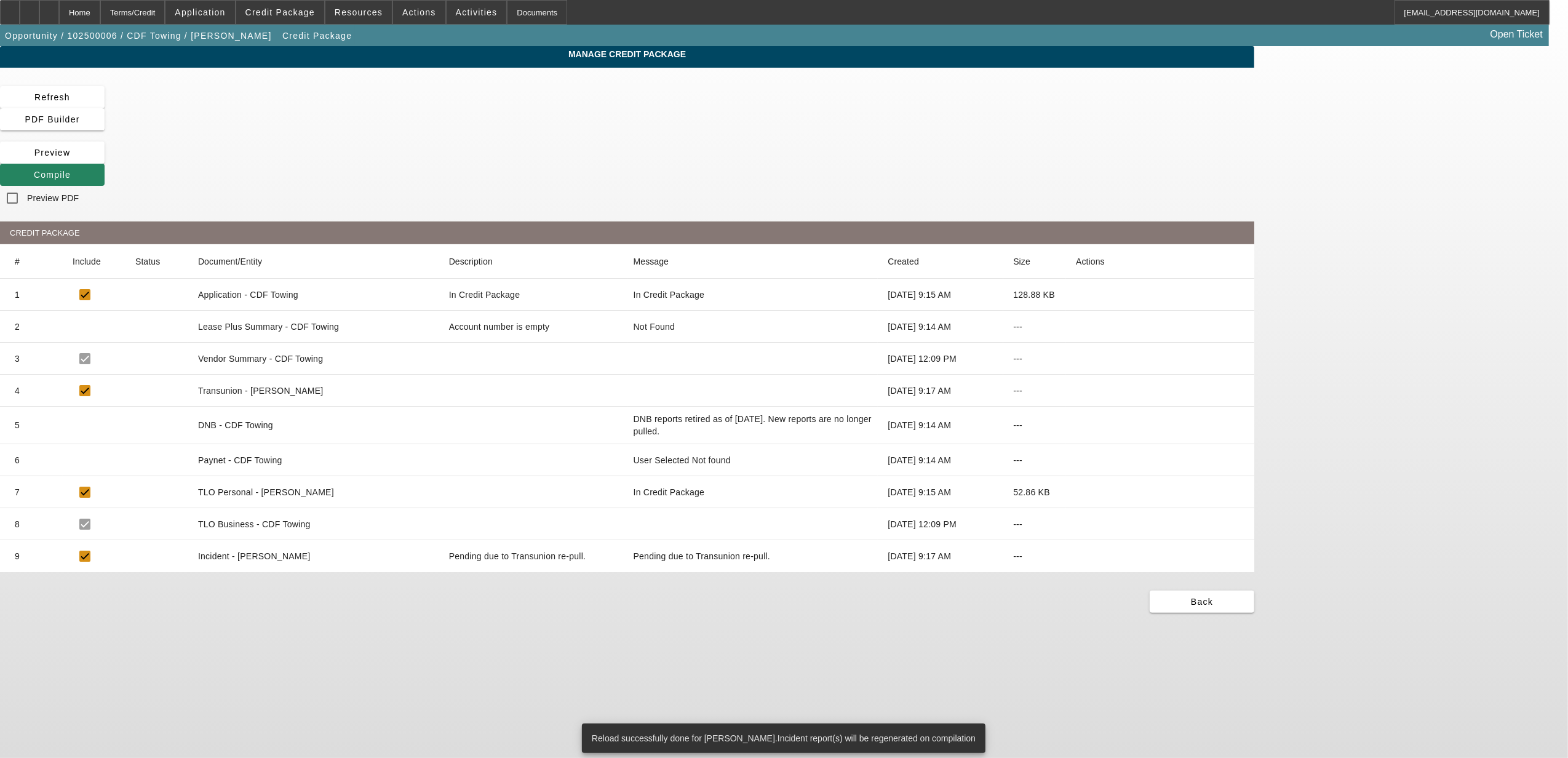
click at [1024, 85] on div "Manage Credit Package Refresh PDF Builder [GEOGRAPHIC_DATA] Compile Preview PDF…" at bounding box center [627, 330] width 1254 height 567
click at [71, 170] on span "Compile" at bounding box center [52, 174] width 37 height 10
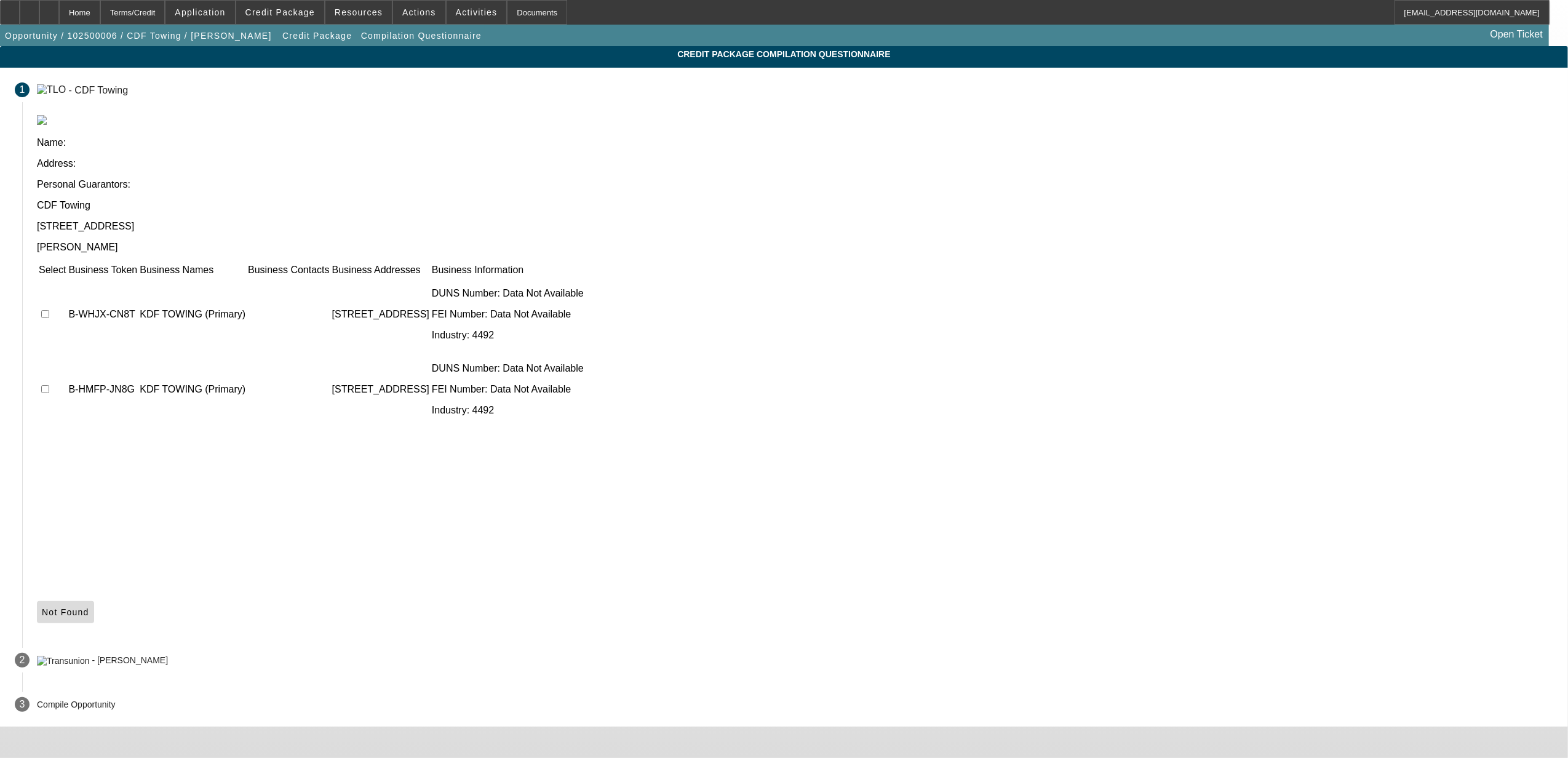
click at [42, 607] on icon at bounding box center [42, 612] width 0 height 10
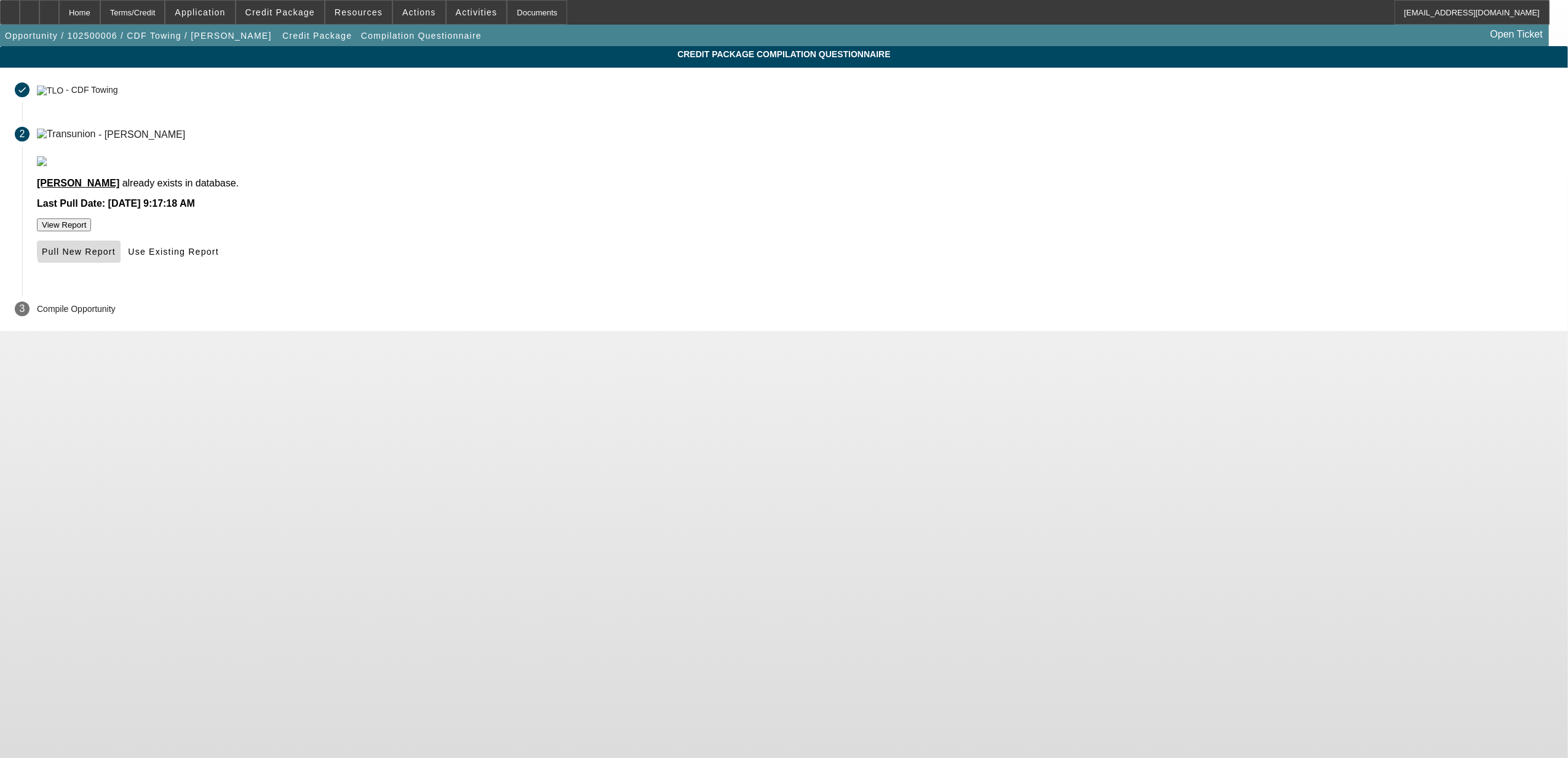
click at [116, 257] on span "Pull New Report" at bounding box center [79, 251] width 74 height 10
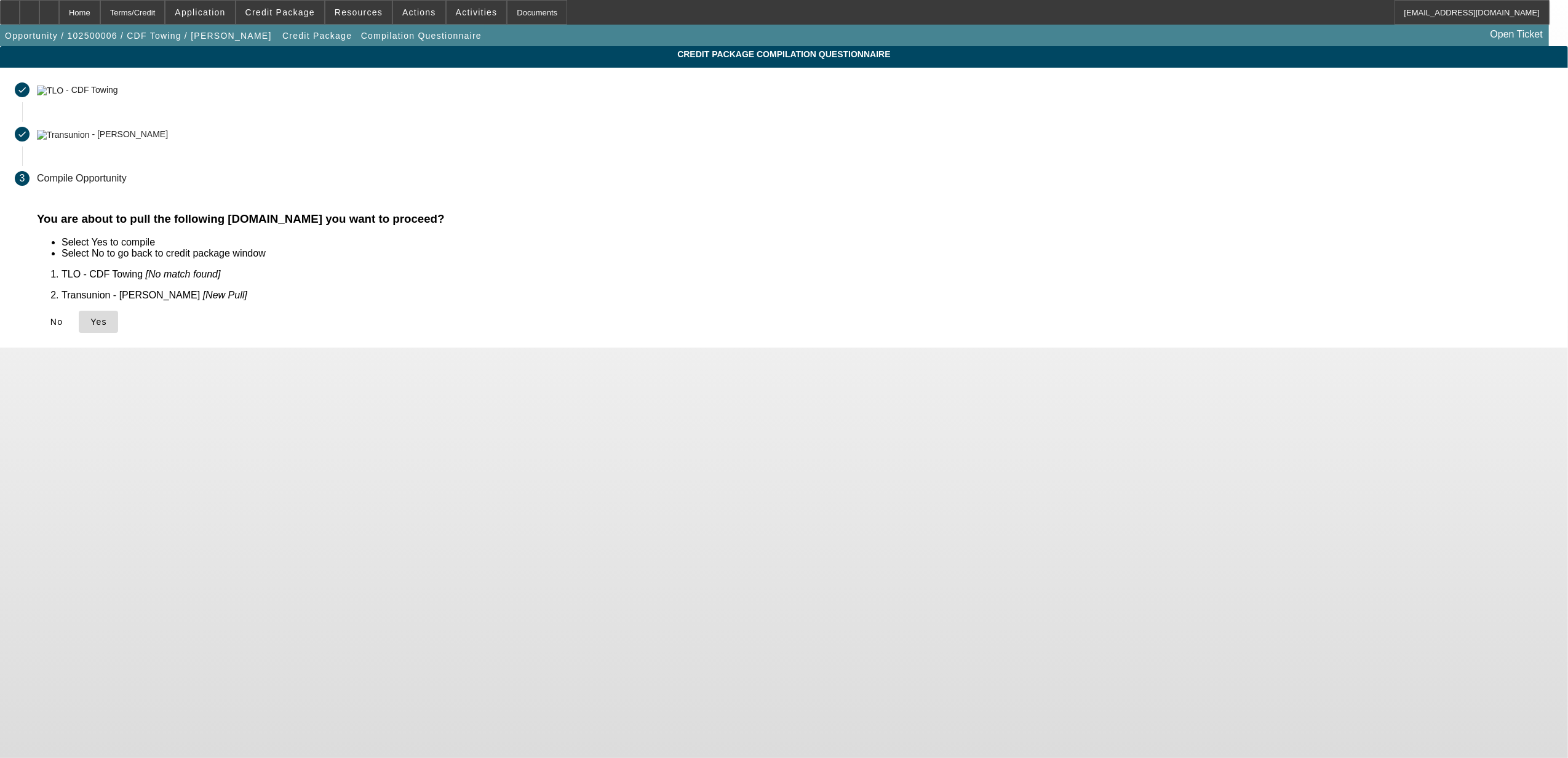
click at [107, 317] on span "Yes" at bounding box center [98, 321] width 17 height 10
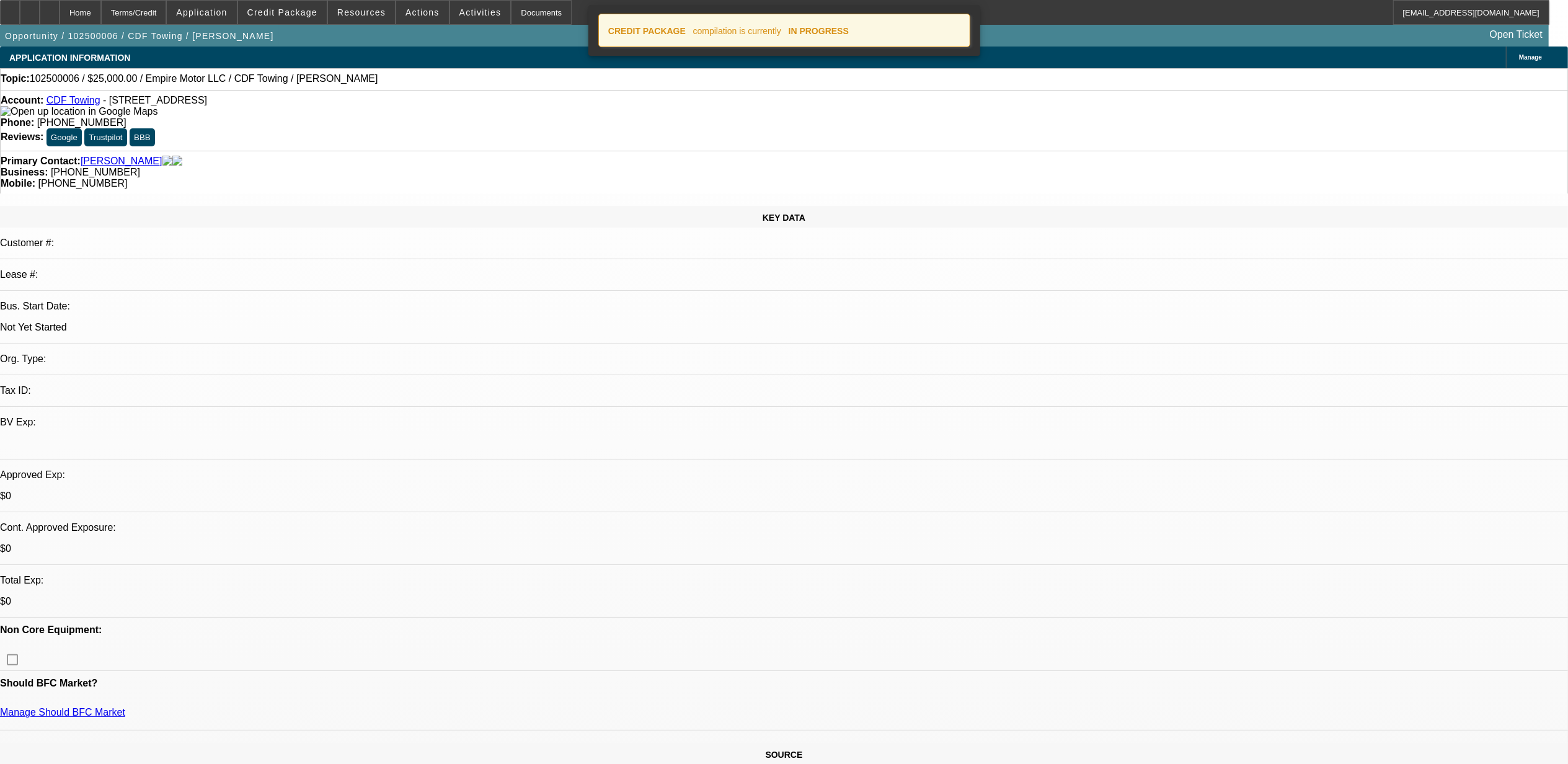
select select "0"
select select "2"
select select "0.1"
select select "4"
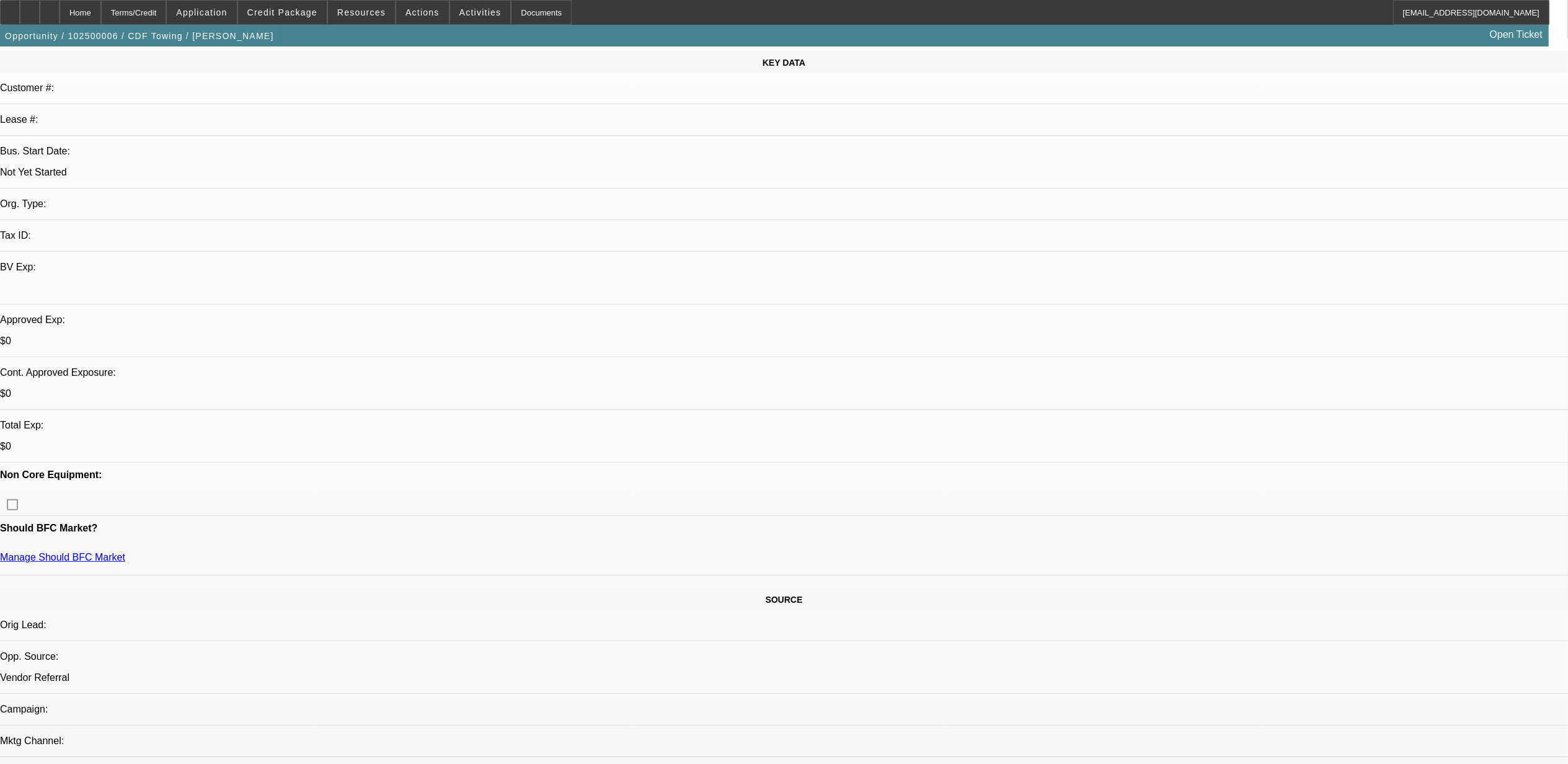
scroll to position [165, 0]
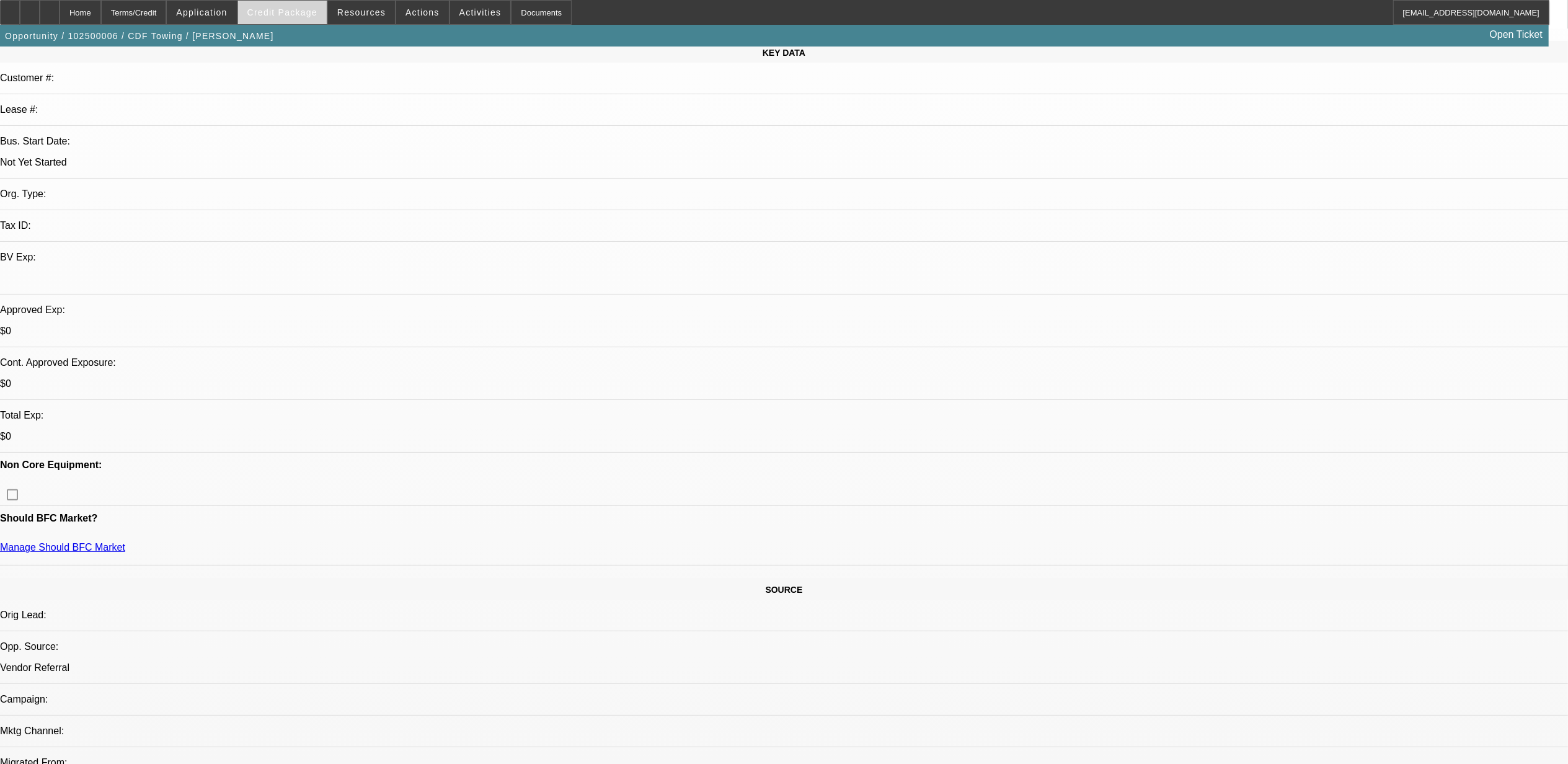
click at [306, 18] on span at bounding box center [282, 12] width 88 height 29
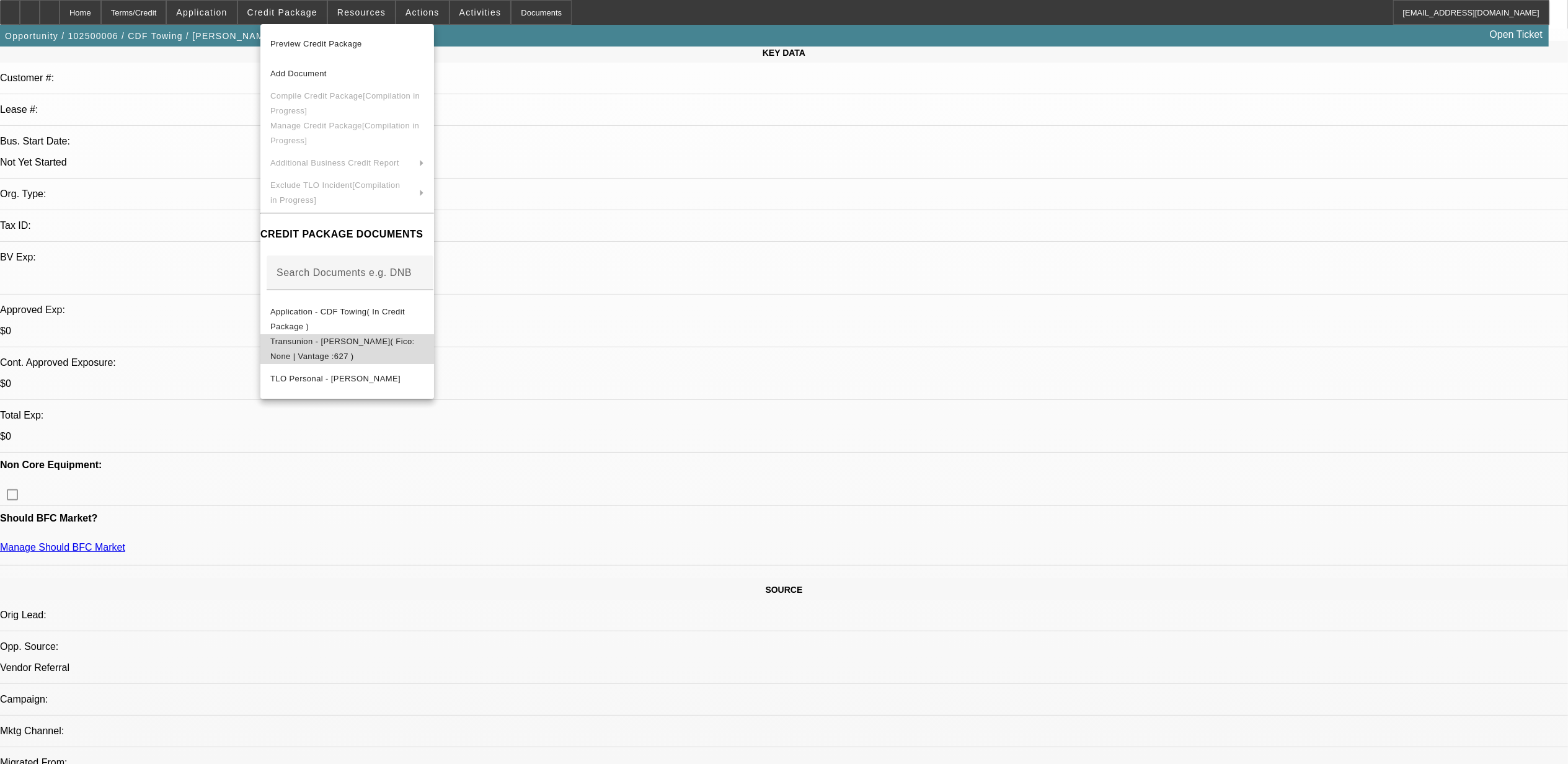
click at [318, 348] on span "Transunion - [PERSON_NAME]( Fico: None | Vantage :627 )" at bounding box center [343, 348] width 145 height 24
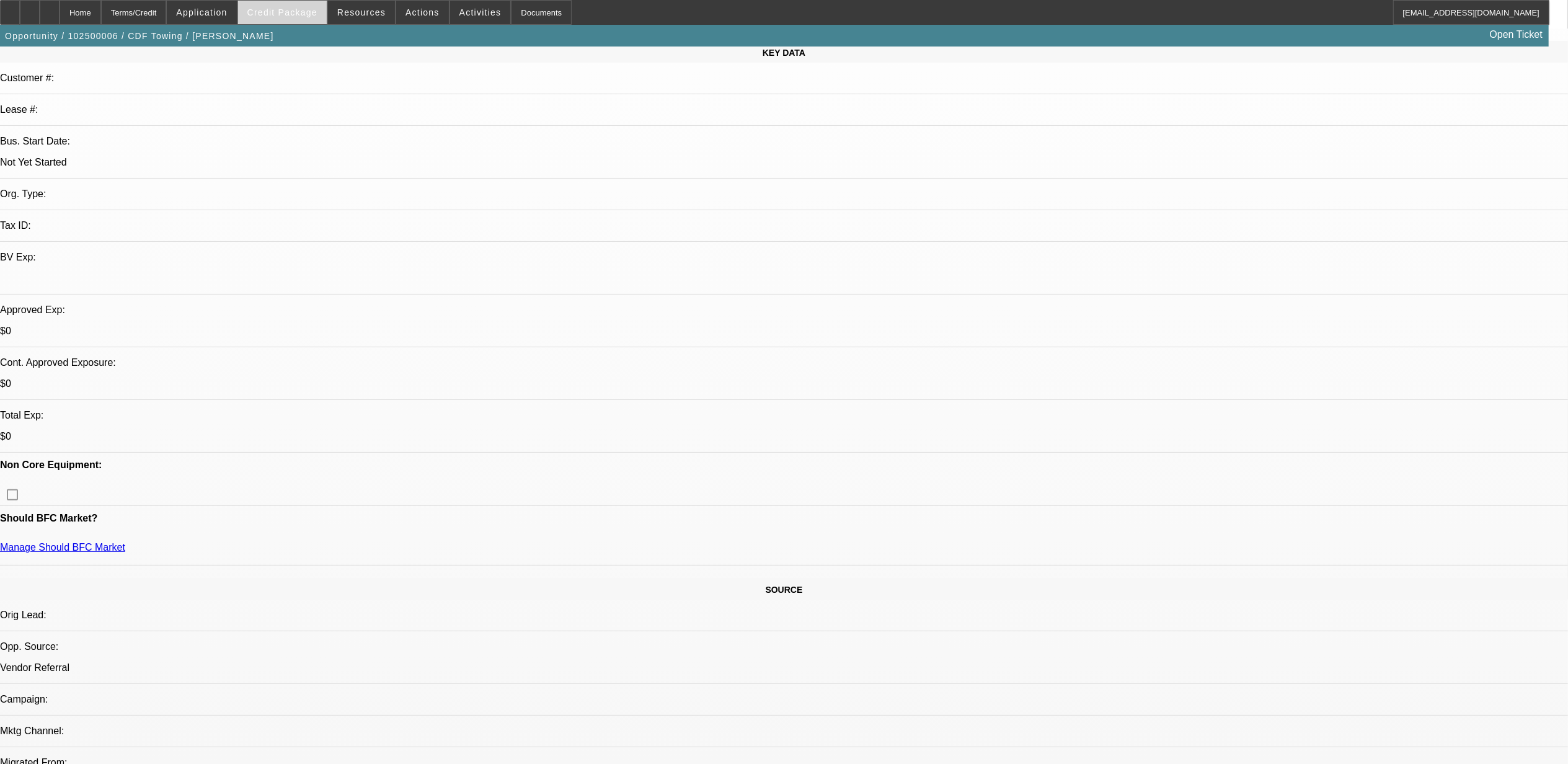
click at [278, 4] on span at bounding box center [282, 12] width 88 height 29
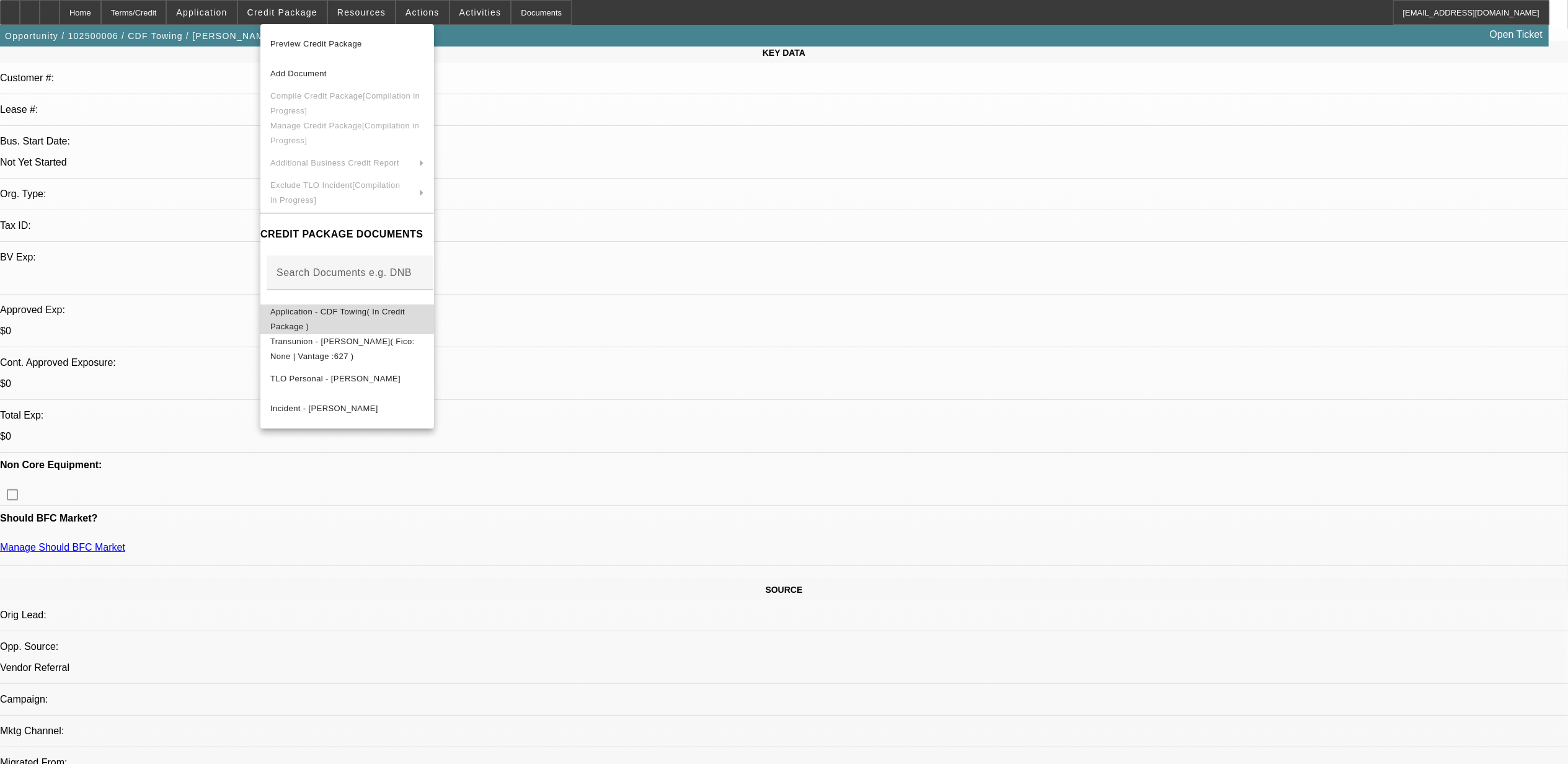
click at [295, 311] on span "Application - CDF Towing( In Credit Package )" at bounding box center [338, 318] width 135 height 24
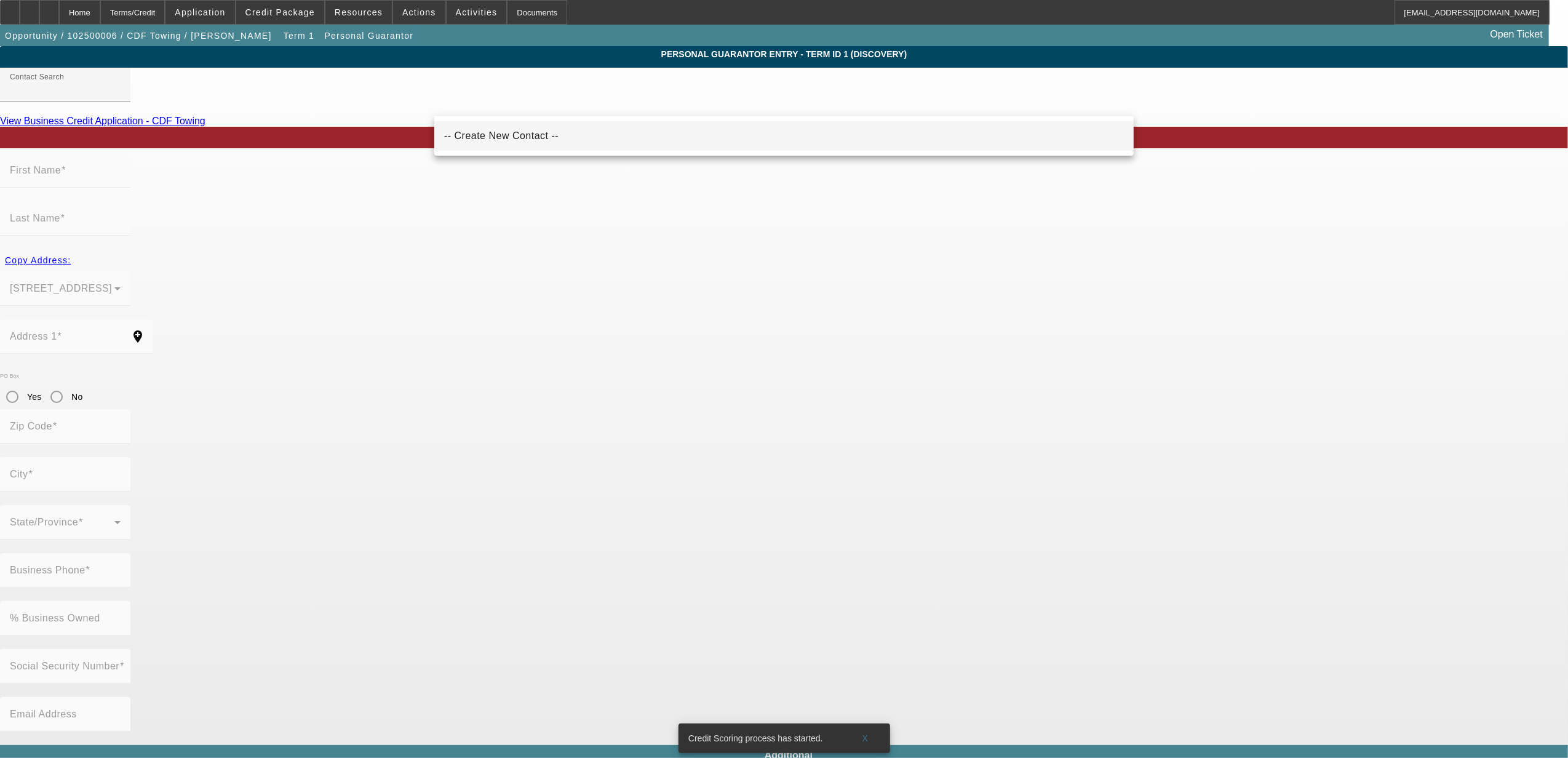
click at [495, 145] on mat-option "-- Create New Contact --" at bounding box center [783, 136] width 700 height 29
type input "-- Create New Contact --"
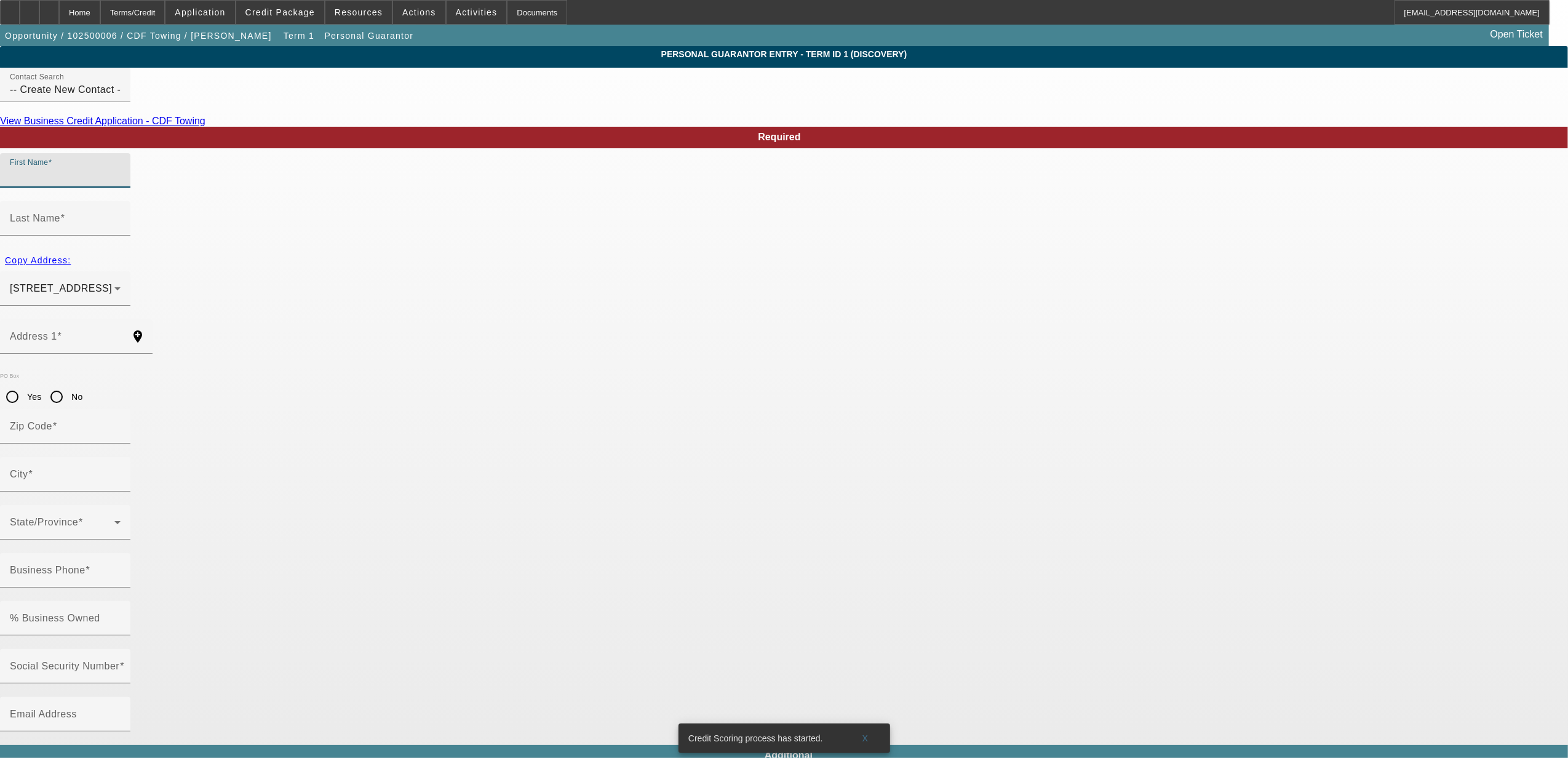
click at [121, 183] on input "First Name" at bounding box center [65, 175] width 111 height 15
type input "[PERSON_NAME]"
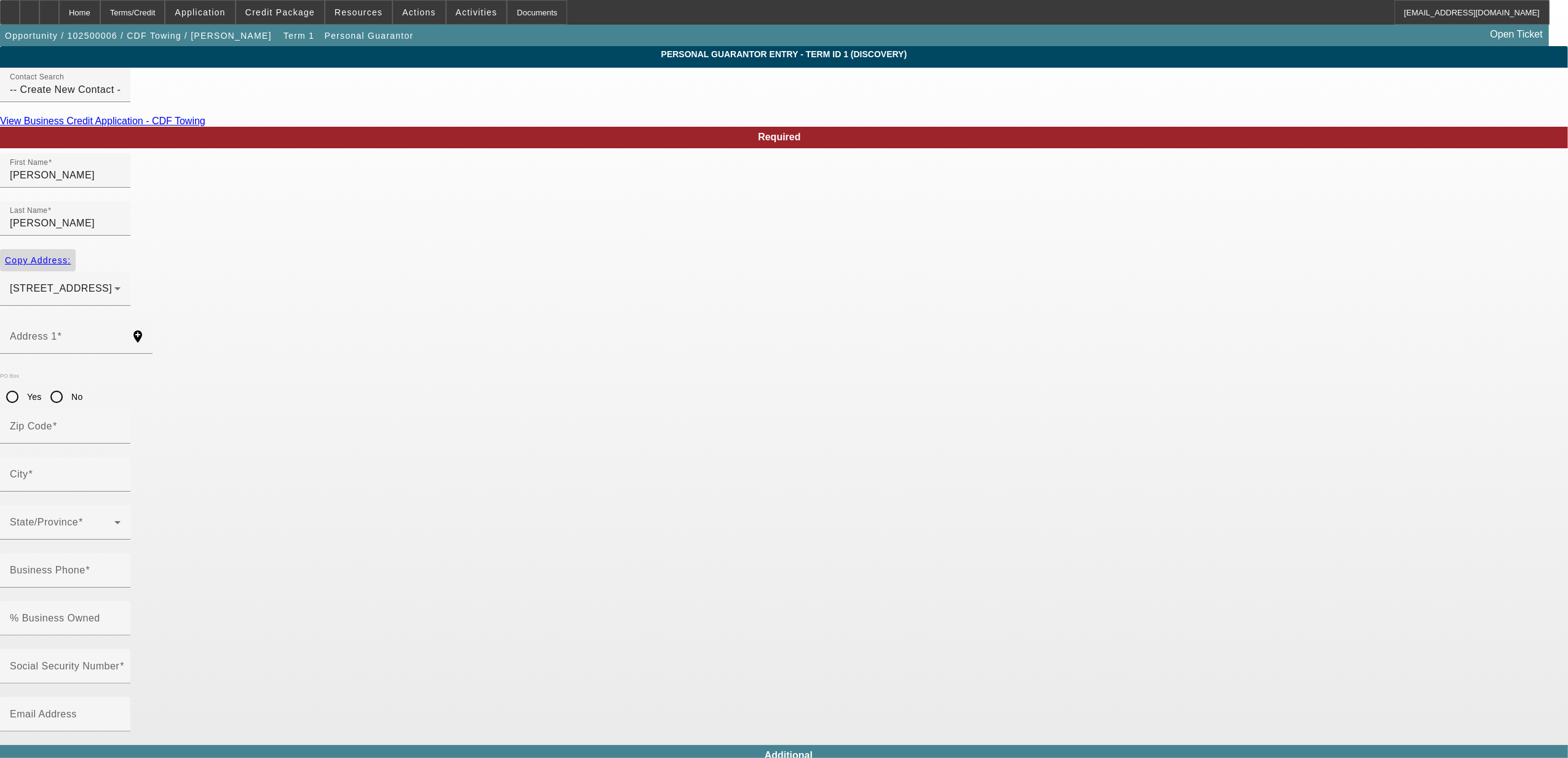
click at [71, 255] on span "Copy Address:" at bounding box center [38, 260] width 66 height 10
type input "[STREET_ADDRESS]"
type input "77535"
type input "[GEOGRAPHIC_DATA]"
click at [121, 568] on input "Business Phone" at bounding box center [65, 575] width 111 height 15
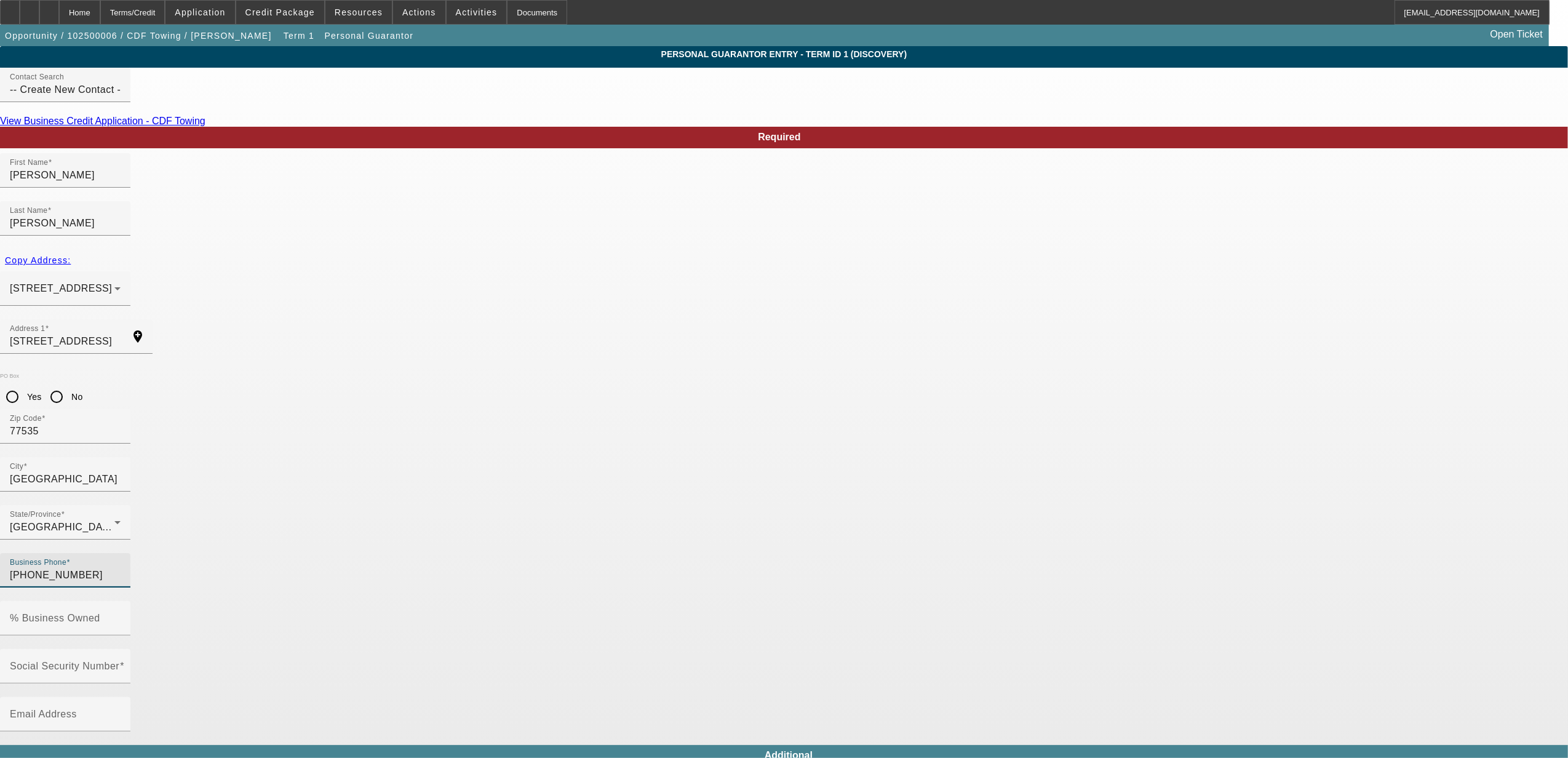
type input "[PHONE_NUMBER]"
type input "100"
type input "358-58-6810"
drag, startPoint x: 677, startPoint y: 485, endPoint x: 687, endPoint y: 489, distance: 10.8
click at [121, 712] on input "chrisdeb7777@mail.com" at bounding box center [65, 719] width 111 height 15
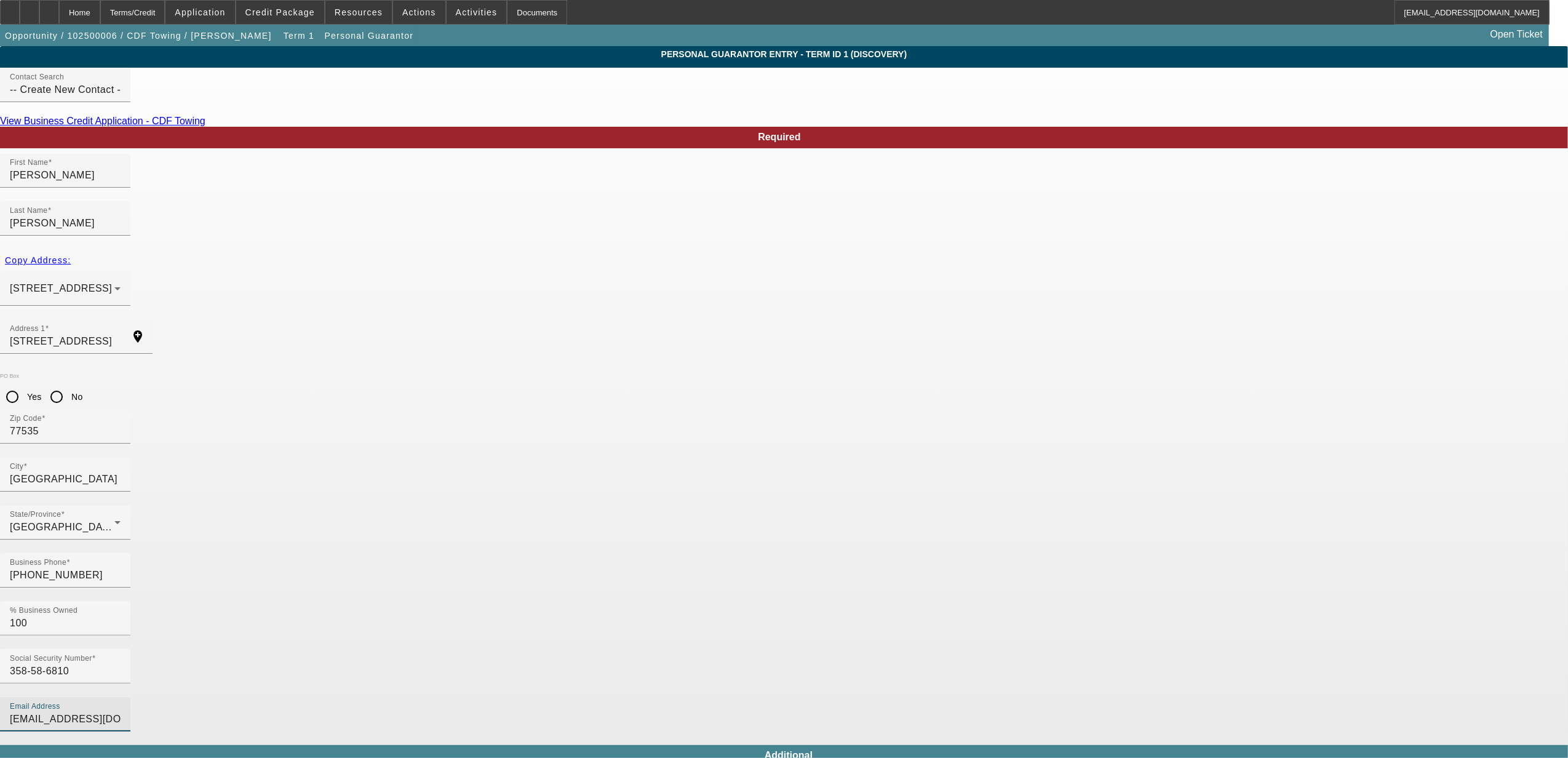
type input "chrisdeb7777@gmail.com"
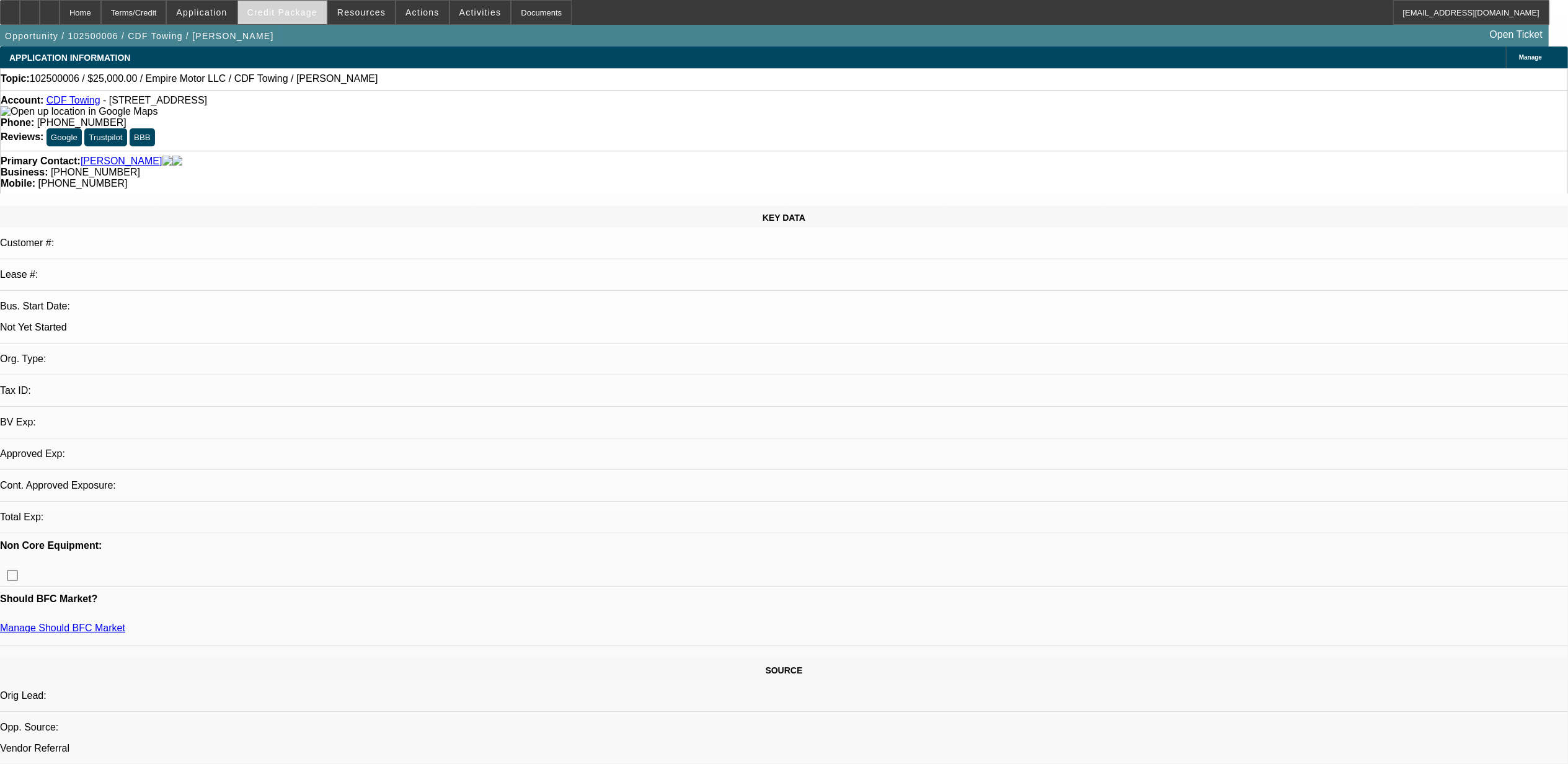
select select "0"
select select "2"
select select "0.1"
select select "4"
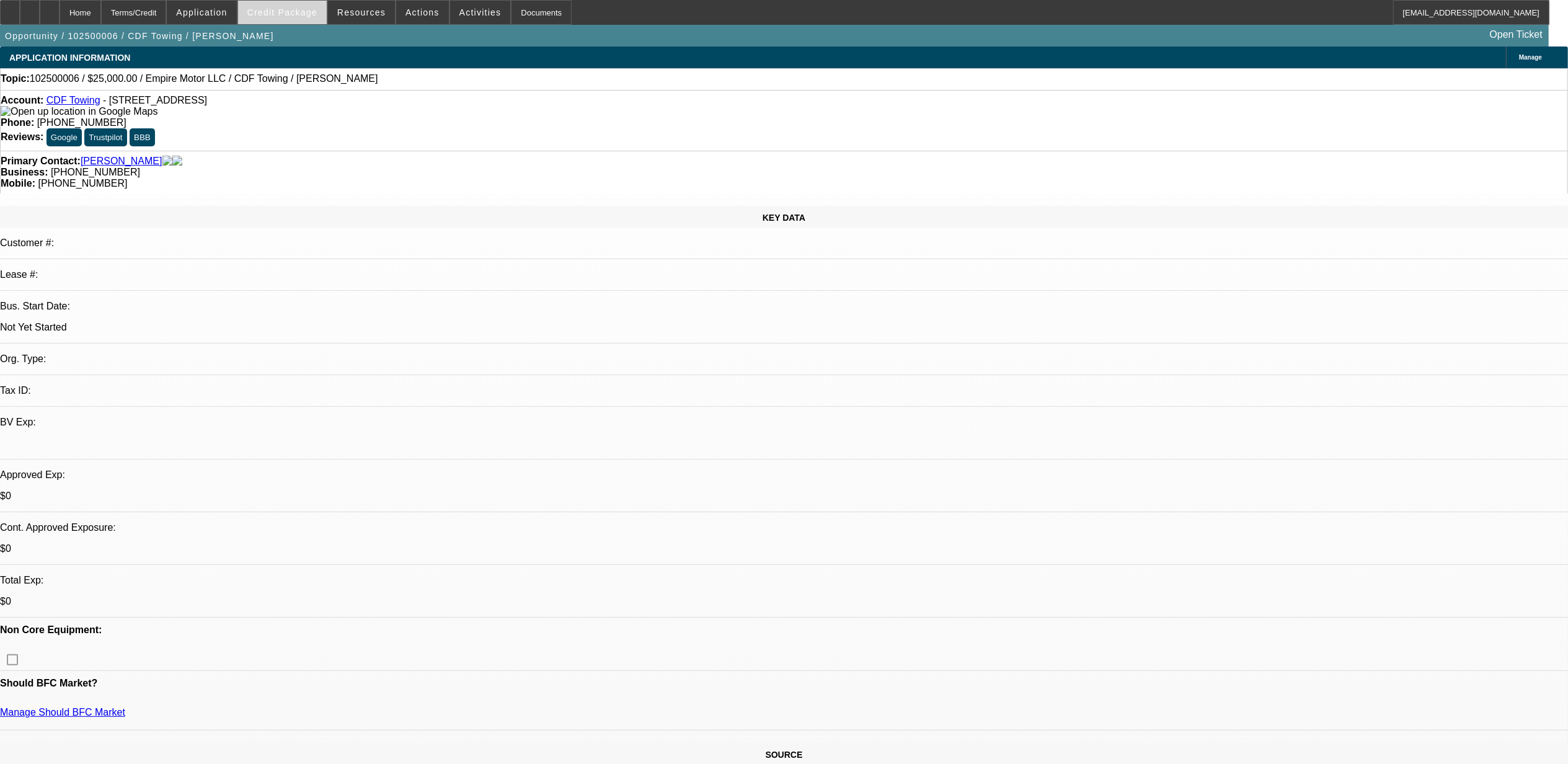
click at [313, 10] on span "Credit Package" at bounding box center [282, 12] width 70 height 10
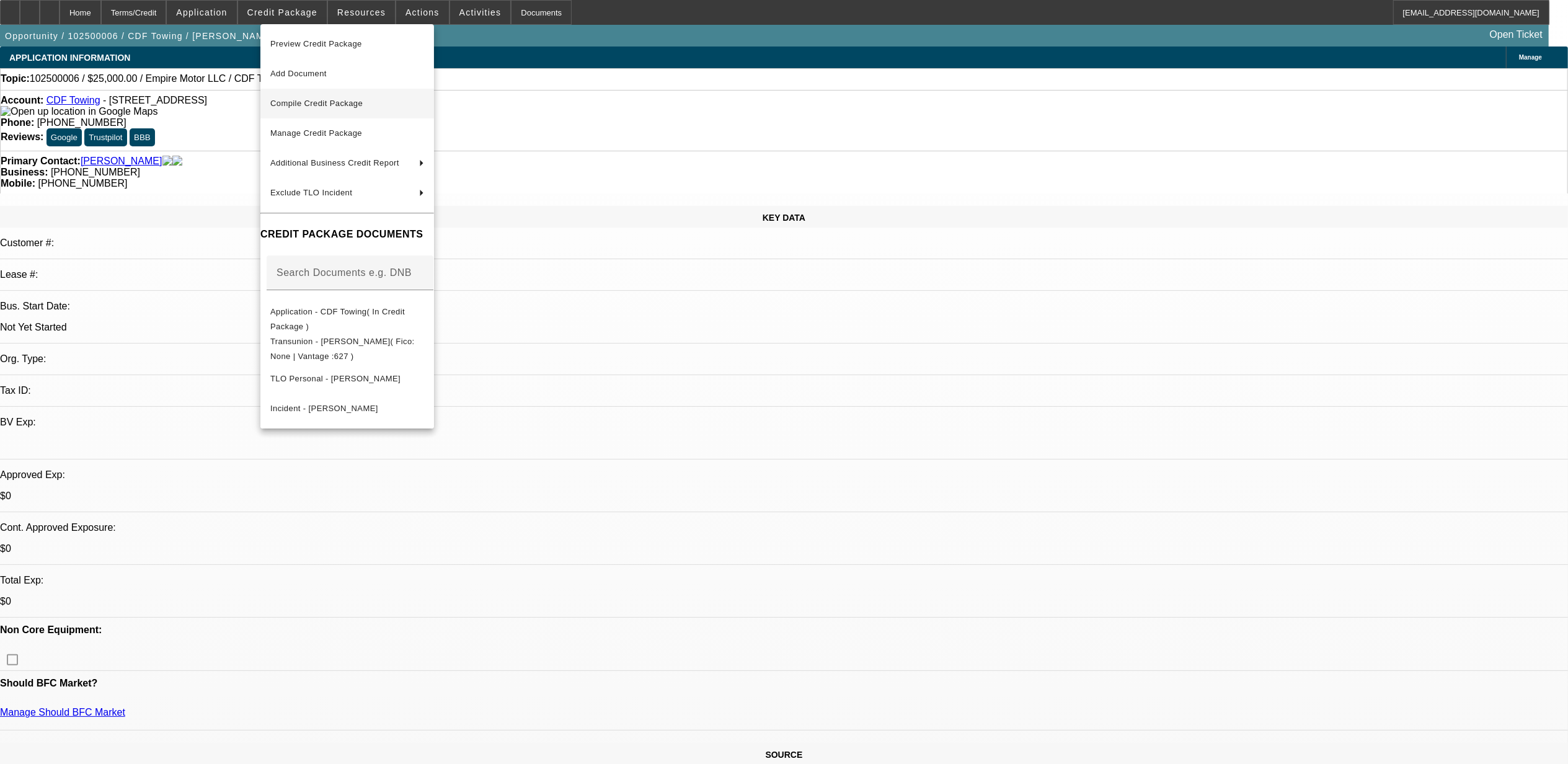
click at [316, 102] on span "Compile Credit Package" at bounding box center [316, 103] width 92 height 10
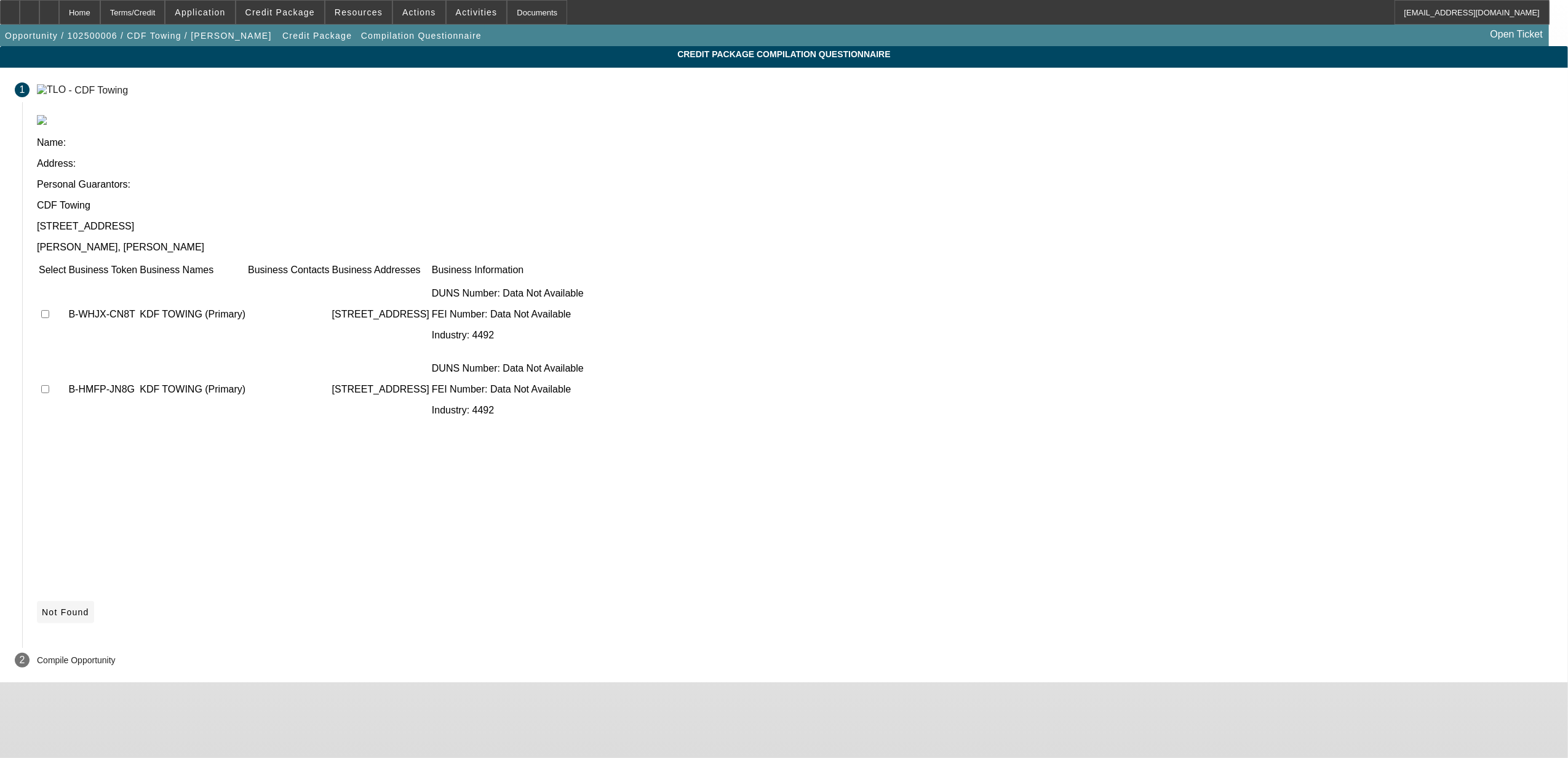
click at [42, 607] on icon at bounding box center [42, 612] width 0 height 10
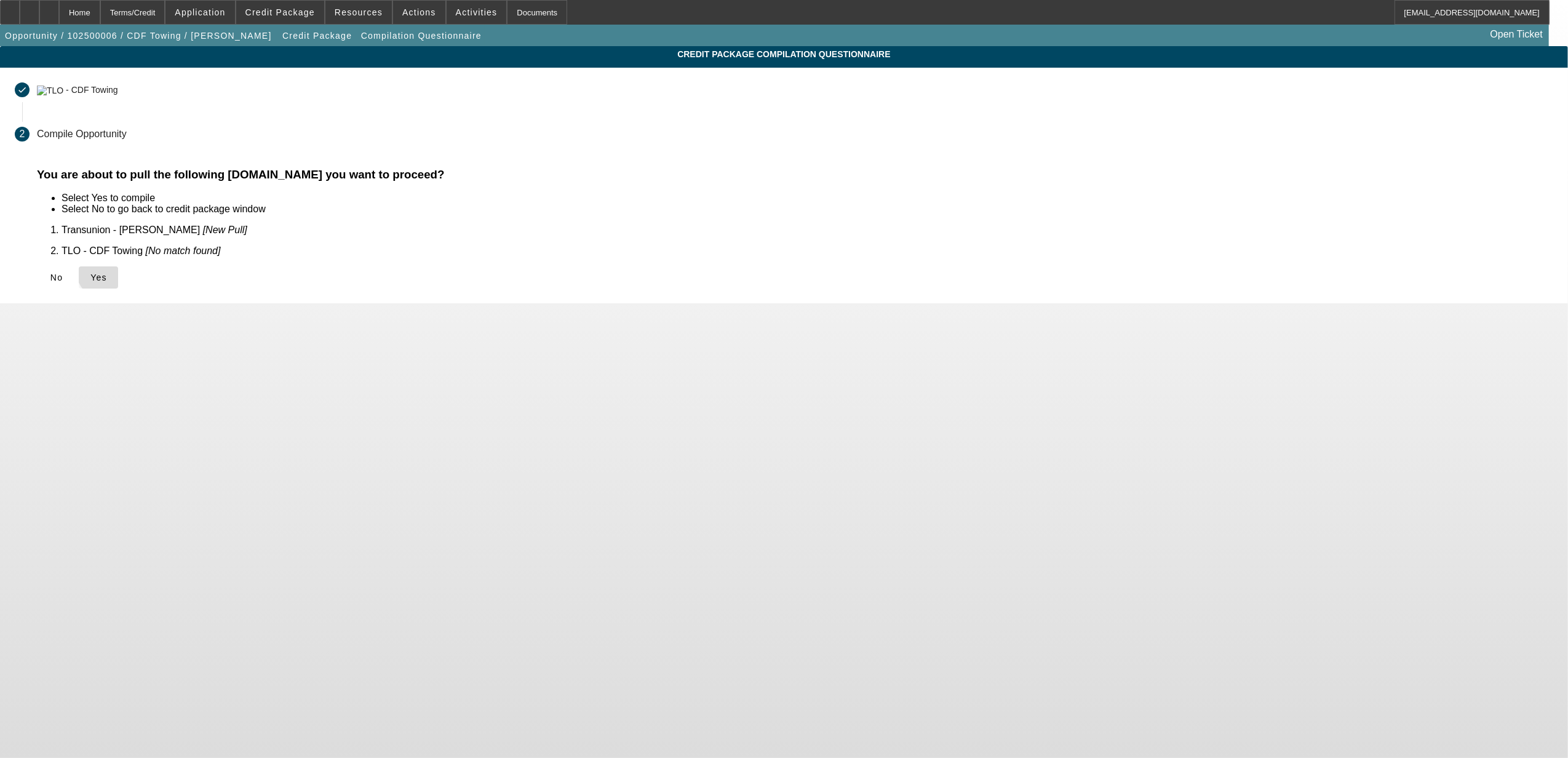
click at [107, 273] on span "Yes" at bounding box center [98, 277] width 17 height 10
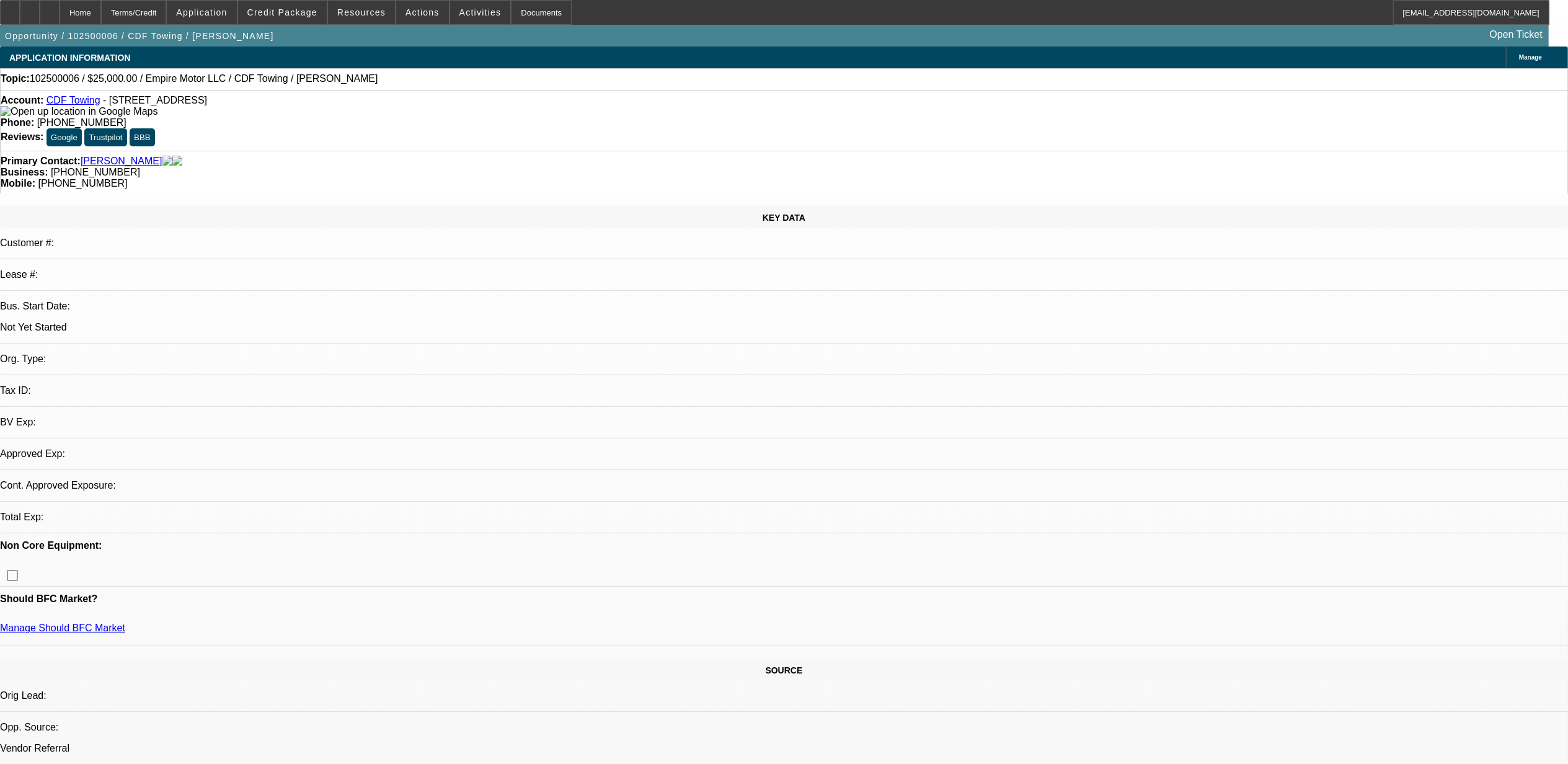
select select "0"
select select "2"
select select "0.1"
select select "4"
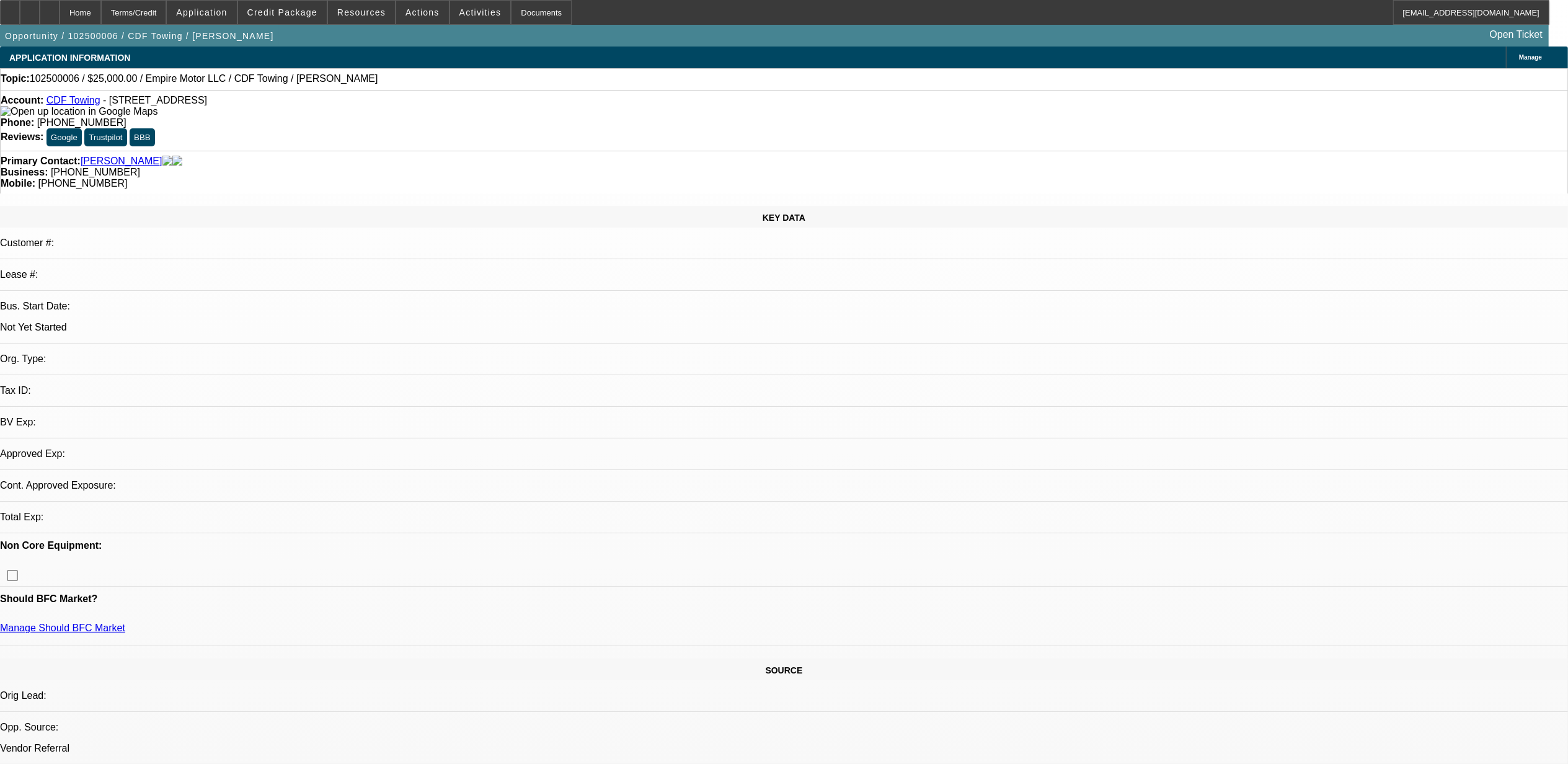
select select "0"
select select "2"
select select "0.1"
select select "1"
select select "2"
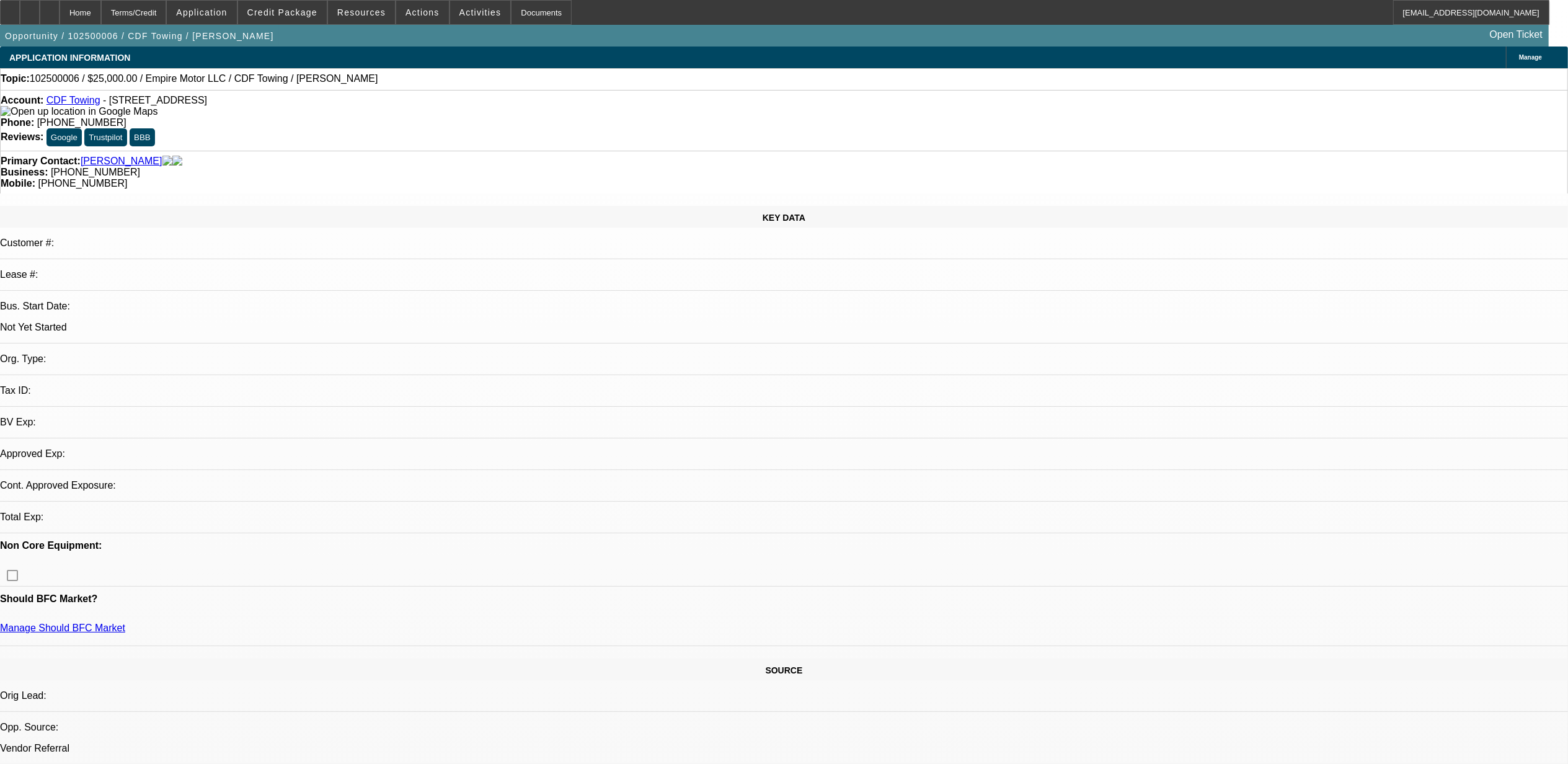
select select "4"
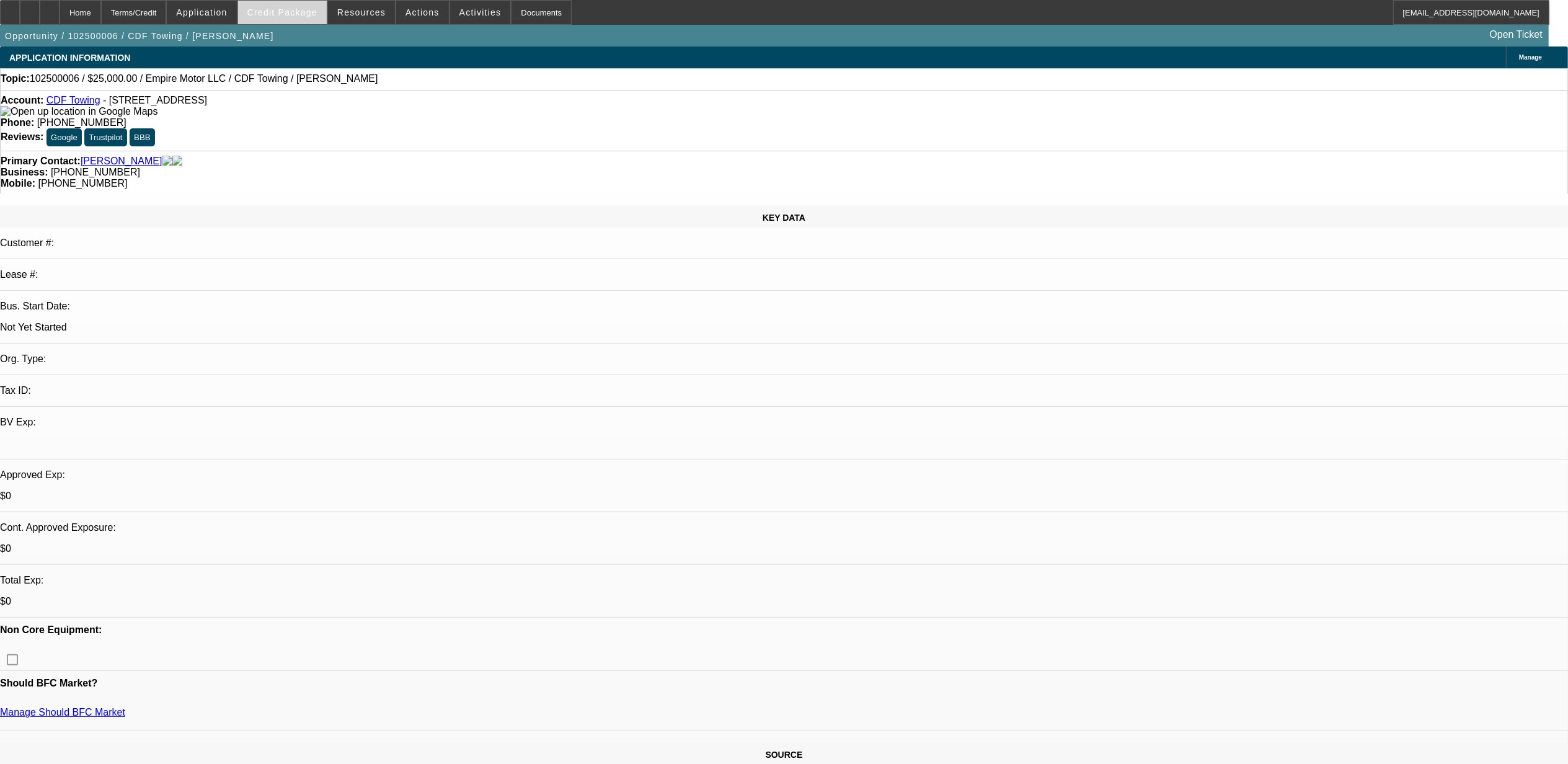
click at [270, 20] on span at bounding box center [282, 12] width 88 height 29
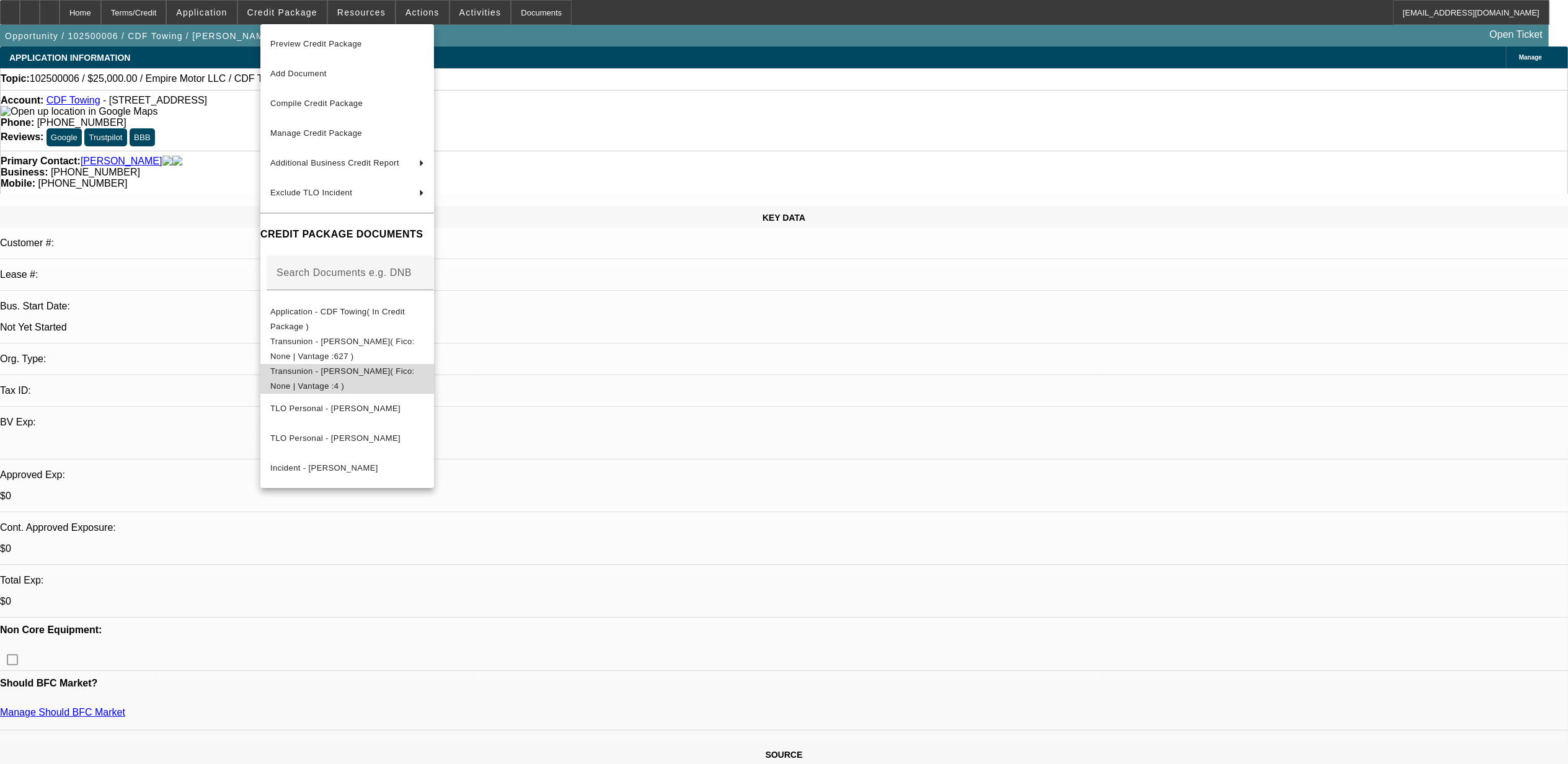
click at [372, 379] on span "Transunion - [PERSON_NAME]( Fico: None | Vantage :4 )" at bounding box center [347, 378] width 154 height 29
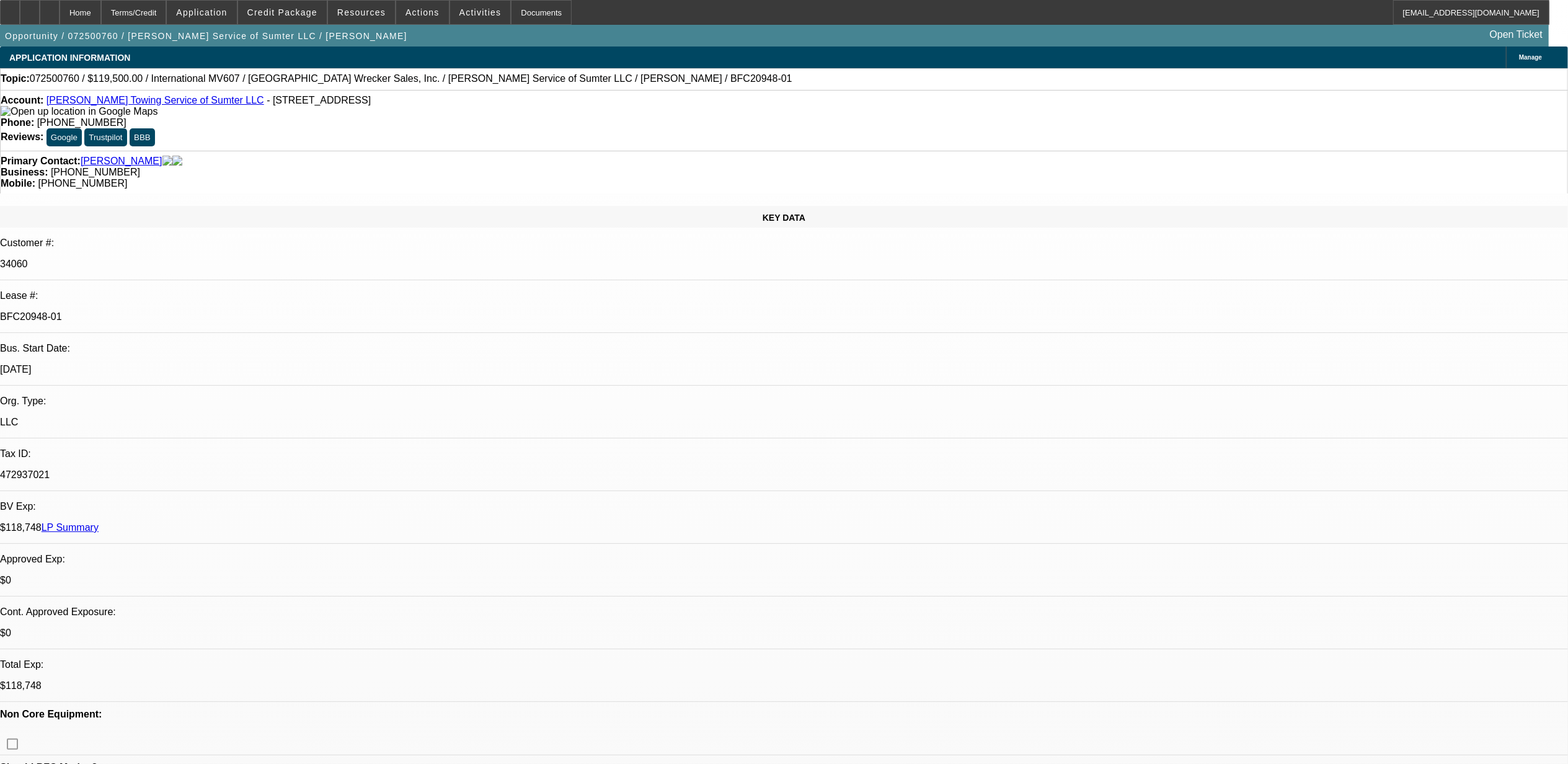
select select "0"
select select "2"
select select "0"
select select "2"
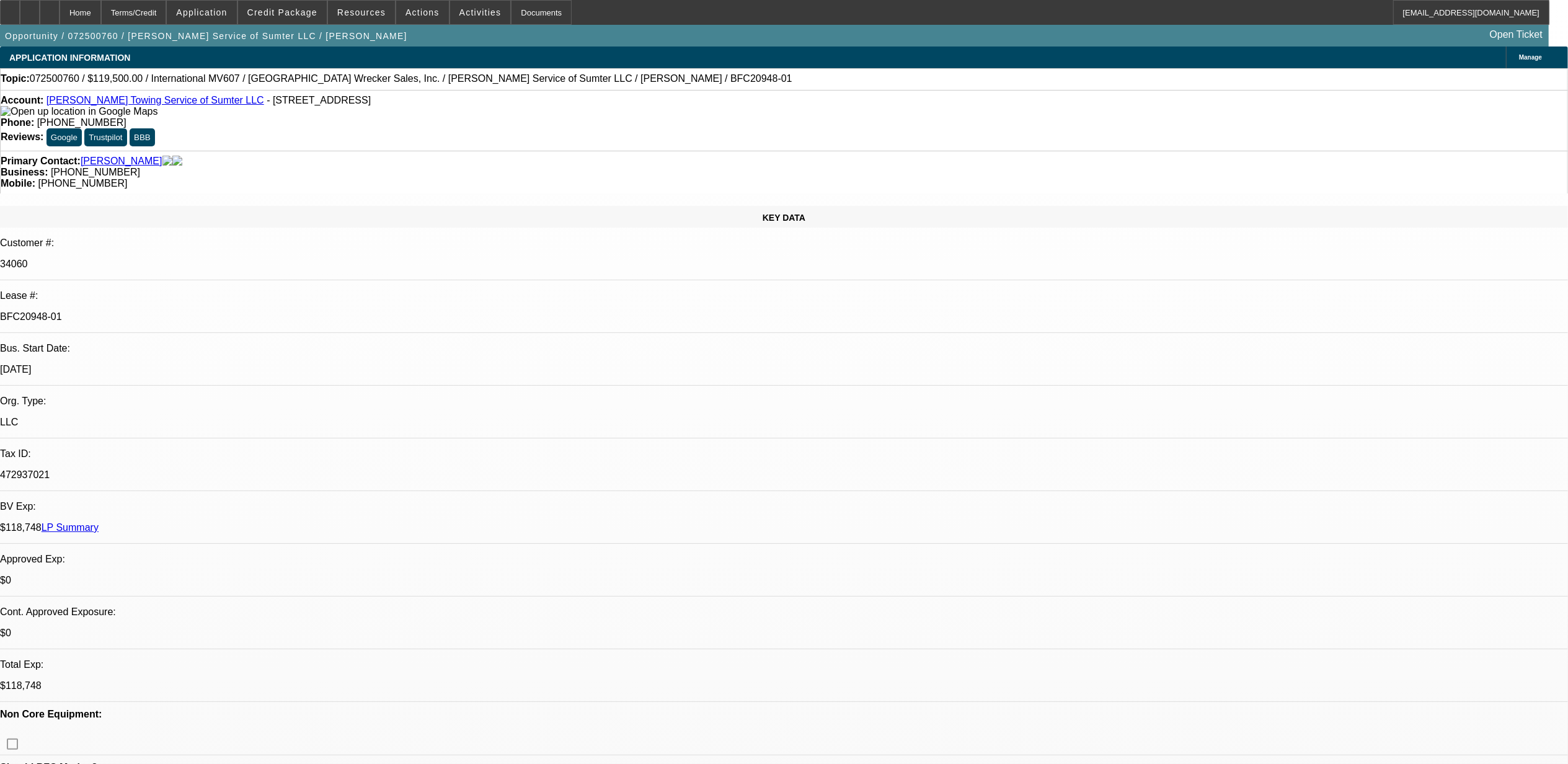
select select "0"
select select "2"
select select "0"
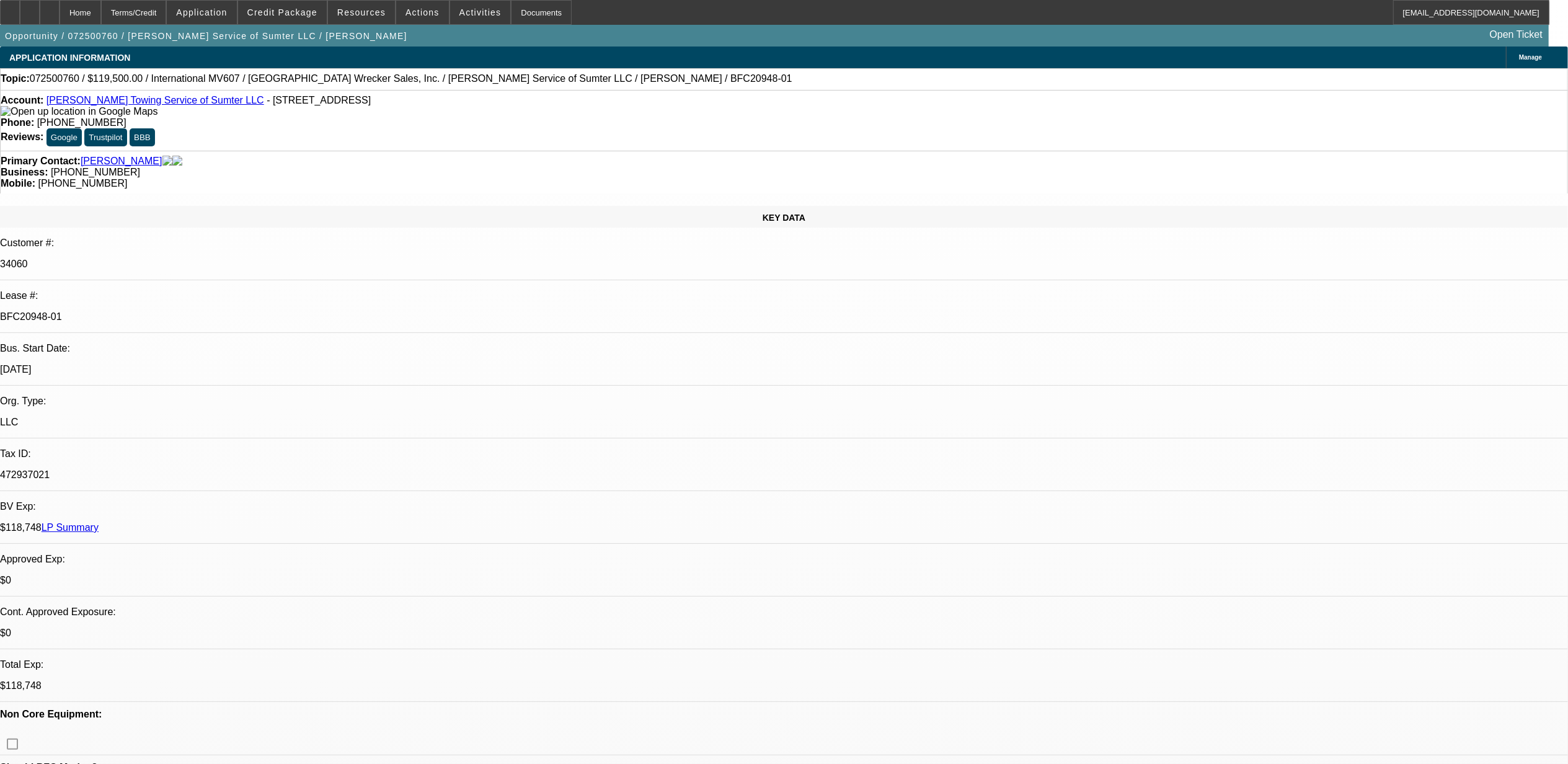
select select "2"
select select "0"
select select "1"
select select "2"
select select "6"
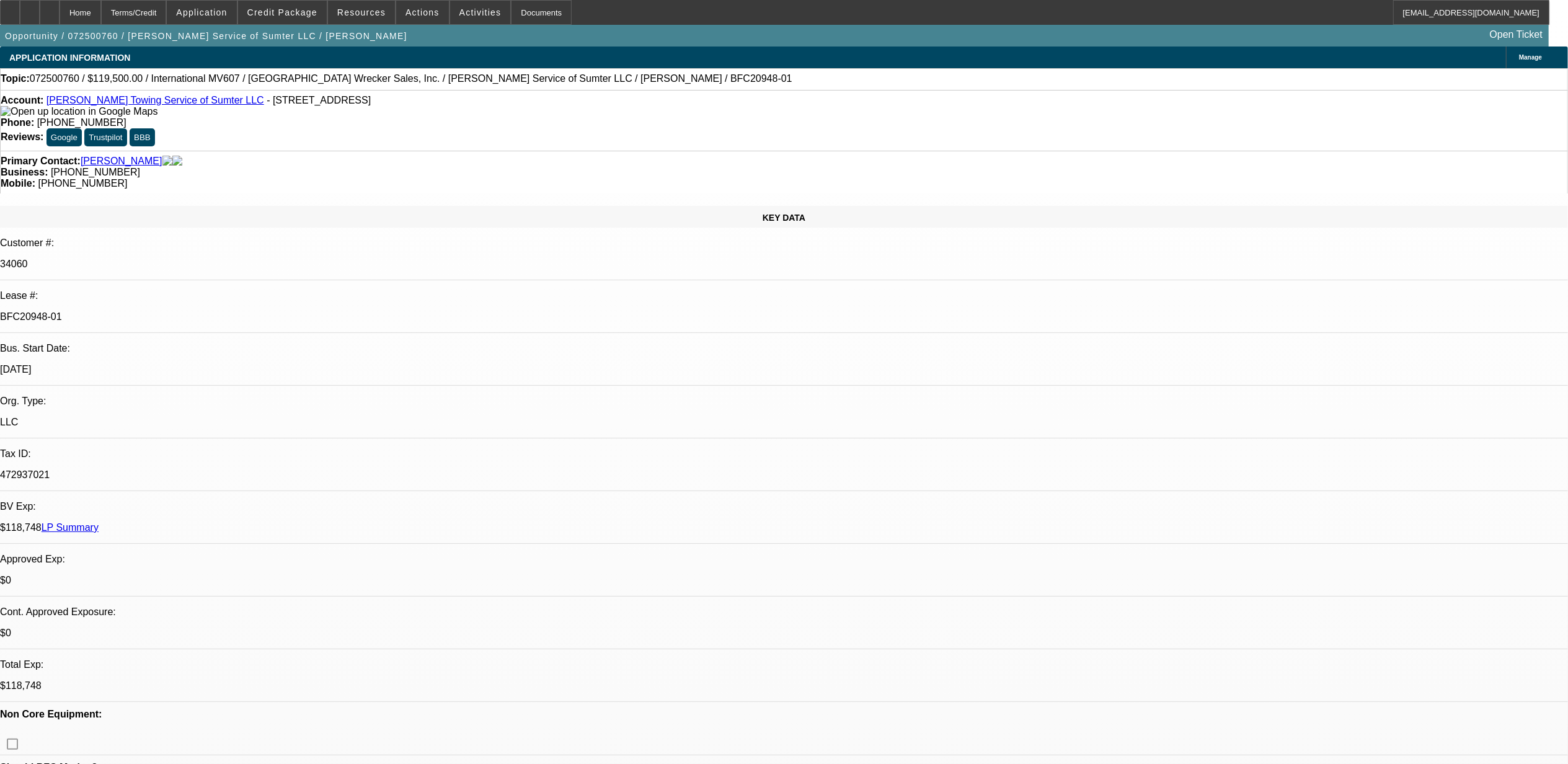
select select "1"
select select "2"
select select "6"
select select "1"
select select "2"
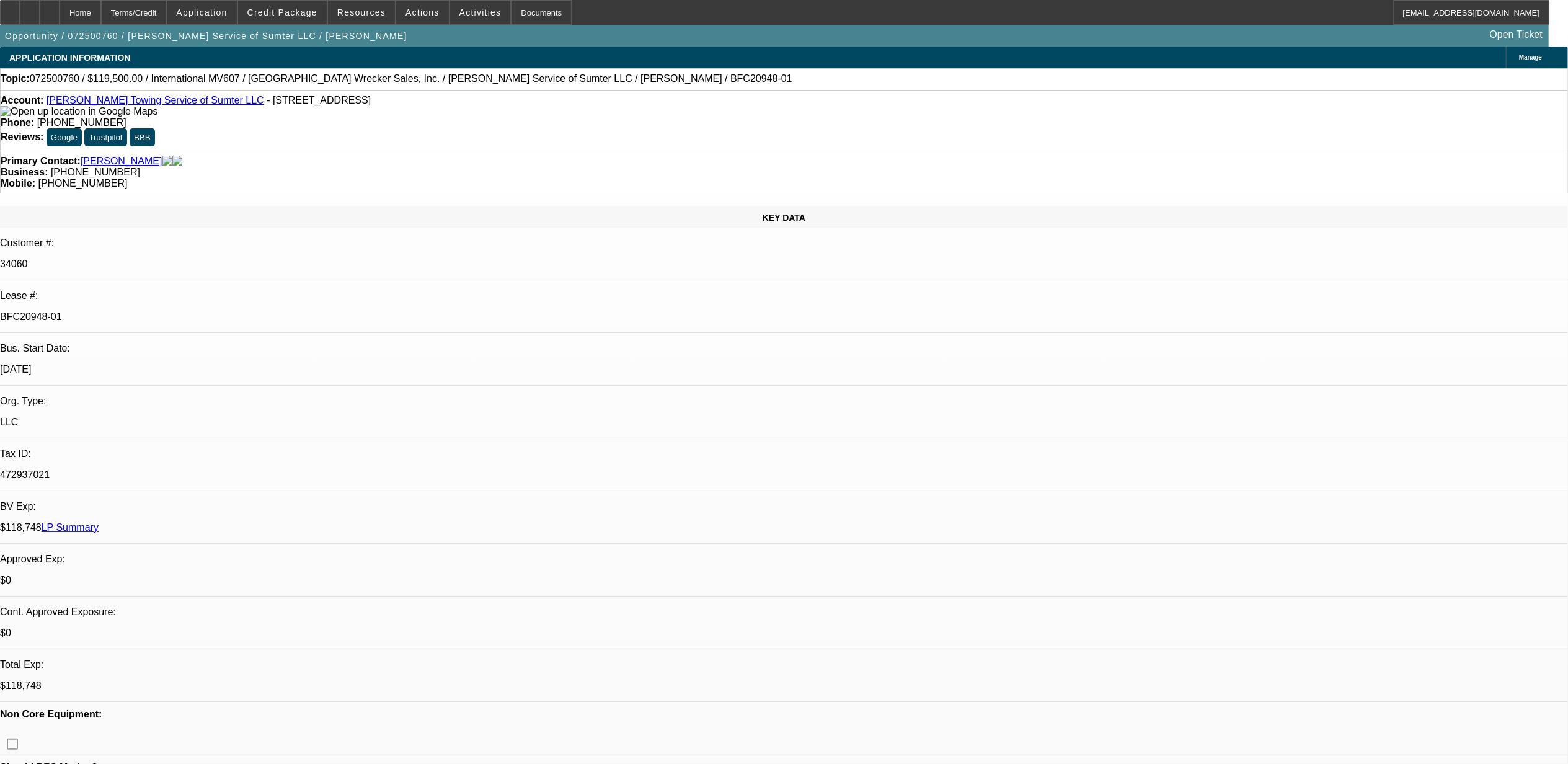
select select "6"
select select "1"
select select "2"
select select "6"
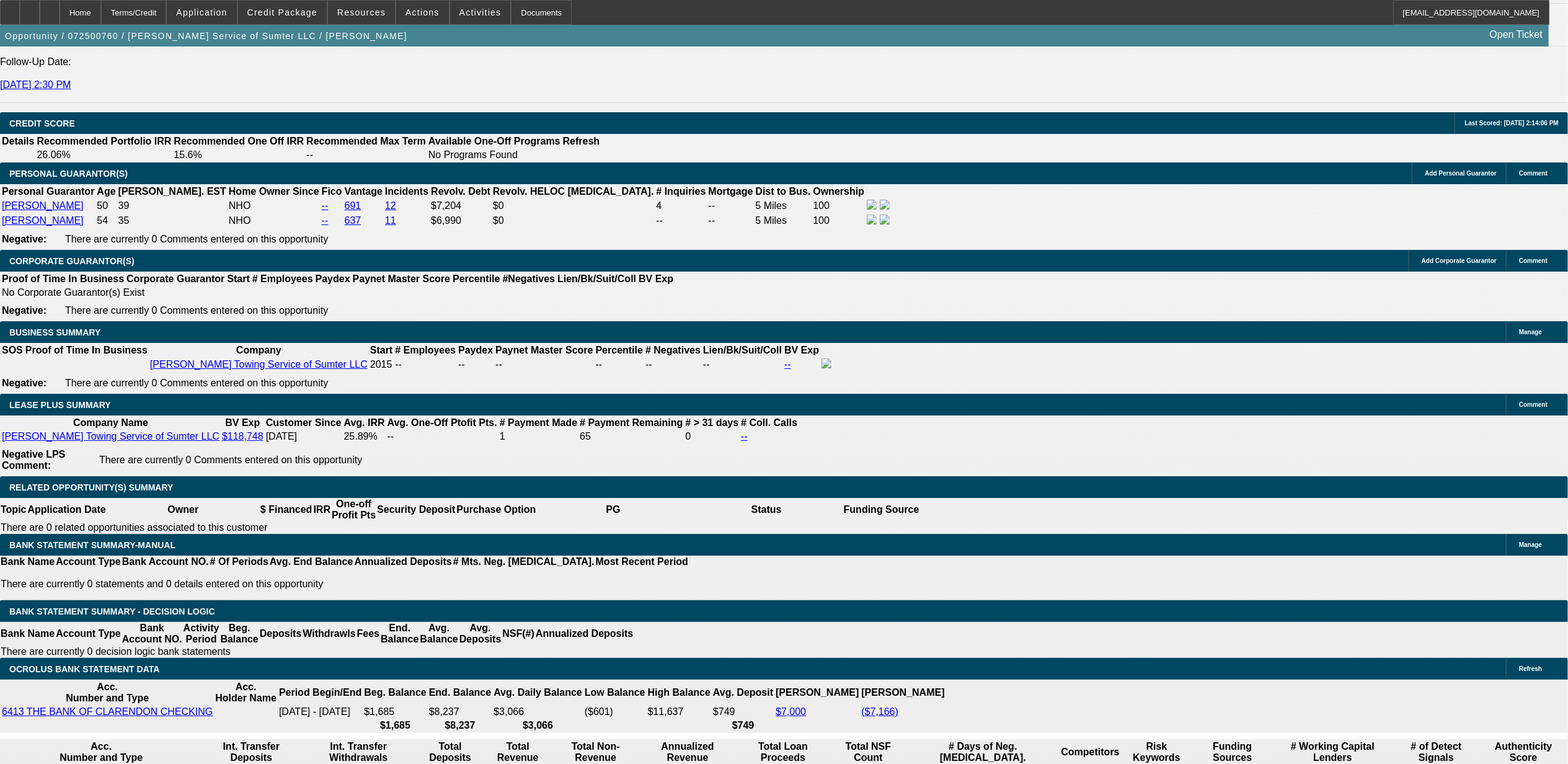
scroll to position [1690, 0]
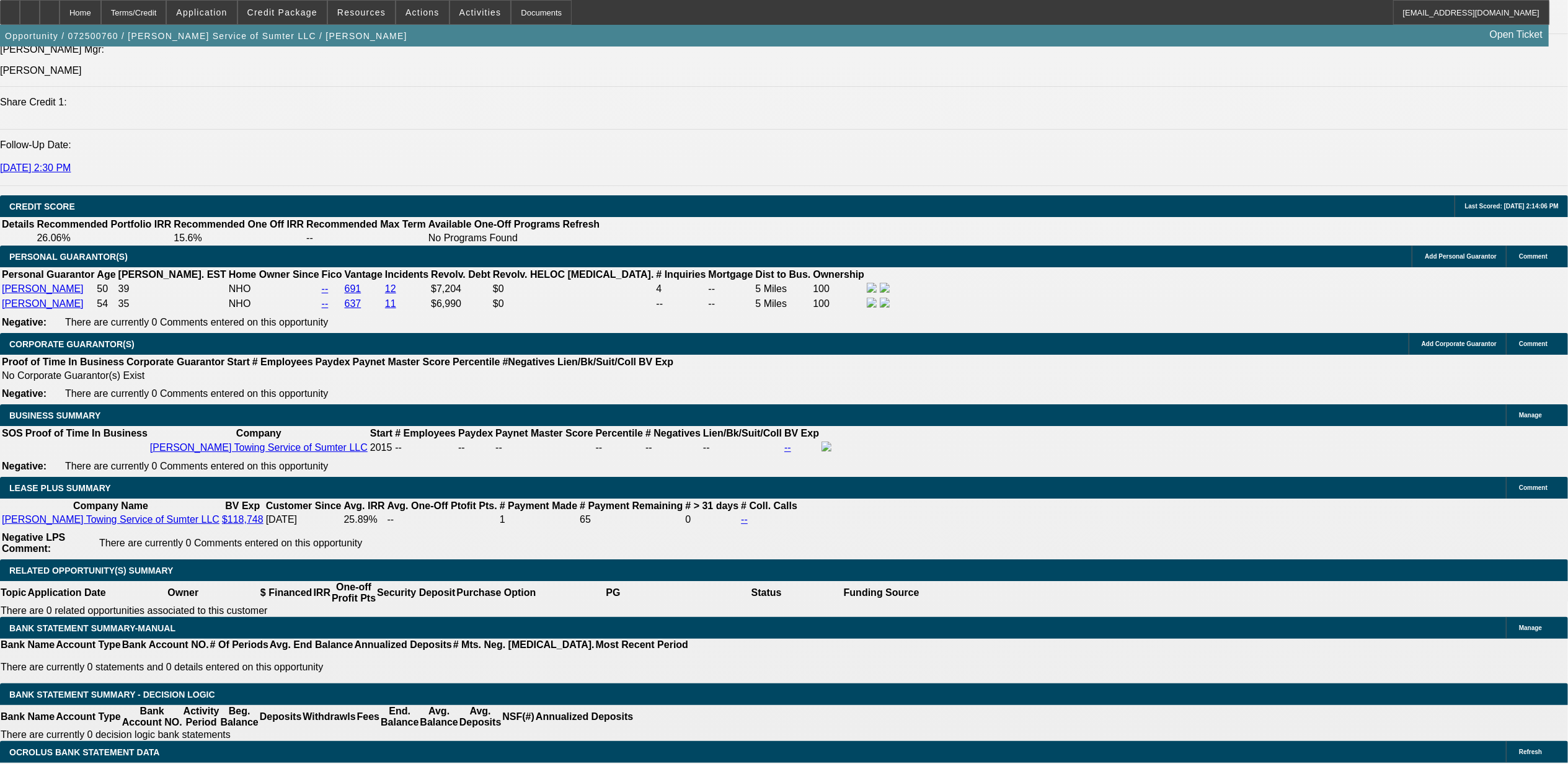
select select "0"
select select "2"
select select "0"
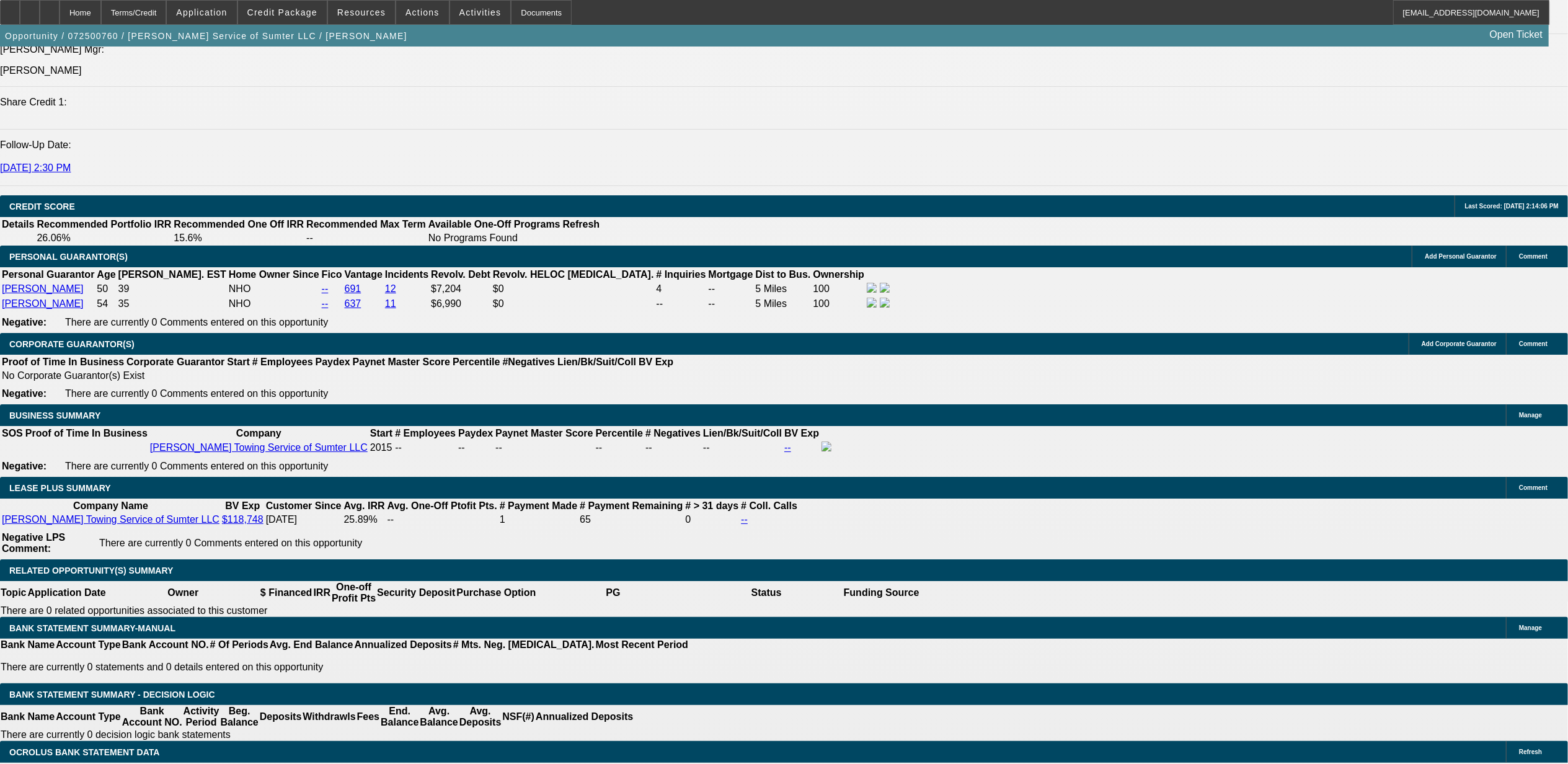
select select "6"
select select "0"
select select "2"
select select "0"
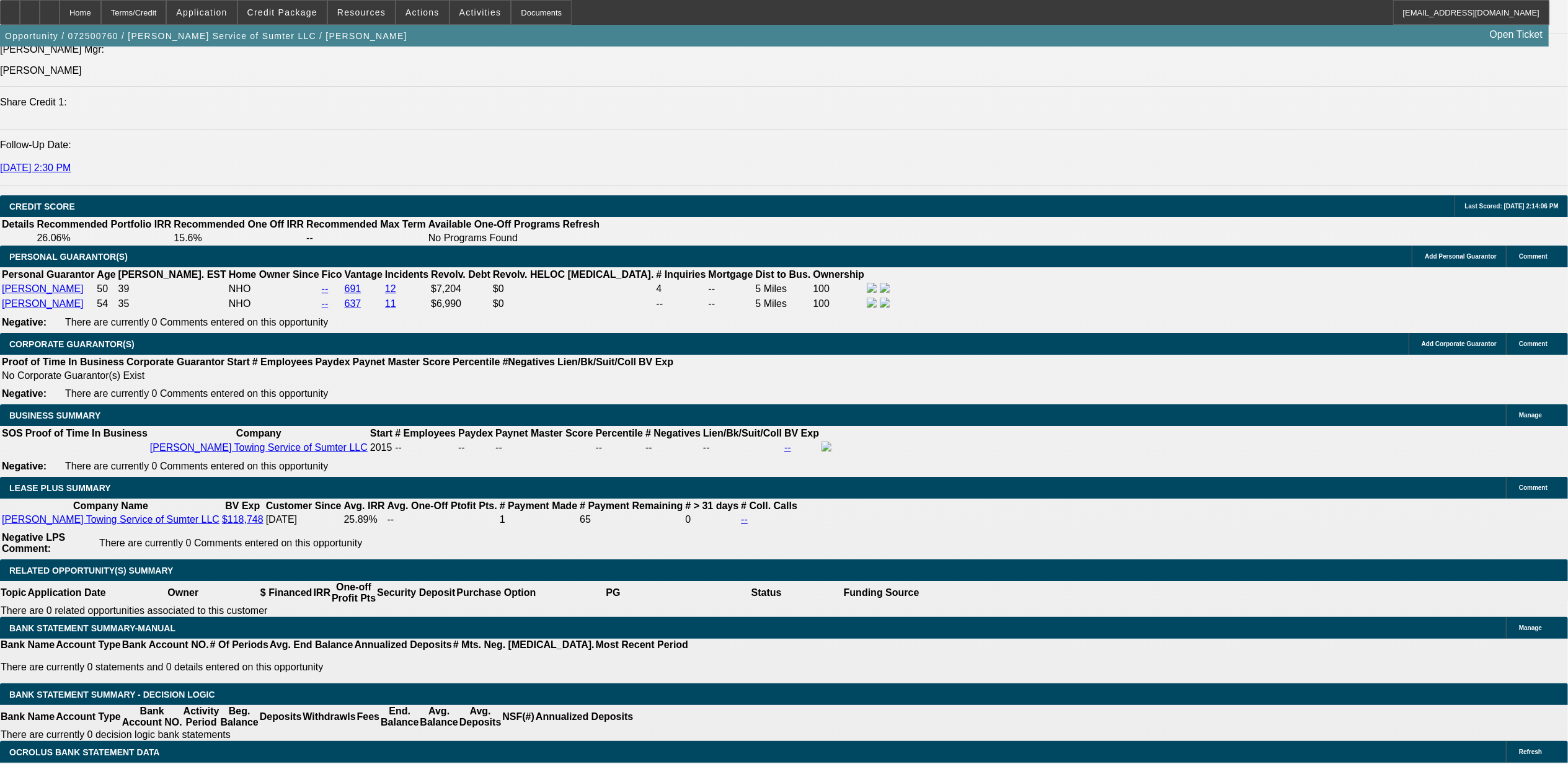
select select "6"
select select "0"
select select "2"
select select "0"
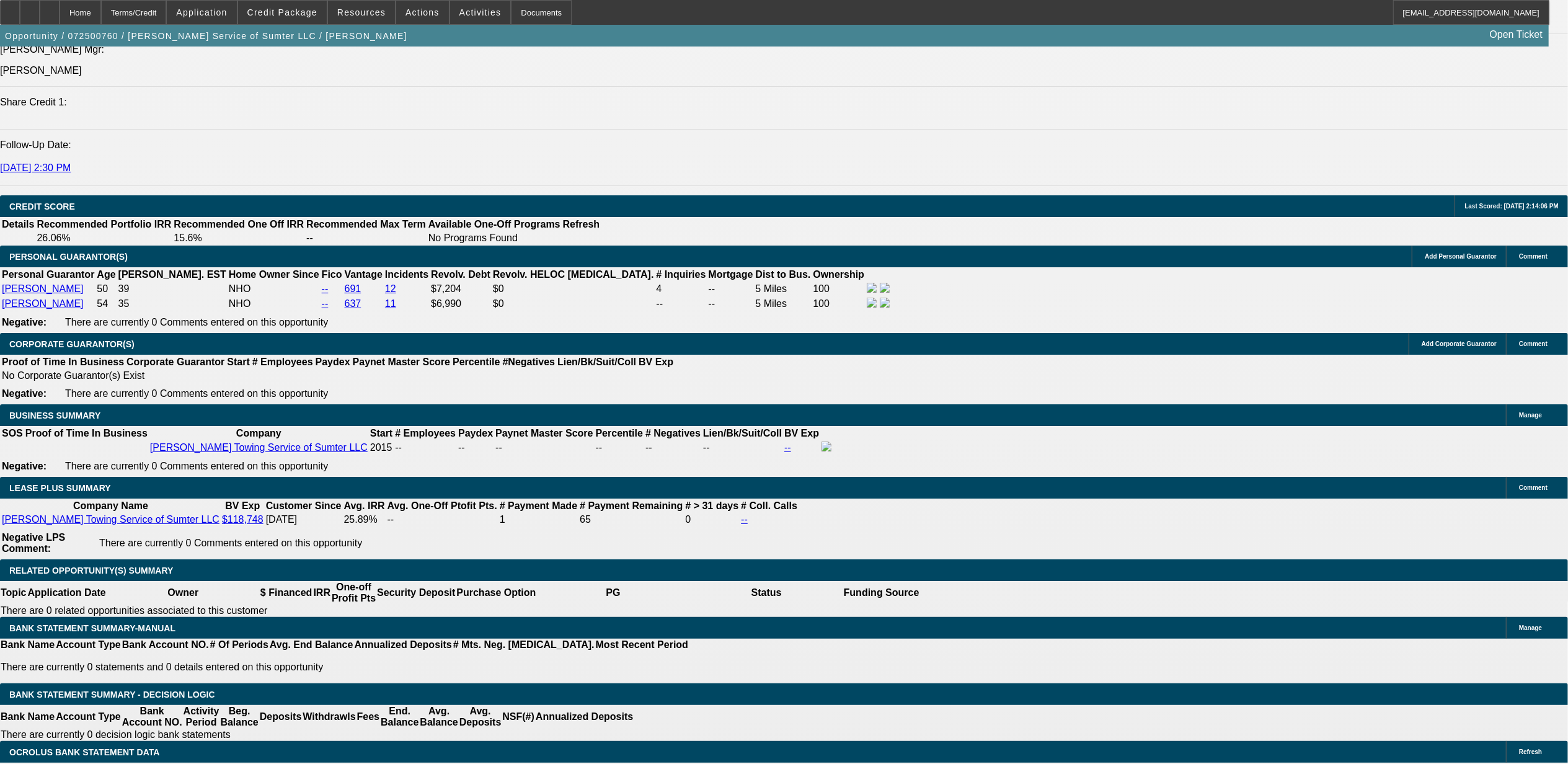
select select "6"
select select "0"
select select "6"
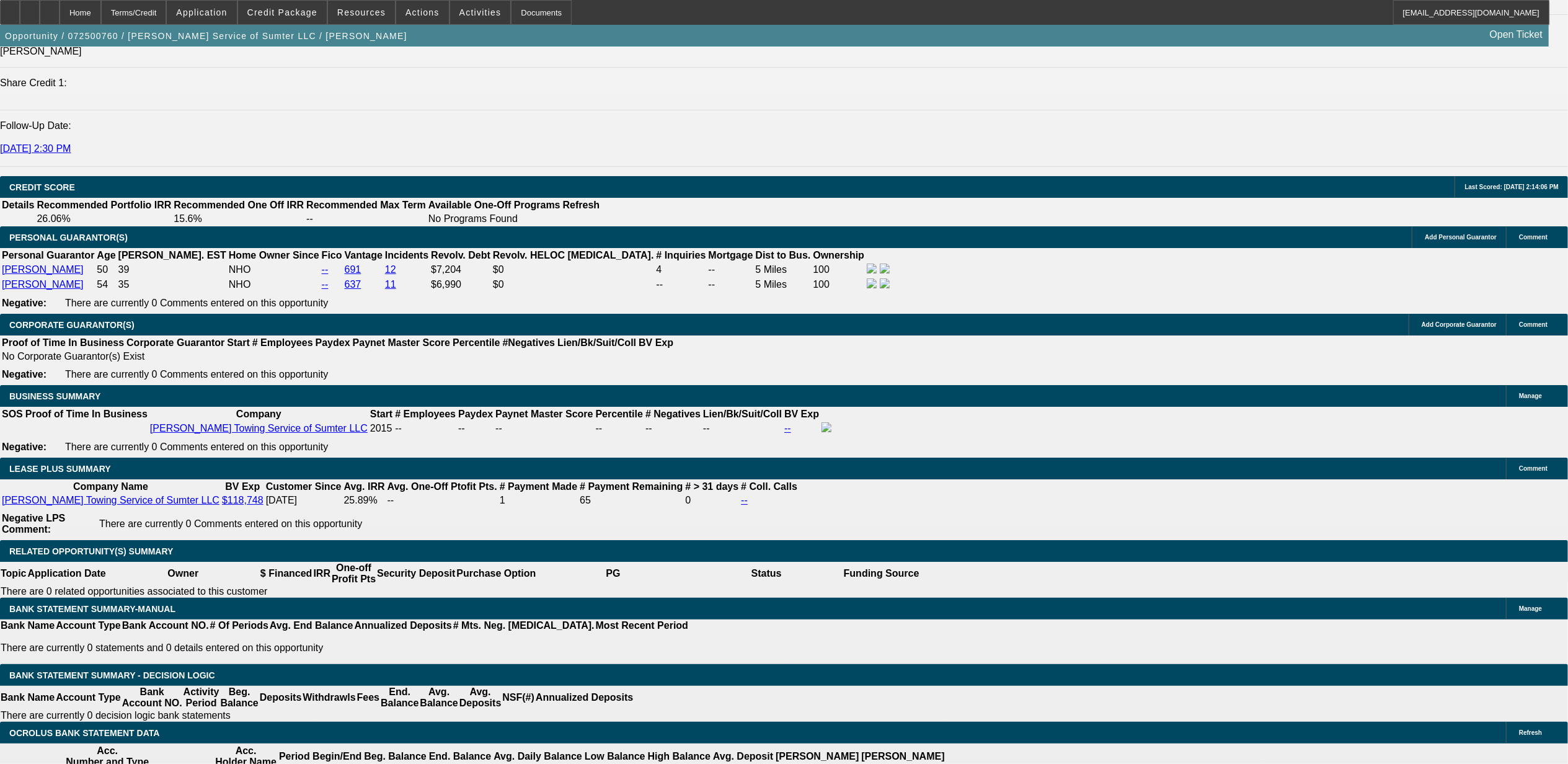
scroll to position [1686, 0]
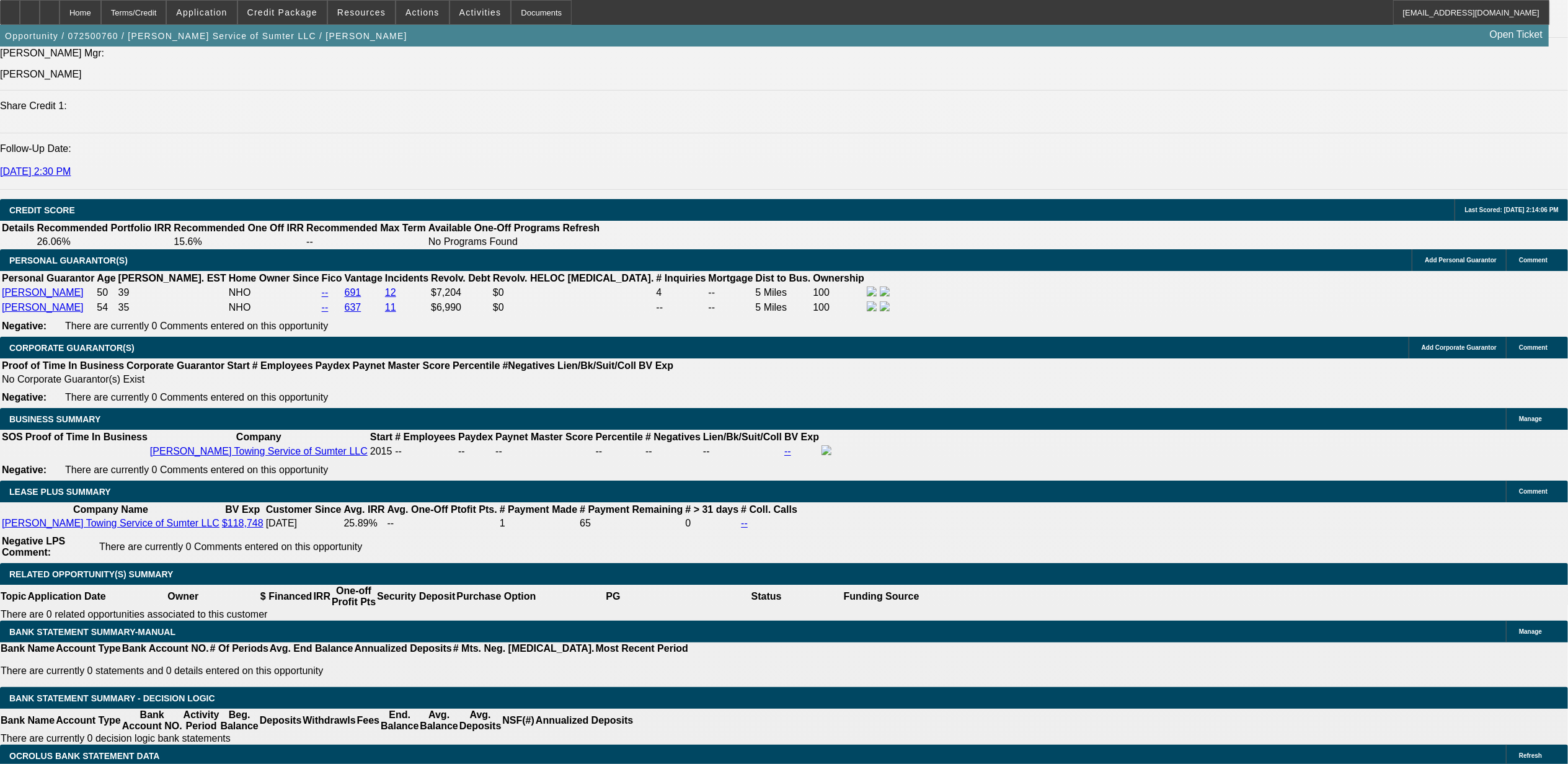
select select "0"
select select "2"
select select "0"
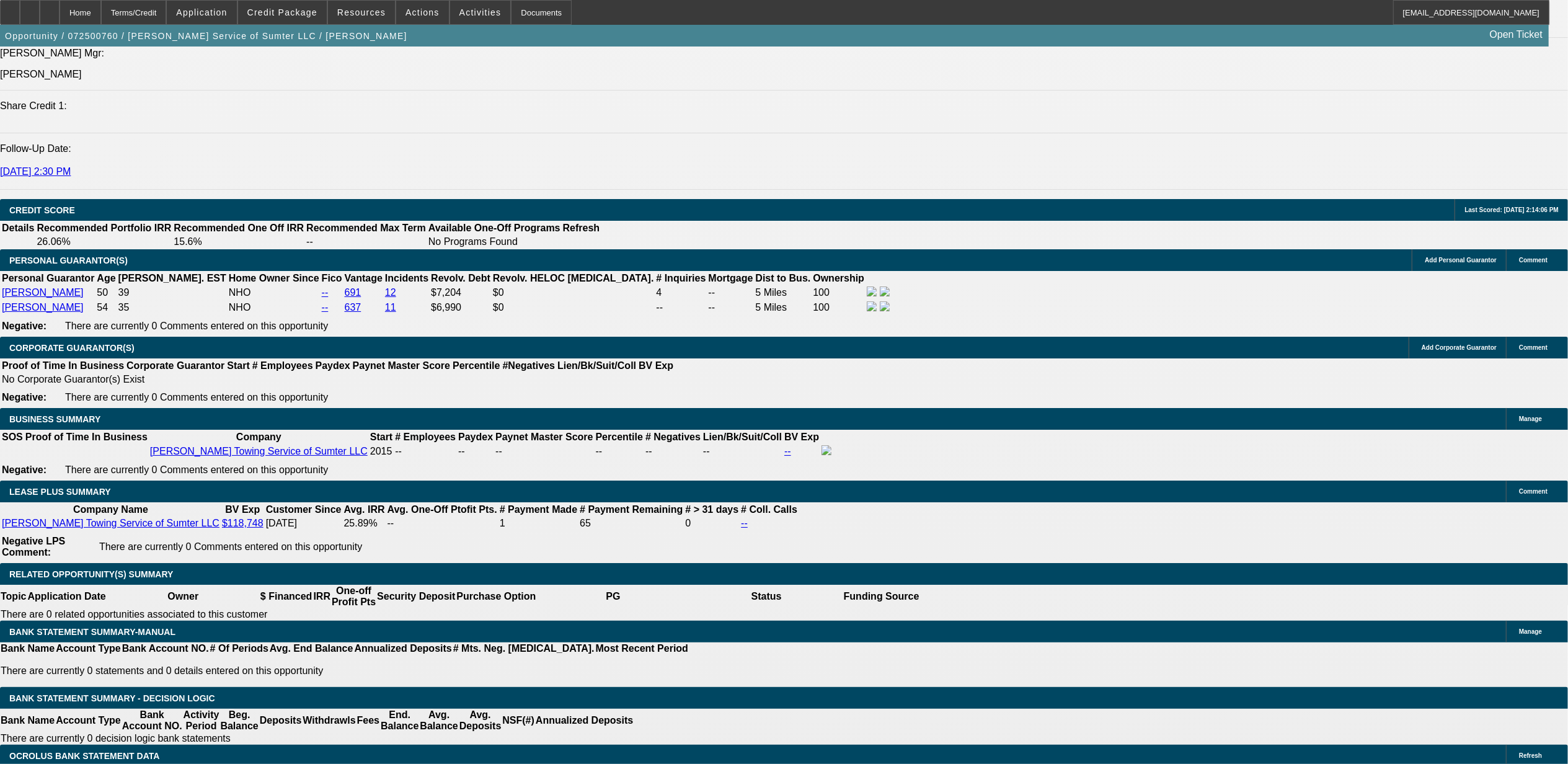
select select "6"
select select "0"
select select "2"
select select "0"
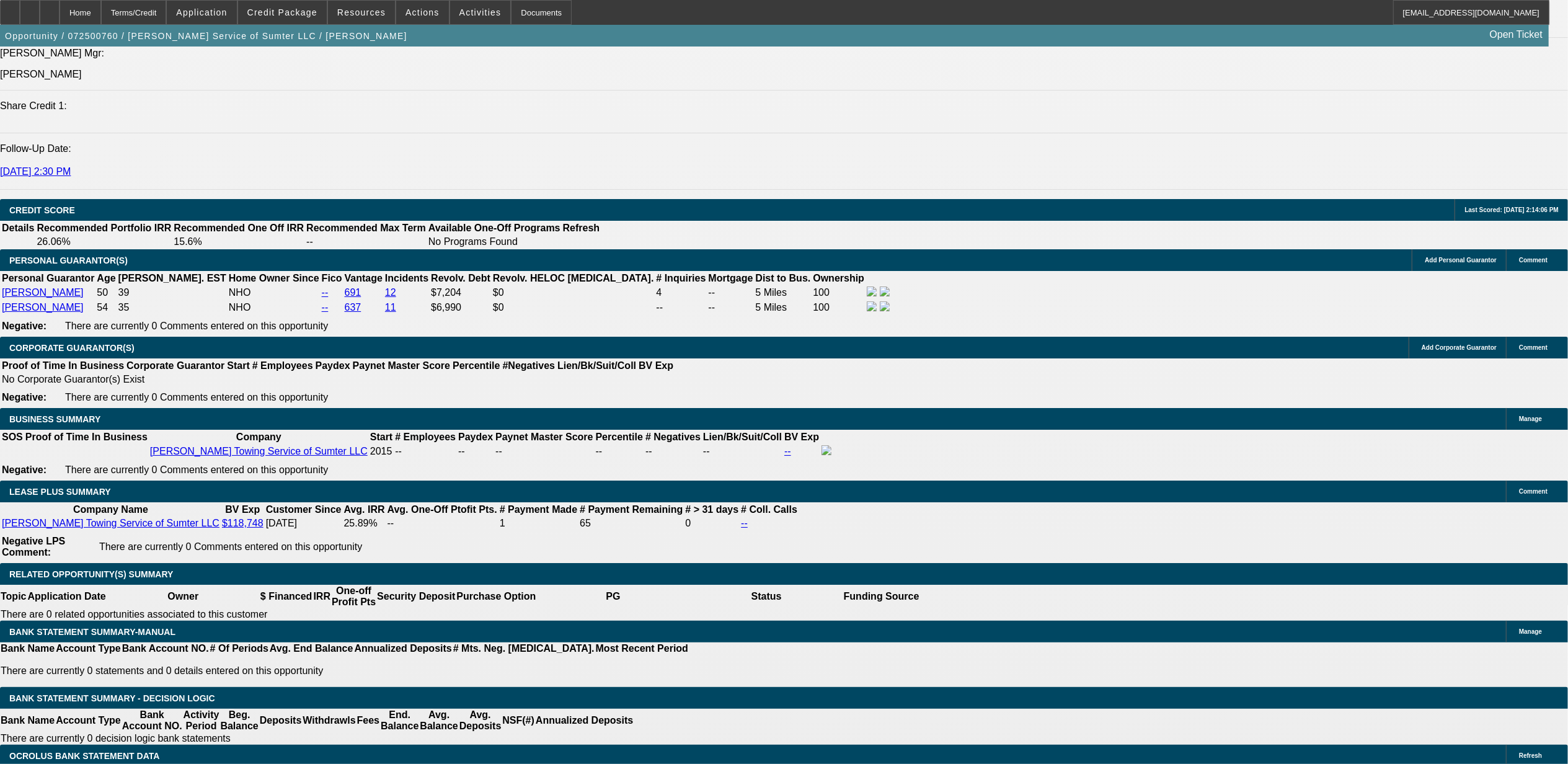
select select "6"
select select "0"
select select "2"
select select "0"
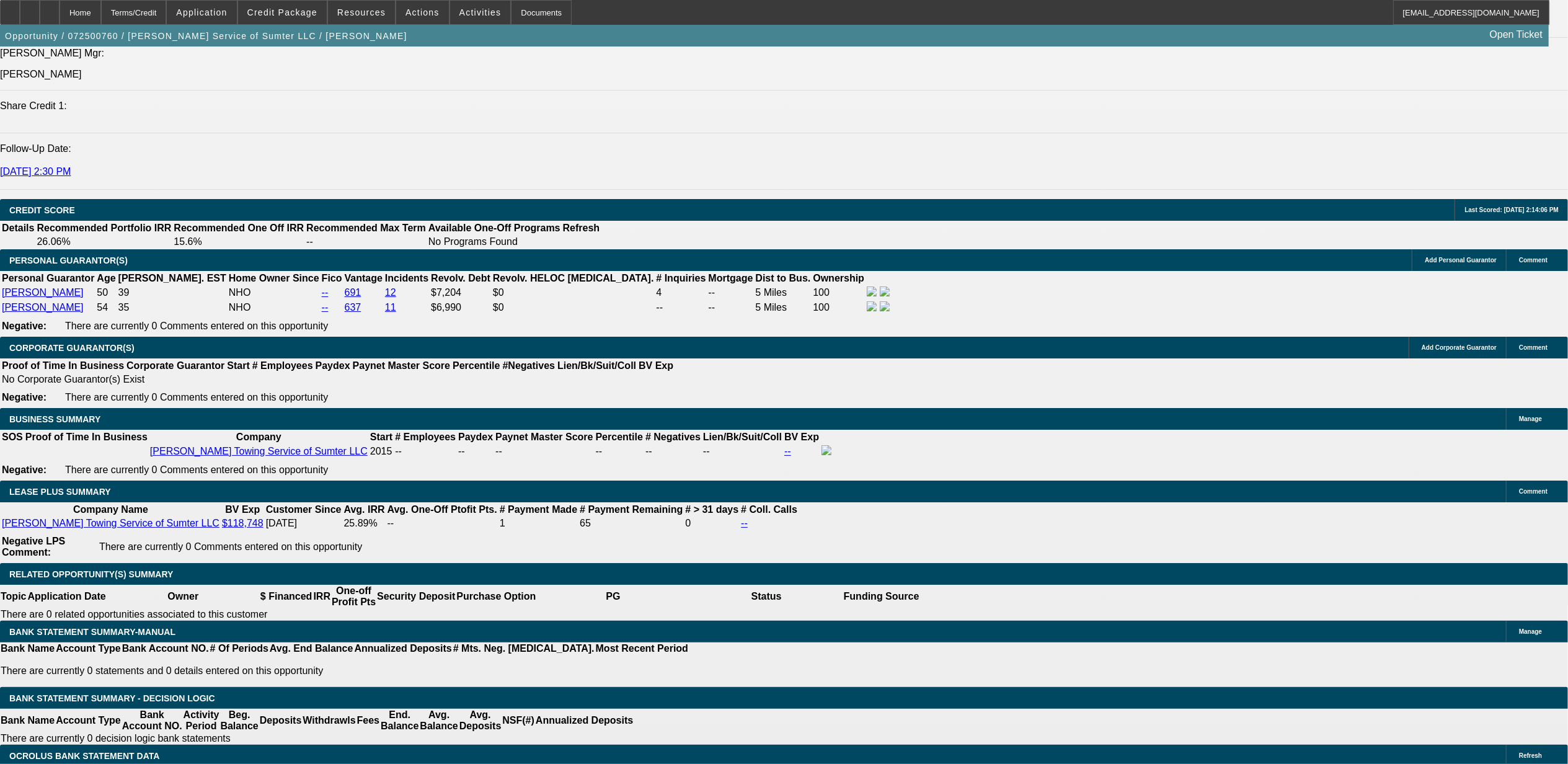
select select "6"
select select "0"
select select "2"
select select "0"
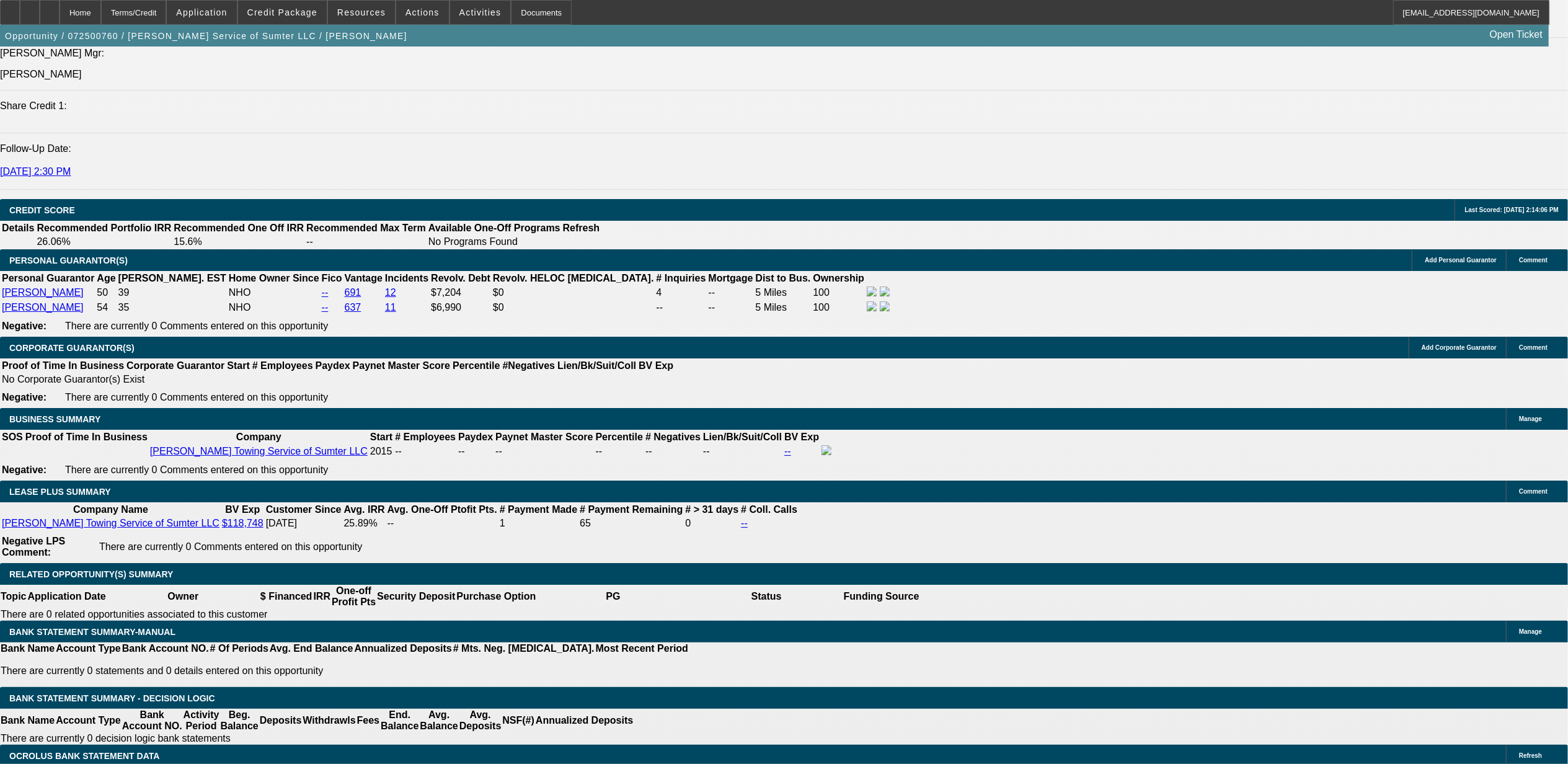
select select "6"
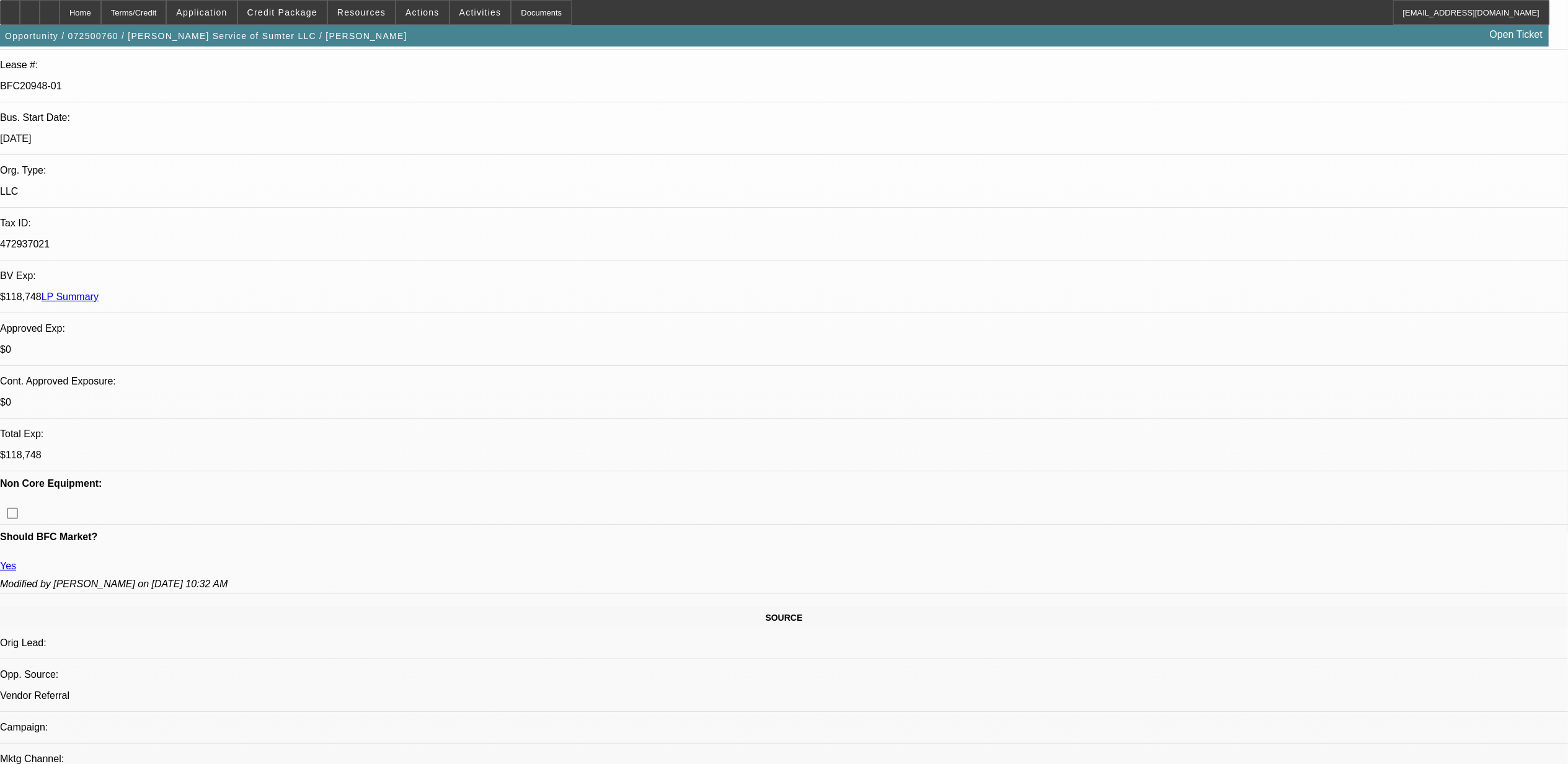
scroll to position [0, 0]
